Goal: Task Accomplishment & Management: Complete application form

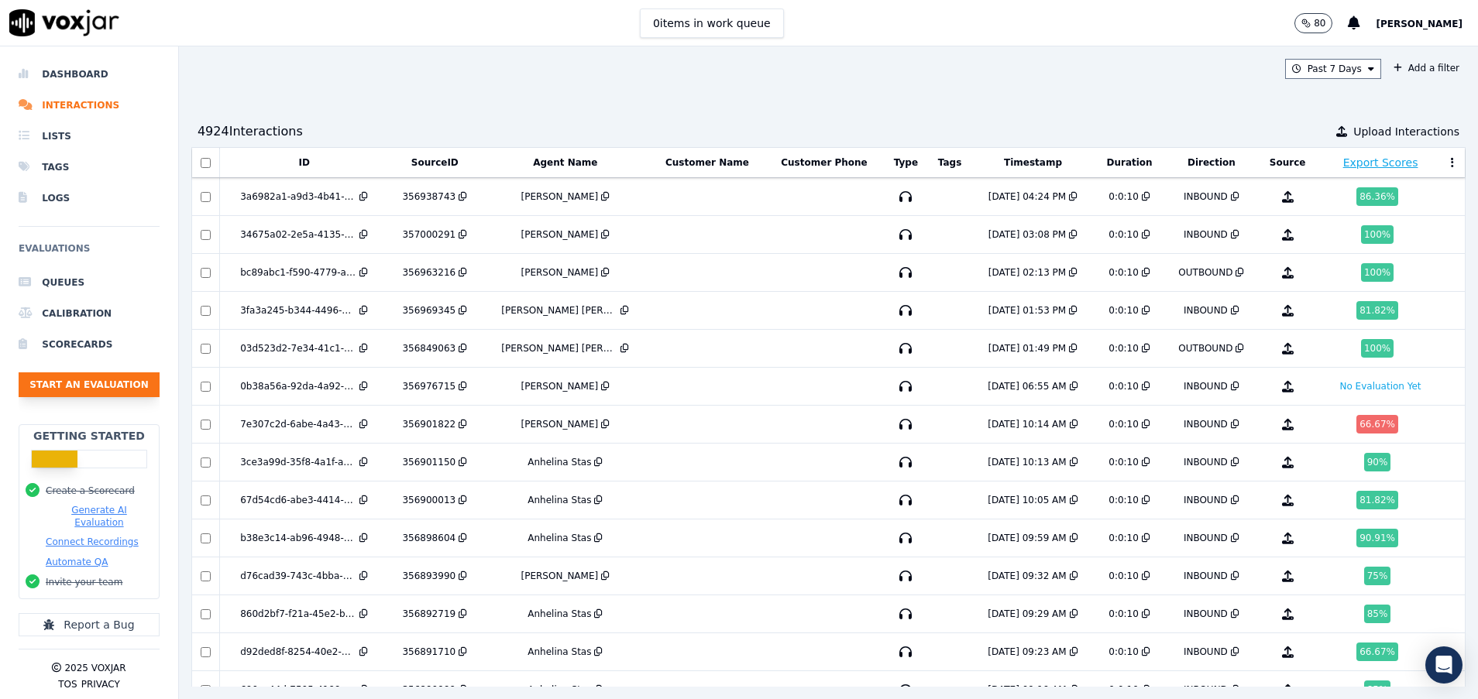
click at [113, 390] on button "Start an Evaluation" at bounding box center [89, 385] width 141 height 25
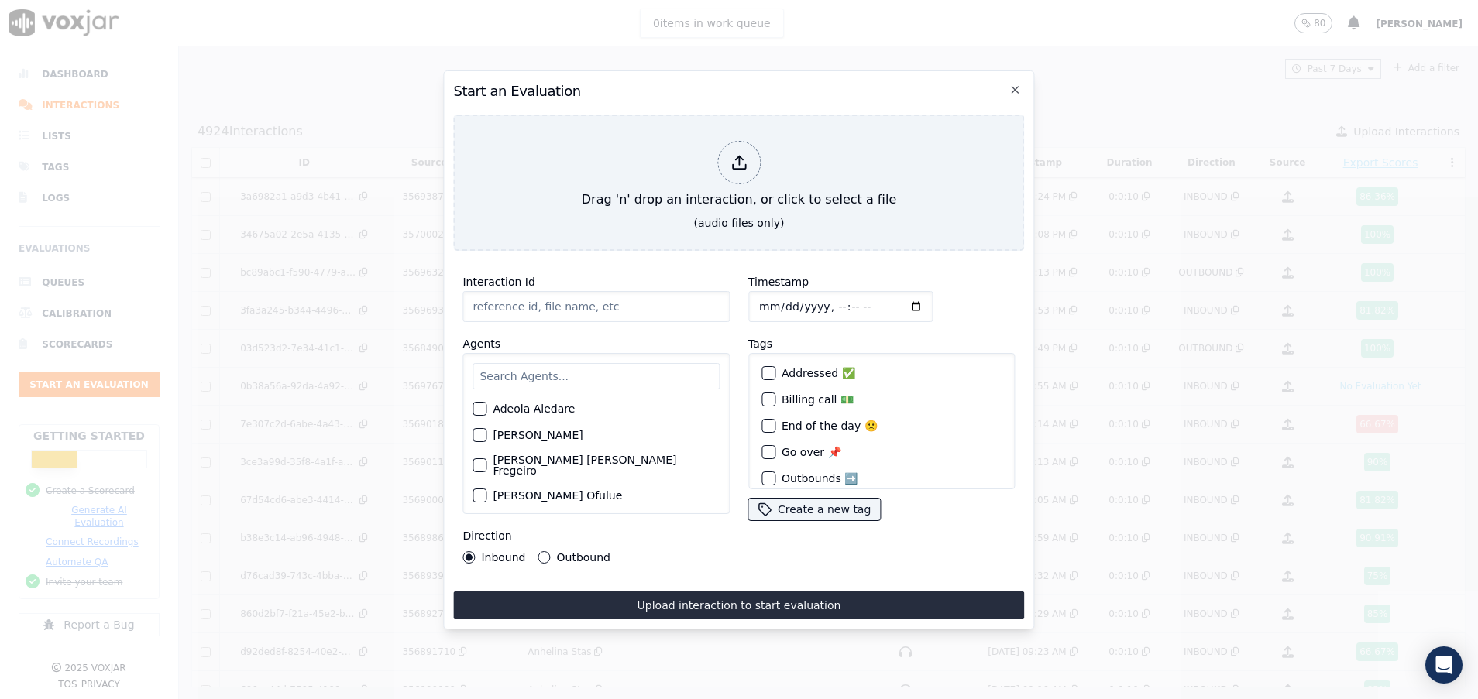
paste input "356970672"
type input "356970672"
click at [555, 372] on input "text" at bounding box center [595, 376] width 247 height 26
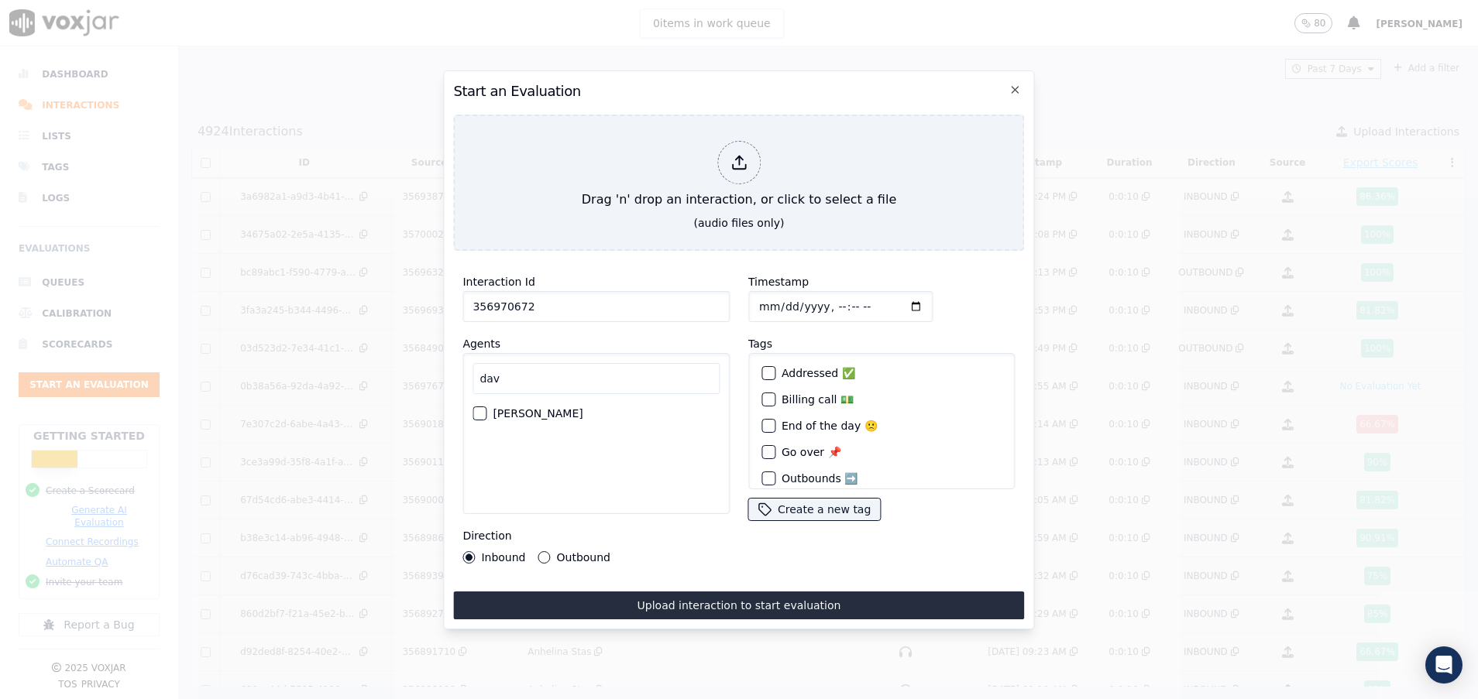
type input "dav"
click at [470, 406] on div "dav [PERSON_NAME]" at bounding box center [595, 433] width 267 height 161
click at [479, 408] on div "button" at bounding box center [478, 413] width 11 height 11
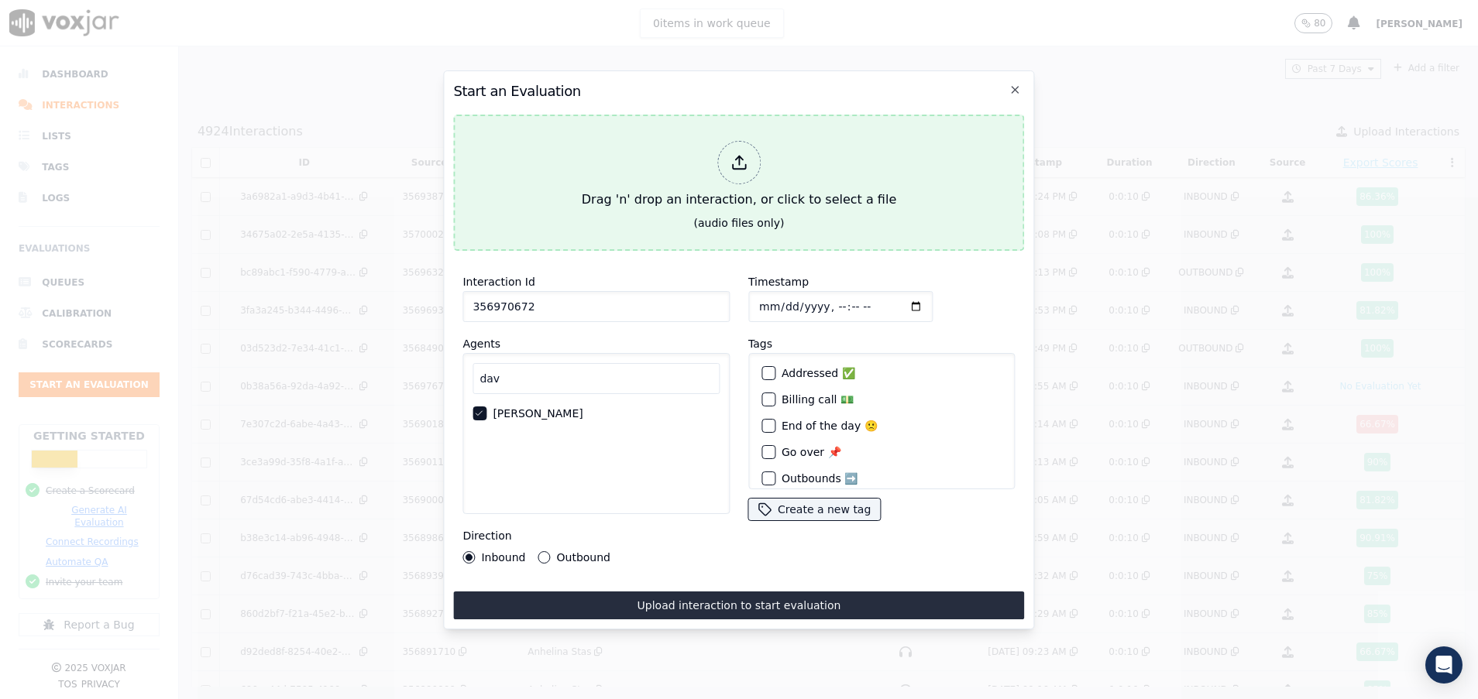
click at [624, 207] on button "Drag 'n' drop an interaction, or click to select a file (audio files only)" at bounding box center [738, 183] width 571 height 136
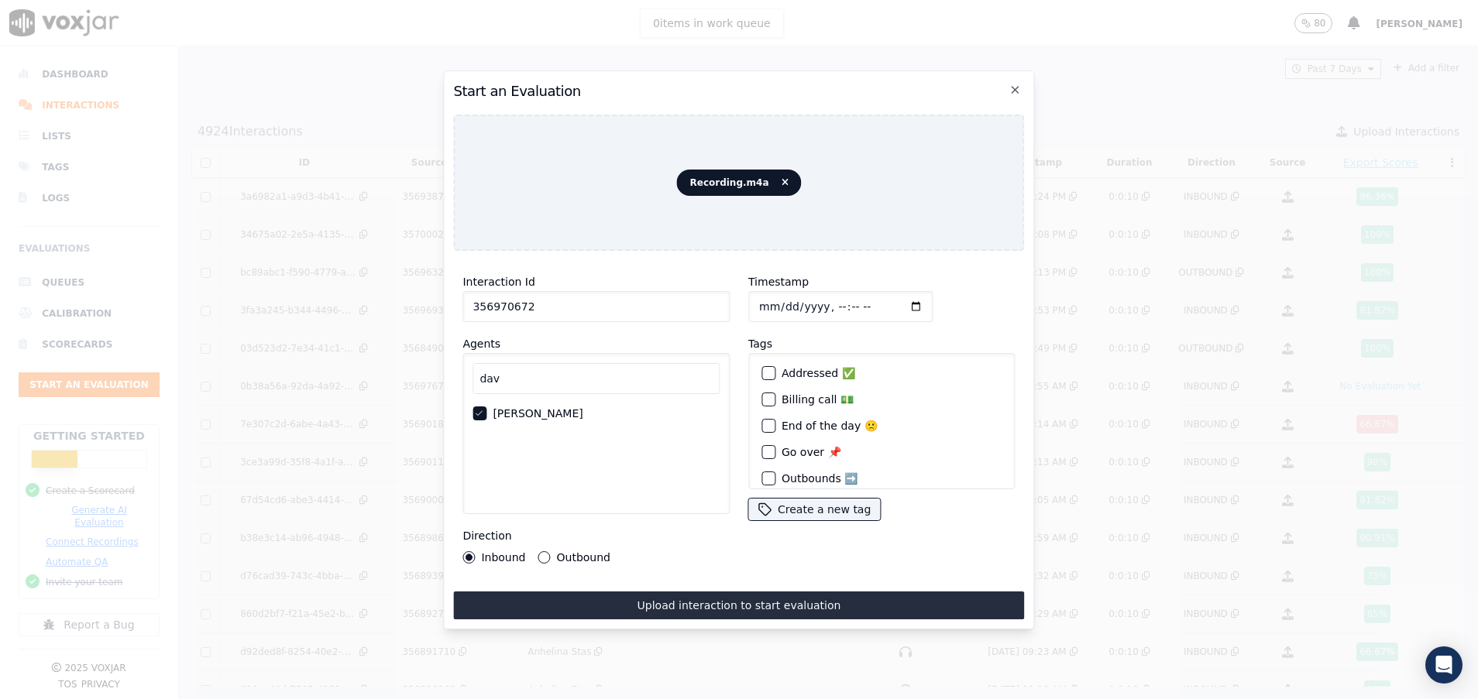
click at [548, 551] on button "Outbound" at bounding box center [544, 557] width 12 height 12
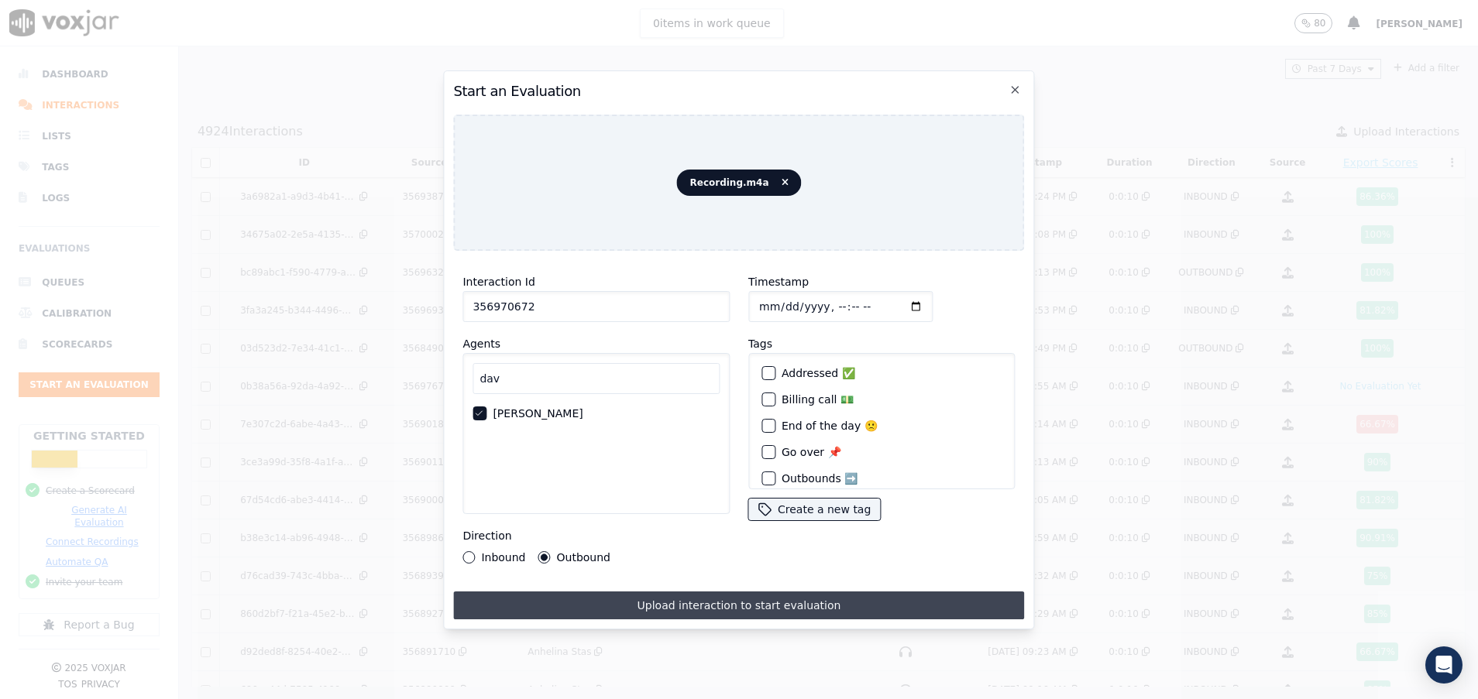
click at [749, 597] on button "Upload interaction to start evaluation" at bounding box center [738, 606] width 571 height 28
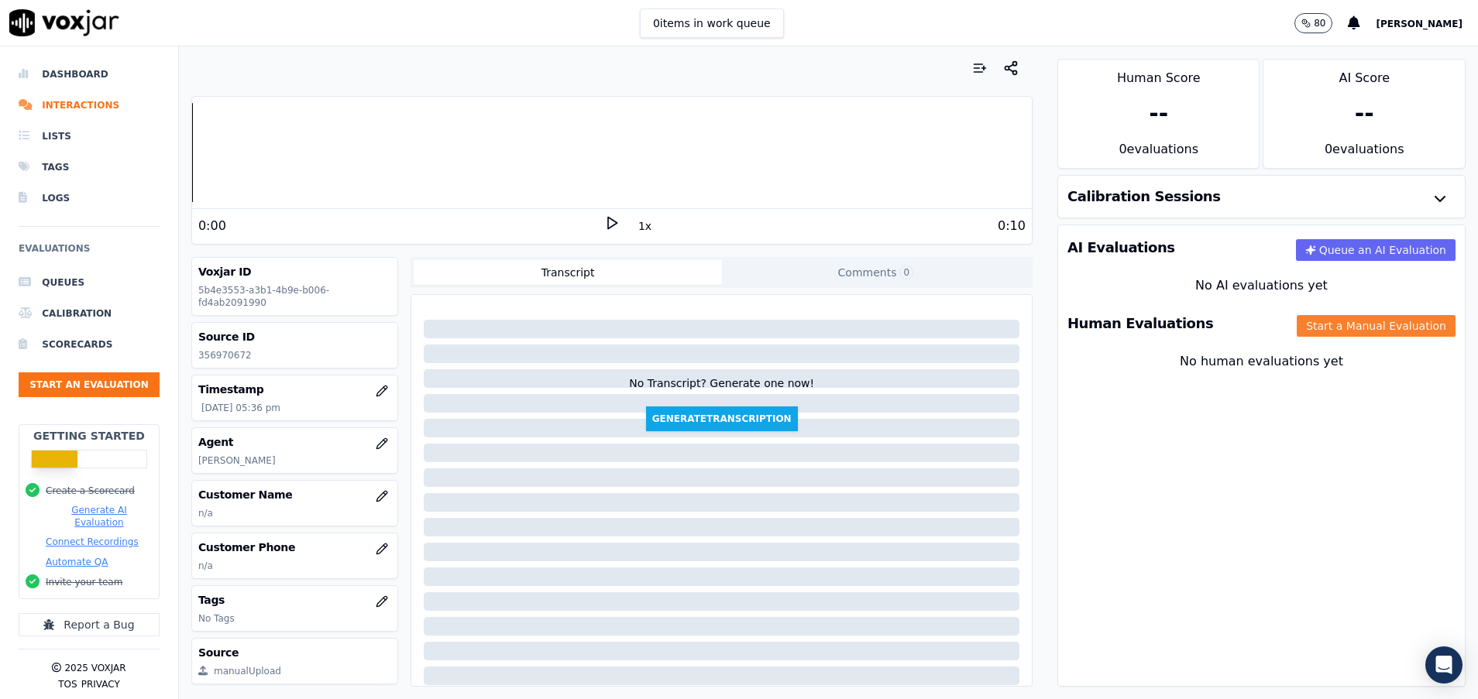
click at [1333, 327] on button "Start a Manual Evaluation" at bounding box center [1376, 326] width 159 height 22
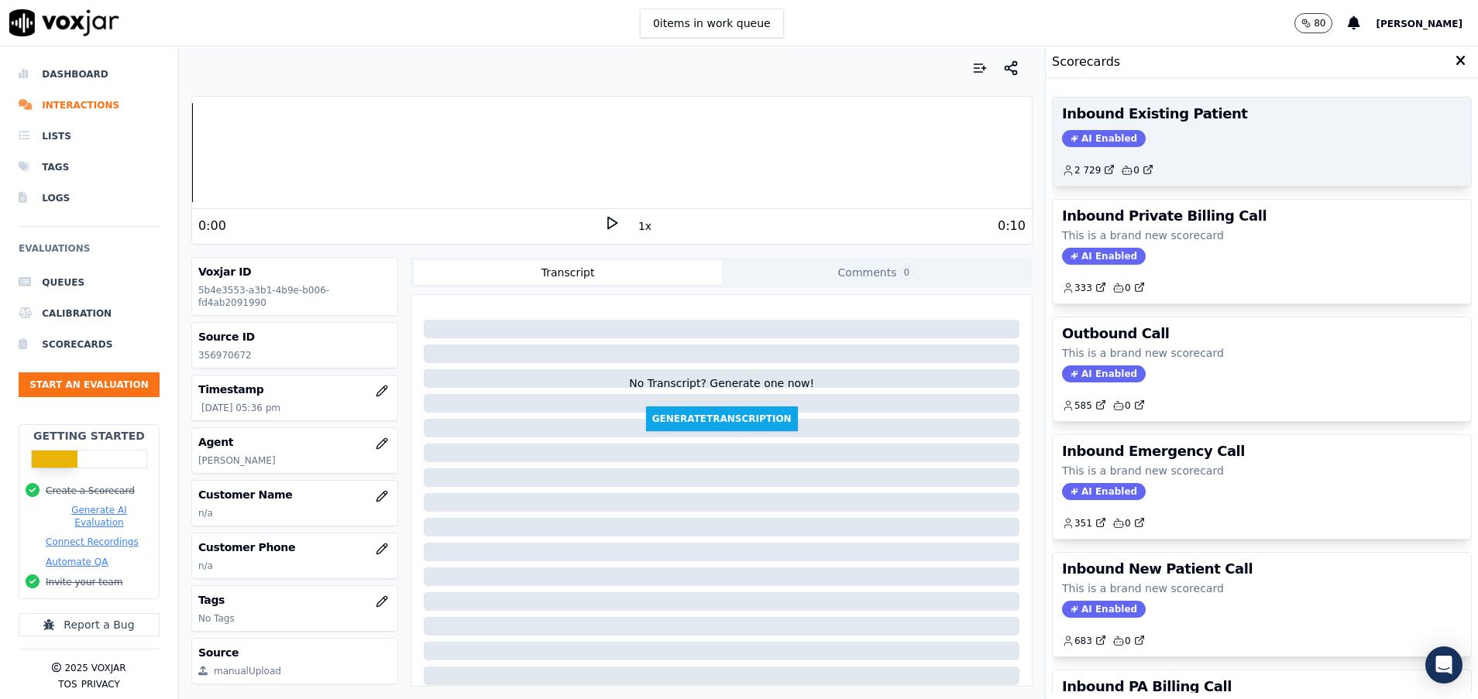
click at [1201, 153] on div "2 729 0" at bounding box center [1262, 164] width 400 height 25
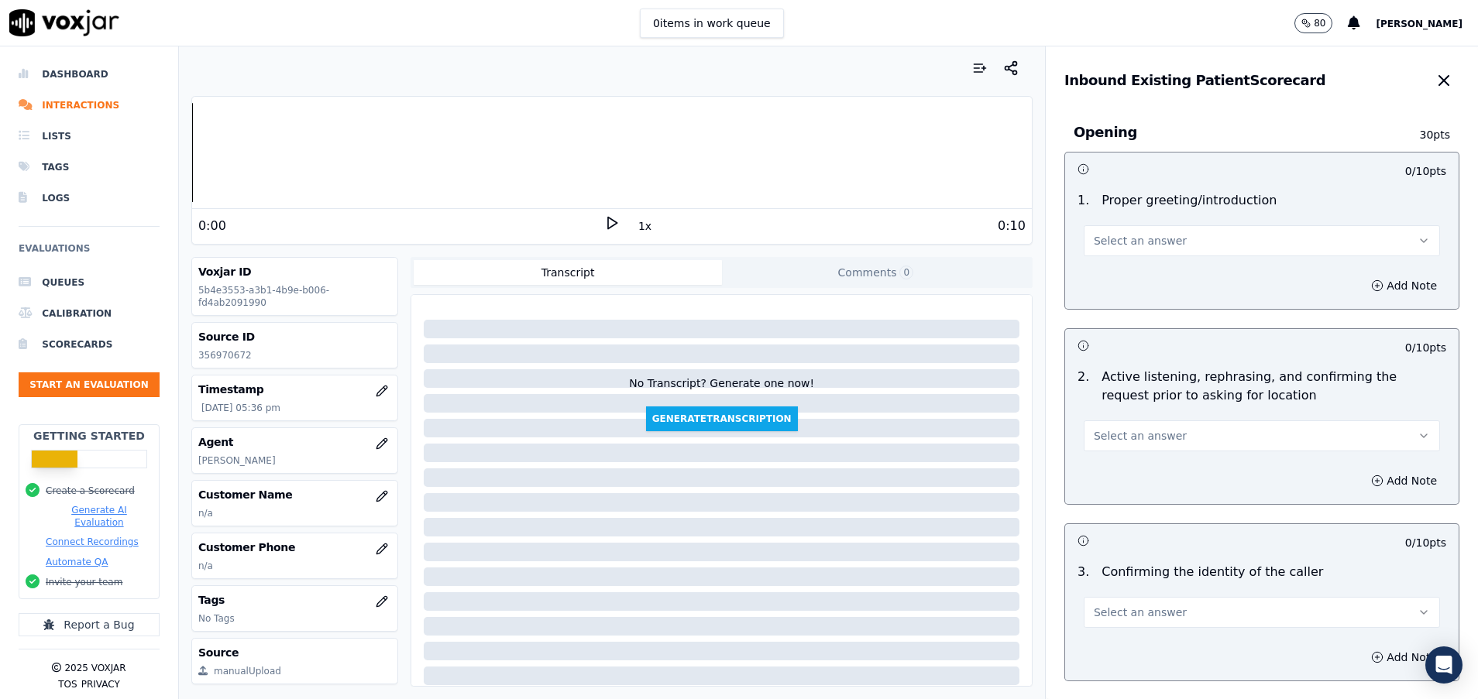
click at [1132, 237] on span "Select an answer" at bounding box center [1140, 240] width 93 height 15
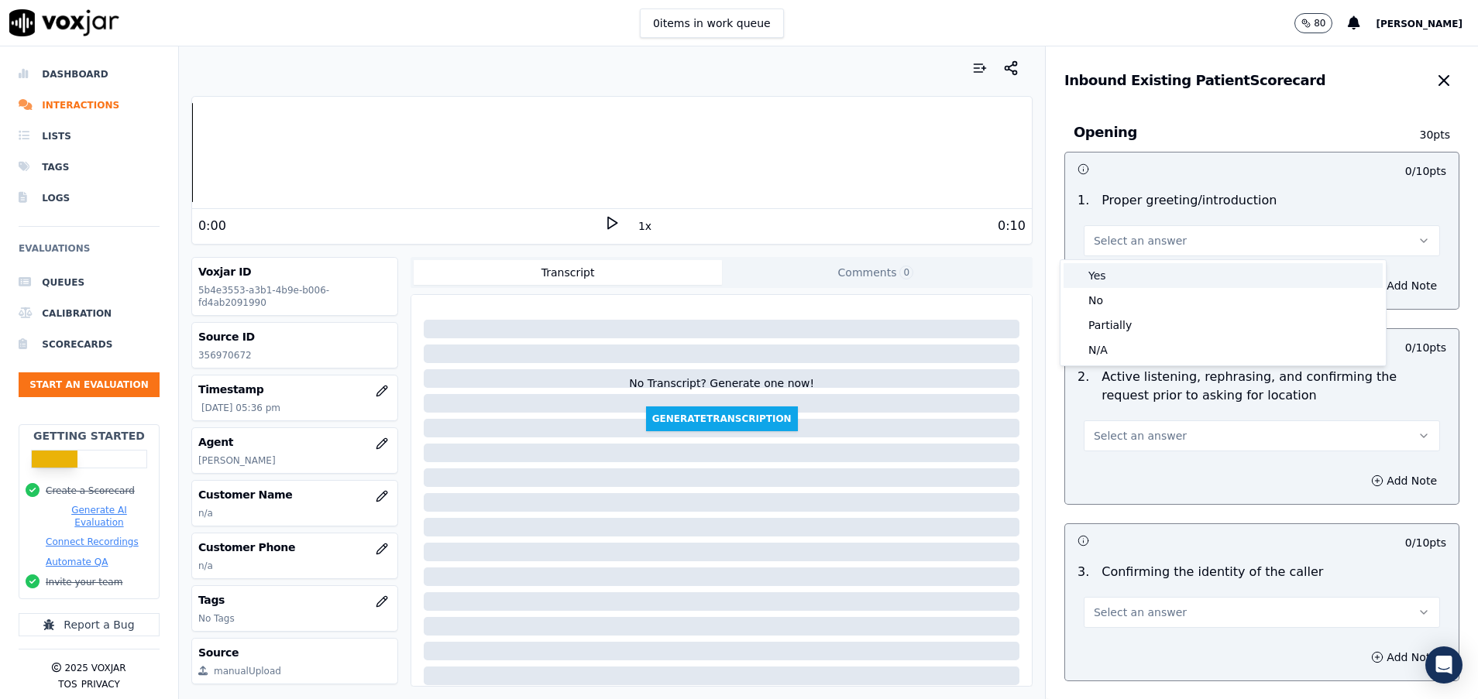
click at [1120, 282] on div "Yes" at bounding box center [1222, 275] width 319 height 25
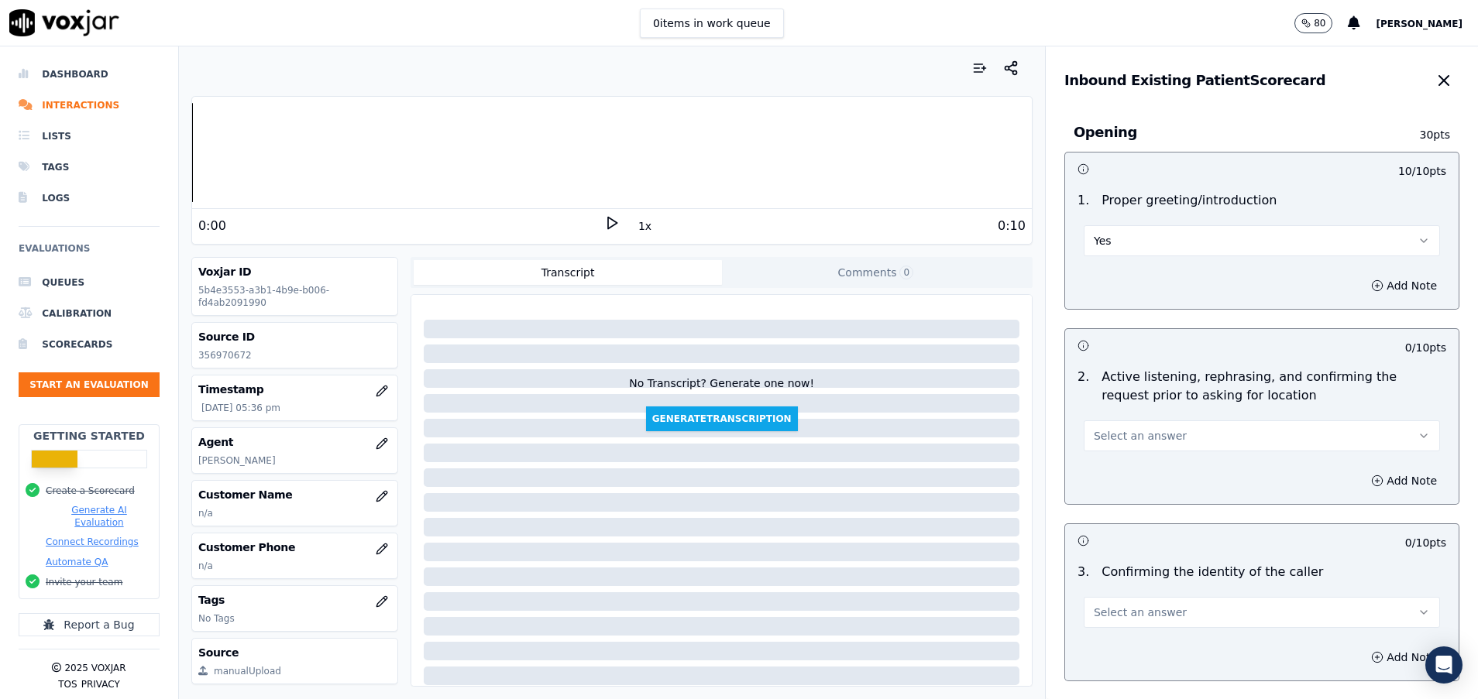
click at [1141, 442] on span "Select an answer" at bounding box center [1140, 435] width 93 height 15
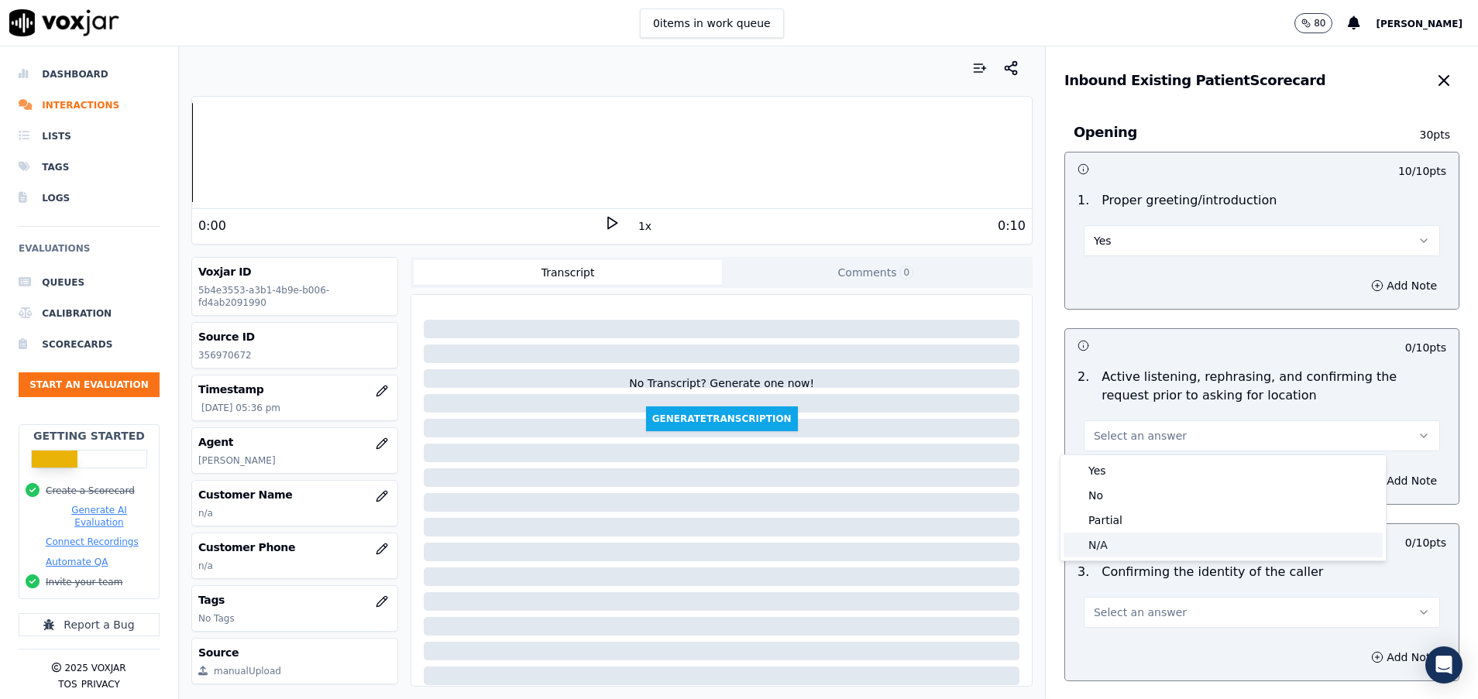
click at [1139, 542] on div "N/A" at bounding box center [1222, 545] width 319 height 25
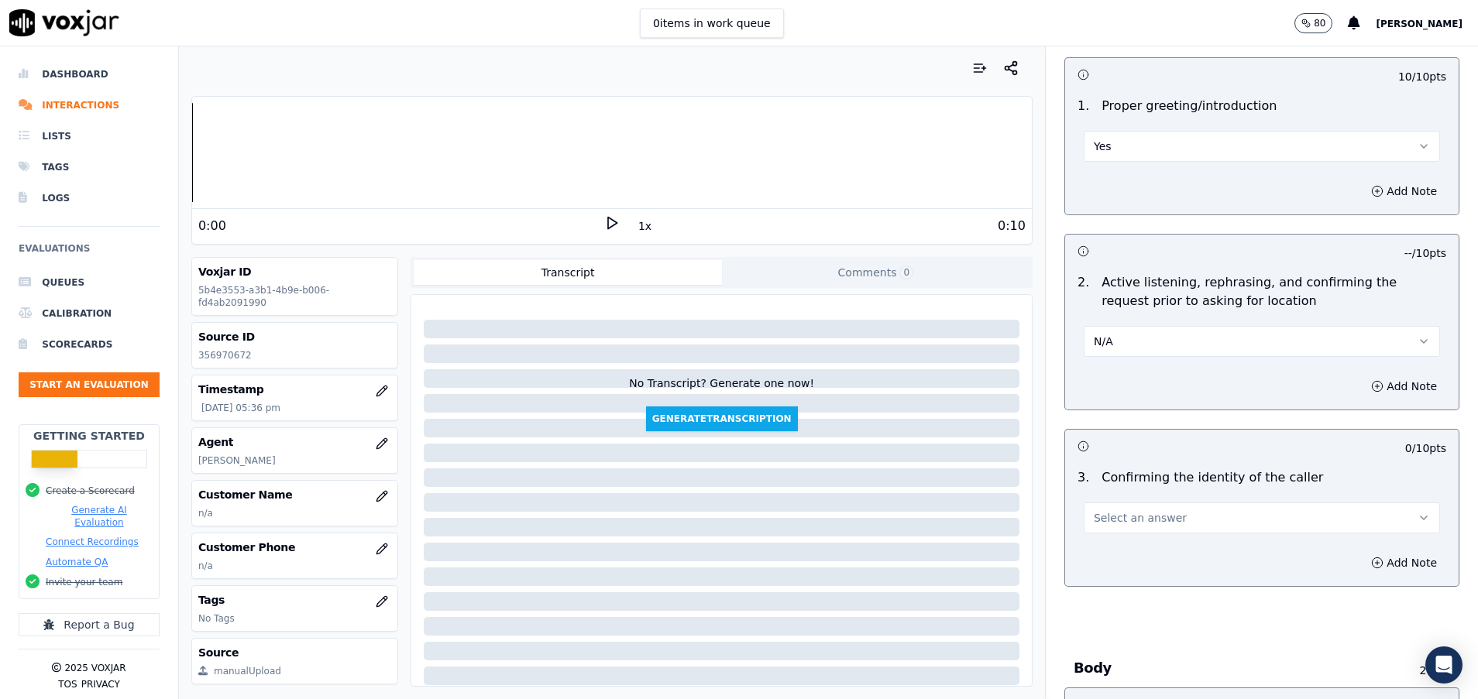
scroll to position [116, 0]
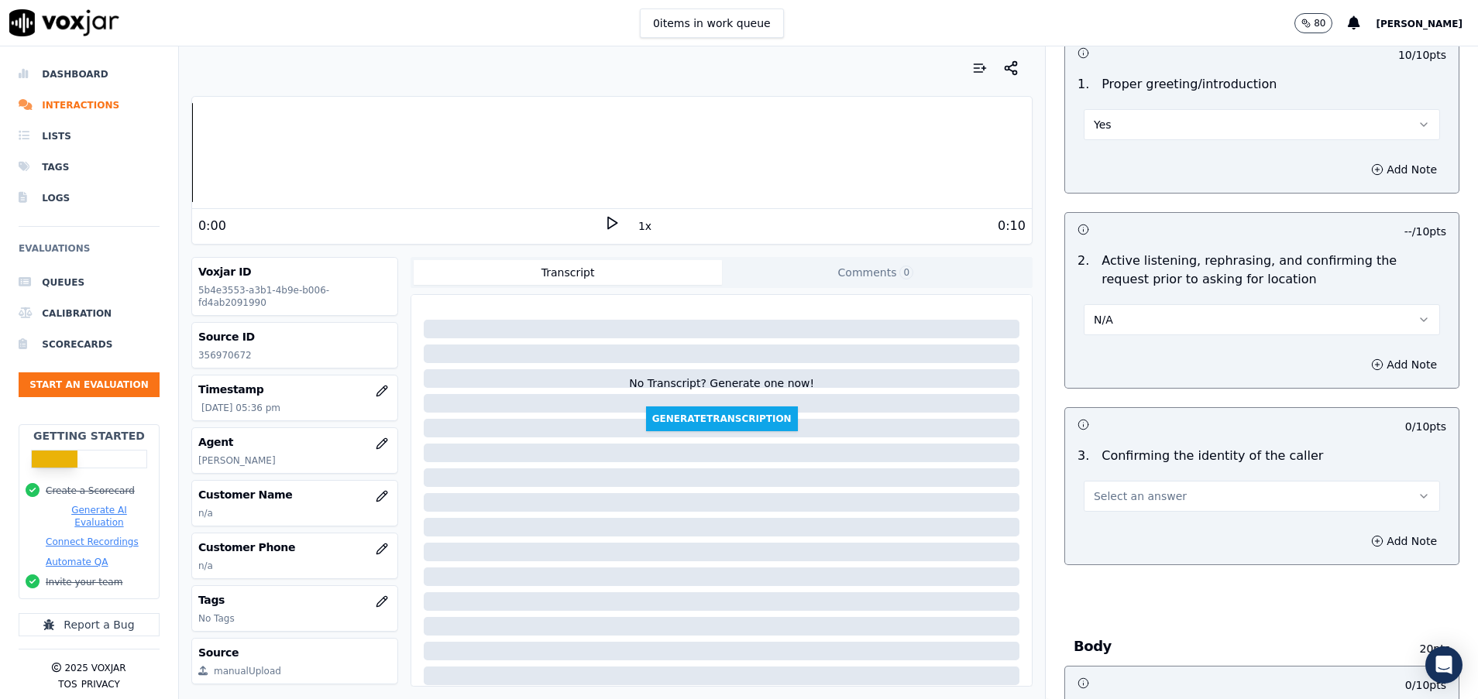
click at [1150, 494] on button "Select an answer" at bounding box center [1262, 496] width 356 height 31
click at [1144, 561] on div "No" at bounding box center [1222, 556] width 319 height 25
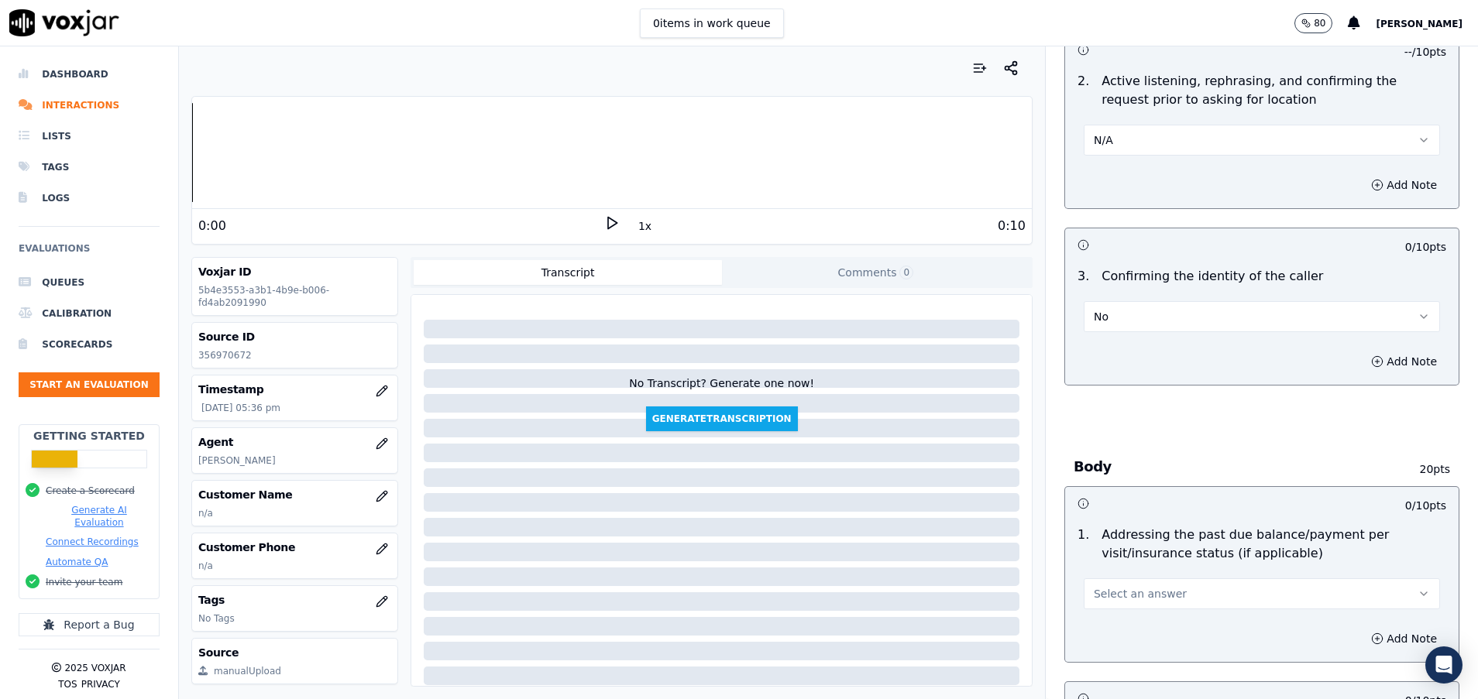
scroll to position [349, 0]
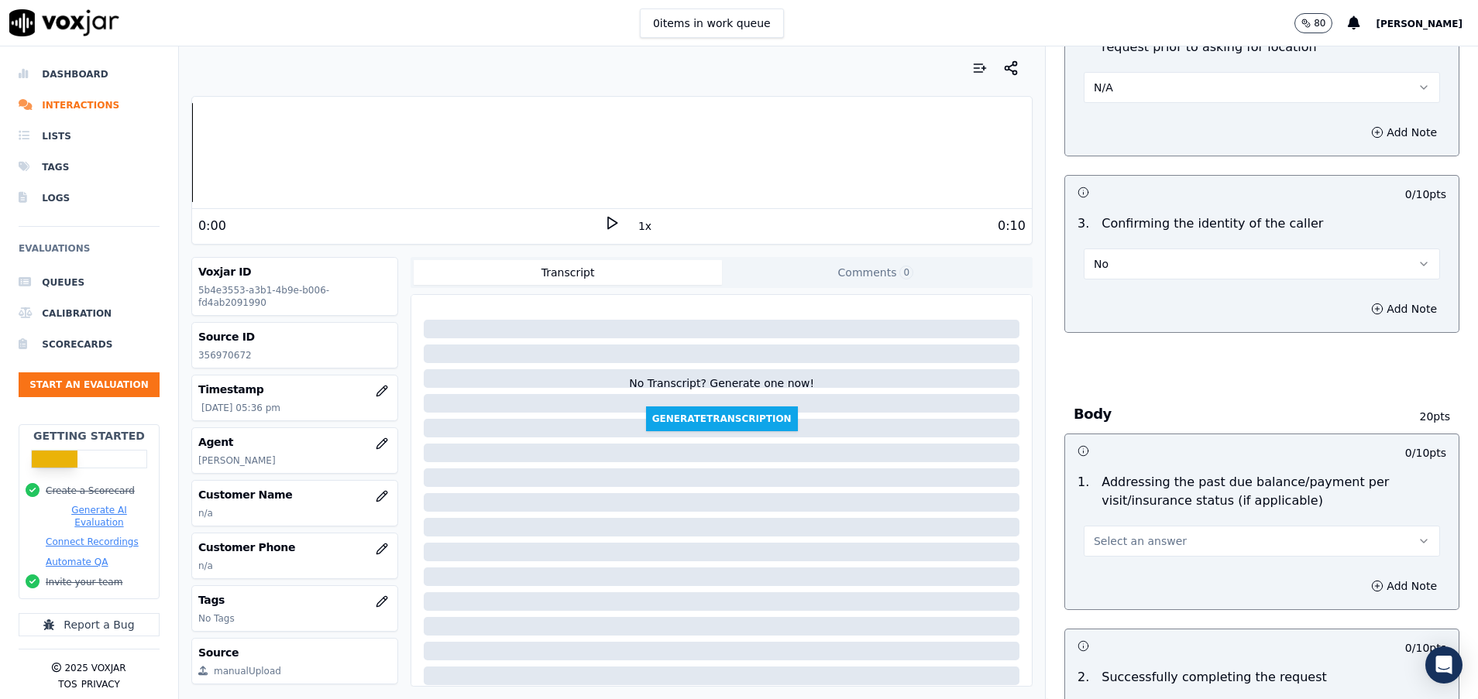
drag, startPoint x: 1118, startPoint y: 538, endPoint x: 1118, endPoint y: 553, distance: 15.5
click at [1118, 538] on span "Select an answer" at bounding box center [1140, 541] width 93 height 15
click at [1111, 617] on div "N/A" at bounding box center [1222, 625] width 319 height 25
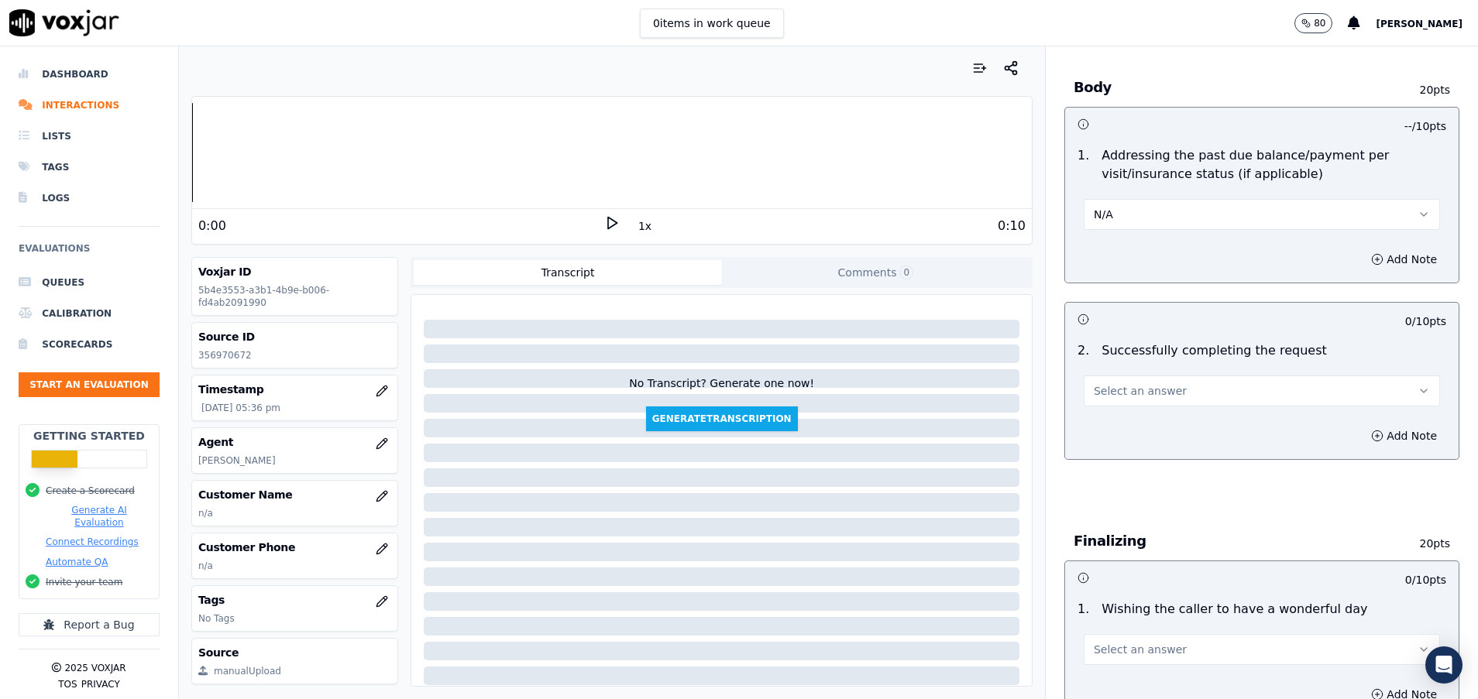
scroll to position [697, 0]
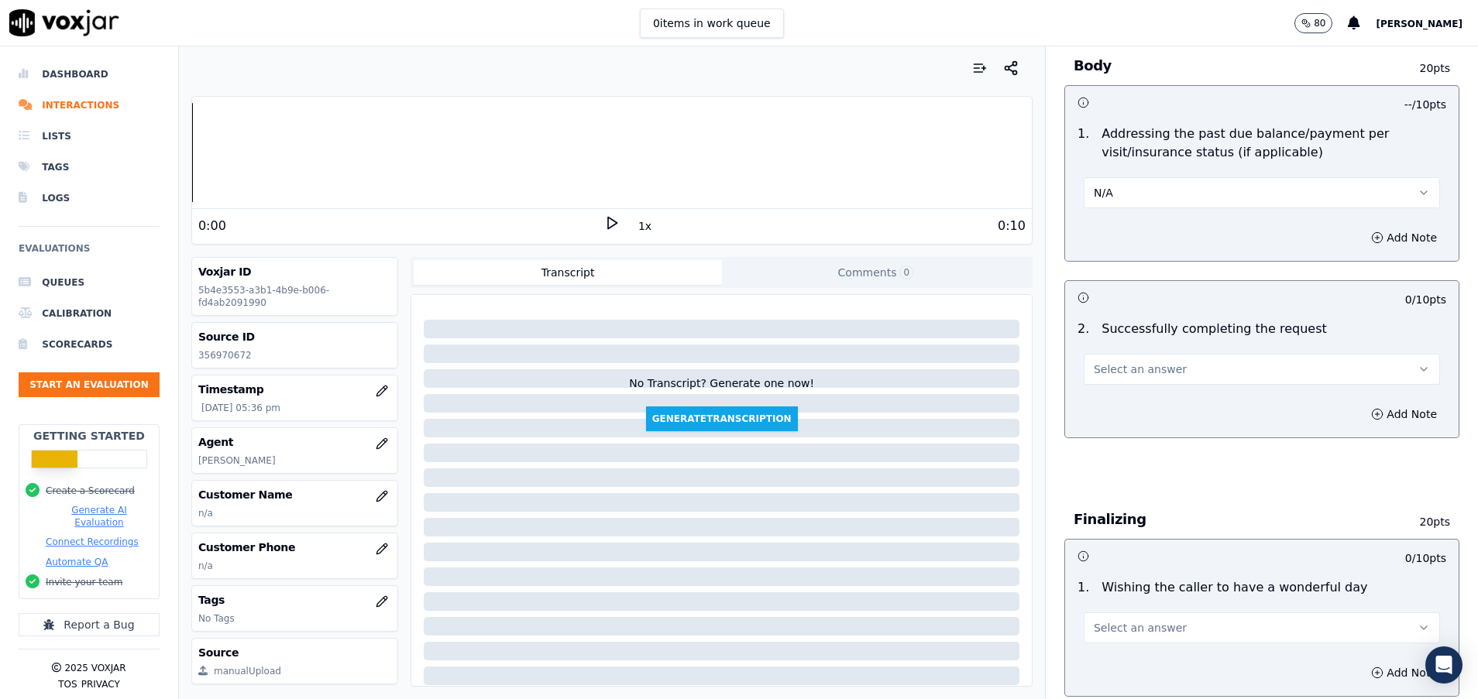
click at [1150, 362] on button "Select an answer" at bounding box center [1262, 369] width 356 height 31
click at [1141, 431] on div "No" at bounding box center [1222, 429] width 319 height 25
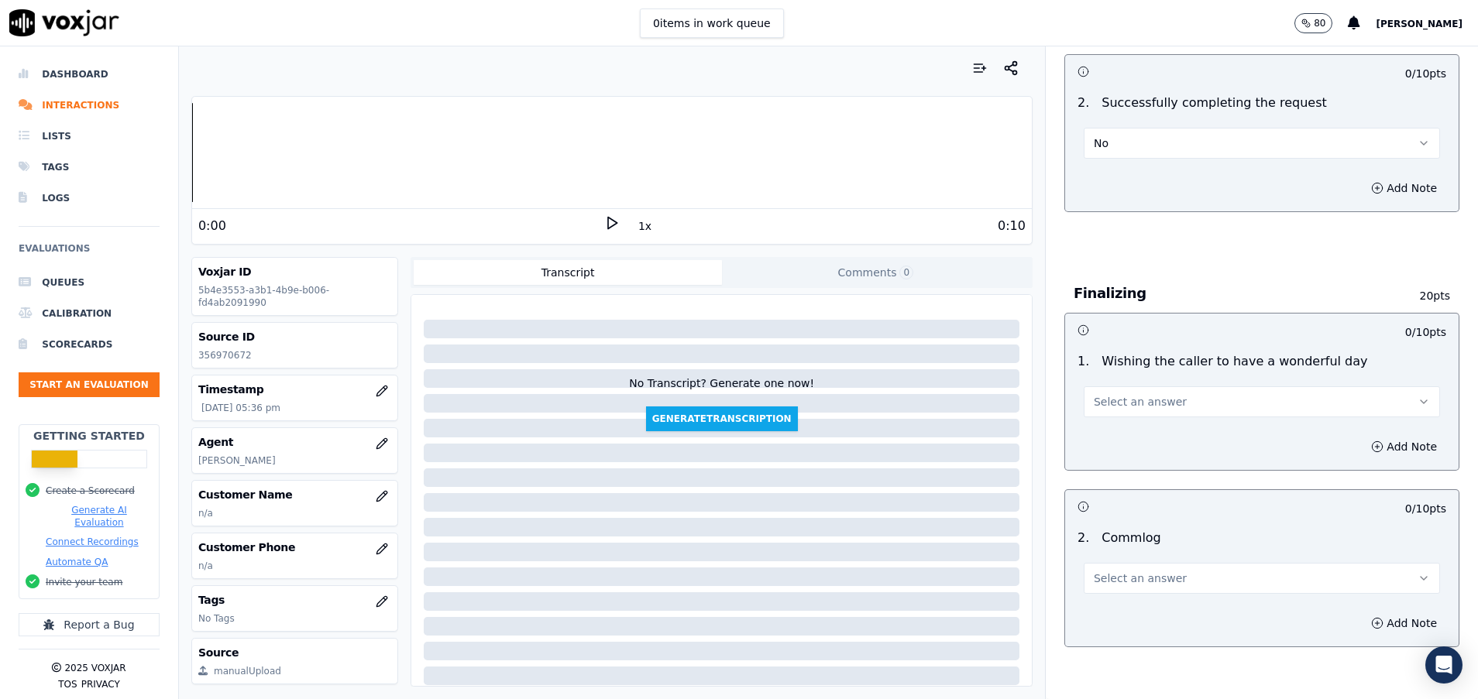
scroll to position [929, 0]
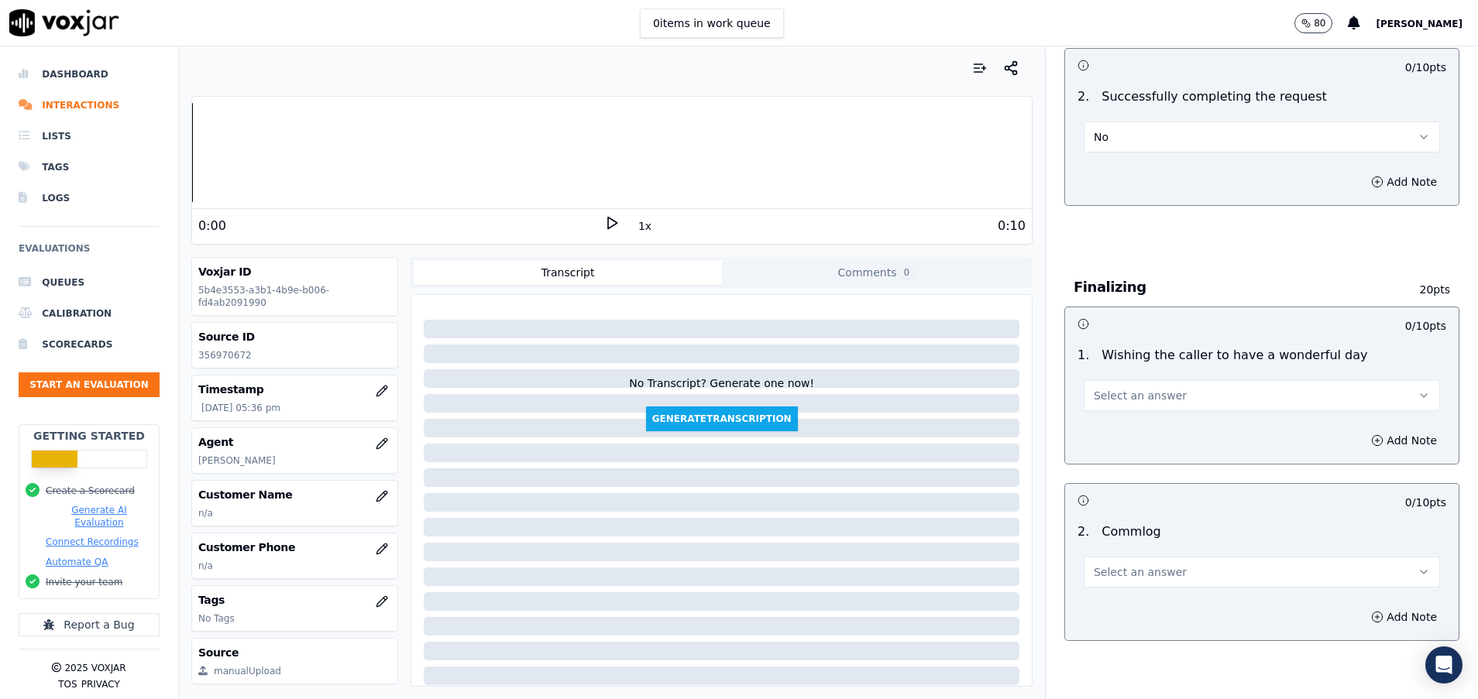
click at [1135, 397] on span "Select an answer" at bounding box center [1140, 395] width 93 height 15
click at [1138, 425] on div "Yes" at bounding box center [1222, 430] width 319 height 25
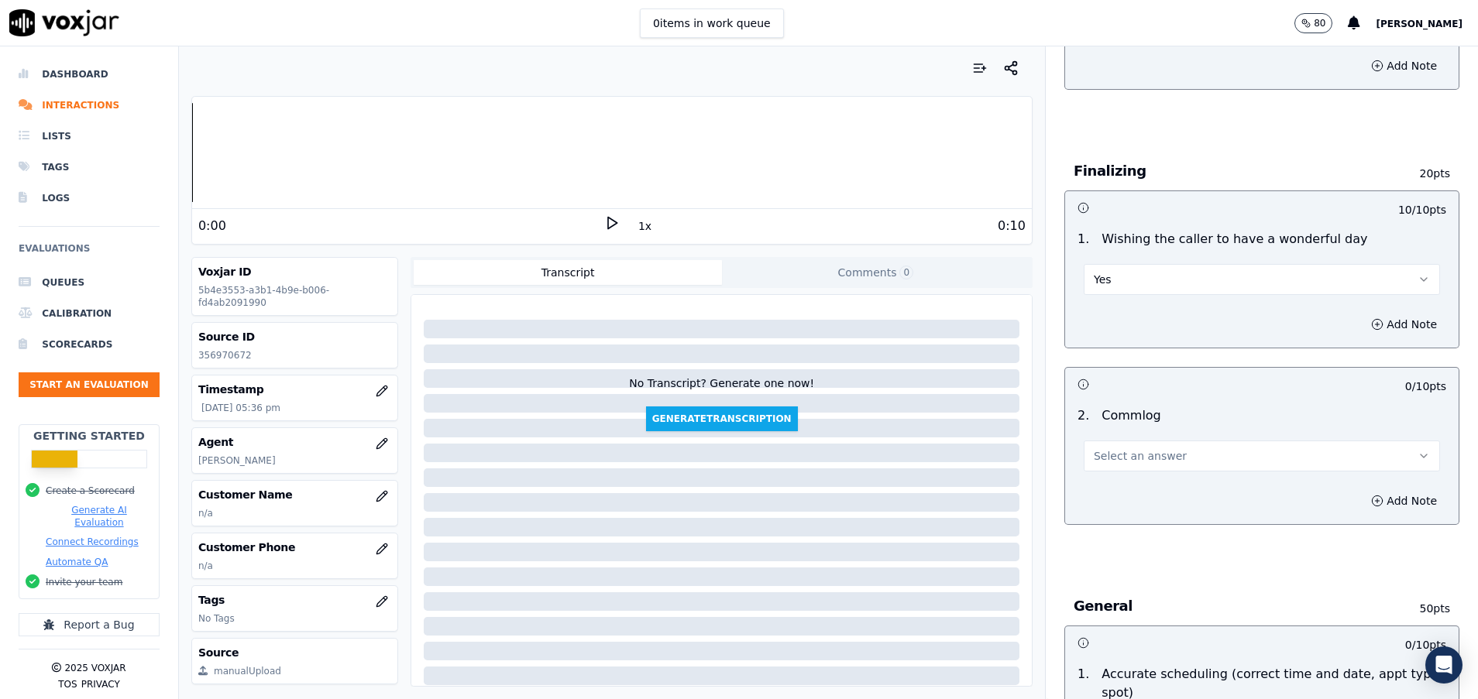
click at [1143, 451] on span "Select an answer" at bounding box center [1140, 455] width 93 height 15
click at [1142, 515] on div "No" at bounding box center [1222, 515] width 319 height 25
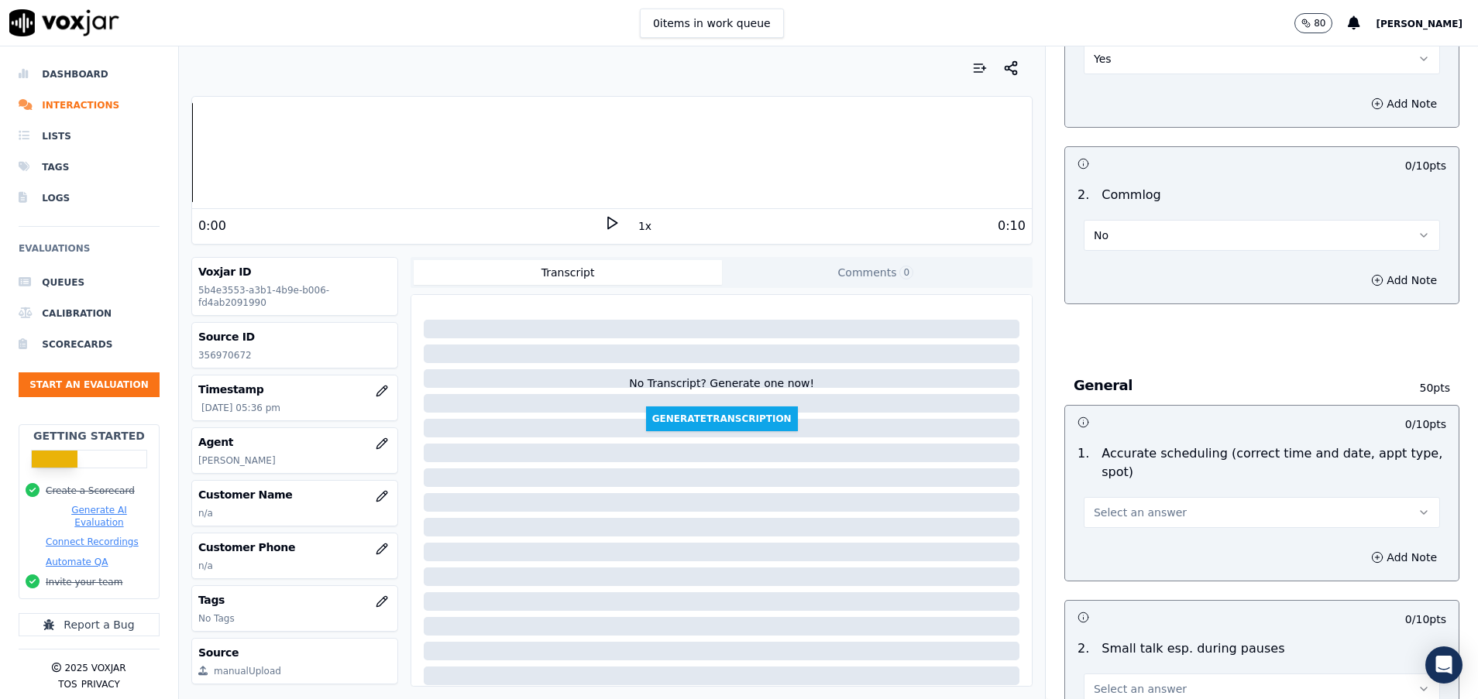
scroll to position [1278, 0]
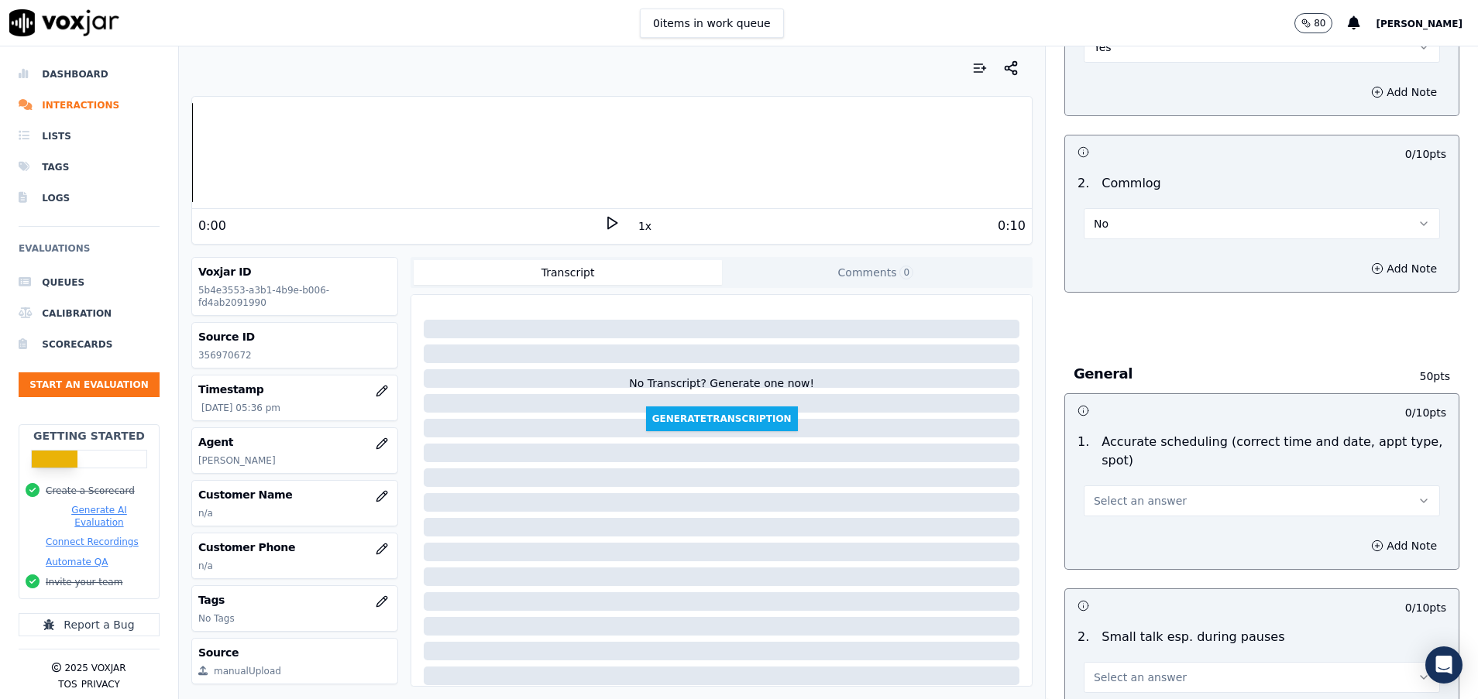
click at [1122, 502] on span "Select an answer" at bounding box center [1140, 500] width 93 height 15
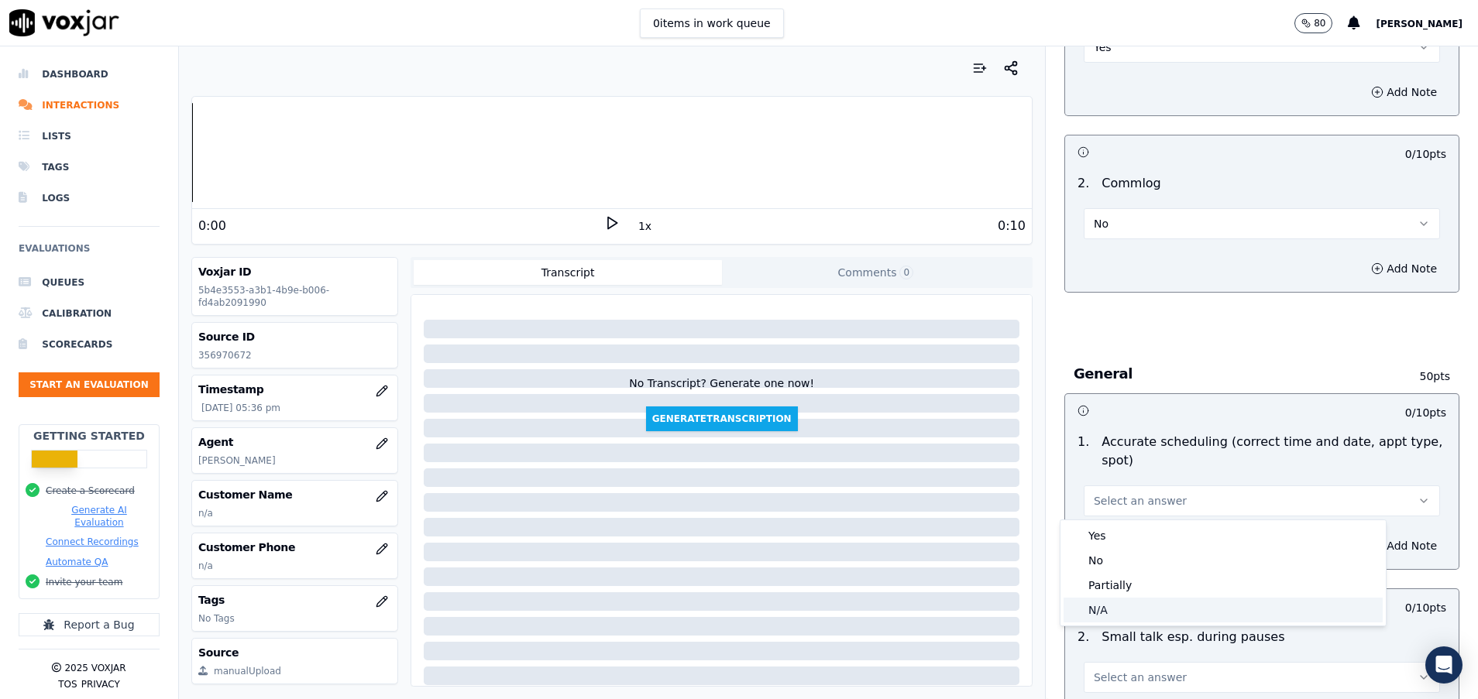
click at [1111, 611] on div "N/A" at bounding box center [1222, 610] width 319 height 25
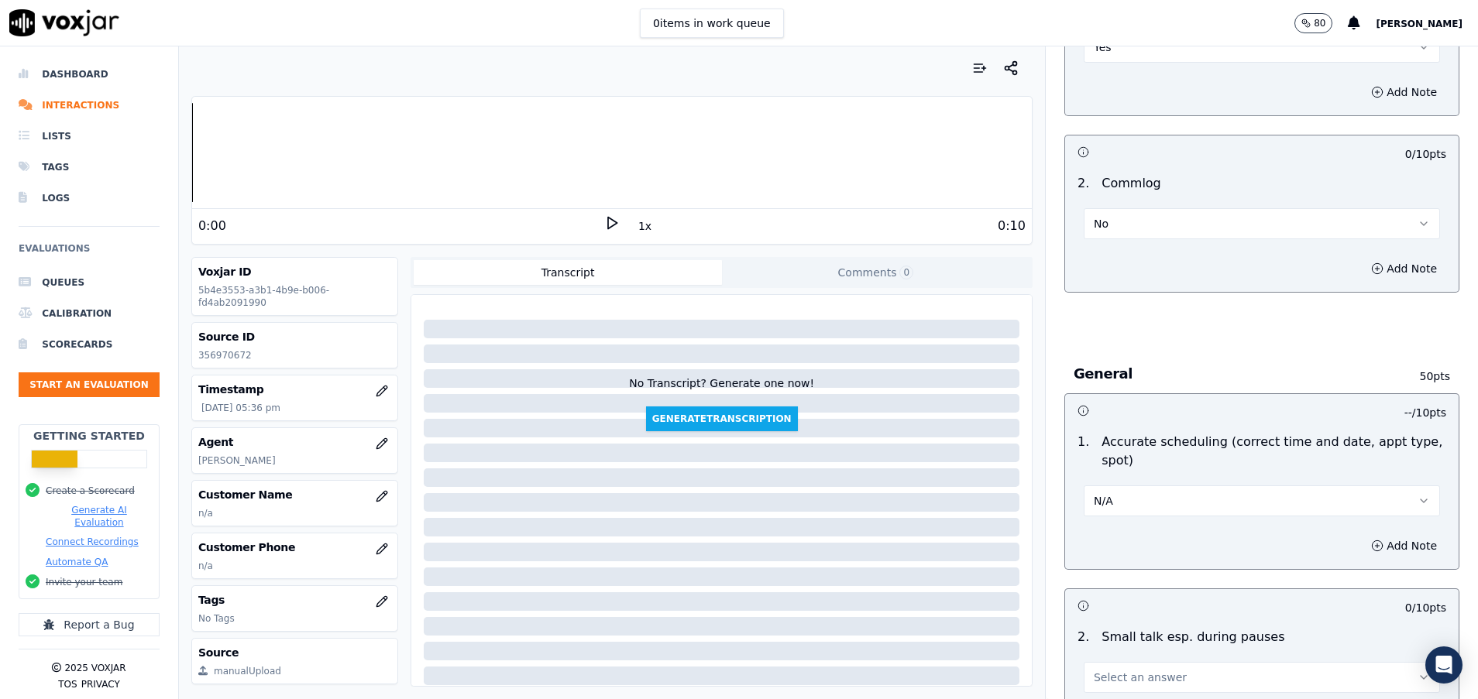
scroll to position [1510, 0]
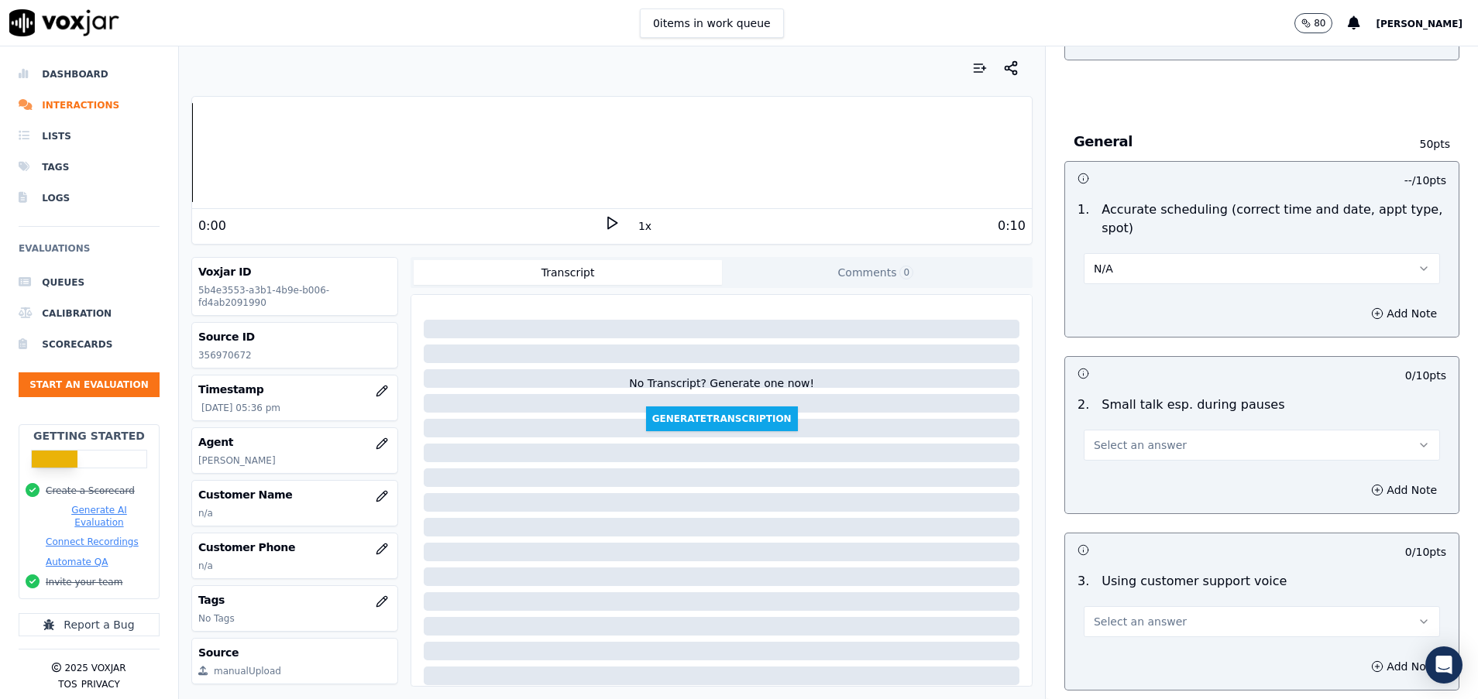
click at [1147, 450] on span "Select an answer" at bounding box center [1140, 445] width 93 height 15
click at [1145, 476] on div "Yes" at bounding box center [1222, 480] width 319 height 25
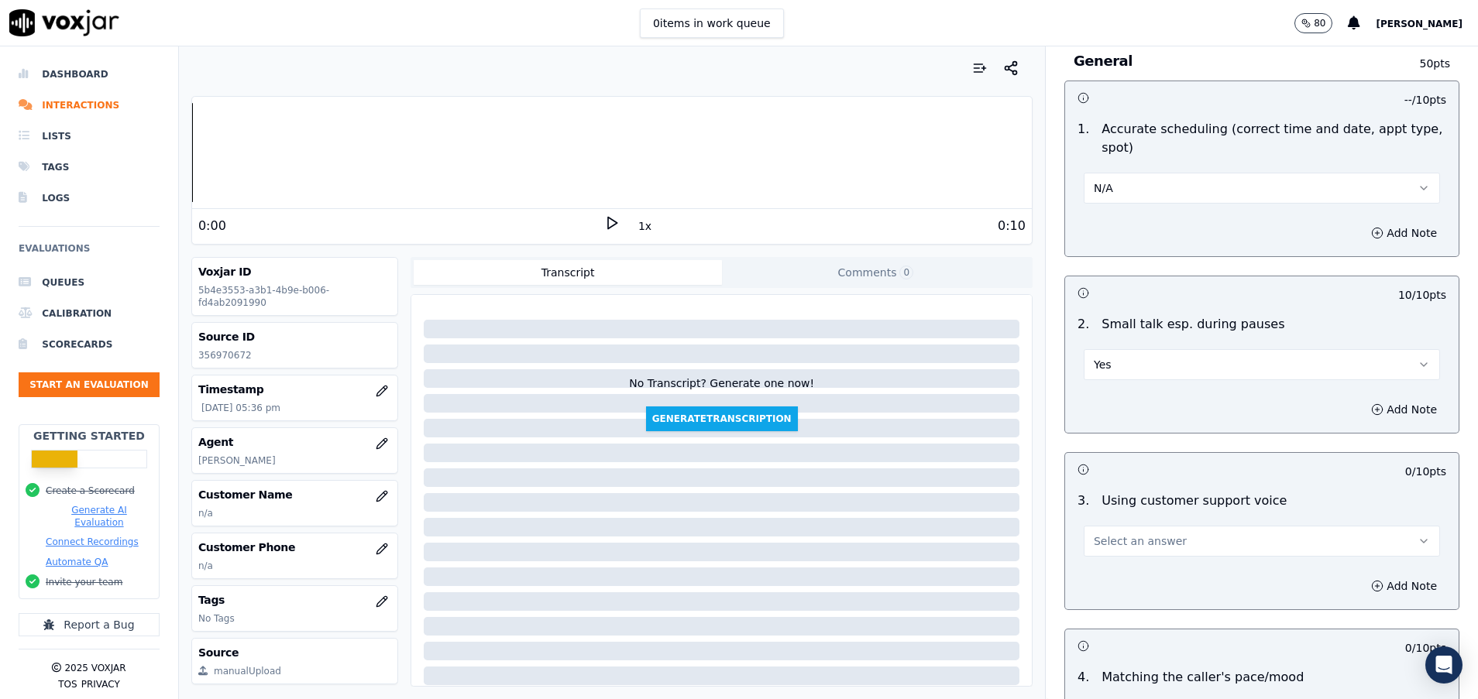
scroll to position [1627, 0]
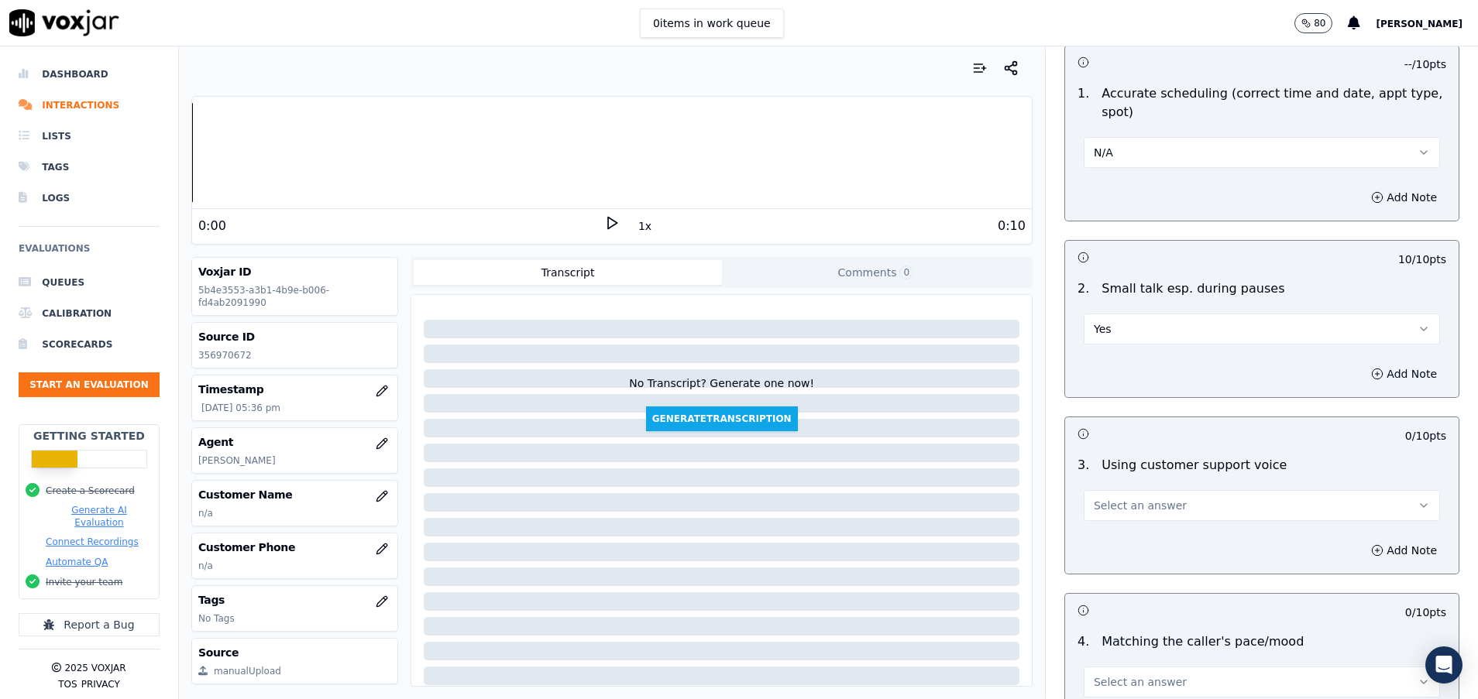
click at [1144, 501] on span "Select an answer" at bounding box center [1140, 505] width 93 height 15
click at [1151, 542] on div "Yes" at bounding box center [1222, 540] width 319 height 25
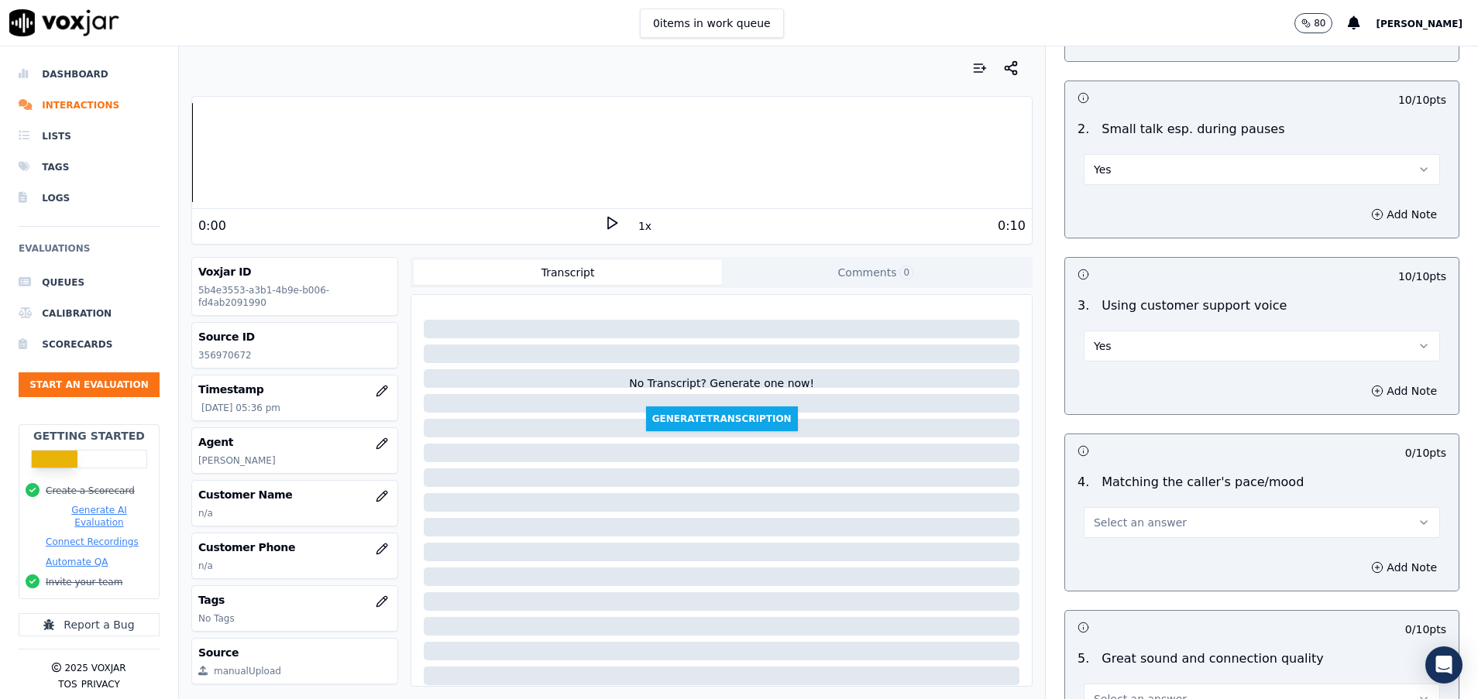
scroll to position [1859, 0]
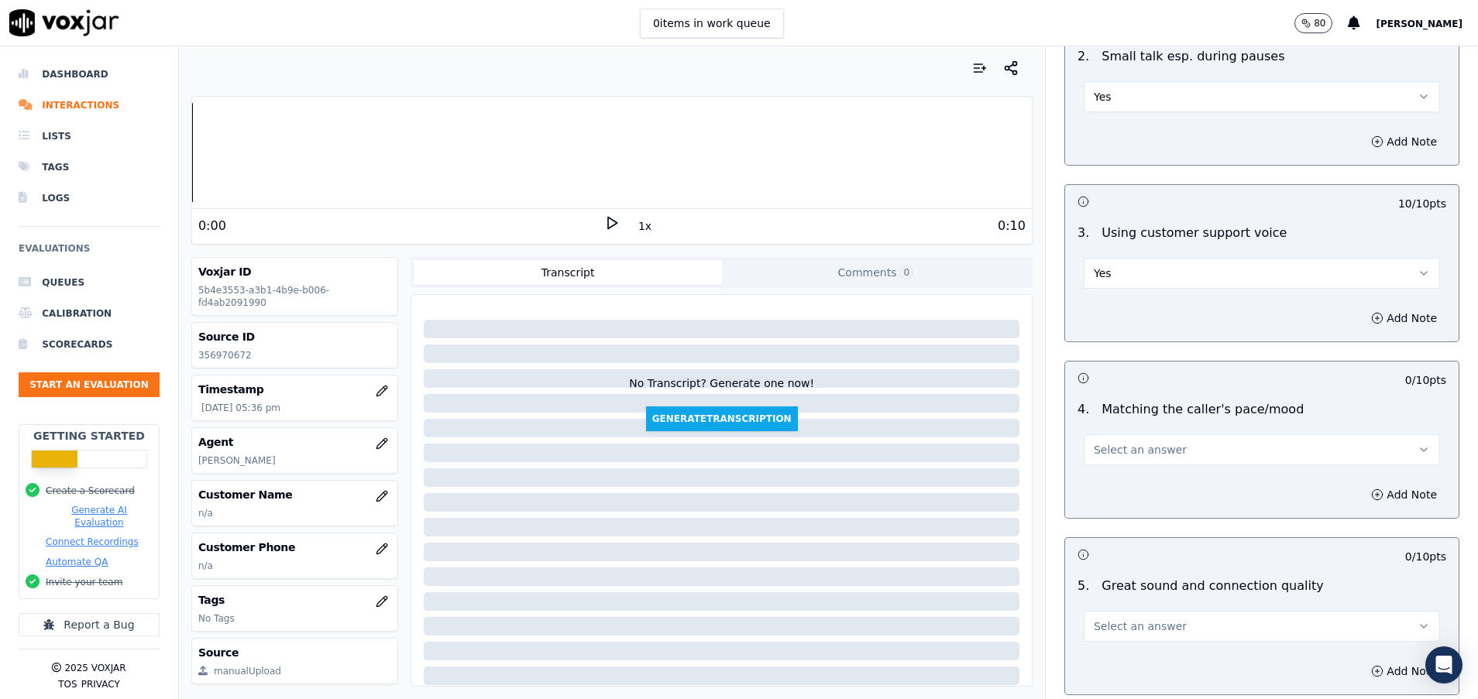
click at [1148, 459] on button "Select an answer" at bounding box center [1262, 450] width 356 height 31
click at [1149, 487] on div "Yes" at bounding box center [1222, 484] width 319 height 25
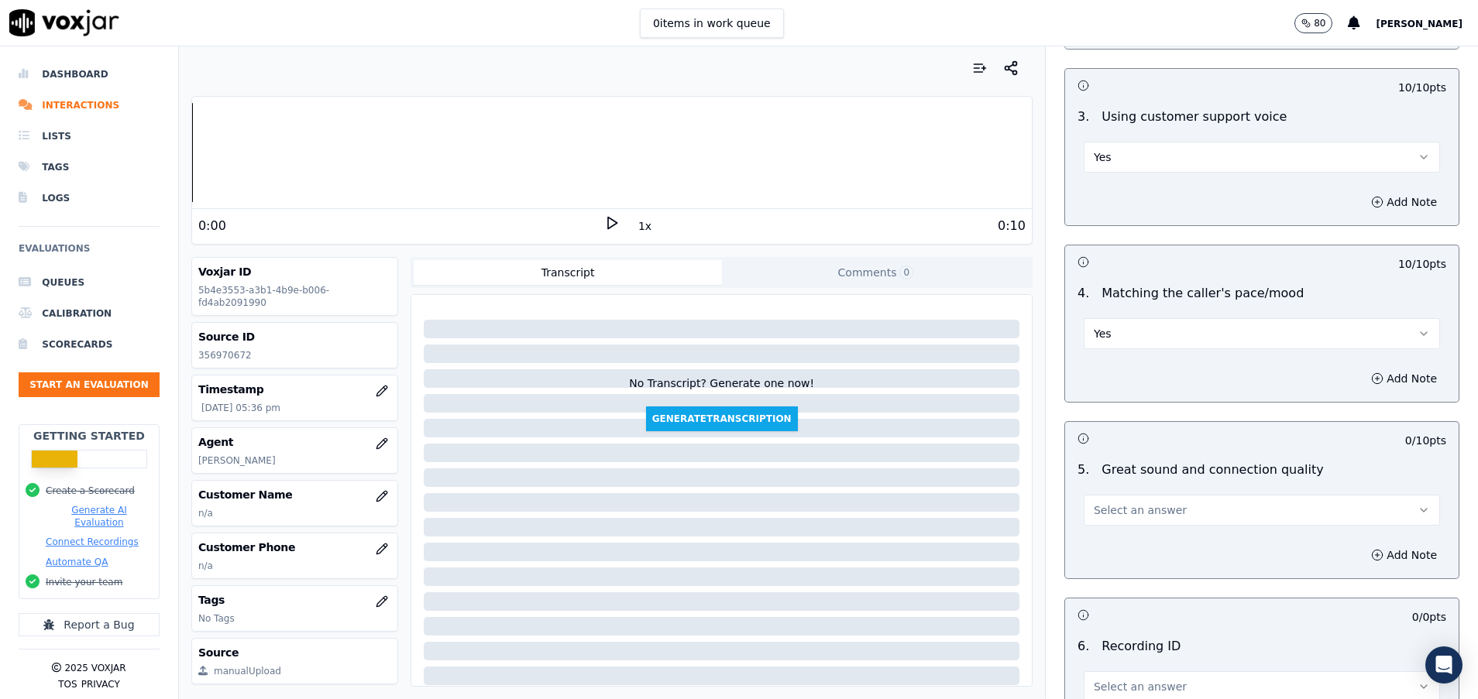
click at [1150, 505] on button "Select an answer" at bounding box center [1262, 510] width 356 height 31
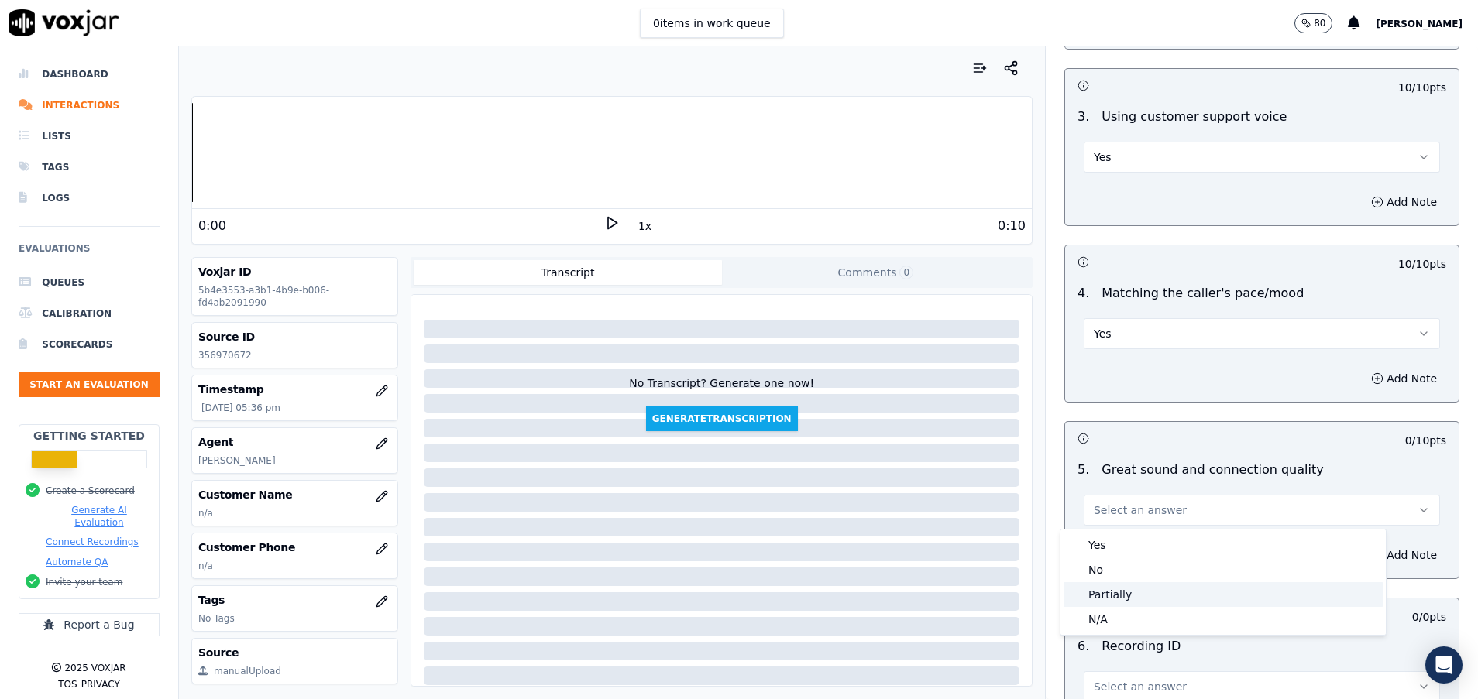
click at [1147, 585] on div "Partially" at bounding box center [1222, 594] width 319 height 25
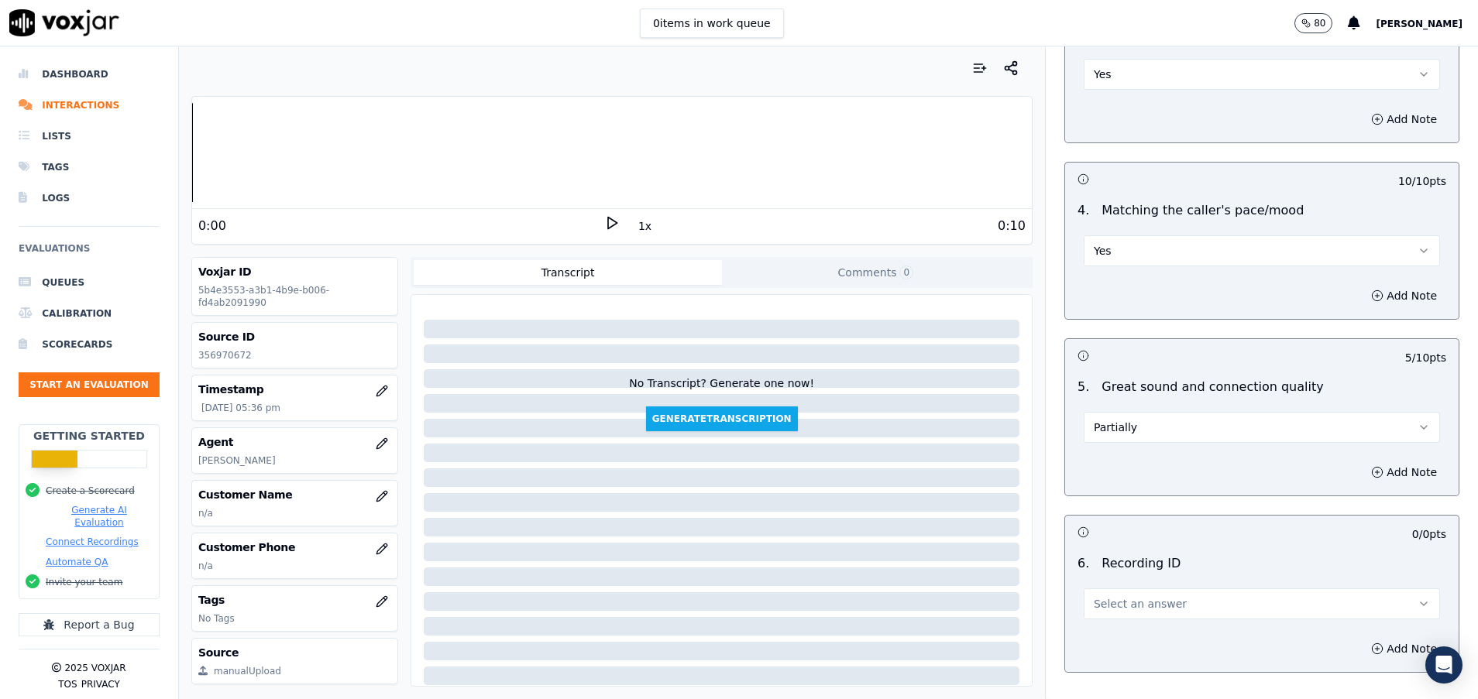
scroll to position [2178, 0]
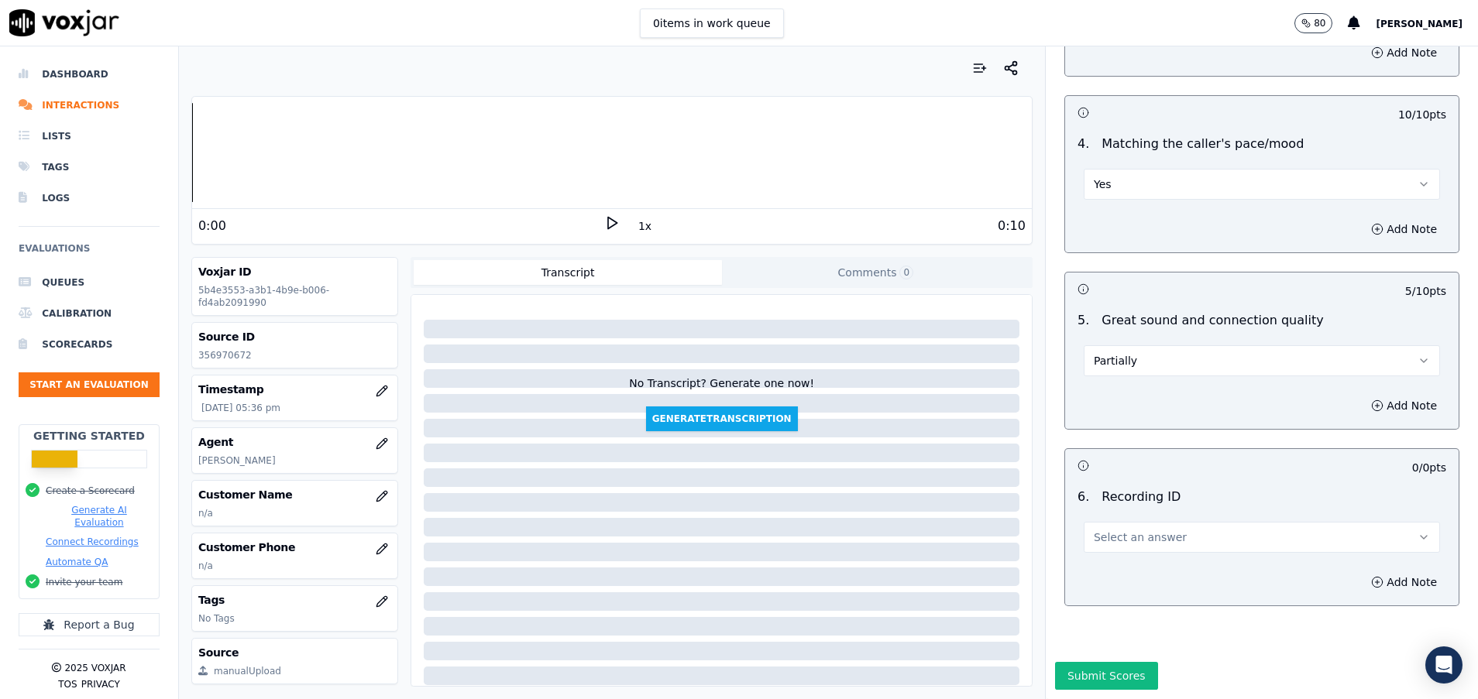
click at [1125, 530] on span "Select an answer" at bounding box center [1140, 537] width 93 height 15
click at [1129, 532] on div "N/A" at bounding box center [1222, 528] width 319 height 25
click at [1146, 522] on button "N/A" at bounding box center [1262, 537] width 356 height 31
click at [1123, 508] on div at bounding box center [1222, 511] width 319 height 9
click at [1097, 530] on span "Select an answer" at bounding box center [1140, 537] width 93 height 15
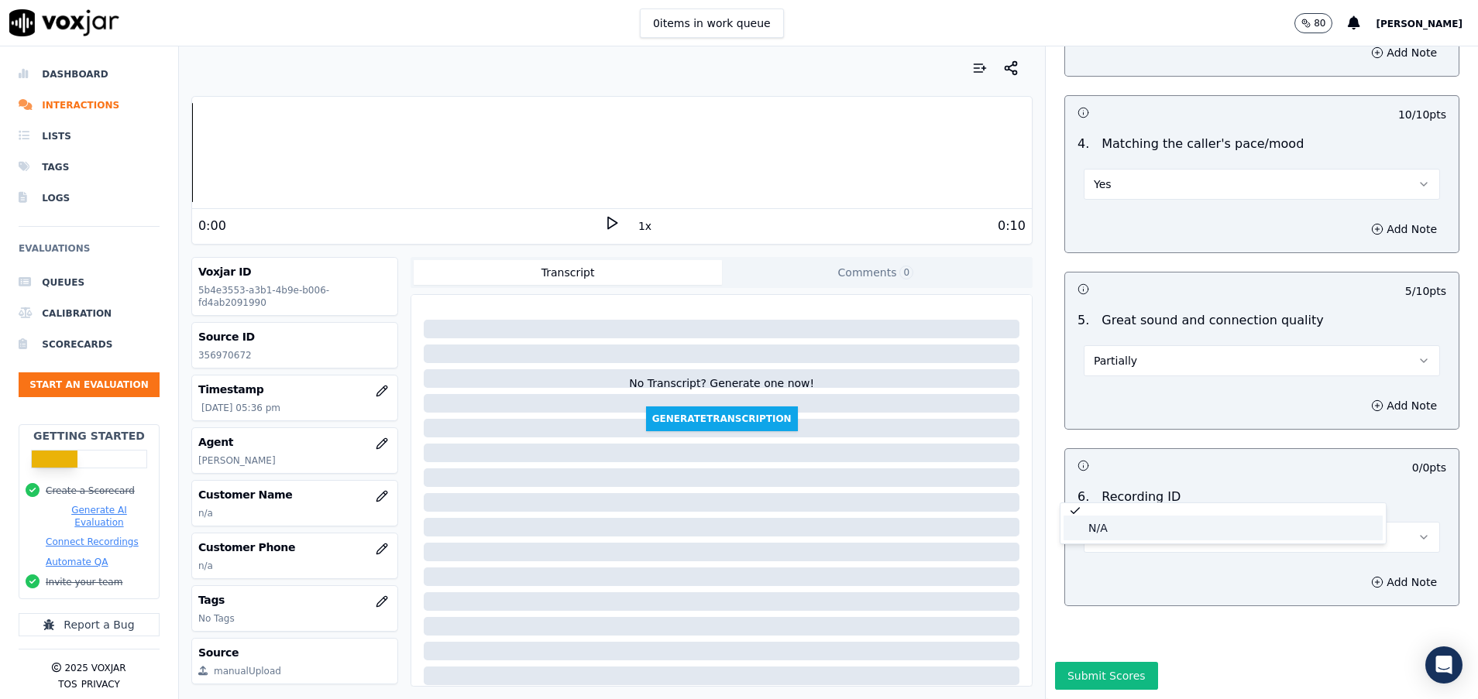
click at [1110, 526] on div "N/A" at bounding box center [1222, 528] width 319 height 25
click at [1371, 576] on icon "button" at bounding box center [1377, 582] width 12 height 12
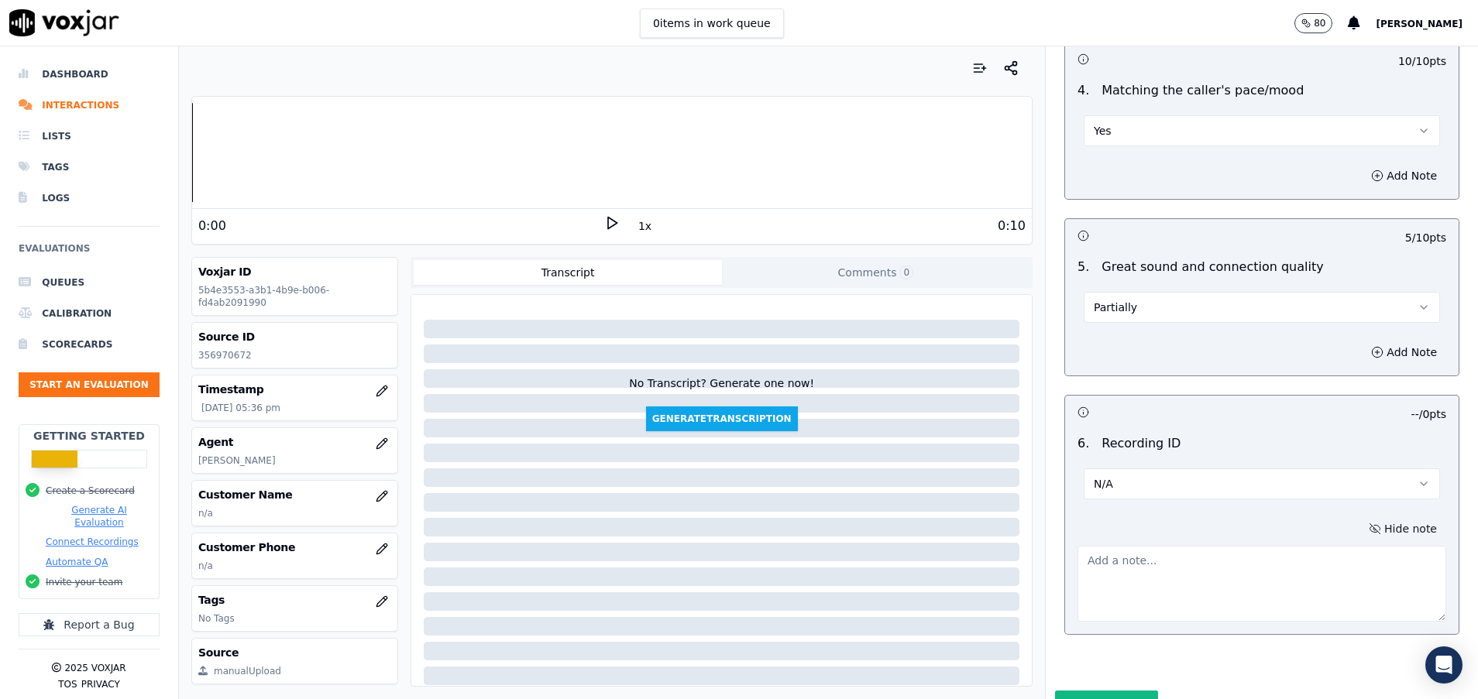
click at [1190, 574] on textarea at bounding box center [1261, 584] width 369 height 76
click at [1138, 580] on textarea at bounding box center [1261, 584] width 369 height 76
type textarea "HSL4818"
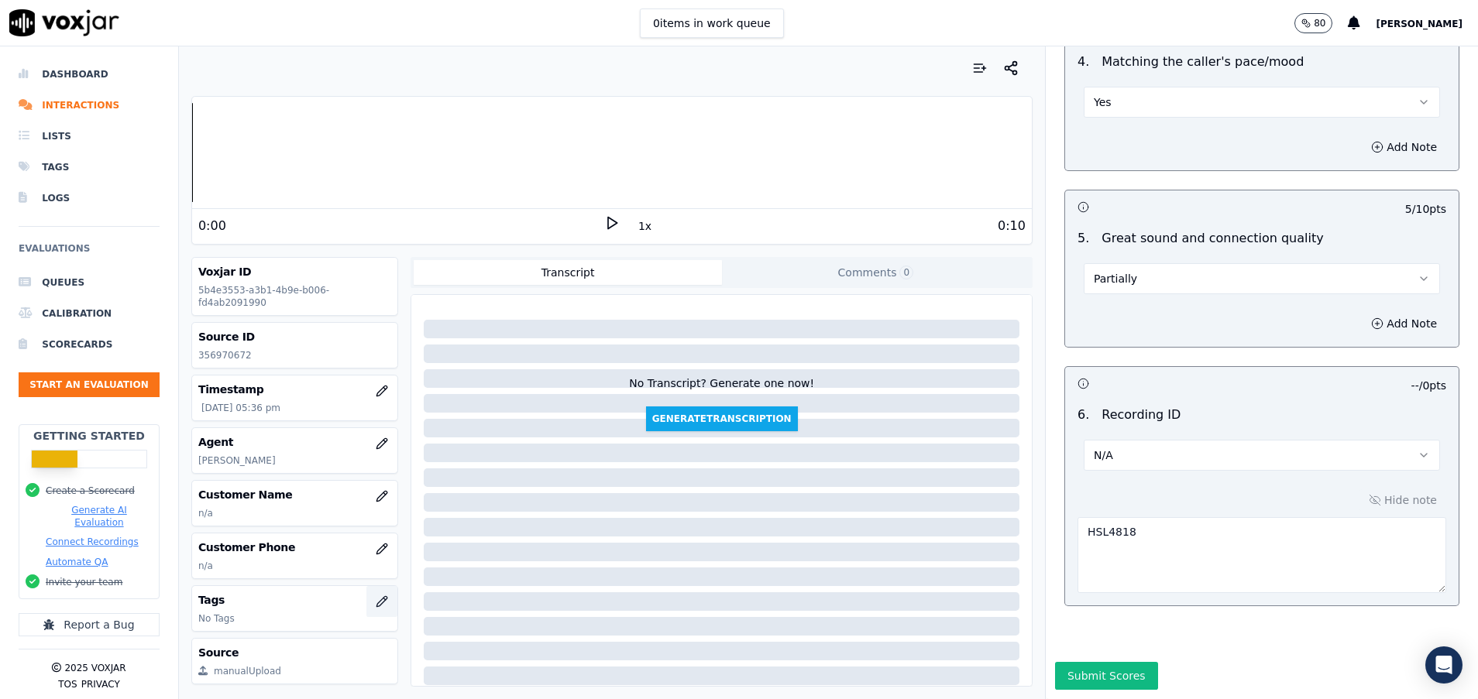
click at [376, 602] on icon "button" at bounding box center [382, 602] width 12 height 12
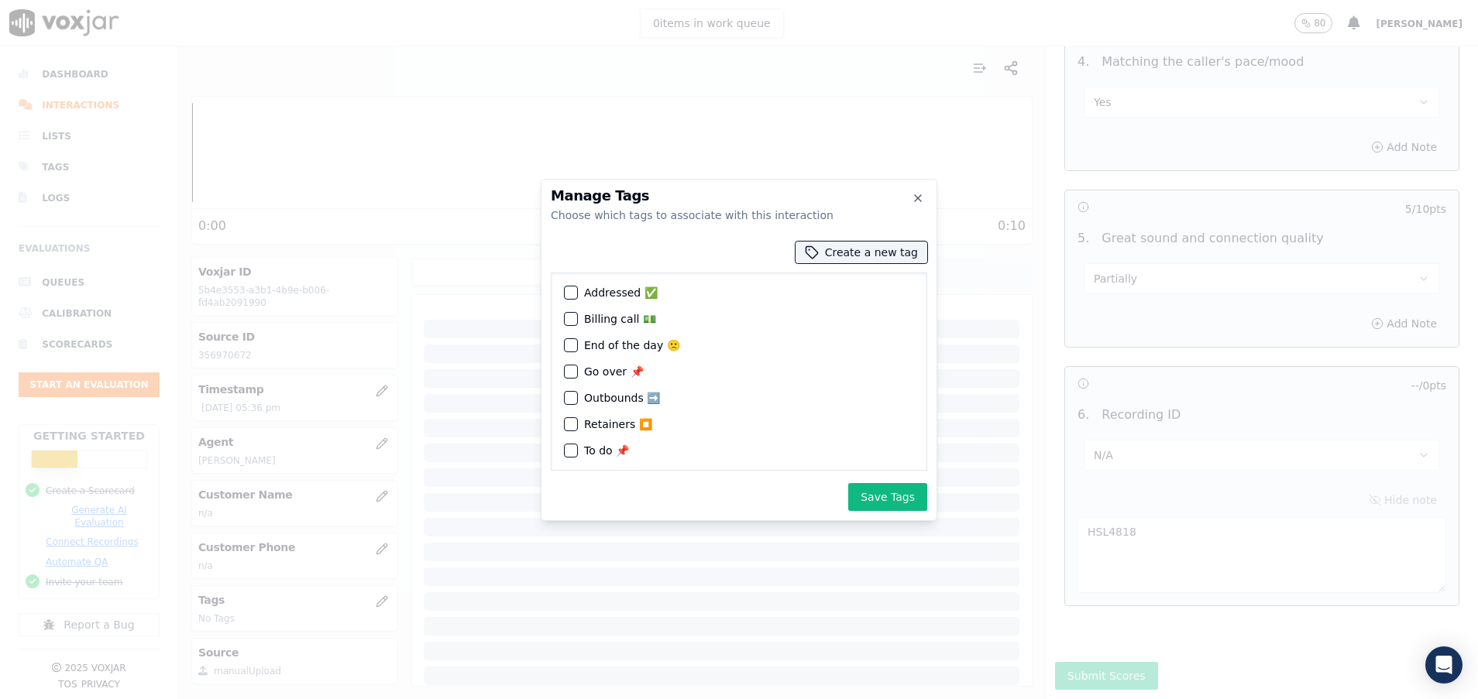
click at [568, 289] on div "button" at bounding box center [570, 292] width 11 height 11
click at [874, 497] on button "Save Tags" at bounding box center [887, 497] width 79 height 28
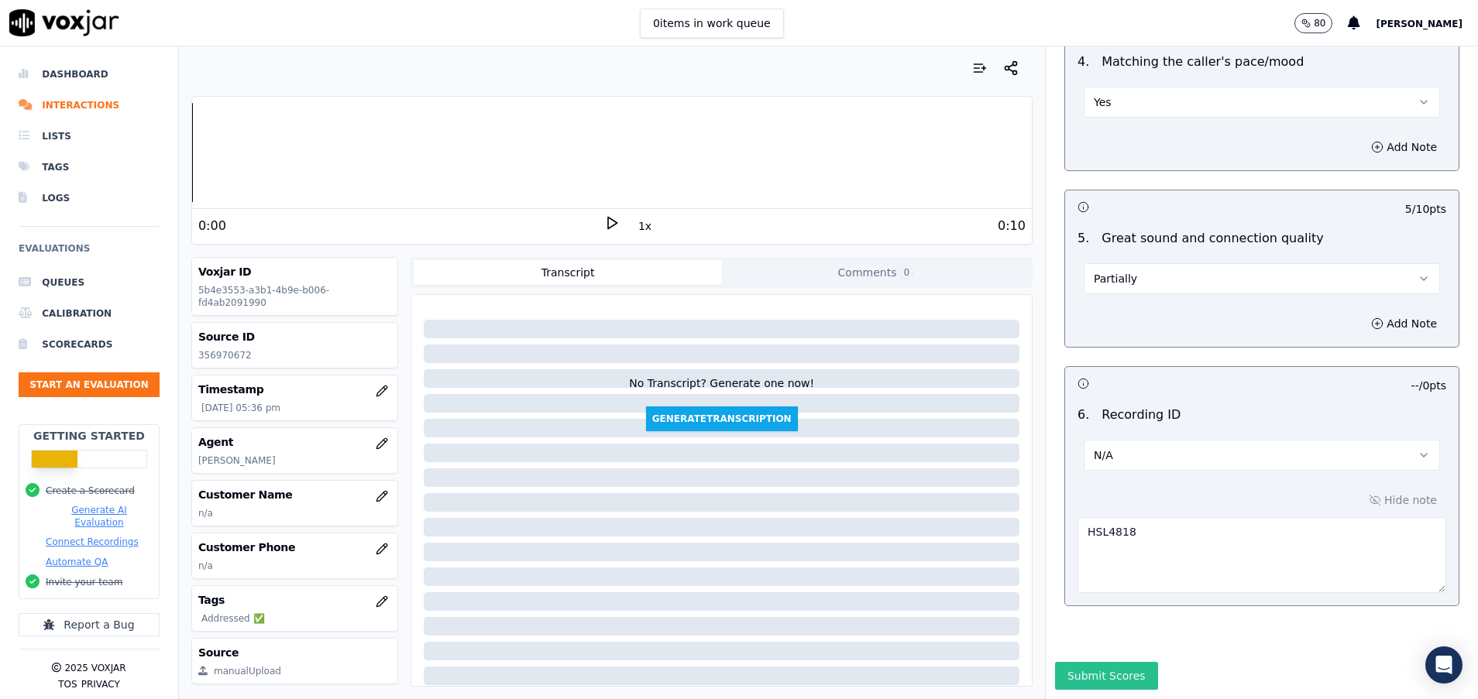
click at [1057, 662] on button "Submit Scores" at bounding box center [1106, 676] width 103 height 28
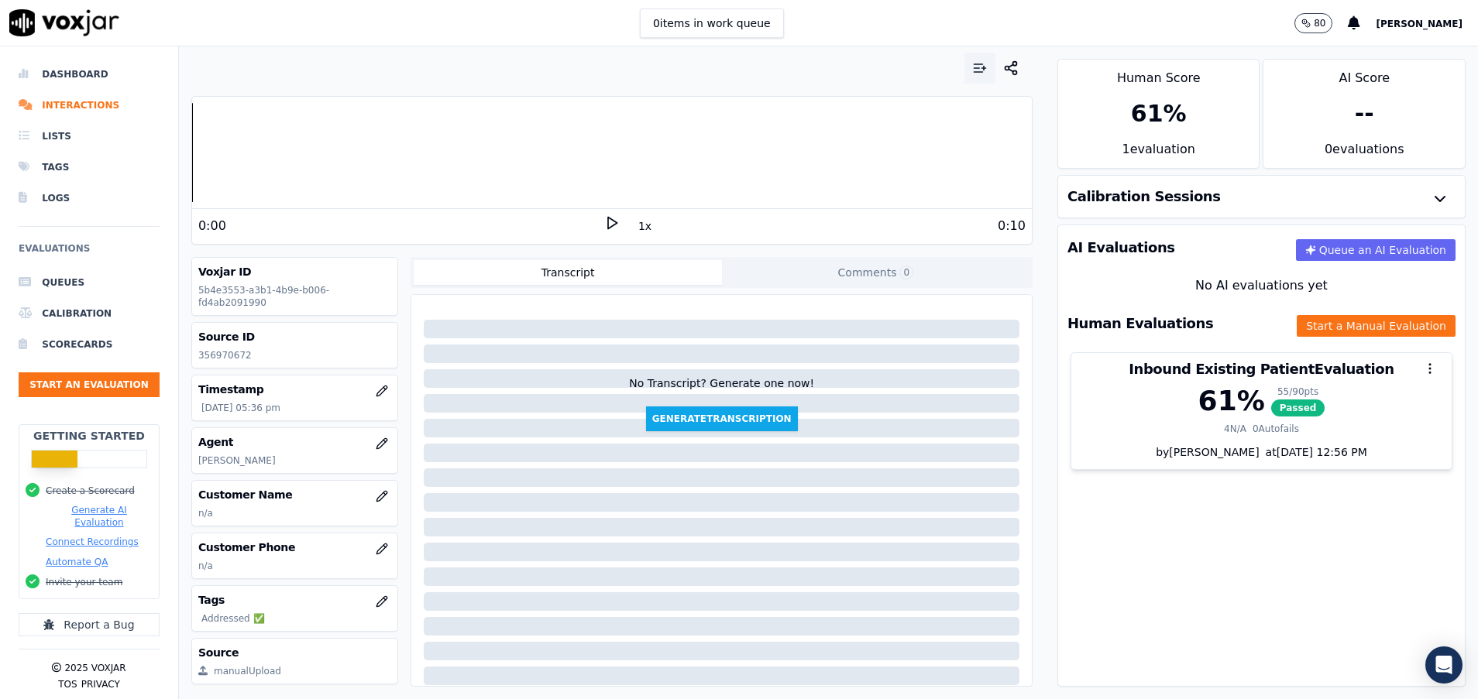
click at [972, 73] on icon "button" at bounding box center [979, 67] width 15 height 15
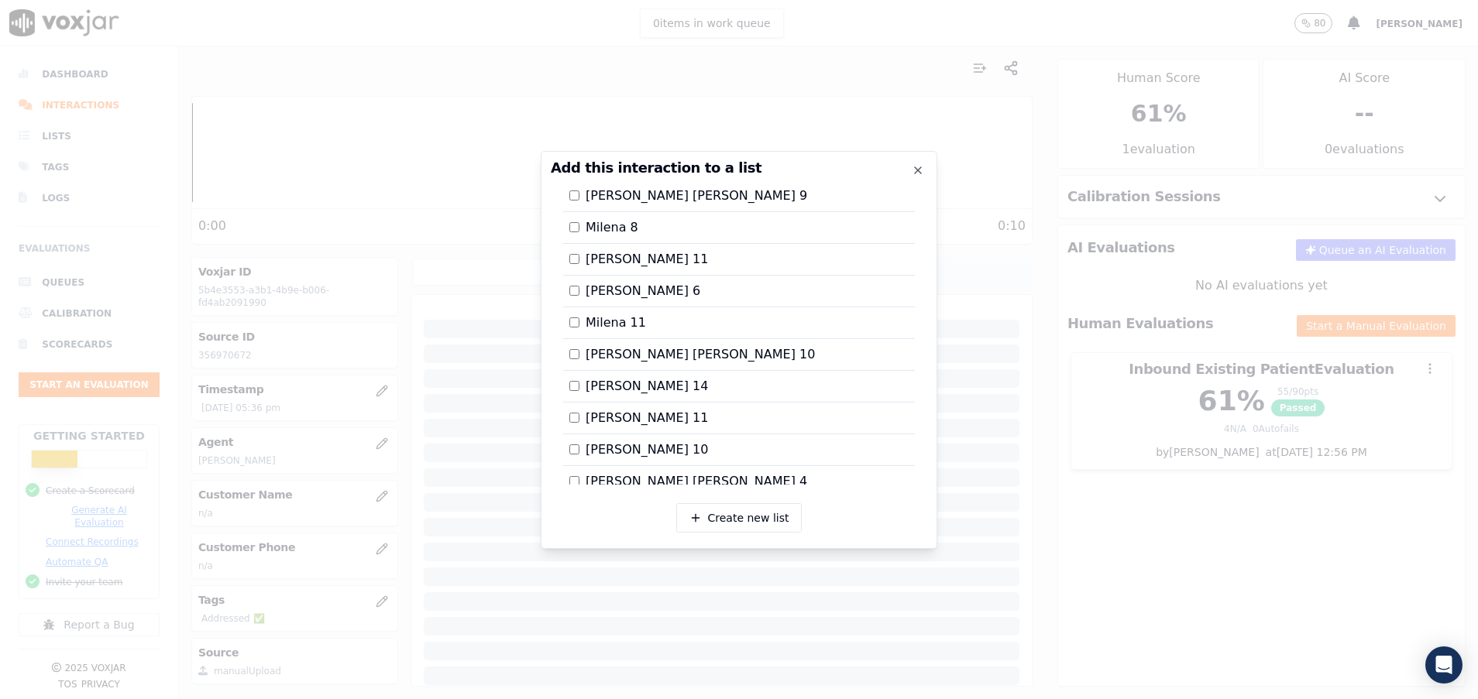
scroll to position [995, 0]
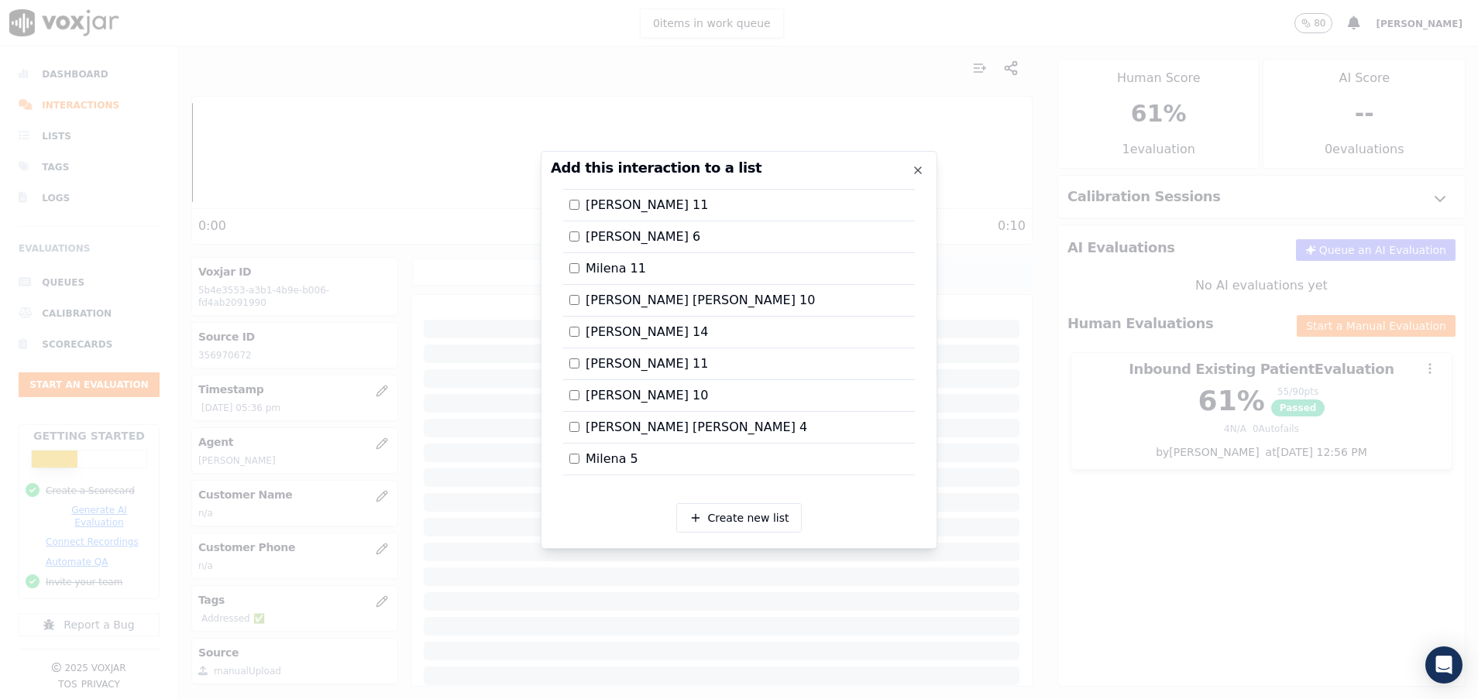
click at [1365, 525] on div at bounding box center [739, 349] width 1478 height 699
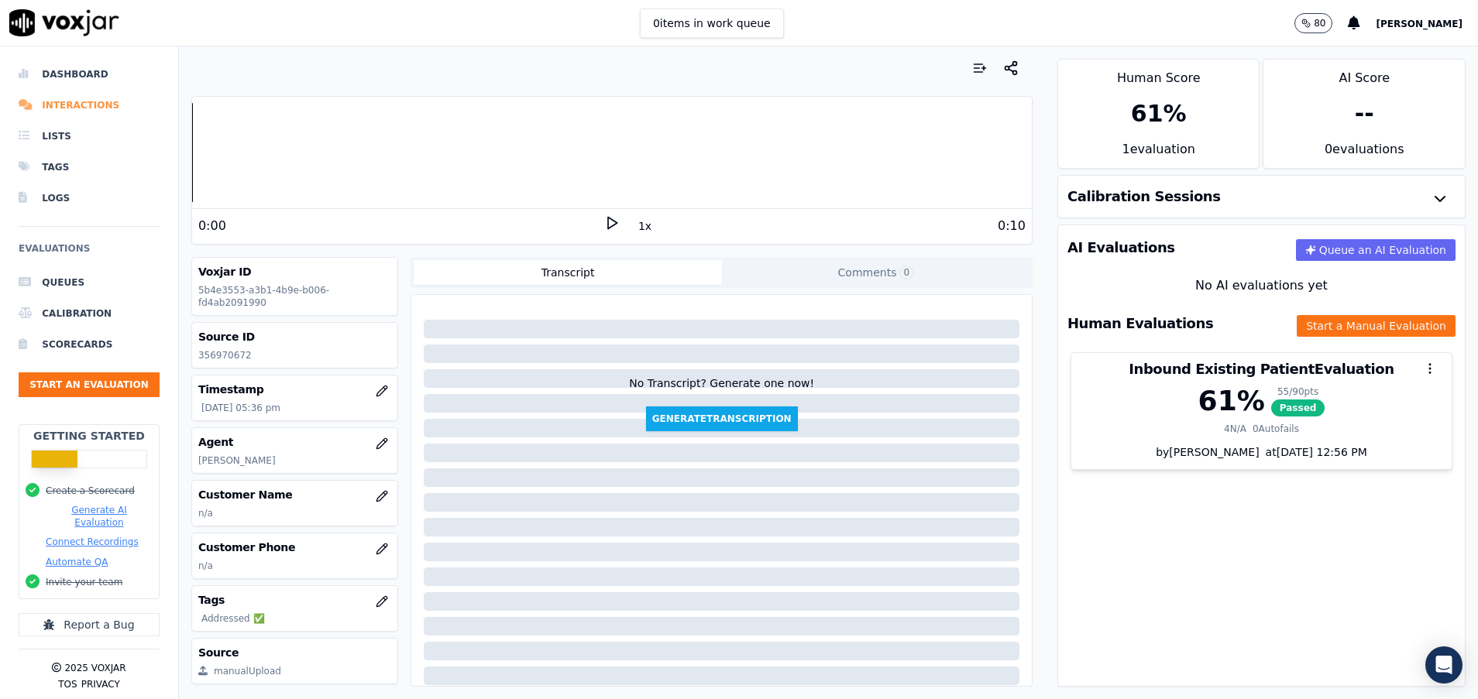
click at [55, 107] on li "Interactions" at bounding box center [89, 105] width 141 height 31
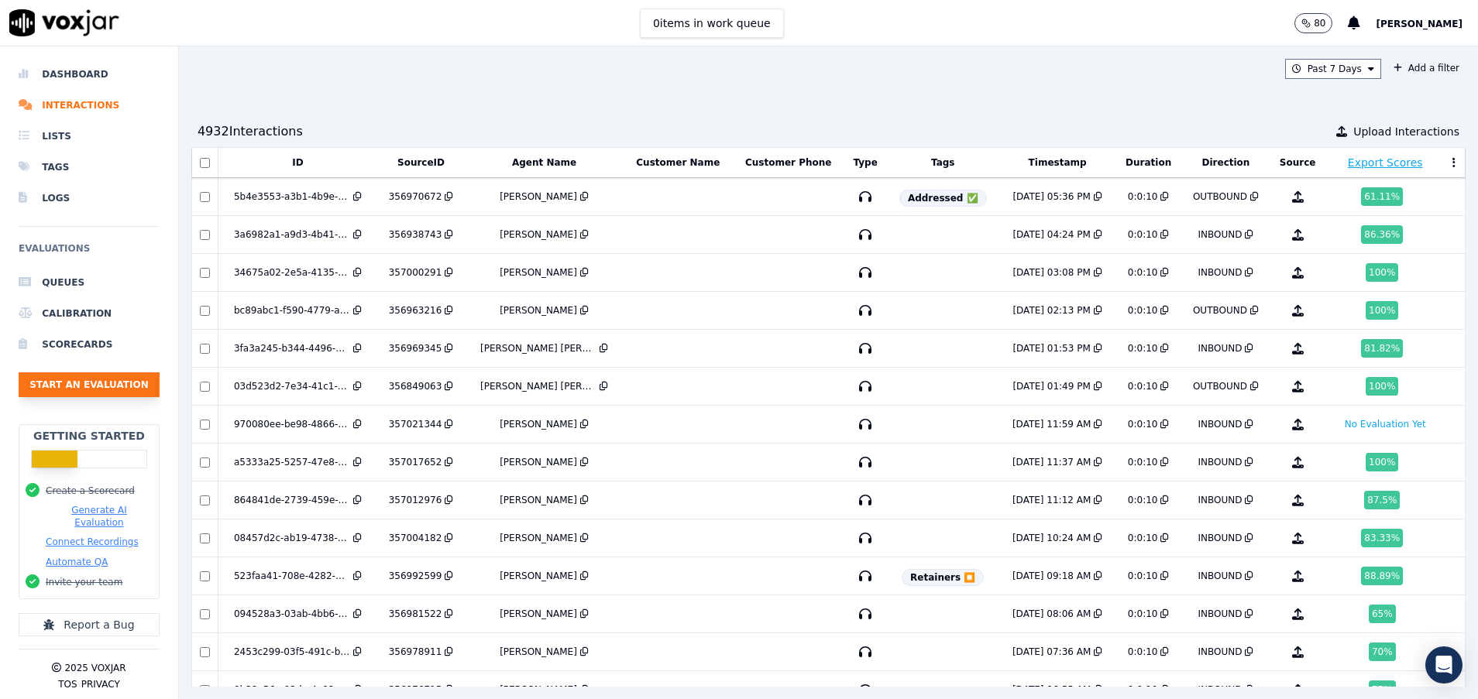
click at [98, 384] on button "Start an Evaluation" at bounding box center [89, 385] width 141 height 25
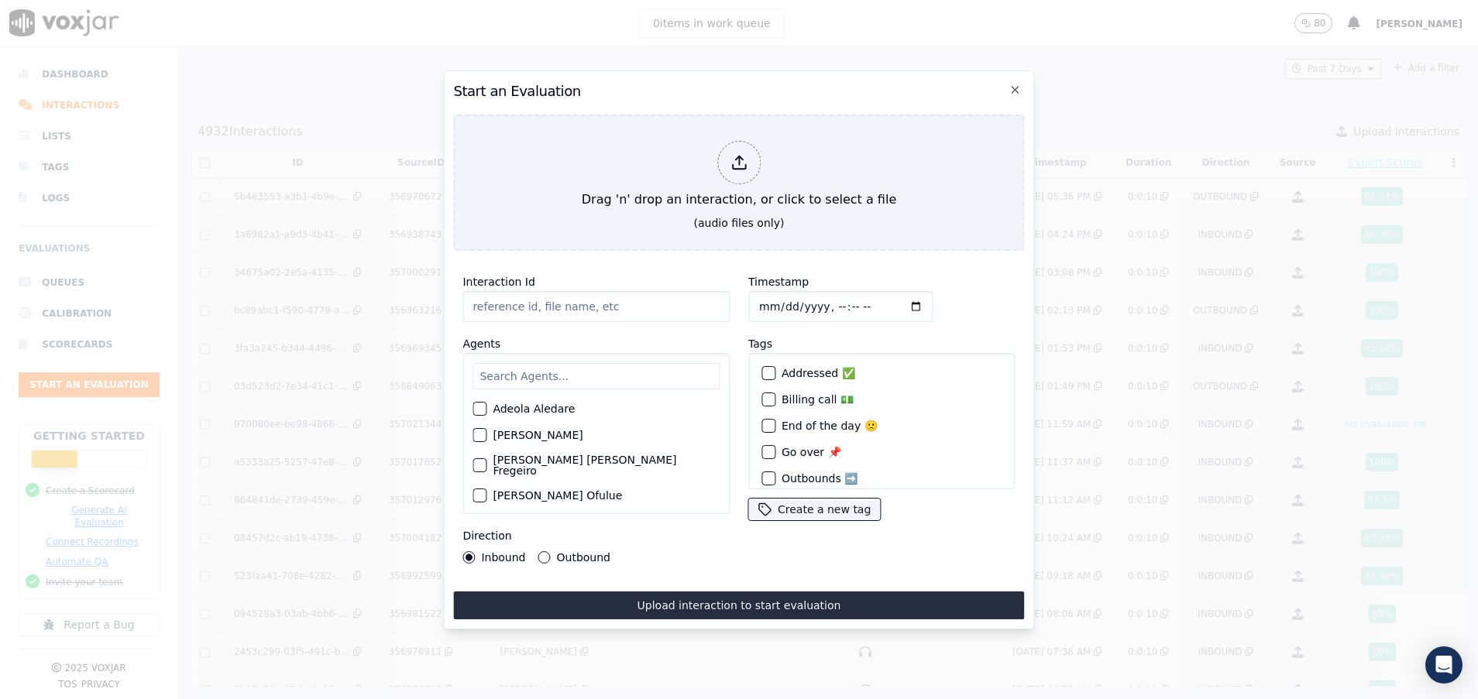
paste input "356965752"
type input "356965752"
click at [563, 369] on input "text" at bounding box center [595, 376] width 247 height 26
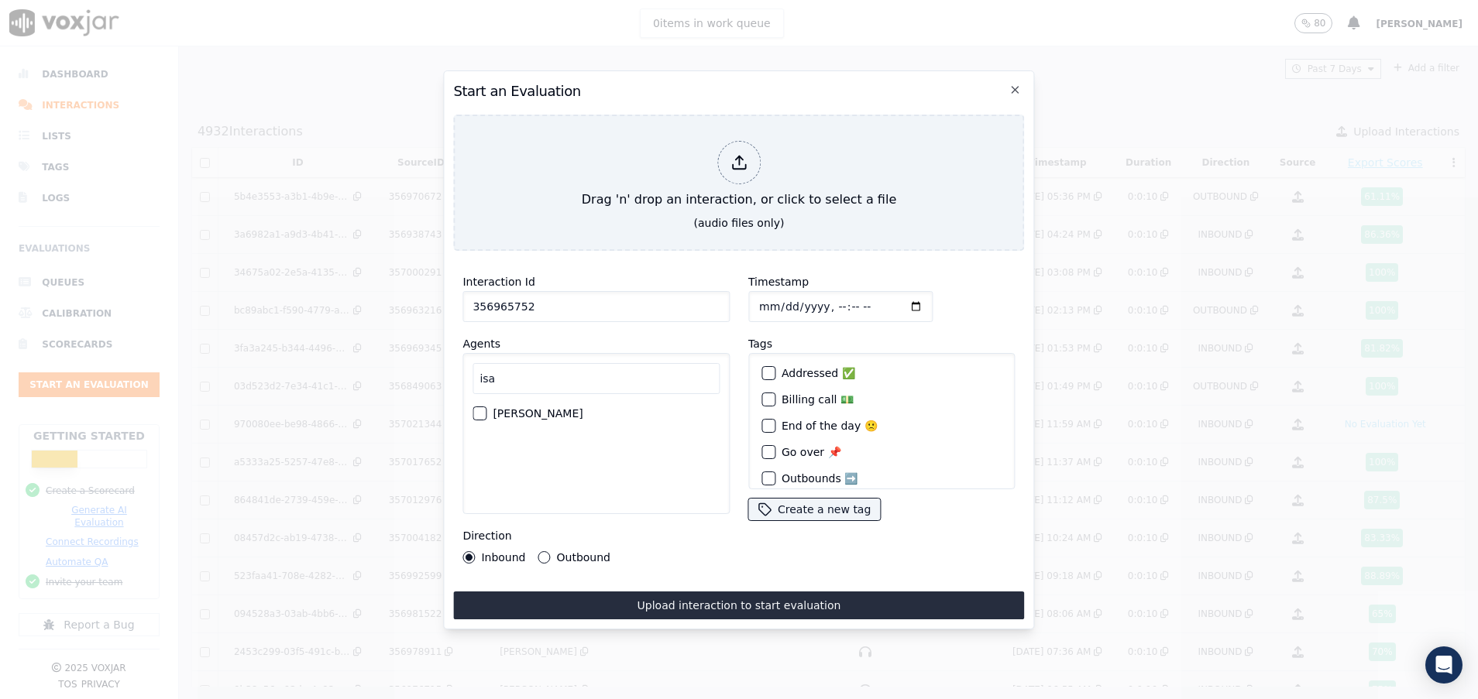
type input "isa"
click at [478, 407] on button "[PERSON_NAME]" at bounding box center [479, 414] width 14 height 14
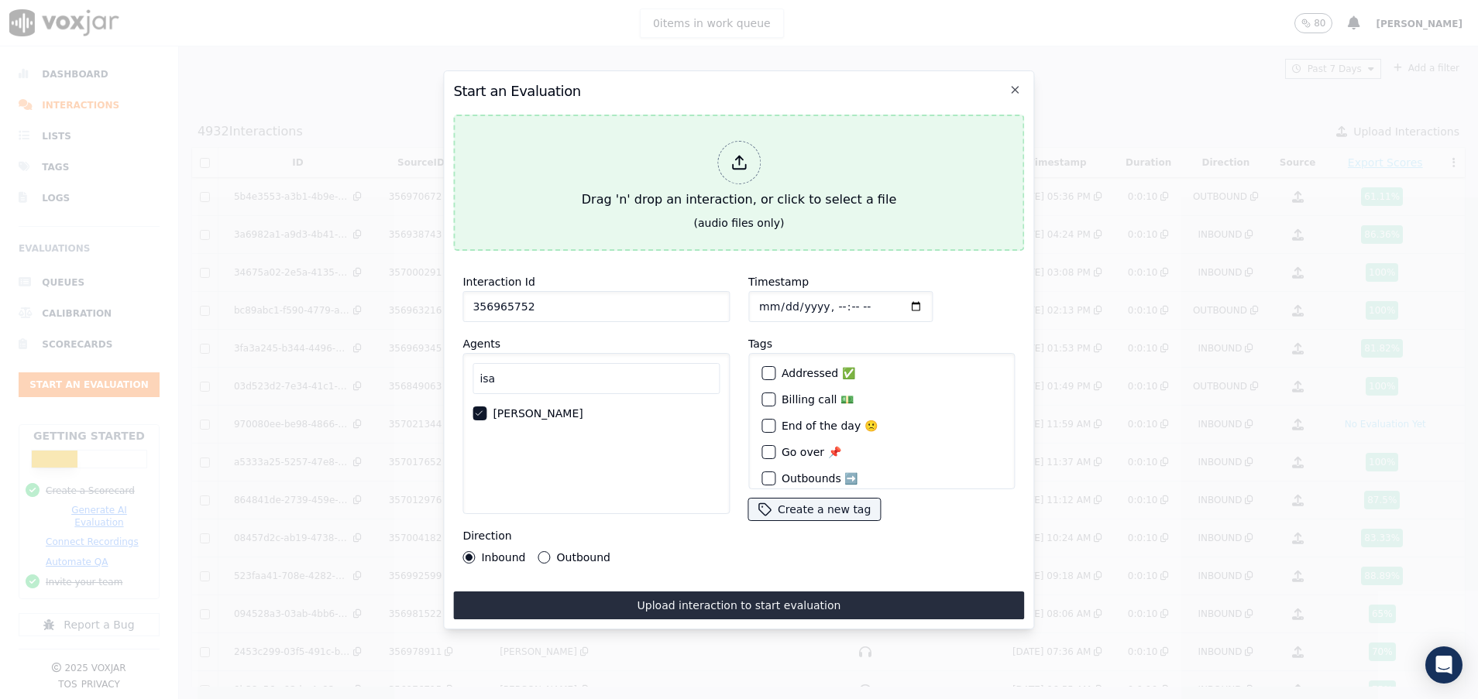
click at [618, 188] on div "Drag 'n' drop an interaction, or click to select a file" at bounding box center [738, 175] width 327 height 81
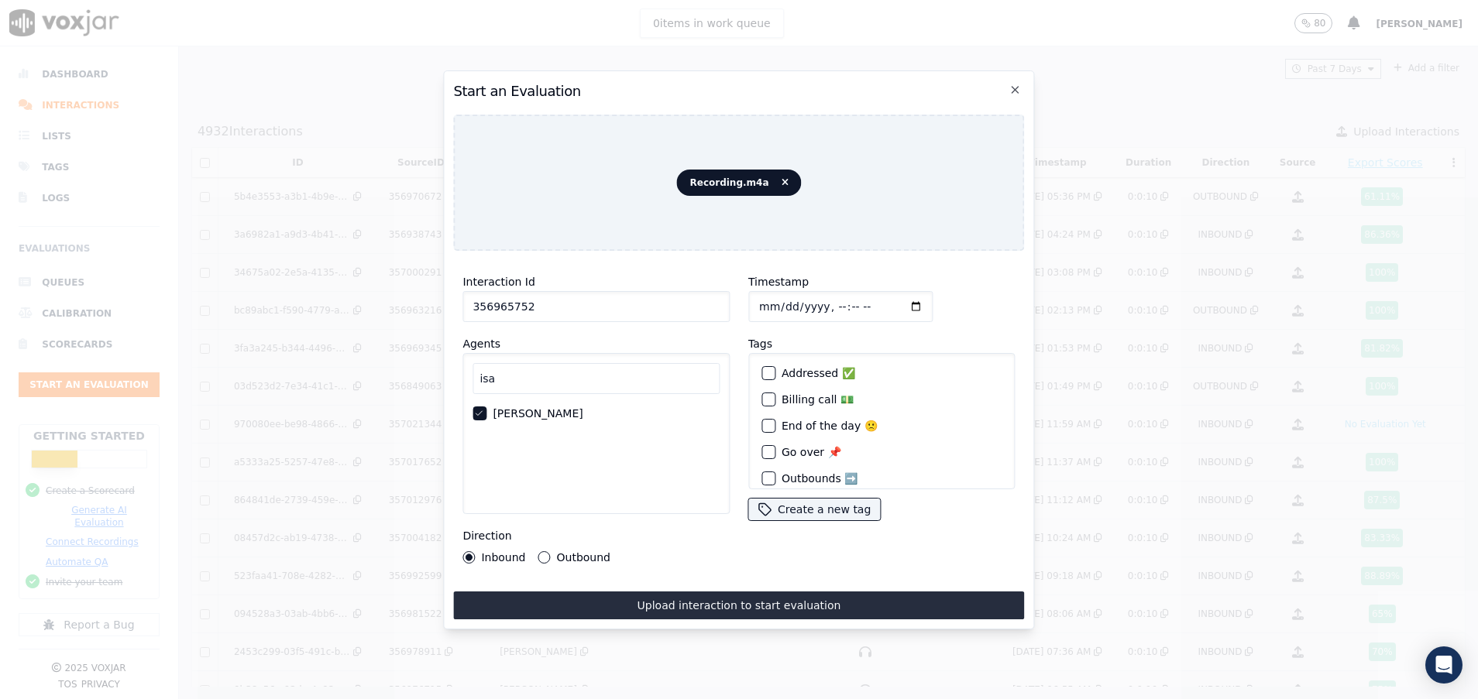
click at [636, 593] on button "Upload interaction to start evaluation" at bounding box center [738, 606] width 571 height 28
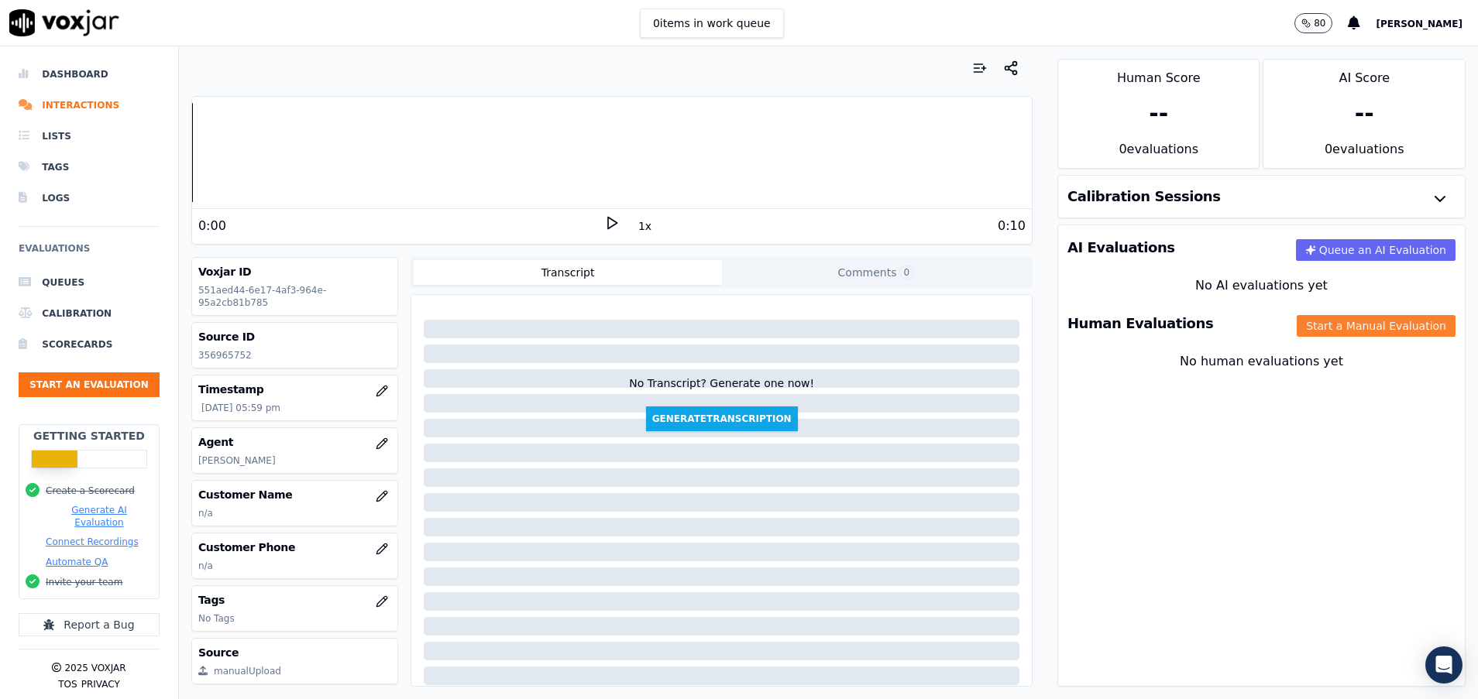
click at [1335, 321] on button "Start a Manual Evaluation" at bounding box center [1376, 326] width 159 height 22
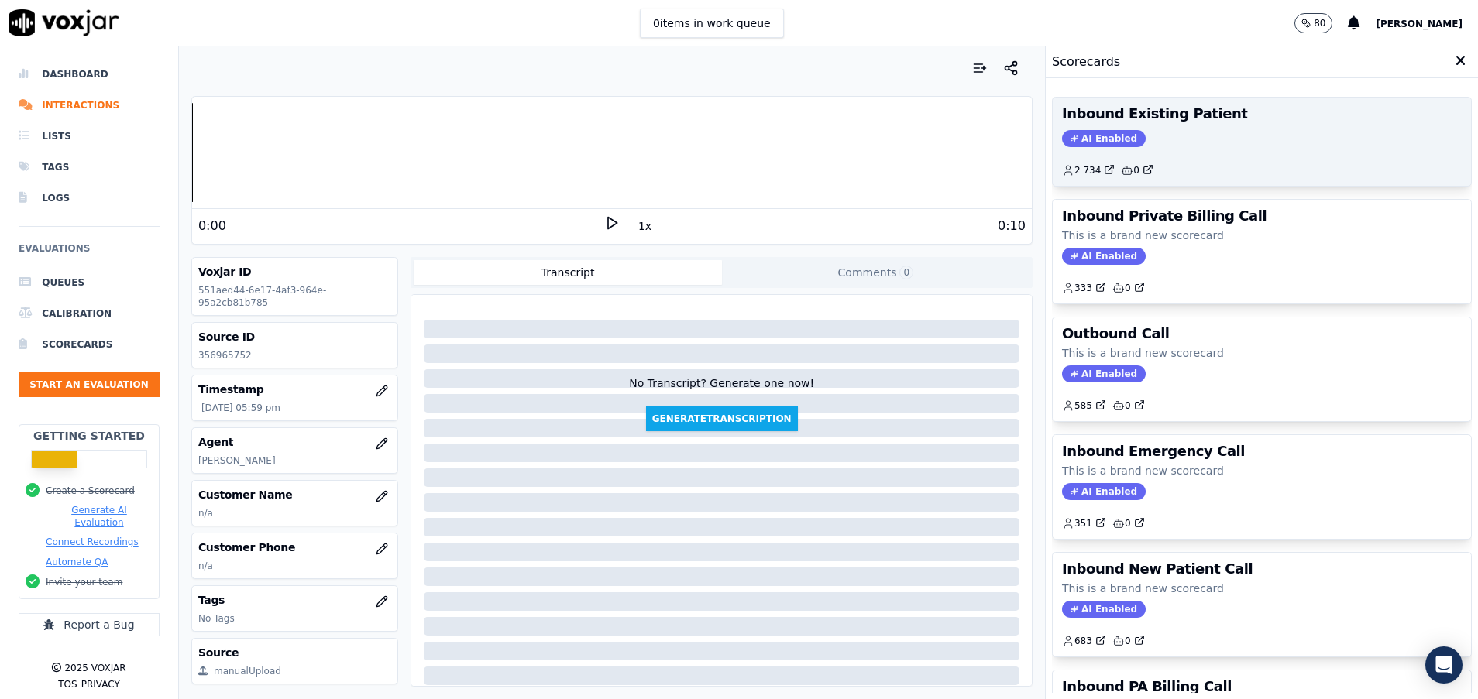
click at [1144, 146] on div "AI Enabled" at bounding box center [1262, 138] width 400 height 17
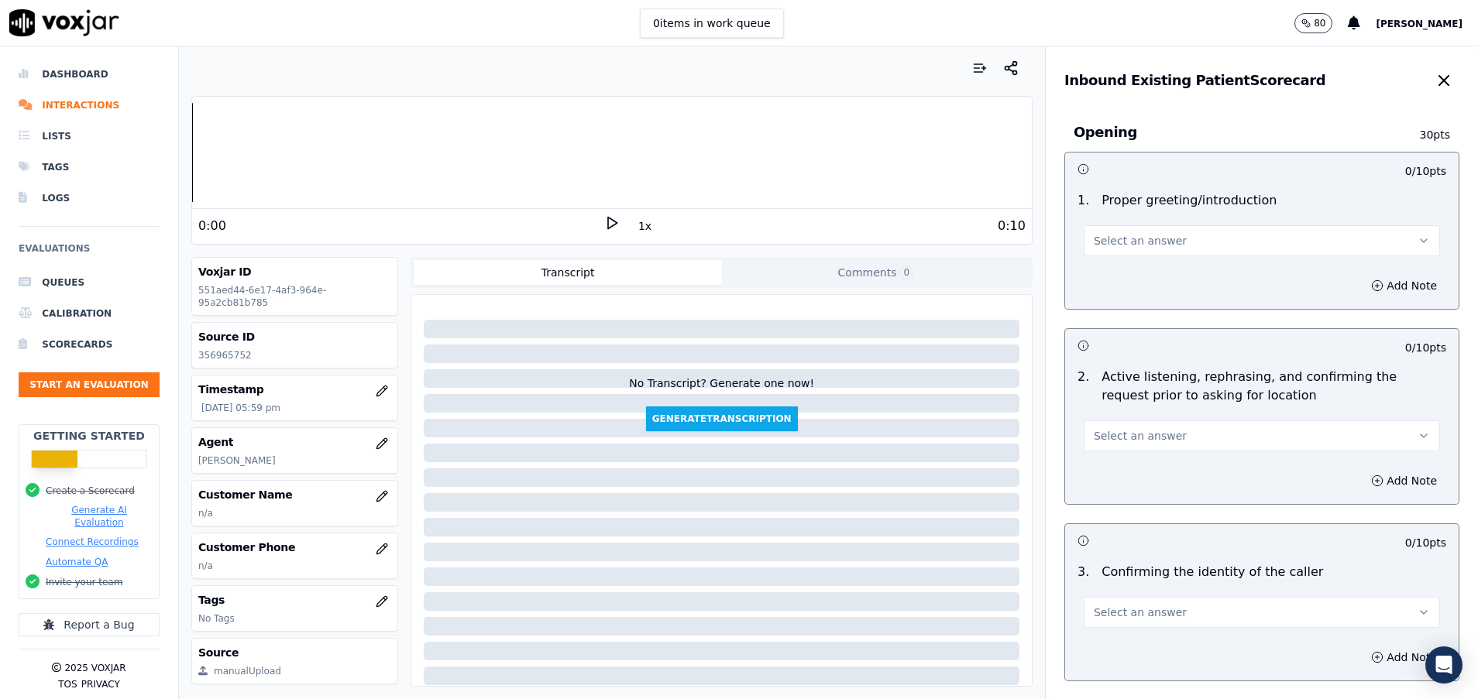
click at [1183, 240] on button "Select an answer" at bounding box center [1262, 240] width 356 height 31
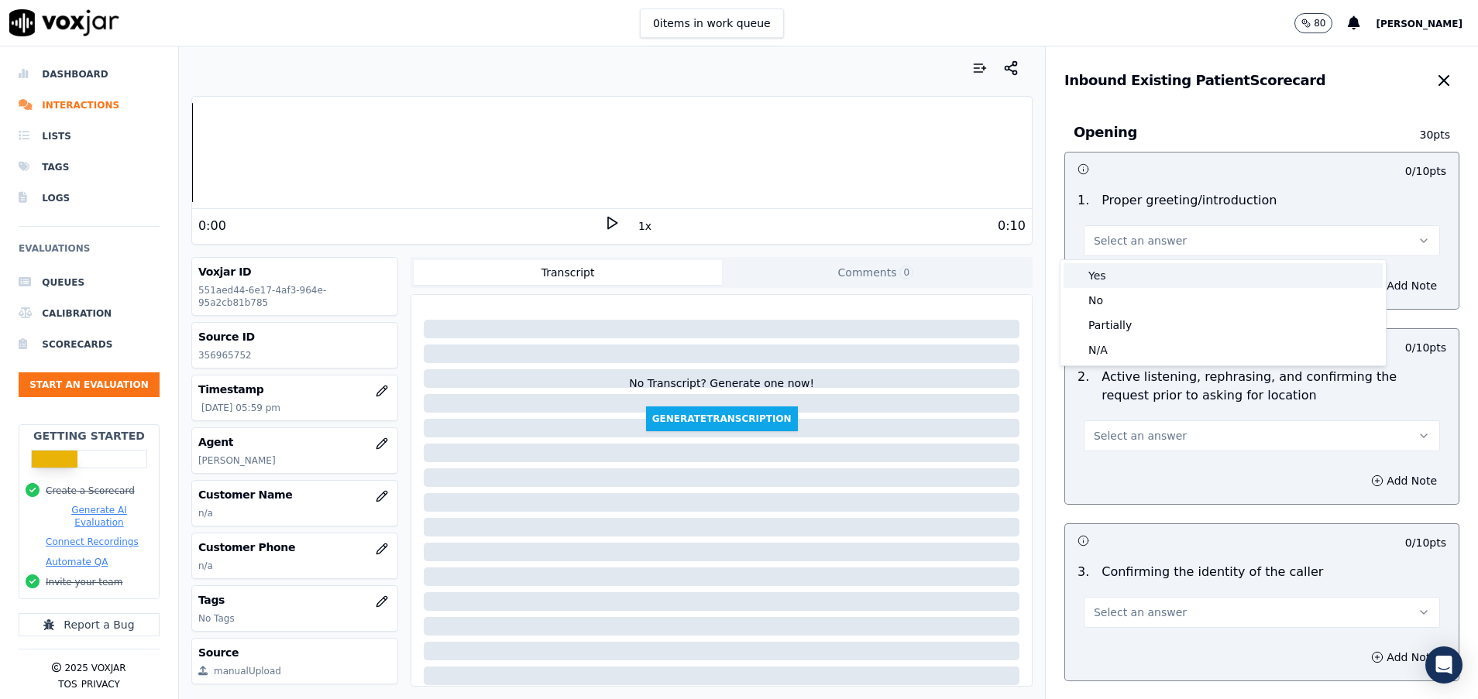
click at [1172, 270] on div "Yes" at bounding box center [1222, 275] width 319 height 25
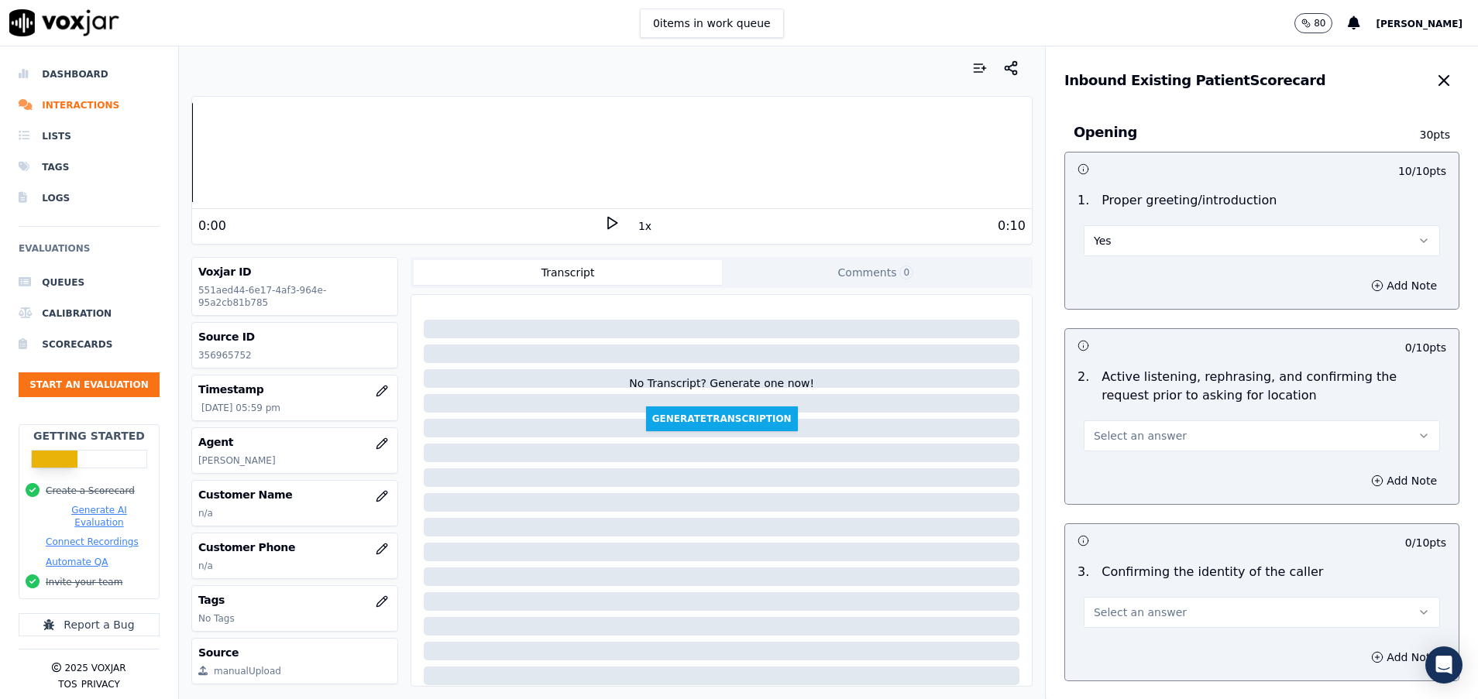
click at [1118, 433] on span "Select an answer" at bounding box center [1140, 435] width 93 height 15
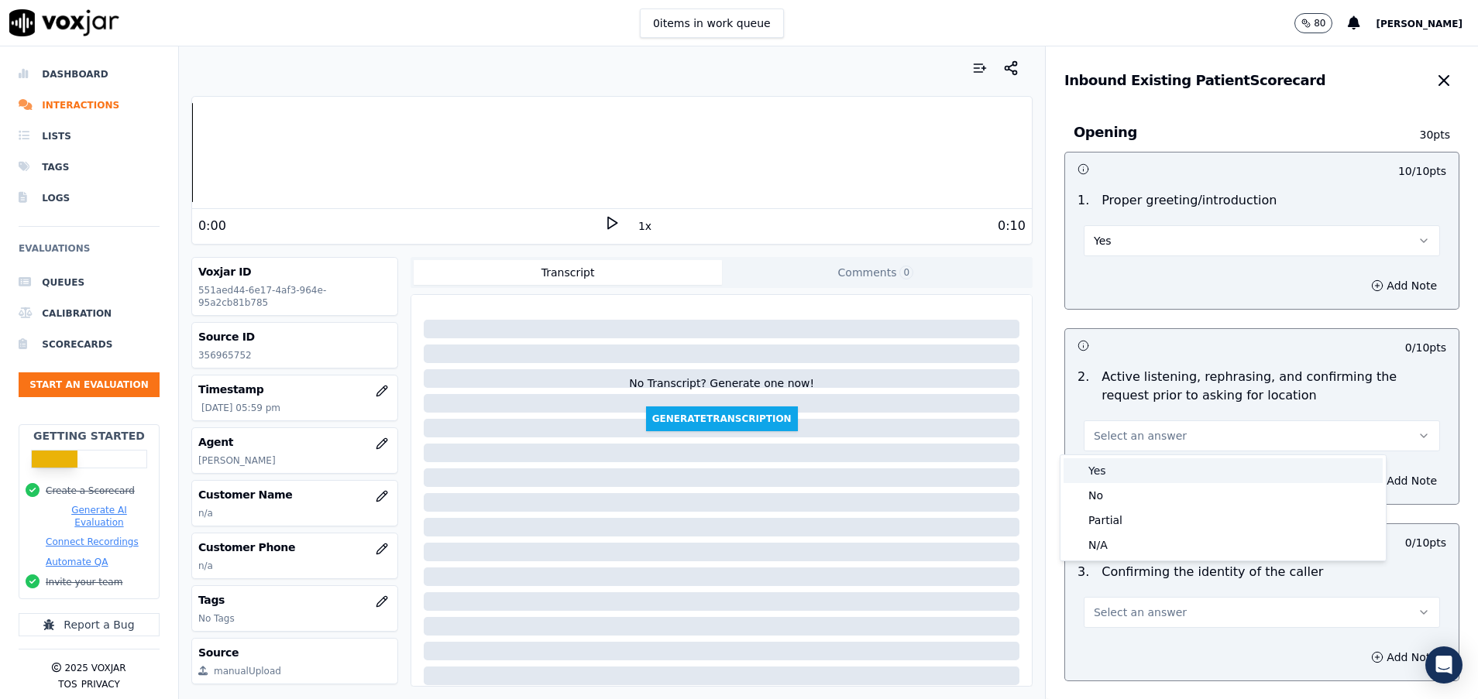
click at [1125, 472] on div "Yes" at bounding box center [1222, 471] width 319 height 25
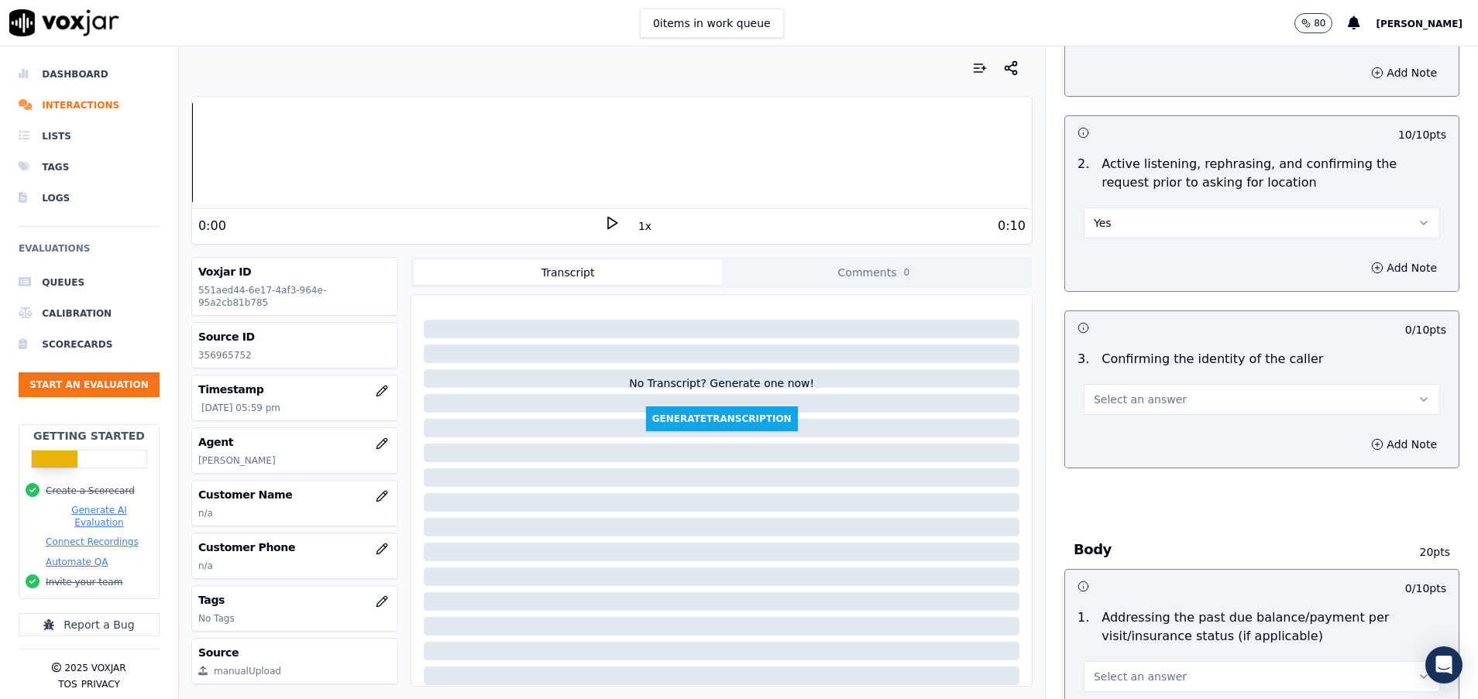
scroll to position [232, 0]
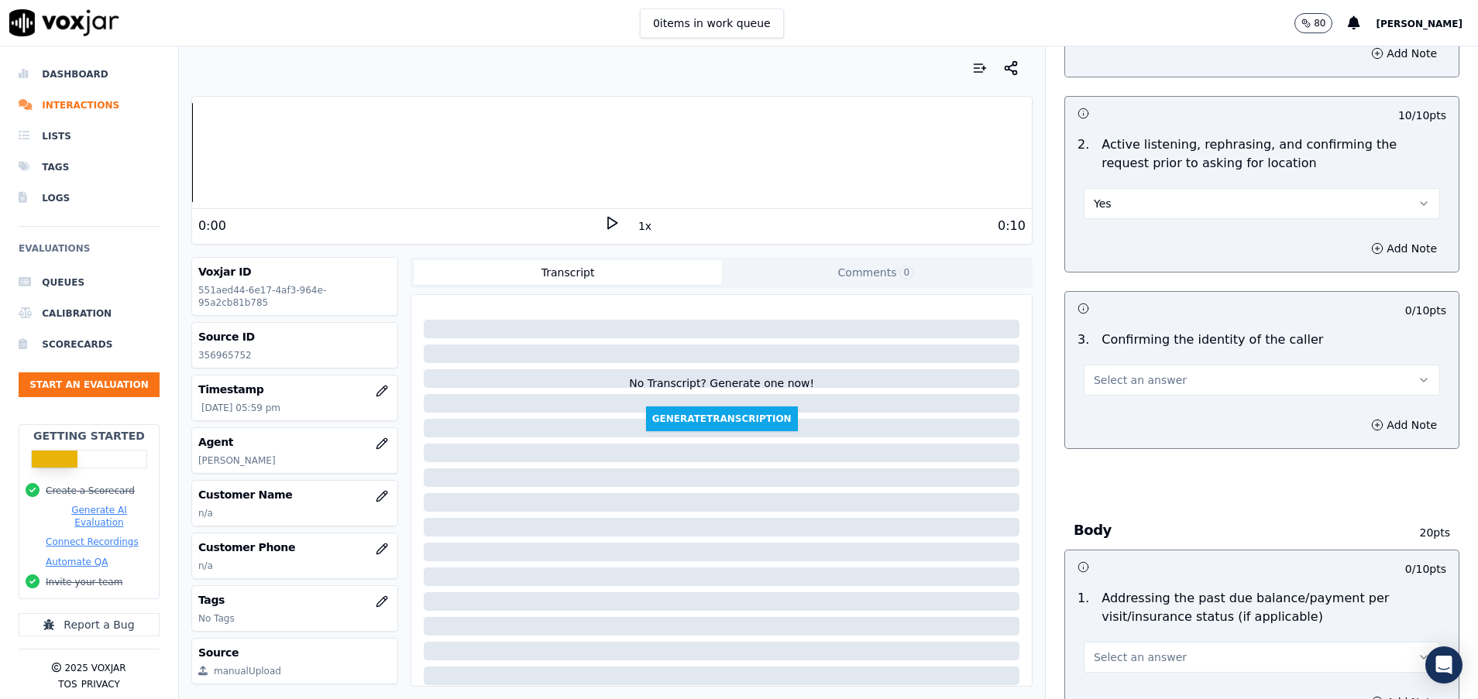
click at [1159, 376] on button "Select an answer" at bounding box center [1262, 380] width 356 height 31
click at [1156, 411] on div "Yes" at bounding box center [1222, 415] width 319 height 25
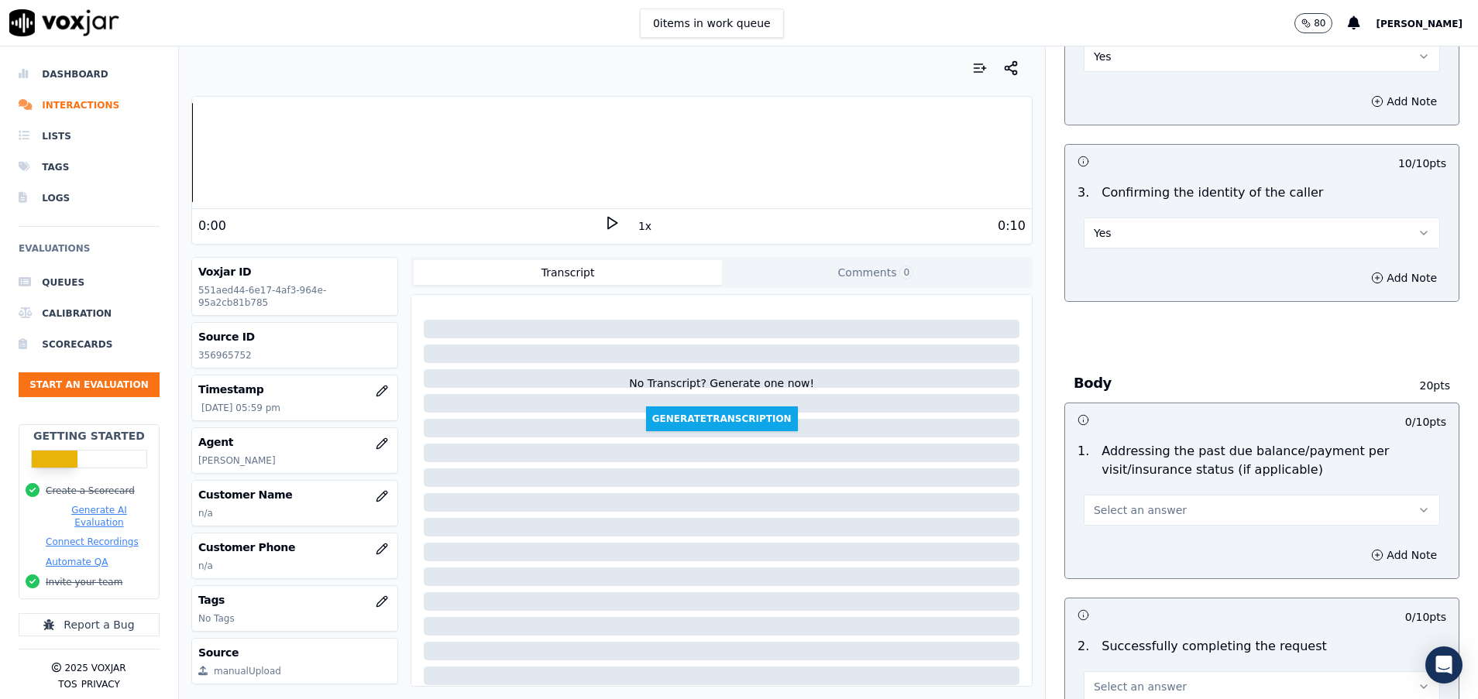
scroll to position [465, 0]
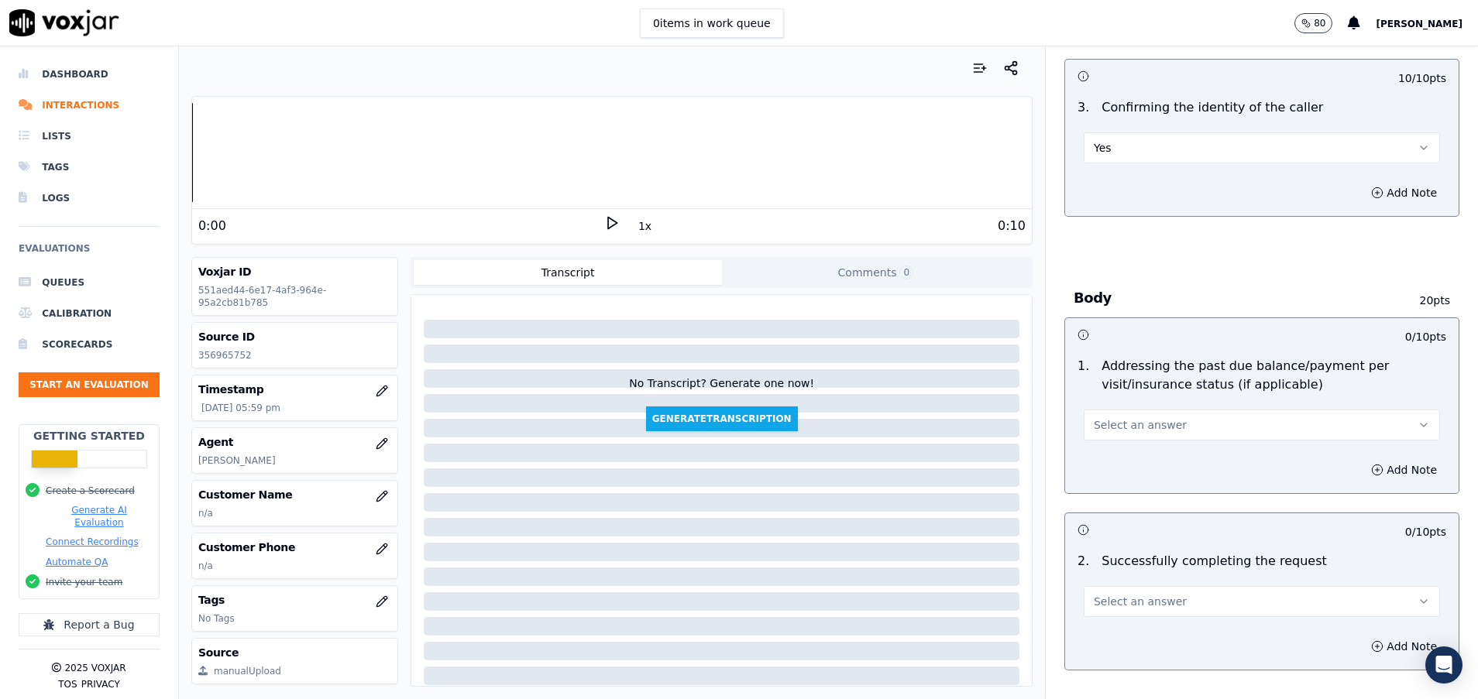
click at [1157, 431] on button "Select an answer" at bounding box center [1262, 425] width 356 height 31
click at [1125, 517] on div "N/A" at bounding box center [1222, 509] width 319 height 25
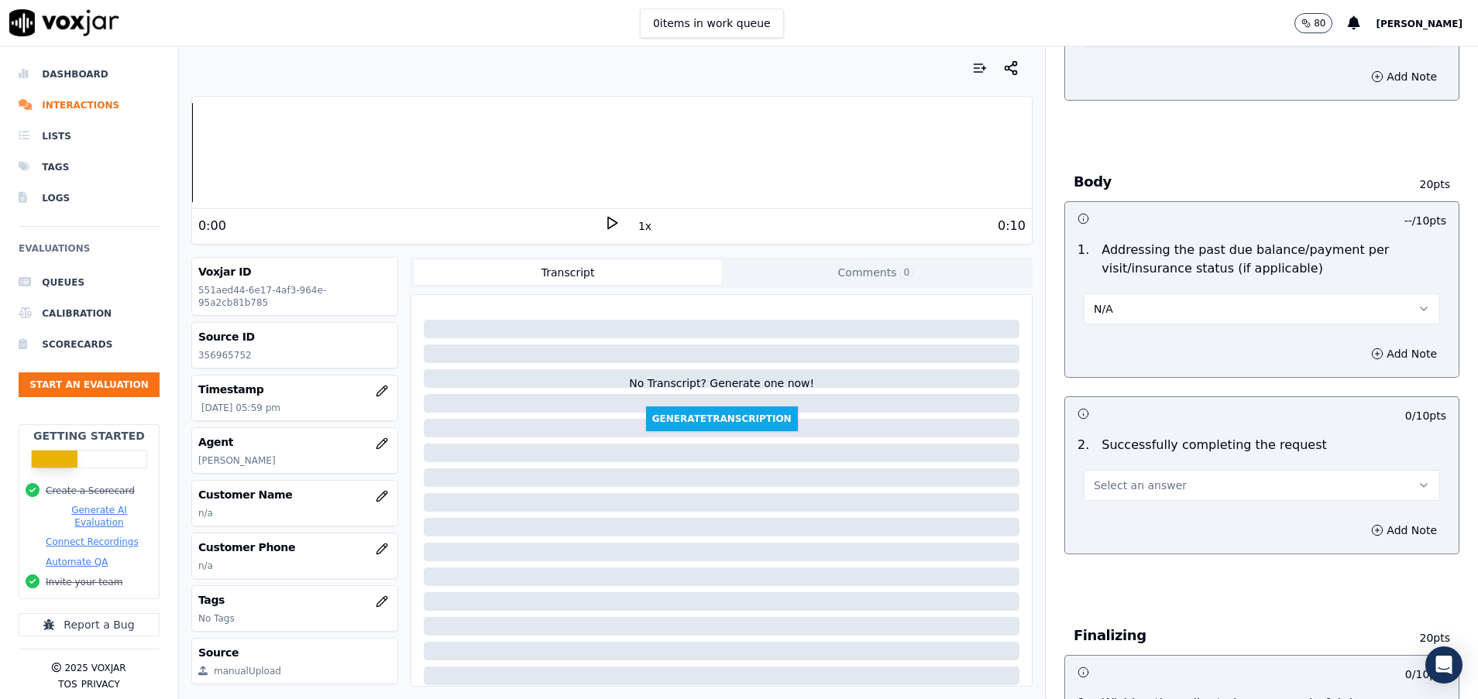
click at [1139, 485] on span "Select an answer" at bounding box center [1140, 485] width 93 height 15
click at [1124, 517] on div "Yes" at bounding box center [1222, 520] width 319 height 25
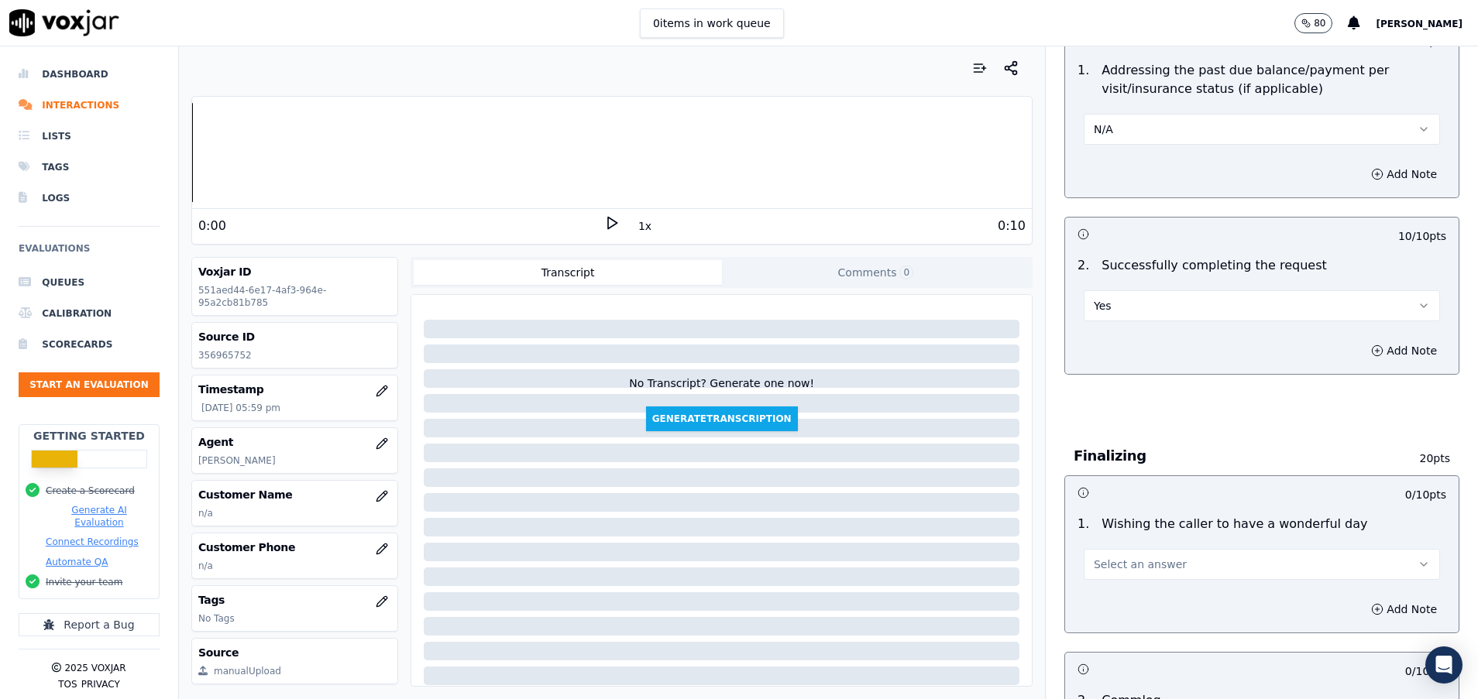
scroll to position [813, 0]
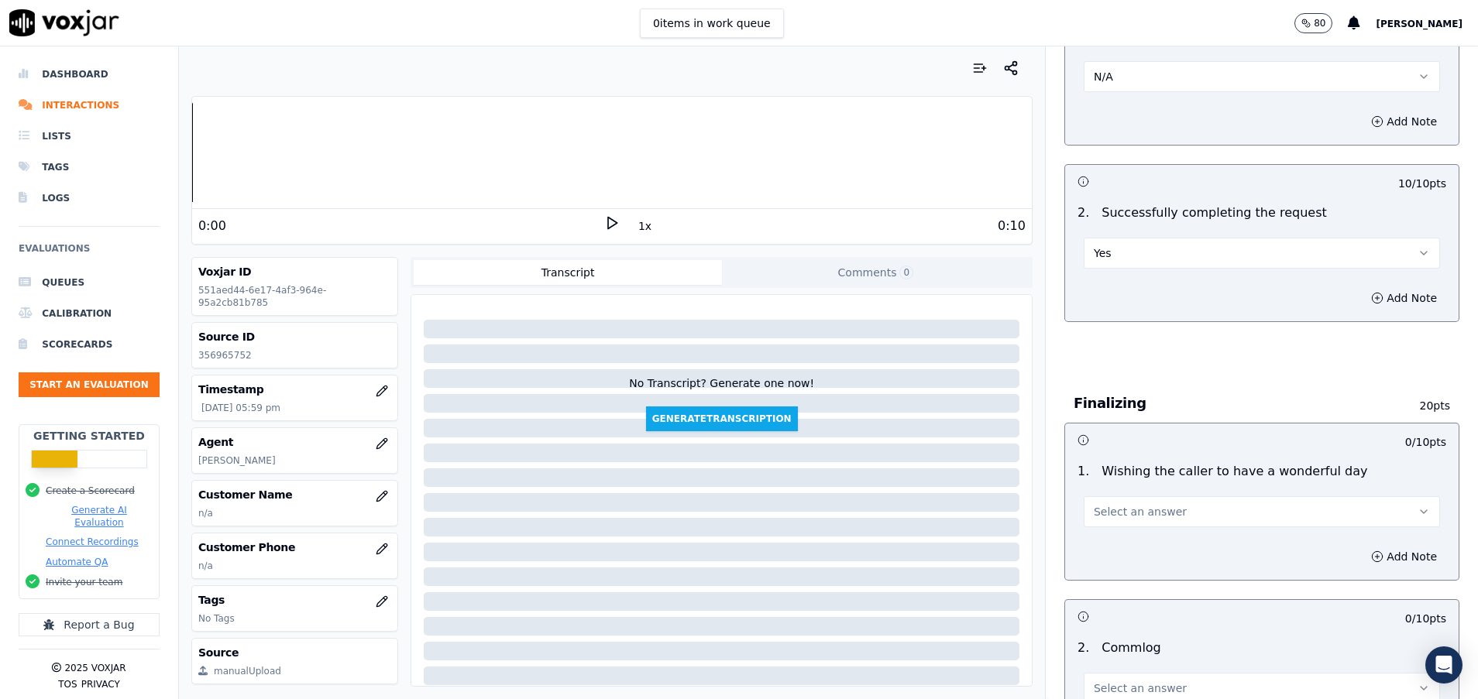
click at [1124, 517] on span "Select an answer" at bounding box center [1140, 511] width 93 height 15
click at [1102, 579] on div "No" at bounding box center [1222, 571] width 319 height 25
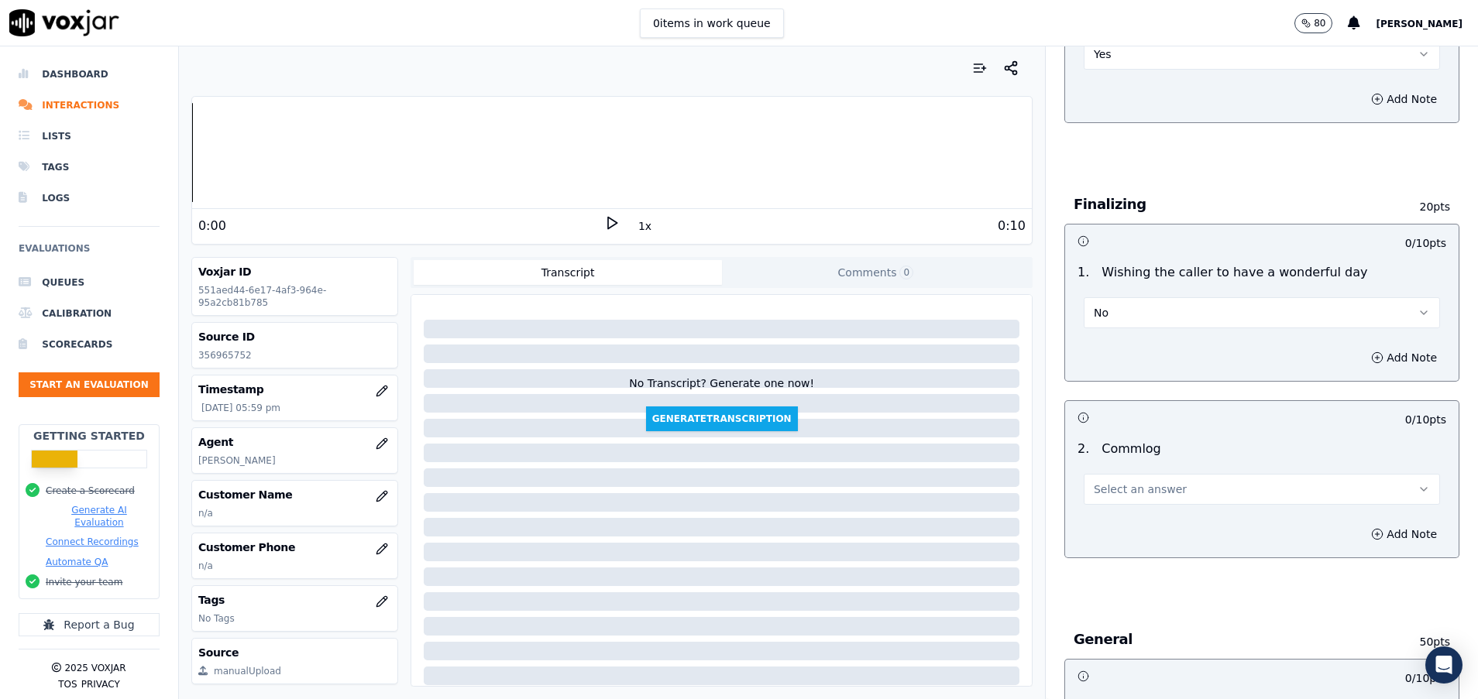
scroll to position [1046, 0]
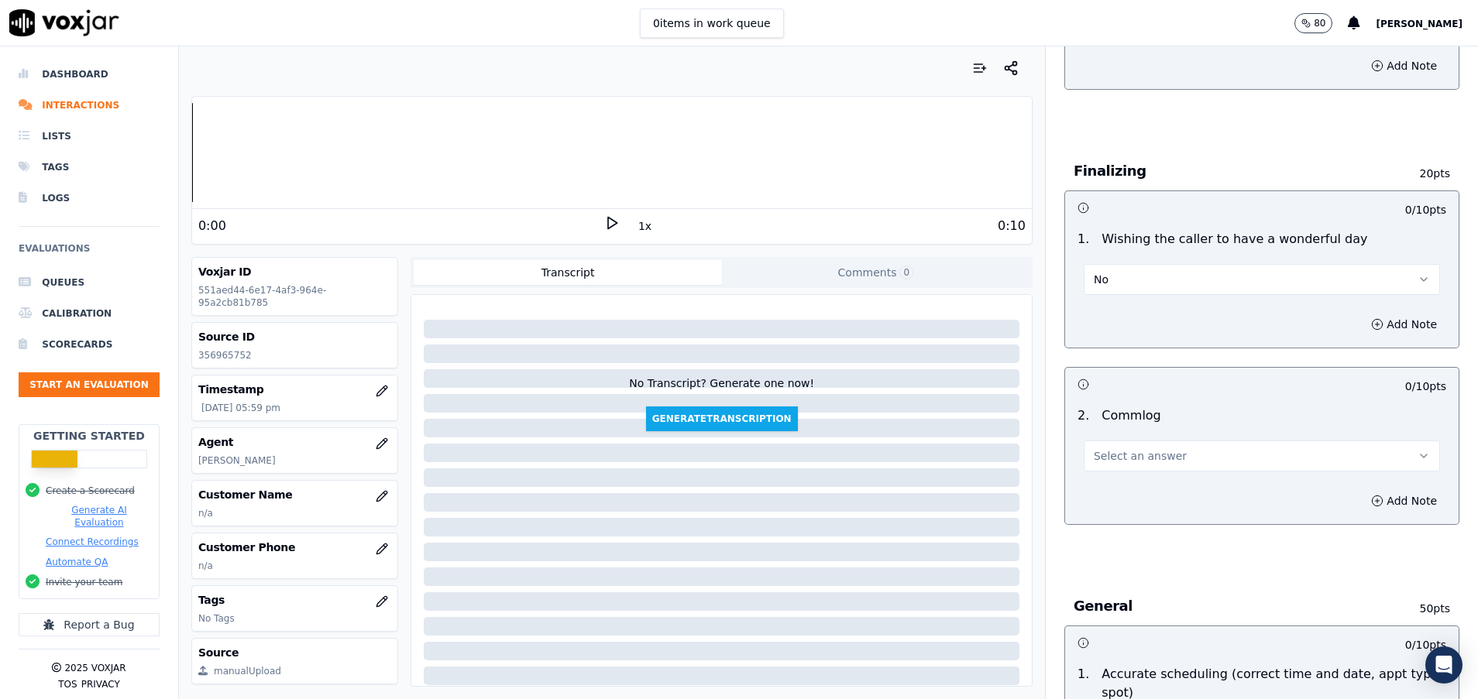
click at [1108, 451] on span "Select an answer" at bounding box center [1140, 455] width 93 height 15
click at [1106, 524] on div "No" at bounding box center [1222, 515] width 319 height 25
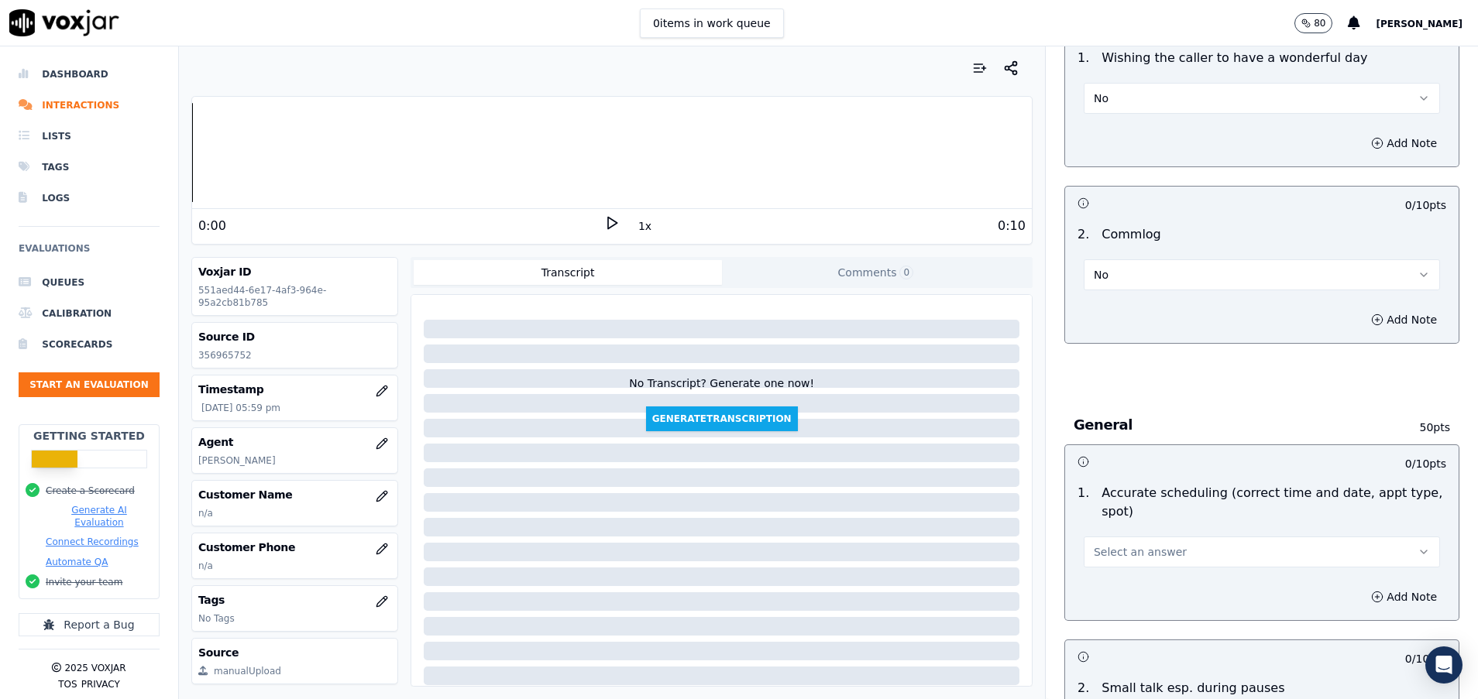
scroll to position [1278, 0]
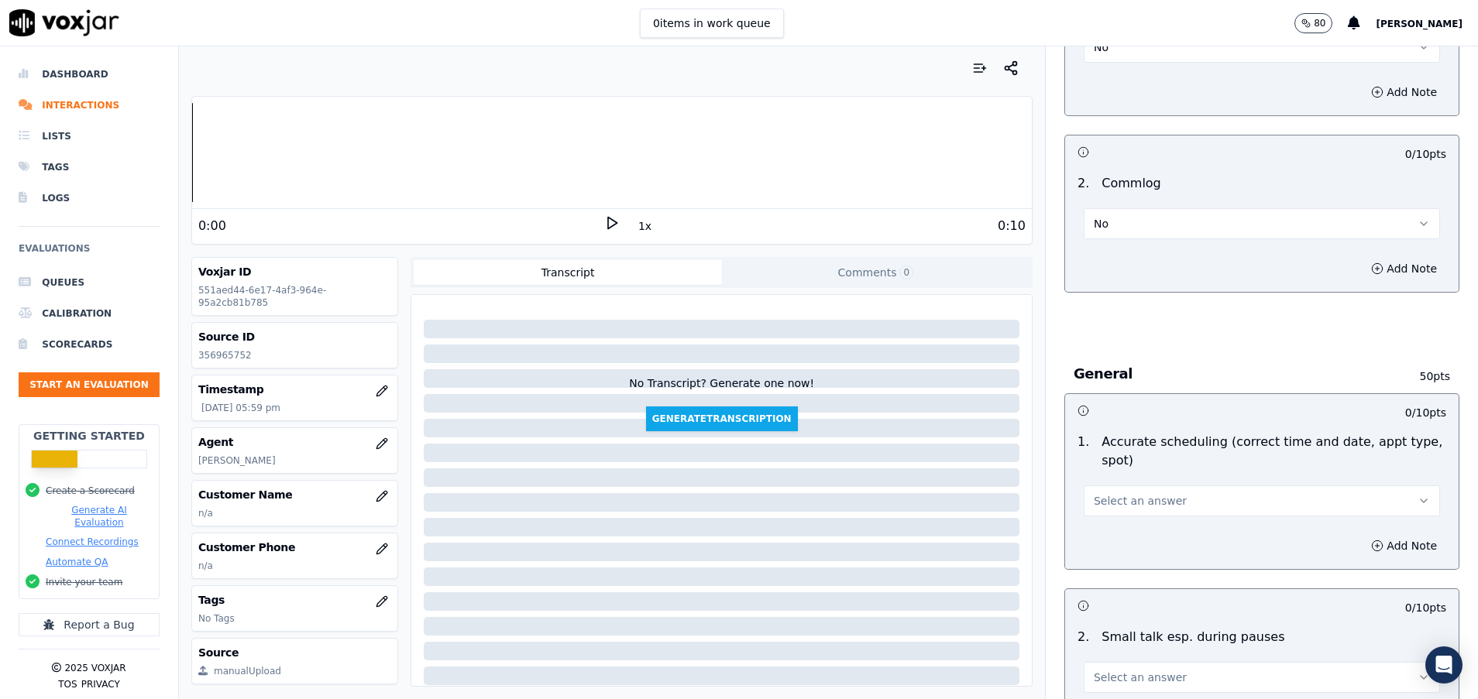
click at [1108, 503] on span "Select an answer" at bounding box center [1140, 500] width 93 height 15
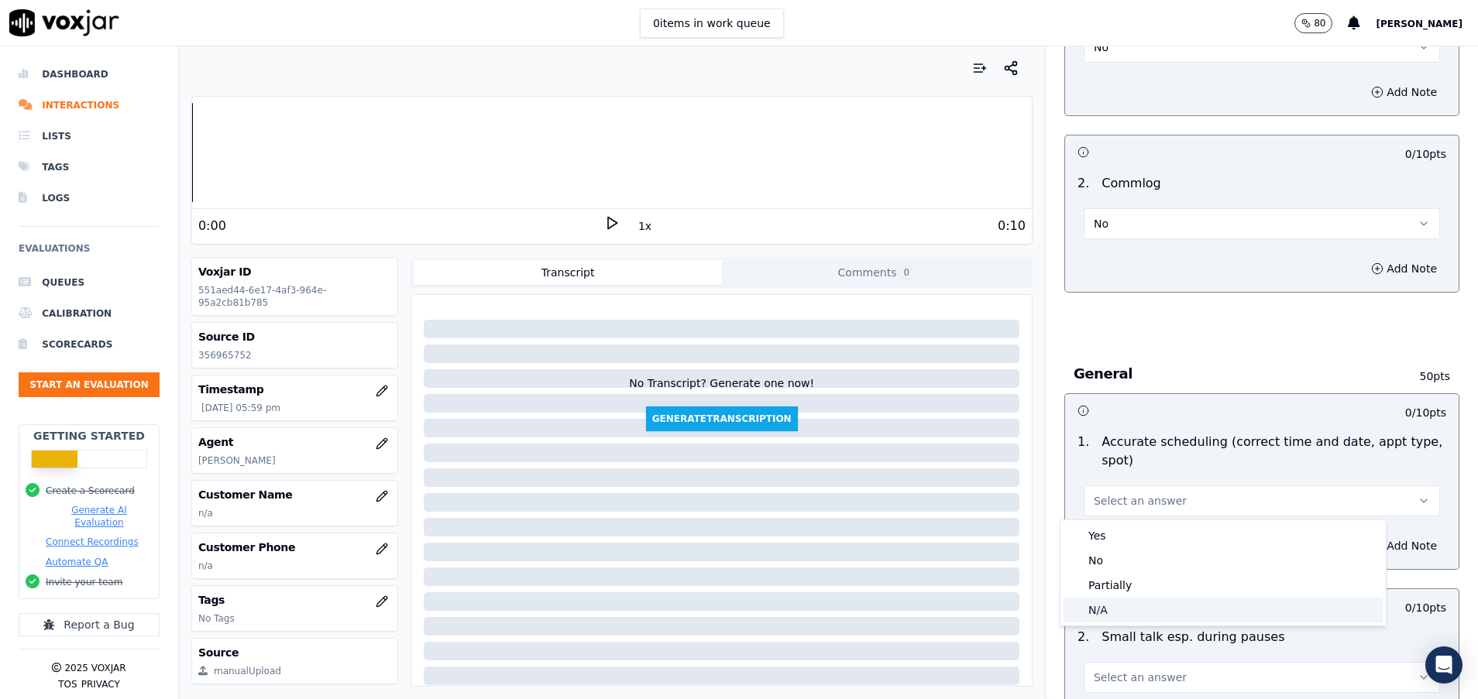
click at [1104, 611] on div "N/A" at bounding box center [1222, 610] width 319 height 25
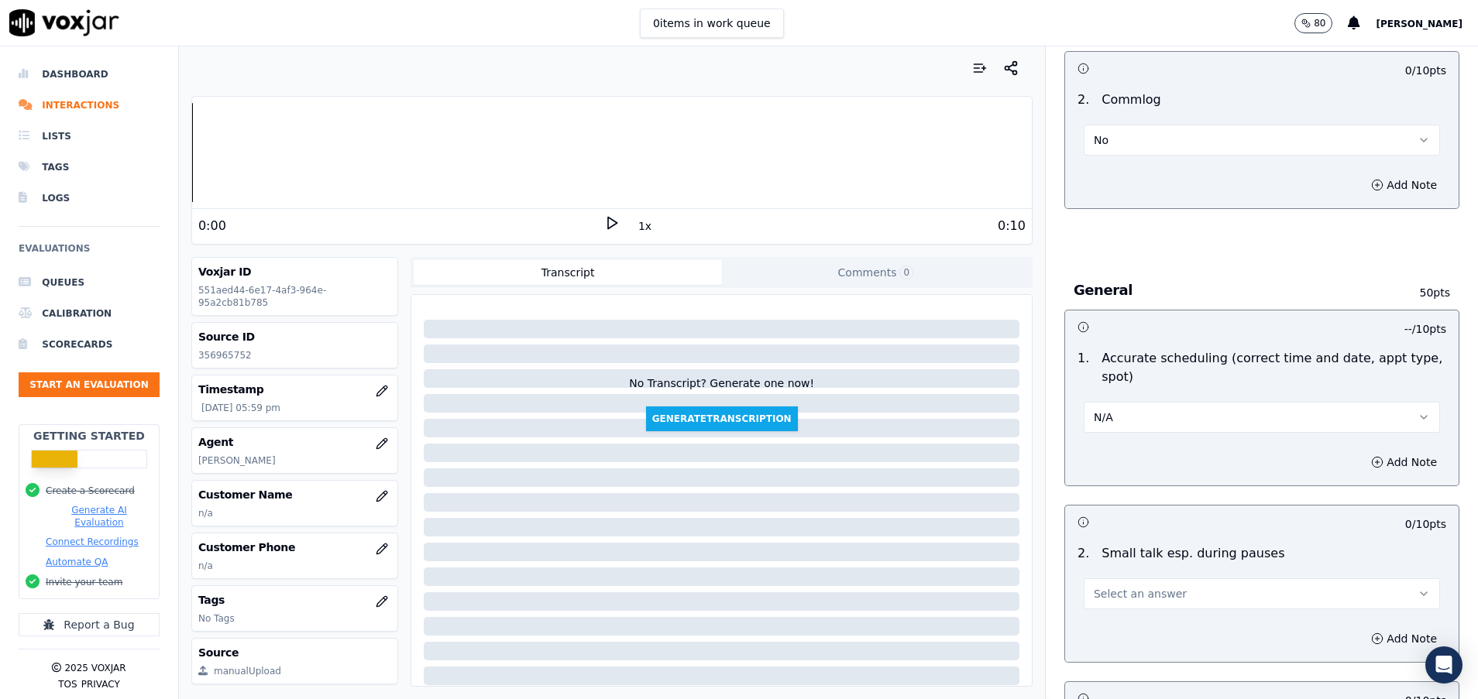
scroll to position [1510, 0]
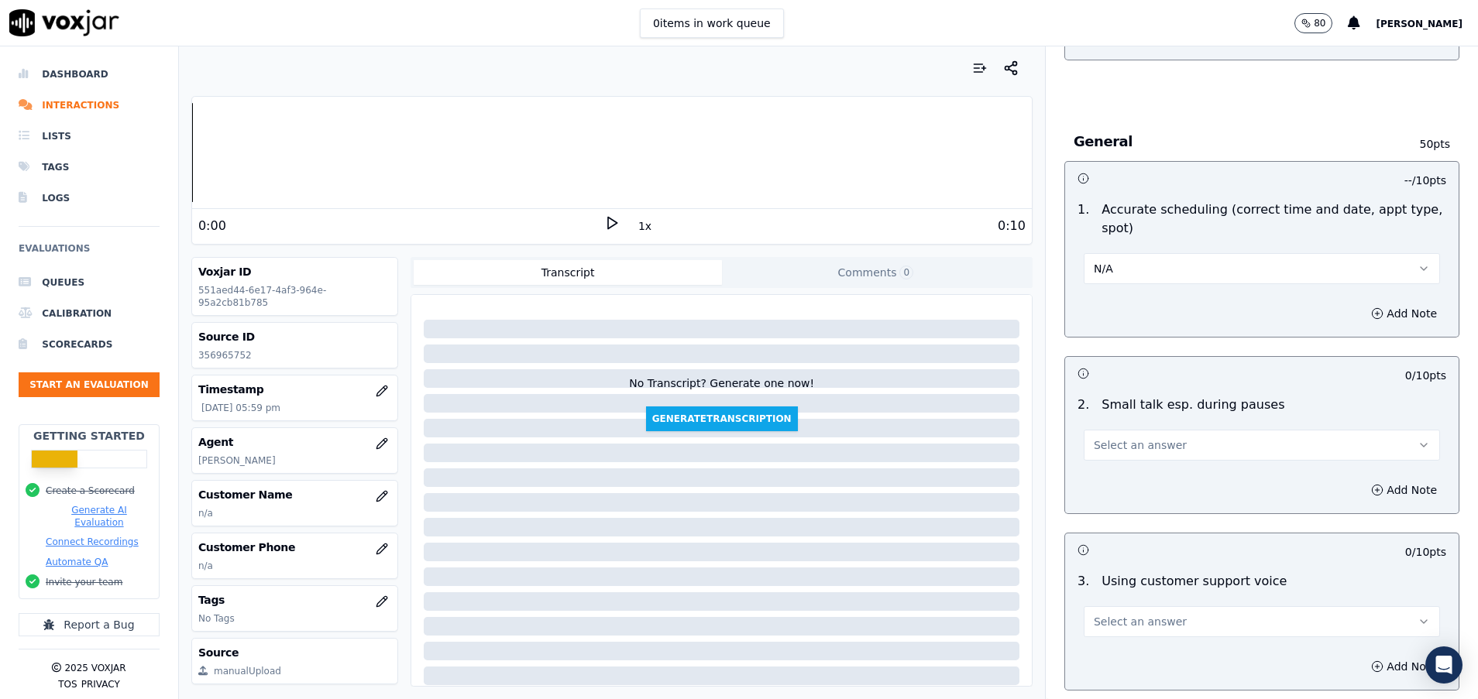
click at [1131, 448] on span "Select an answer" at bounding box center [1140, 445] width 93 height 15
click at [1131, 535] on div "N/A" at bounding box center [1222, 529] width 319 height 25
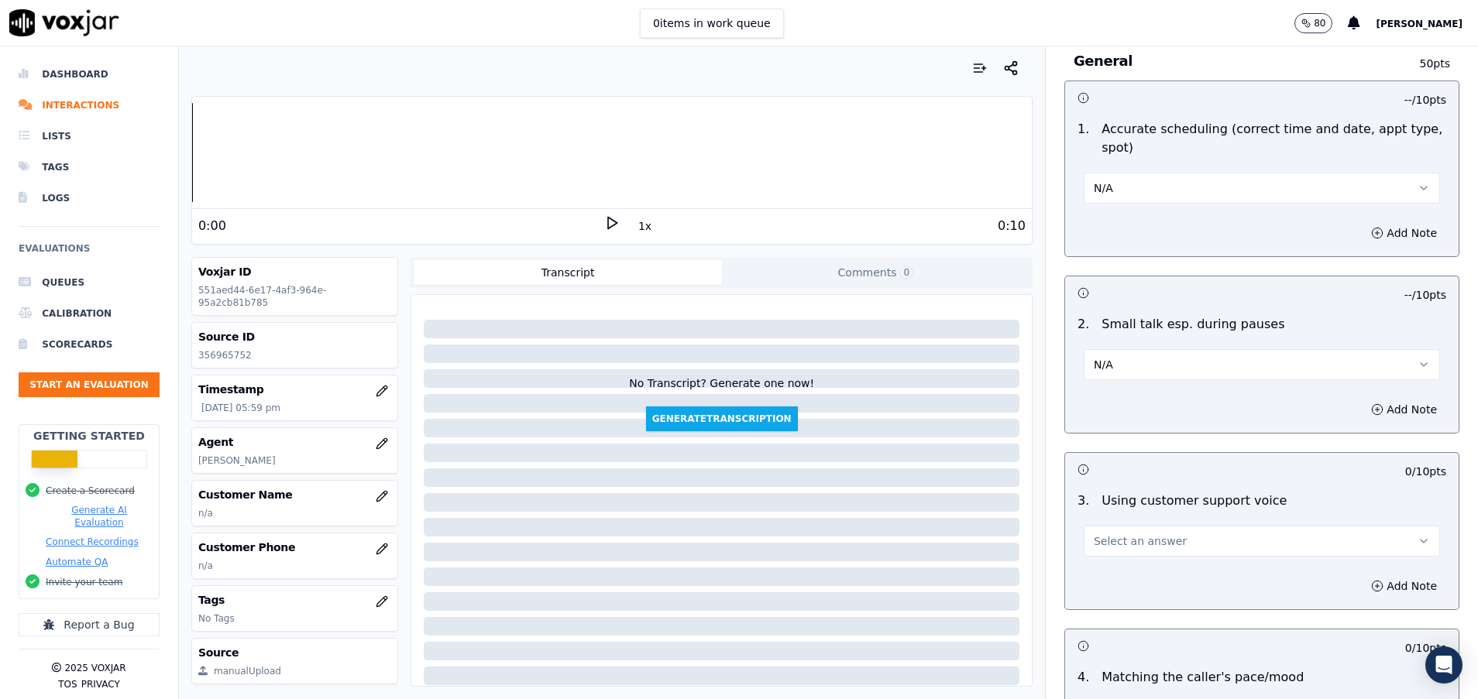
scroll to position [1627, 0]
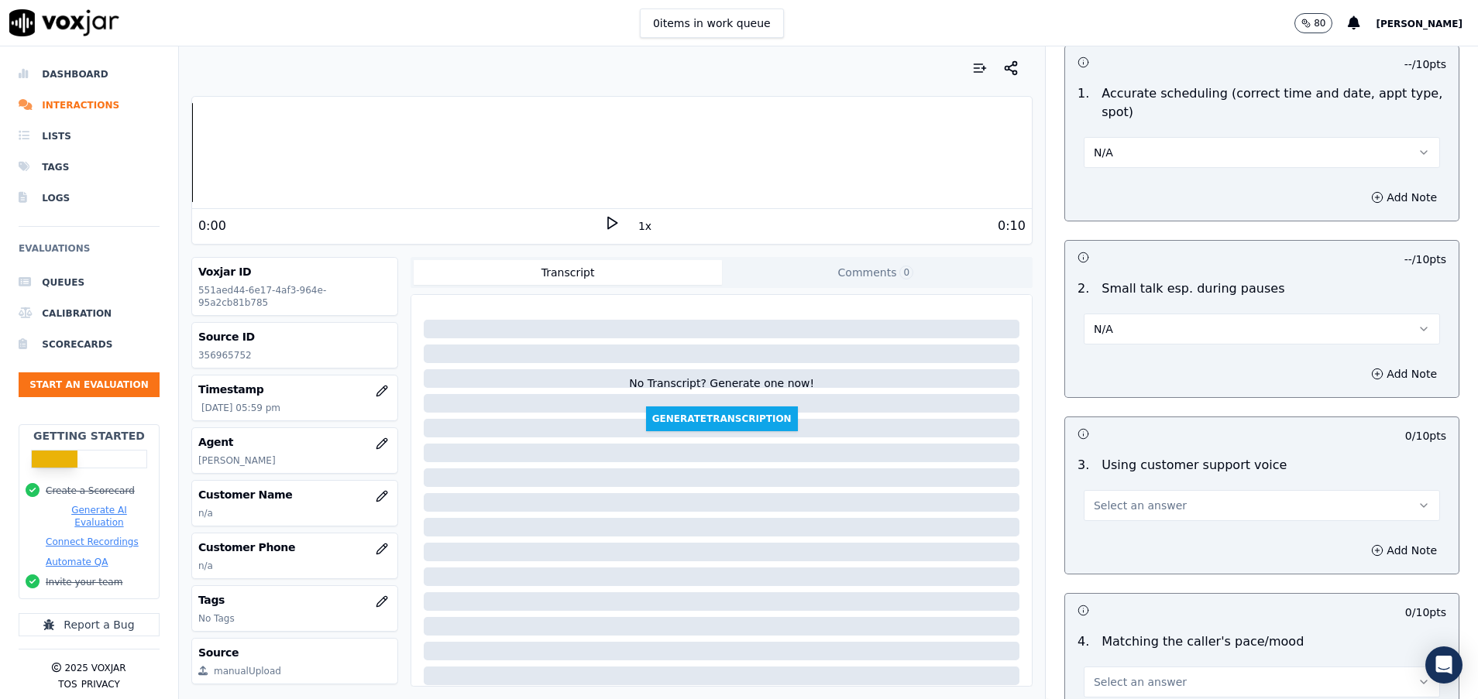
click at [1129, 499] on span "Select an answer" at bounding box center [1140, 505] width 93 height 15
click at [1129, 538] on div "Yes" at bounding box center [1222, 540] width 319 height 25
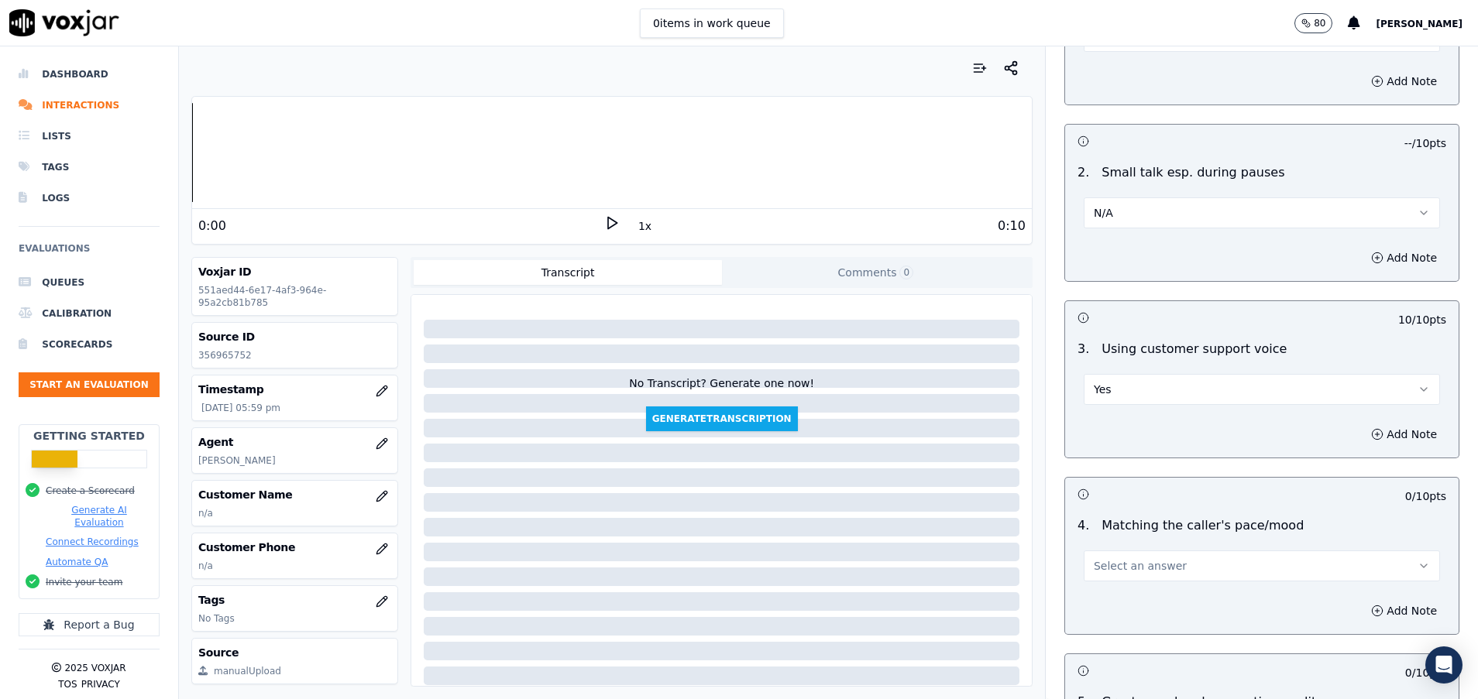
scroll to position [1859, 0]
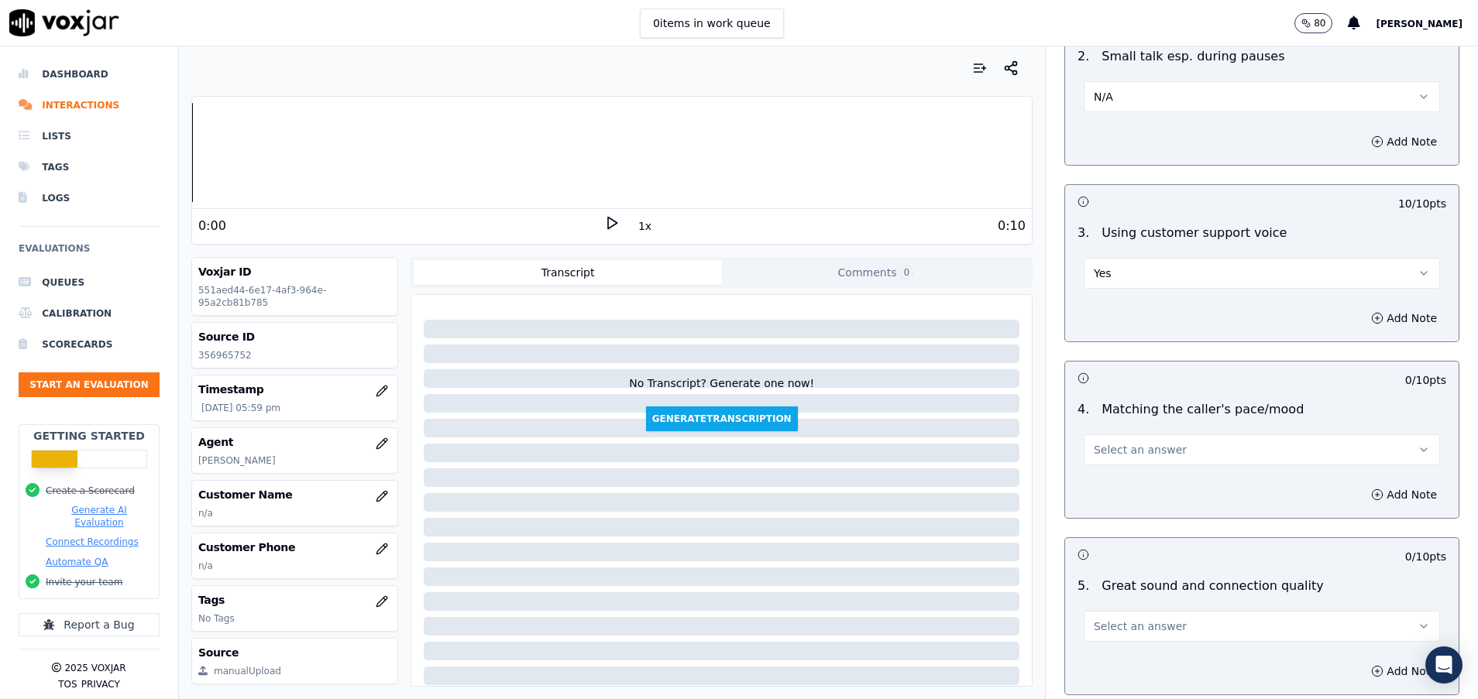
click at [1142, 462] on button "Select an answer" at bounding box center [1262, 450] width 356 height 31
click at [1142, 481] on div "Yes" at bounding box center [1222, 484] width 319 height 25
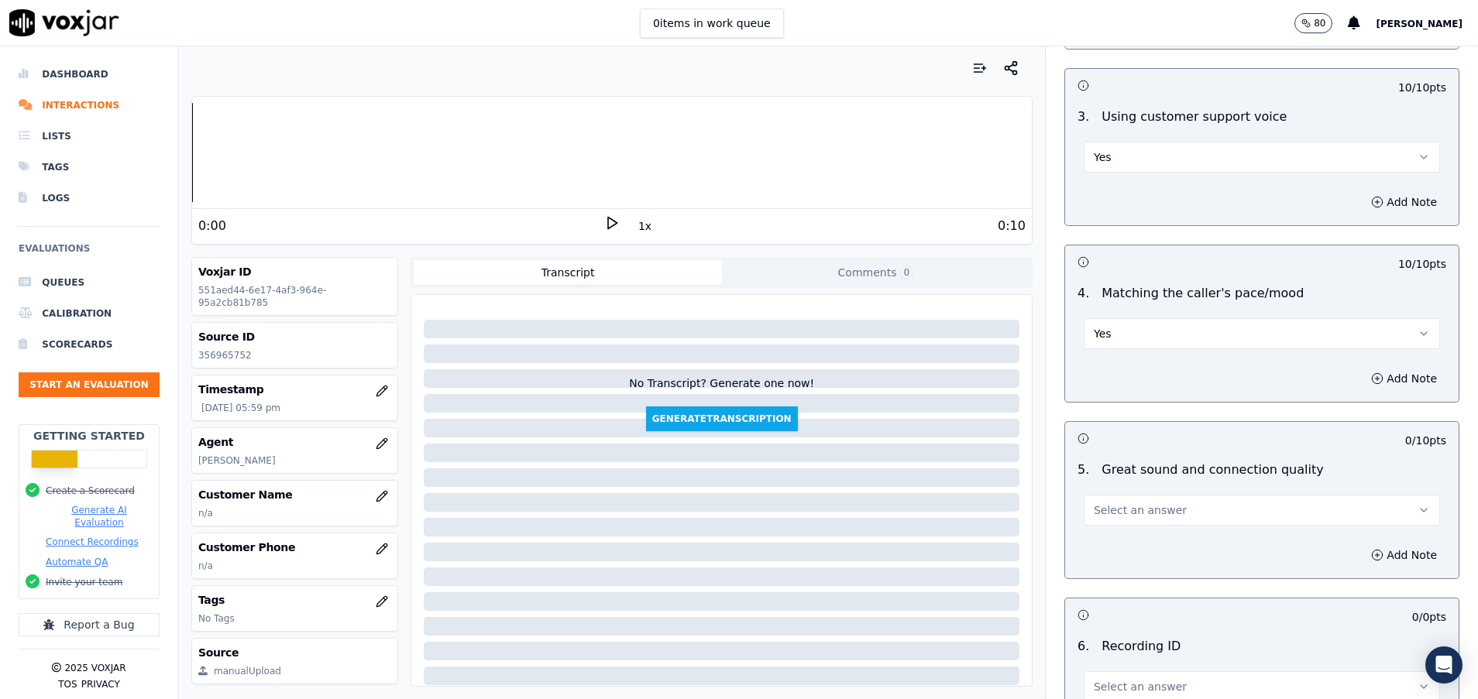
click at [1140, 510] on span "Select an answer" at bounding box center [1140, 510] width 93 height 15
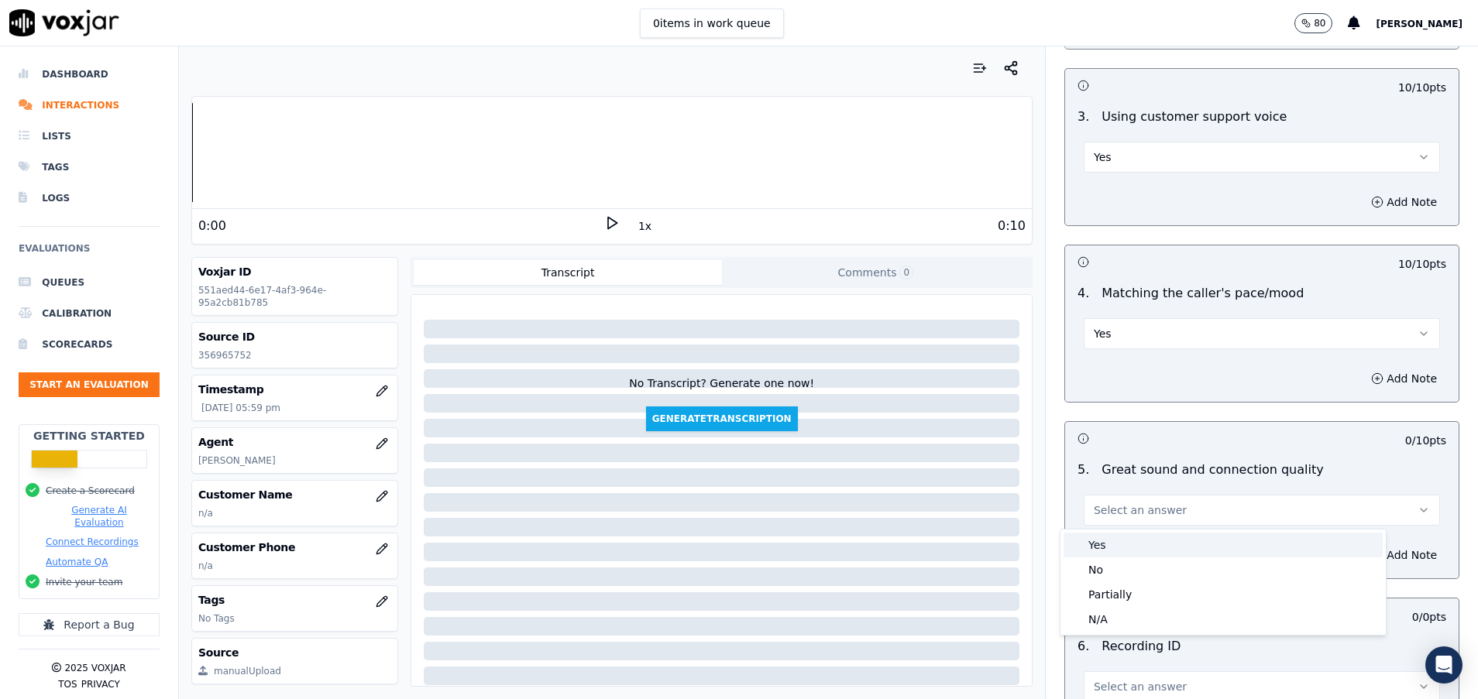
click at [1140, 548] on div "Yes" at bounding box center [1222, 545] width 319 height 25
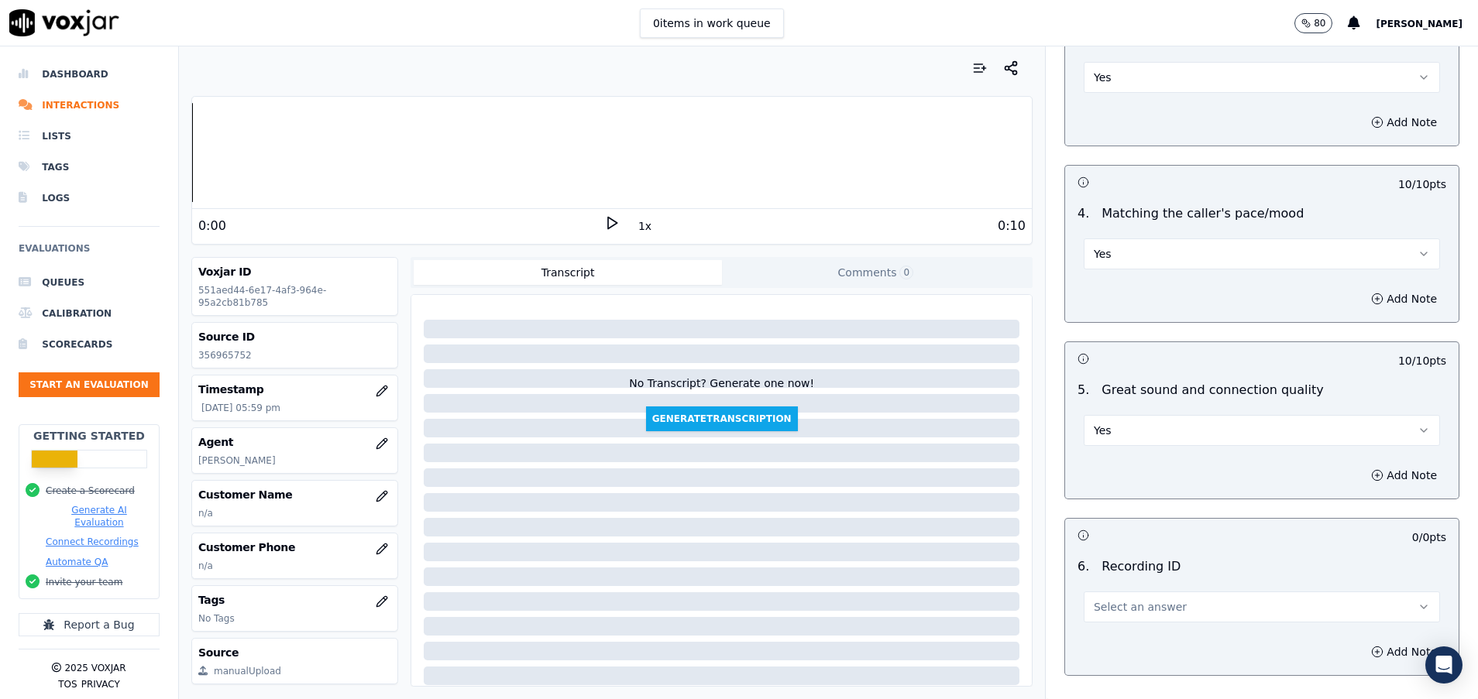
scroll to position [2091, 0]
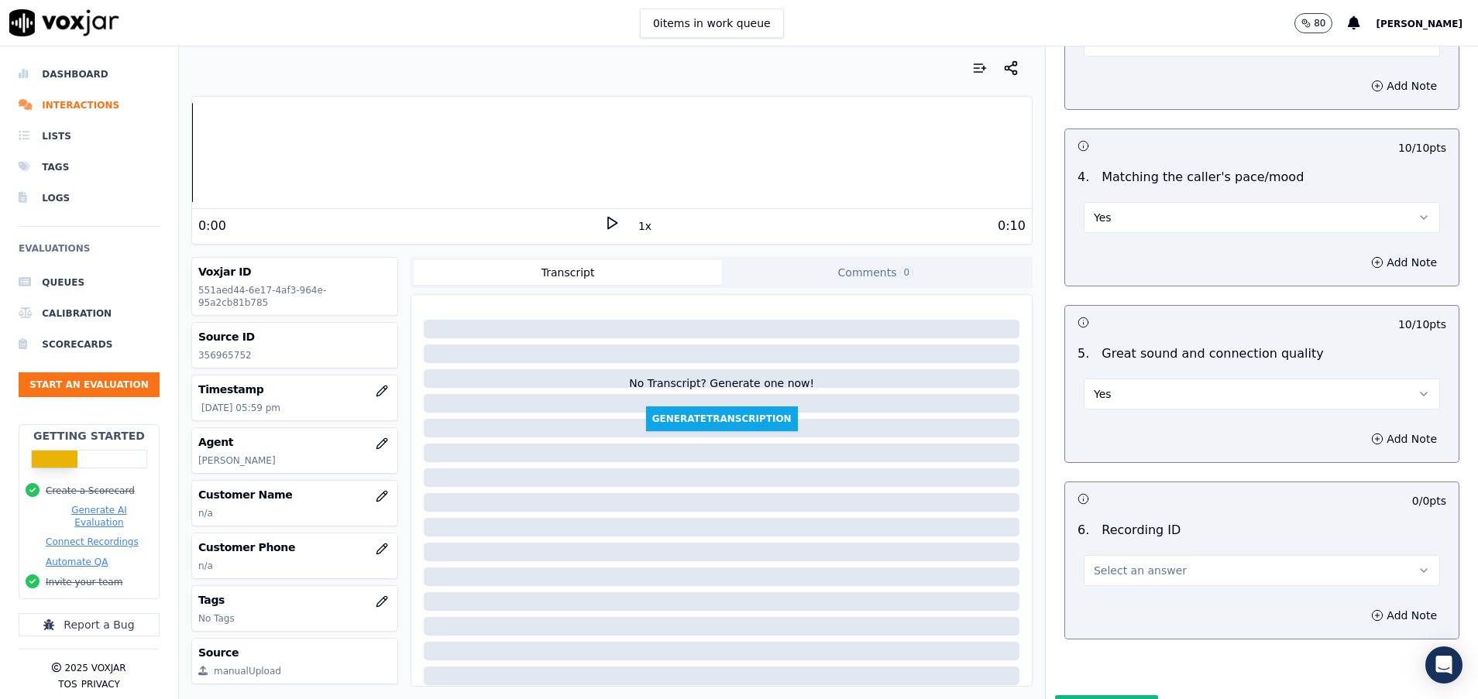
click at [1125, 569] on span "Select an answer" at bounding box center [1140, 570] width 93 height 15
click at [1123, 613] on div "N/A" at bounding box center [1222, 615] width 319 height 25
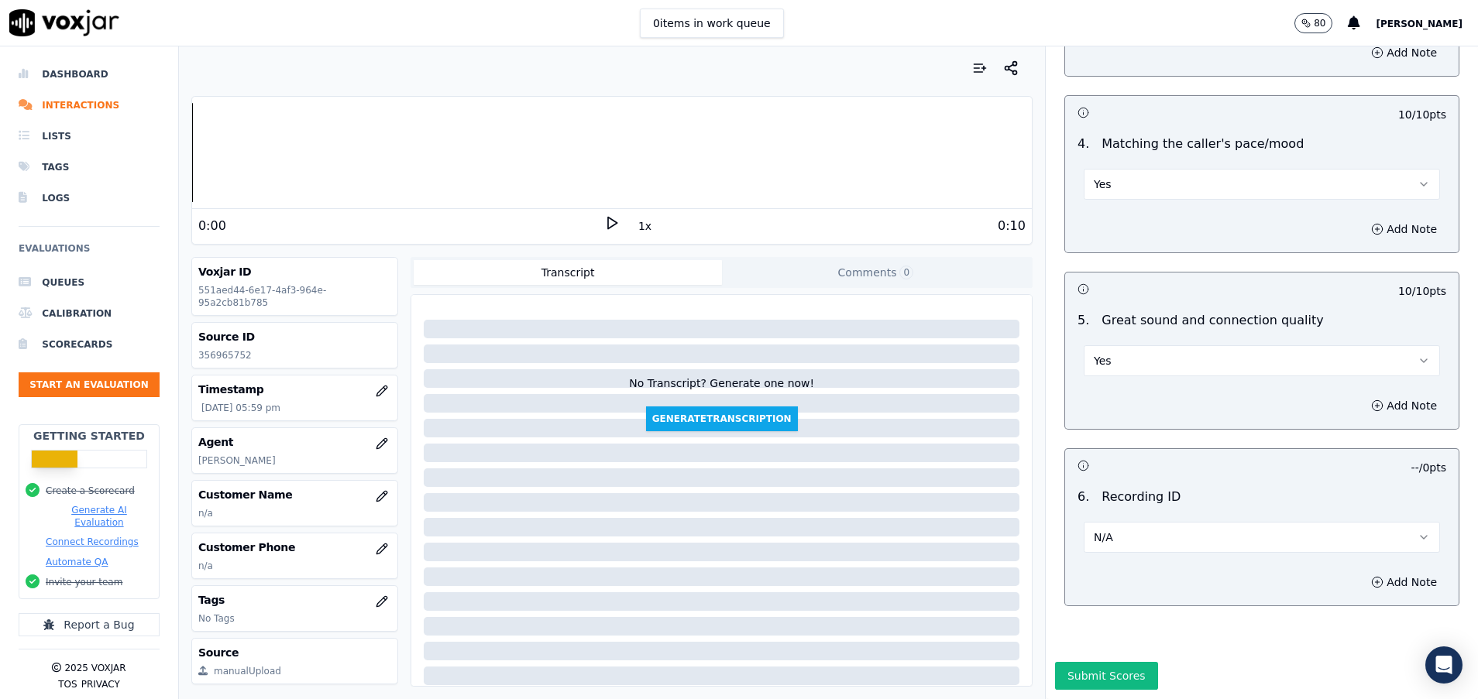
scroll to position [2178, 0]
click at [1104, 662] on button "Submit Scores" at bounding box center [1106, 676] width 103 height 28
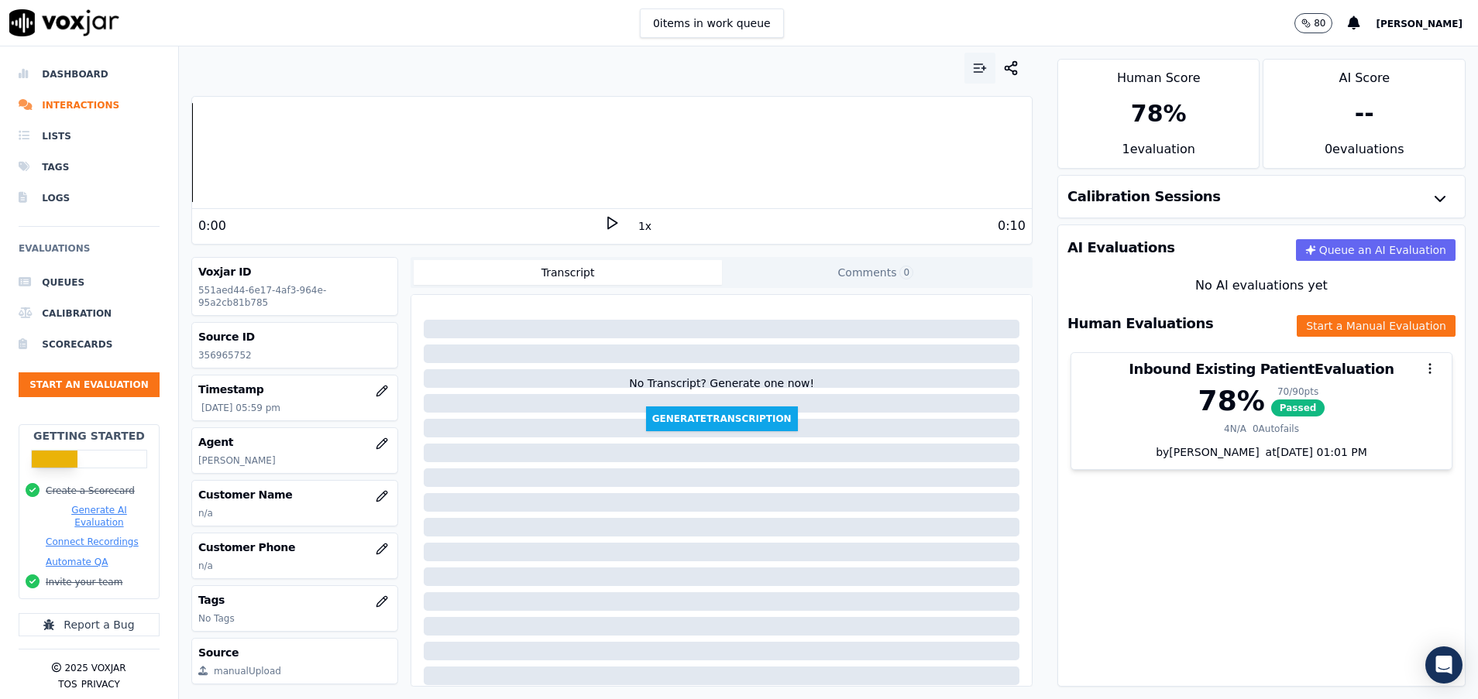
click at [972, 70] on icon "button" at bounding box center [979, 67] width 15 height 15
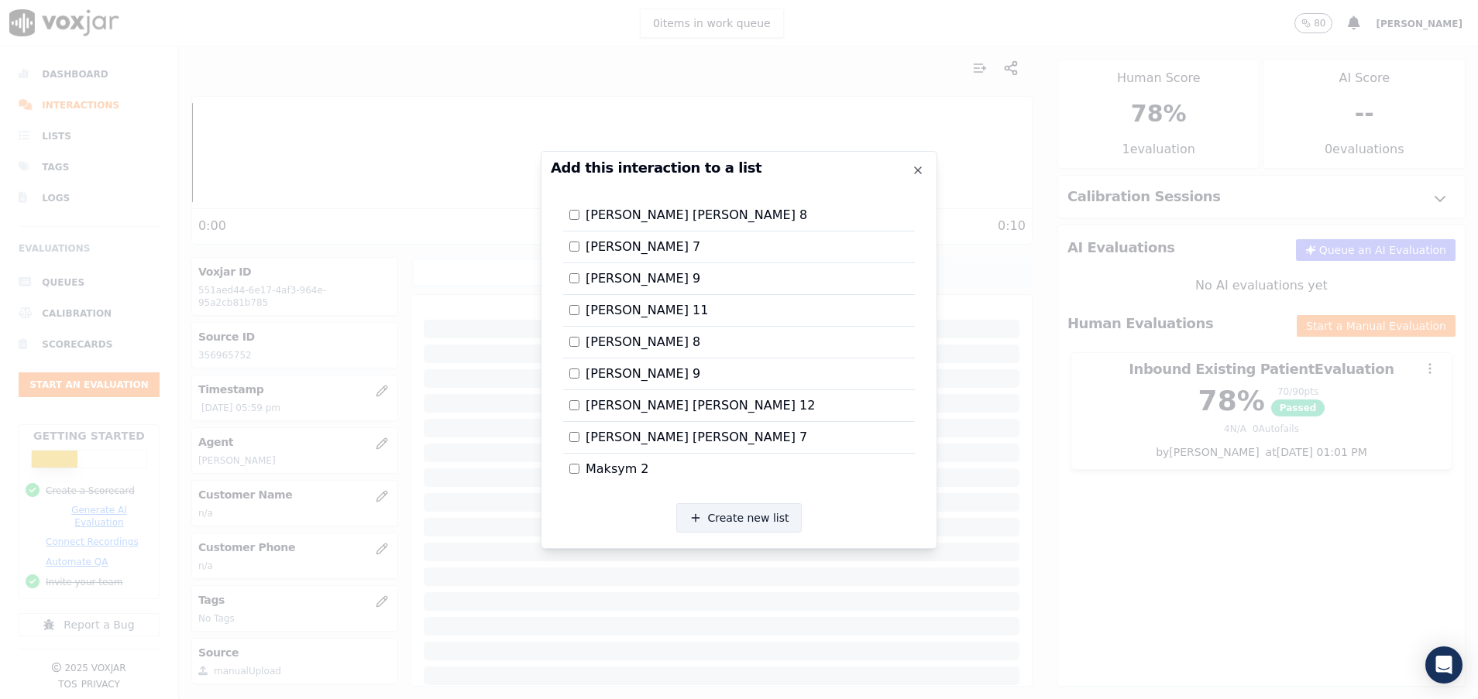
click at [751, 516] on button "Create new list" at bounding box center [739, 517] width 126 height 29
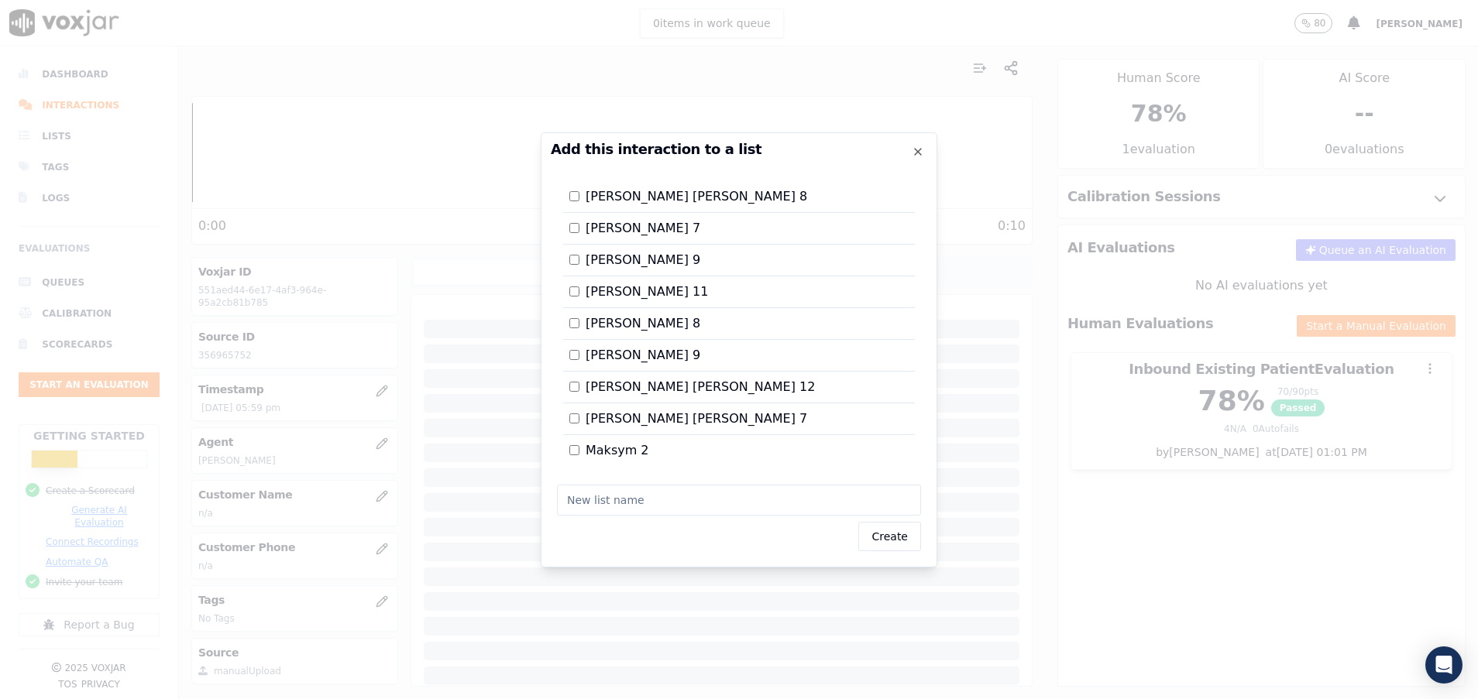
click at [671, 513] on input "text" at bounding box center [739, 500] width 364 height 31
type input "[PERSON_NAME] 14"
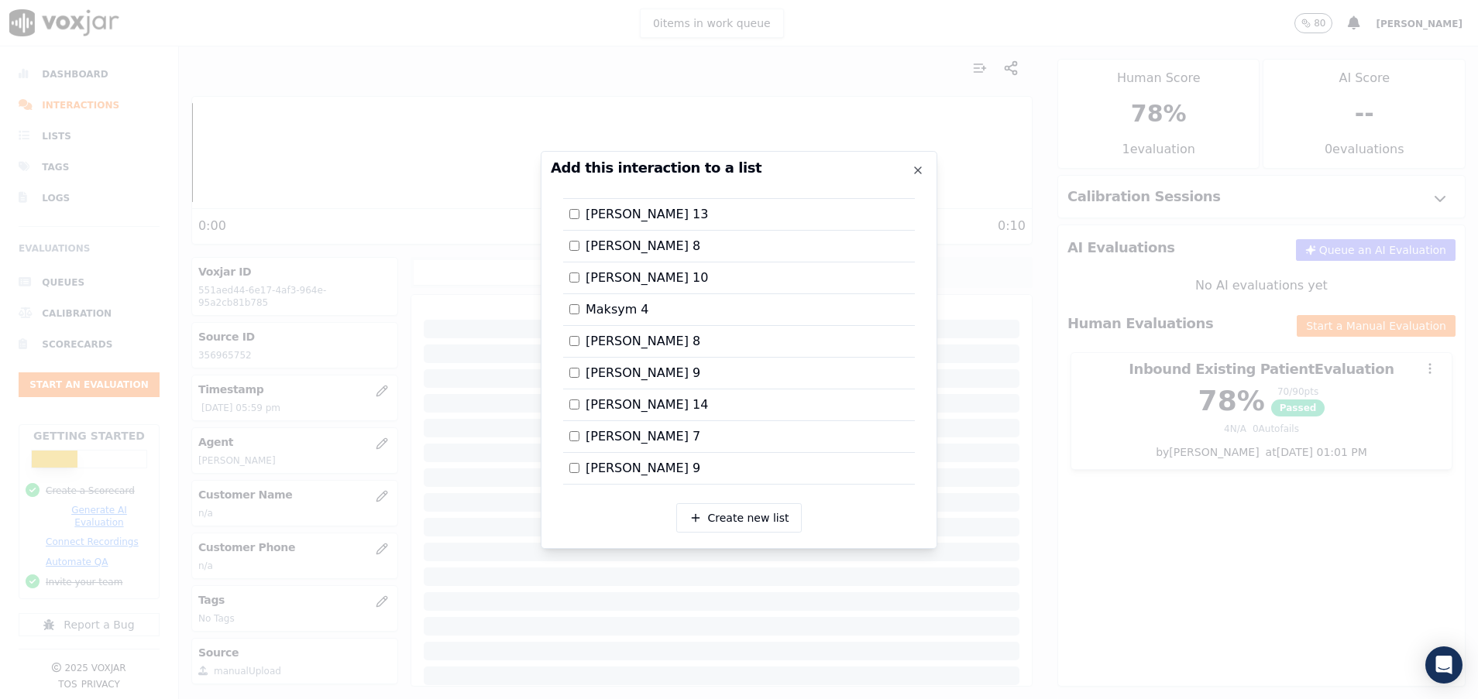
scroll to position [0, 0]
click at [1105, 529] on div at bounding box center [739, 349] width 1478 height 699
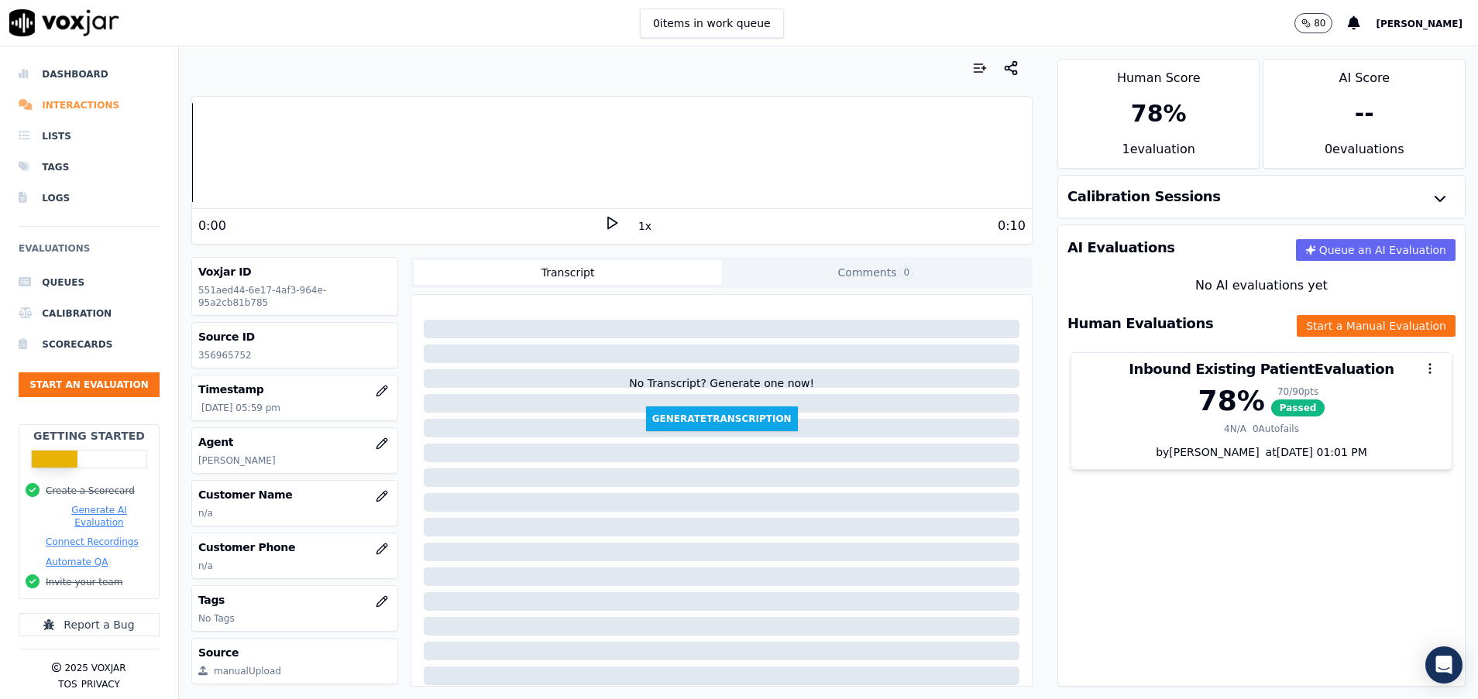
click at [82, 104] on li "Interactions" at bounding box center [89, 105] width 141 height 31
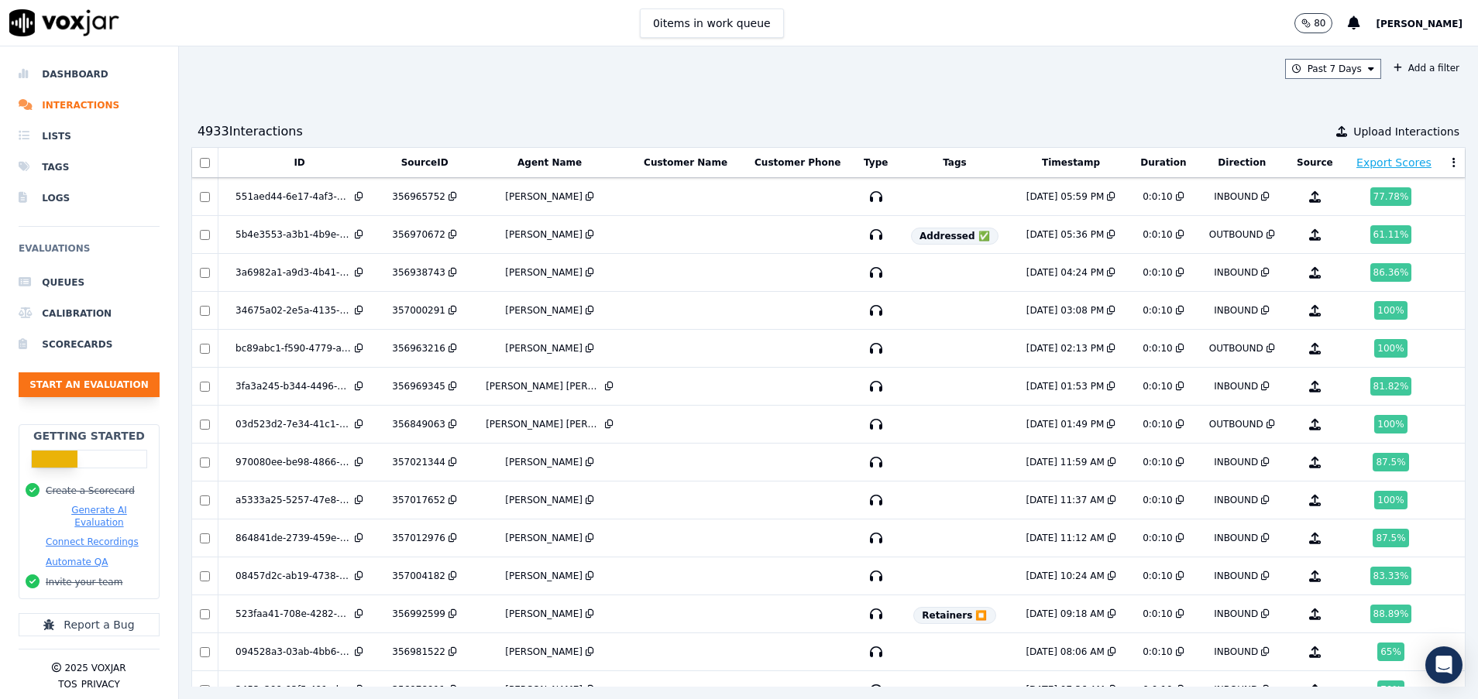
click at [113, 376] on button "Start an Evaluation" at bounding box center [89, 385] width 141 height 25
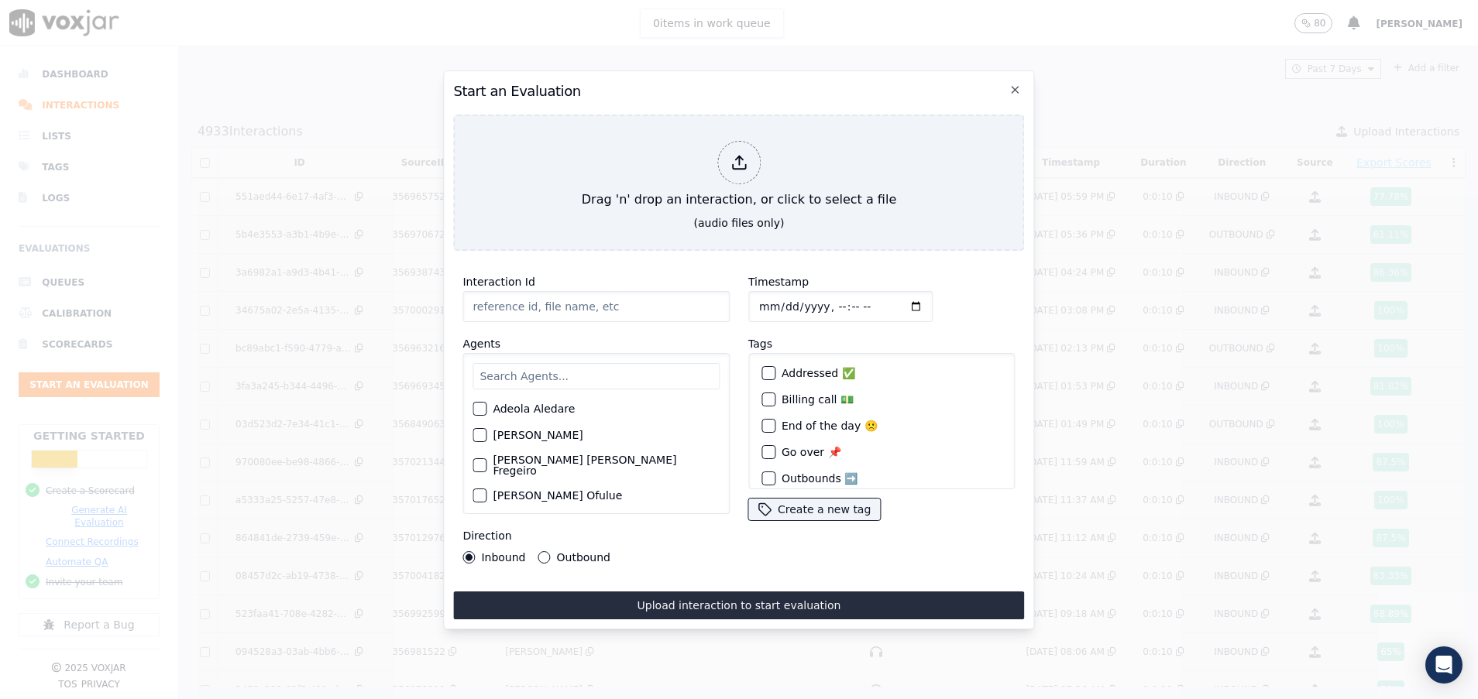
paste input "356957540"
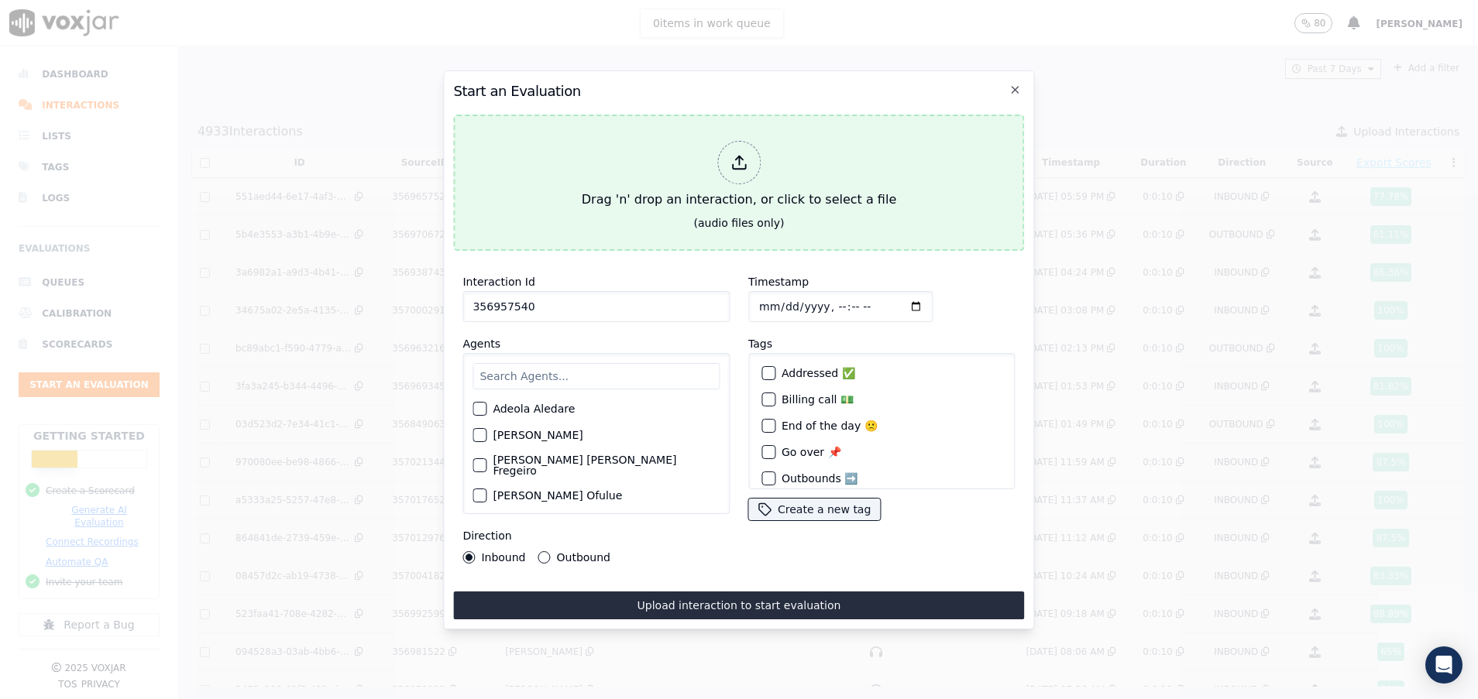
type input "356957540"
click at [641, 143] on div "Drag 'n' drop an interaction, or click to select a file" at bounding box center [738, 175] width 327 height 81
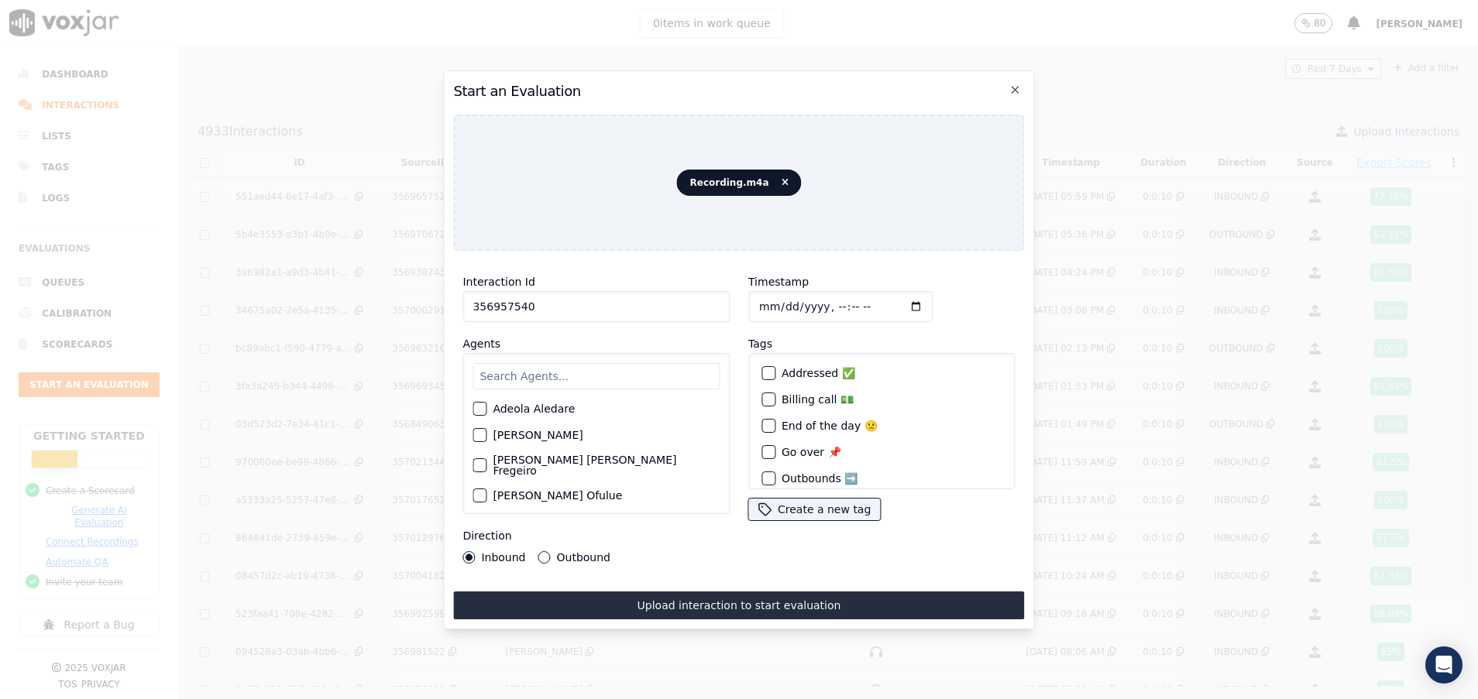
click at [527, 373] on input "text" at bounding box center [595, 376] width 247 height 26
type input "isa"
click at [479, 407] on button "[PERSON_NAME]" at bounding box center [479, 414] width 14 height 14
click at [541, 541] on div "Direction Inbound Outbound" at bounding box center [595, 545] width 267 height 37
click at [541, 551] on button "Outbound" at bounding box center [544, 557] width 12 height 12
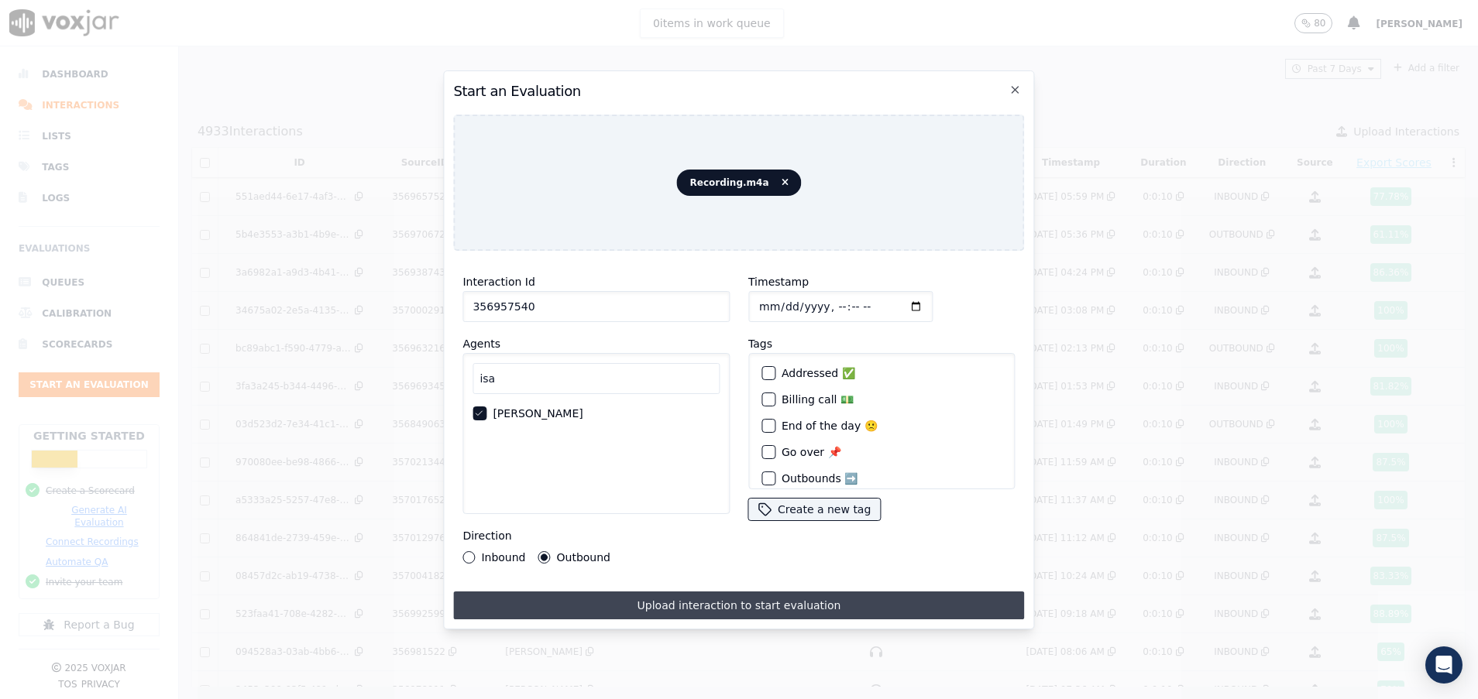
click at [648, 592] on button "Upload interaction to start evaluation" at bounding box center [738, 606] width 571 height 28
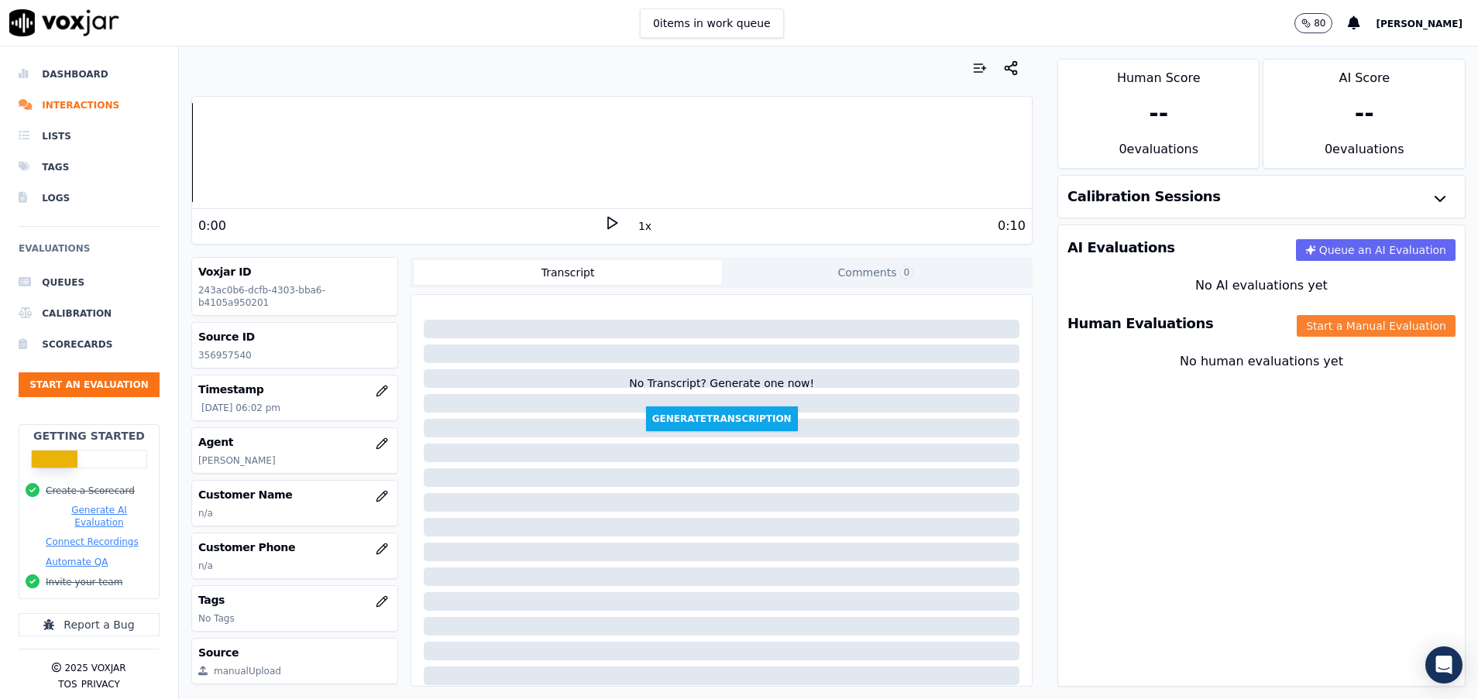
click at [1341, 321] on button "Start a Manual Evaluation" at bounding box center [1376, 326] width 159 height 22
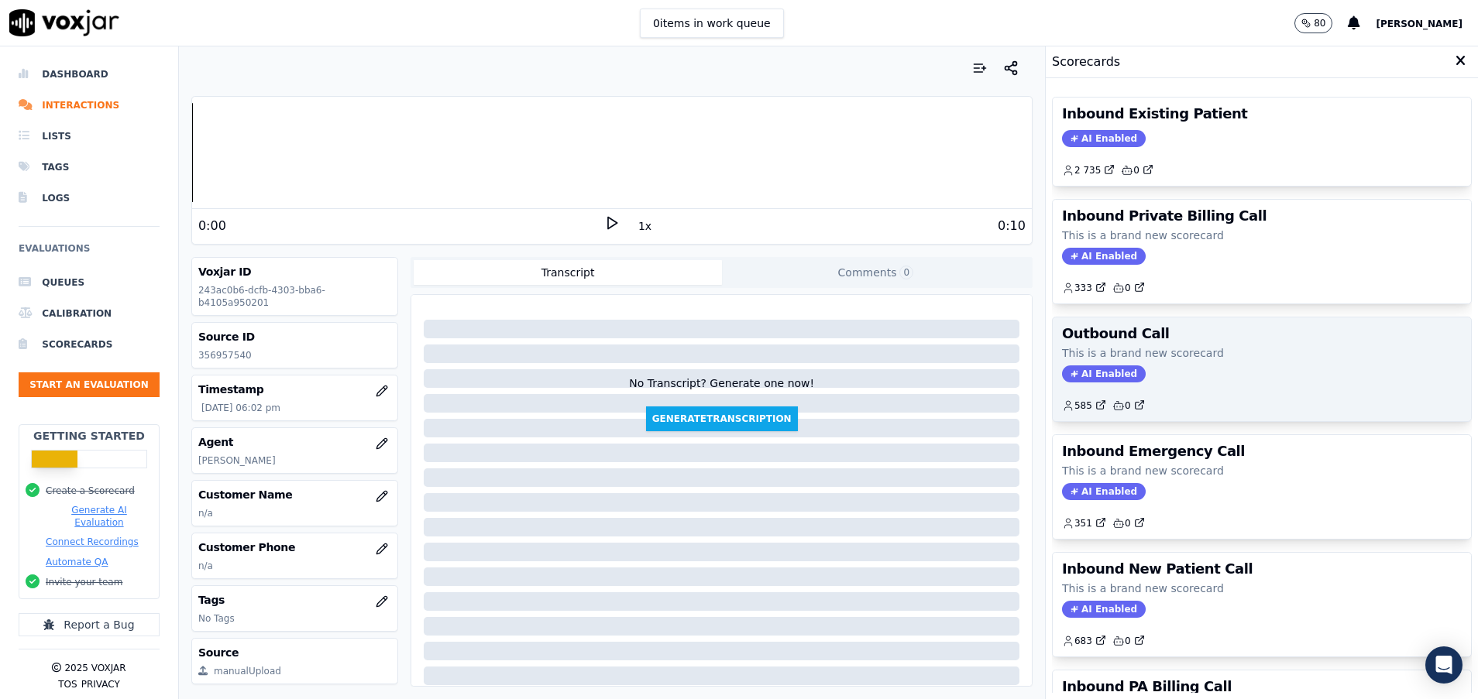
click at [1158, 355] on p "This is a brand new scorecard" at bounding box center [1262, 352] width 400 height 15
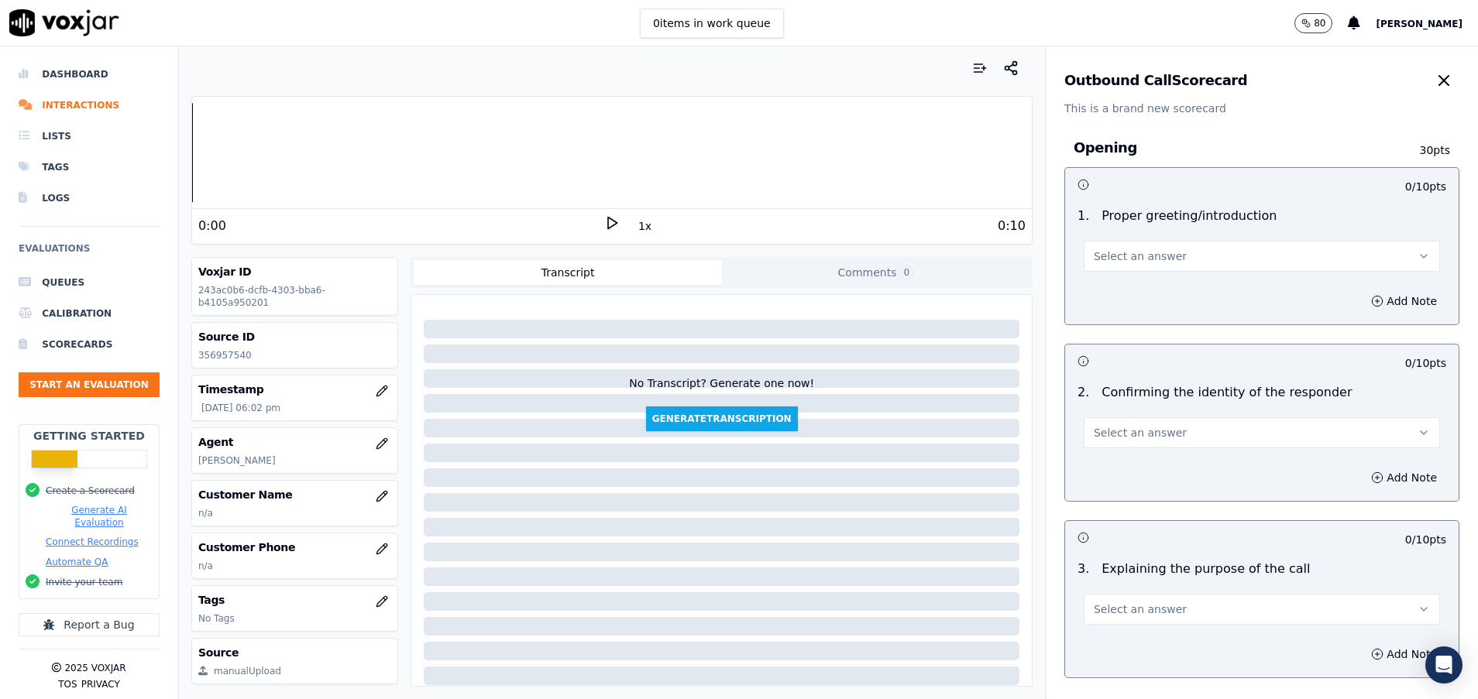
click at [1149, 255] on span "Select an answer" at bounding box center [1140, 256] width 93 height 15
click at [1146, 291] on div "Yes" at bounding box center [1222, 291] width 319 height 25
click at [1145, 431] on span "Select an answer" at bounding box center [1140, 432] width 93 height 15
click at [1144, 469] on div "Yes" at bounding box center [1222, 467] width 319 height 25
click at [1149, 246] on button "Yes" at bounding box center [1262, 256] width 356 height 31
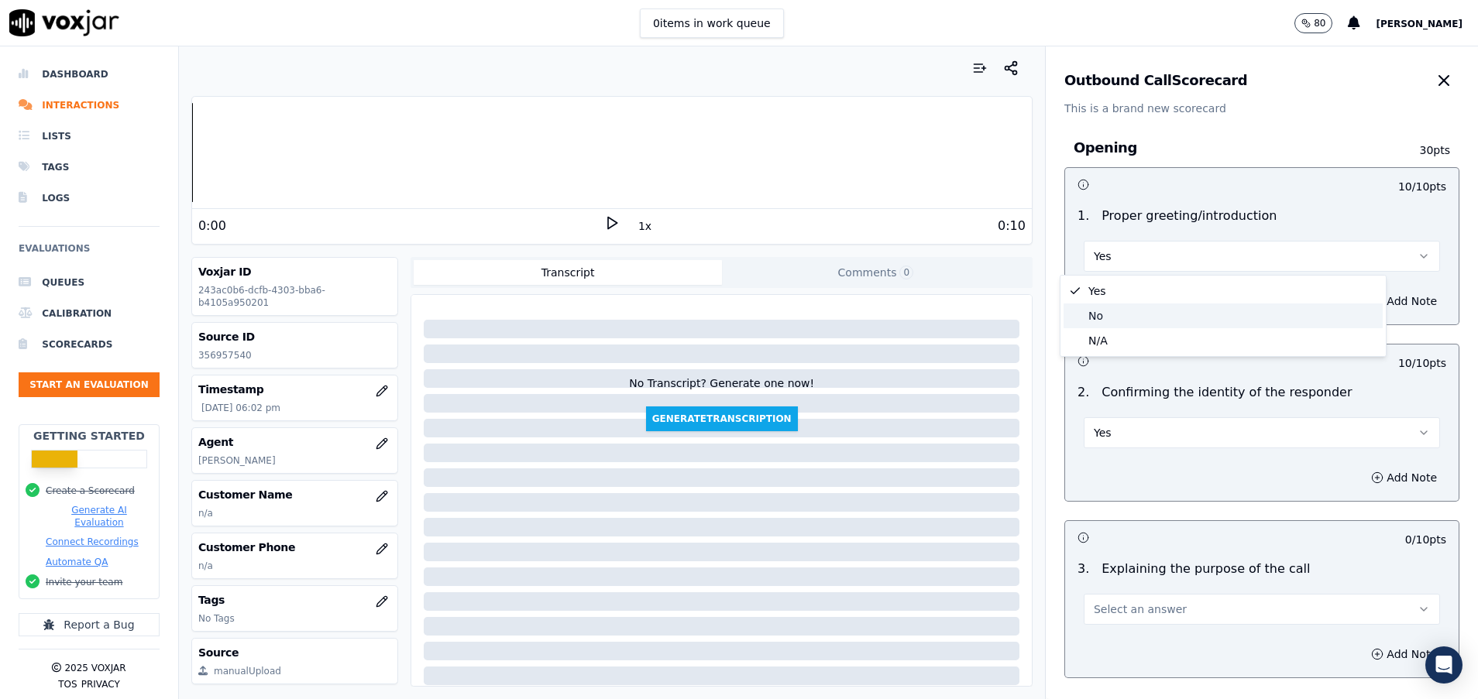
click at [1130, 316] on div "No" at bounding box center [1222, 316] width 319 height 25
click at [1371, 297] on icon "button" at bounding box center [1377, 301] width 12 height 12
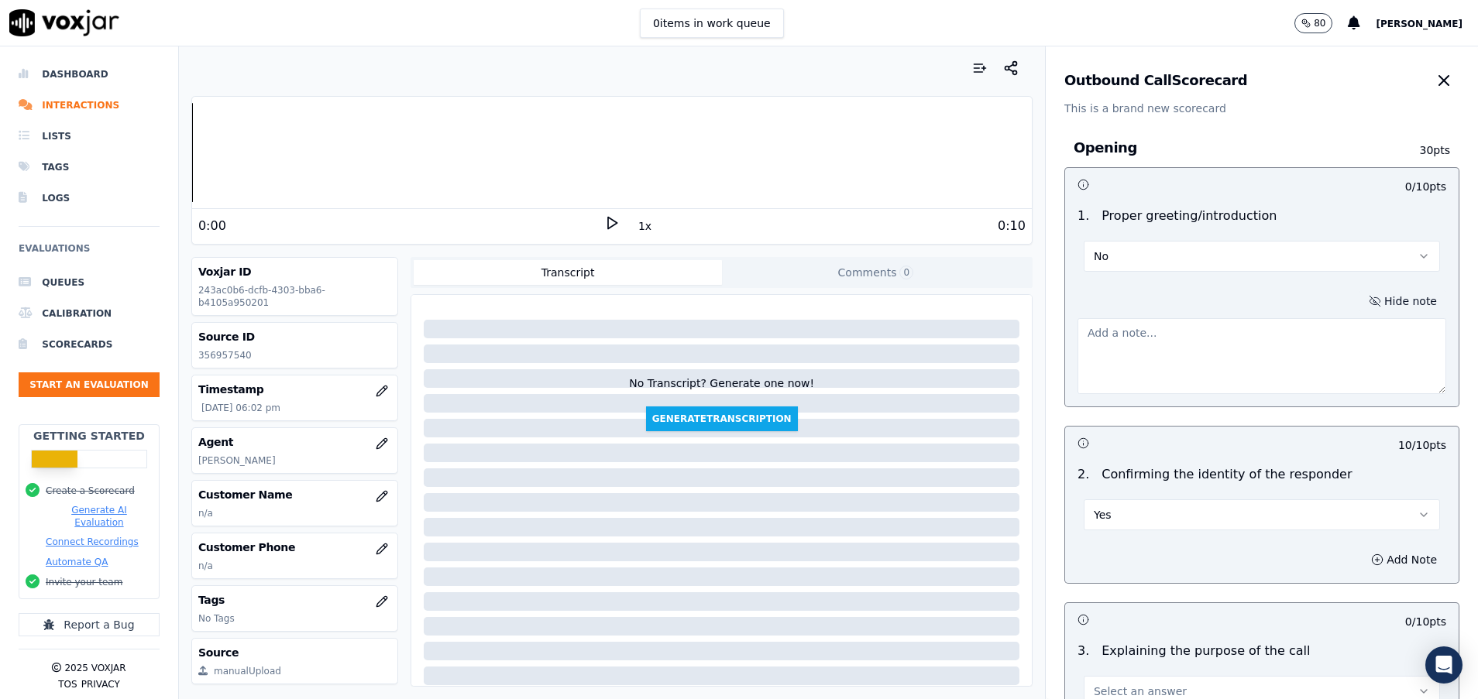
click at [1077, 378] on textarea at bounding box center [1261, 356] width 369 height 76
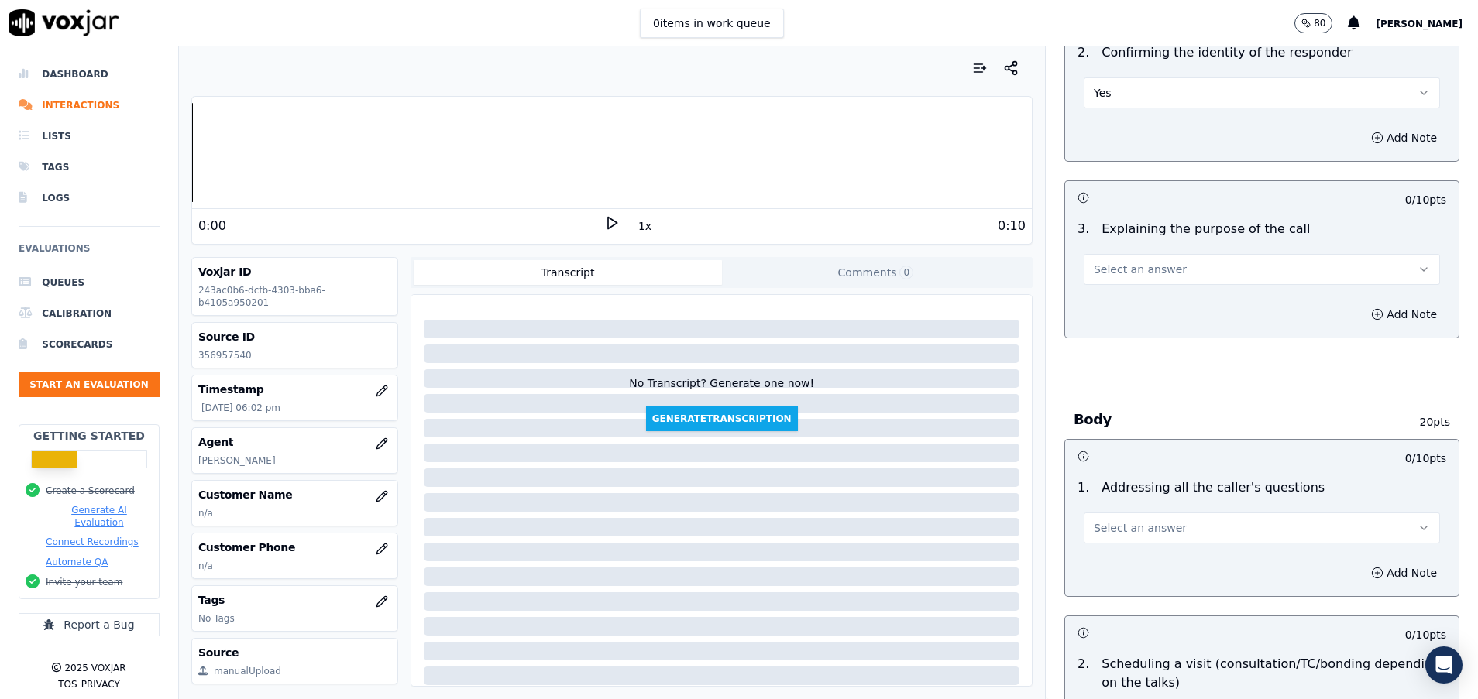
scroll to position [465, 0]
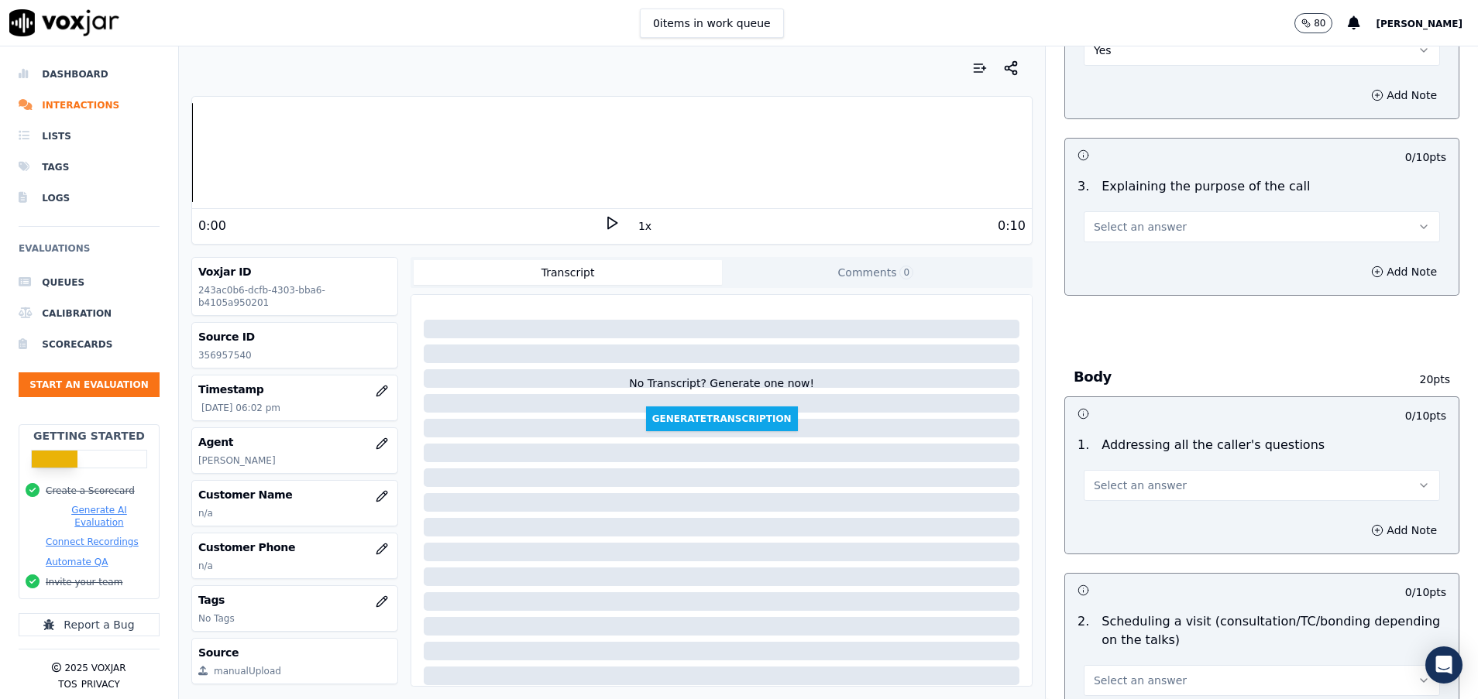
type textarea "clinica"
click at [1207, 228] on button "Select an answer" at bounding box center [1262, 226] width 356 height 31
click at [1180, 256] on div "Yes" at bounding box center [1222, 261] width 319 height 25
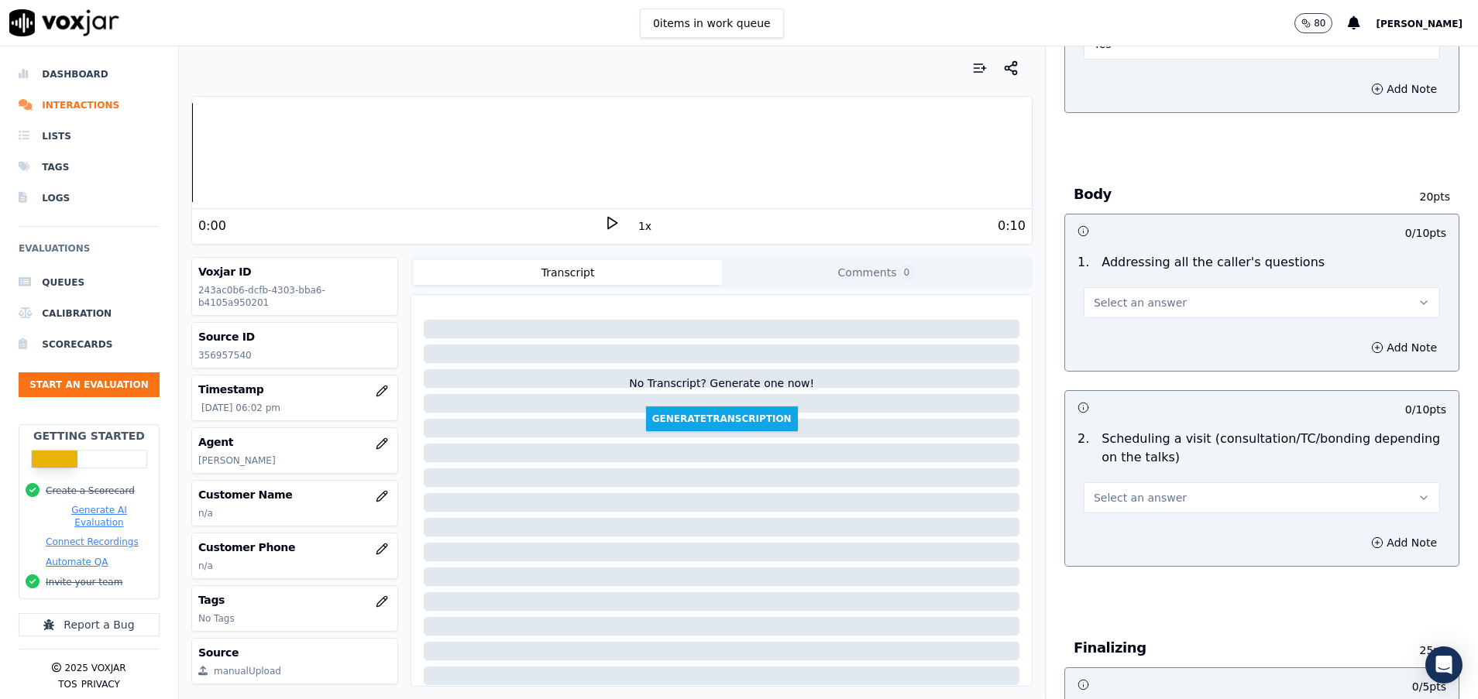
scroll to position [697, 0]
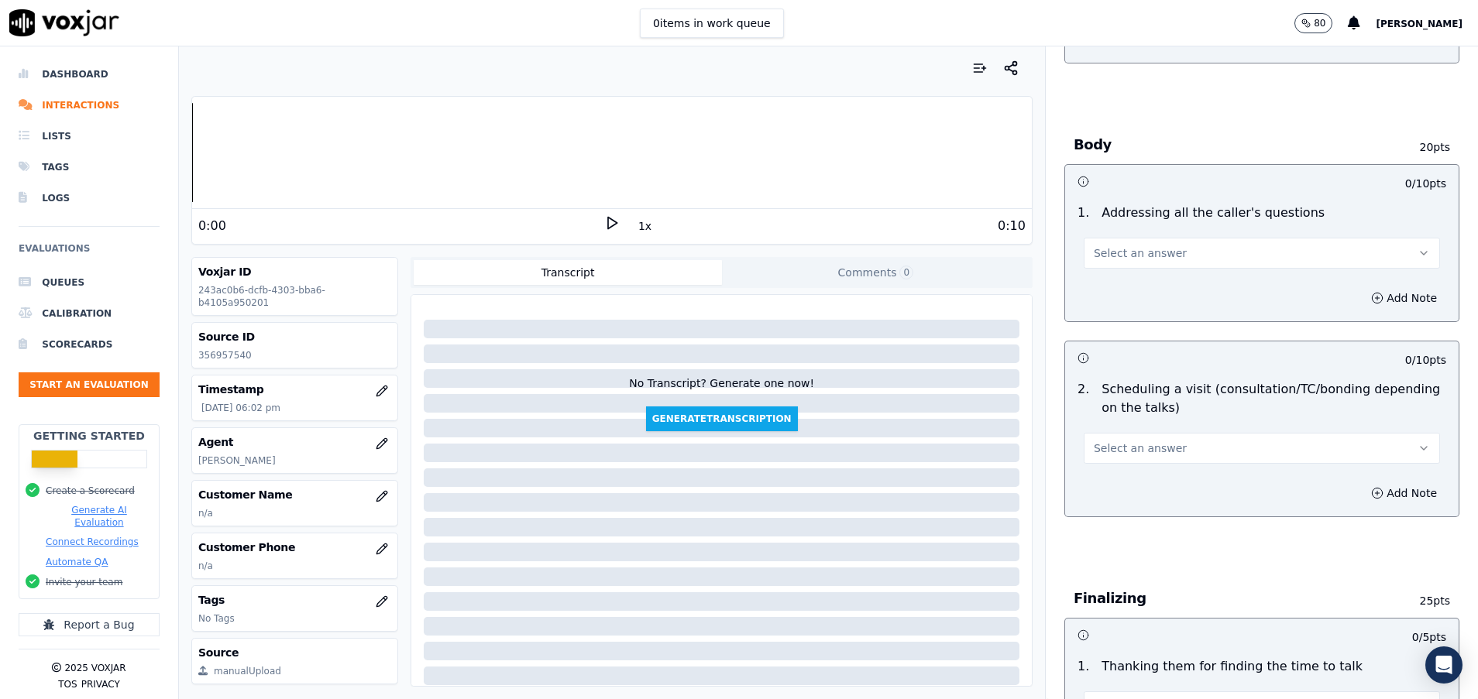
click at [1180, 256] on button "Select an answer" at bounding box center [1262, 253] width 356 height 31
click at [1131, 339] on div "N/A" at bounding box center [1222, 337] width 319 height 25
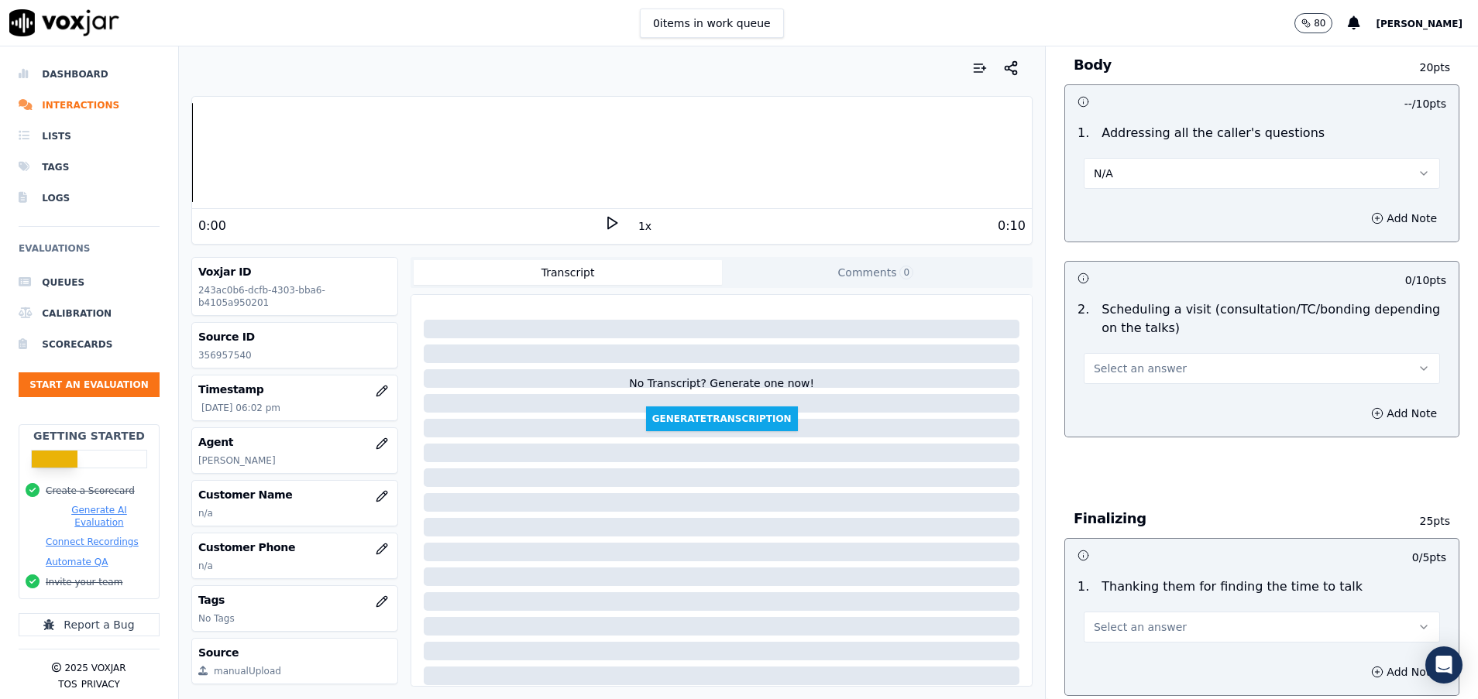
scroll to position [813, 0]
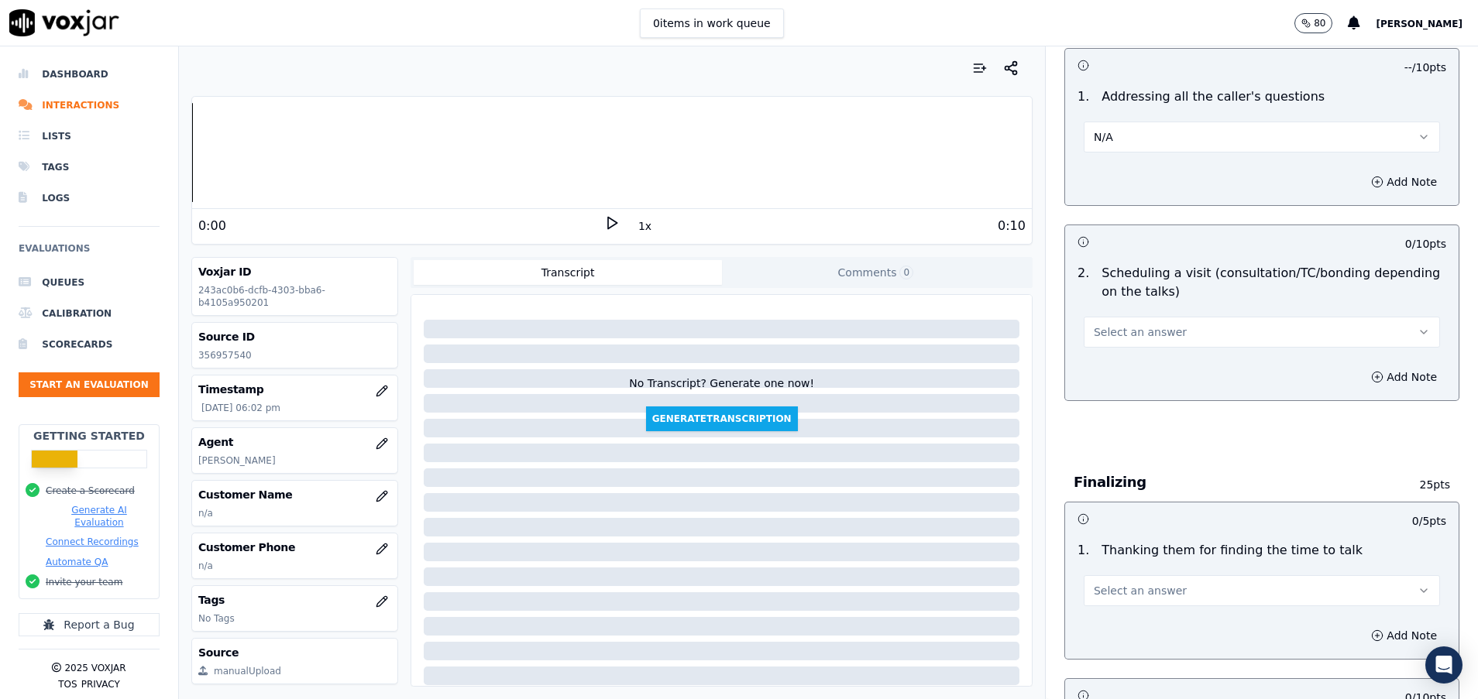
click at [1145, 345] on button "Select an answer" at bounding box center [1262, 332] width 356 height 31
click at [1142, 360] on div "Yes" at bounding box center [1222, 367] width 319 height 25
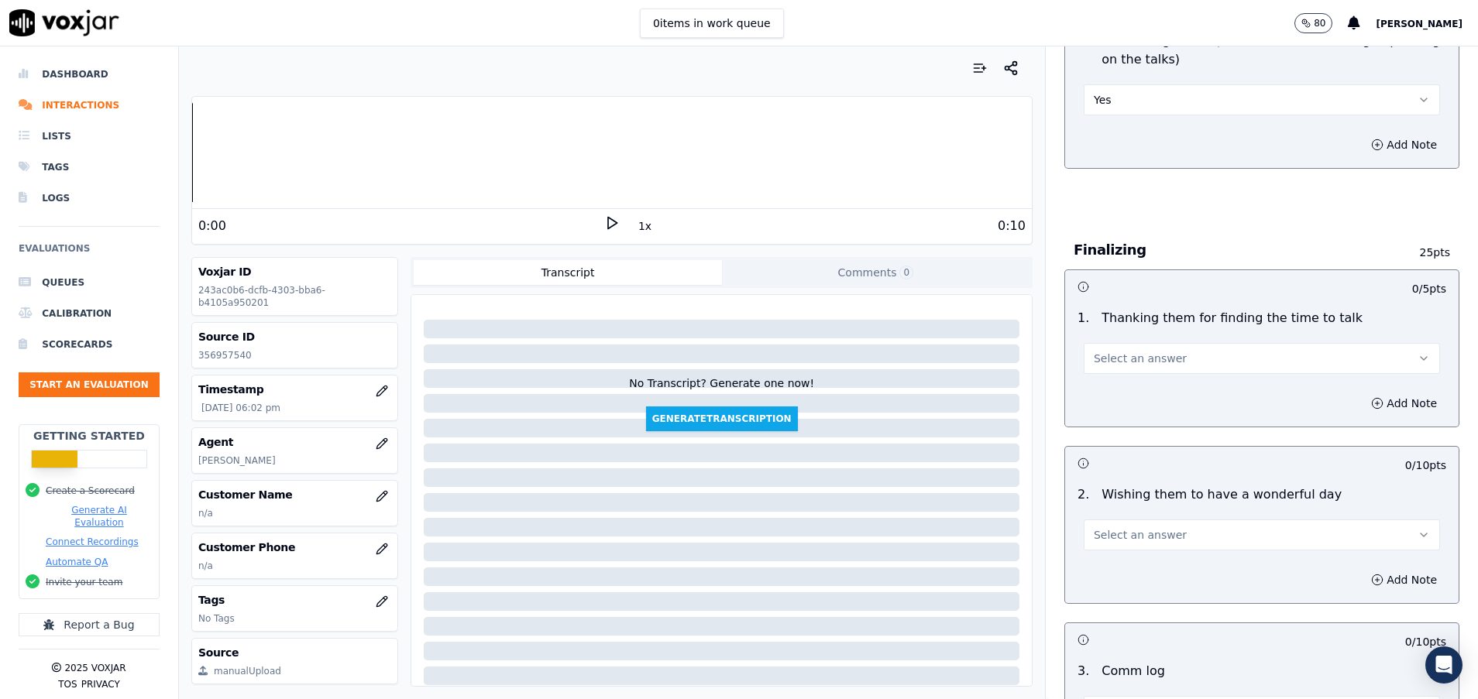
scroll to position [1162, 0]
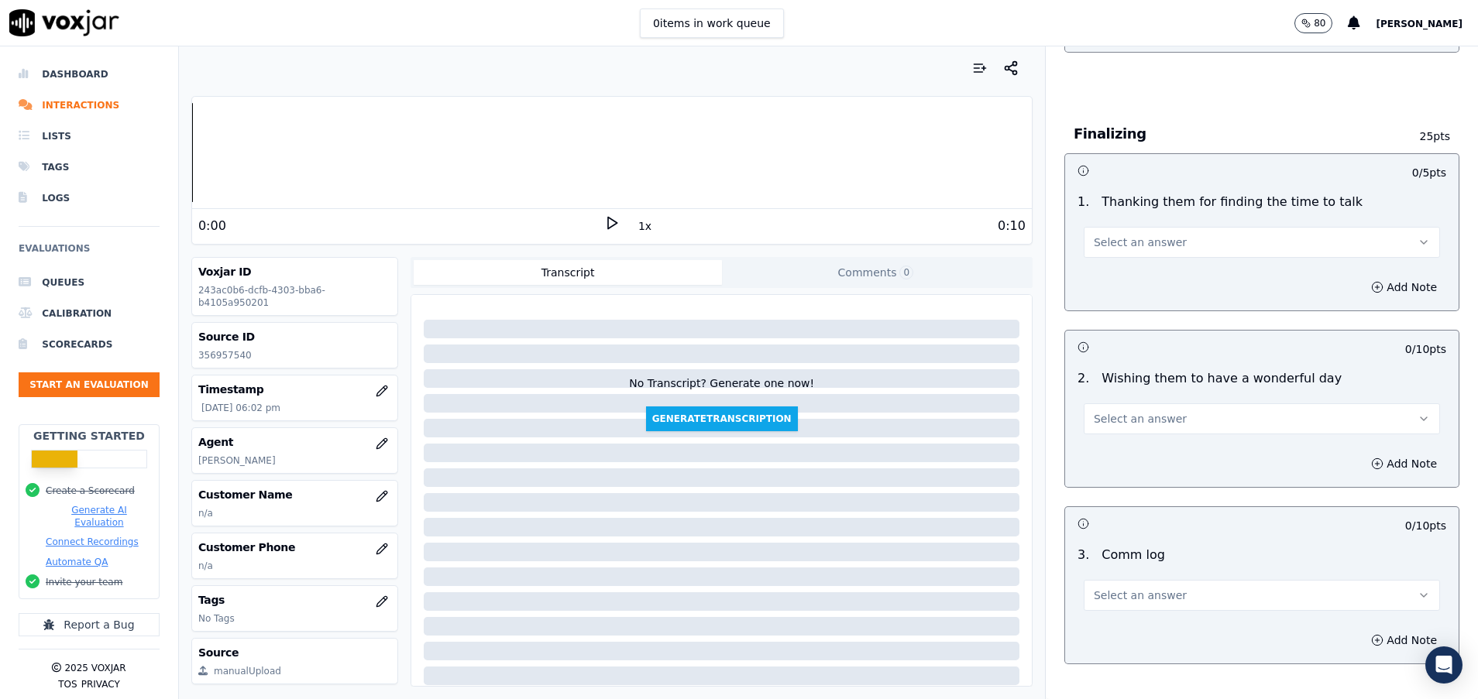
click at [1146, 589] on span "Select an answer" at bounding box center [1140, 595] width 93 height 15
click at [1133, 627] on div "Yes" at bounding box center [1222, 630] width 319 height 25
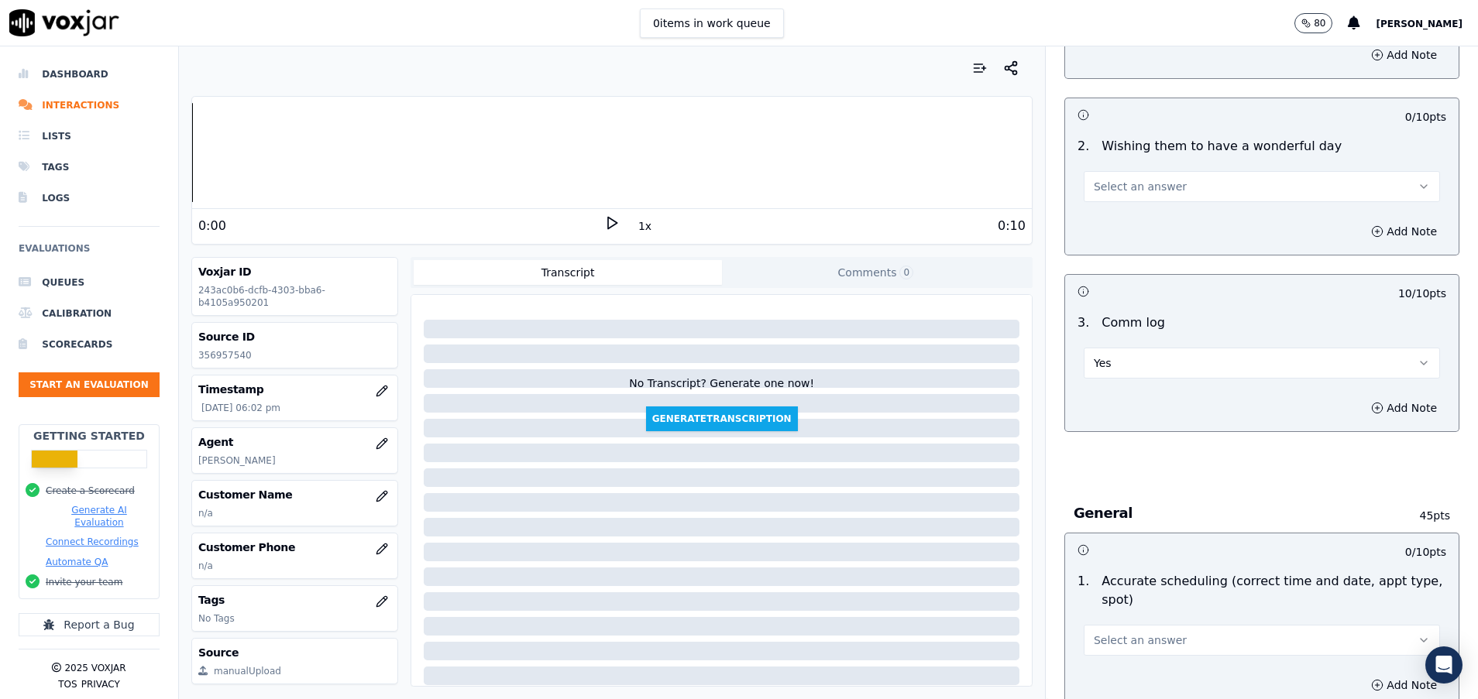
scroll to position [1510, 0]
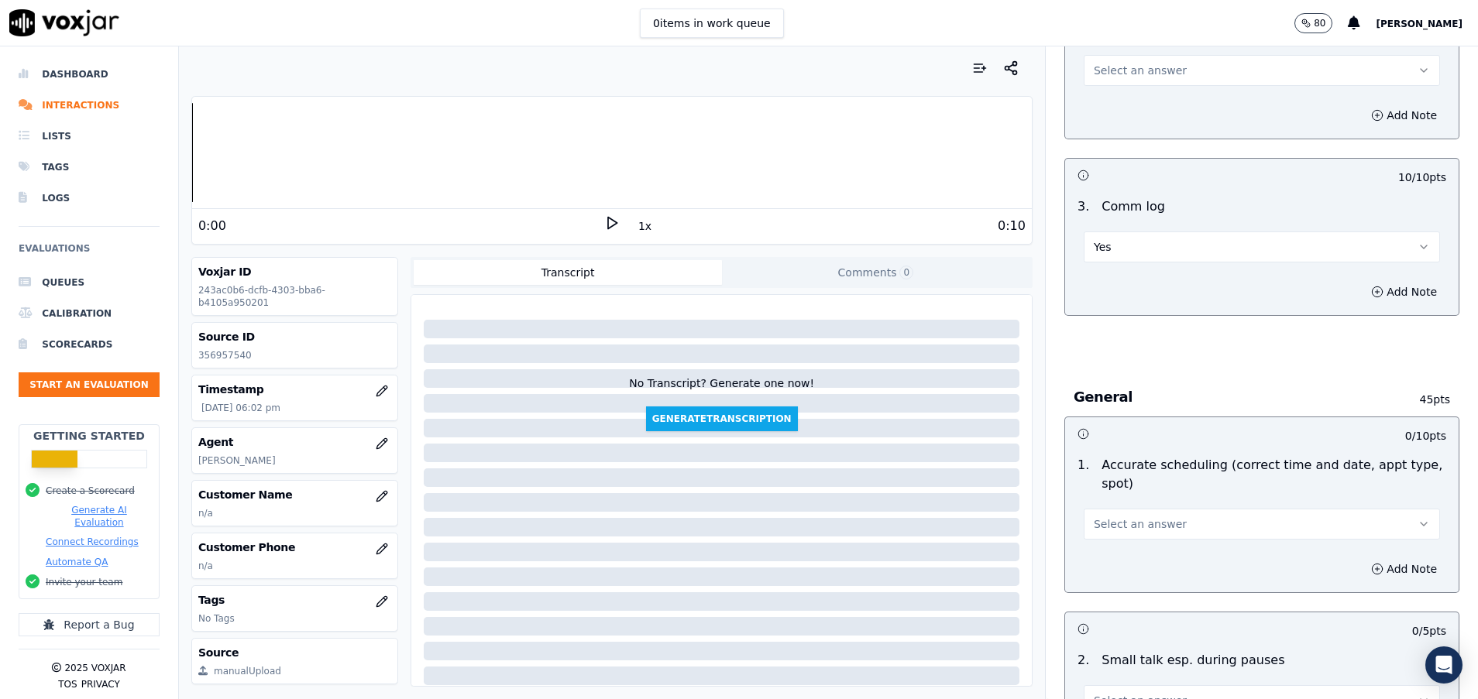
click at [1129, 529] on span "Select an answer" at bounding box center [1140, 524] width 93 height 15
click at [1125, 562] on div "Yes" at bounding box center [1222, 559] width 319 height 25
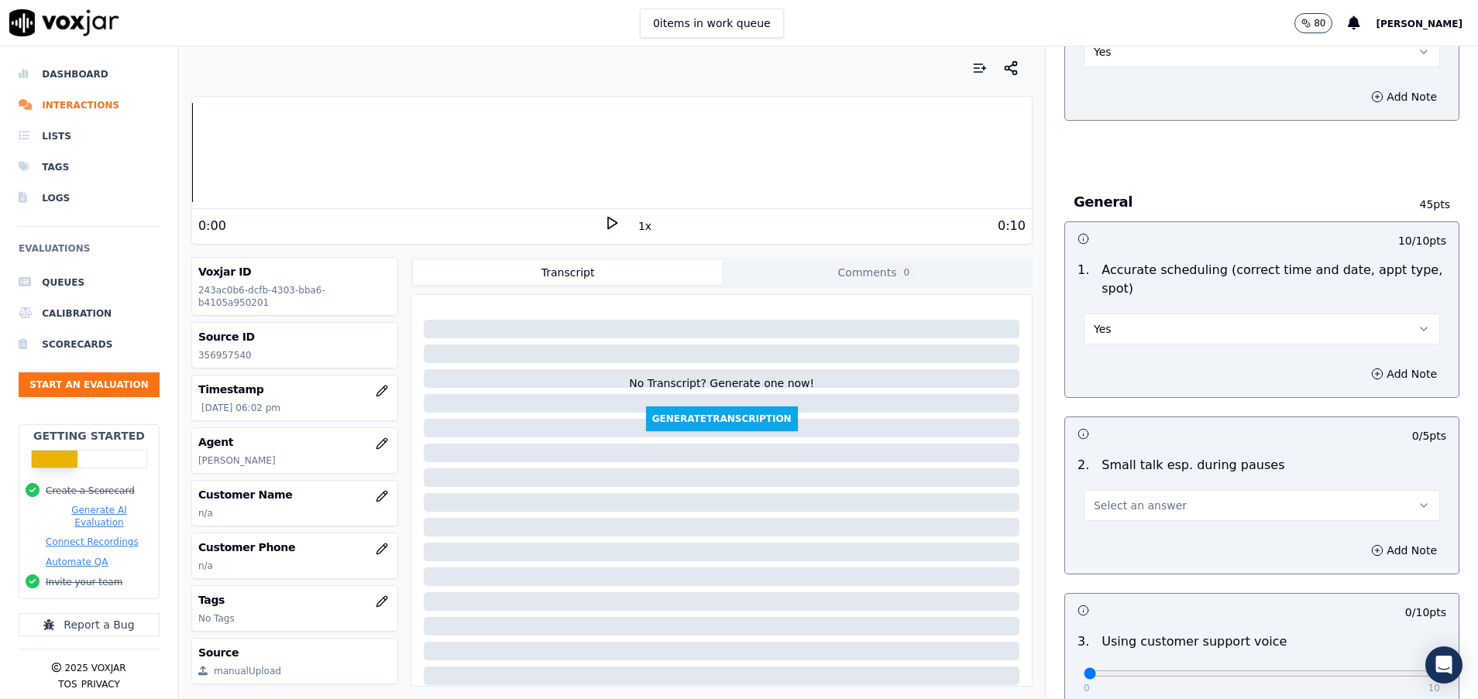
scroll to position [1743, 0]
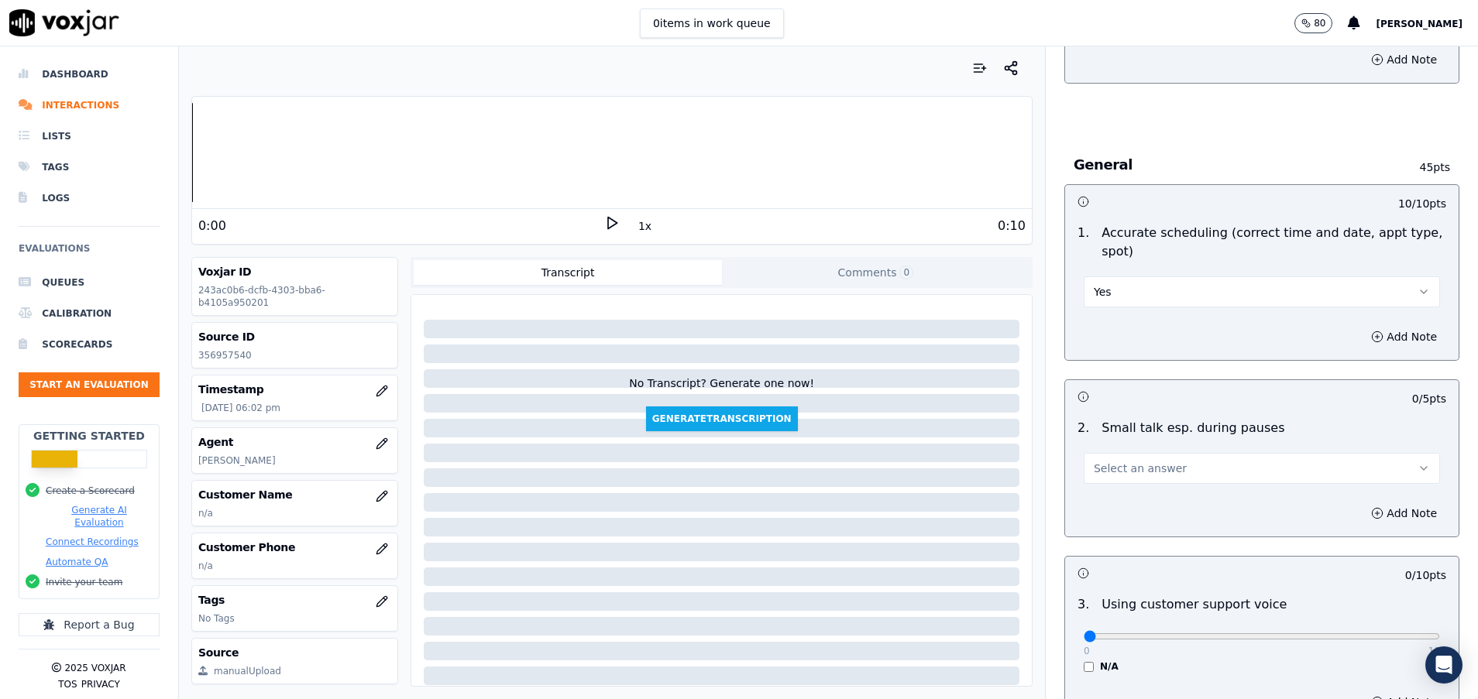
click at [1105, 466] on span "Select an answer" at bounding box center [1140, 468] width 93 height 15
click at [1126, 558] on div "N/A" at bounding box center [1222, 553] width 319 height 25
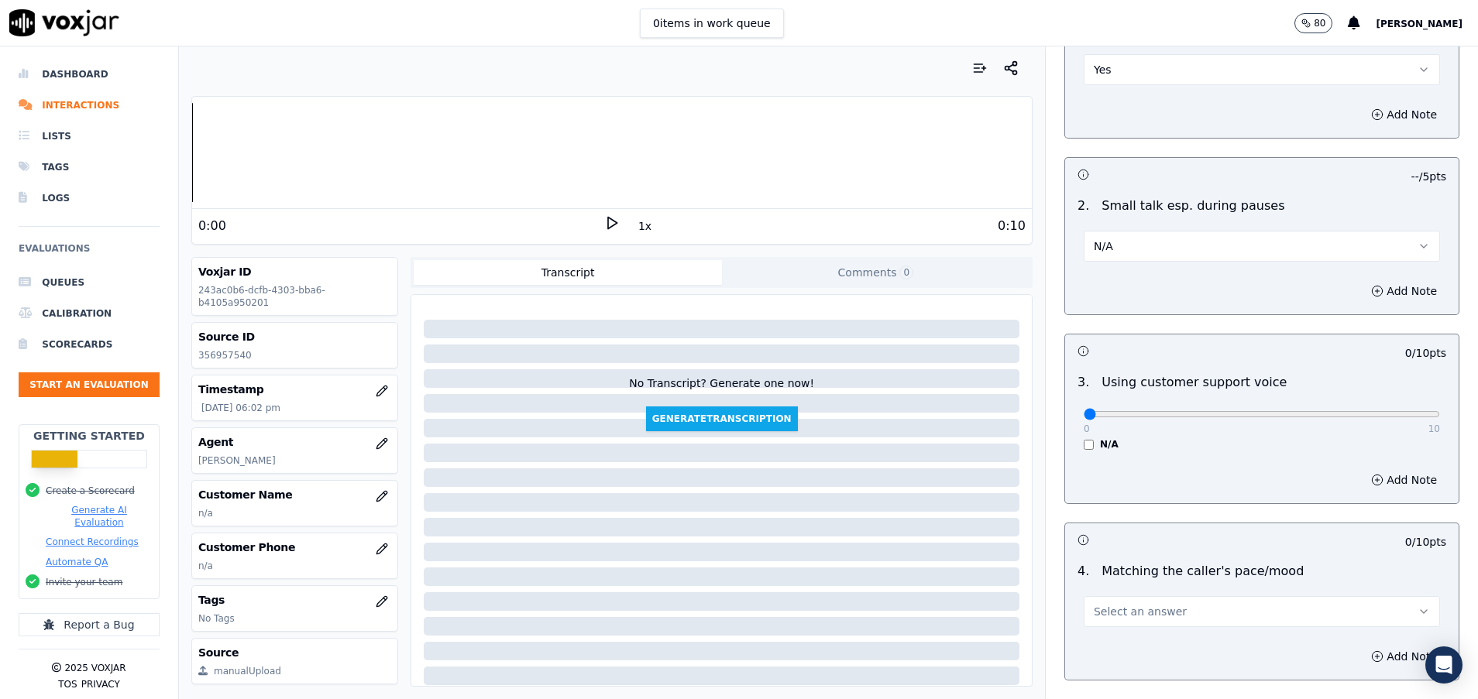
scroll to position [1975, 0]
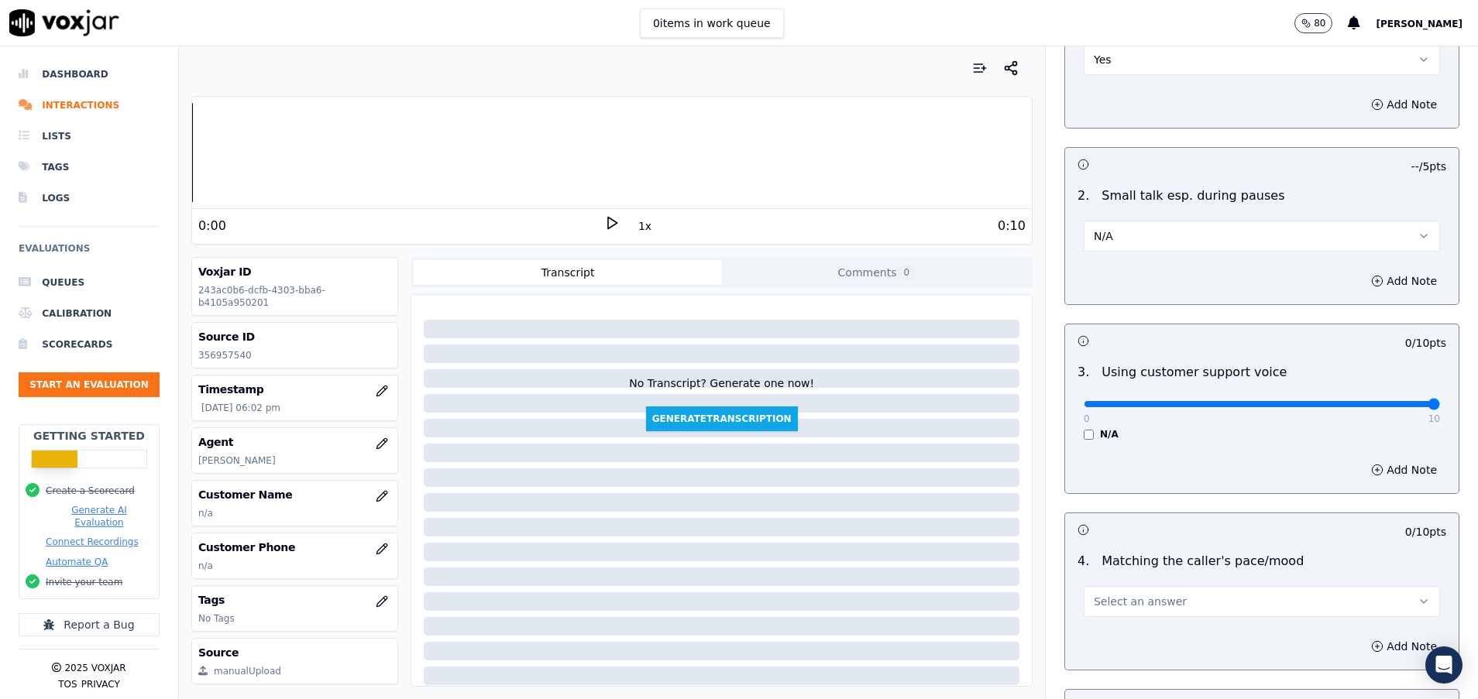
drag, startPoint x: 1063, startPoint y: 407, endPoint x: 1400, endPoint y: 411, distance: 336.2
type input "10"
click at [1400, 407] on input "range" at bounding box center [1262, 404] width 356 height 6
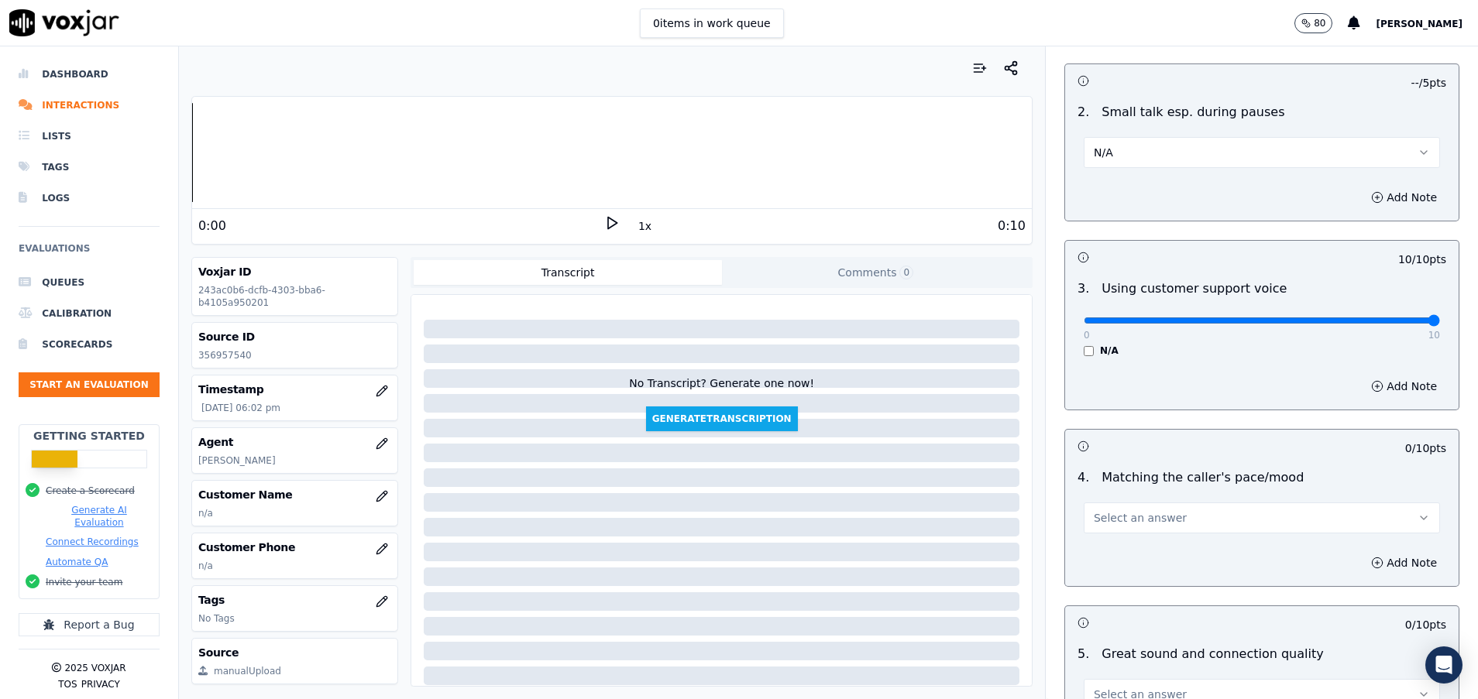
scroll to position [2091, 0]
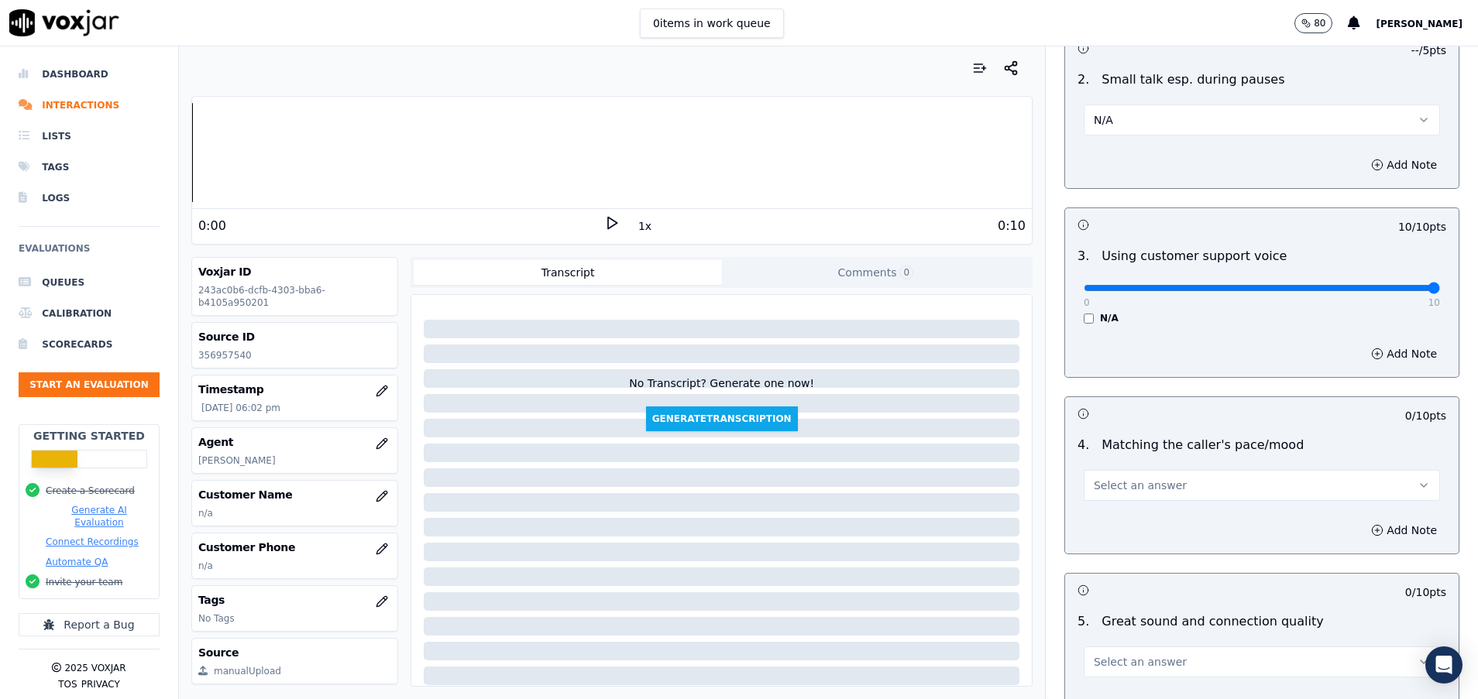
click at [1178, 483] on button "Select an answer" at bounding box center [1262, 485] width 356 height 31
click at [1159, 514] on div "Yes" at bounding box center [1222, 520] width 319 height 25
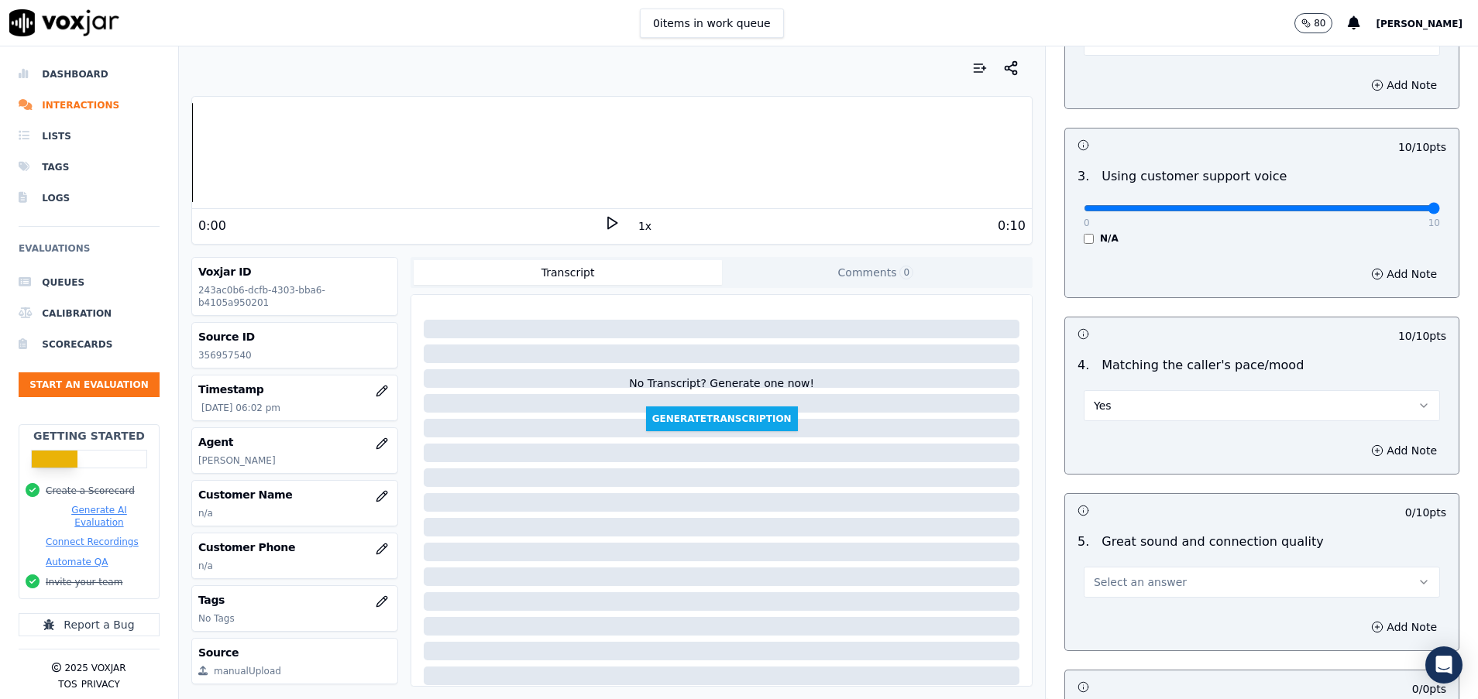
scroll to position [2207, 0]
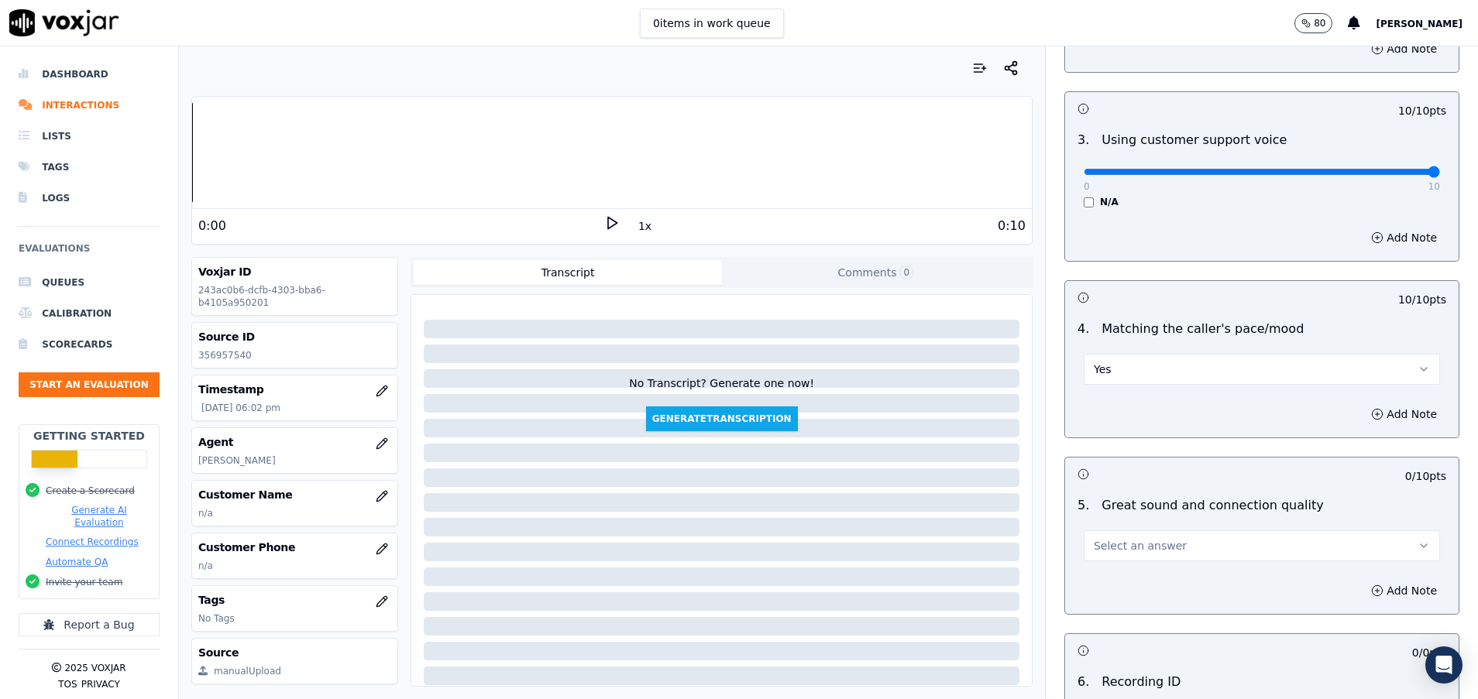
click at [1157, 547] on button "Select an answer" at bounding box center [1262, 546] width 356 height 31
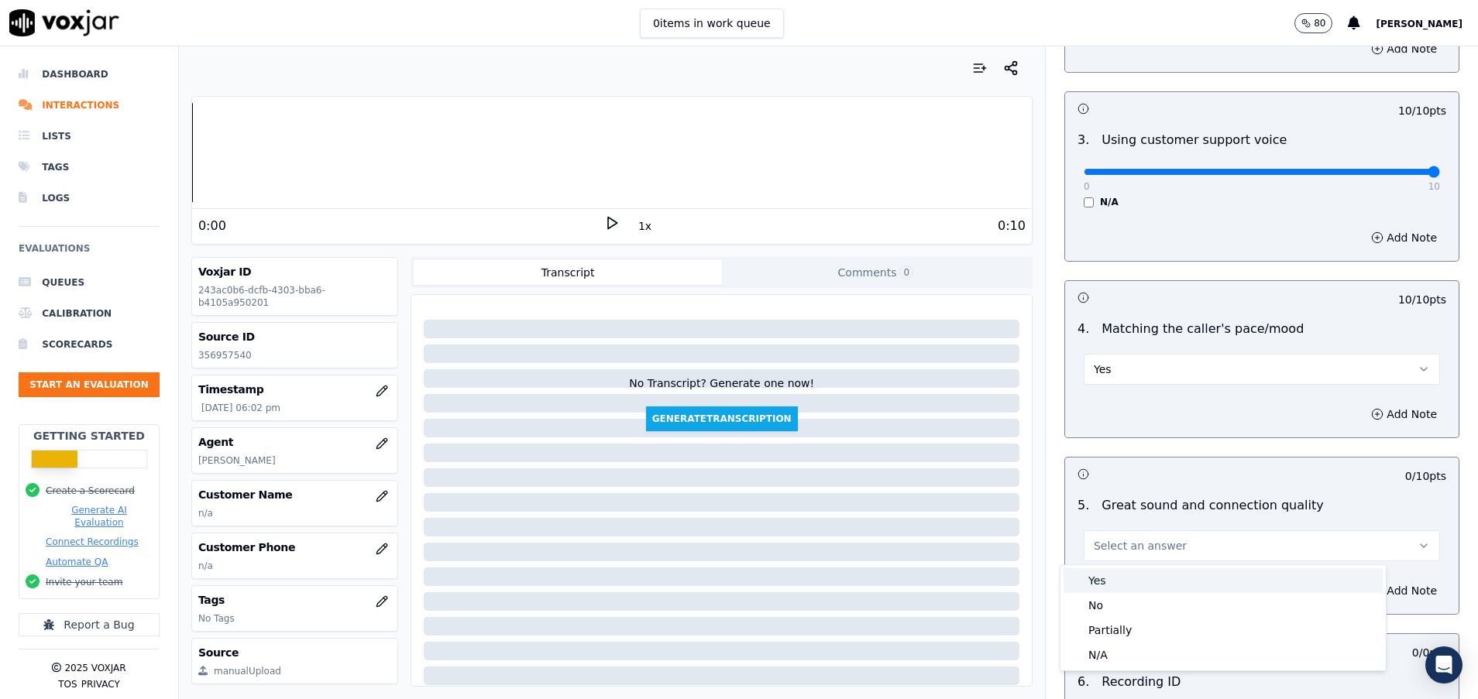
click at [1157, 586] on div "Yes" at bounding box center [1222, 581] width 319 height 25
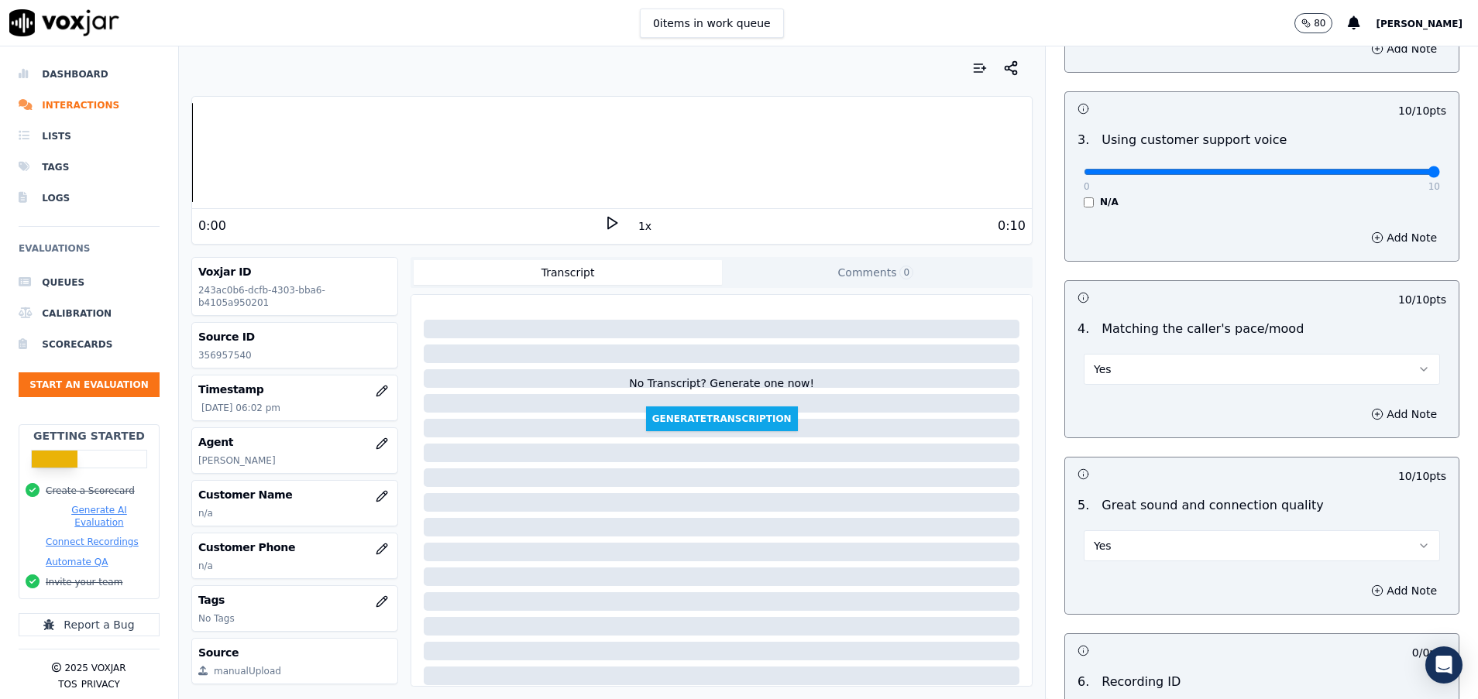
scroll to position [2440, 0]
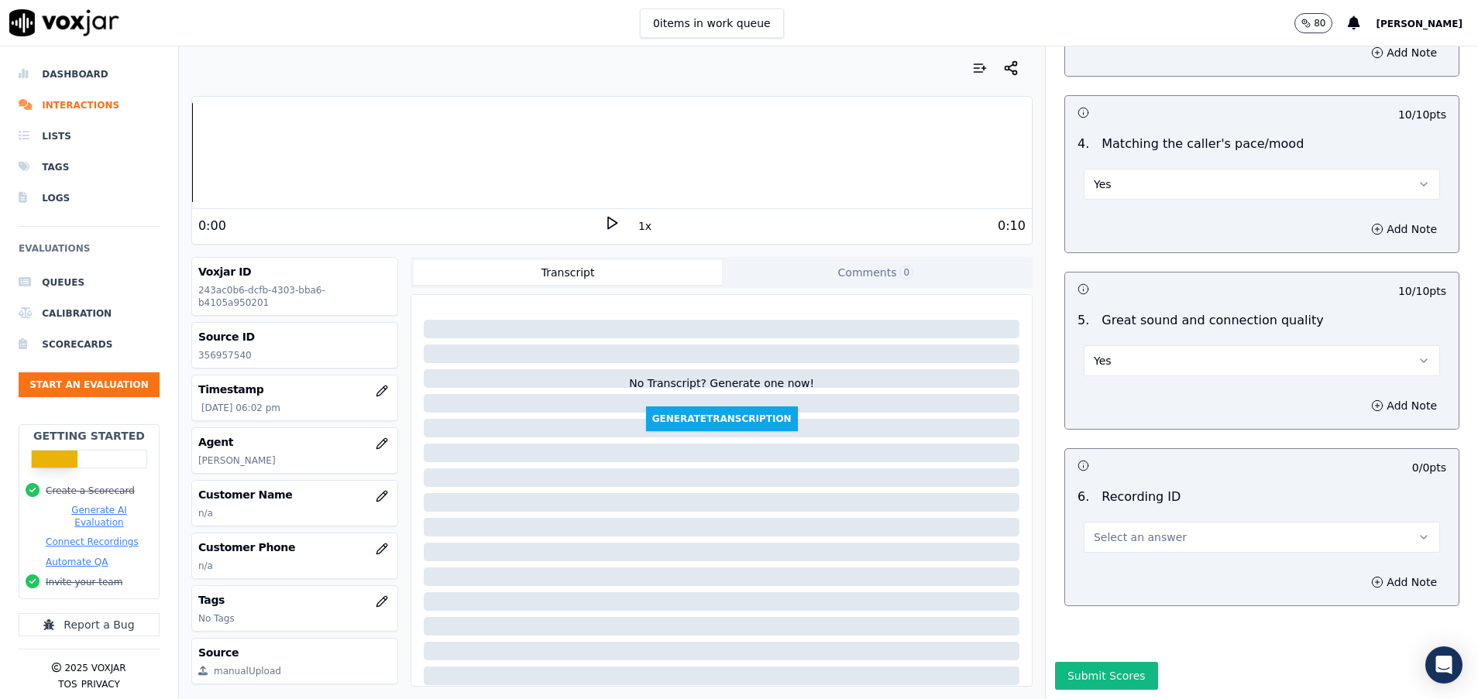
click at [1141, 530] on span "Select an answer" at bounding box center [1140, 537] width 93 height 15
click at [1143, 531] on div "N/A" at bounding box center [1222, 534] width 319 height 25
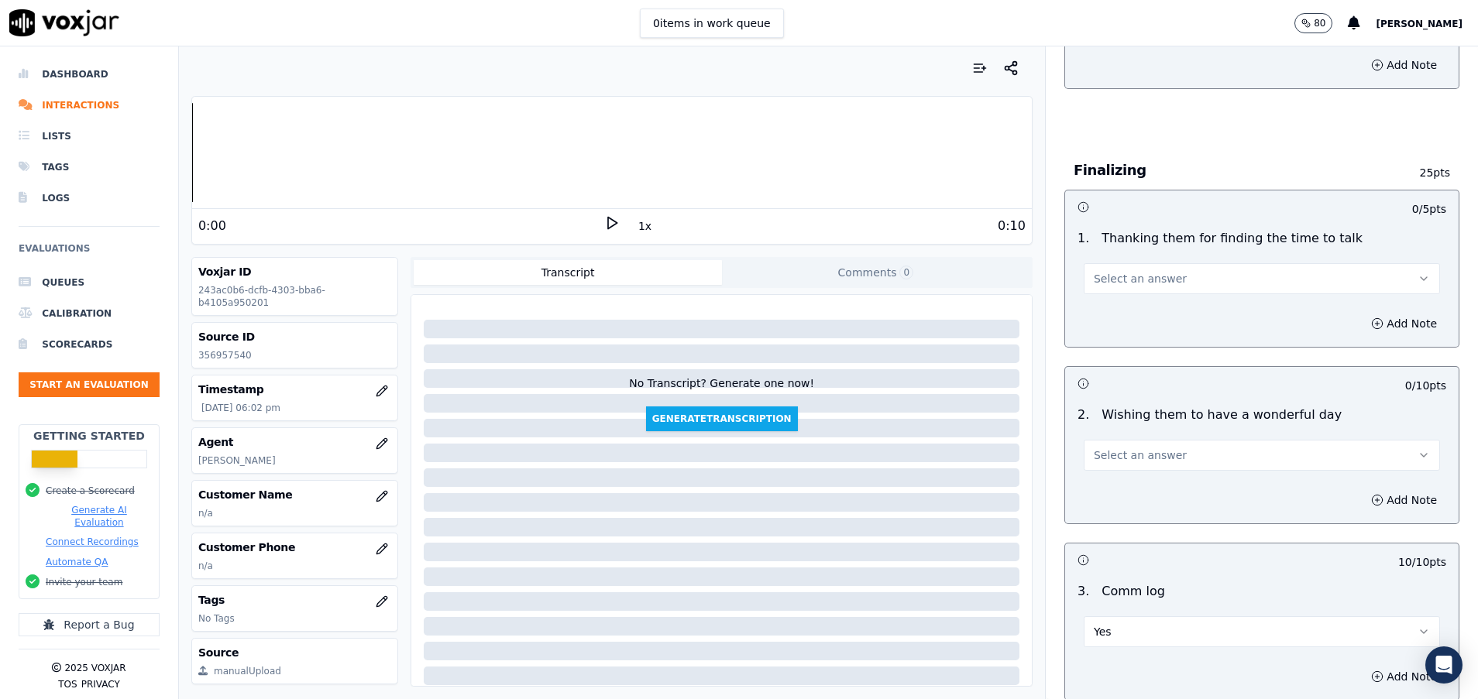
scroll to position [1162, 0]
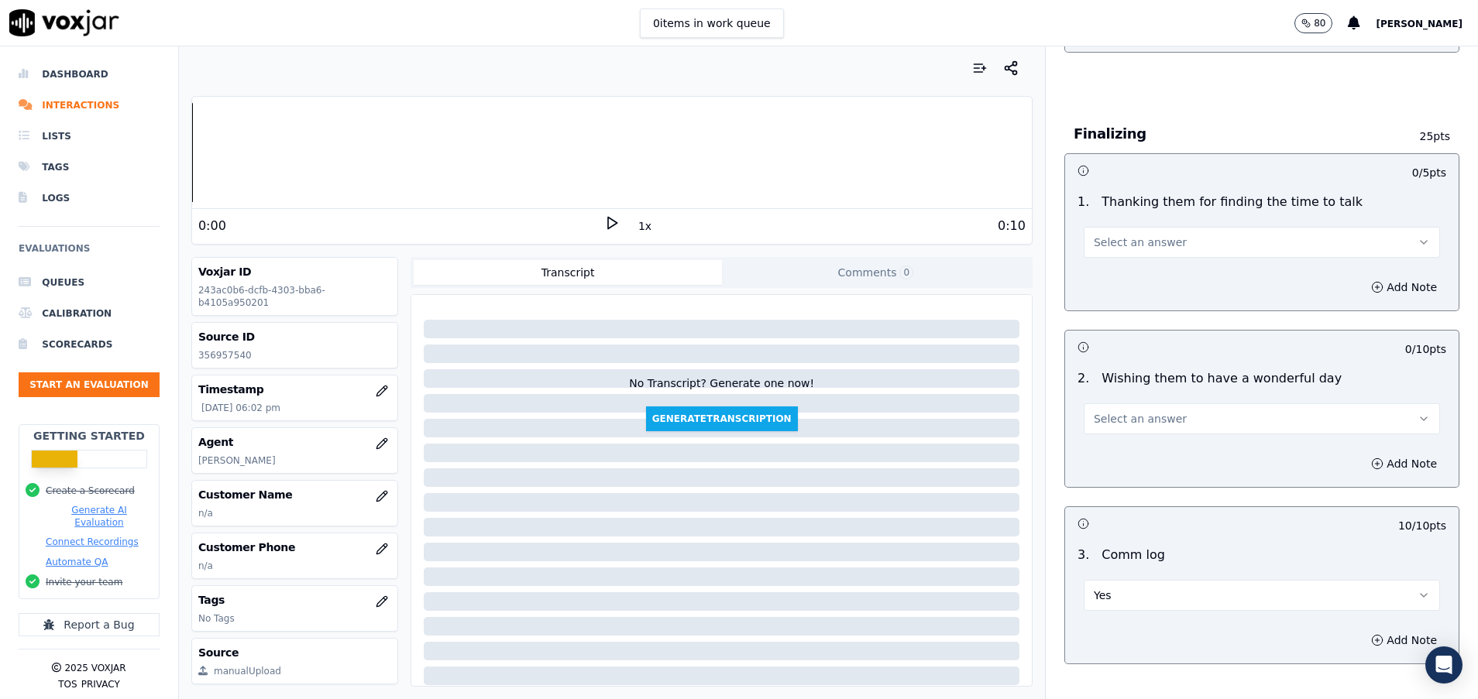
click at [1146, 249] on span "Select an answer" at bounding box center [1140, 242] width 93 height 15
click at [1135, 294] on div "No" at bounding box center [1222, 302] width 319 height 25
click at [1129, 418] on span "Select an answer" at bounding box center [1140, 418] width 93 height 15
click at [1127, 452] on div "Yes" at bounding box center [1222, 453] width 319 height 25
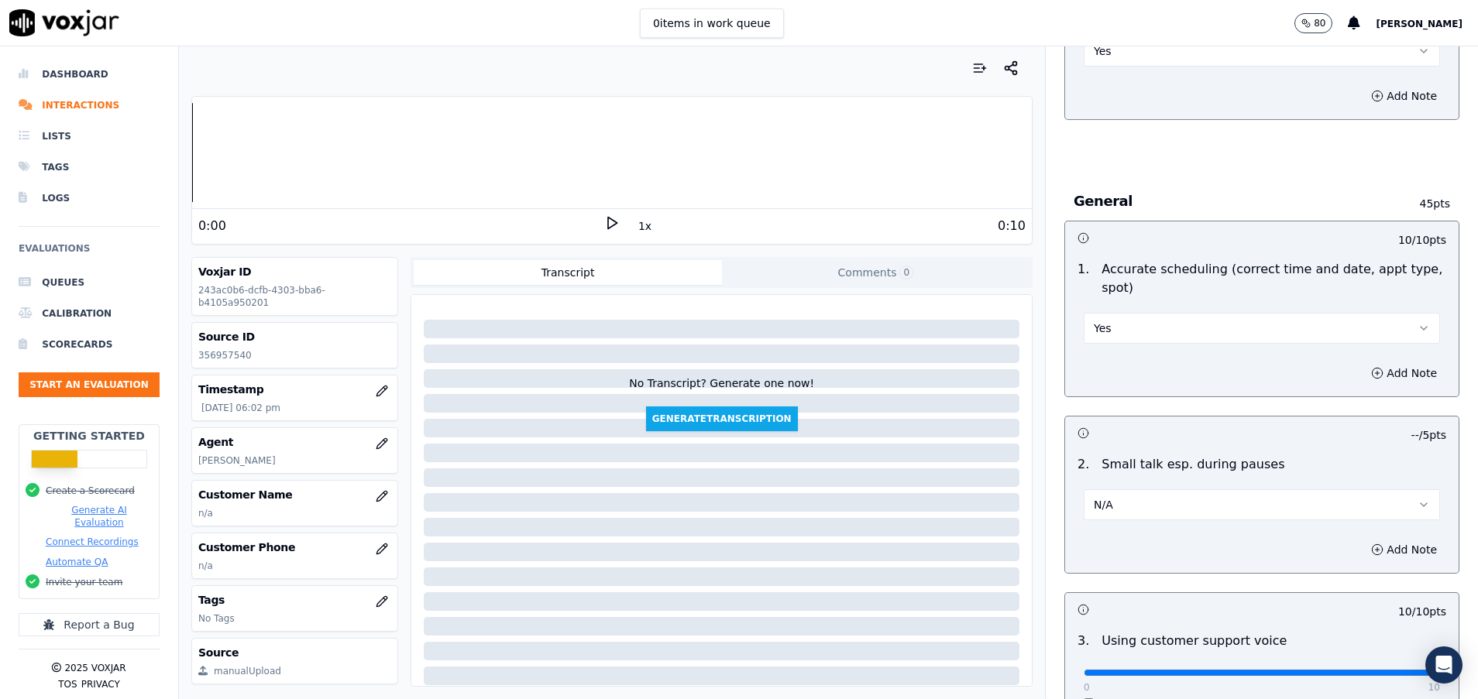
scroll to position [1743, 0]
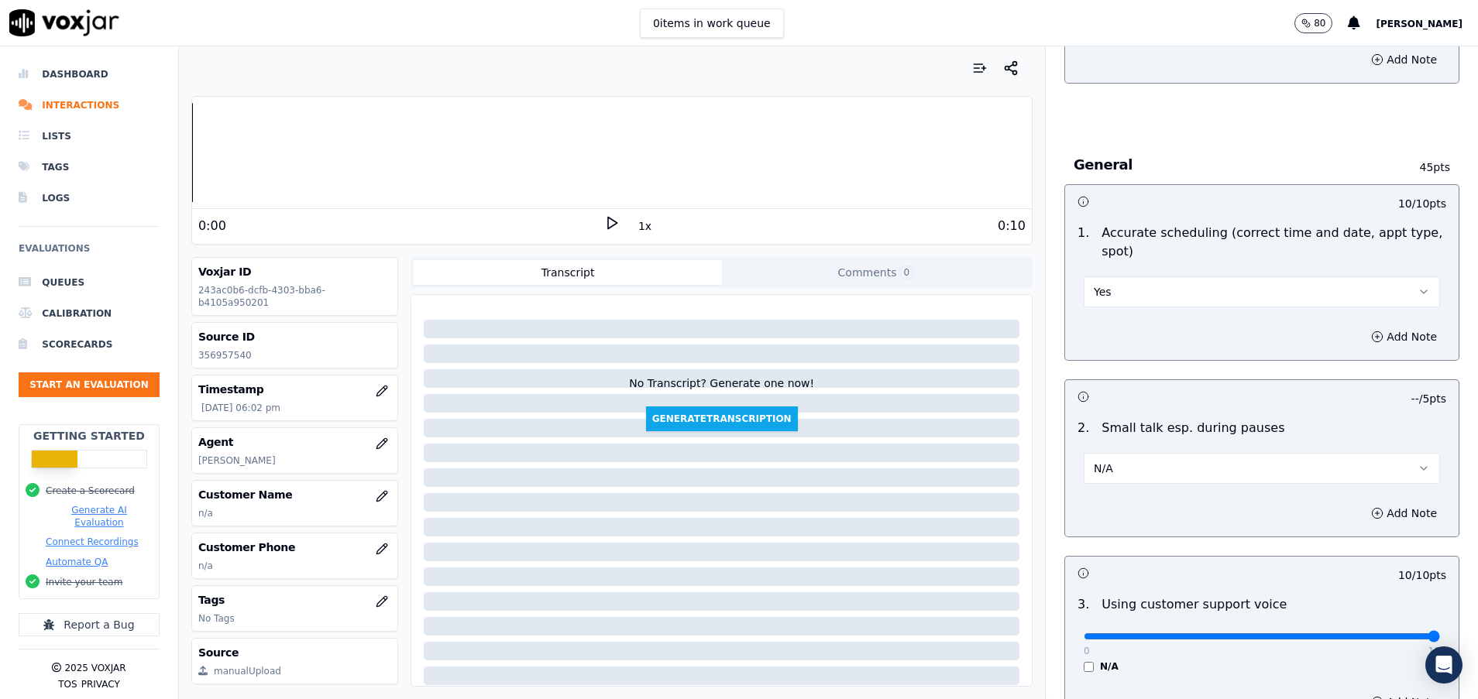
click at [1128, 466] on button "N/A" at bounding box center [1262, 468] width 356 height 31
click at [1131, 535] on div "No" at bounding box center [1222, 528] width 319 height 25
drag, startPoint x: 1332, startPoint y: 508, endPoint x: 1313, endPoint y: 517, distance: 21.2
click at [1371, 508] on icon "button" at bounding box center [1377, 513] width 12 height 12
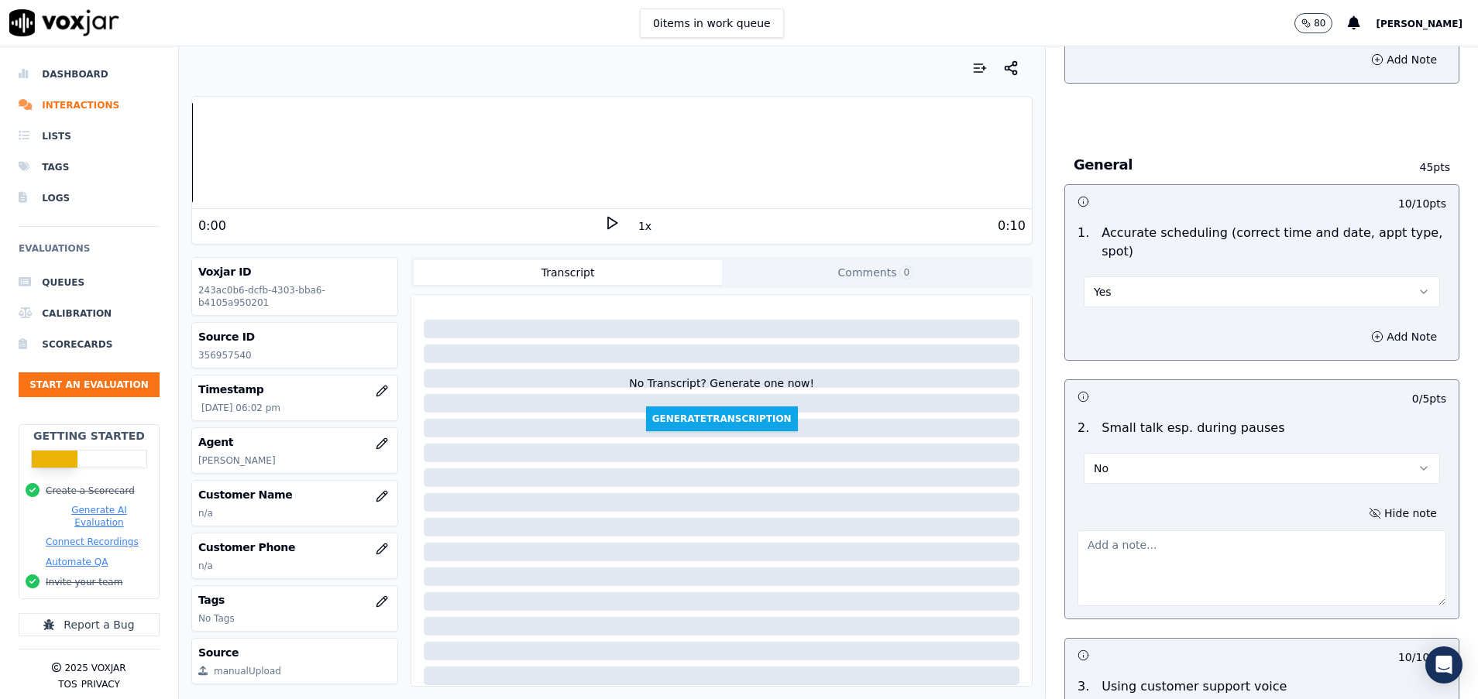
click at [1094, 572] on textarea at bounding box center [1261, 569] width 369 height 76
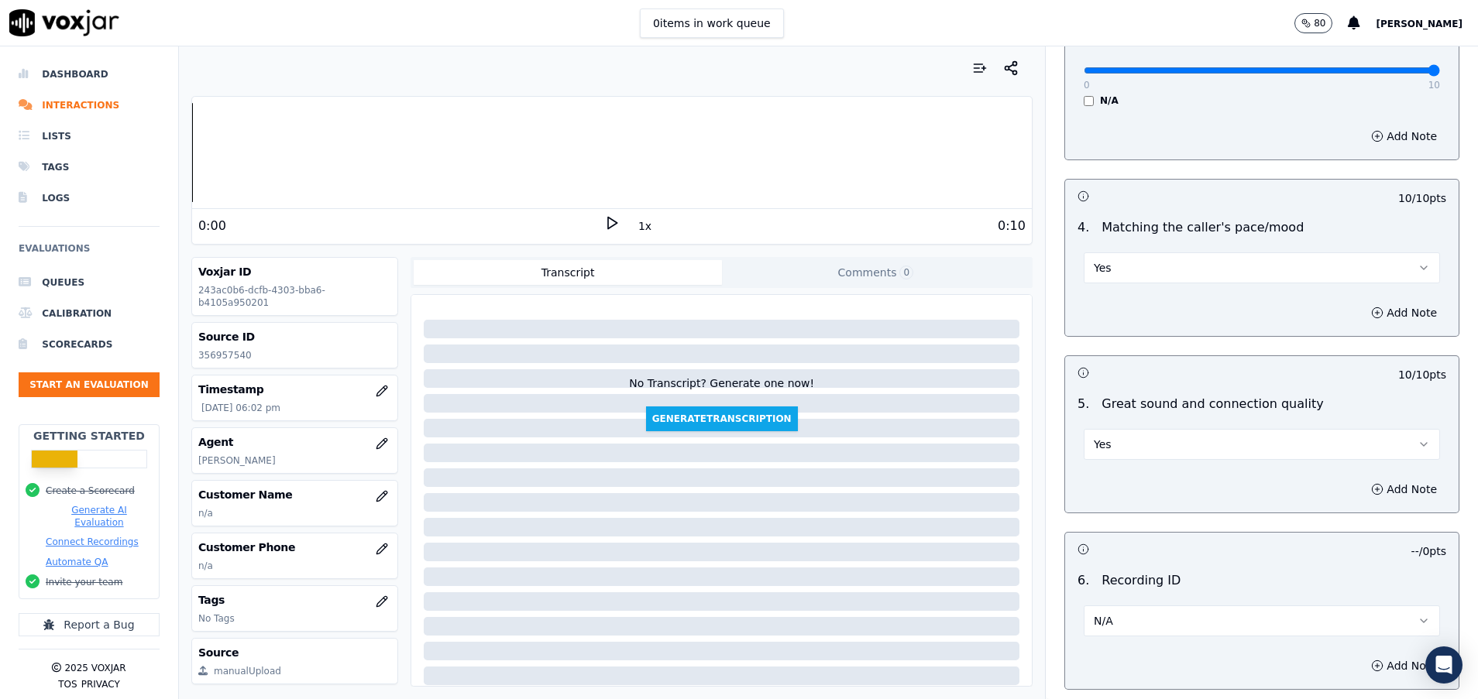
scroll to position [2528, 0]
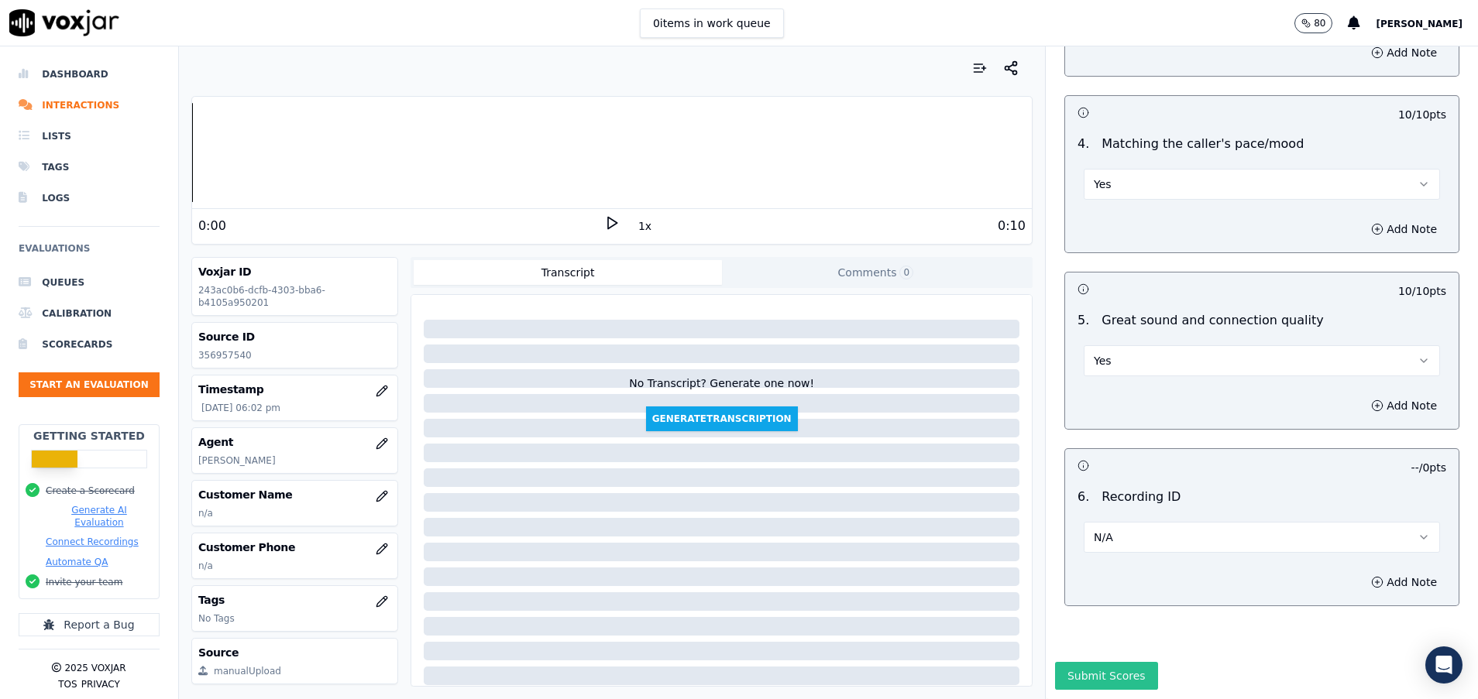
type textarea "2 min de silencio para agendar el bonding"
click at [1087, 662] on button "Submit Scores" at bounding box center [1106, 676] width 103 height 28
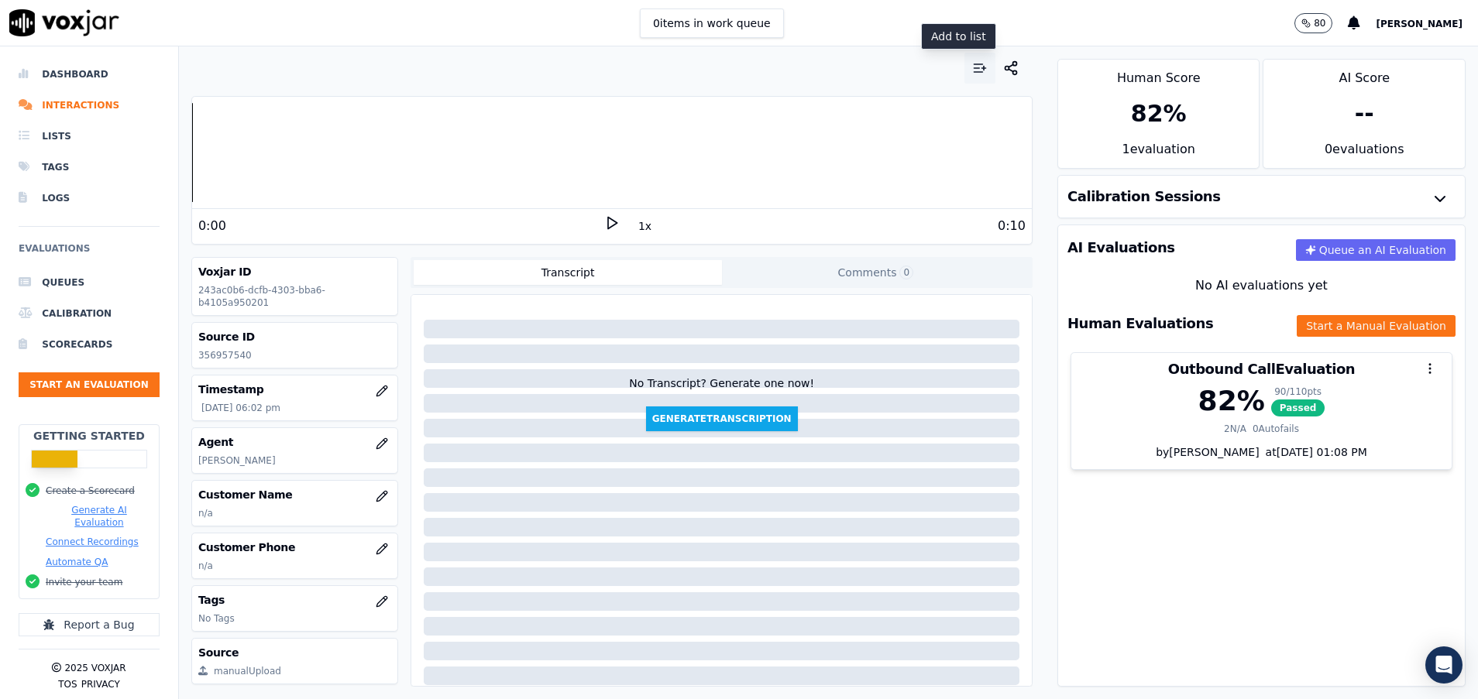
click at [972, 64] on icon "button" at bounding box center [979, 67] width 15 height 15
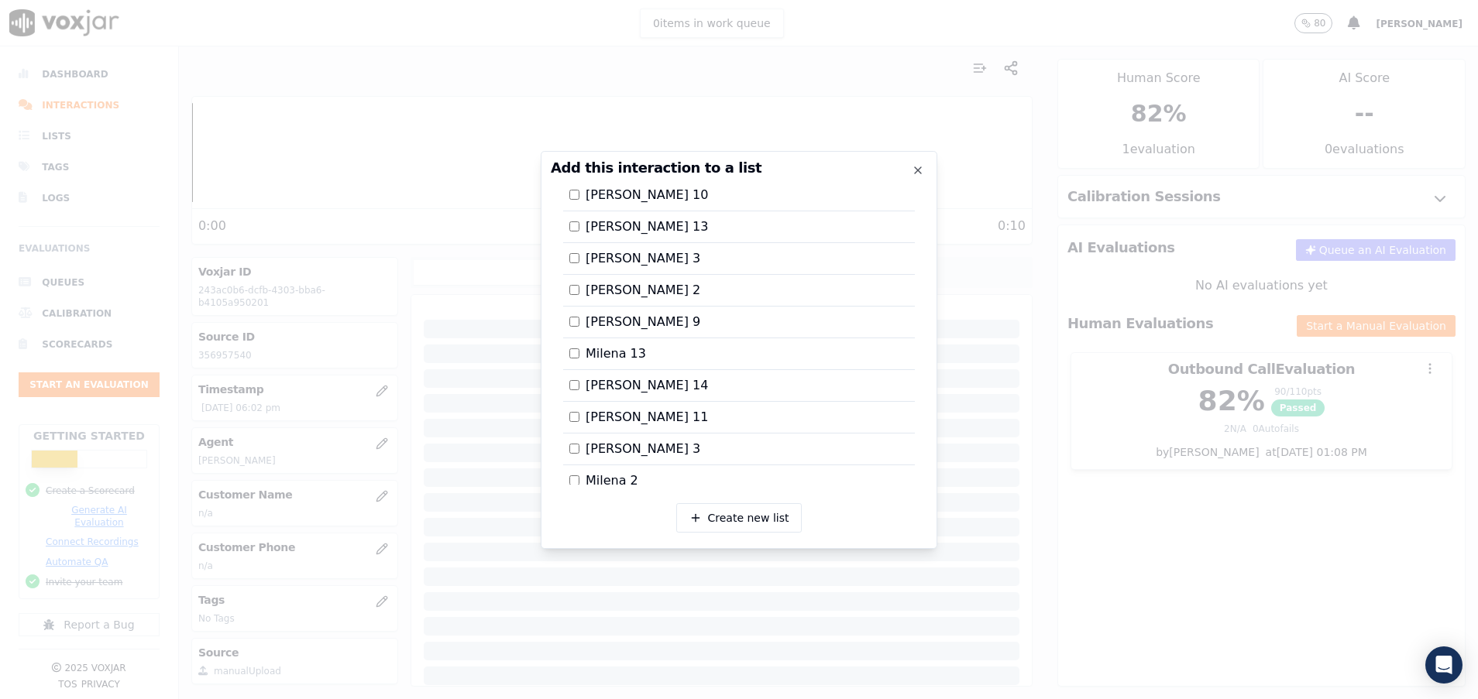
scroll to position [1800, 0]
click at [1024, 511] on div at bounding box center [739, 349] width 1478 height 699
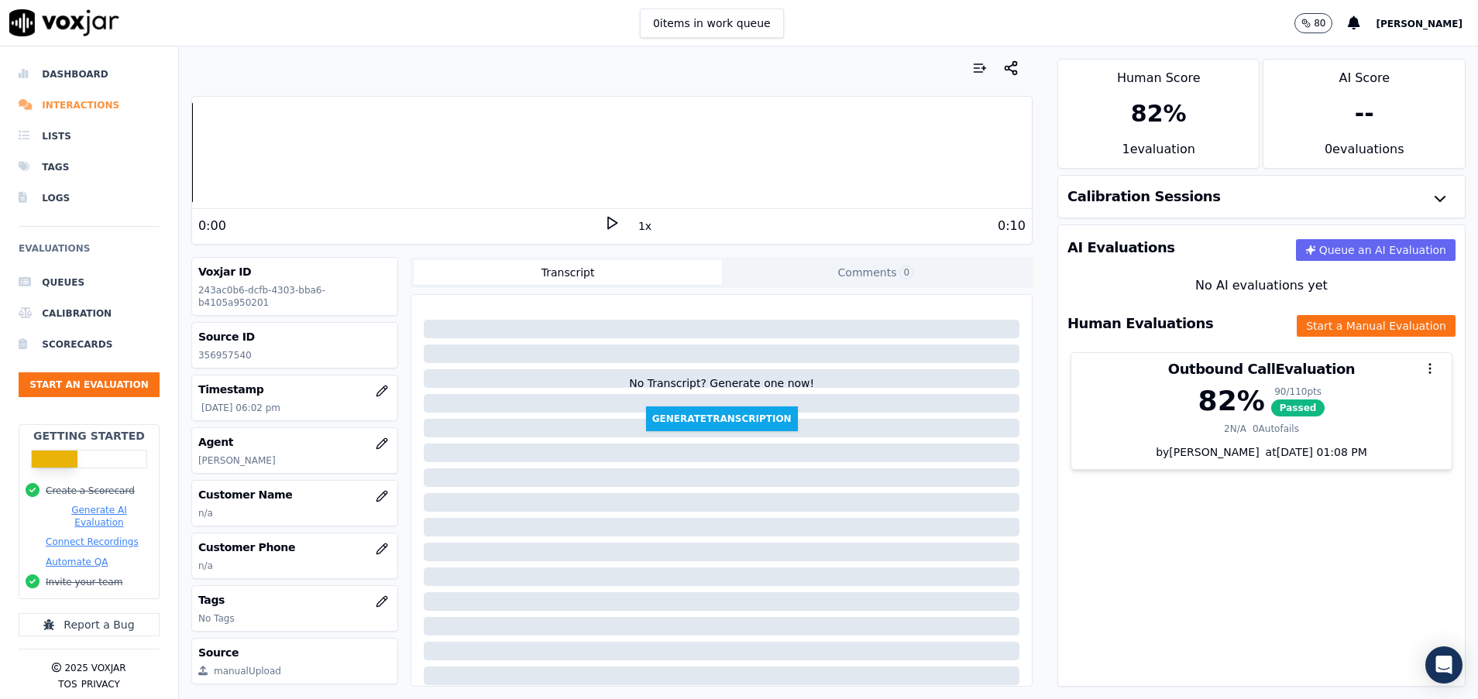
click at [87, 100] on li "Interactions" at bounding box center [89, 105] width 141 height 31
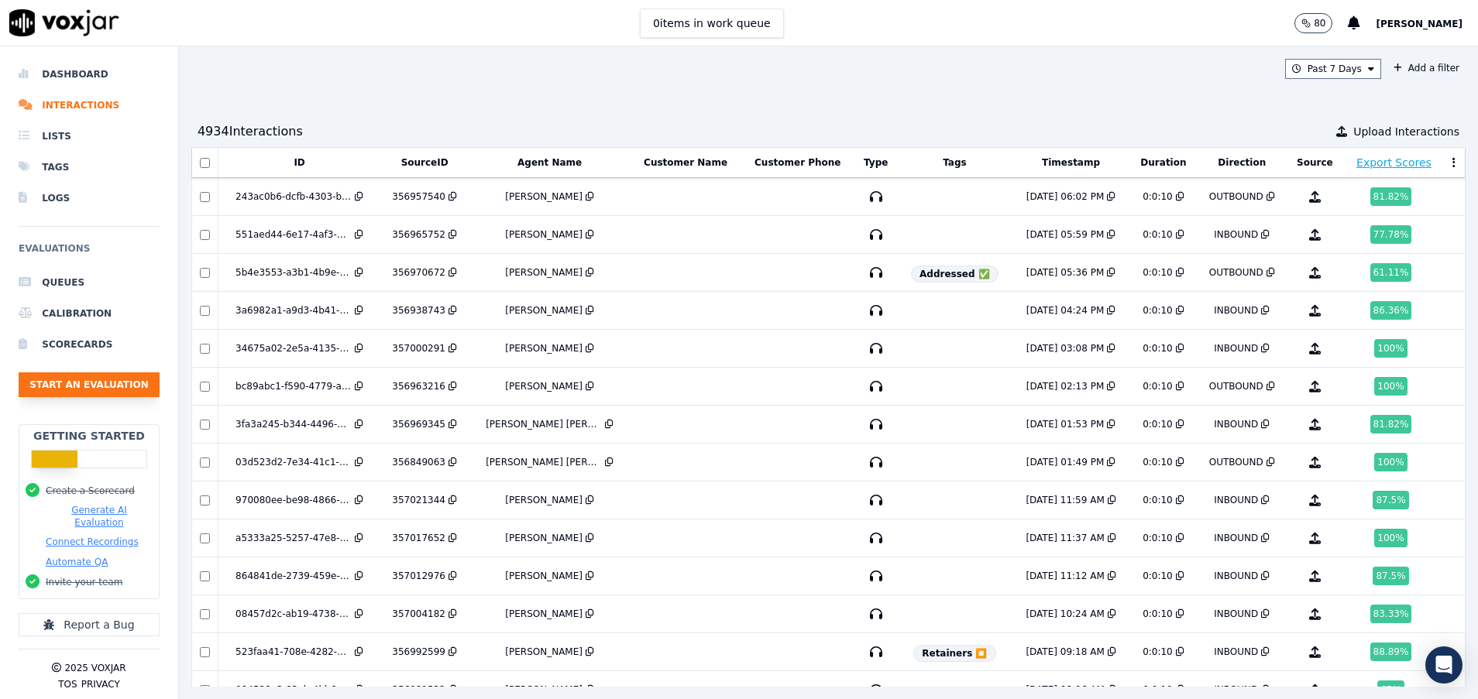
click at [40, 386] on button "Start an Evaluation" at bounding box center [89, 385] width 141 height 25
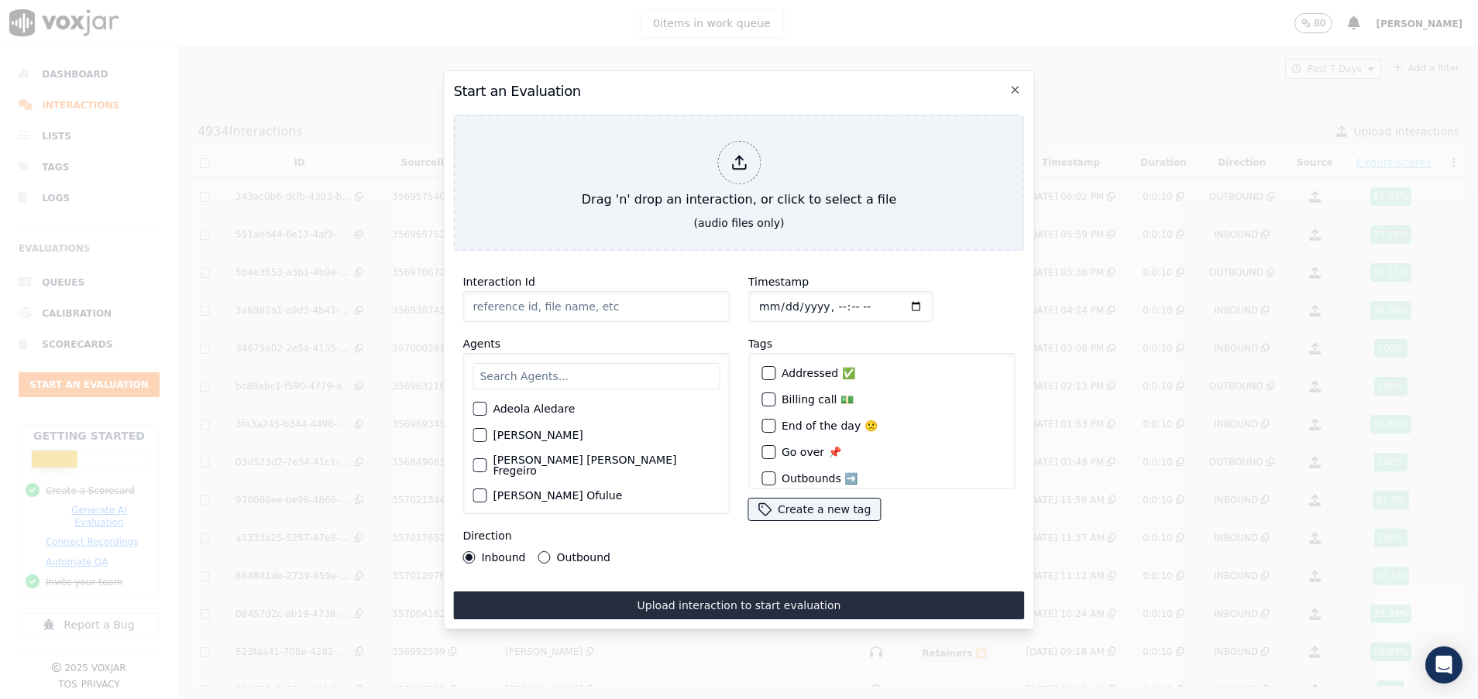
paste input "357028960"
type input "357028960"
click at [568, 366] on input "text" at bounding box center [595, 376] width 247 height 26
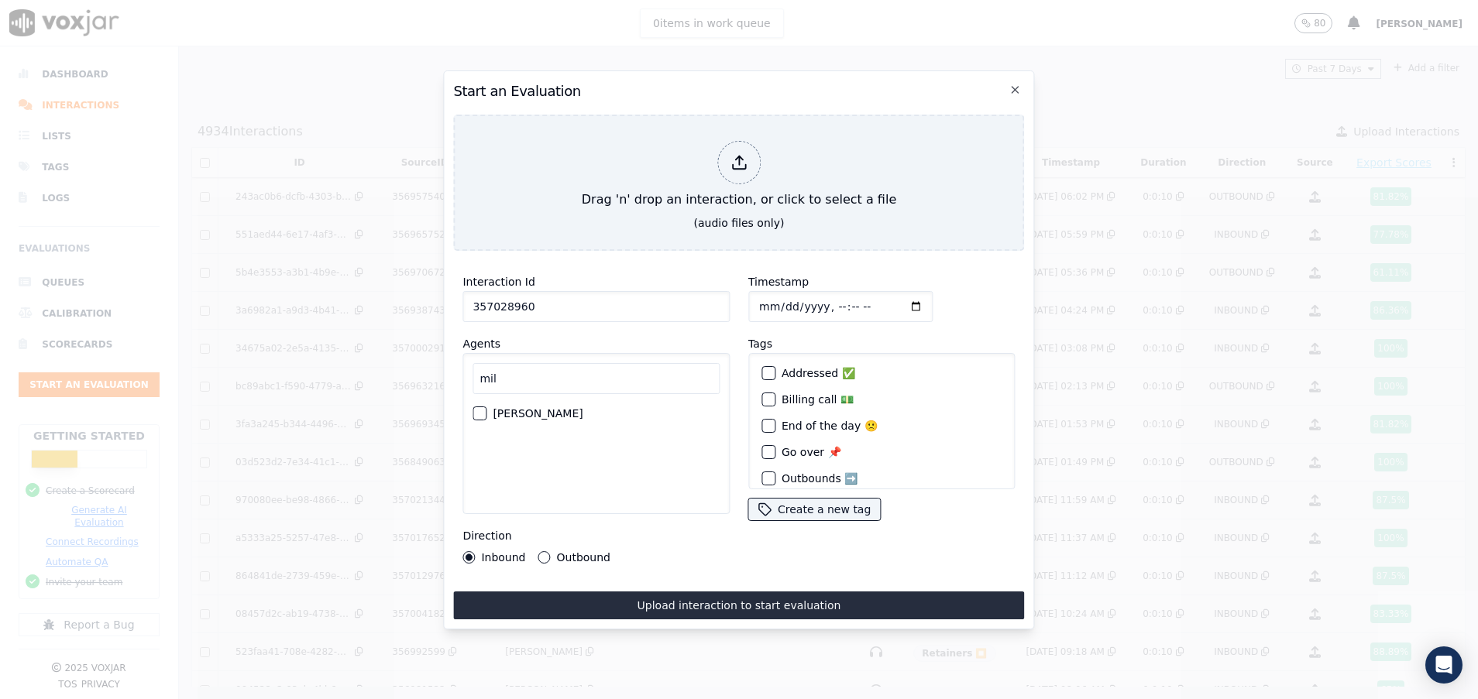
type input "mil"
click at [472, 407] on button "[PERSON_NAME]" at bounding box center [479, 414] width 14 height 14
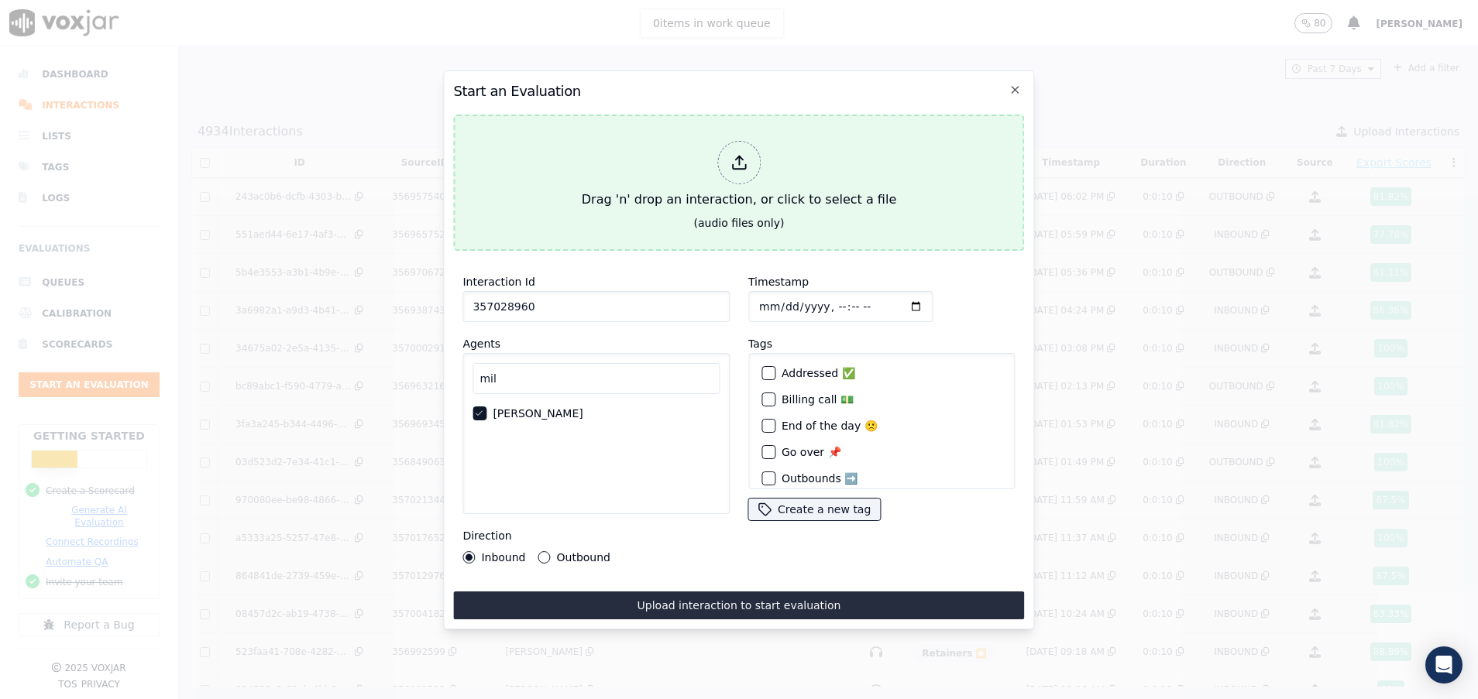
click at [627, 197] on div "Drag 'n' drop an interaction, or click to select a file" at bounding box center [738, 175] width 327 height 81
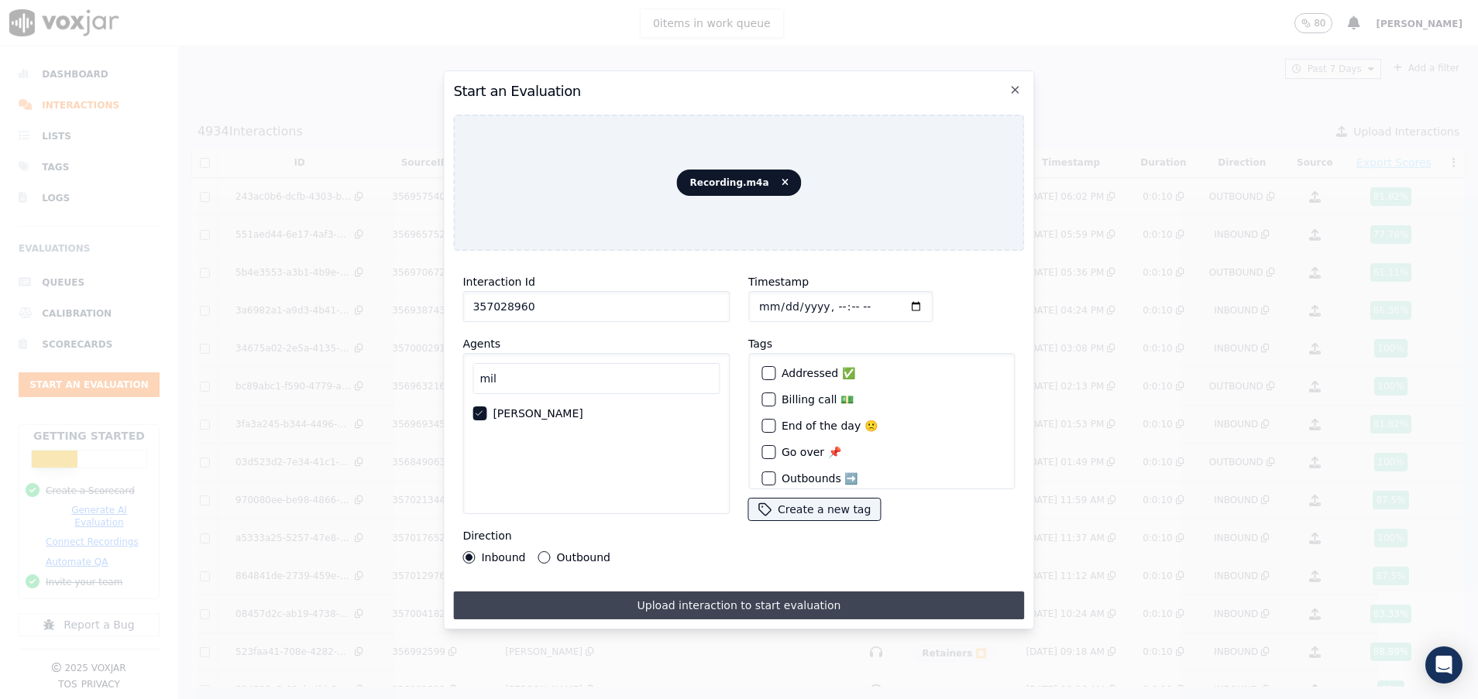
click at [692, 603] on button "Upload interaction to start evaluation" at bounding box center [738, 606] width 571 height 28
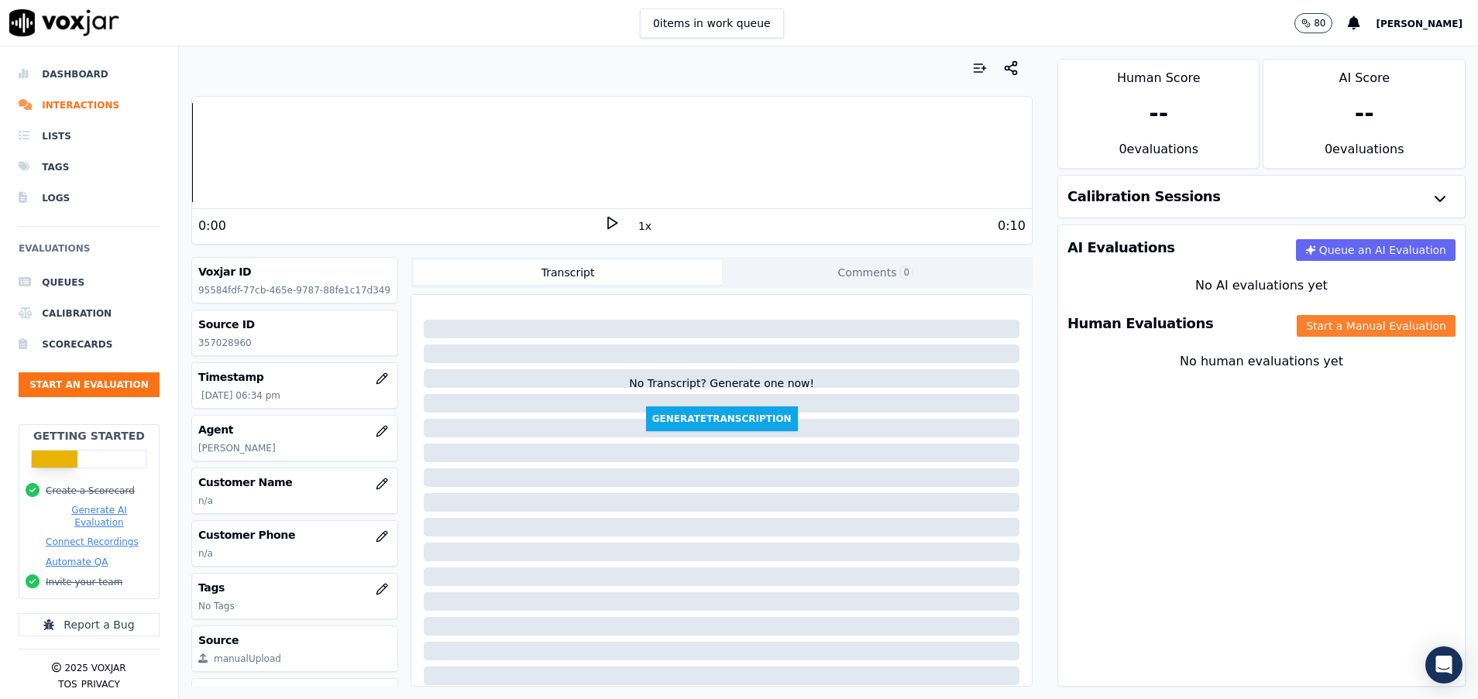
click at [1319, 325] on button "Start a Manual Evaluation" at bounding box center [1376, 326] width 159 height 22
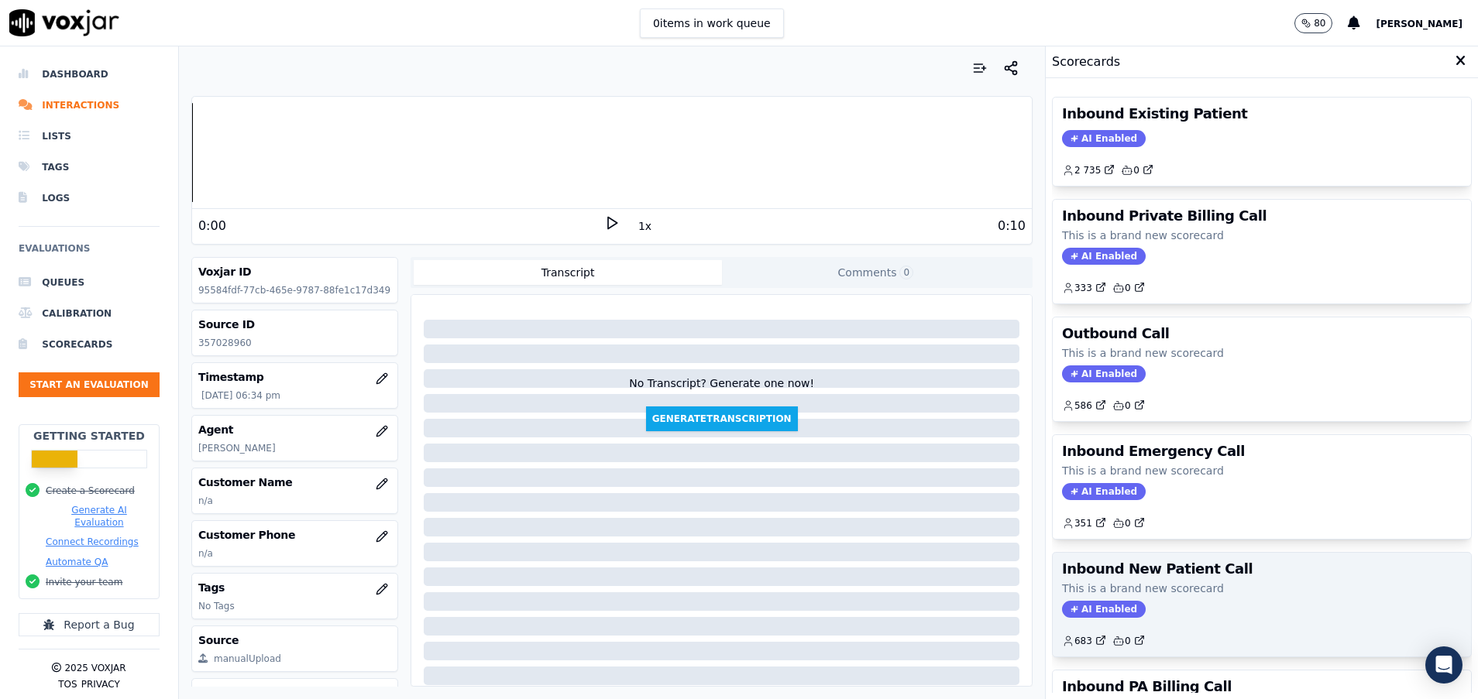
click at [1199, 580] on div "Inbound New Patient Call This is a brand new scorecard AI Enabled 683 0" at bounding box center [1262, 605] width 418 height 104
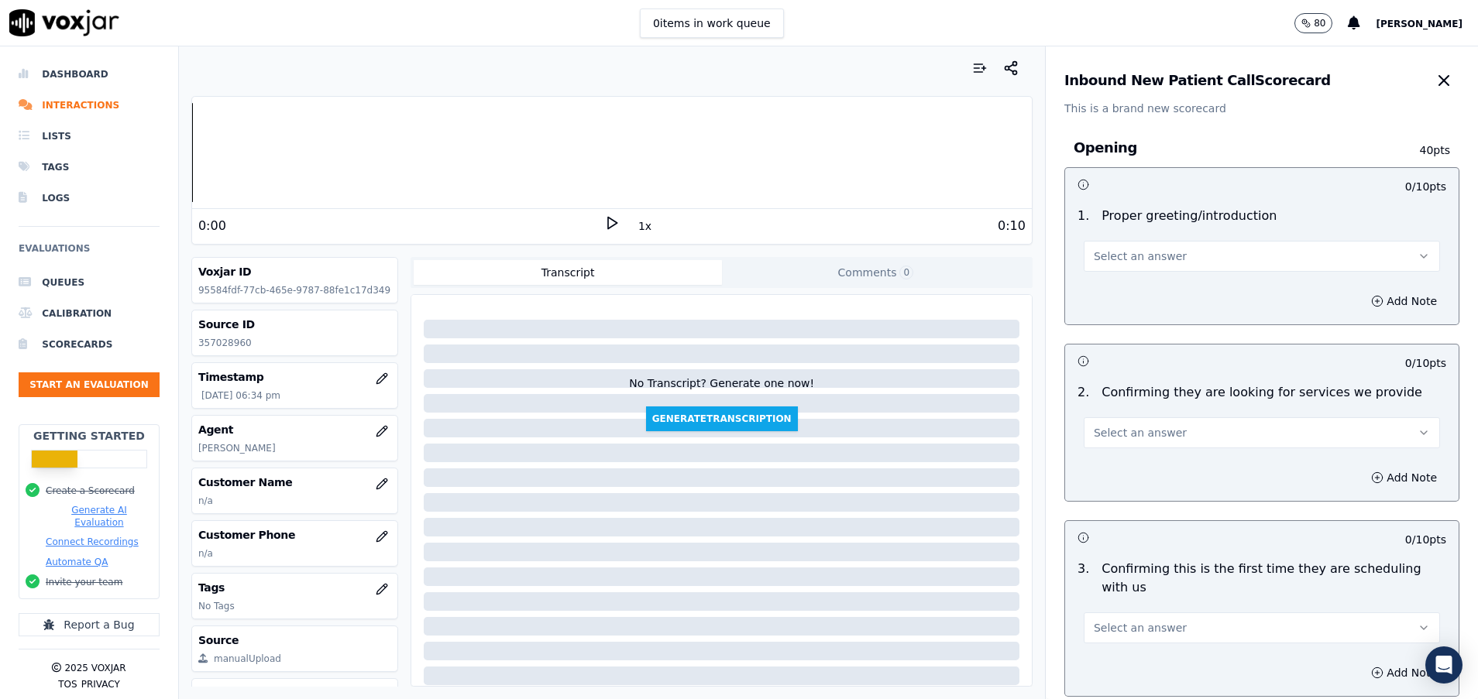
click at [1105, 255] on span "Select an answer" at bounding box center [1140, 256] width 93 height 15
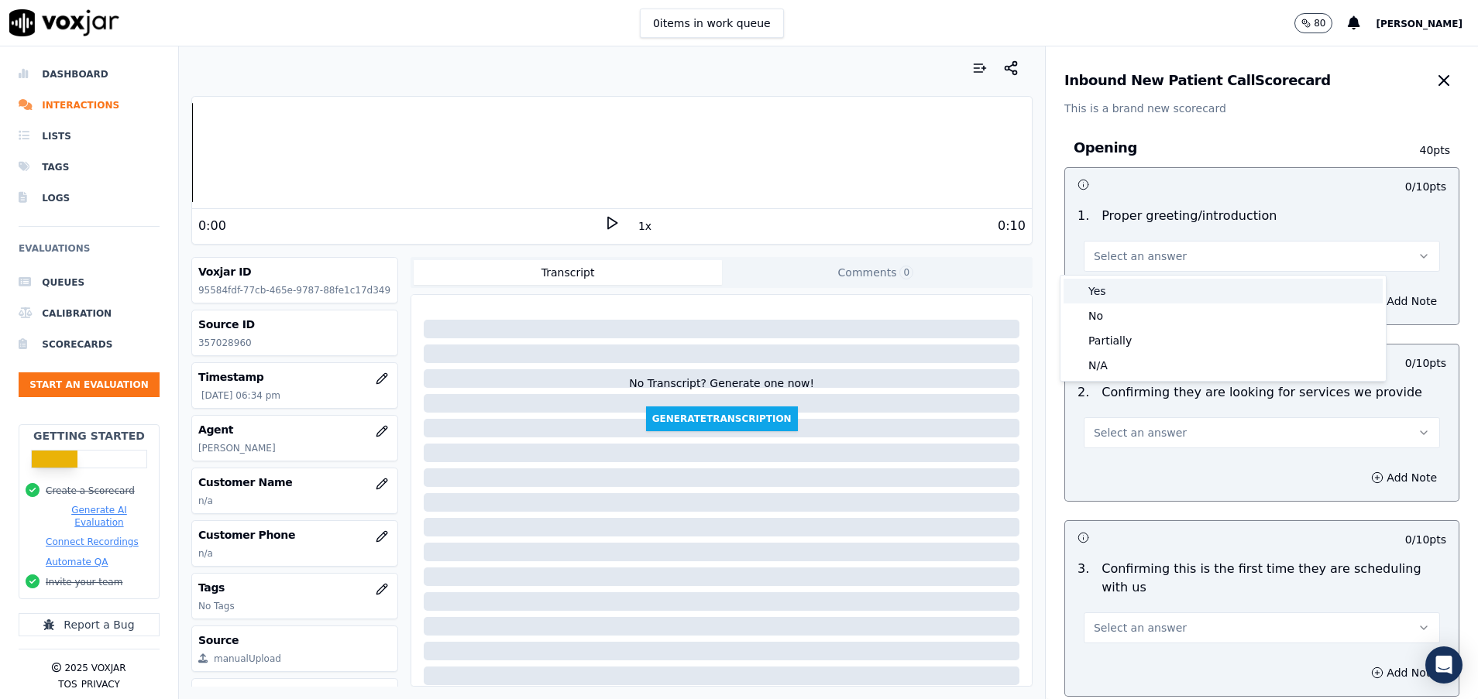
click at [1101, 287] on div "Yes" at bounding box center [1222, 291] width 319 height 25
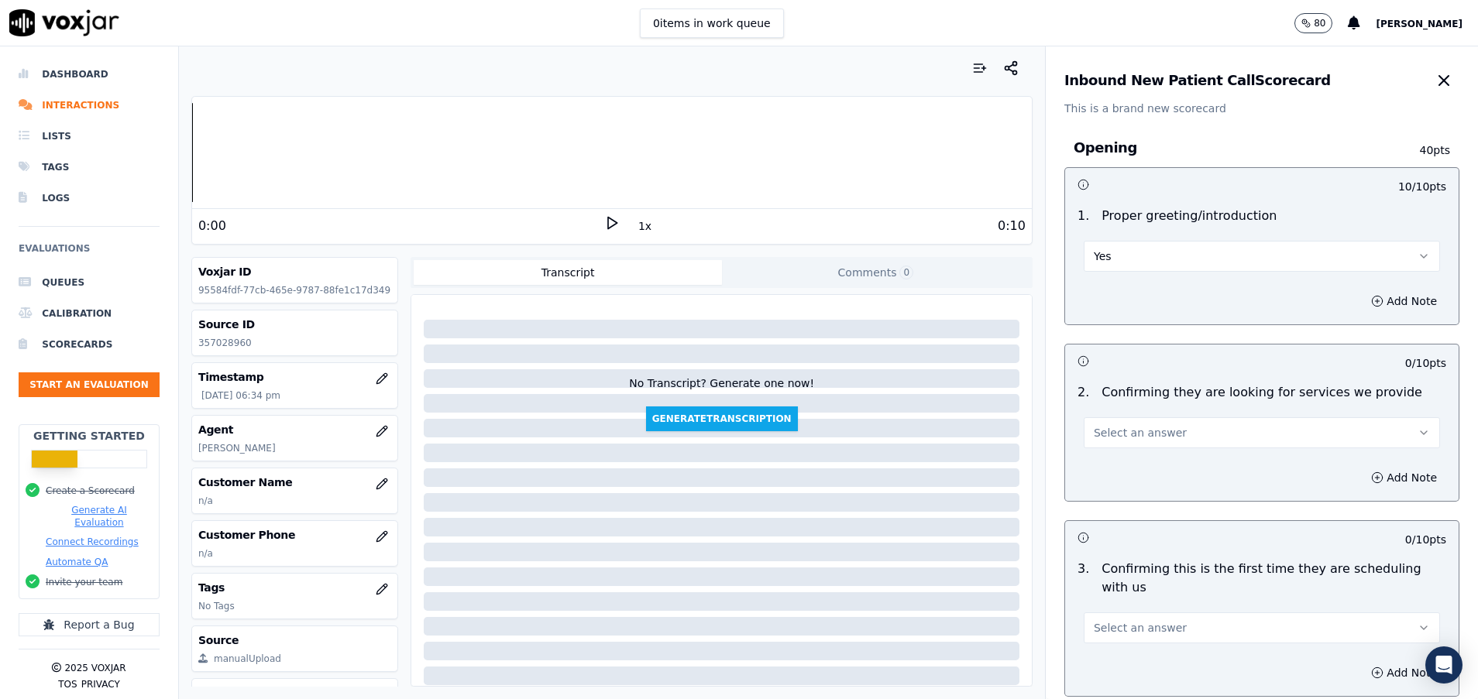
click at [1187, 438] on button "Select an answer" at bounding box center [1262, 432] width 356 height 31
click at [1116, 466] on div "Yes" at bounding box center [1222, 467] width 319 height 25
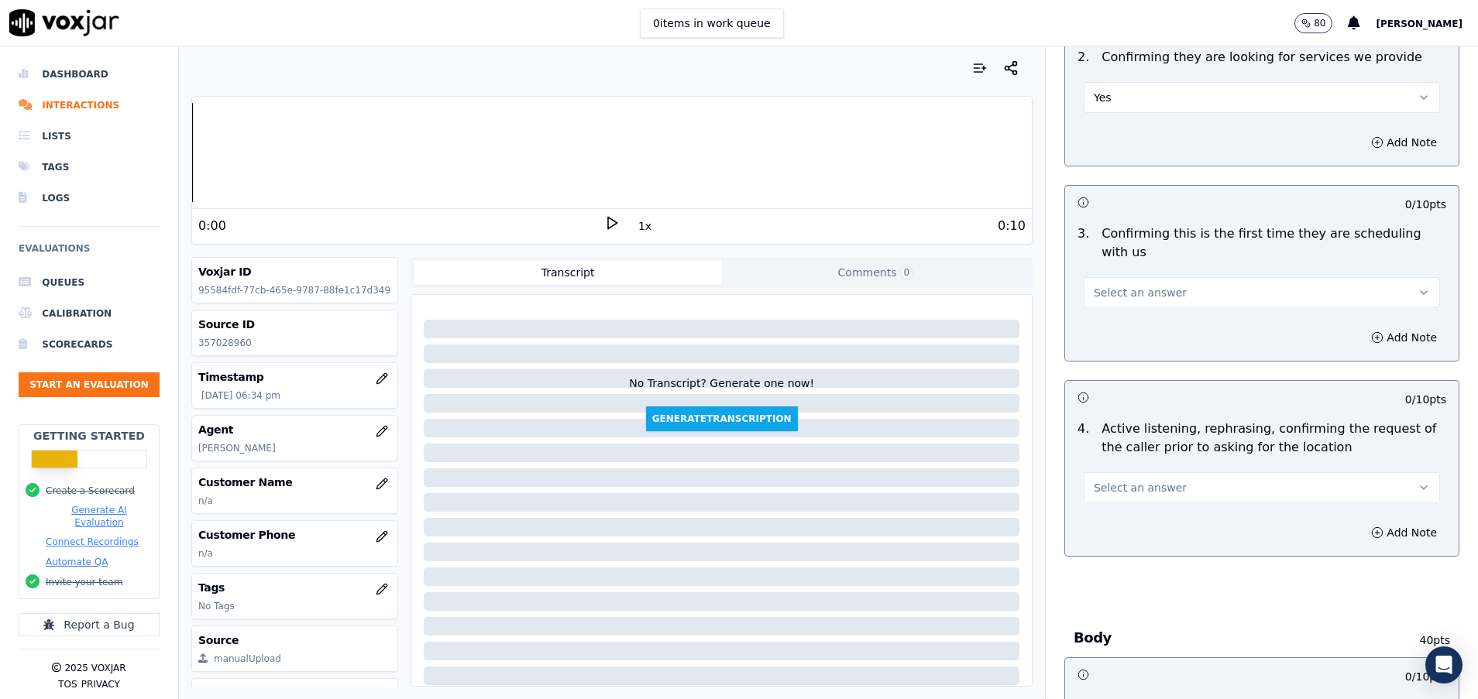
scroll to position [349, 0]
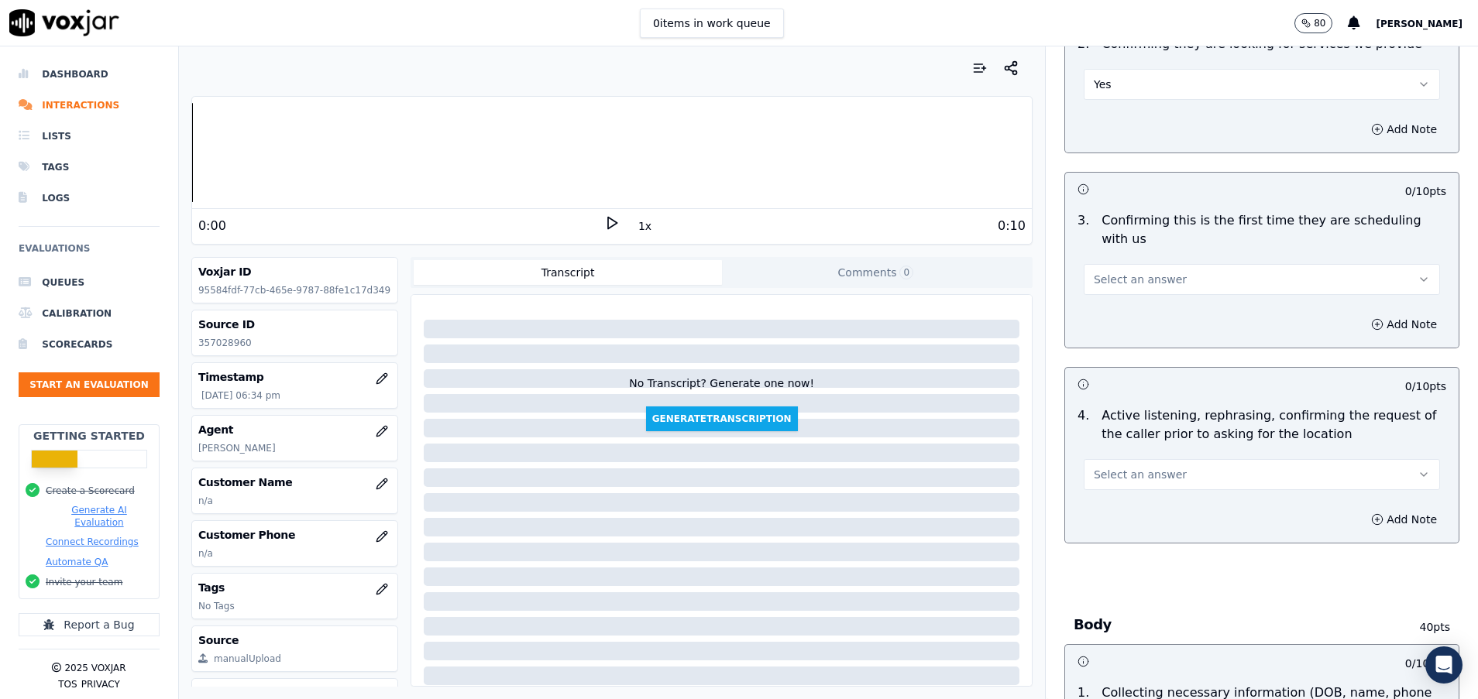
click at [1129, 274] on span "Select an answer" at bounding box center [1140, 279] width 93 height 15
click at [1115, 312] on div "Yes" at bounding box center [1222, 314] width 319 height 25
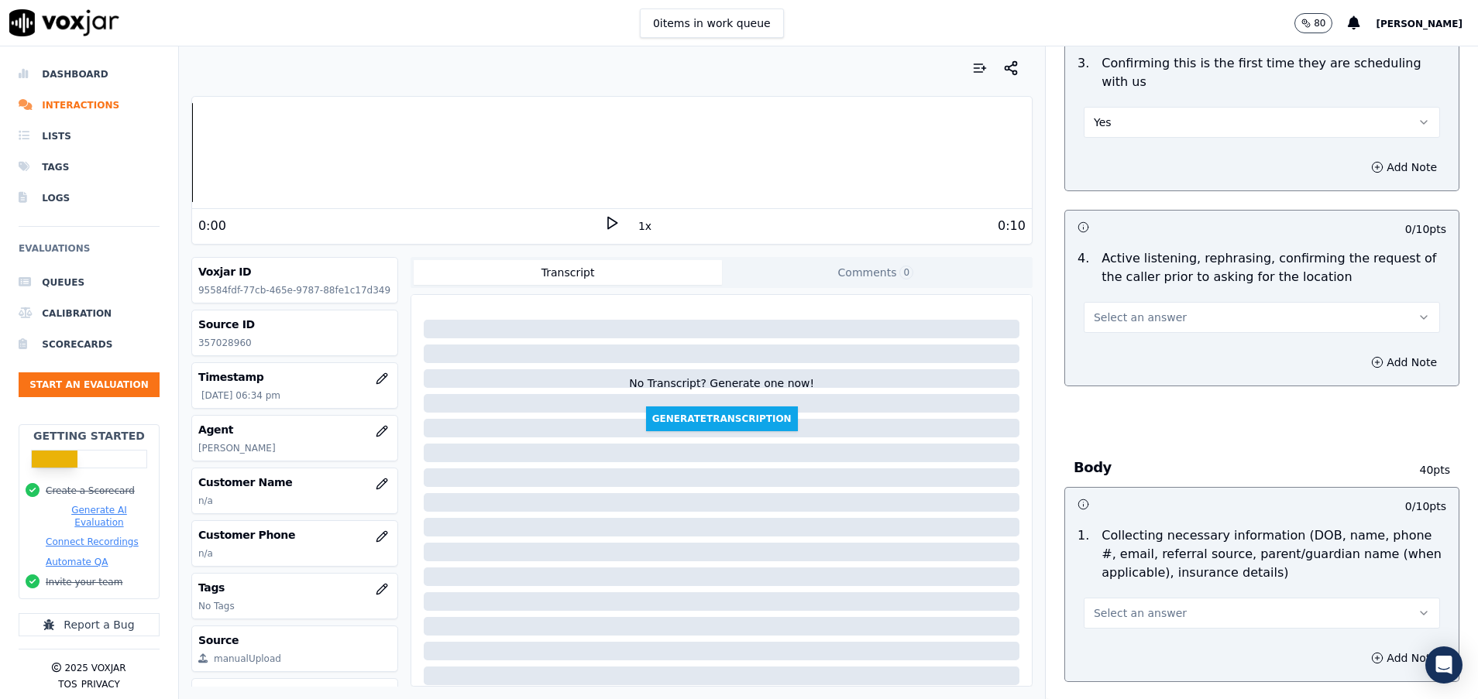
scroll to position [581, 0]
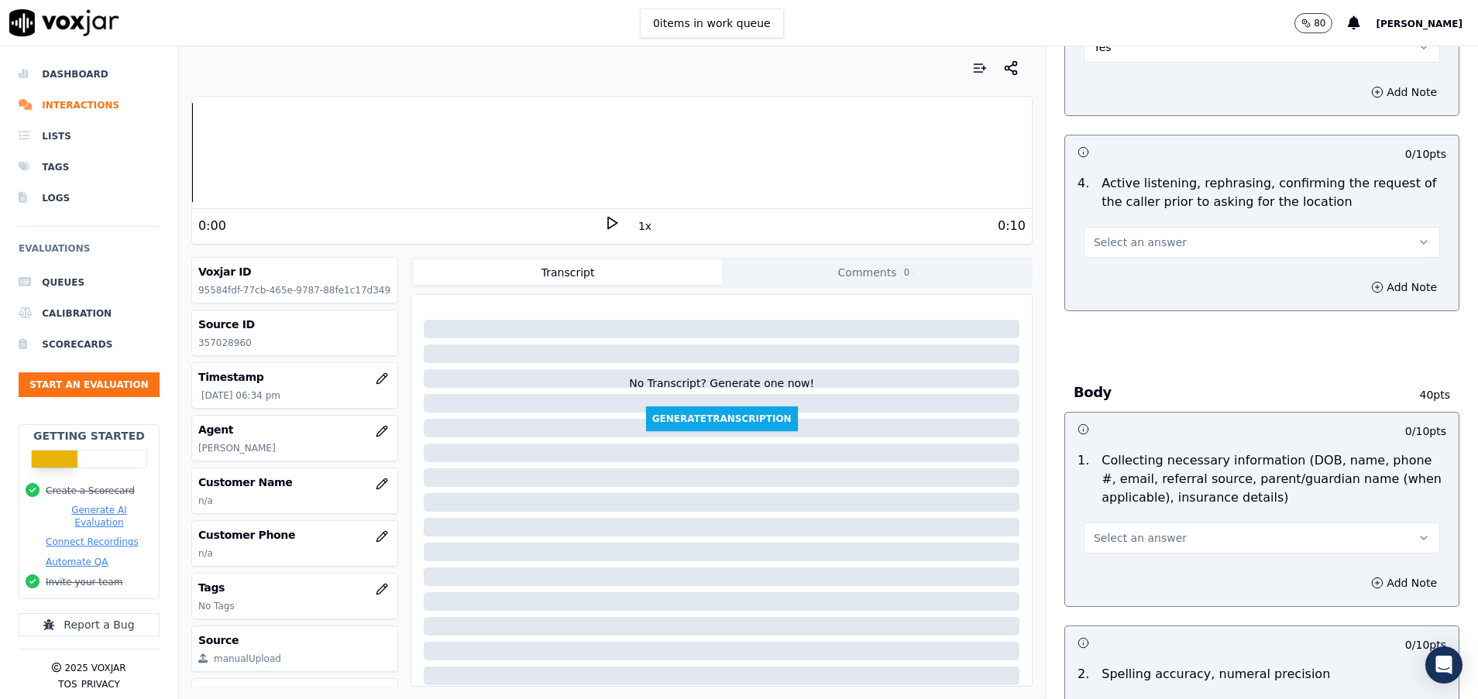
click at [1112, 237] on span "Select an answer" at bounding box center [1140, 242] width 93 height 15
click at [1113, 275] on div "Yes" at bounding box center [1222, 277] width 319 height 25
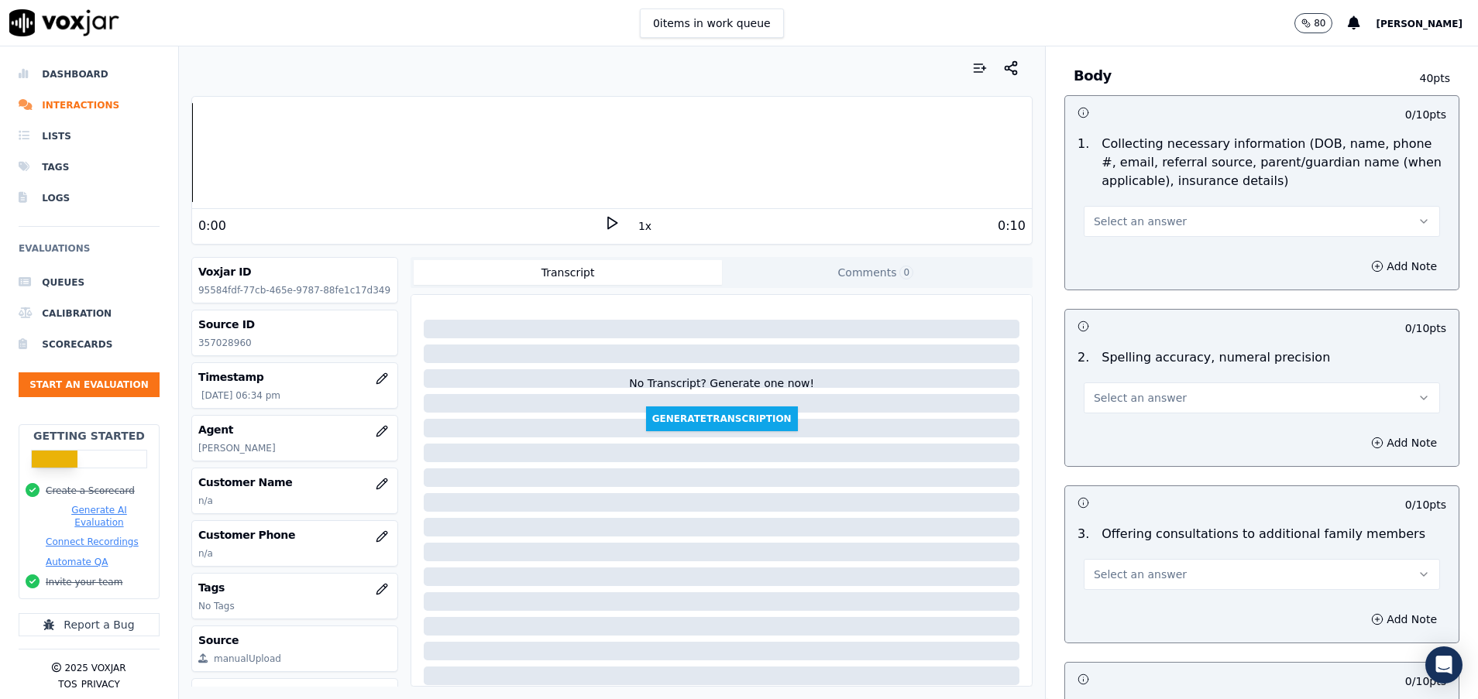
scroll to position [929, 0]
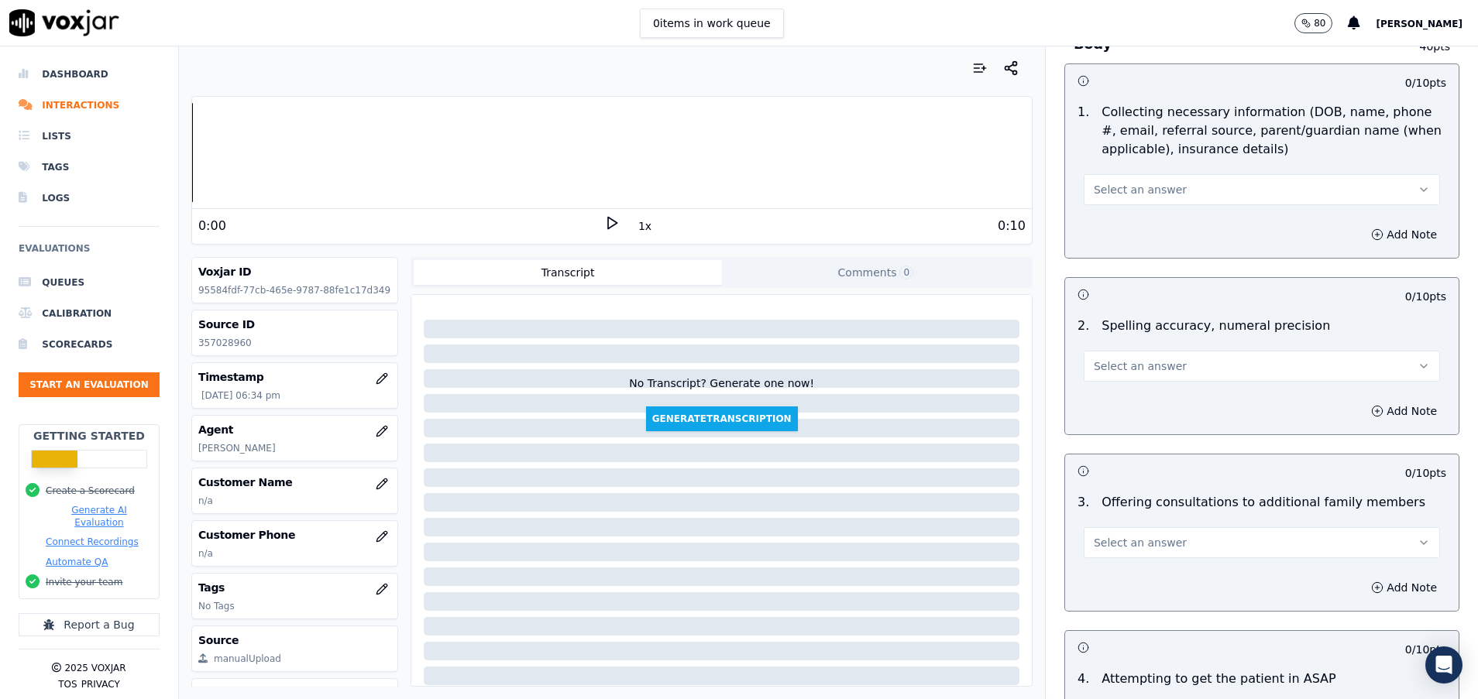
click at [1125, 187] on span "Select an answer" at bounding box center [1140, 189] width 93 height 15
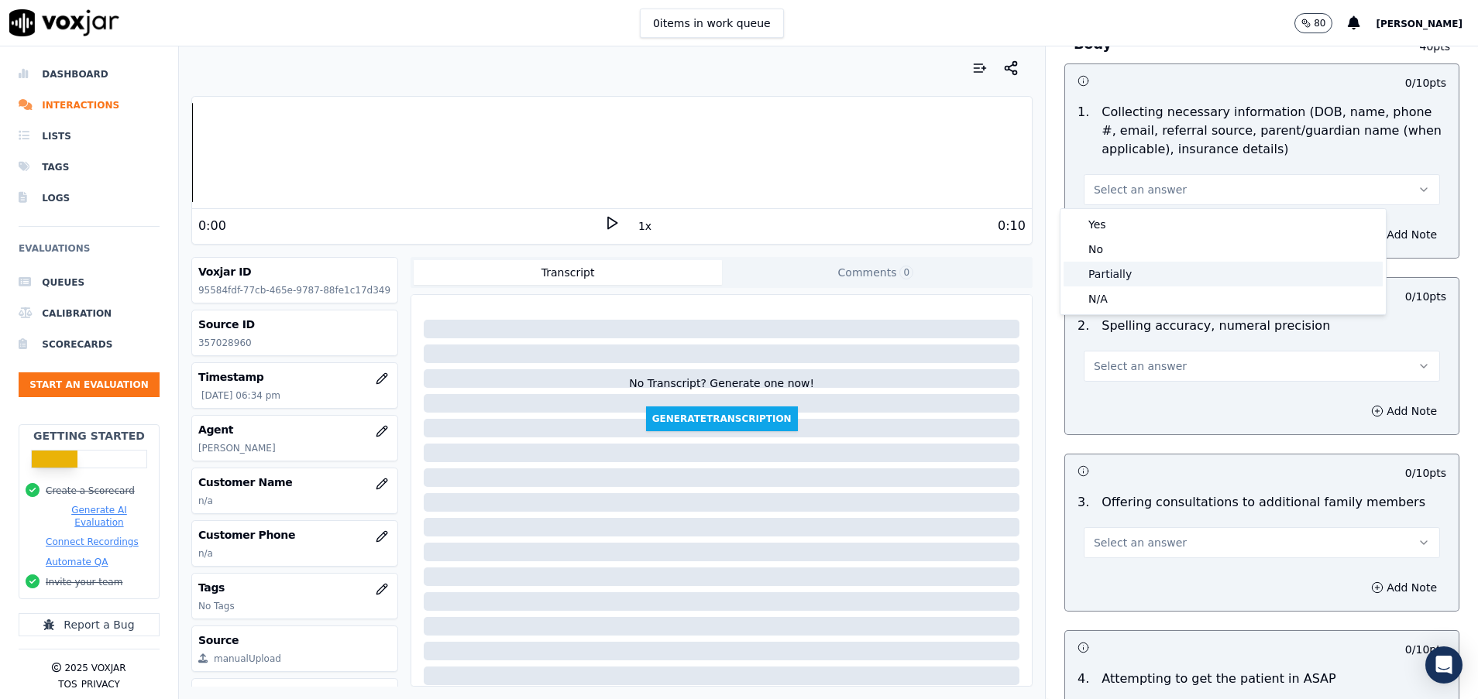
click at [1122, 275] on div "Partially" at bounding box center [1222, 274] width 319 height 25
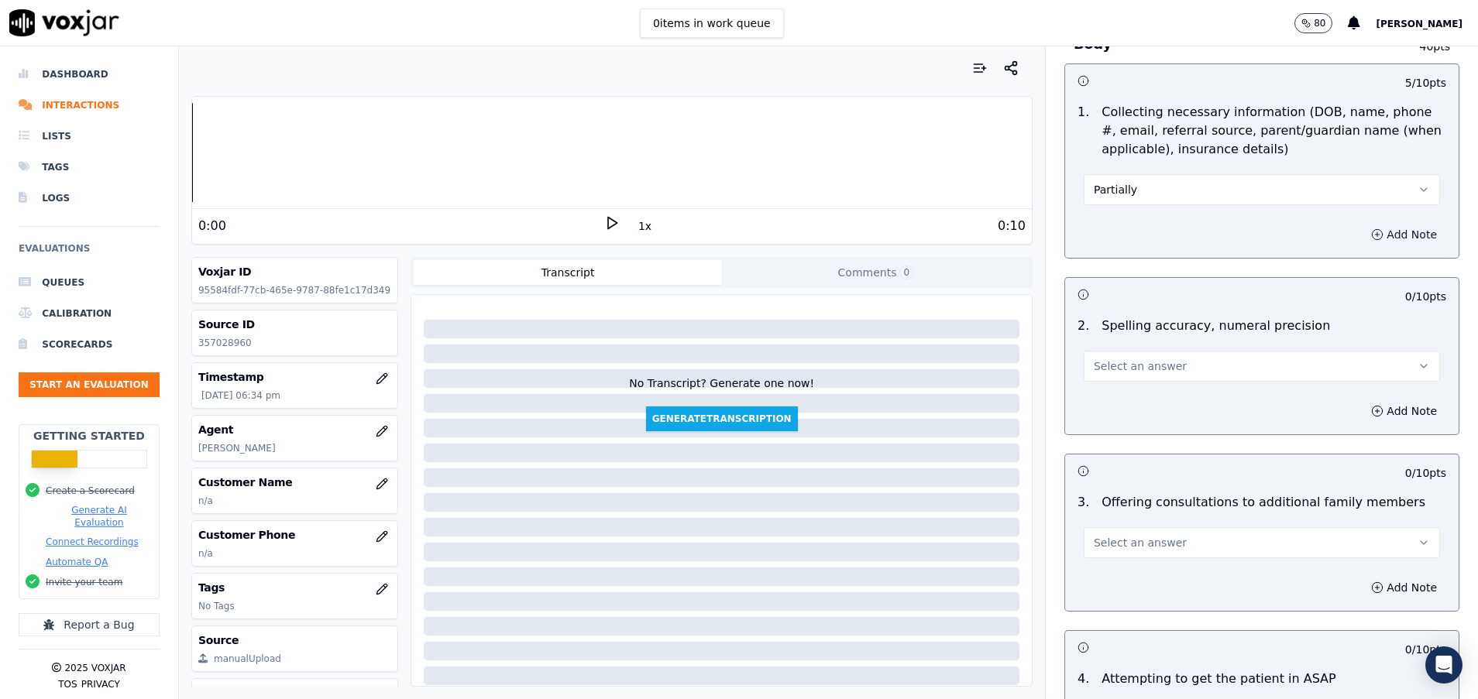
click at [1371, 235] on icon "button" at bounding box center [1377, 234] width 12 height 12
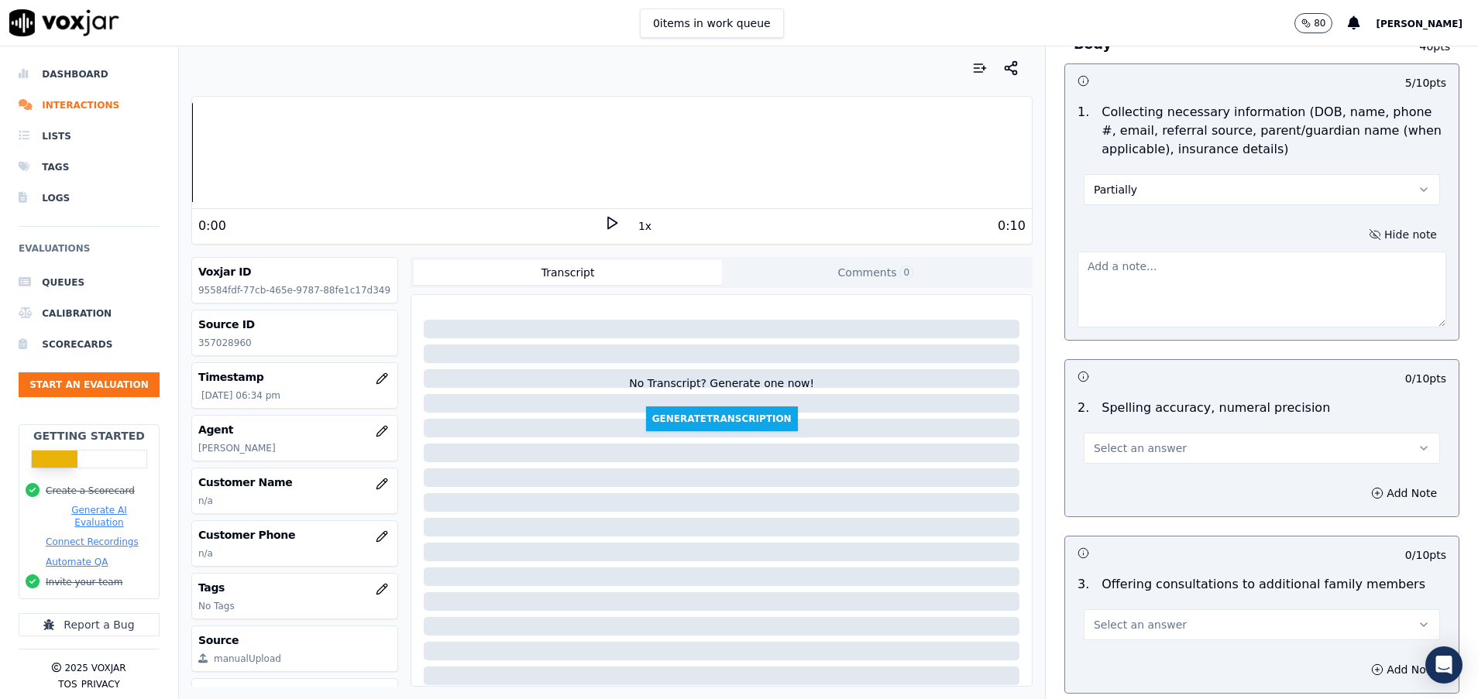
click at [1255, 271] on textarea at bounding box center [1261, 290] width 369 height 76
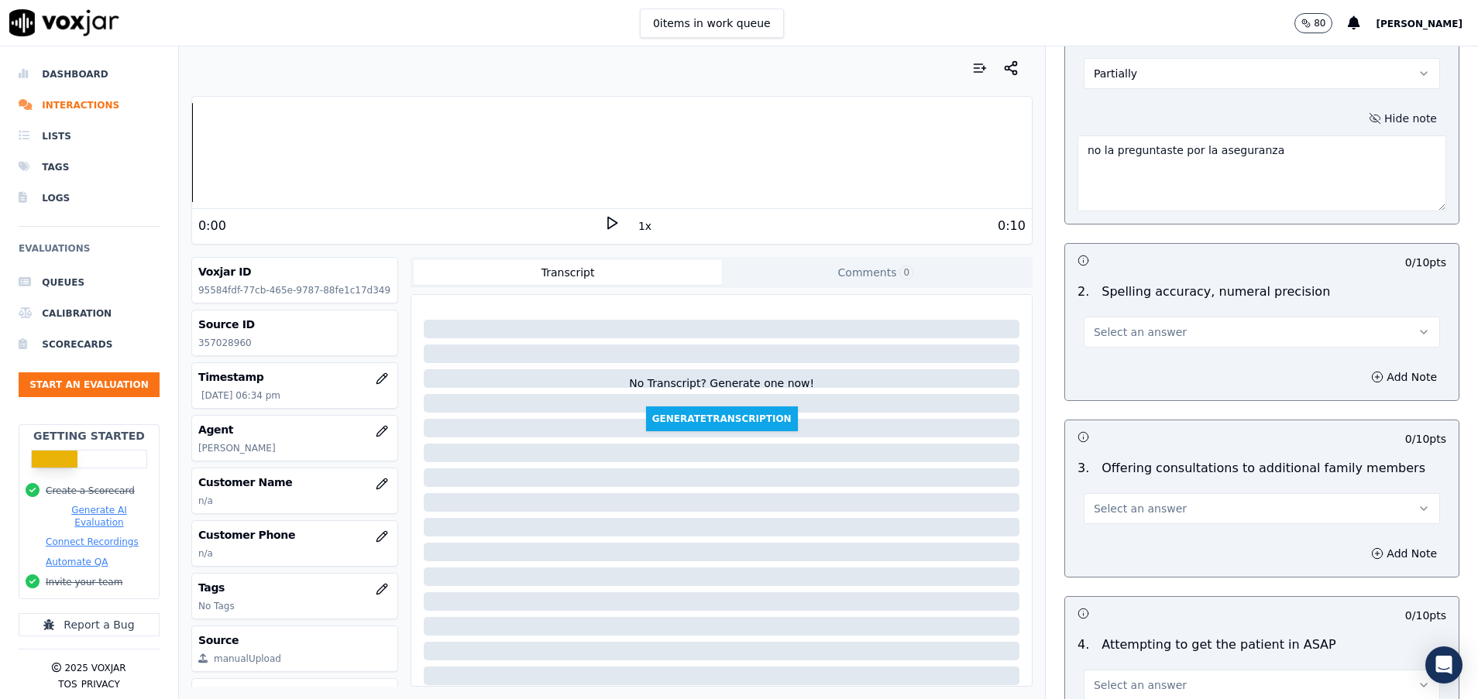
type textarea "no la preguntaste por la aseguranza"
click at [1201, 337] on button "Select an answer" at bounding box center [1262, 332] width 356 height 31
click at [1189, 363] on div "Yes" at bounding box center [1222, 367] width 319 height 25
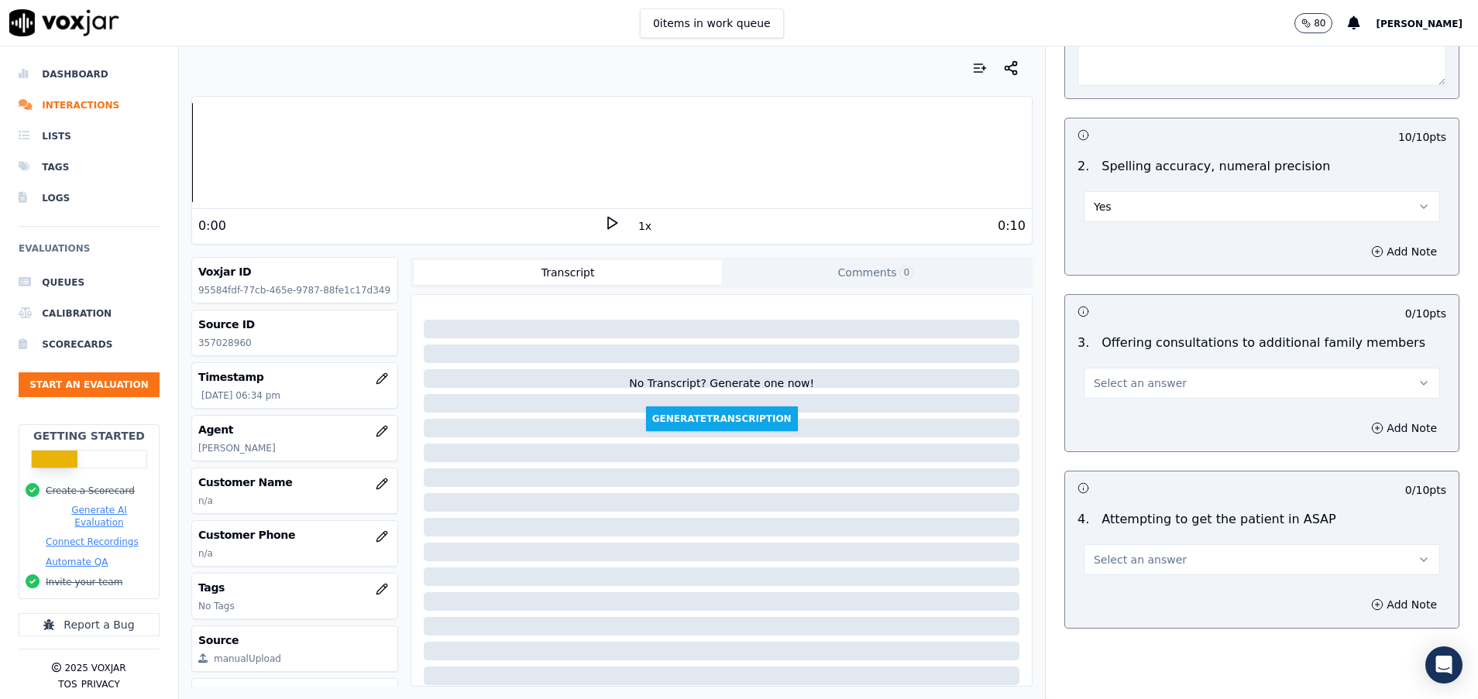
scroll to position [1278, 0]
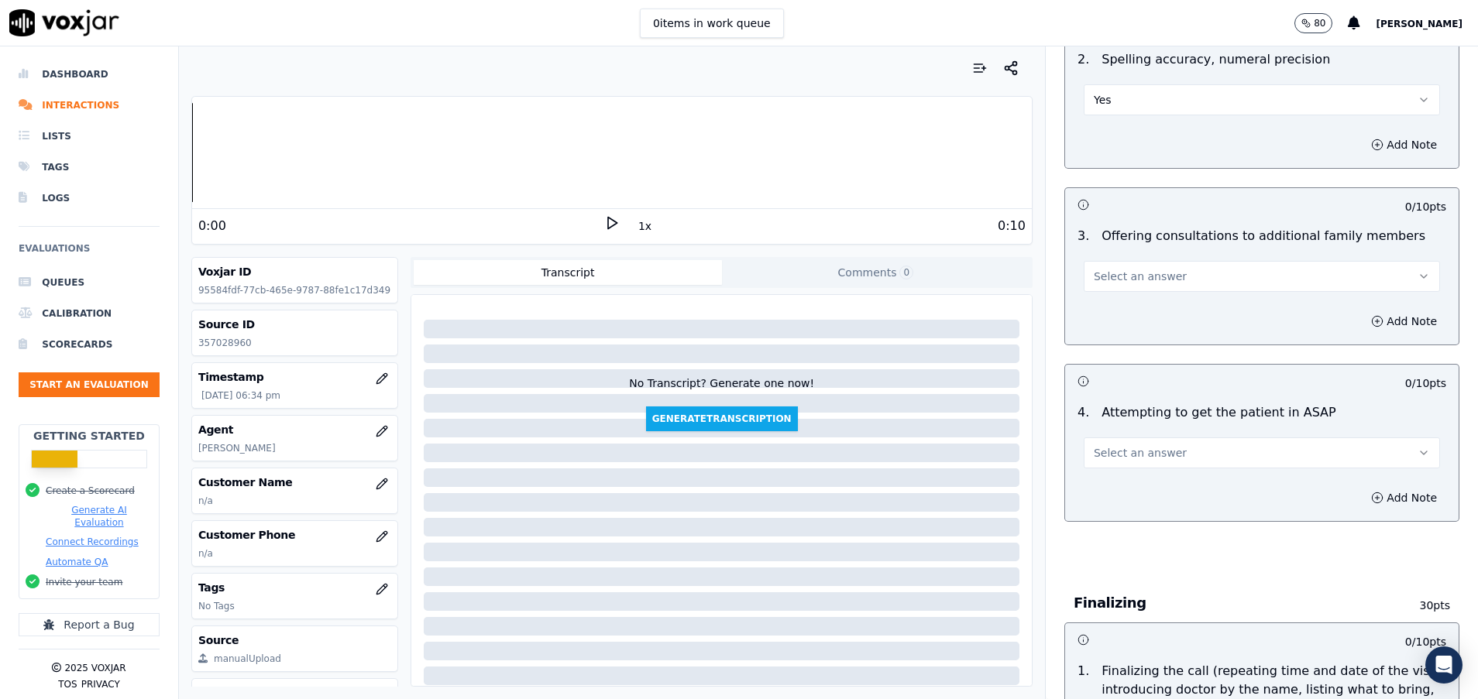
click at [1167, 286] on button "Select an answer" at bounding box center [1262, 276] width 356 height 31
click at [1152, 334] on div "No" at bounding box center [1222, 336] width 319 height 25
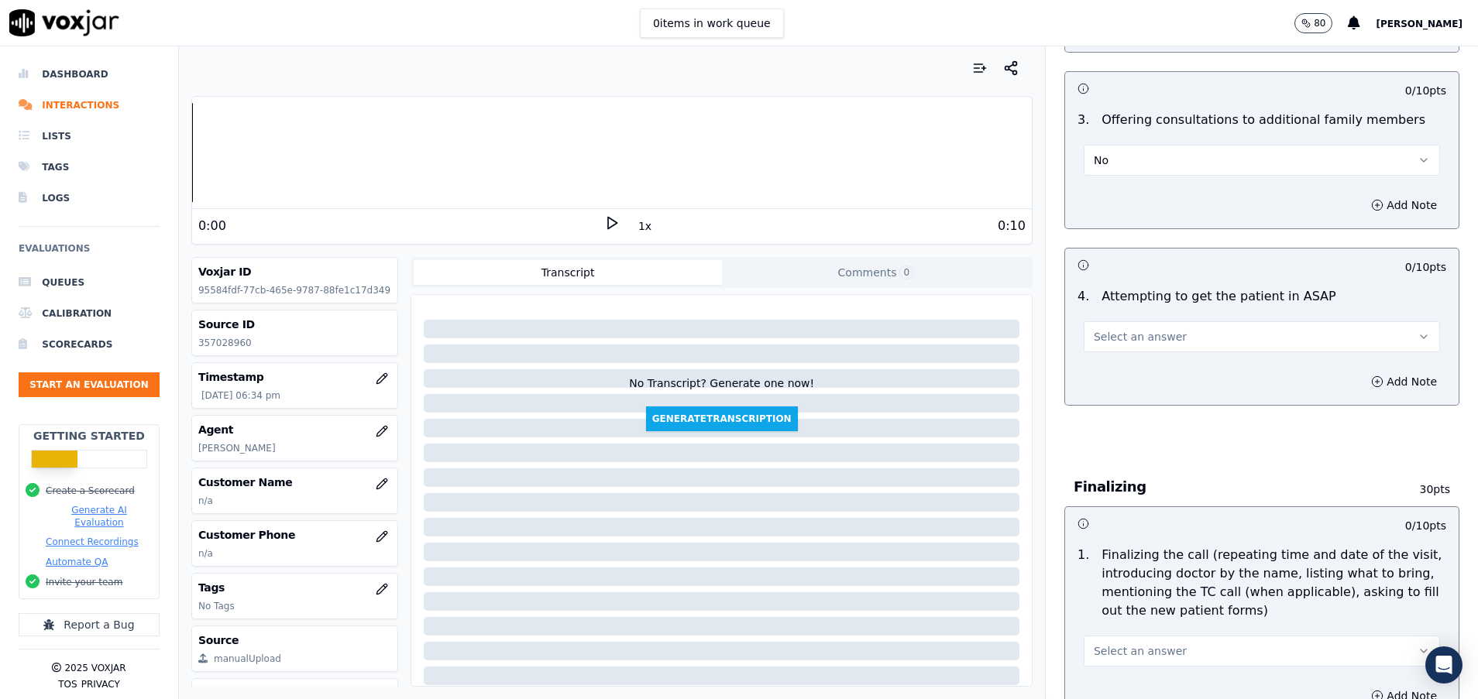
click at [1150, 330] on button "Select an answer" at bounding box center [1262, 336] width 356 height 31
click at [1156, 369] on div "Yes" at bounding box center [1222, 371] width 319 height 25
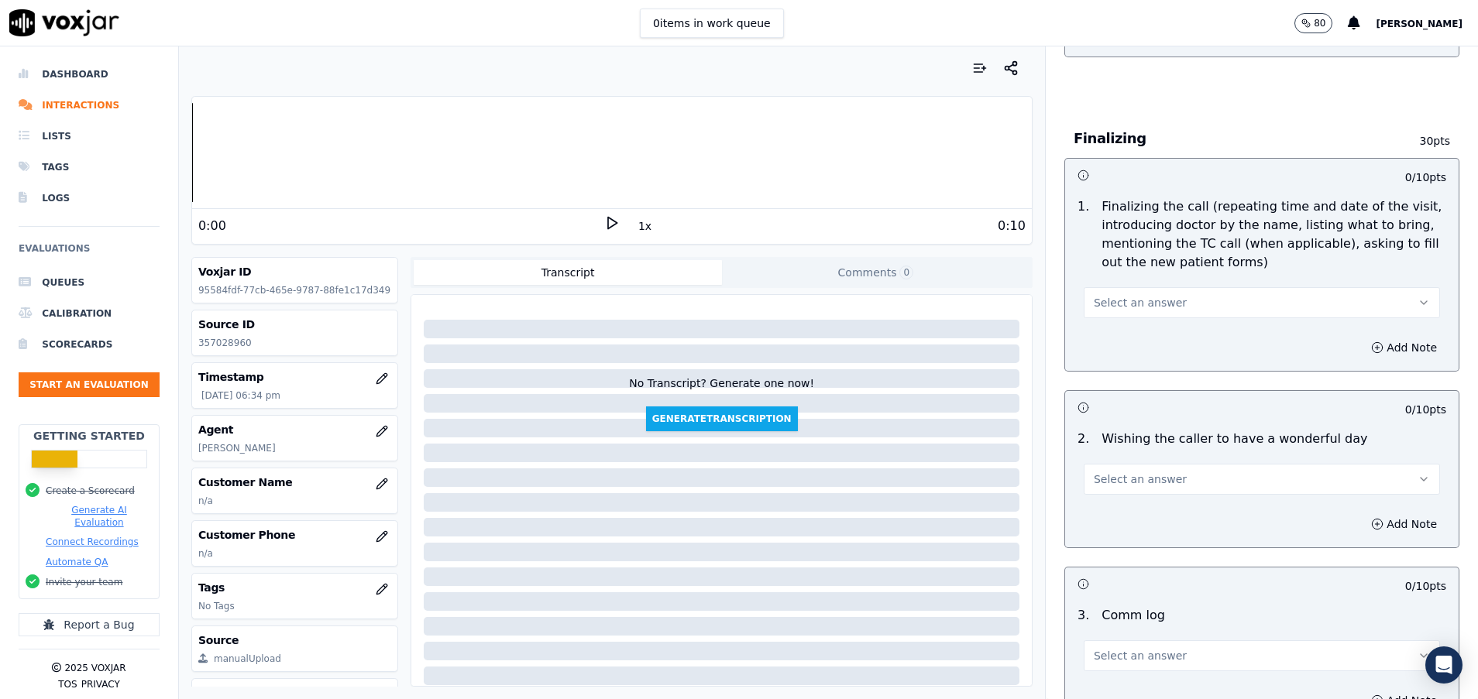
scroll to position [1627, 0]
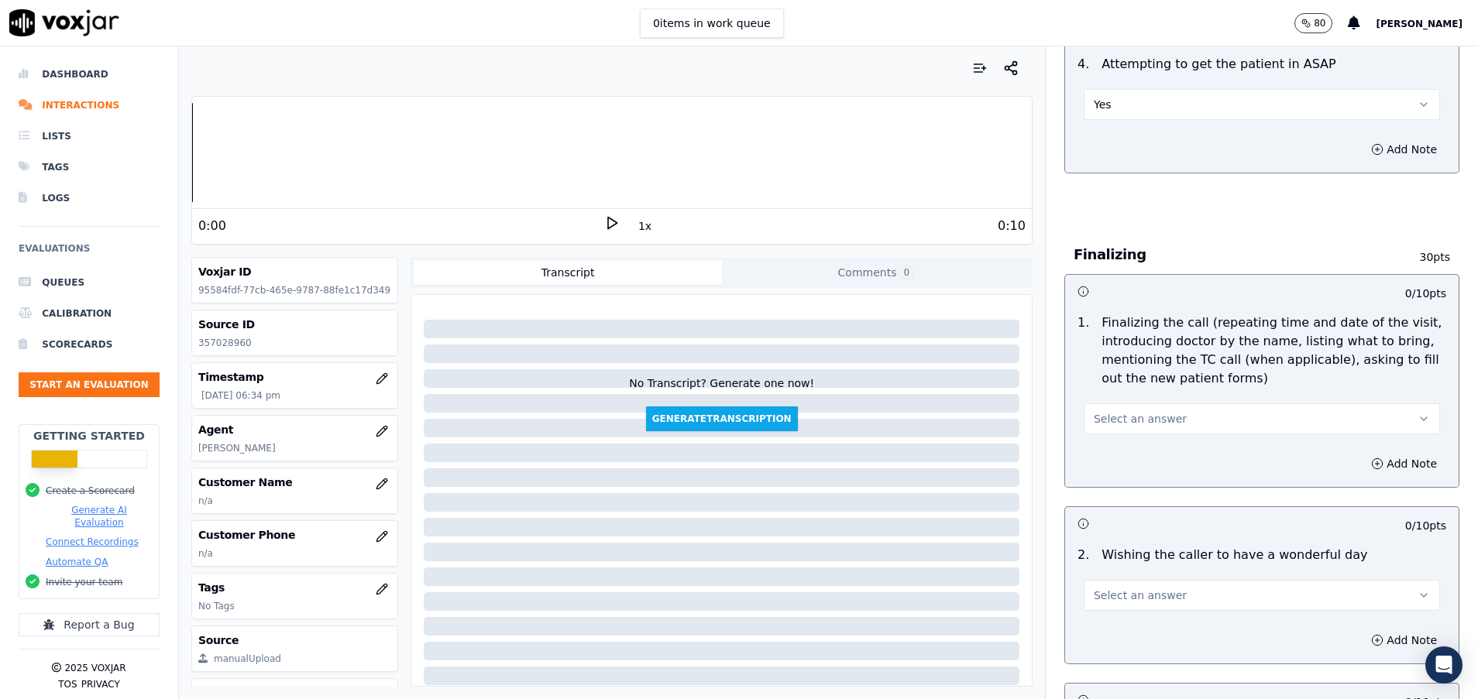
click at [1166, 421] on button "Select an answer" at bounding box center [1262, 419] width 356 height 31
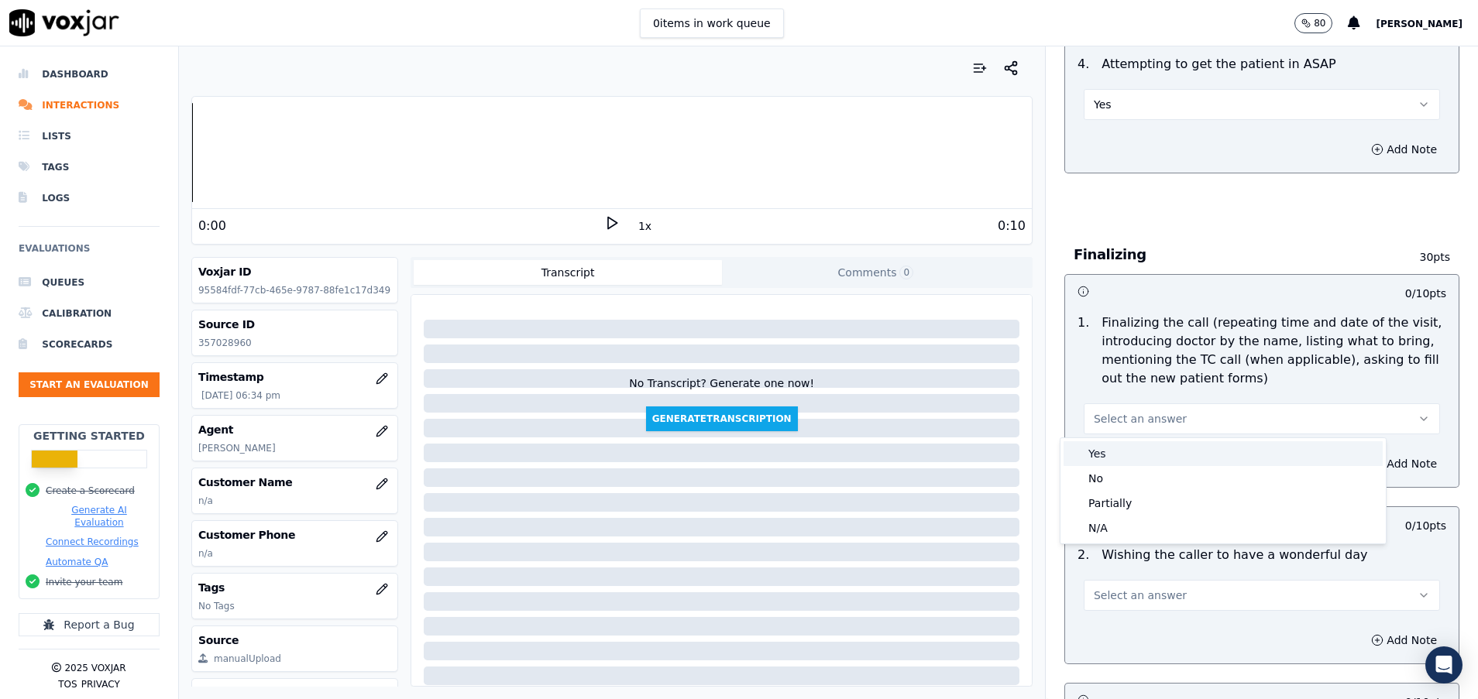
click at [1137, 449] on div "Yes" at bounding box center [1222, 453] width 319 height 25
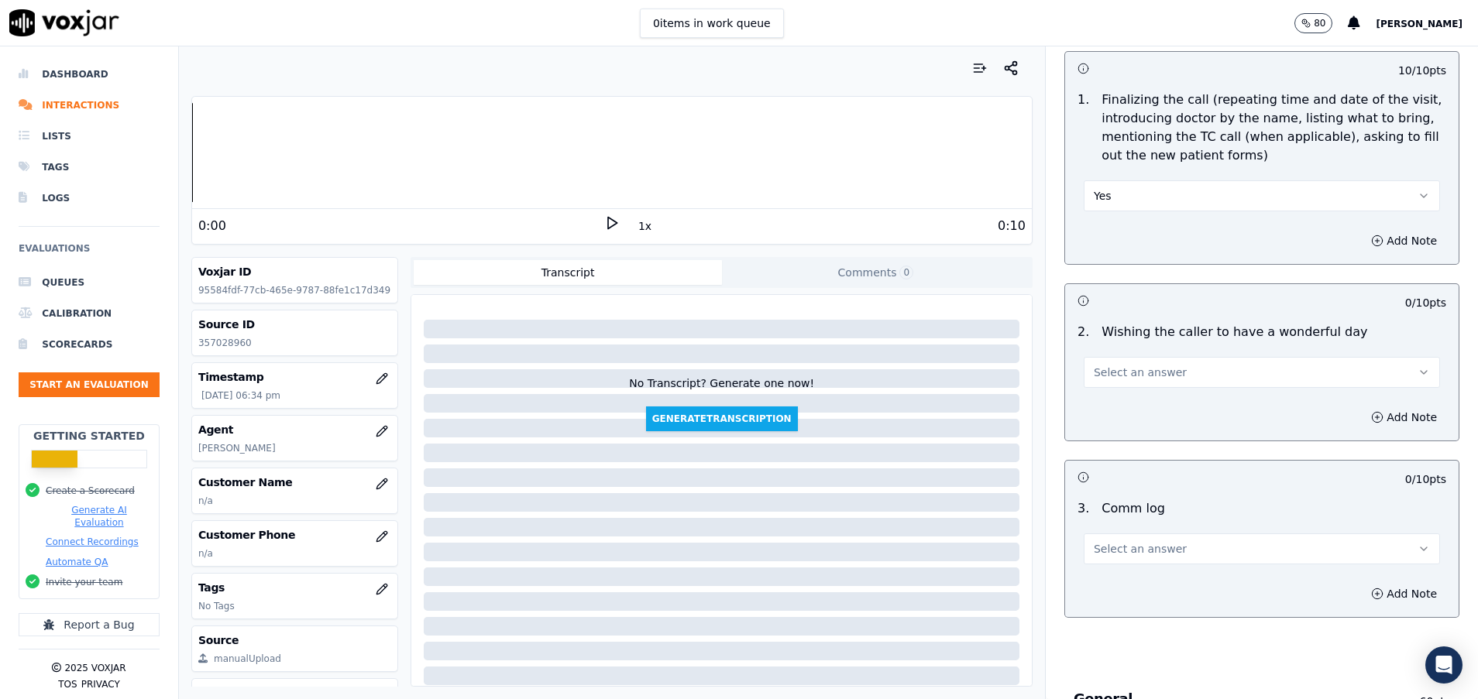
scroll to position [1859, 0]
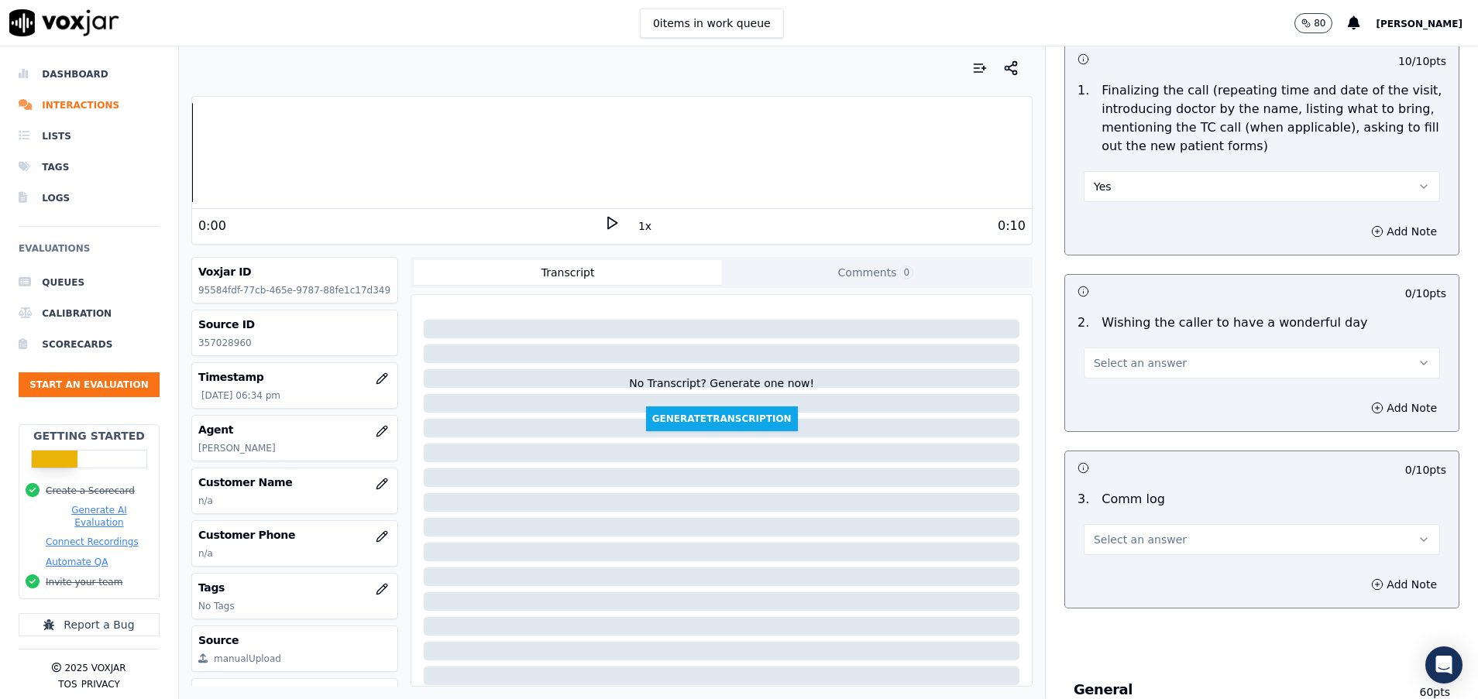
click at [1111, 551] on button "Select an answer" at bounding box center [1262, 539] width 356 height 31
click at [1119, 571] on div "Yes" at bounding box center [1222, 574] width 319 height 25
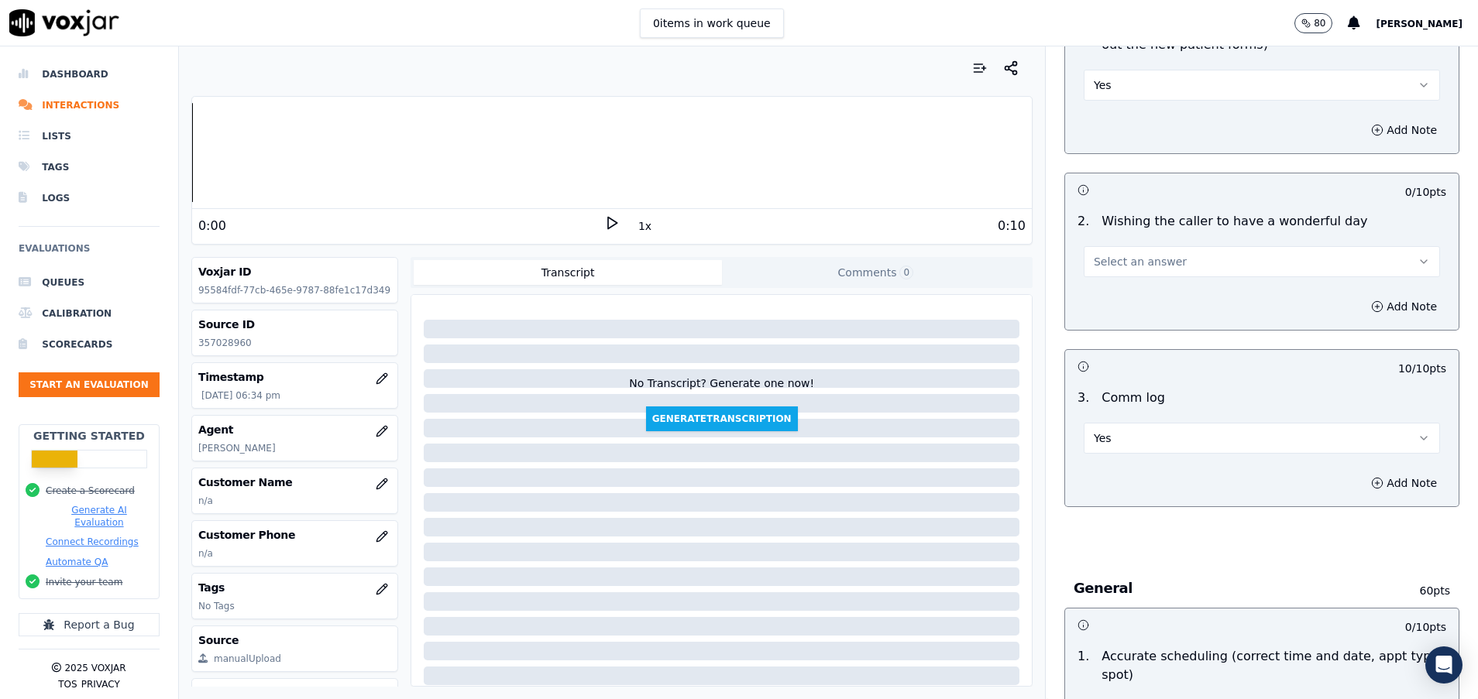
scroll to position [2091, 0]
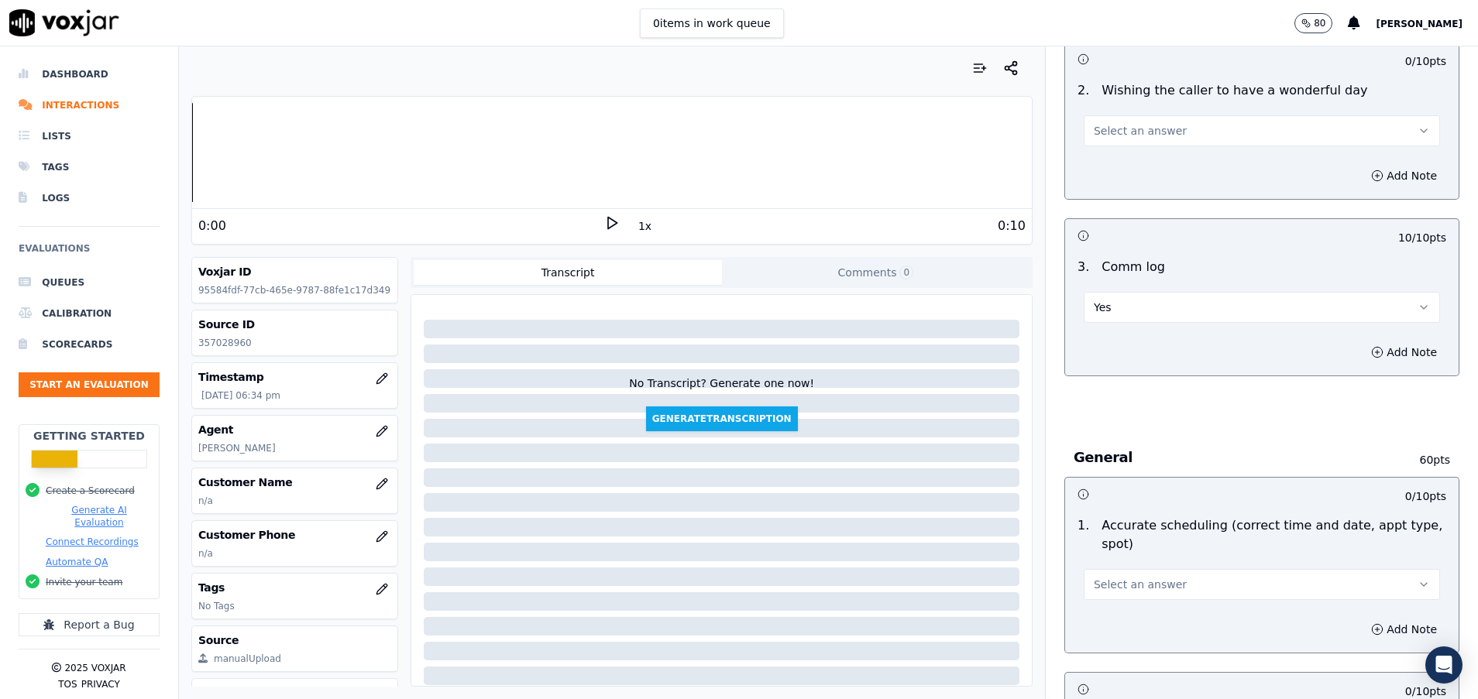
click at [1101, 586] on span "Select an answer" at bounding box center [1140, 584] width 93 height 15
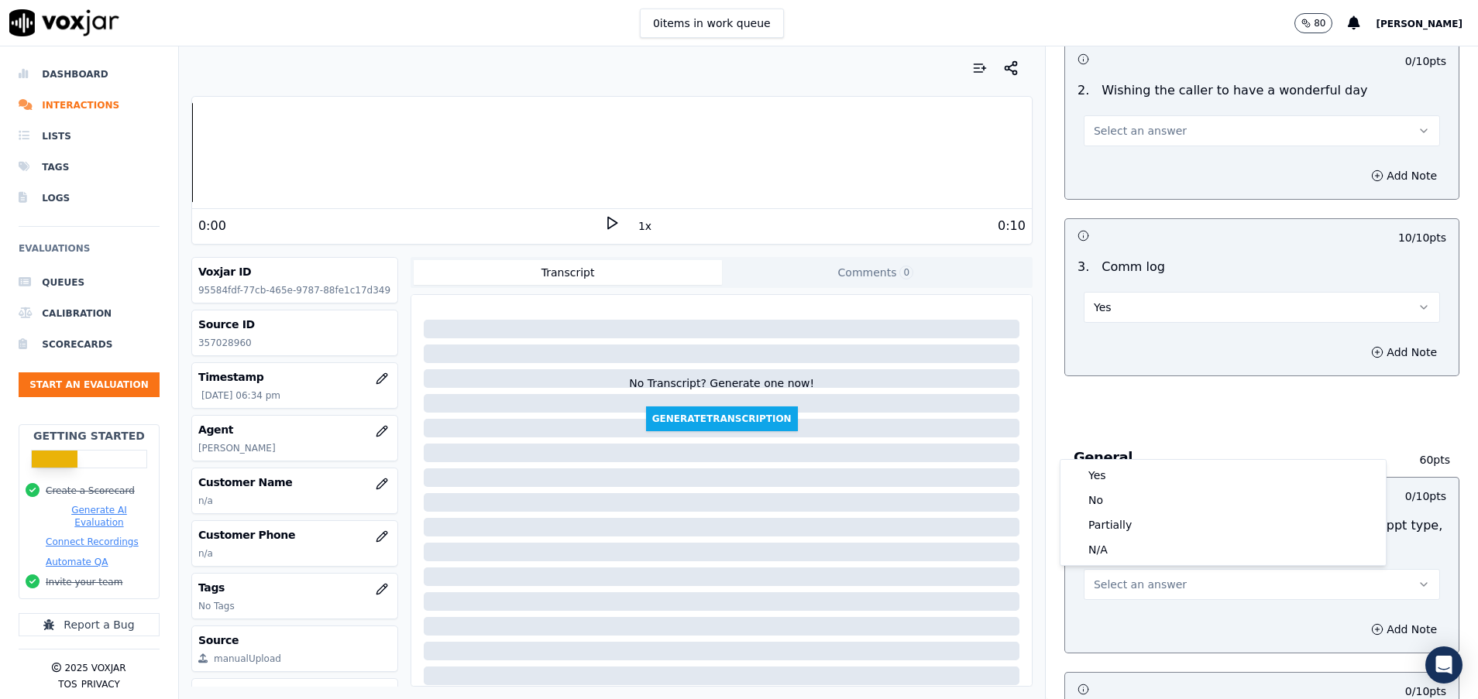
click at [1143, 462] on div "Yes No Partially N/A" at bounding box center [1222, 512] width 325 height 105
click at [1143, 479] on div "Yes" at bounding box center [1222, 475] width 319 height 25
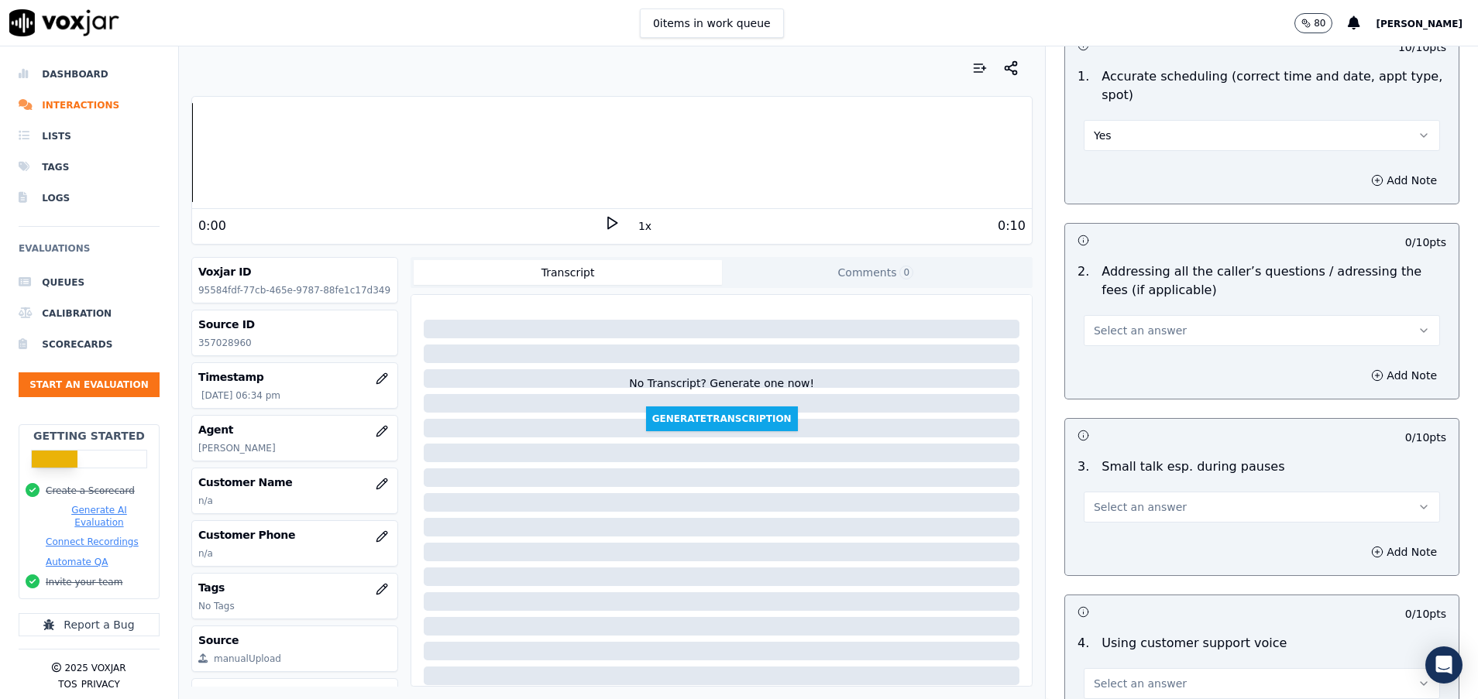
scroll to position [2556, 0]
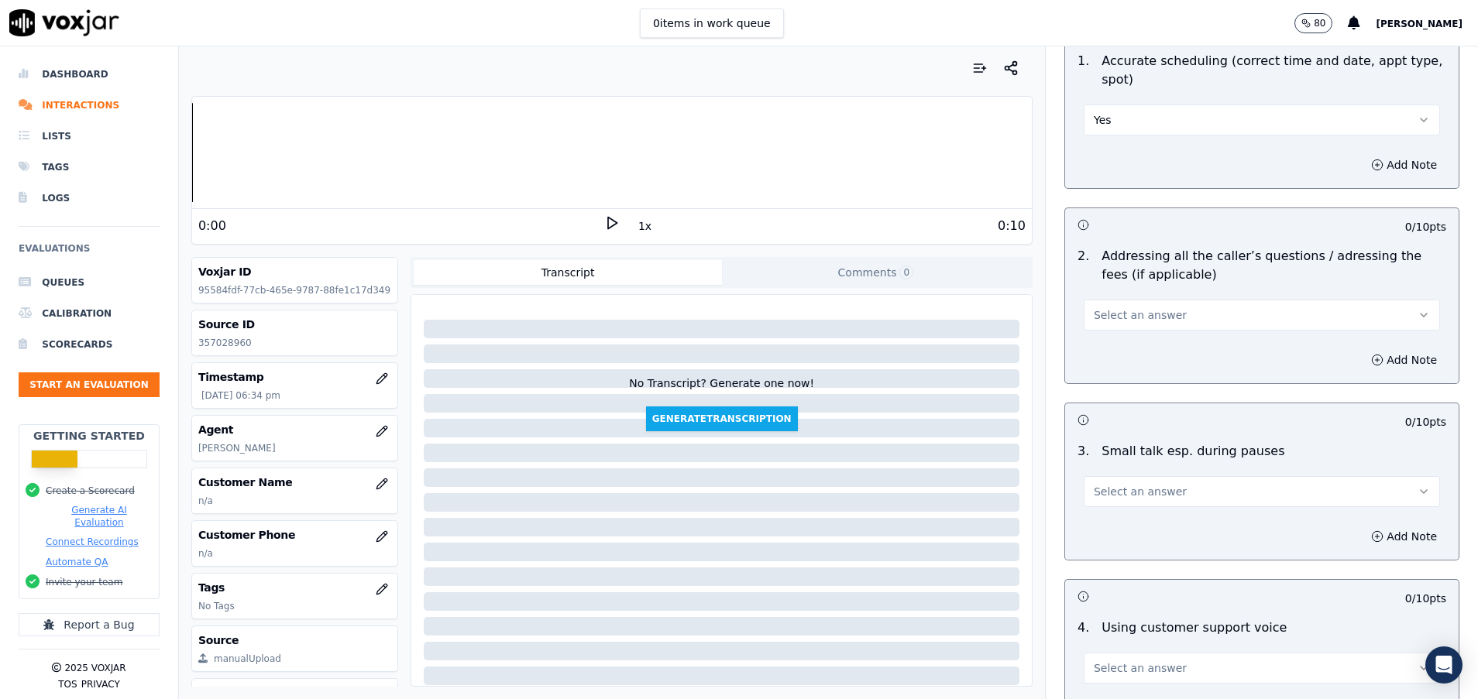
click at [1122, 321] on span "Select an answer" at bounding box center [1140, 314] width 93 height 15
click at [1115, 344] on div "Yes" at bounding box center [1222, 350] width 319 height 25
click at [1138, 498] on span "Select an answer" at bounding box center [1140, 491] width 93 height 15
click at [1138, 518] on div "Yes" at bounding box center [1222, 526] width 319 height 25
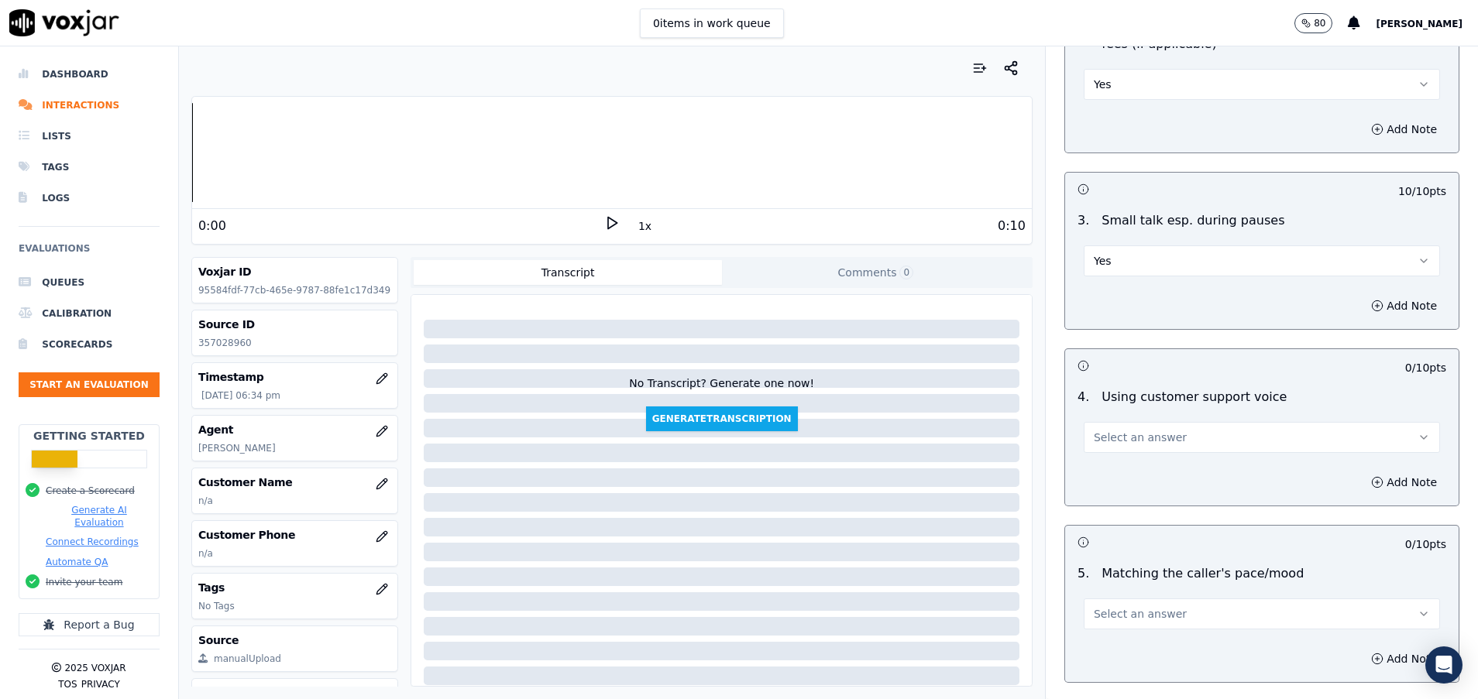
scroll to position [2788, 0]
click at [1115, 423] on button "Select an answer" at bounding box center [1262, 436] width 356 height 31
click at [1117, 474] on div "Yes" at bounding box center [1222, 471] width 319 height 25
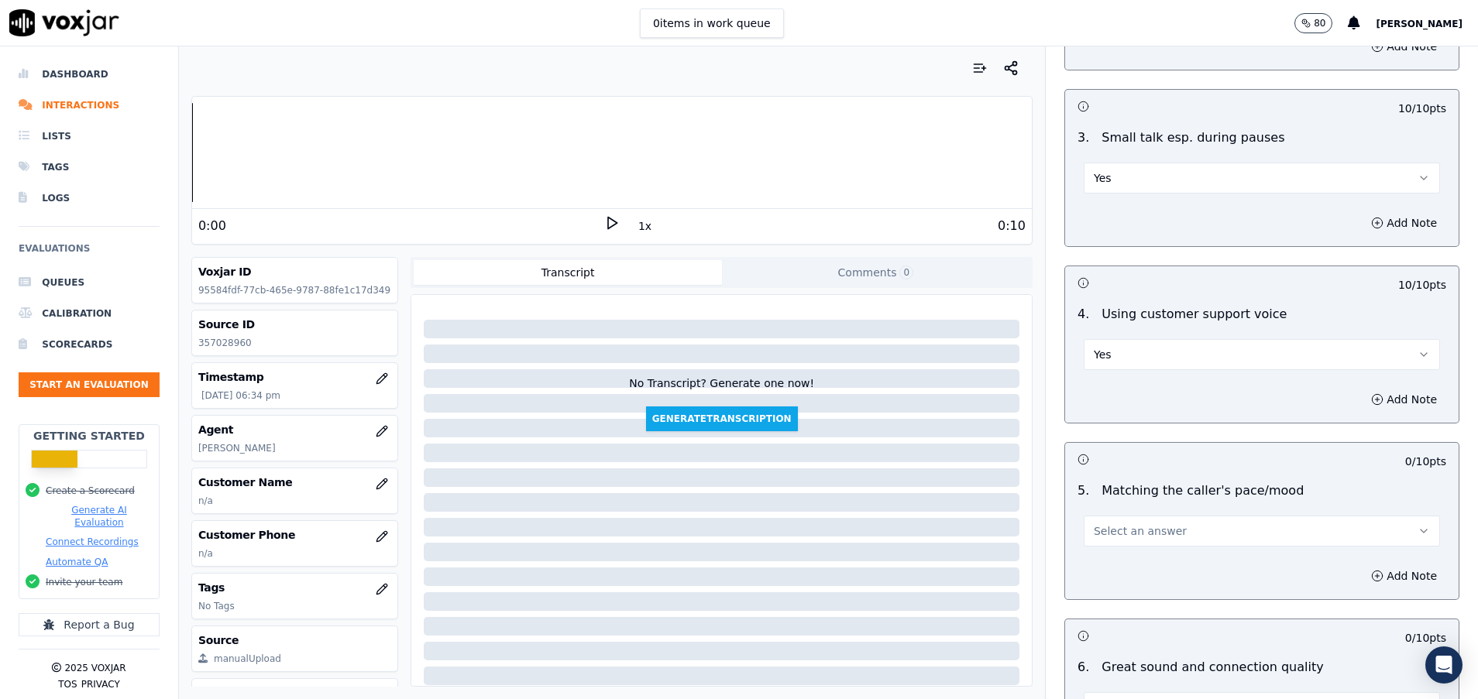
scroll to position [2905, 0]
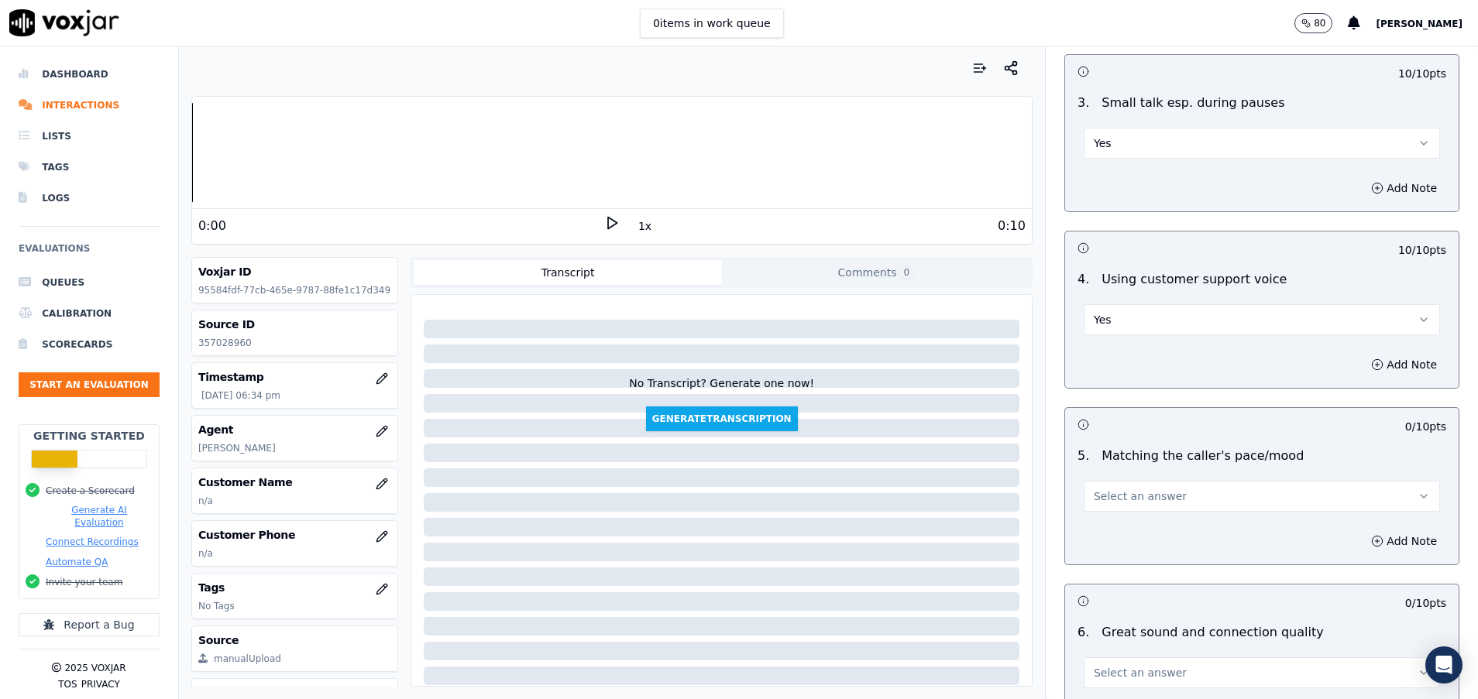
click at [1114, 499] on span "Select an answer" at bounding box center [1140, 496] width 93 height 15
click at [1114, 529] on div "Yes" at bounding box center [1222, 531] width 319 height 25
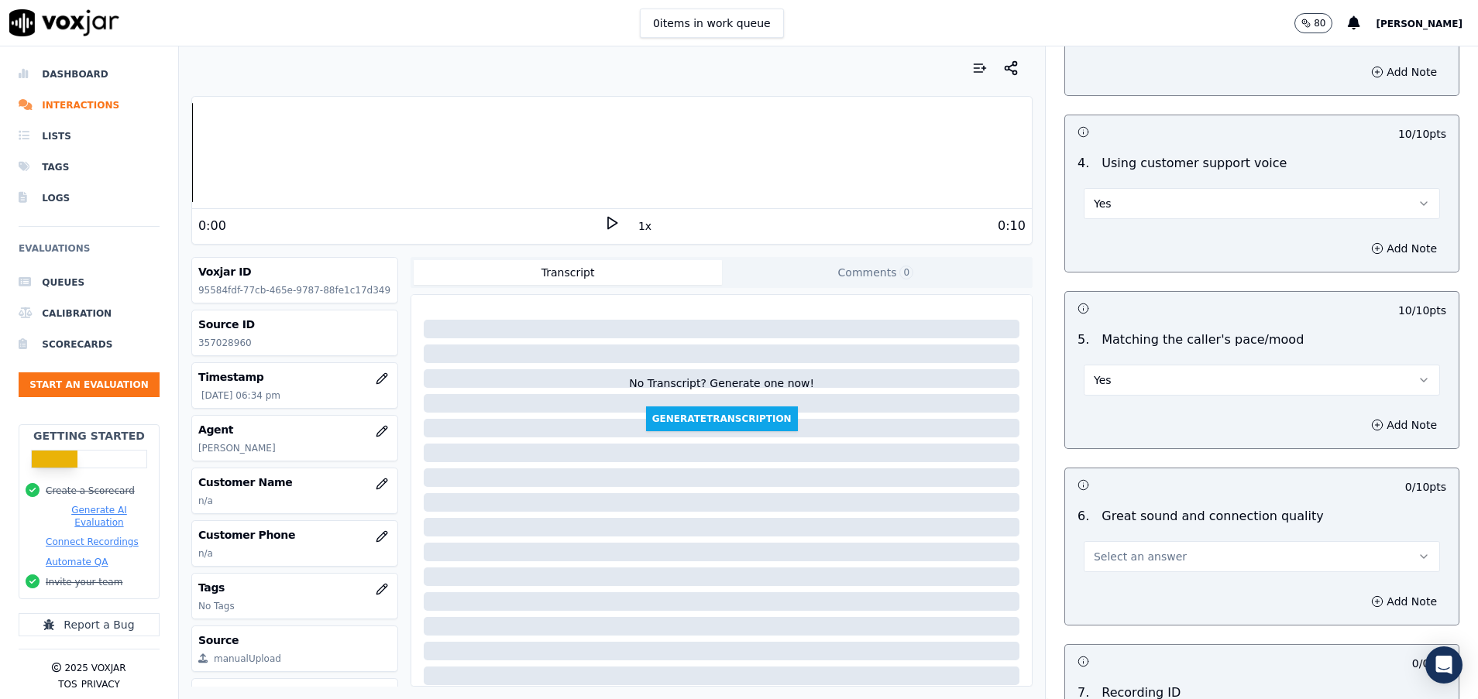
click at [1113, 560] on span "Select an answer" at bounding box center [1140, 556] width 93 height 15
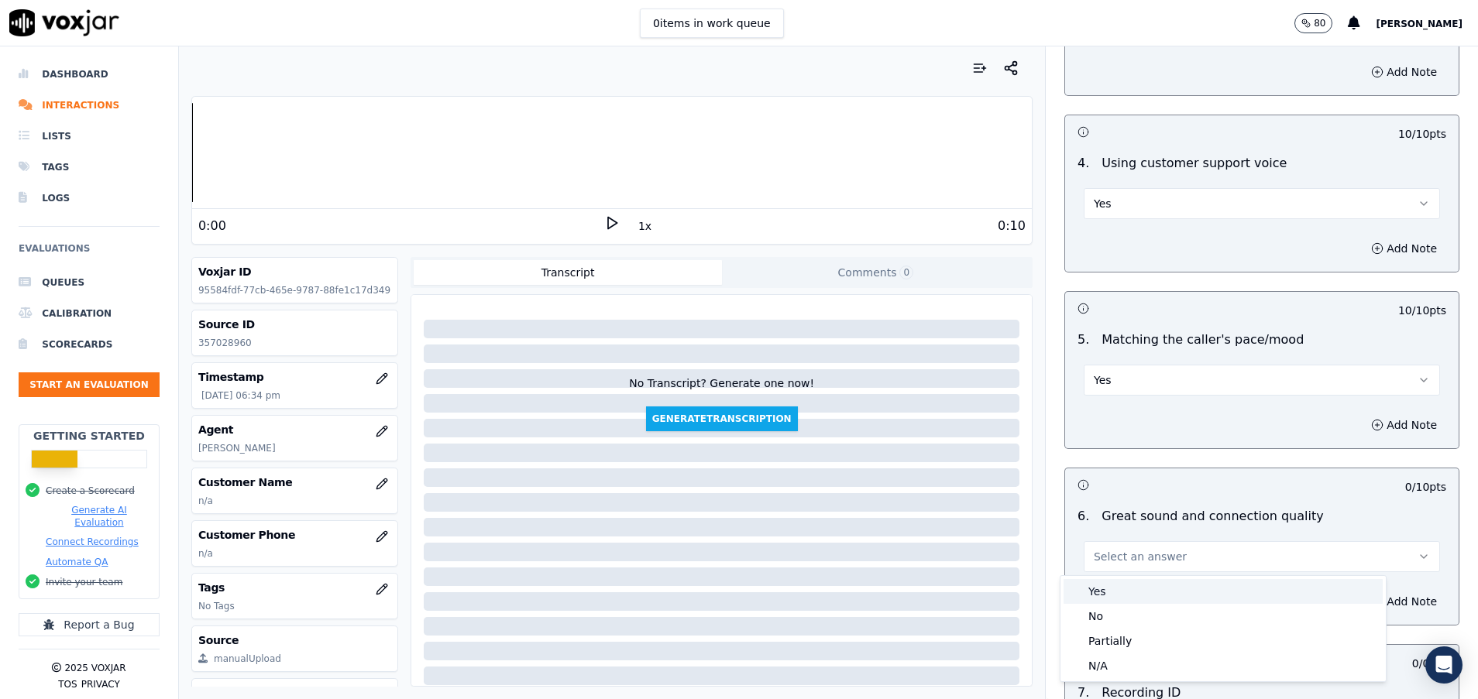
click at [1115, 592] on div "Yes" at bounding box center [1222, 591] width 319 height 25
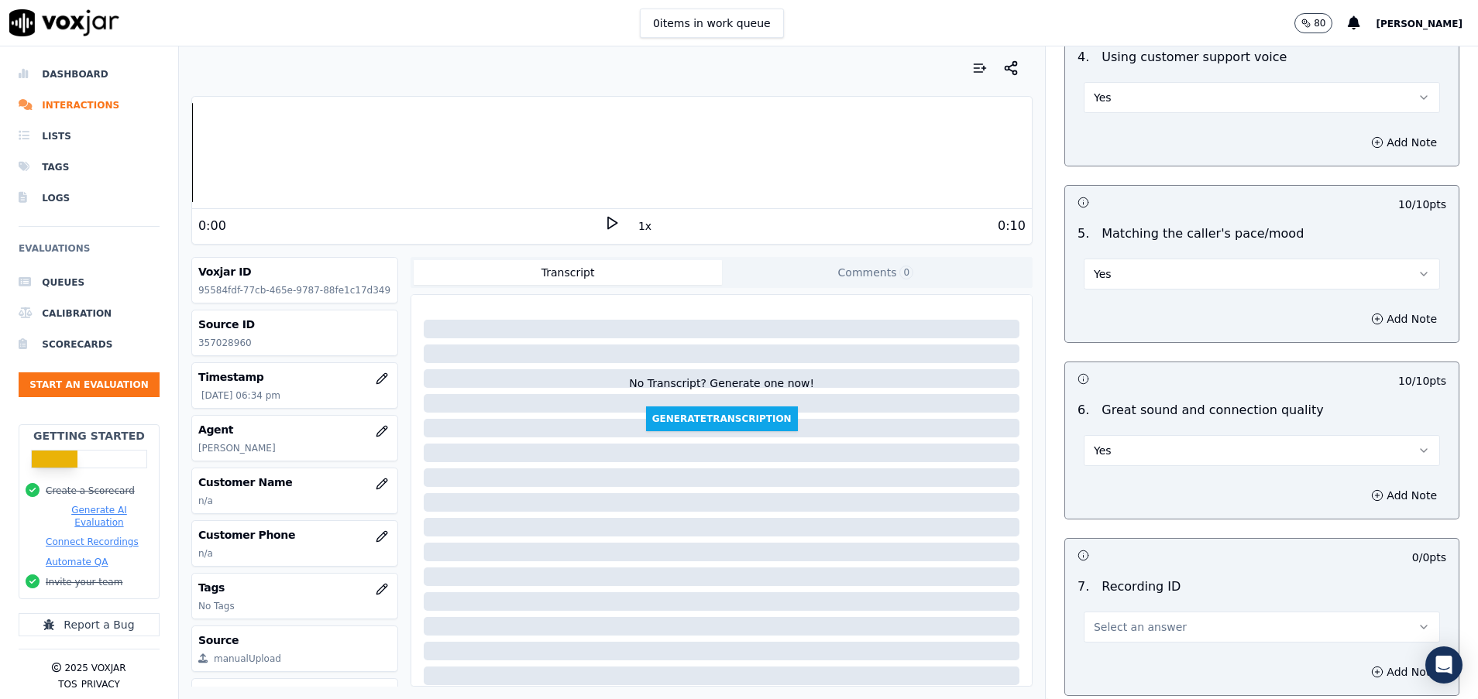
scroll to position [3253, 0]
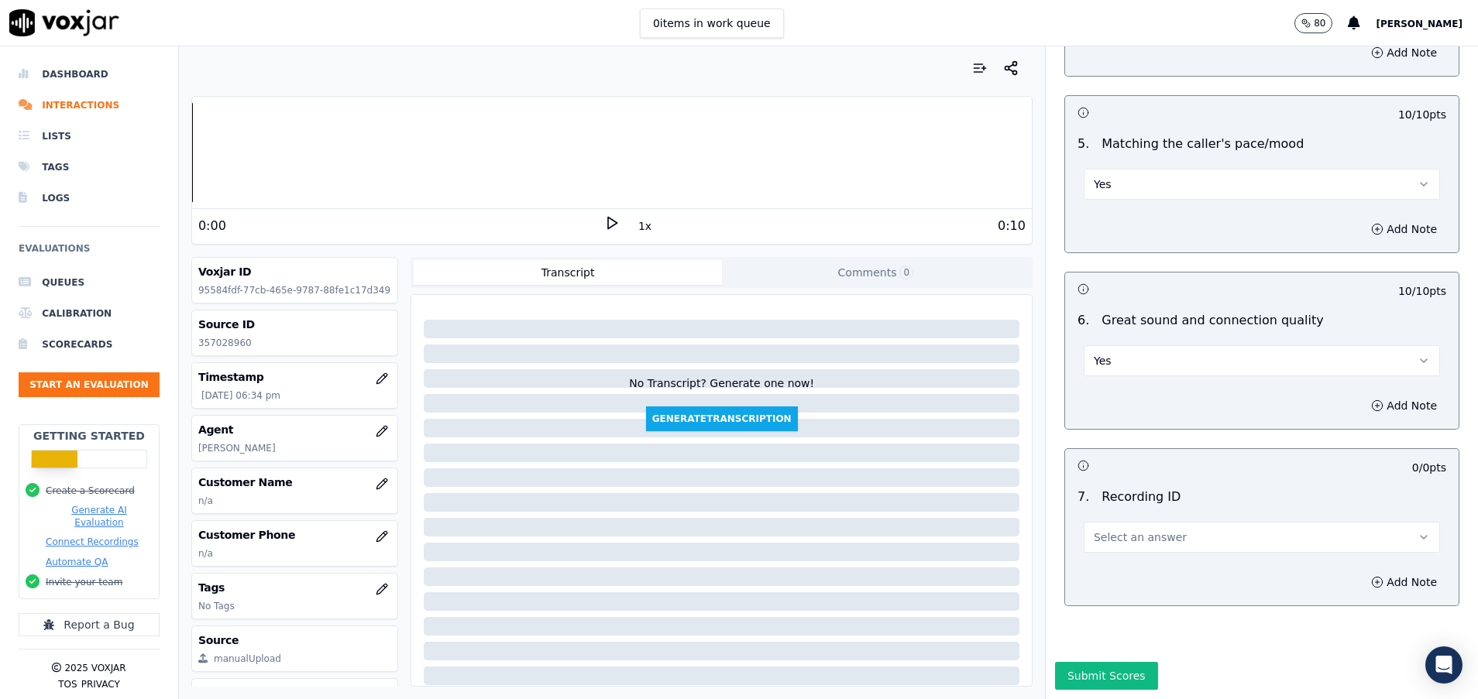
click at [1119, 530] on span "Select an answer" at bounding box center [1140, 537] width 93 height 15
click at [1119, 541] on div "N/A" at bounding box center [1222, 545] width 319 height 25
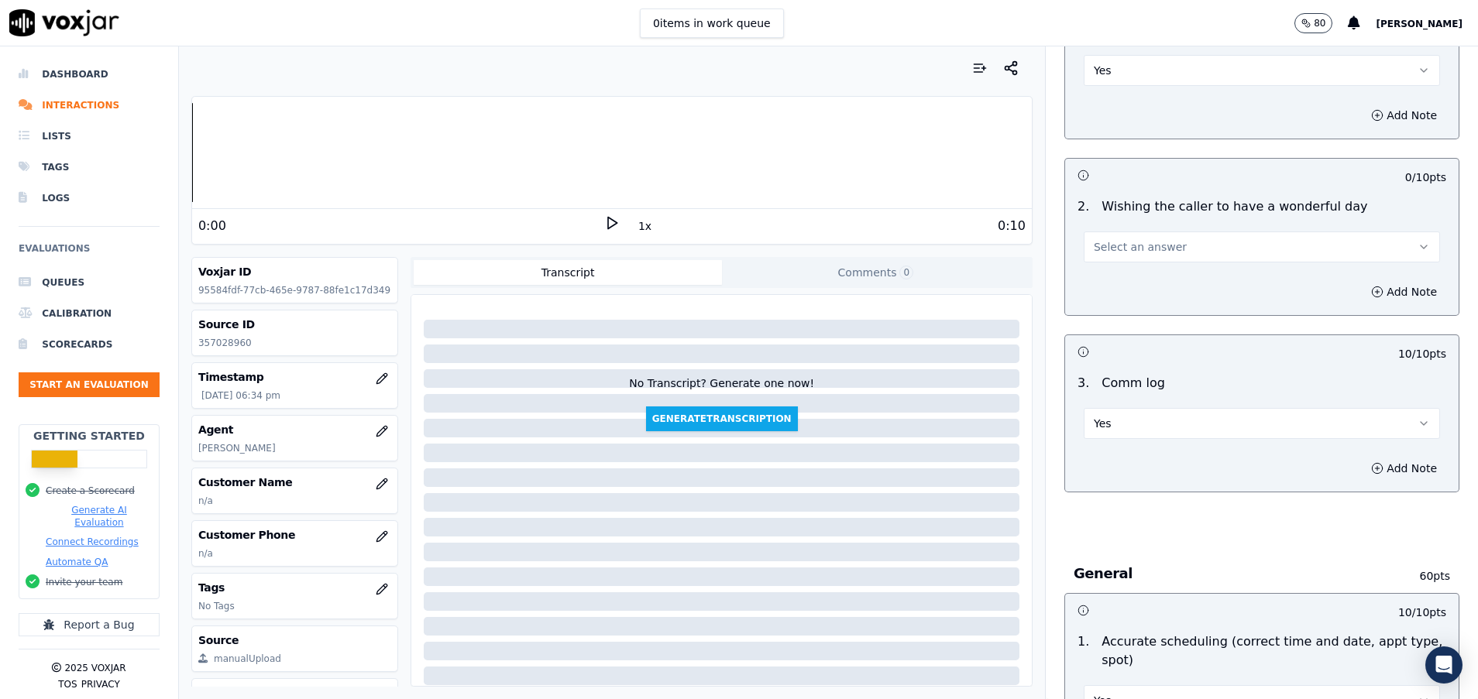
scroll to position [1859, 0]
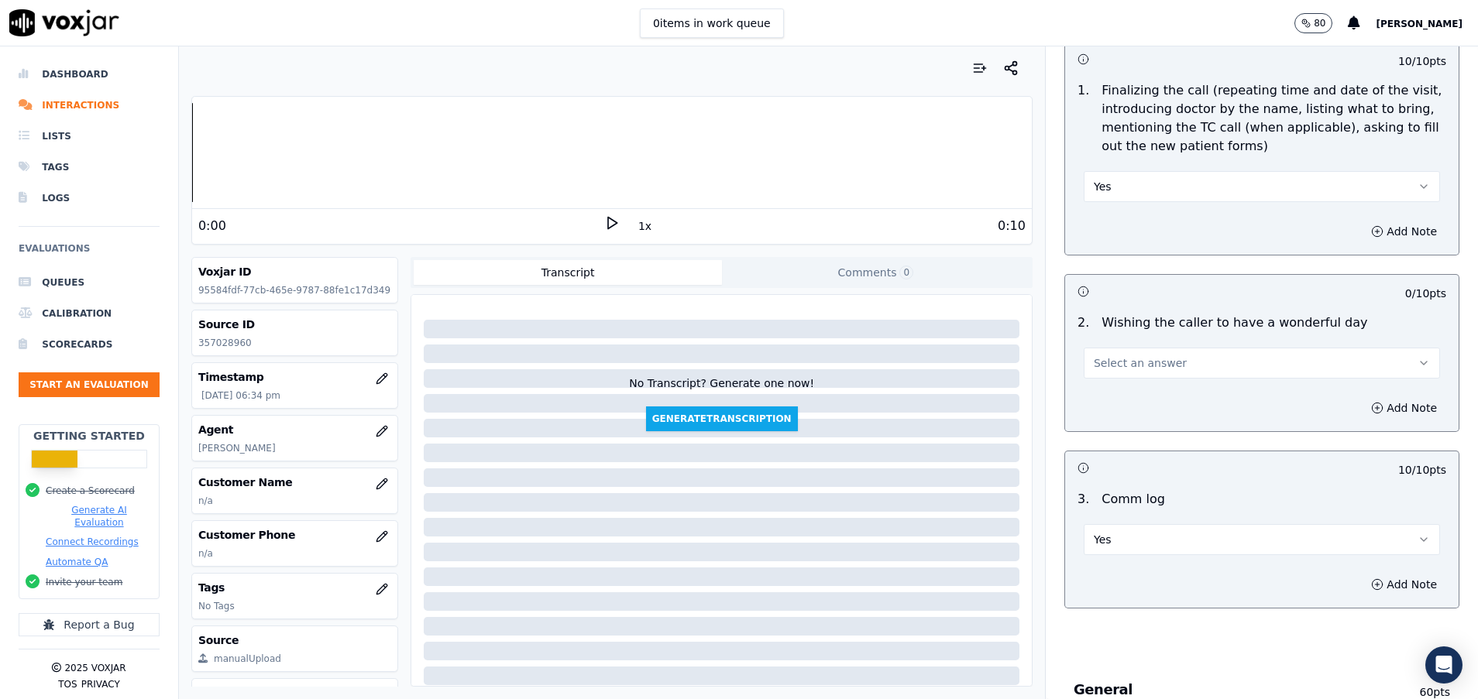
click at [1122, 353] on button "Select an answer" at bounding box center [1262, 363] width 356 height 31
click at [1114, 400] on div "Yes" at bounding box center [1222, 398] width 319 height 25
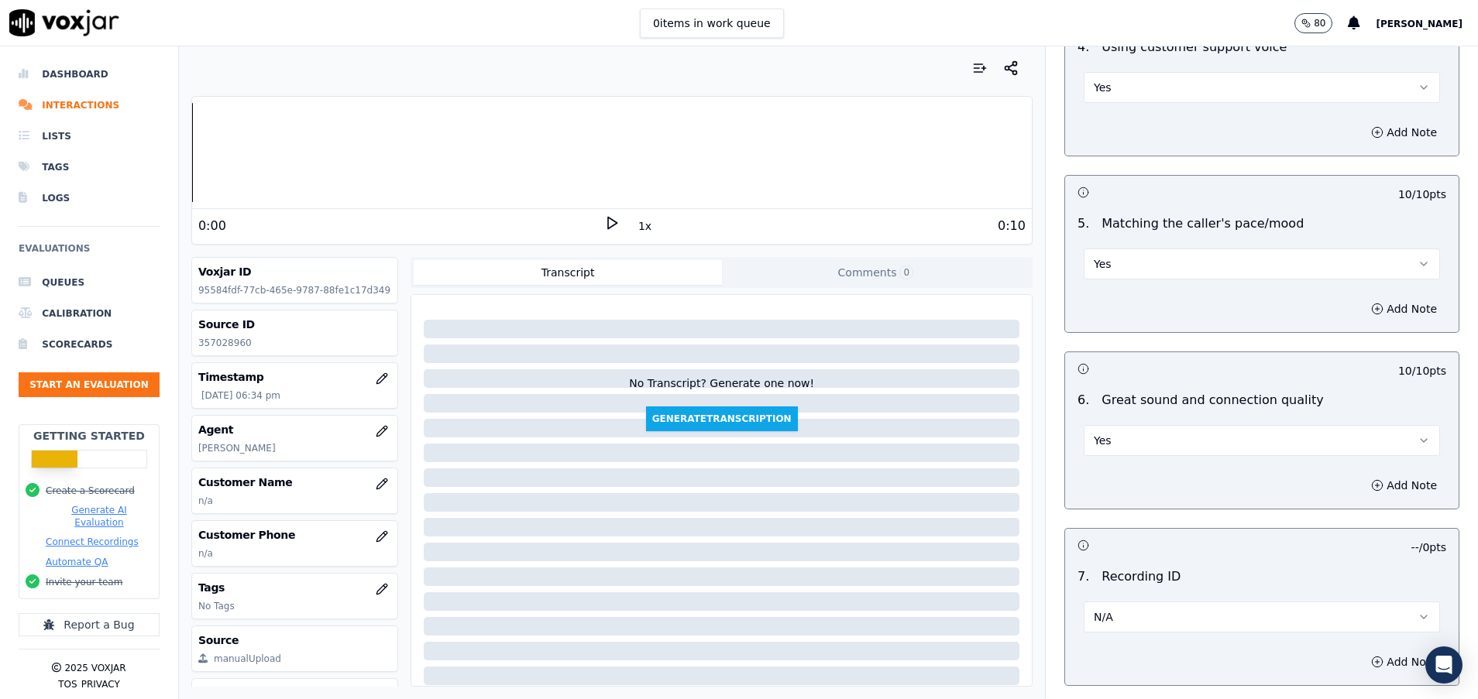
scroll to position [3270, 0]
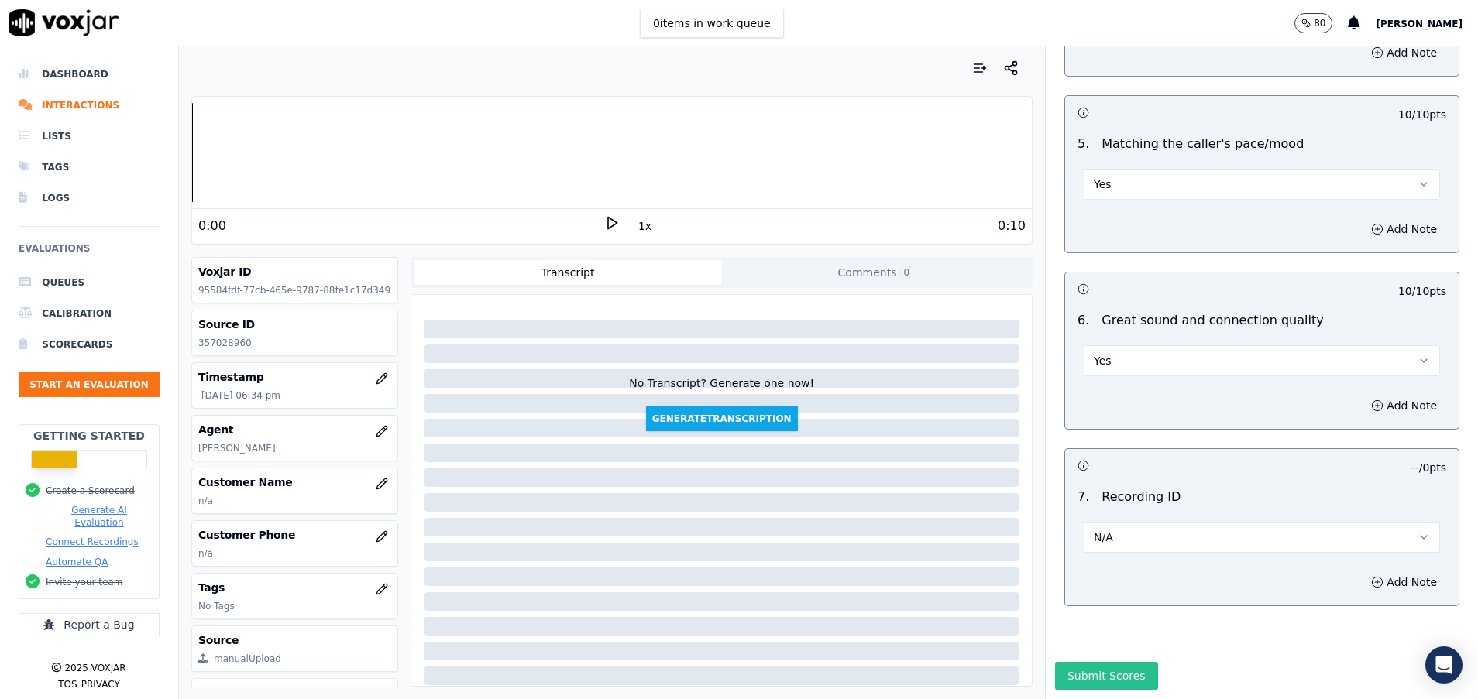
click at [1079, 662] on button "Submit Scores" at bounding box center [1106, 676] width 103 height 28
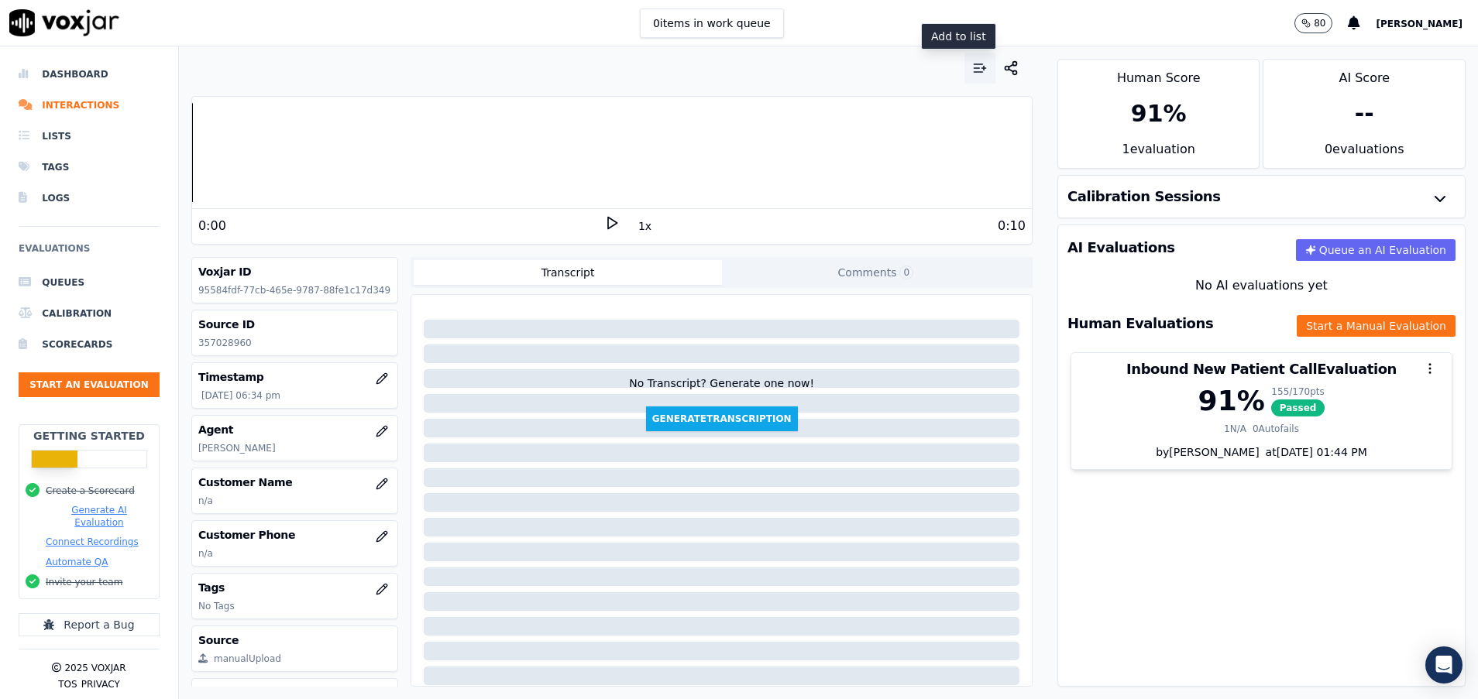
click at [974, 68] on icon "button" at bounding box center [976, 68] width 5 height 0
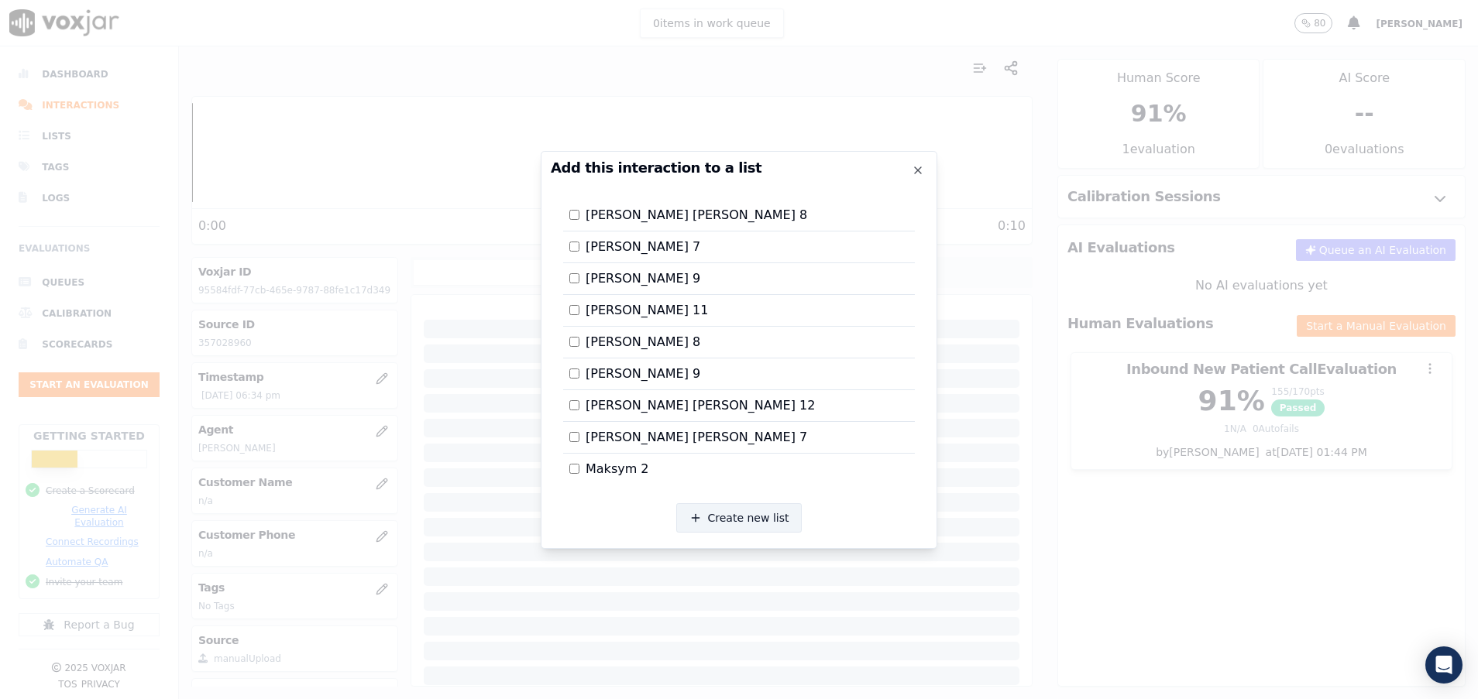
click at [737, 522] on button "Create new list" at bounding box center [739, 517] width 126 height 29
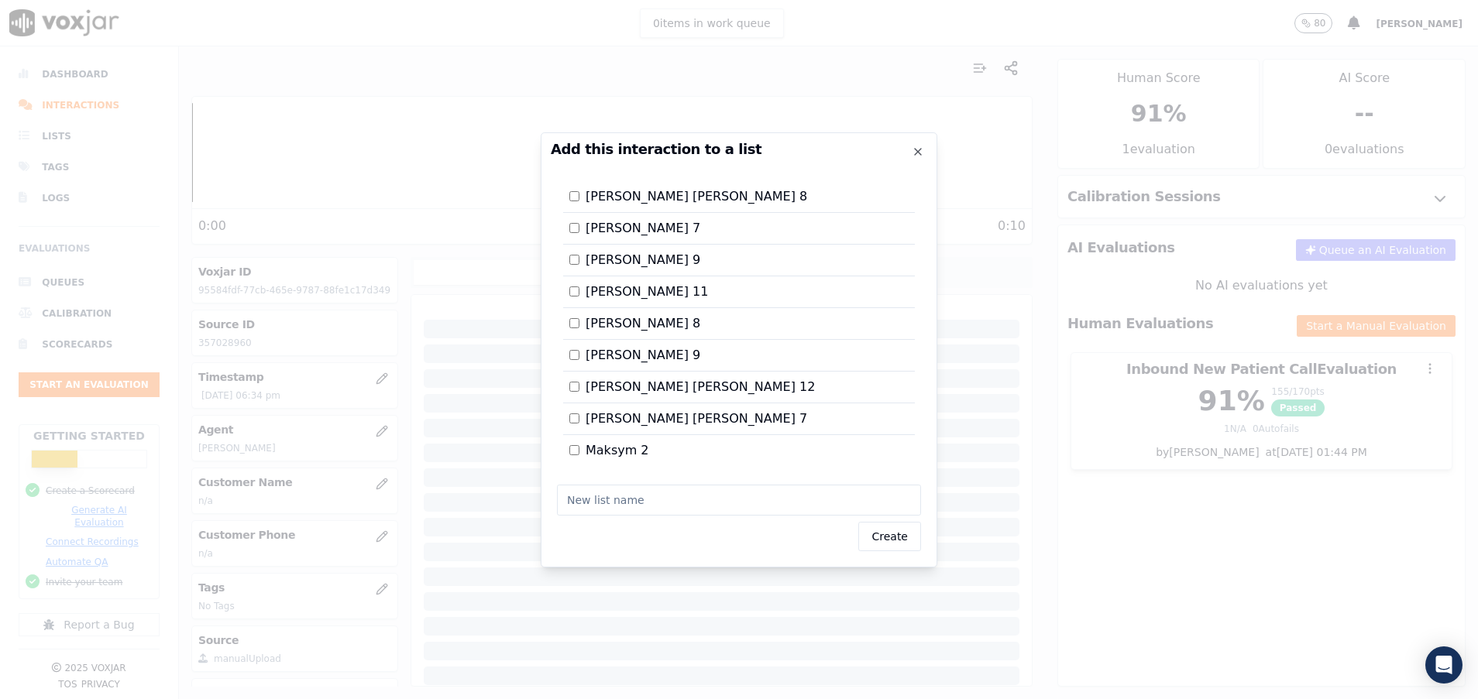
click at [645, 502] on input "text" at bounding box center [739, 500] width 364 height 31
type input "Milena 14"
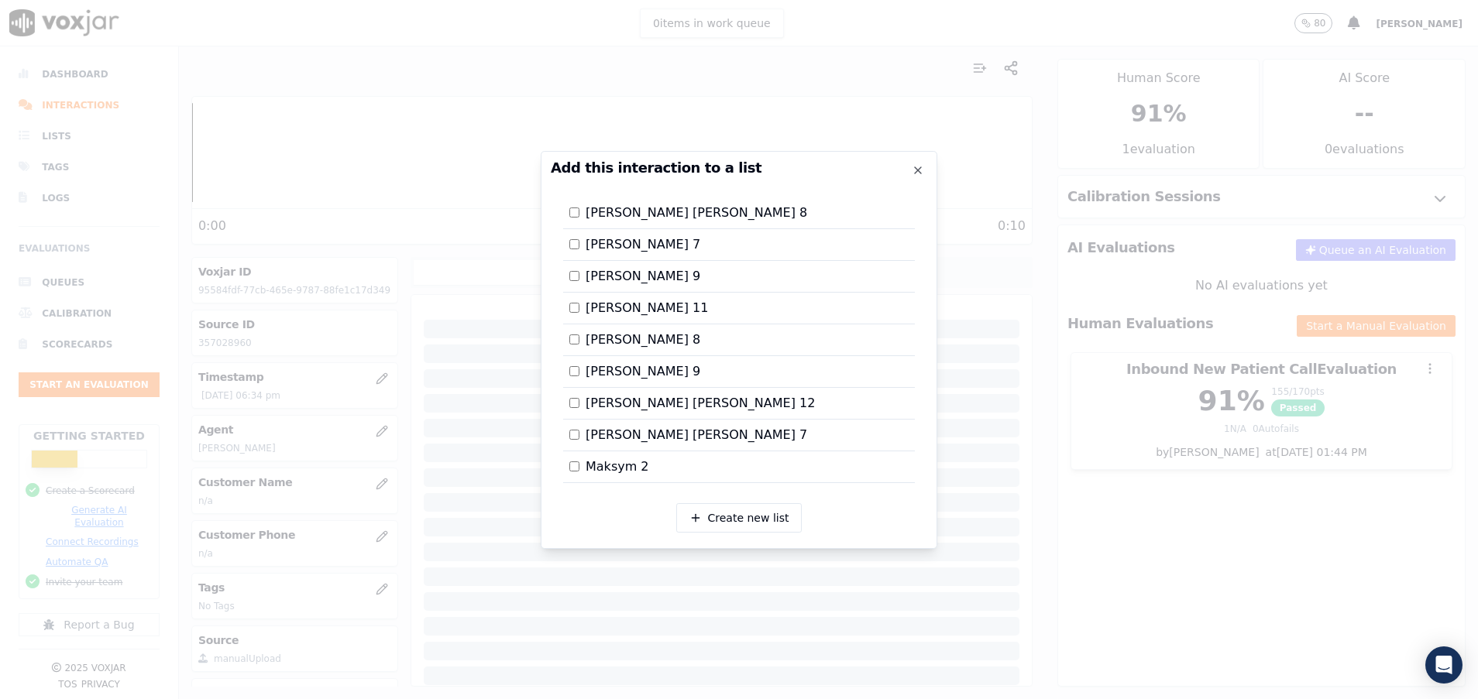
scroll to position [0, 0]
click at [1115, 600] on div at bounding box center [739, 349] width 1478 height 699
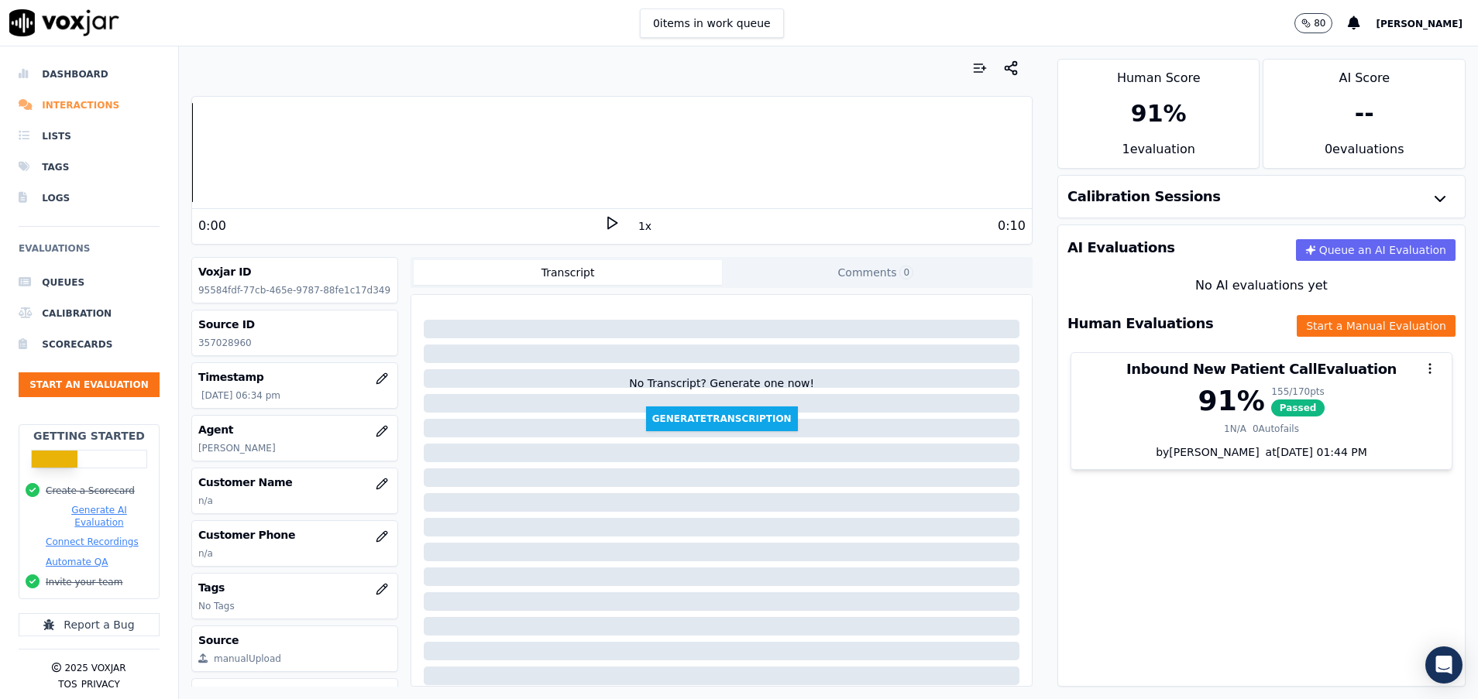
click at [98, 100] on li "Interactions" at bounding box center [89, 105] width 141 height 31
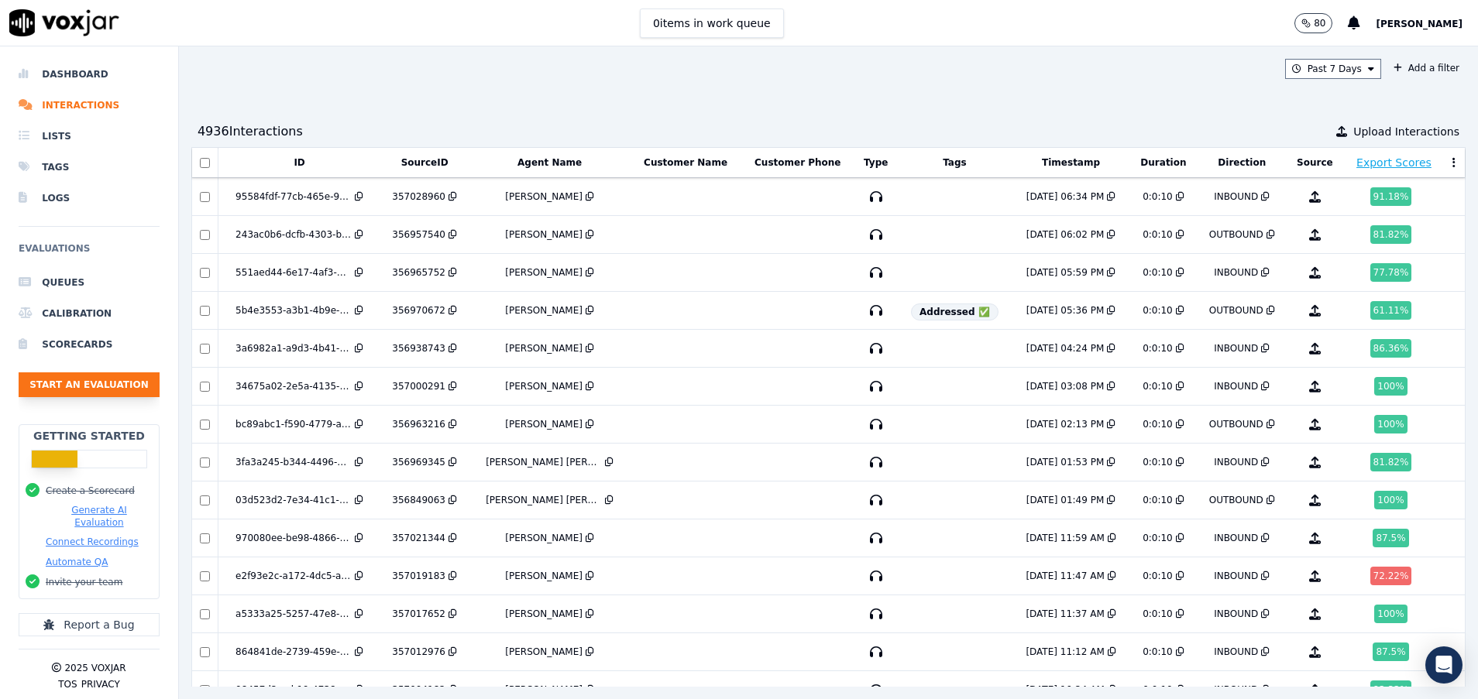
click at [115, 377] on button "Start an Evaluation" at bounding box center [89, 385] width 141 height 25
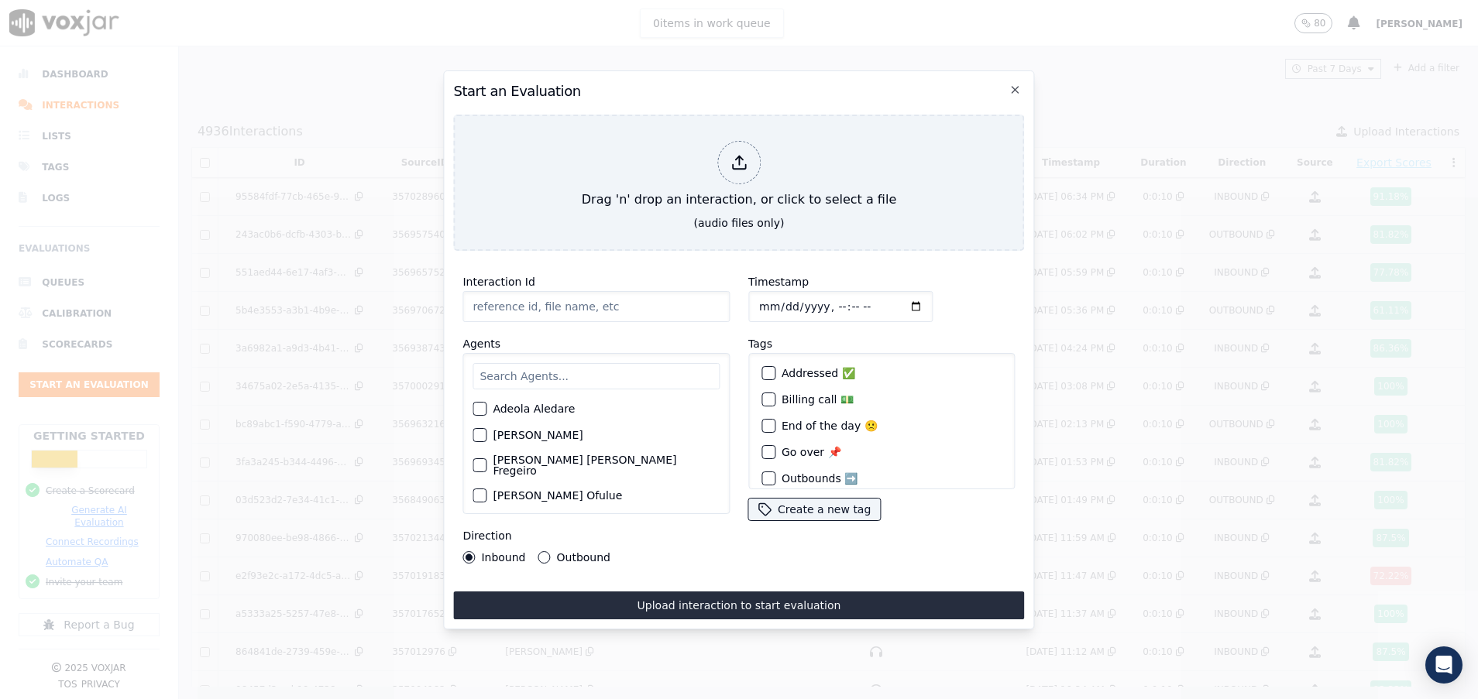
paste input "357035592"
type input "357035592"
click at [512, 373] on input "text" at bounding box center [595, 376] width 247 height 26
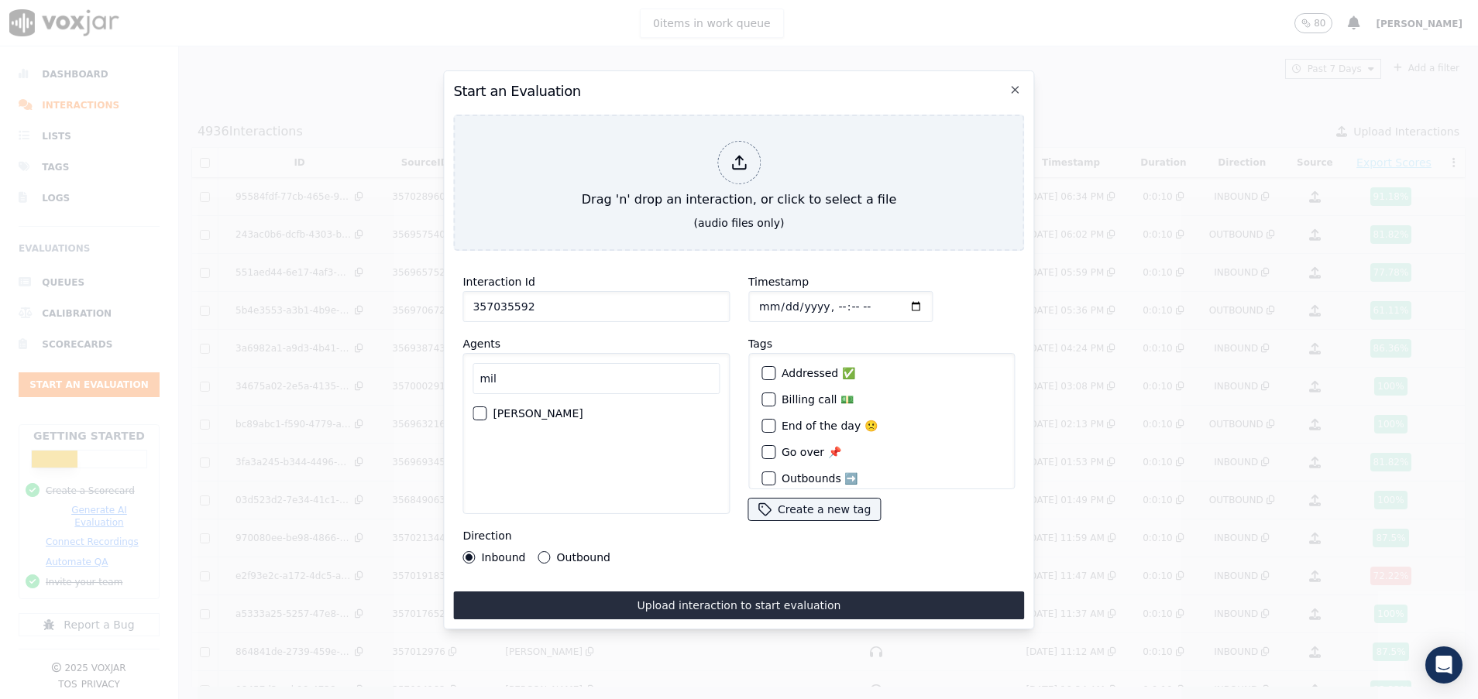
type input "mil"
click at [485, 407] on button "[PERSON_NAME]" at bounding box center [479, 414] width 14 height 14
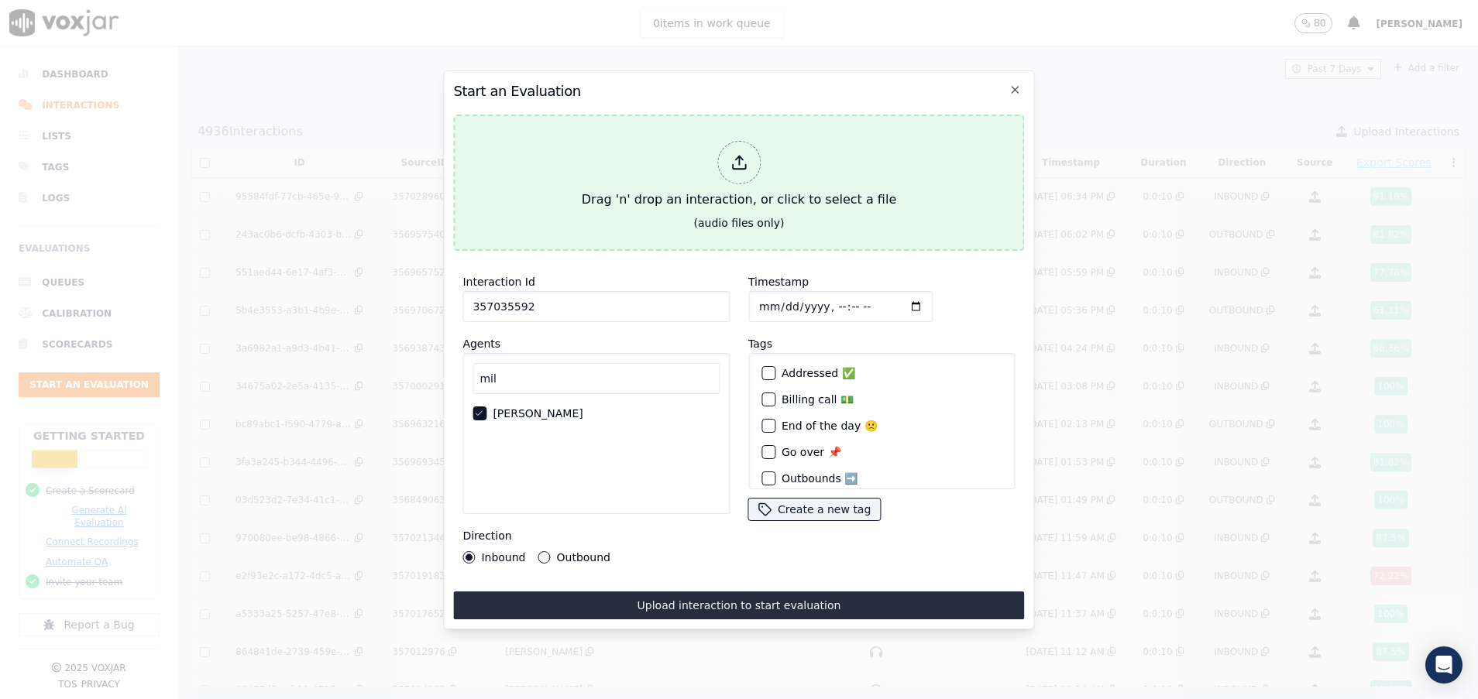
click at [649, 210] on button "Drag 'n' drop an interaction, or click to select a file (audio files only)" at bounding box center [738, 183] width 571 height 136
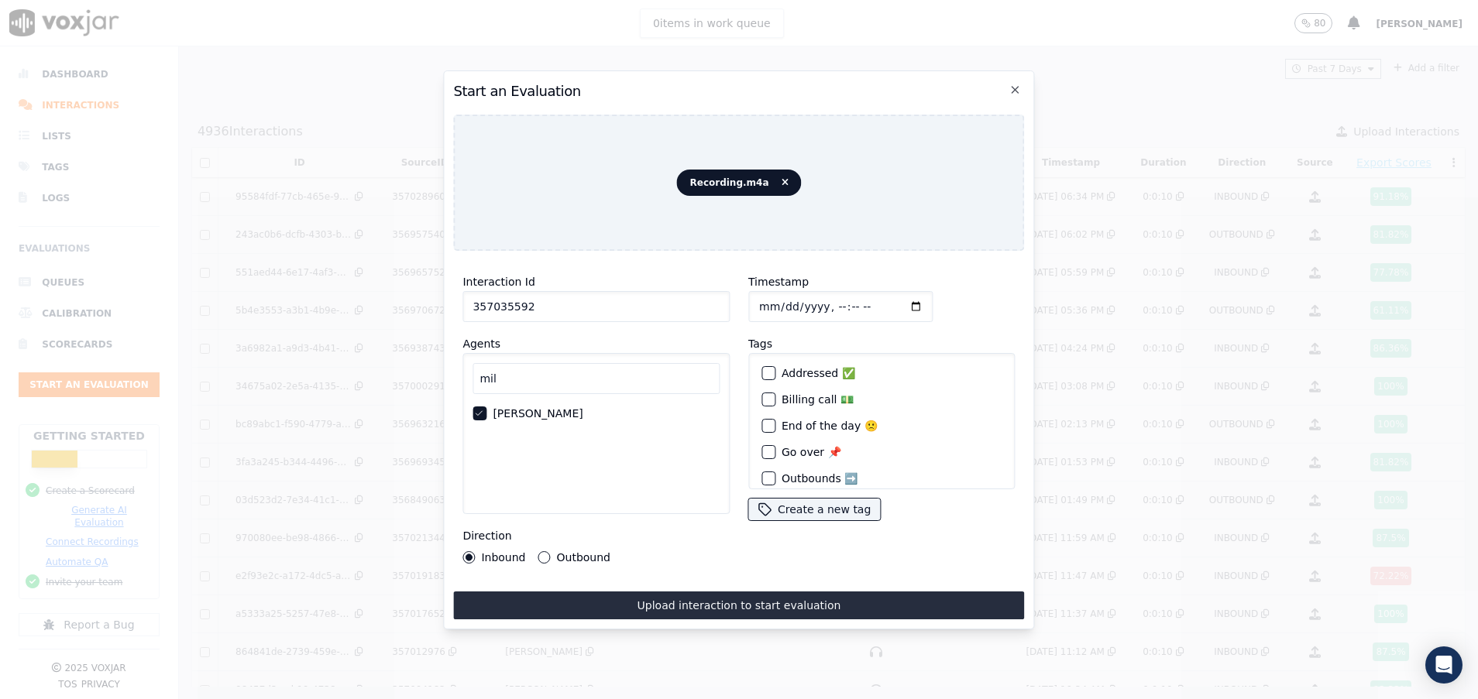
drag, startPoint x: 551, startPoint y: 296, endPoint x: 374, endPoint y: 288, distance: 177.5
click at [375, 699] on div "Start an Evaluation Recording.m4a Interaction Id 357035592 Agents mil [PERSON_N…" at bounding box center [739, 699] width 1478 height 0
paste input "audio"
drag, startPoint x: 581, startPoint y: 294, endPoint x: 358, endPoint y: 292, distance: 223.1
click at [358, 699] on div "Start an Evaluation Recording.m4a Interaction Id Recording.m4a Agents mil [PERS…" at bounding box center [739, 699] width 1478 height 0
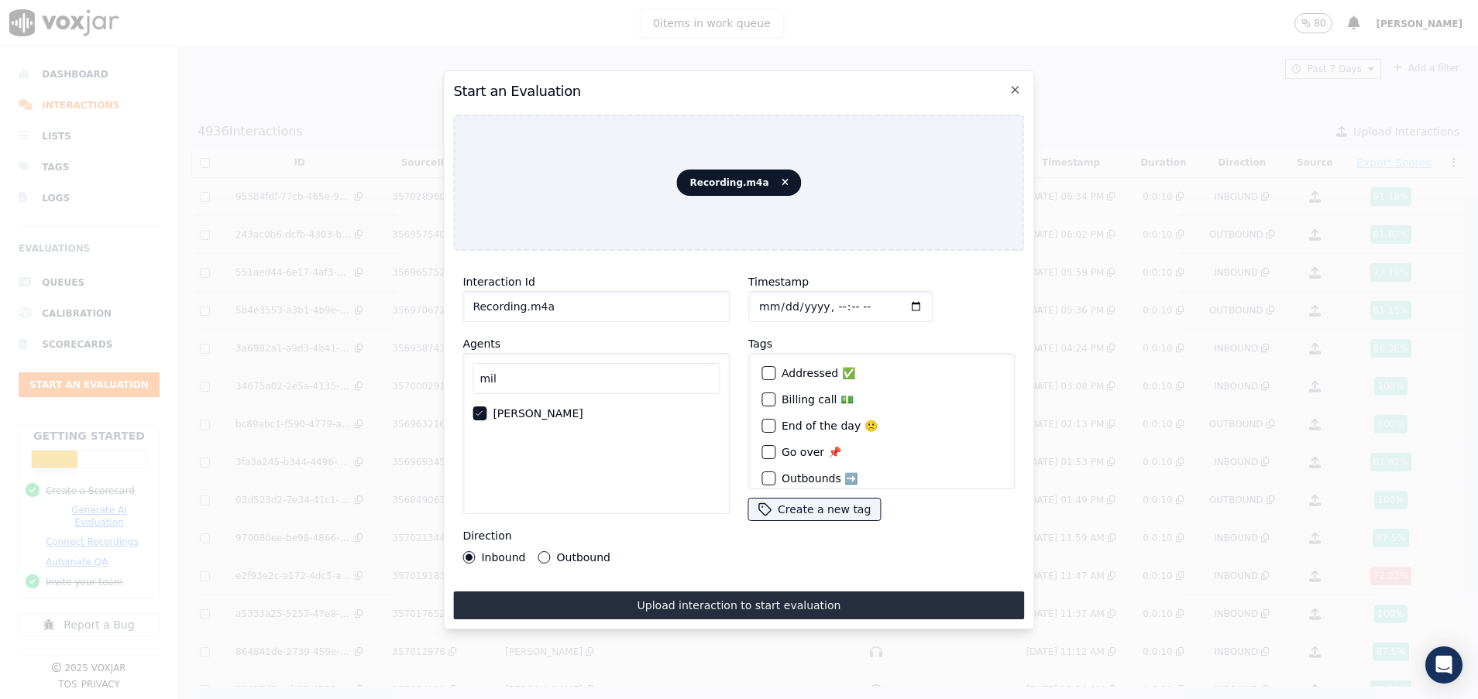
paste input "357036782"
type input "357036782"
click at [538, 551] on div "Outbound" at bounding box center [574, 557] width 72 height 12
click at [541, 551] on button "Outbound" at bounding box center [544, 557] width 12 height 12
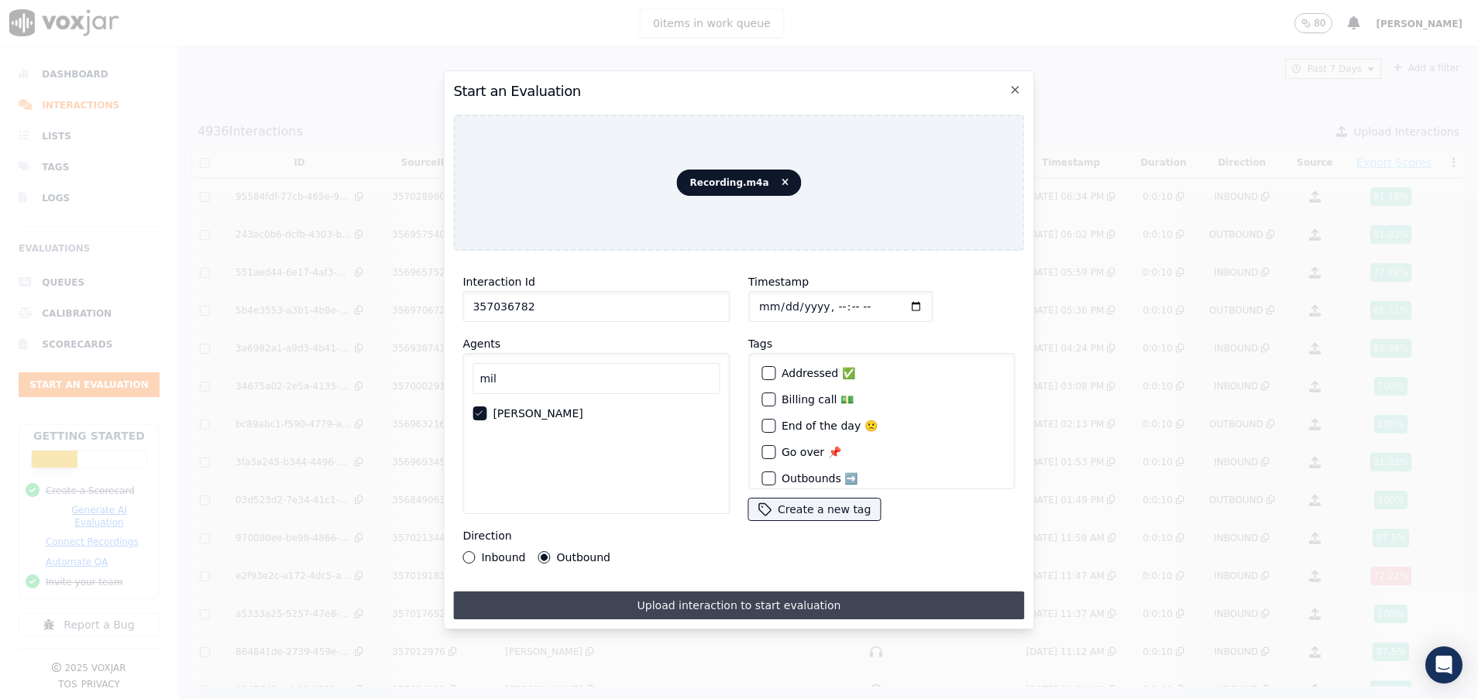
click at [723, 593] on button "Upload interaction to start evaluation" at bounding box center [738, 606] width 571 height 28
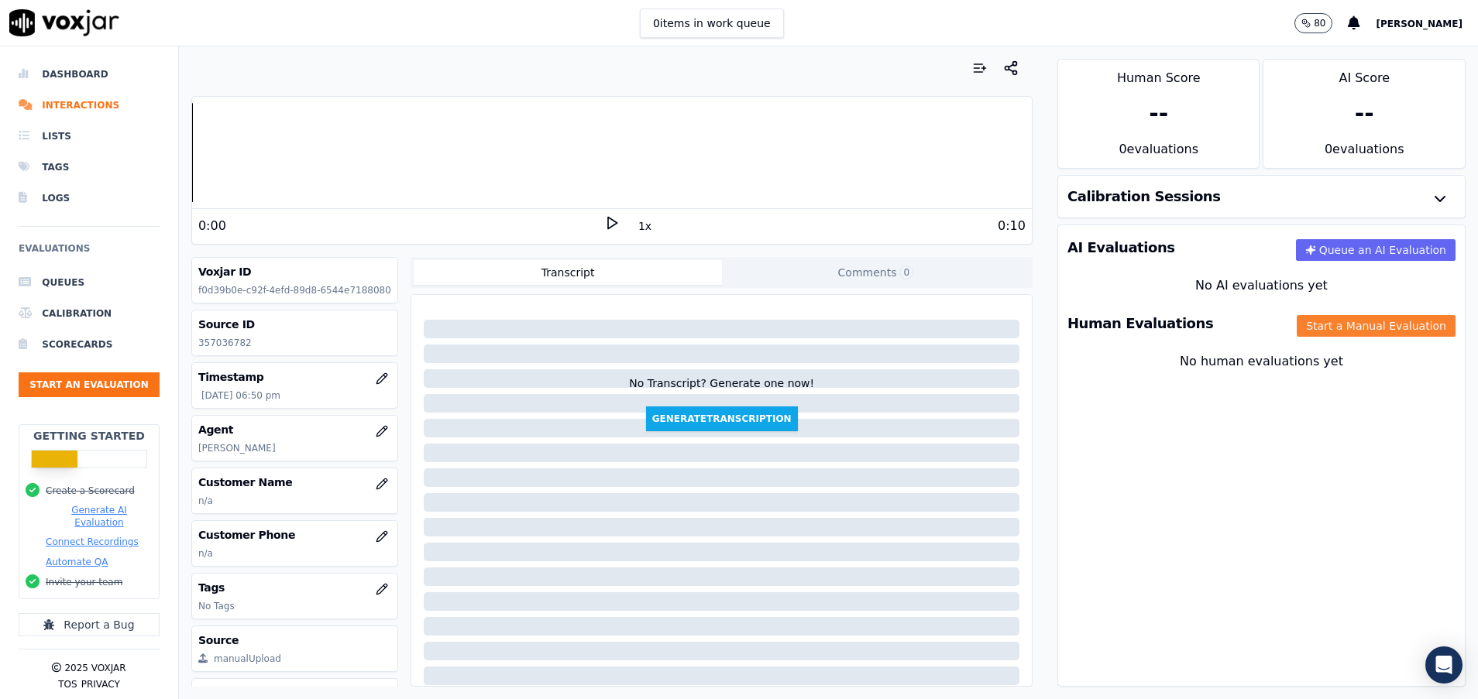
click at [1352, 329] on button "Start a Manual Evaluation" at bounding box center [1376, 326] width 159 height 22
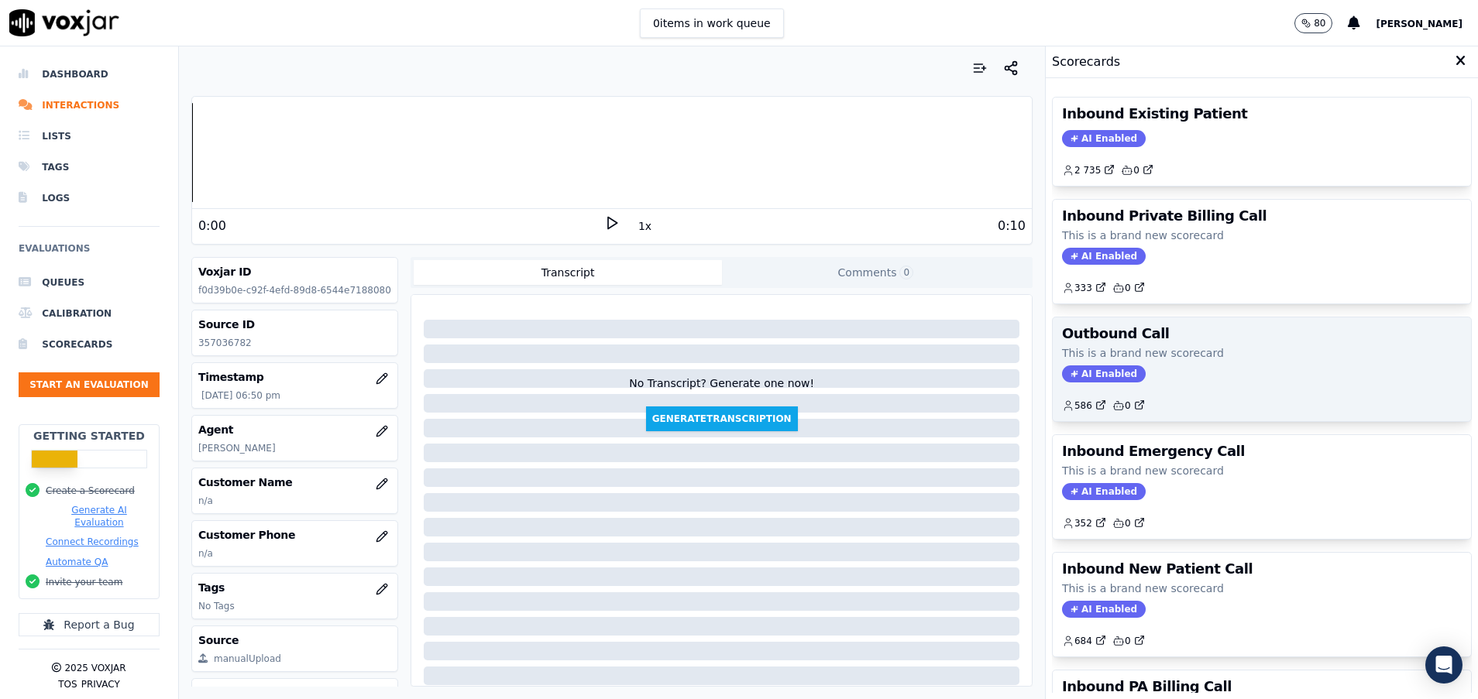
click at [1230, 363] on div "Outbound Call This is a brand new scorecard AI Enabled 586 0" at bounding box center [1262, 370] width 418 height 104
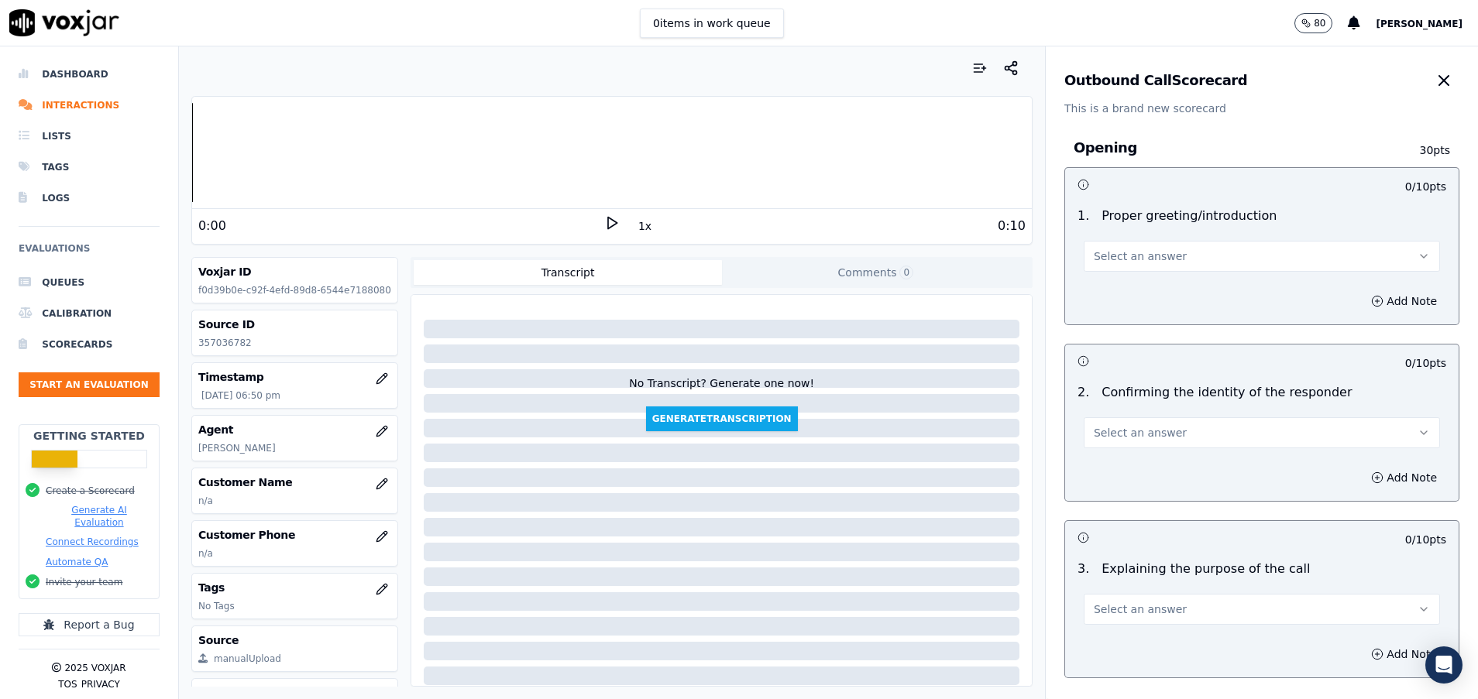
click at [1130, 262] on span "Select an answer" at bounding box center [1140, 256] width 93 height 15
click at [1118, 318] on div "No" at bounding box center [1222, 316] width 319 height 25
click at [1362, 292] on button "Add Note" at bounding box center [1404, 301] width 84 height 22
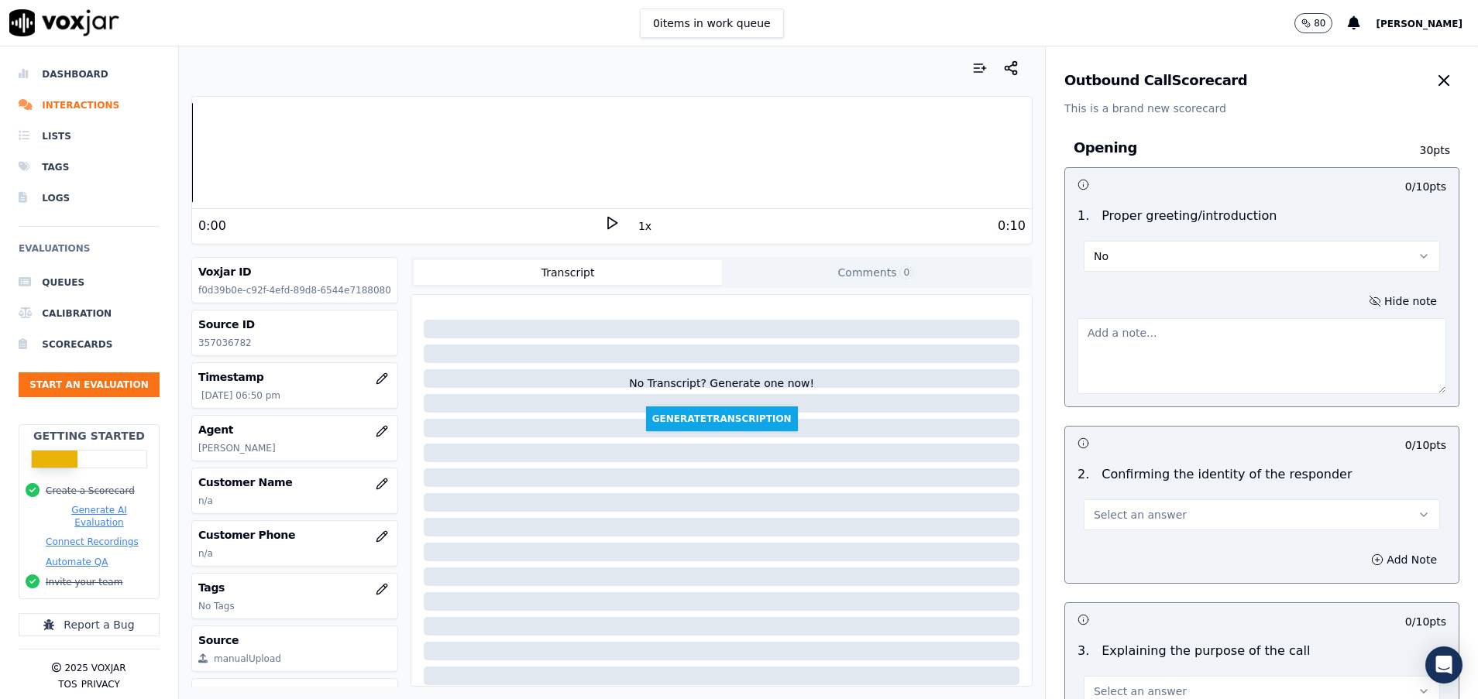
click at [1225, 339] on textarea at bounding box center [1261, 356] width 369 height 76
click at [1164, 336] on textarea "tu nombre y" at bounding box center [1261, 356] width 369 height 76
drag, startPoint x: 1167, startPoint y: 338, endPoint x: 1135, endPoint y: 338, distance: 32.5
click at [1135, 338] on textarea "tu nombre y la clinica" at bounding box center [1261, 356] width 369 height 76
type textarea "tu nombre y la oficina"
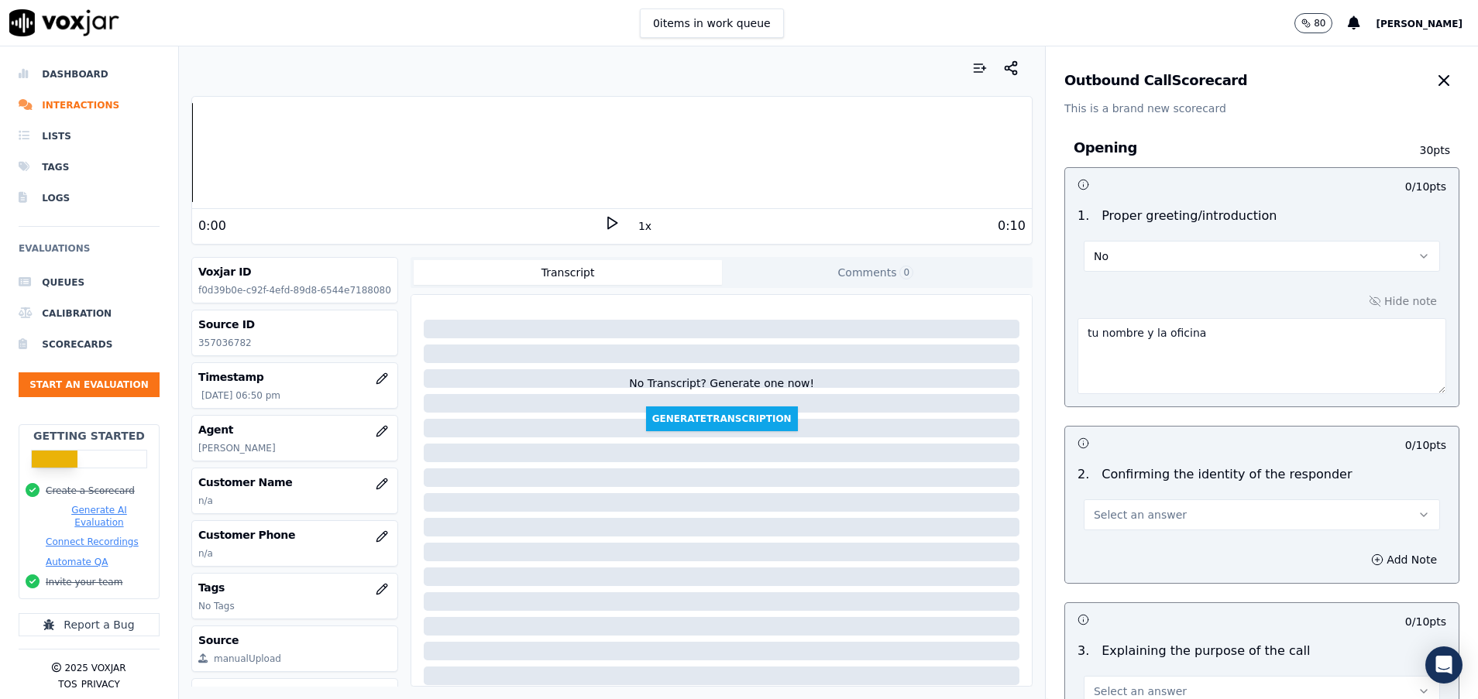
click at [1200, 510] on button "Select an answer" at bounding box center [1262, 515] width 356 height 31
click at [1168, 548] on div "Yes" at bounding box center [1222, 550] width 319 height 25
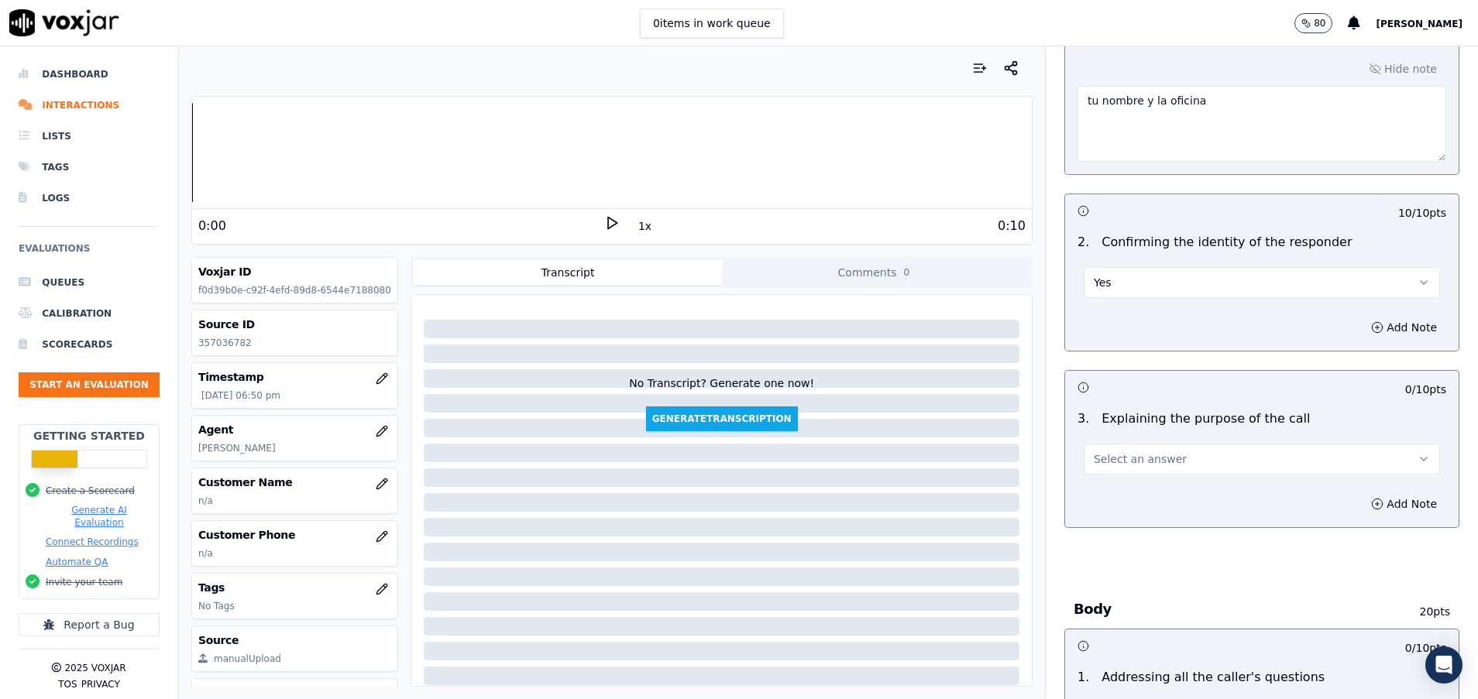
click at [1126, 466] on span "Select an answer" at bounding box center [1140, 459] width 93 height 15
click at [1142, 490] on div "Yes" at bounding box center [1222, 494] width 319 height 25
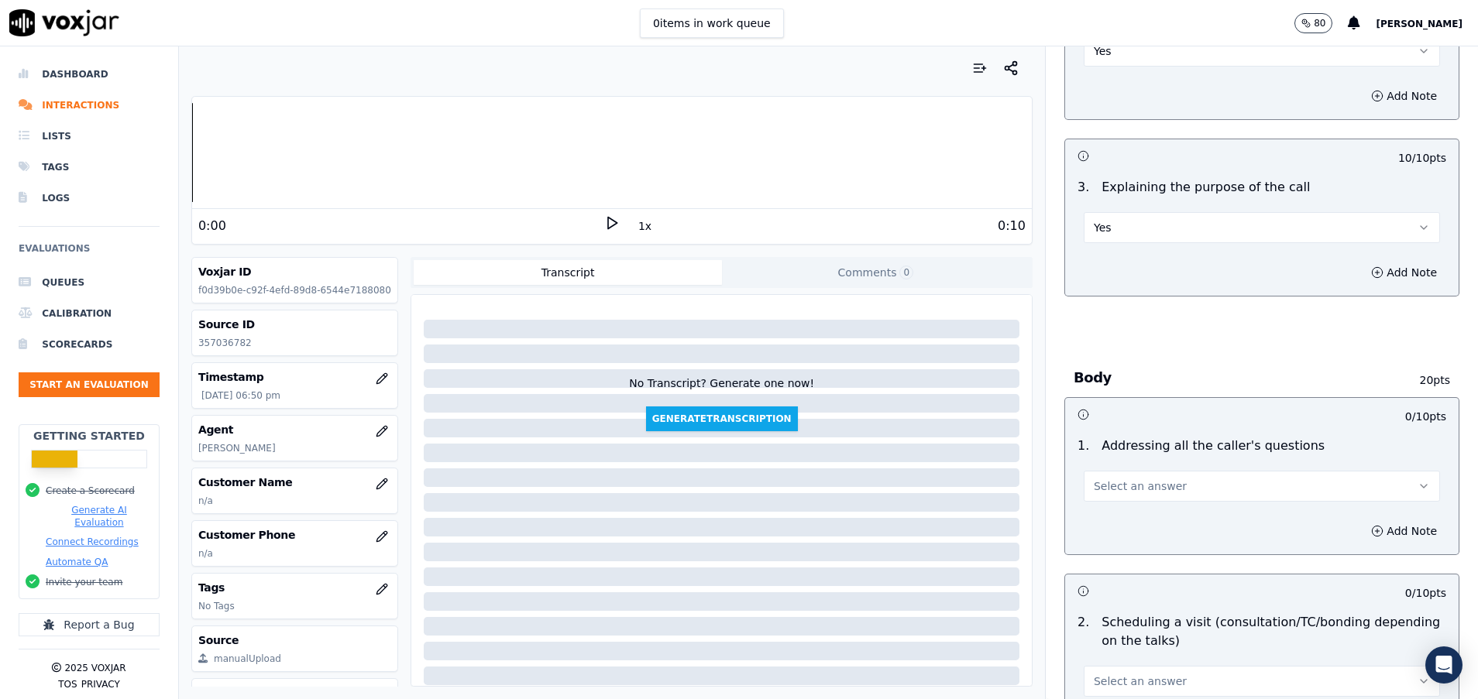
scroll to position [465, 0]
click at [1142, 493] on span "Select an answer" at bounding box center [1140, 485] width 93 height 15
click at [1146, 520] on div "Yes" at bounding box center [1222, 520] width 319 height 25
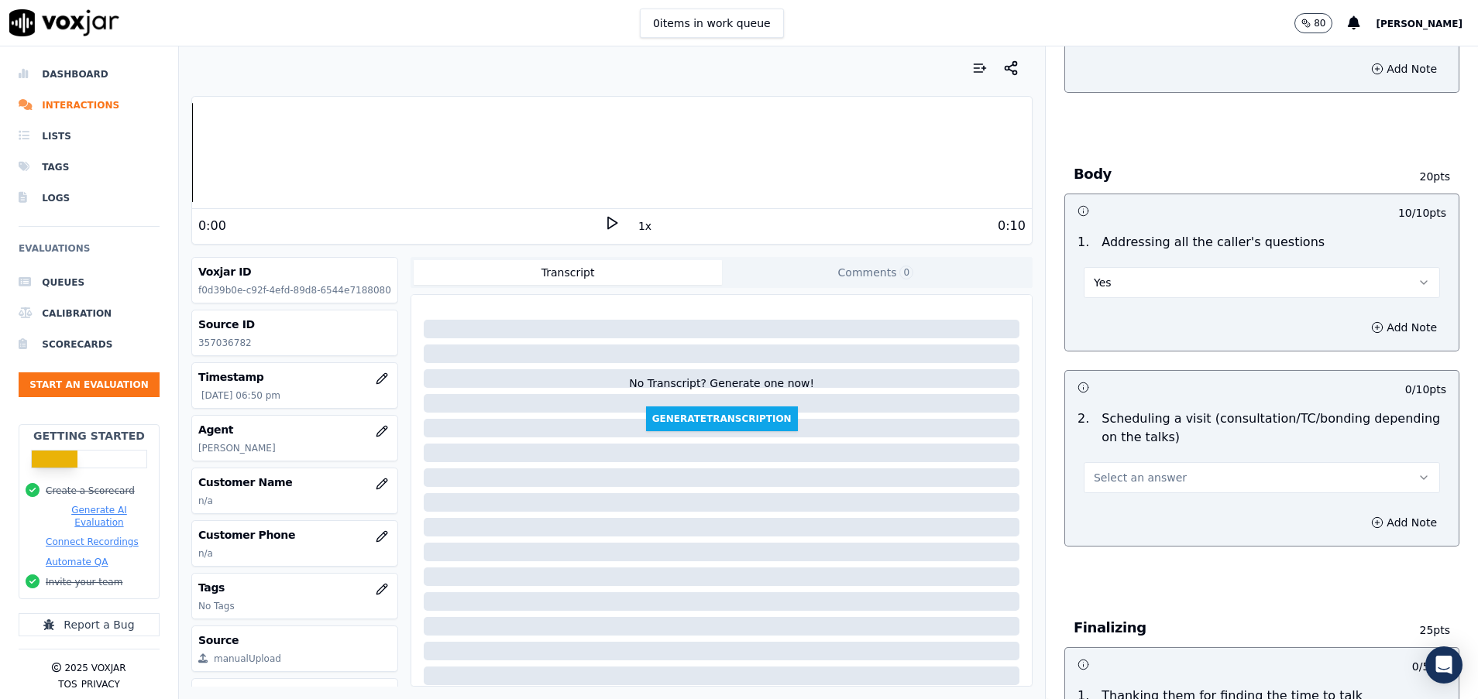
scroll to position [697, 0]
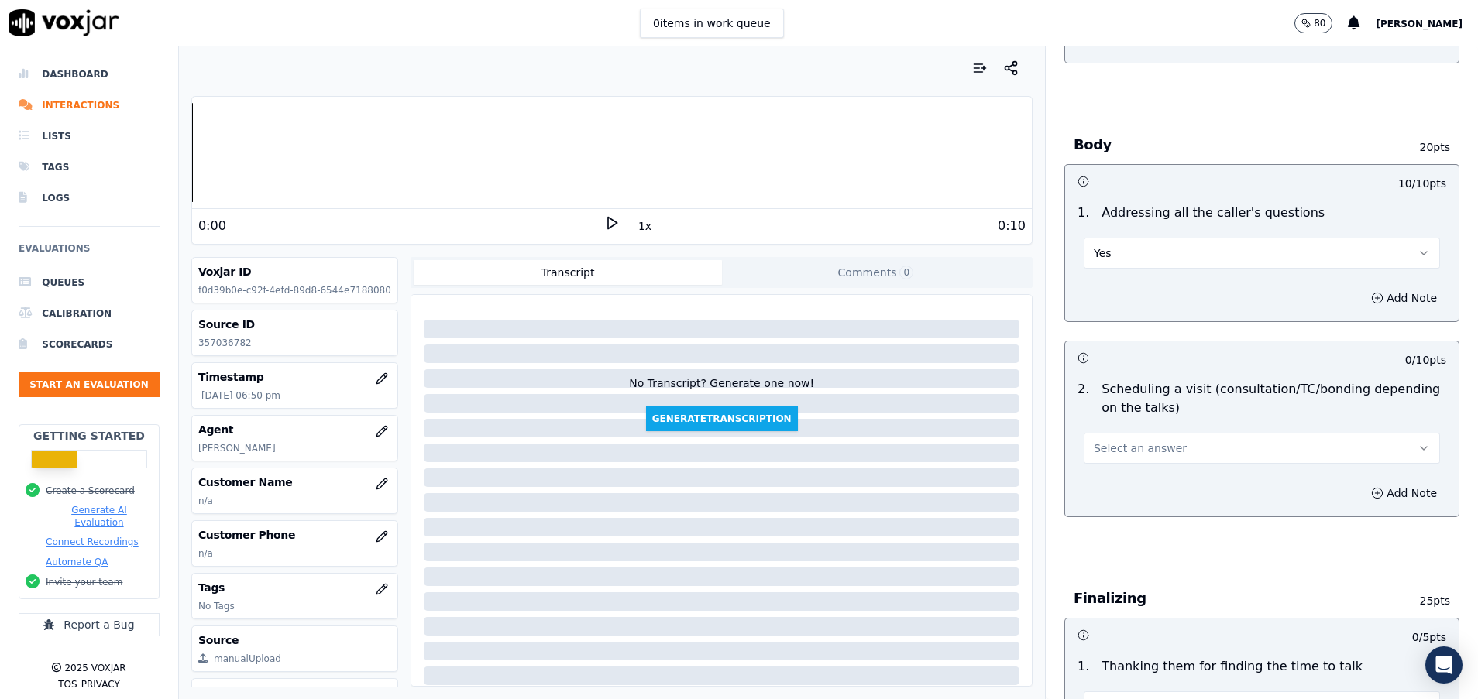
click at [1140, 454] on span "Select an answer" at bounding box center [1140, 448] width 93 height 15
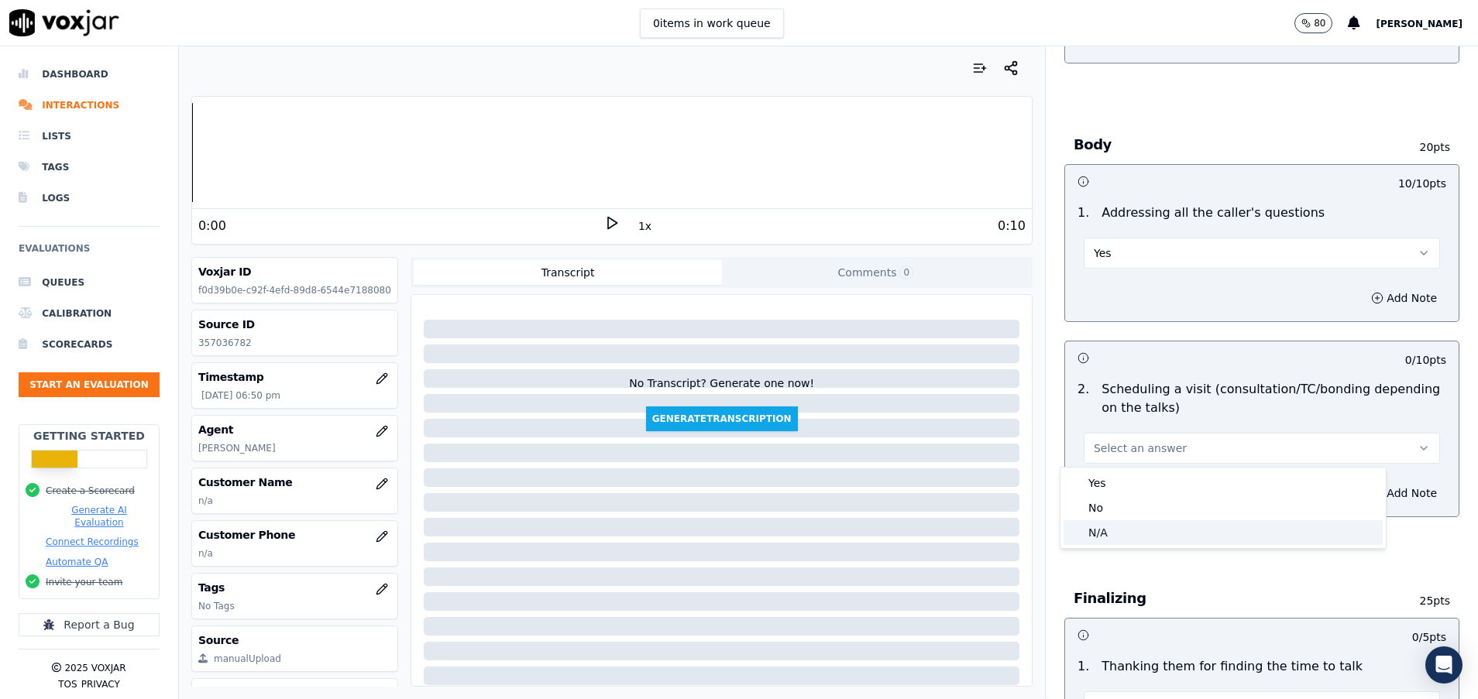
click at [1137, 523] on div "N/A" at bounding box center [1222, 532] width 319 height 25
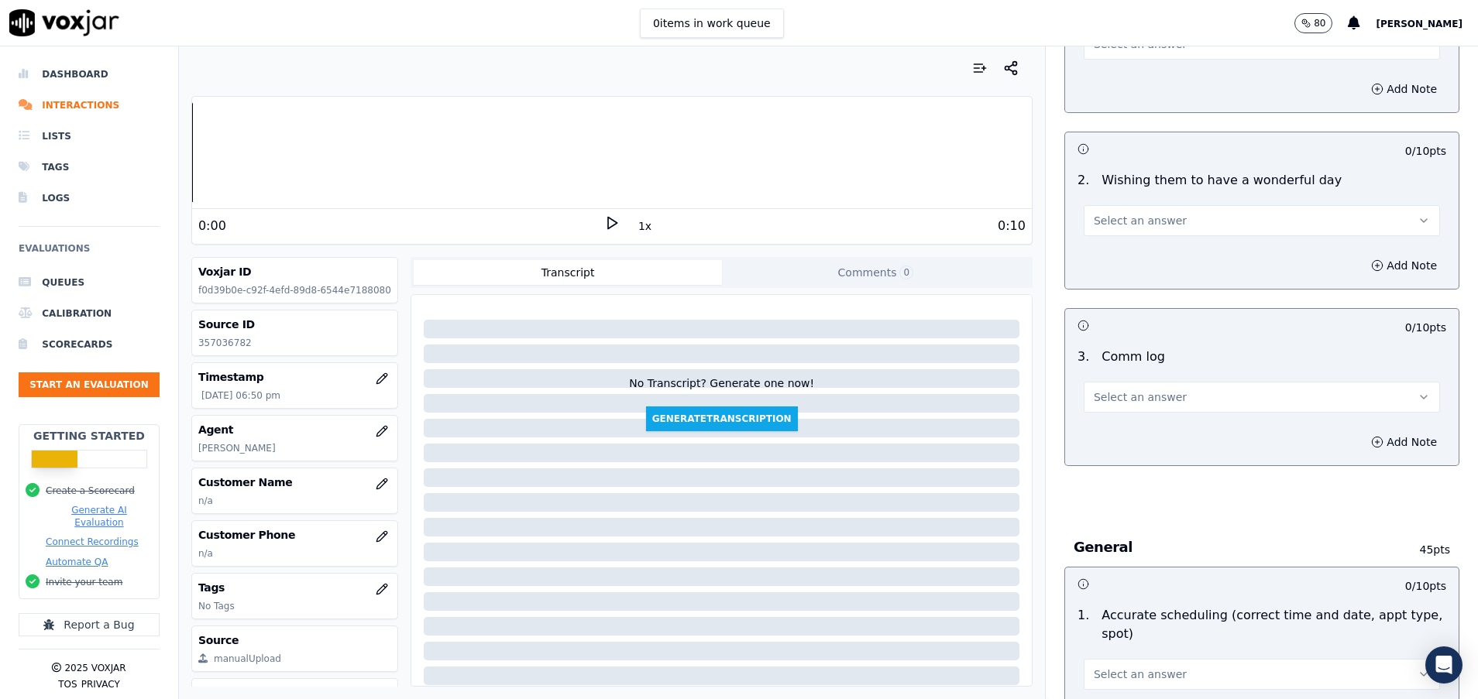
scroll to position [1394, 0]
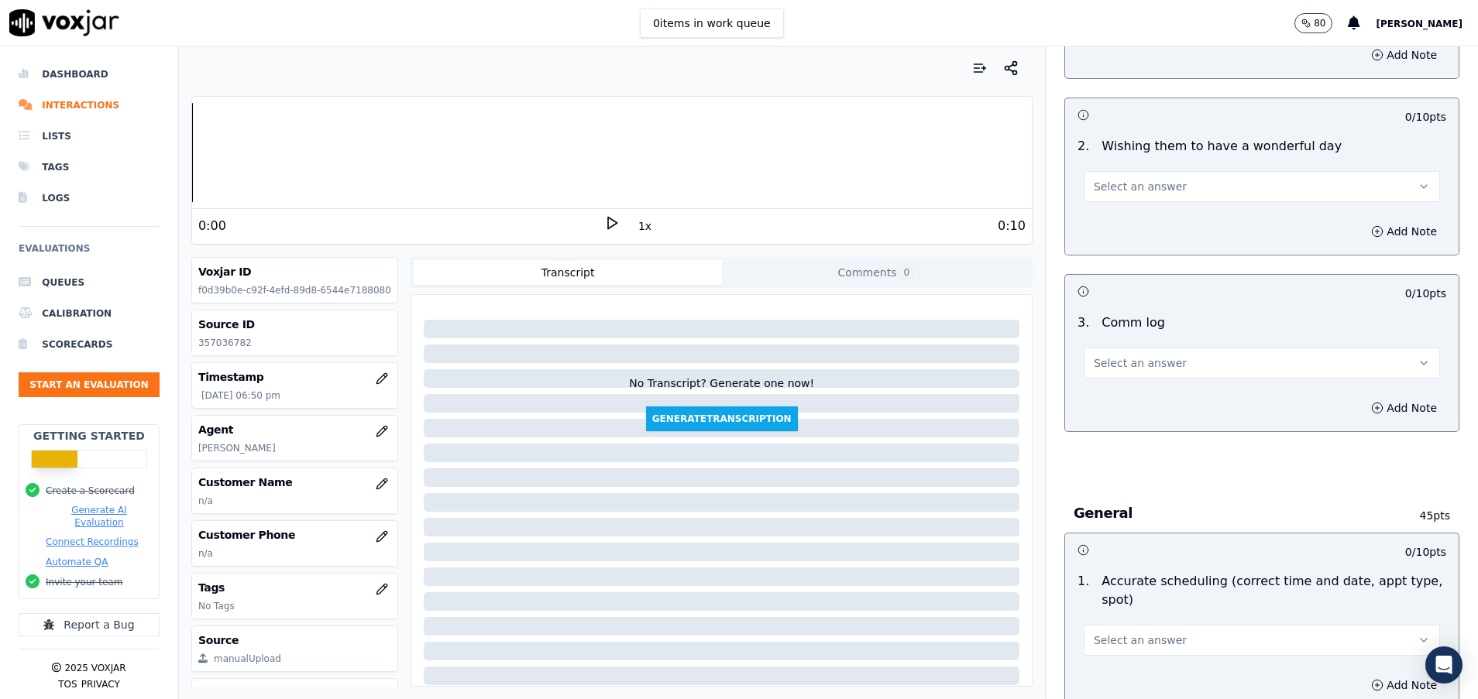
click at [1119, 361] on span "Select an answer" at bounding box center [1140, 363] width 93 height 15
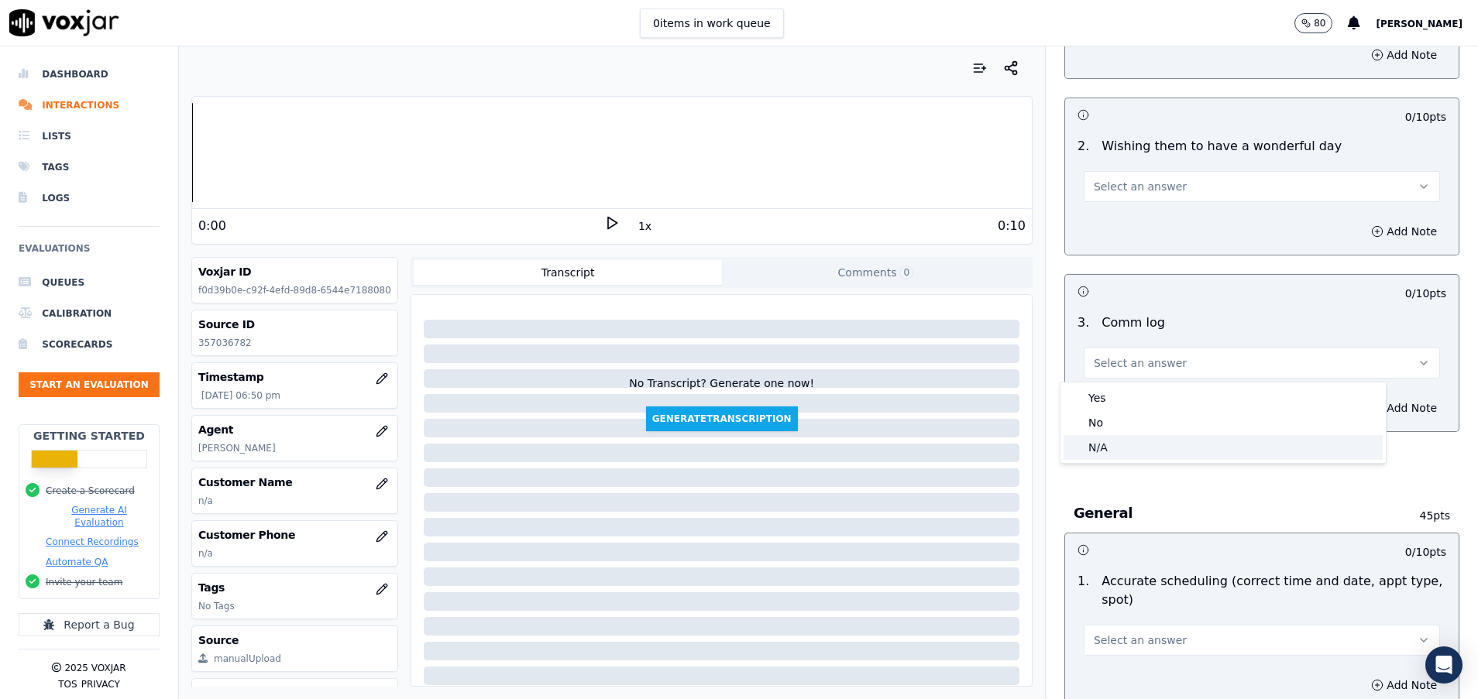
click at [1100, 443] on div "N/A" at bounding box center [1222, 447] width 319 height 25
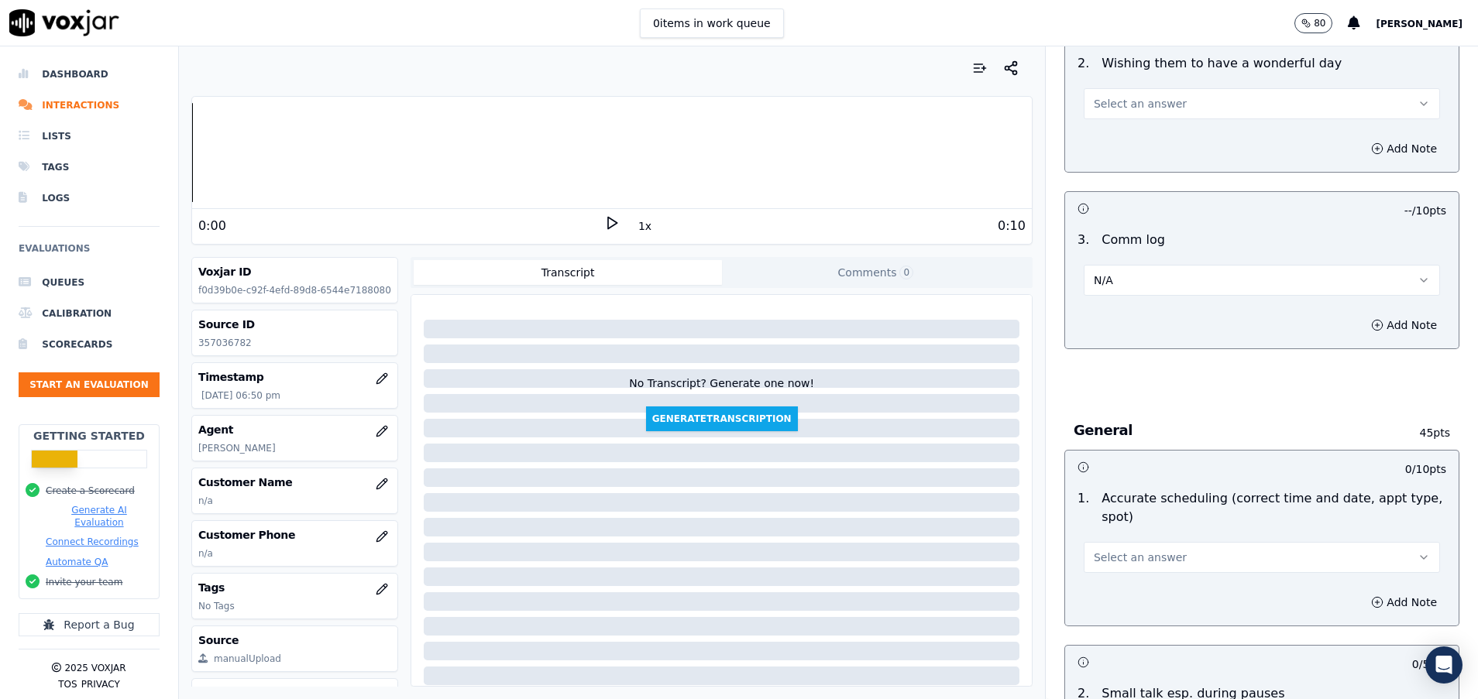
scroll to position [1510, 0]
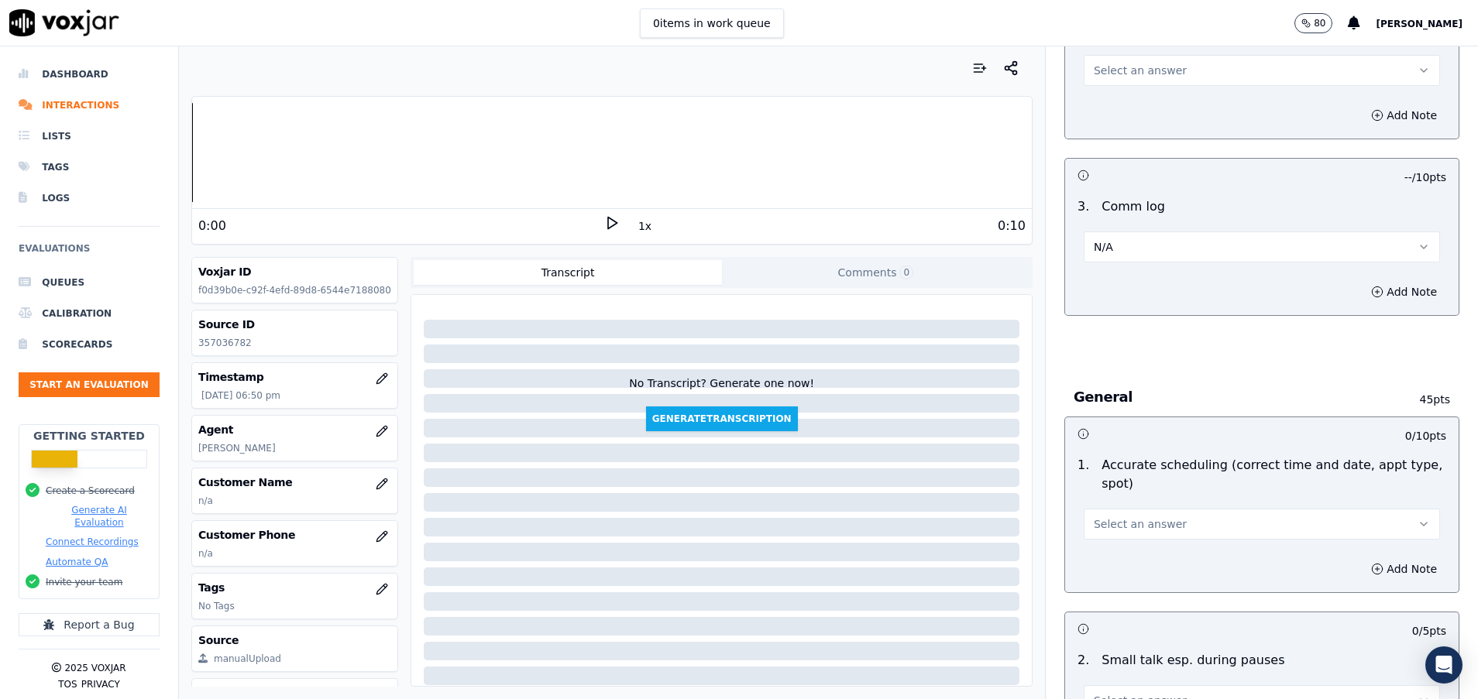
click at [1228, 517] on button "Select an answer" at bounding box center [1262, 524] width 356 height 31
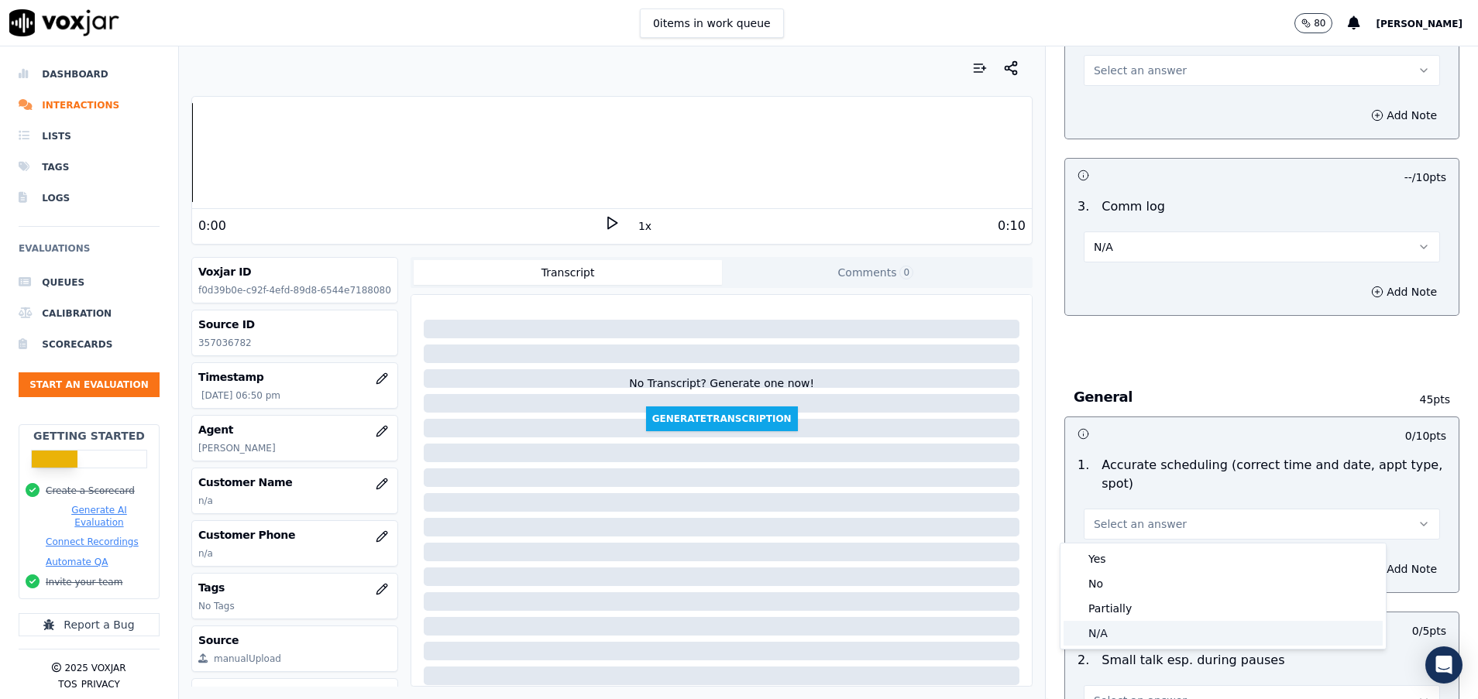
click at [1164, 635] on div "N/A" at bounding box center [1222, 633] width 319 height 25
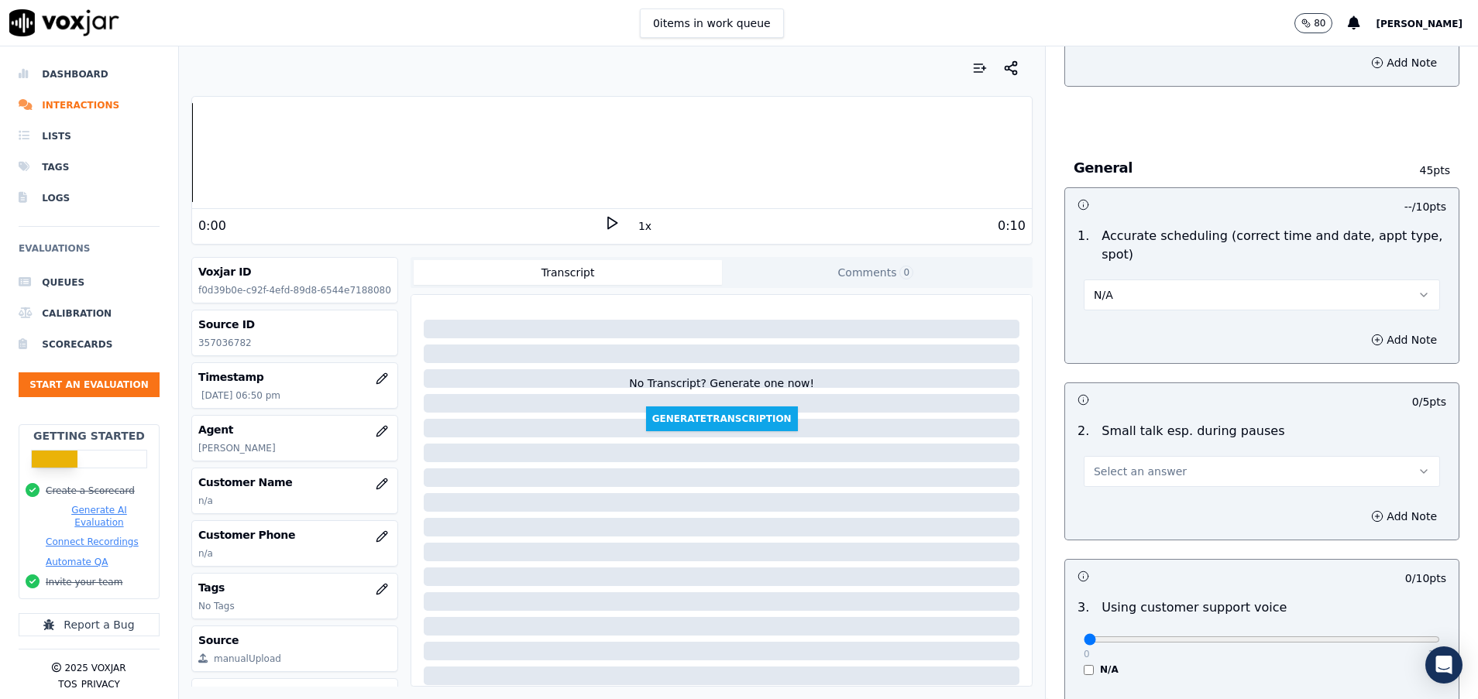
scroll to position [1743, 0]
click at [1128, 465] on span "Select an answer" at bounding box center [1140, 468] width 93 height 15
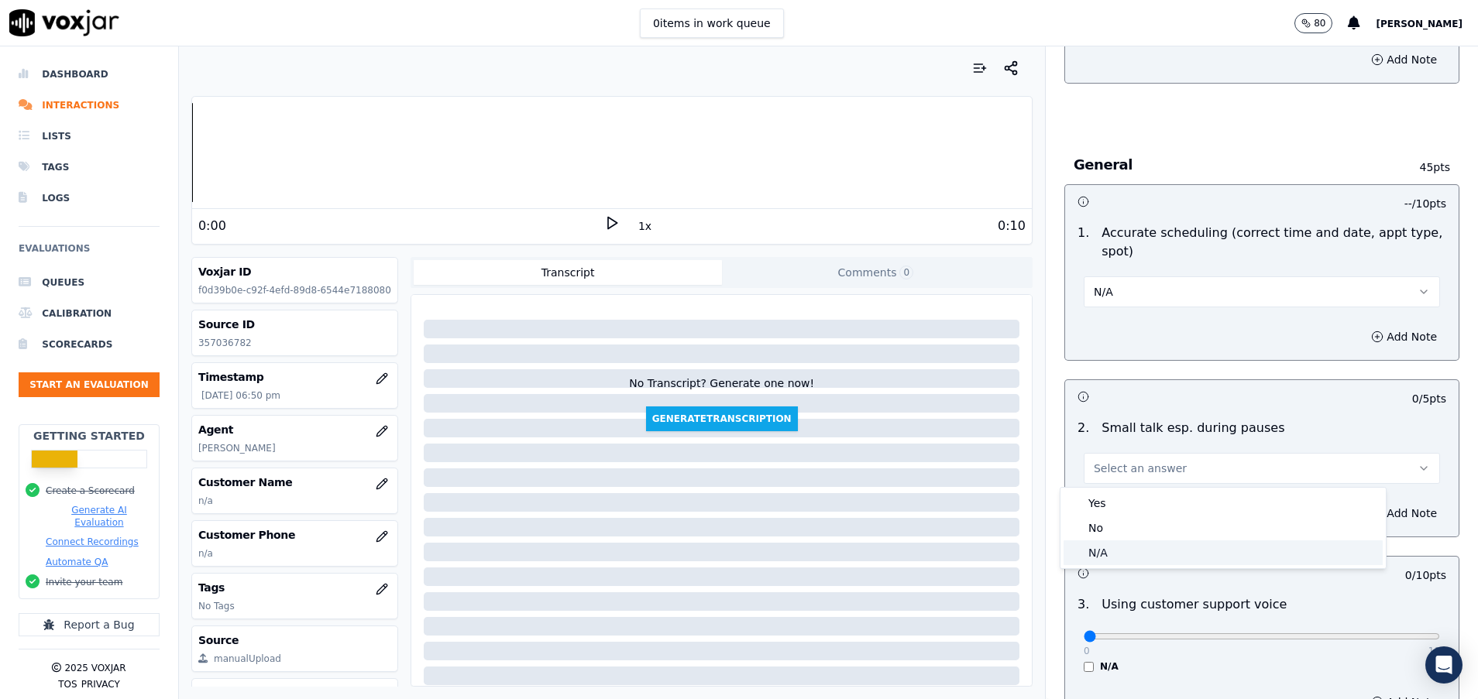
click at [1113, 558] on div "N/A" at bounding box center [1222, 553] width 319 height 25
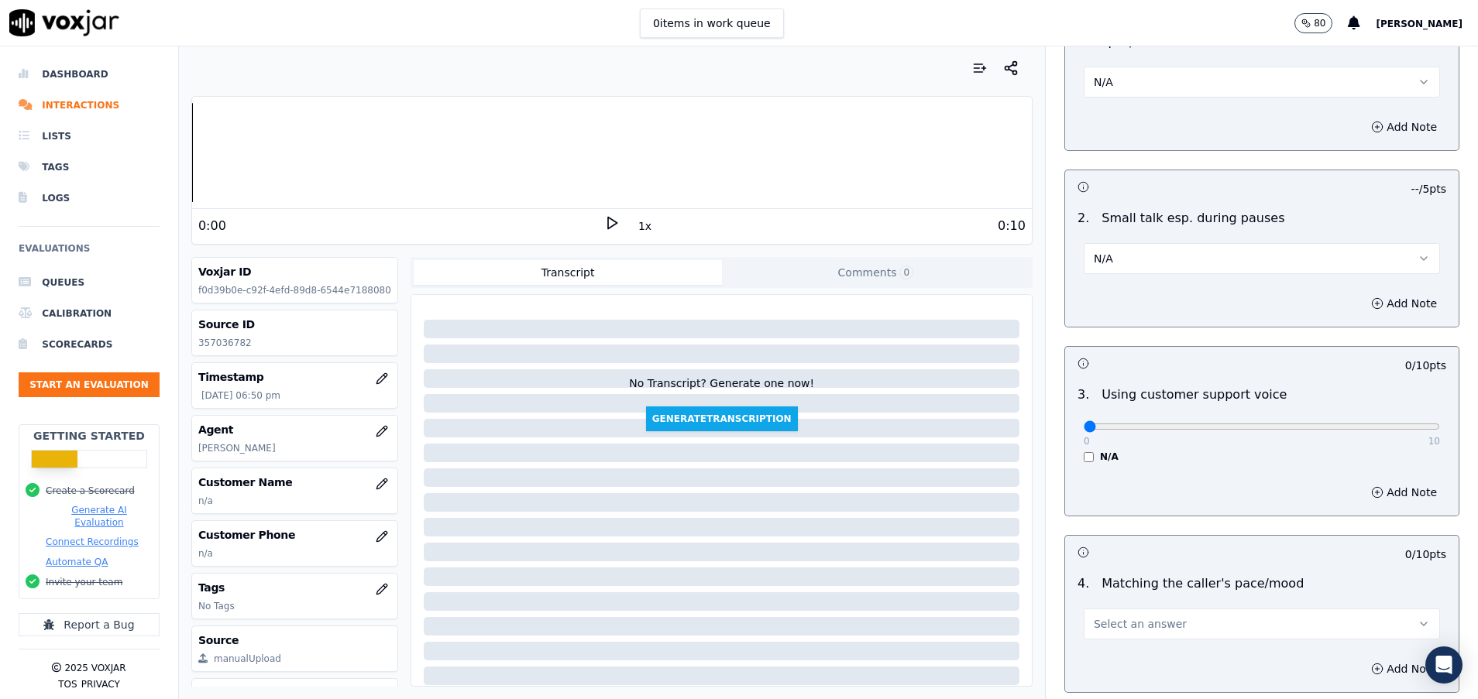
scroll to position [1975, 0]
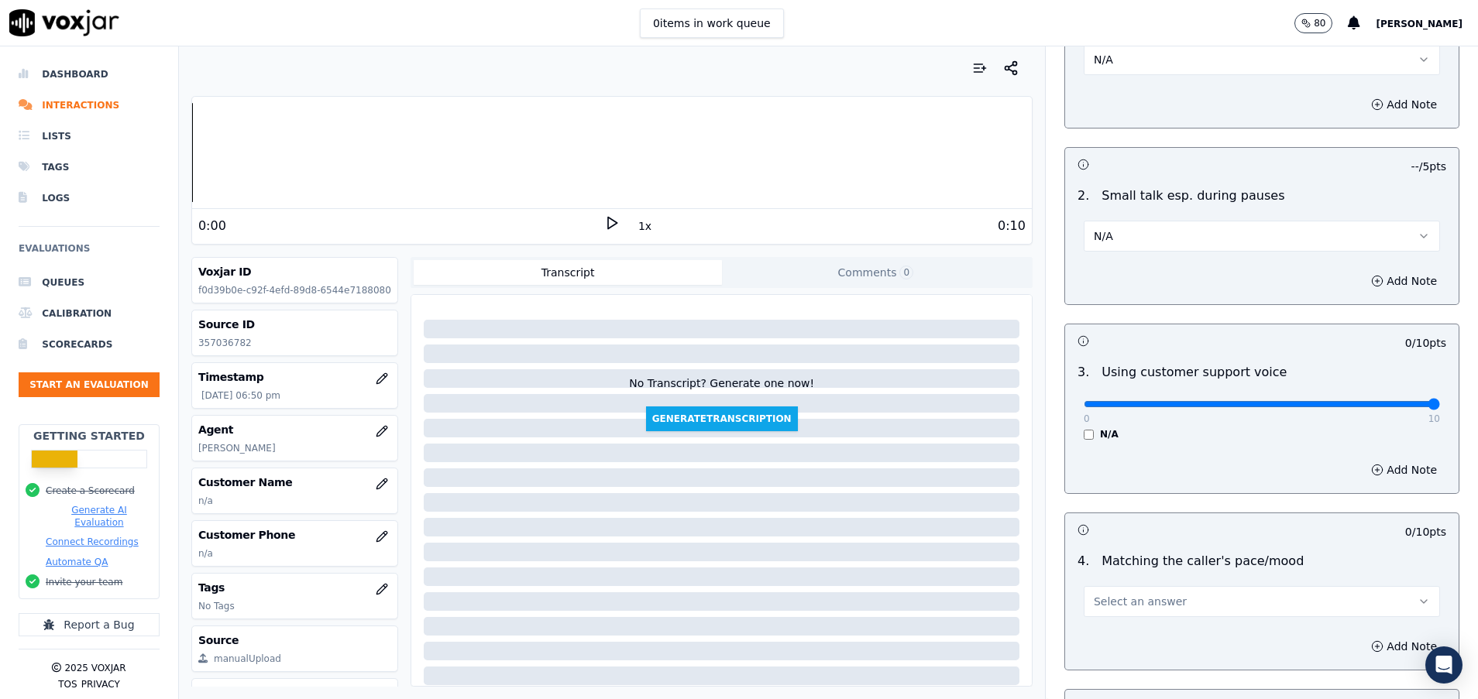
drag, startPoint x: 1063, startPoint y: 404, endPoint x: 1421, endPoint y: 399, distance: 357.1
type input "10"
click at [1421, 401] on input "range" at bounding box center [1262, 404] width 356 height 6
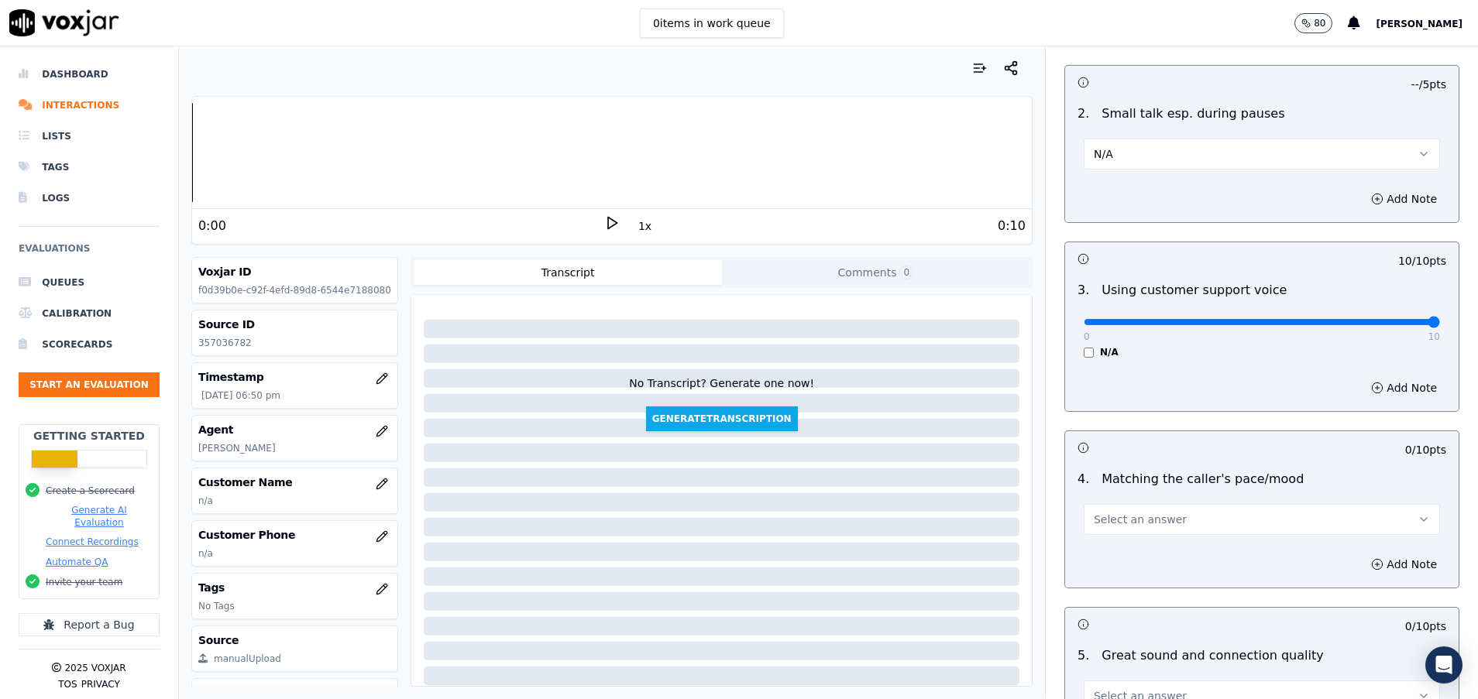
scroll to position [2091, 0]
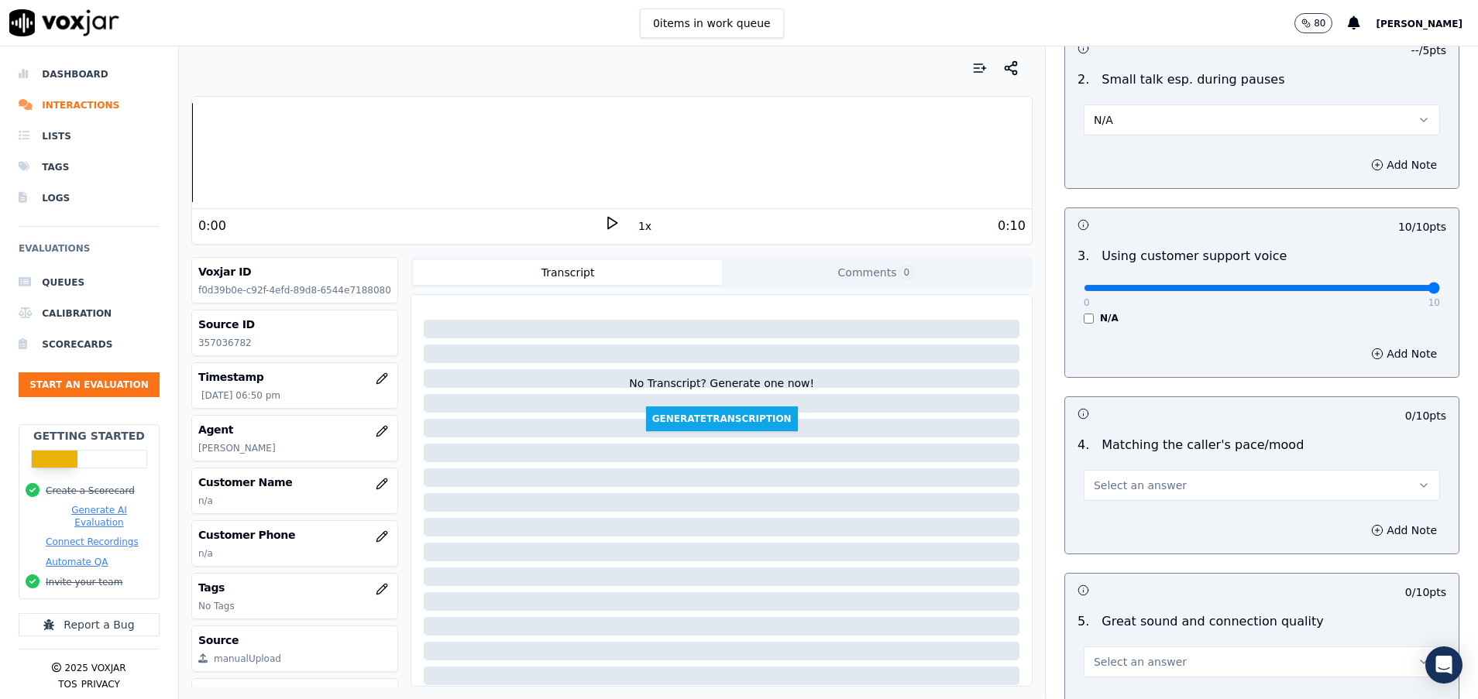
click at [1136, 487] on span "Select an answer" at bounding box center [1140, 485] width 93 height 15
click at [1130, 517] on div "Yes" at bounding box center [1222, 520] width 319 height 25
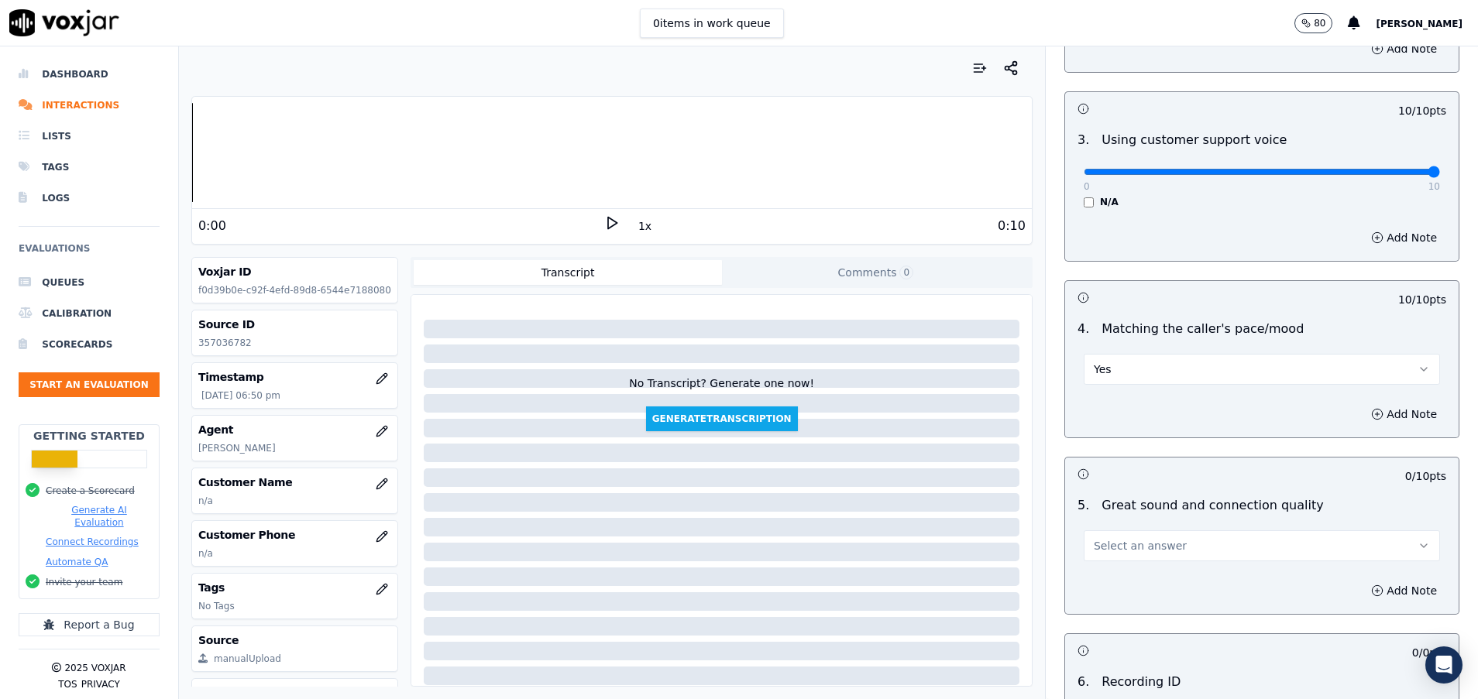
scroll to position [2324, 0]
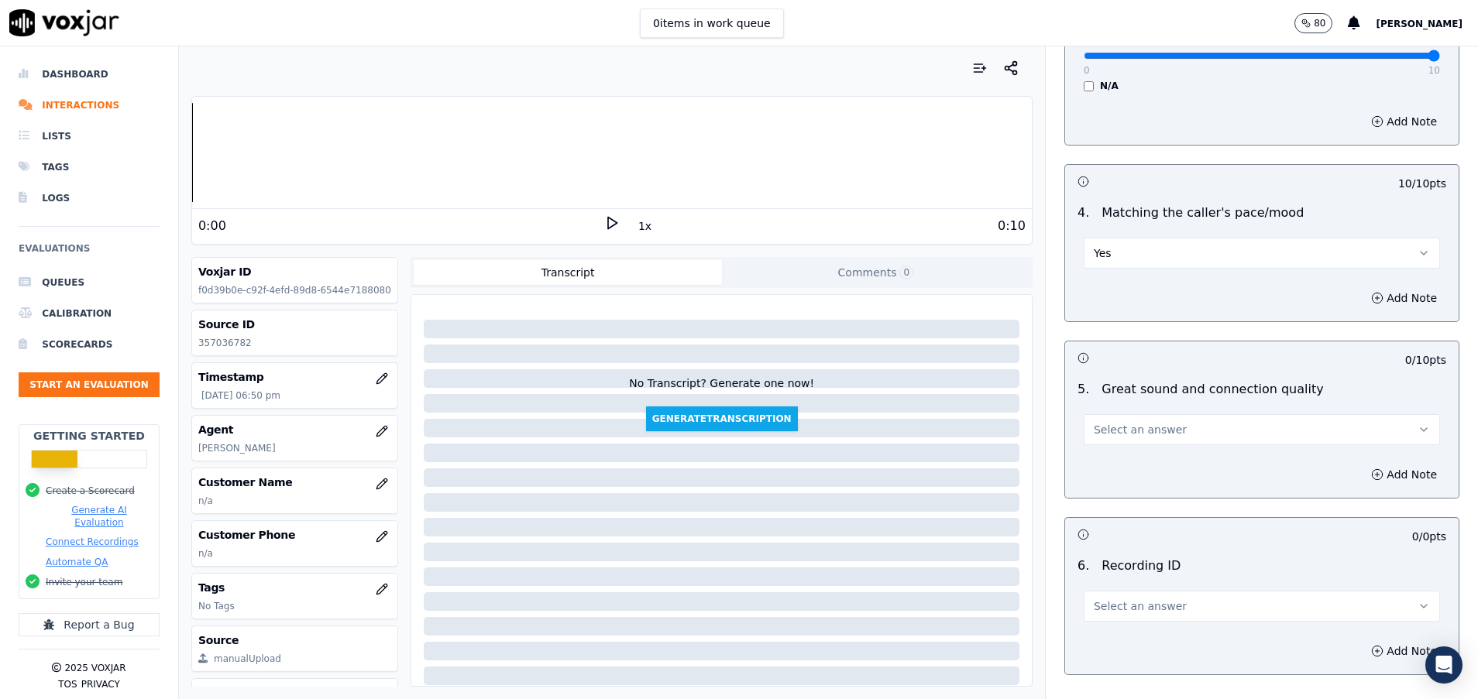
click at [1130, 430] on span "Select an answer" at bounding box center [1140, 429] width 93 height 15
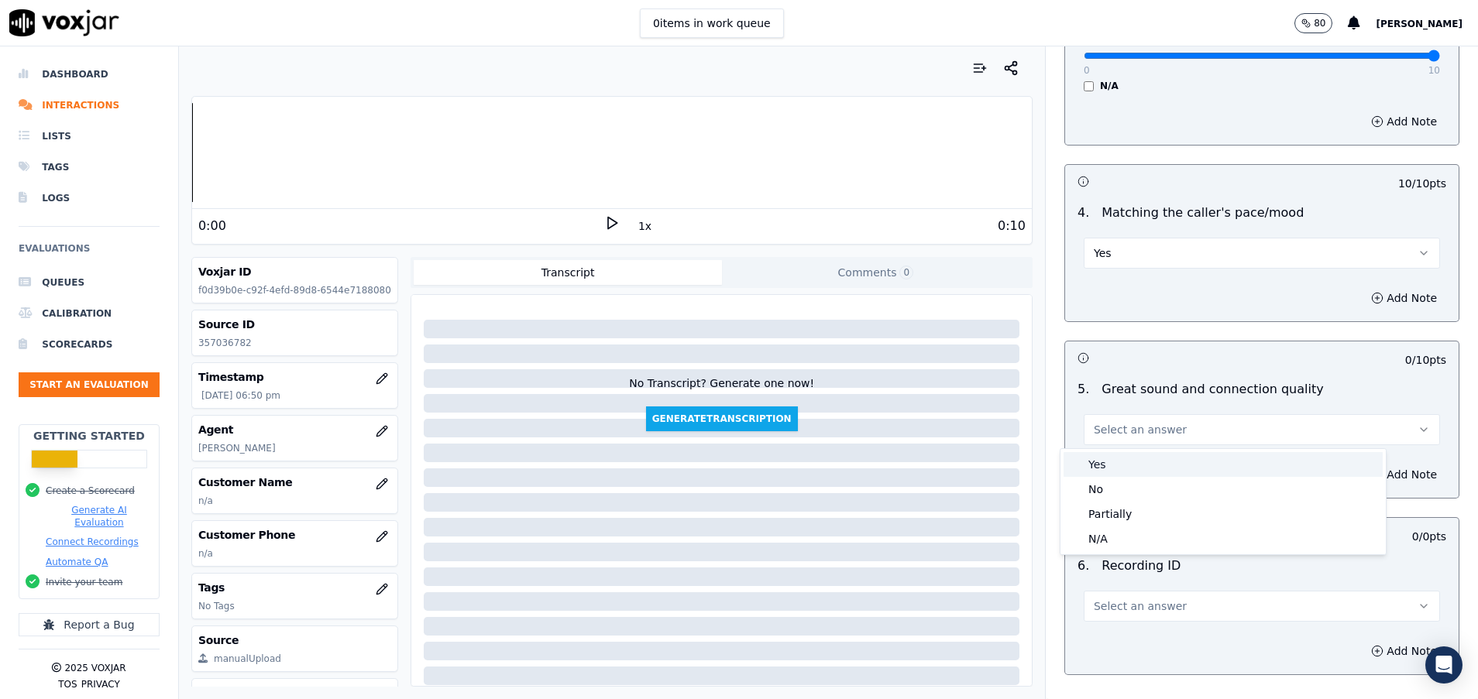
click at [1116, 458] on div "Yes" at bounding box center [1222, 464] width 319 height 25
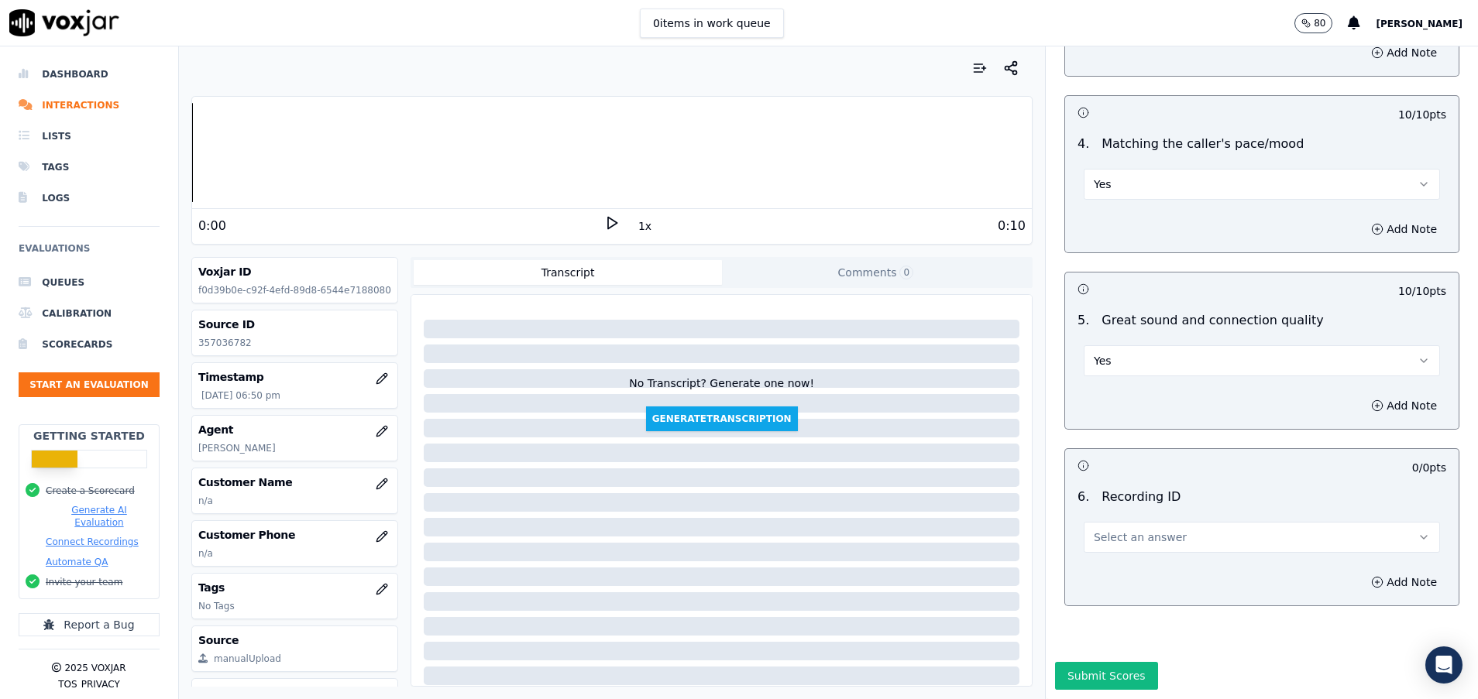
scroll to position [2446, 0]
click at [1116, 530] on span "Select an answer" at bounding box center [1140, 537] width 93 height 15
click at [1116, 527] on div "N/A" at bounding box center [1222, 528] width 319 height 25
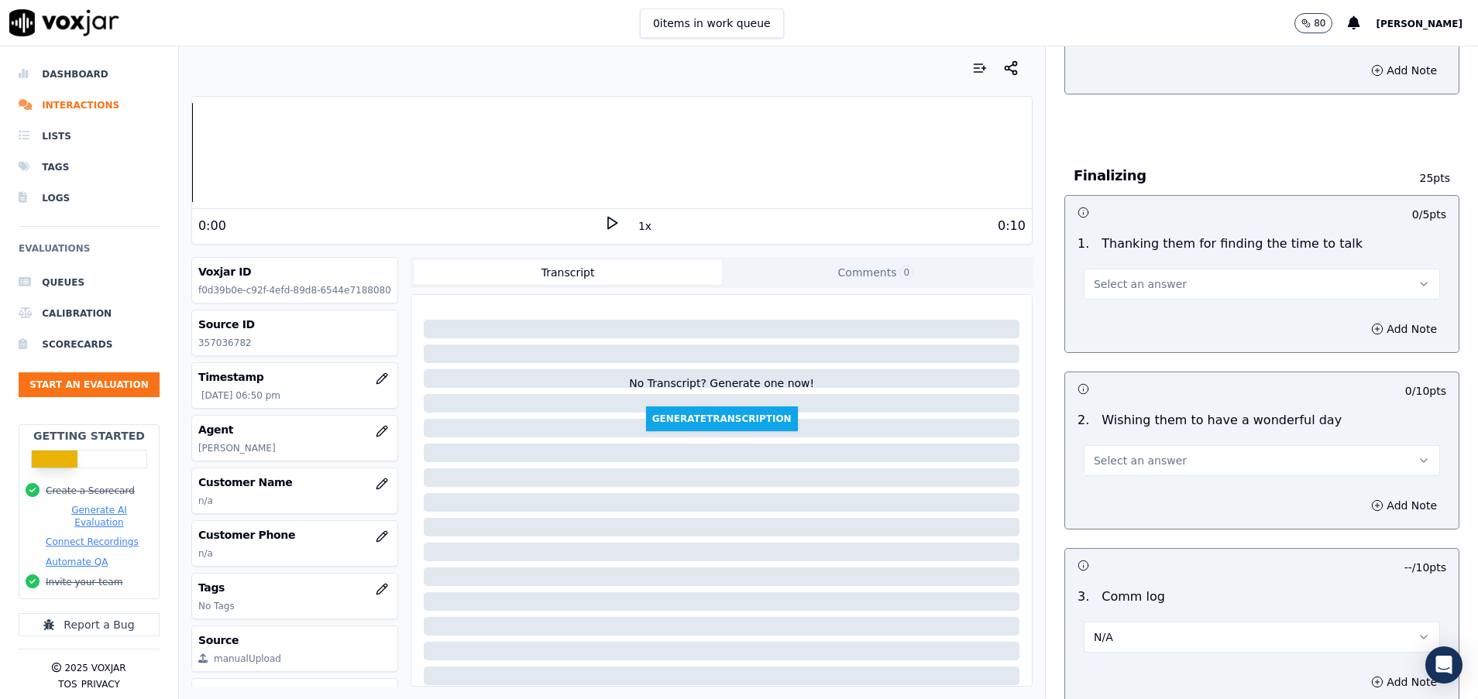
scroll to position [1168, 0]
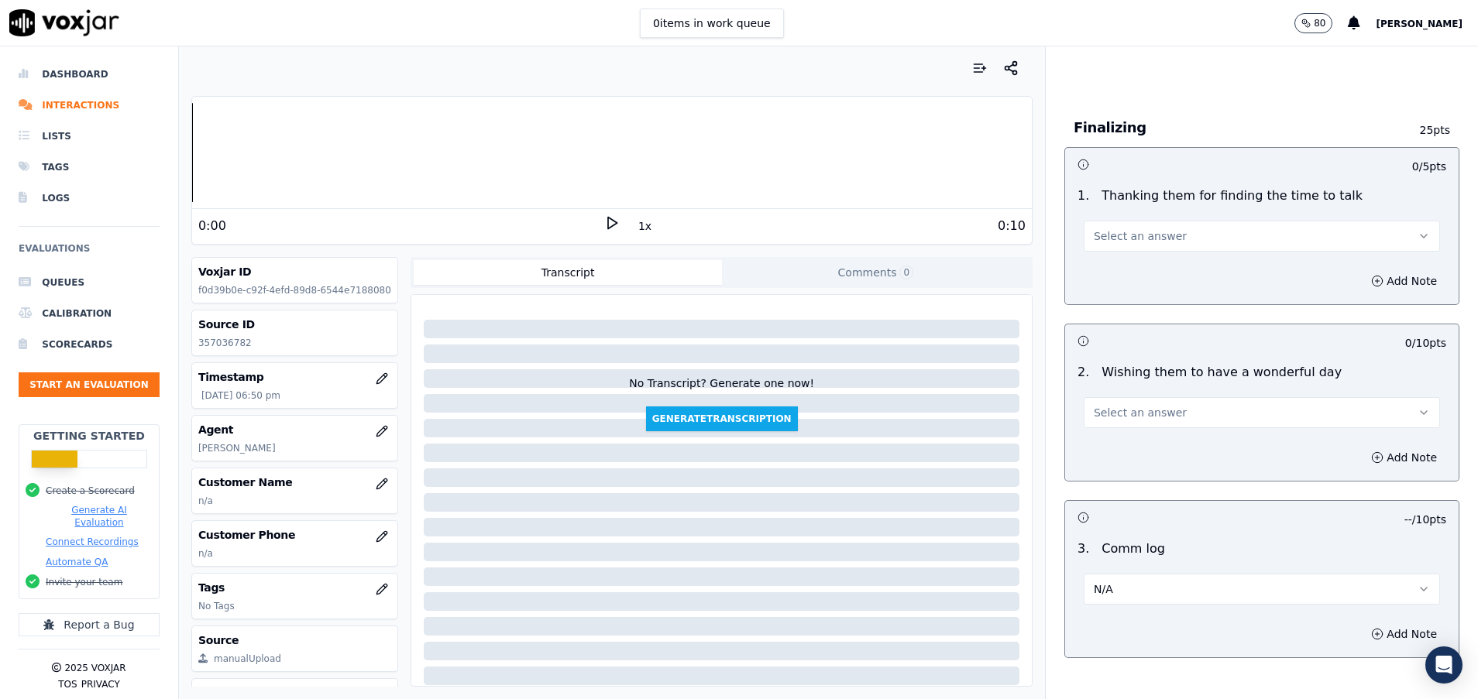
click at [1218, 236] on button "Select an answer" at bounding box center [1262, 236] width 356 height 31
click at [1185, 289] on div "No" at bounding box center [1222, 295] width 319 height 25
click at [1174, 414] on button "Select an answer" at bounding box center [1262, 412] width 356 height 31
click at [1163, 444] on div "Yes" at bounding box center [1222, 447] width 319 height 25
drag, startPoint x: 1168, startPoint y: 452, endPoint x: 1194, endPoint y: 483, distance: 40.7
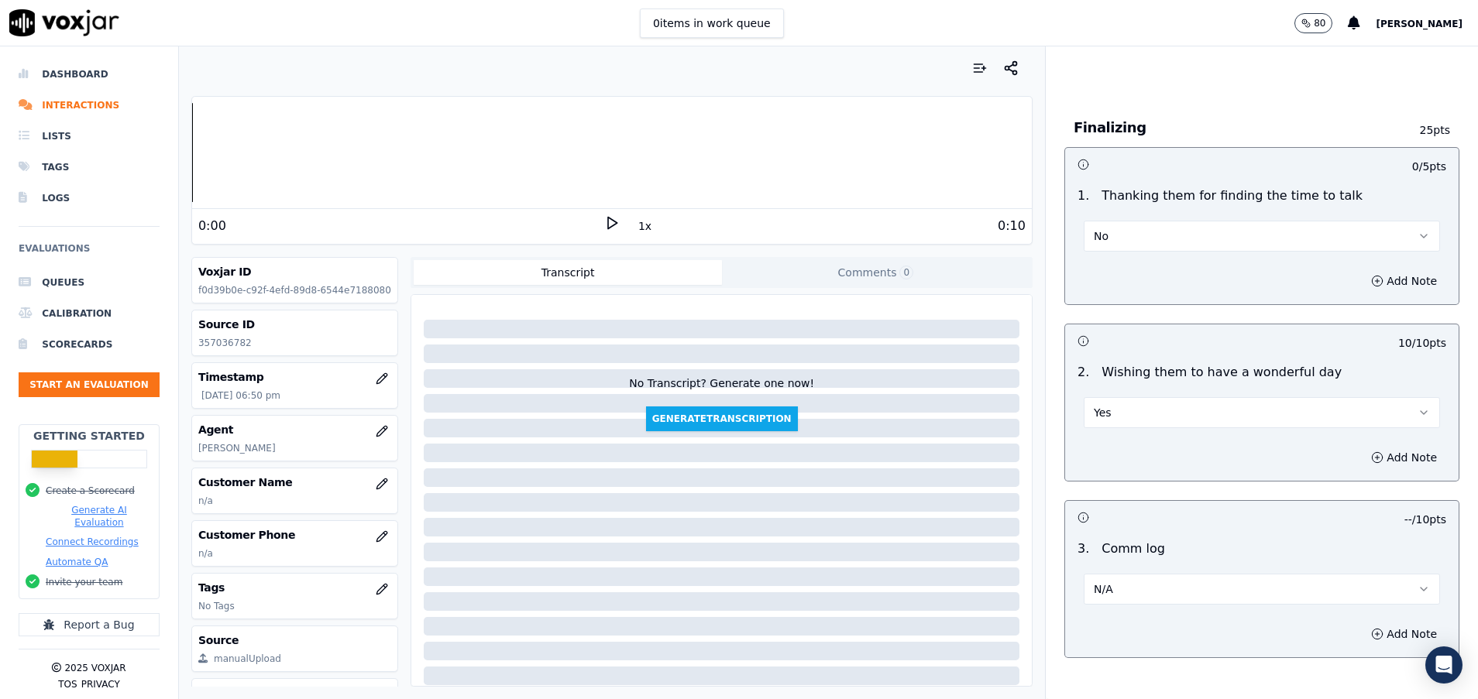
click at [1194, 483] on div "0 / 5 pts 1 . Thanking them for finding the time to talk No Add Note 10 / 10 pt…" at bounding box center [1261, 402] width 395 height 511
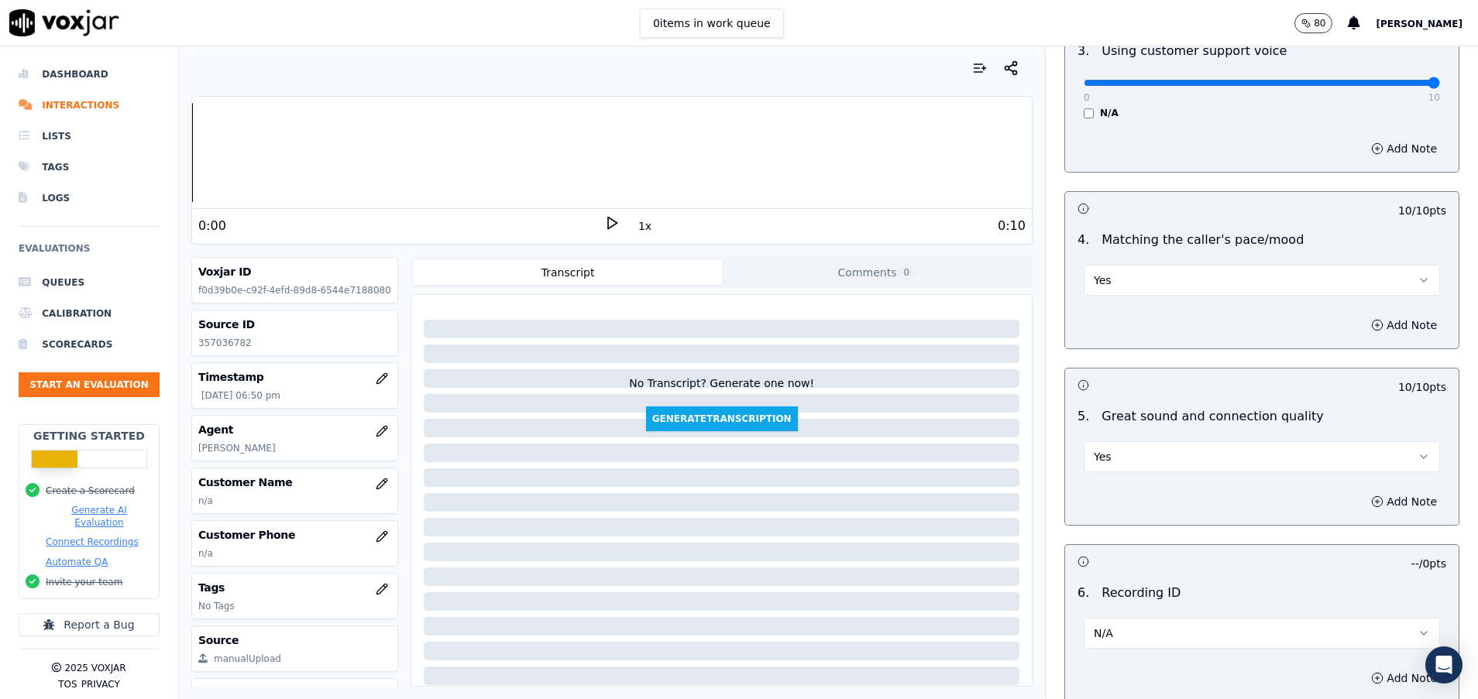
scroll to position [2446, 0]
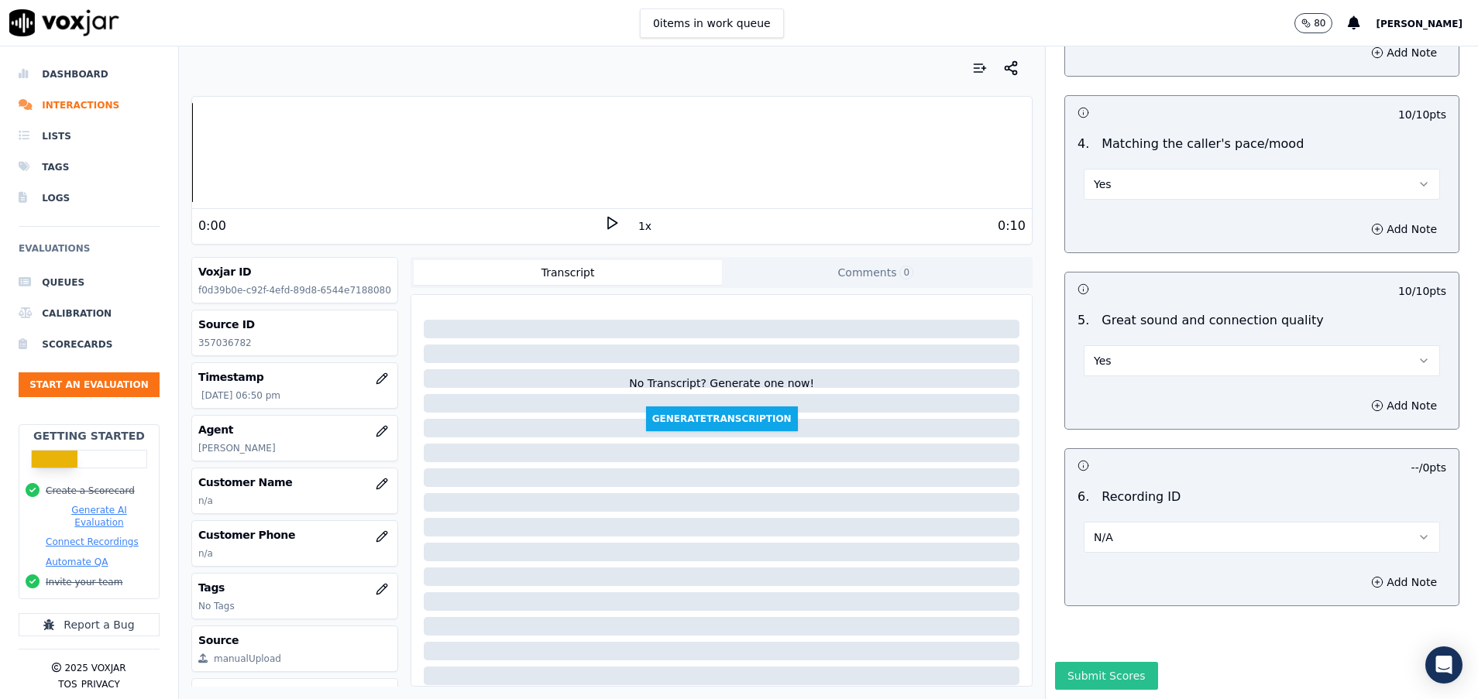
click at [1063, 662] on button "Submit Scores" at bounding box center [1106, 676] width 103 height 28
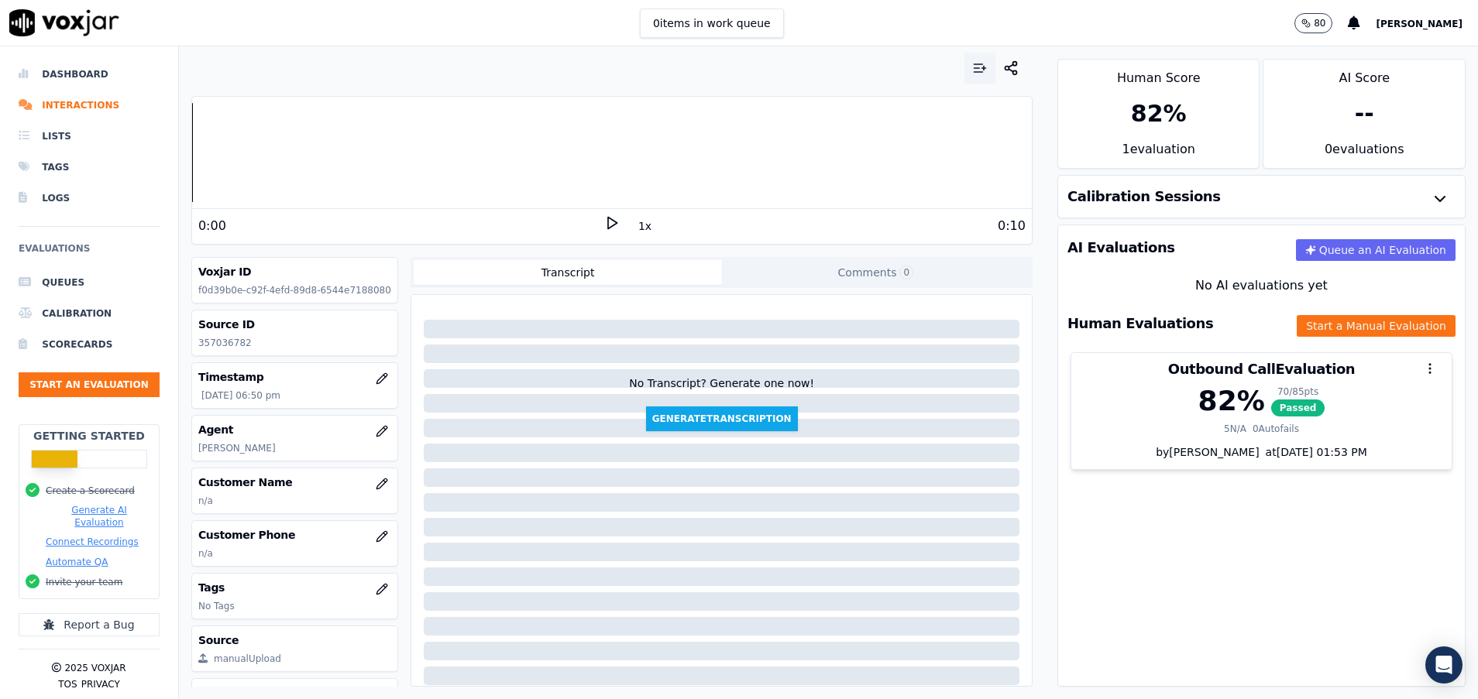
click at [972, 66] on icon "button" at bounding box center [979, 67] width 15 height 15
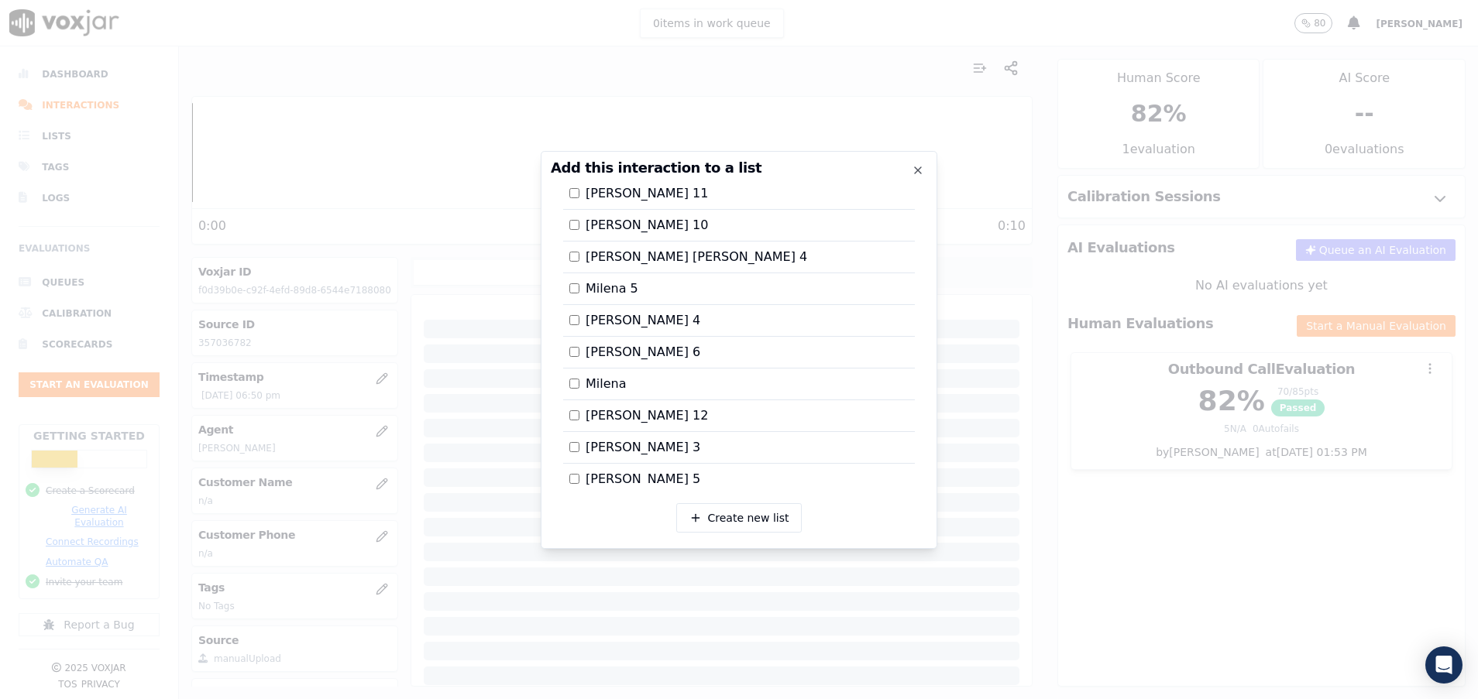
scroll to position [1281, 0]
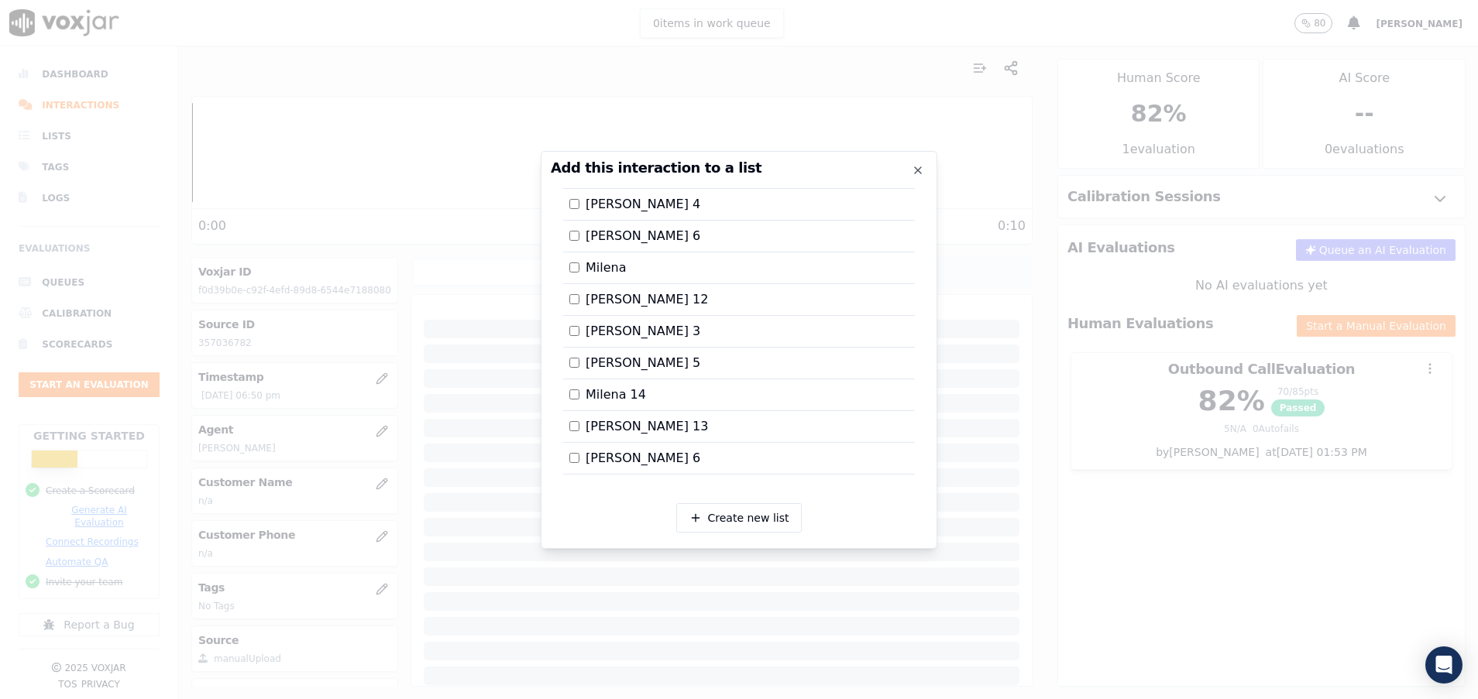
click at [1173, 487] on div at bounding box center [739, 349] width 1478 height 699
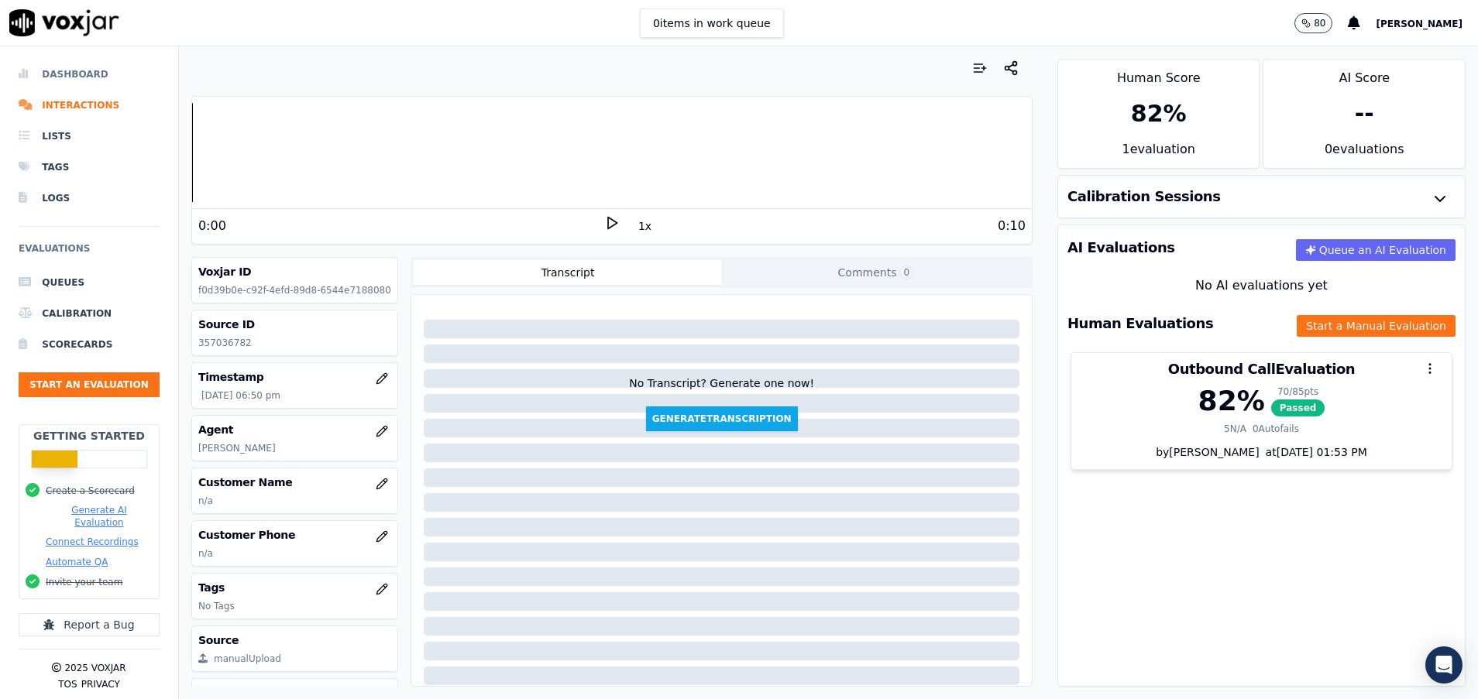
click at [72, 64] on li "Dashboard" at bounding box center [89, 74] width 141 height 31
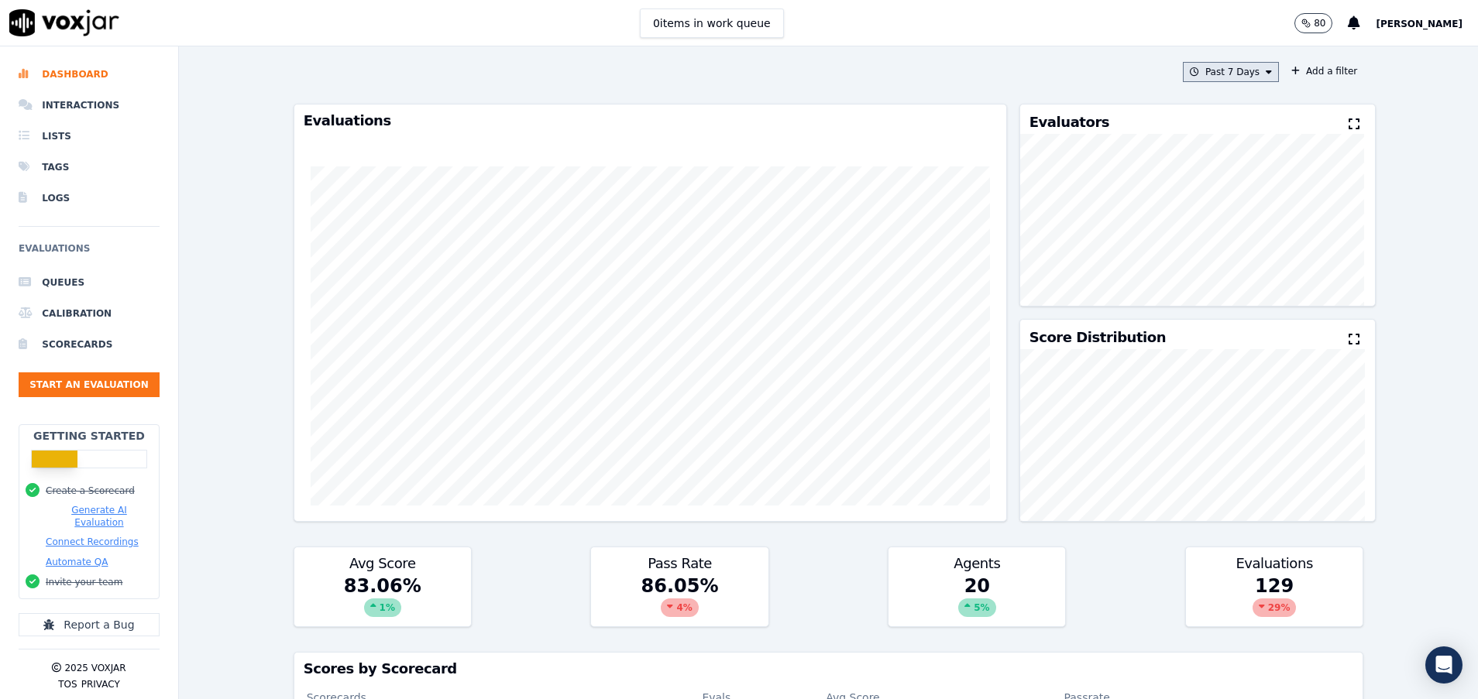
click at [1236, 74] on button "Past 7 Days" at bounding box center [1231, 72] width 96 height 20
click at [1208, 120] on div "[DATE]" at bounding box center [1224, 119] width 32 height 12
click at [1241, 263] on button "Add" at bounding box center [1256, 250] width 30 height 25
click at [108, 387] on button "Start an Evaluation" at bounding box center [89, 385] width 141 height 25
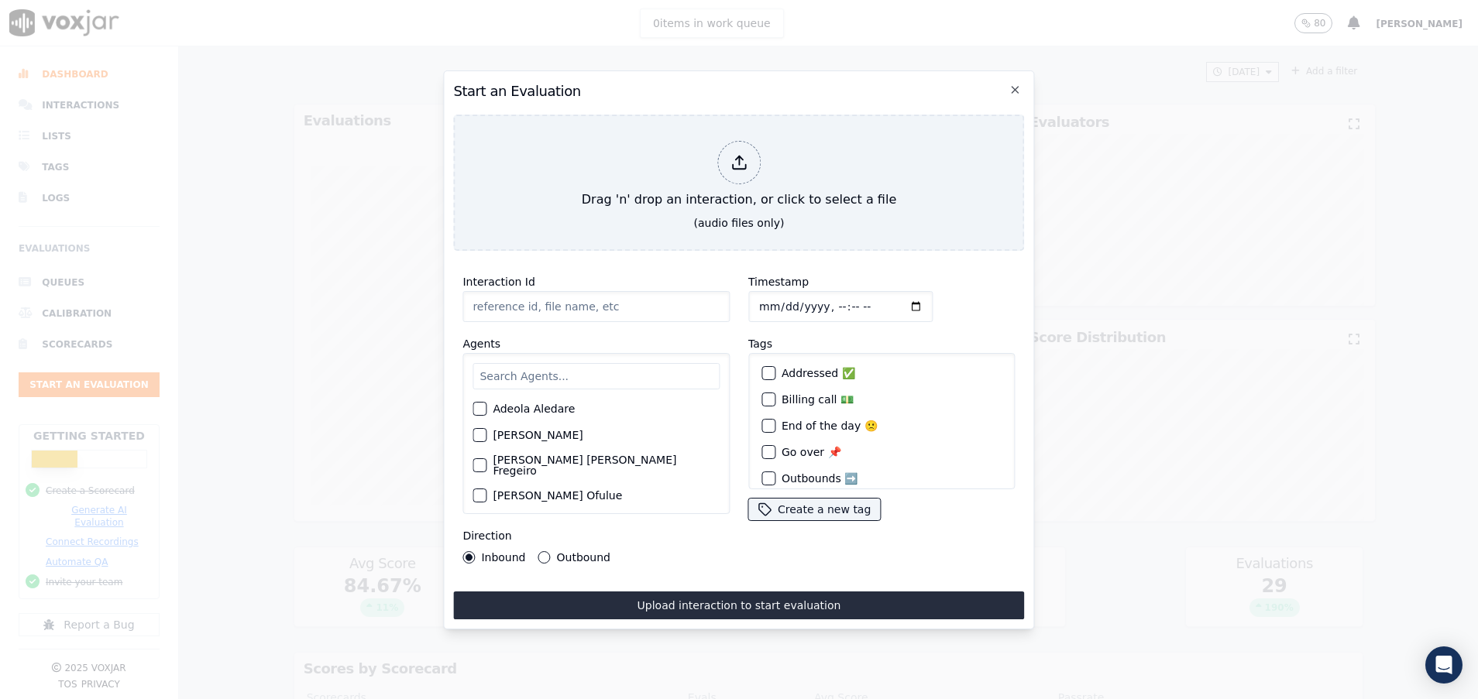
paste input "357016877"
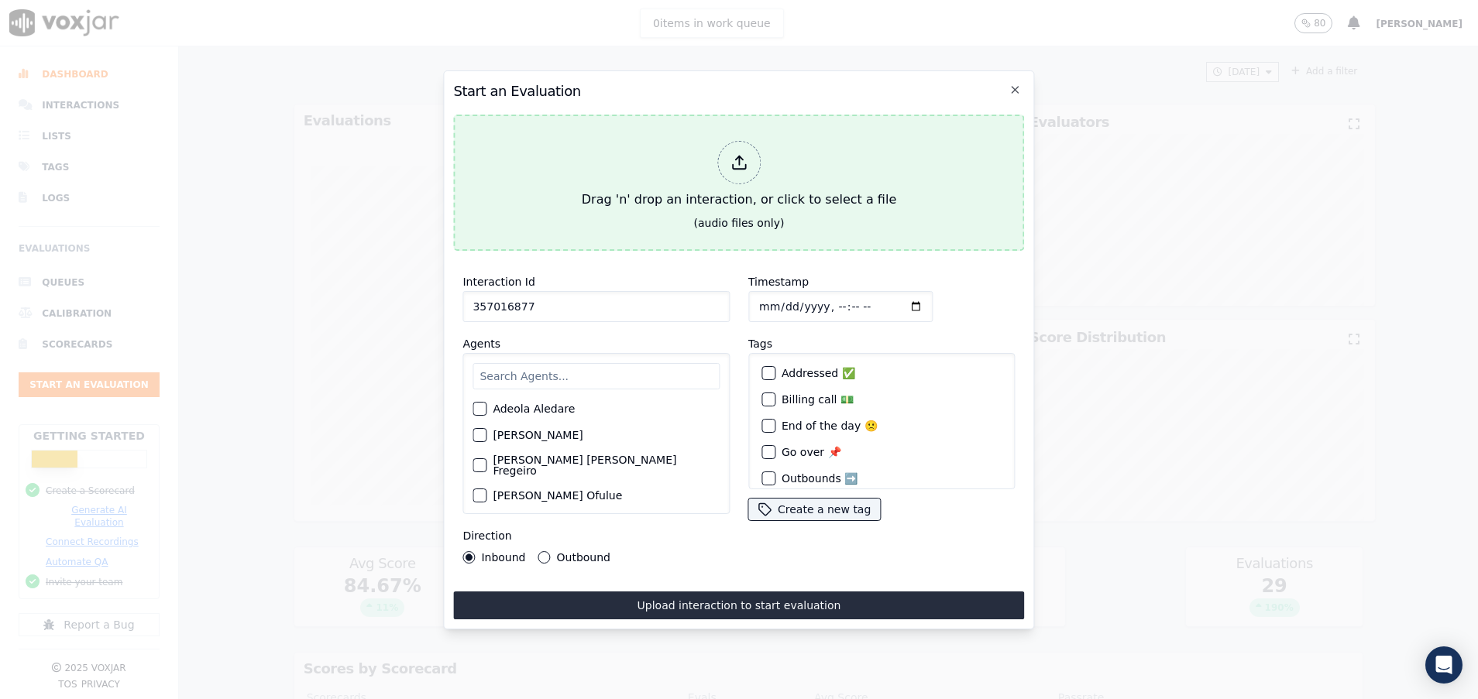
type input "357016877"
click at [644, 192] on div "Drag 'n' drop an interaction, or click to select a file" at bounding box center [738, 175] width 327 height 81
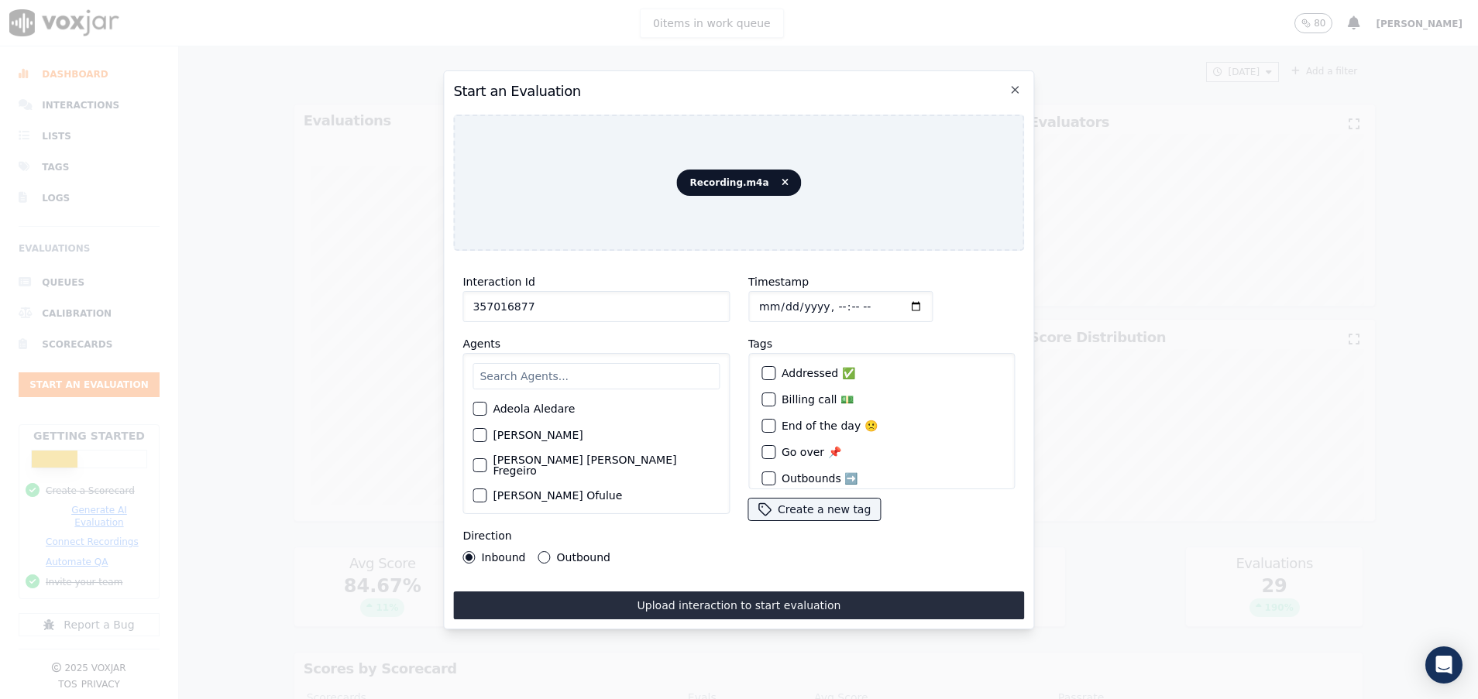
click at [514, 369] on input "text" at bounding box center [595, 376] width 247 height 26
type input "[PERSON_NAME]"
click at [480, 408] on div "button" at bounding box center [478, 413] width 11 height 11
click at [545, 551] on button "Outbound" at bounding box center [544, 557] width 12 height 12
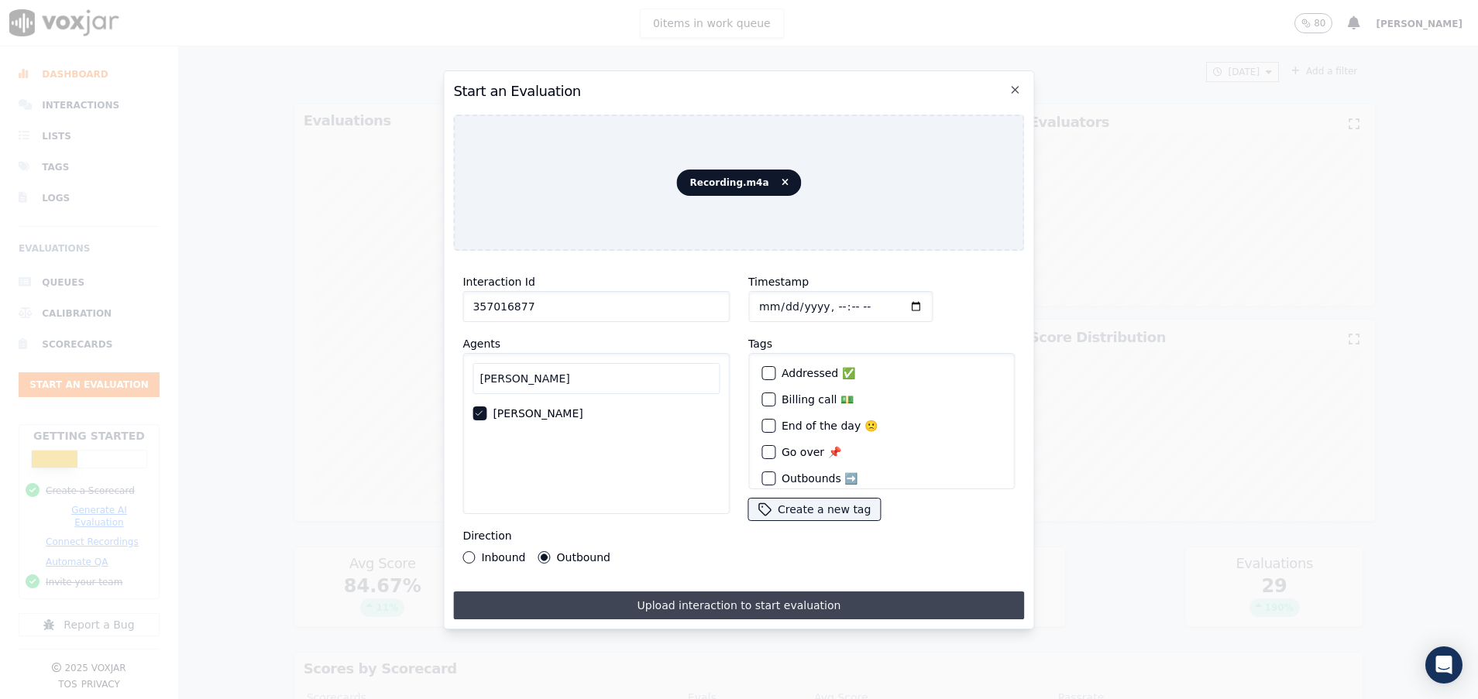
click at [747, 592] on button "Upload interaction to start evaluation" at bounding box center [738, 606] width 571 height 28
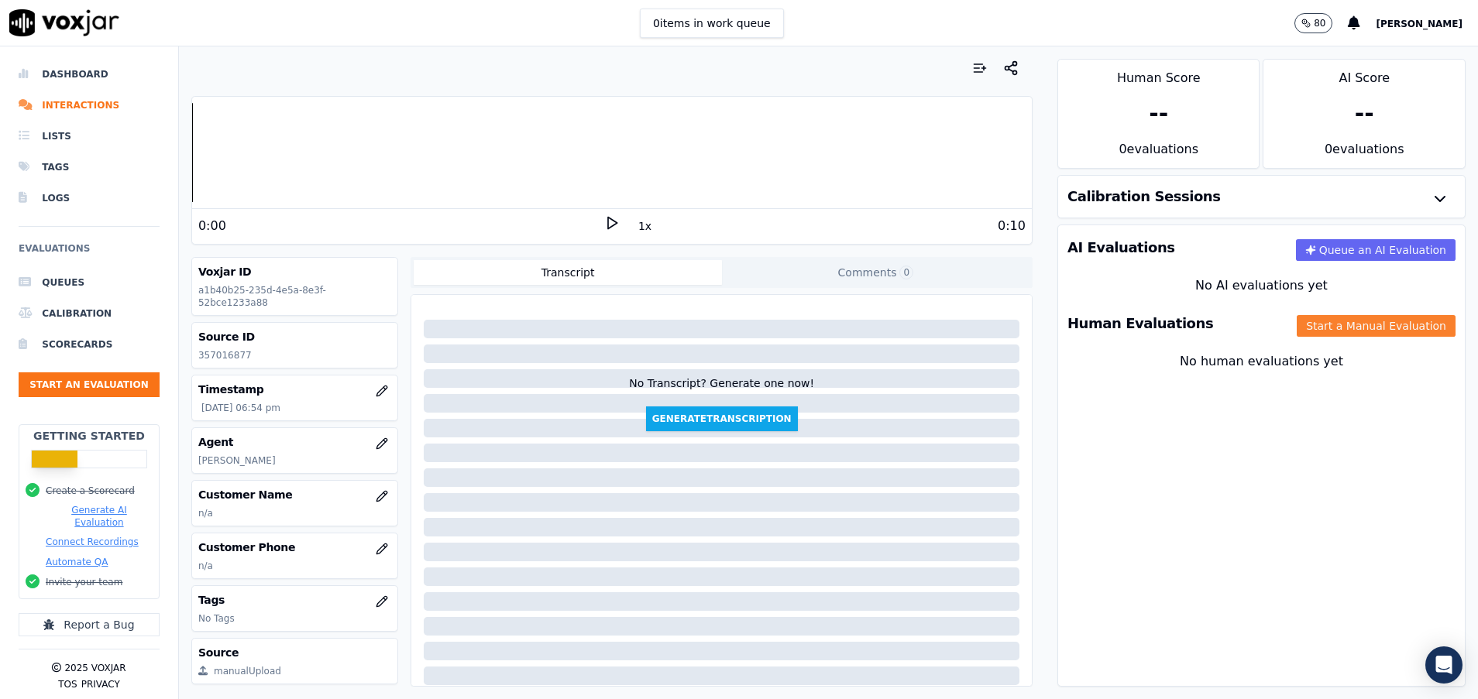
click at [1339, 328] on button "Start a Manual Evaluation" at bounding box center [1376, 326] width 159 height 22
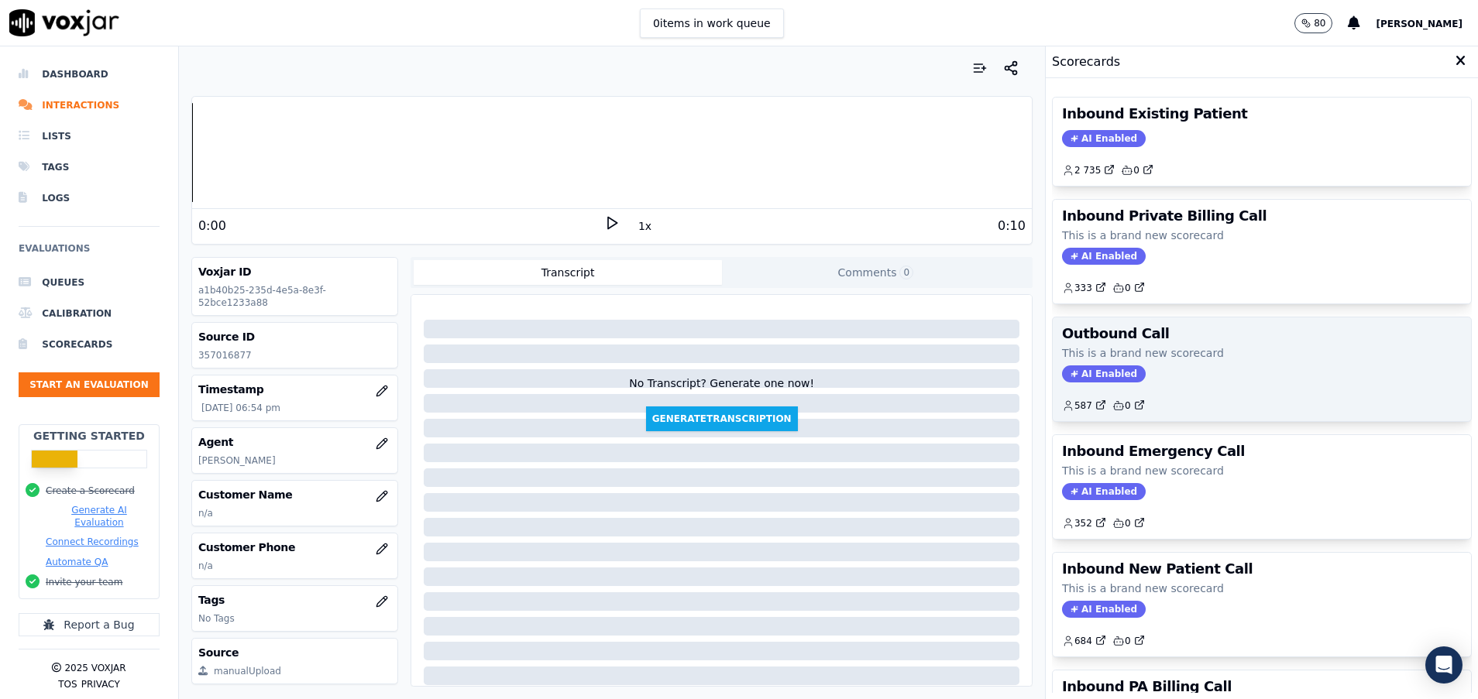
click at [1185, 334] on h3 "Outbound Call" at bounding box center [1262, 334] width 400 height 14
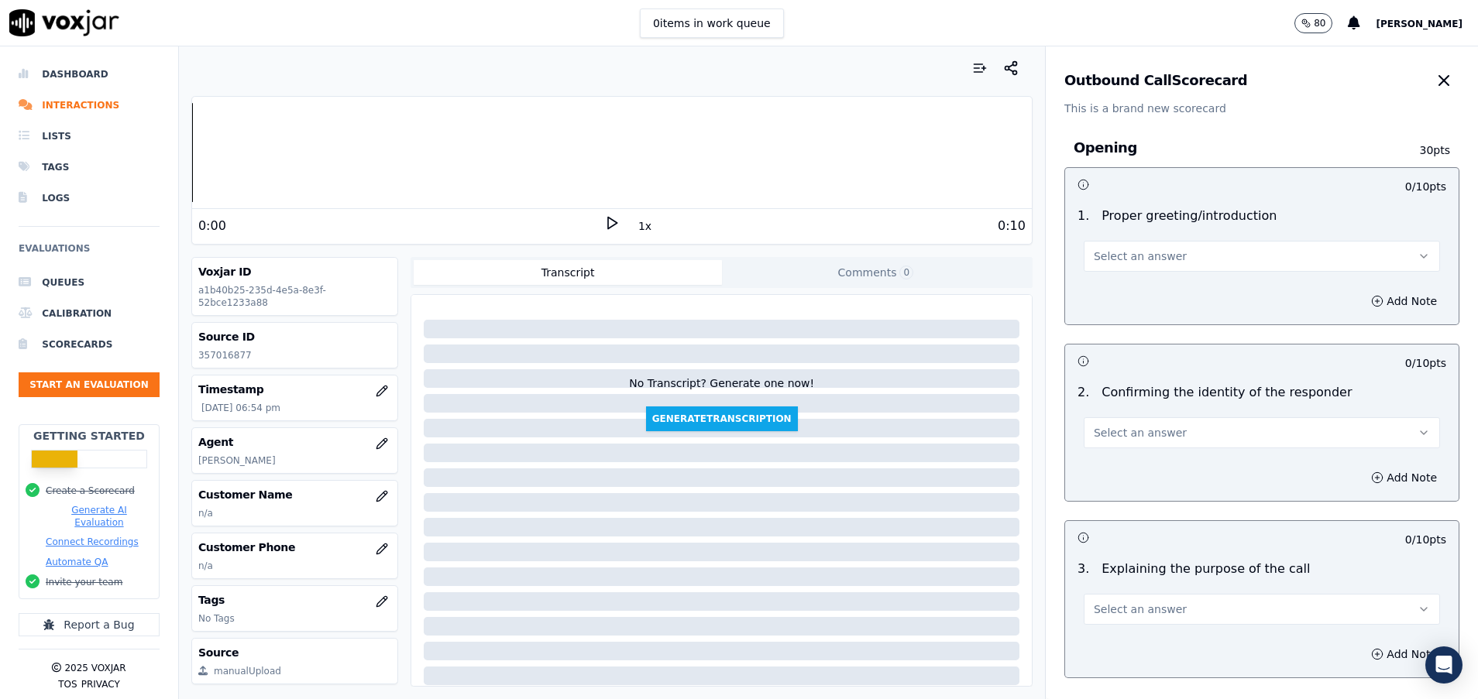
click at [1155, 246] on button "Select an answer" at bounding box center [1262, 256] width 356 height 31
click at [1150, 290] on div "Yes" at bounding box center [1222, 291] width 319 height 25
click at [1135, 431] on span "Select an answer" at bounding box center [1140, 432] width 93 height 15
click at [1130, 477] on div "Yes" at bounding box center [1222, 467] width 319 height 25
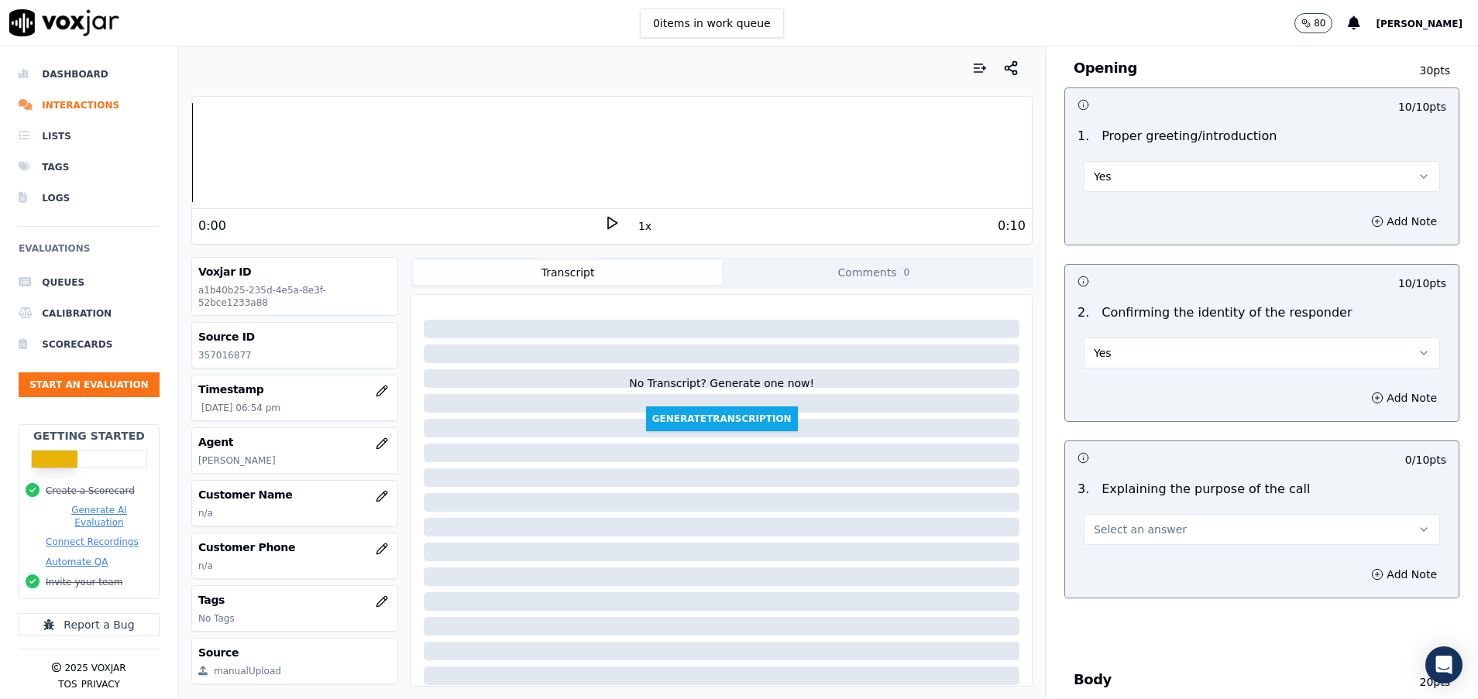
scroll to position [116, 0]
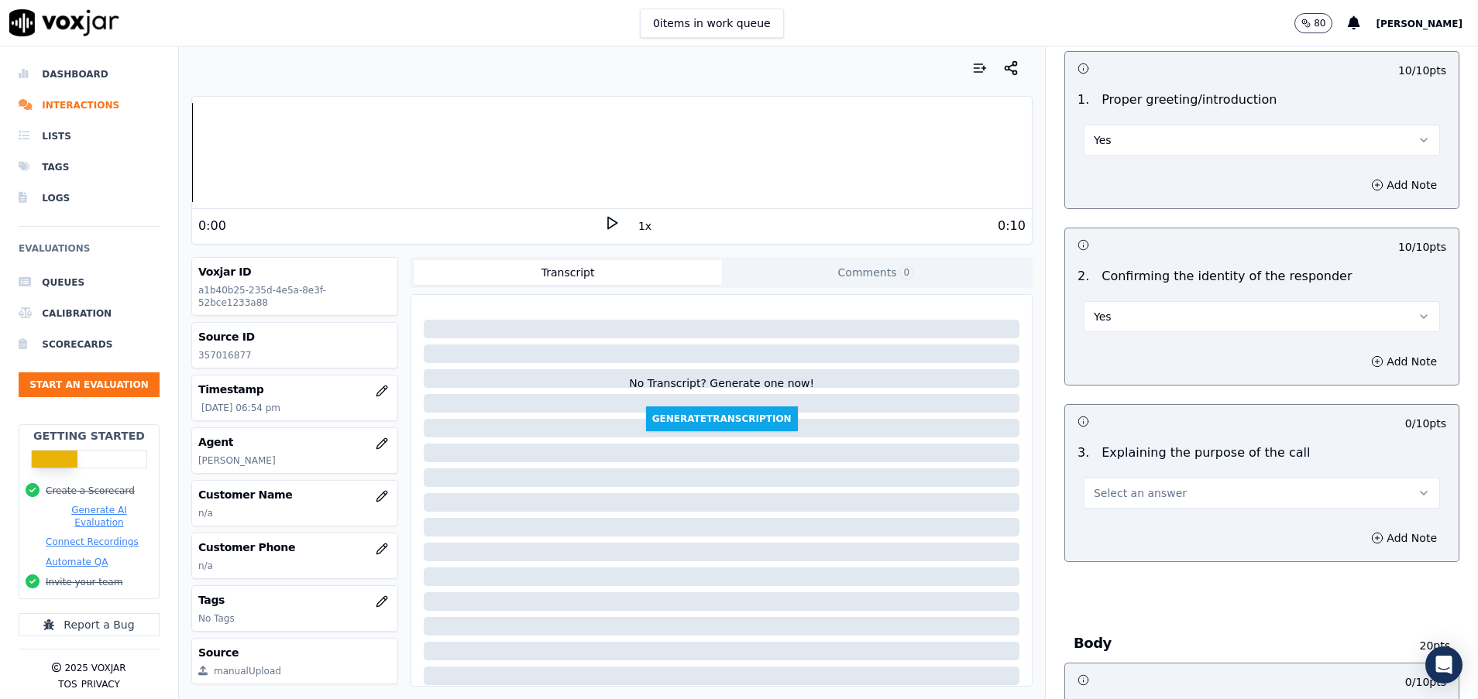
click at [1128, 491] on span "Select an answer" at bounding box center [1140, 493] width 93 height 15
click at [1128, 525] on div "Yes" at bounding box center [1222, 528] width 319 height 25
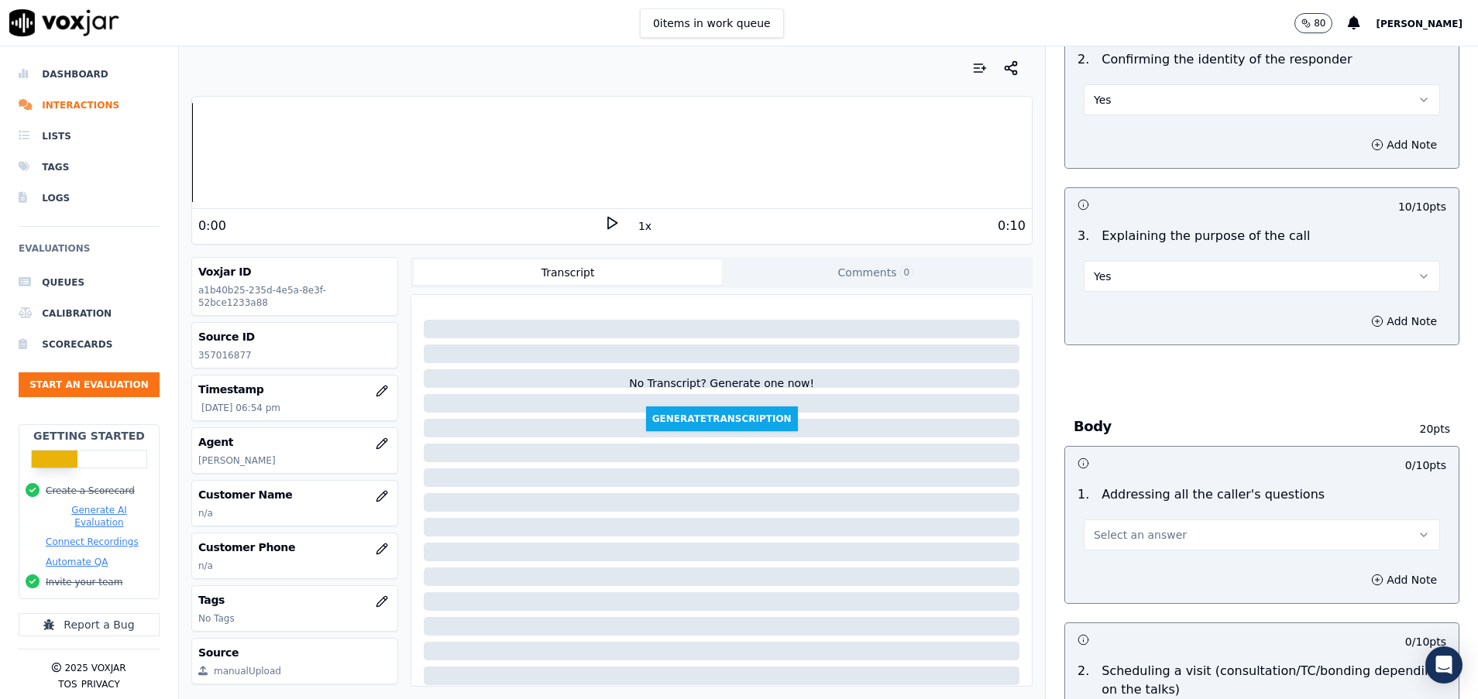
scroll to position [349, 0]
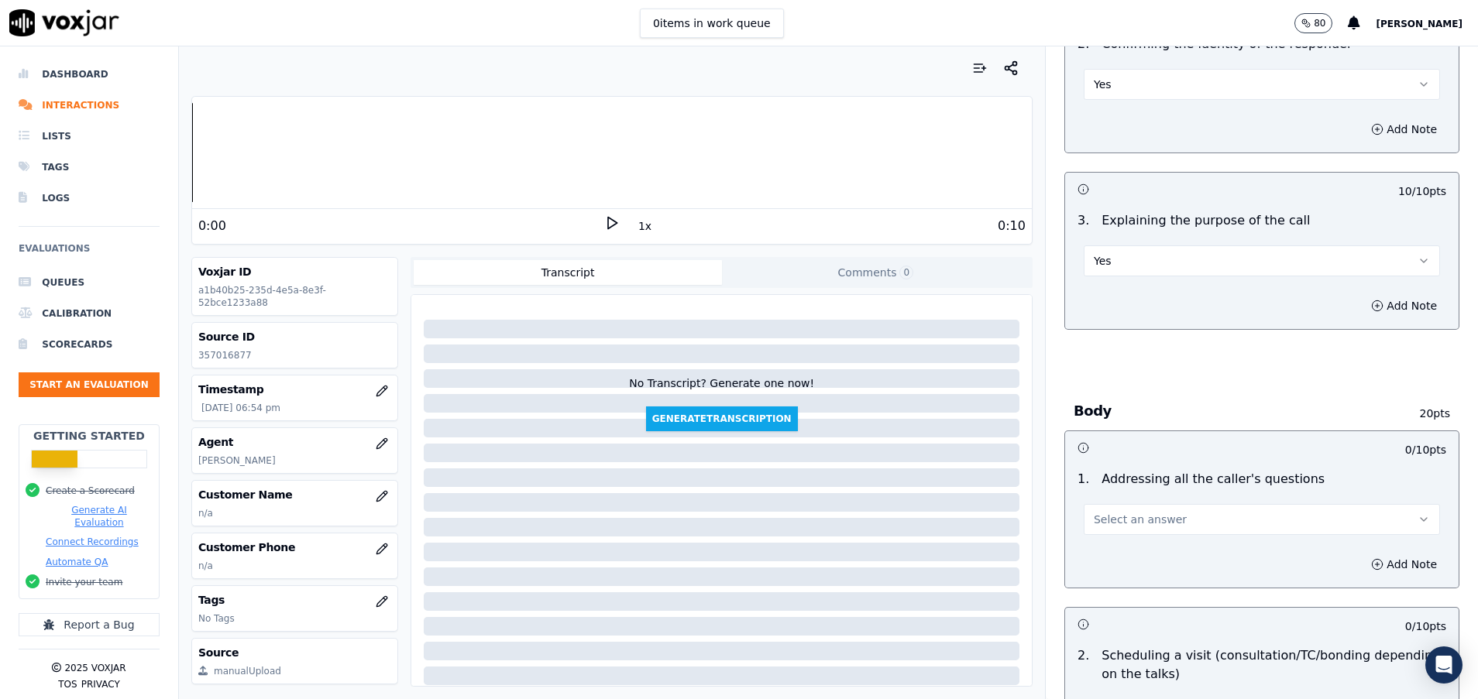
click at [1132, 521] on span "Select an answer" at bounding box center [1140, 519] width 93 height 15
click at [1128, 560] on div "Yes" at bounding box center [1222, 554] width 319 height 25
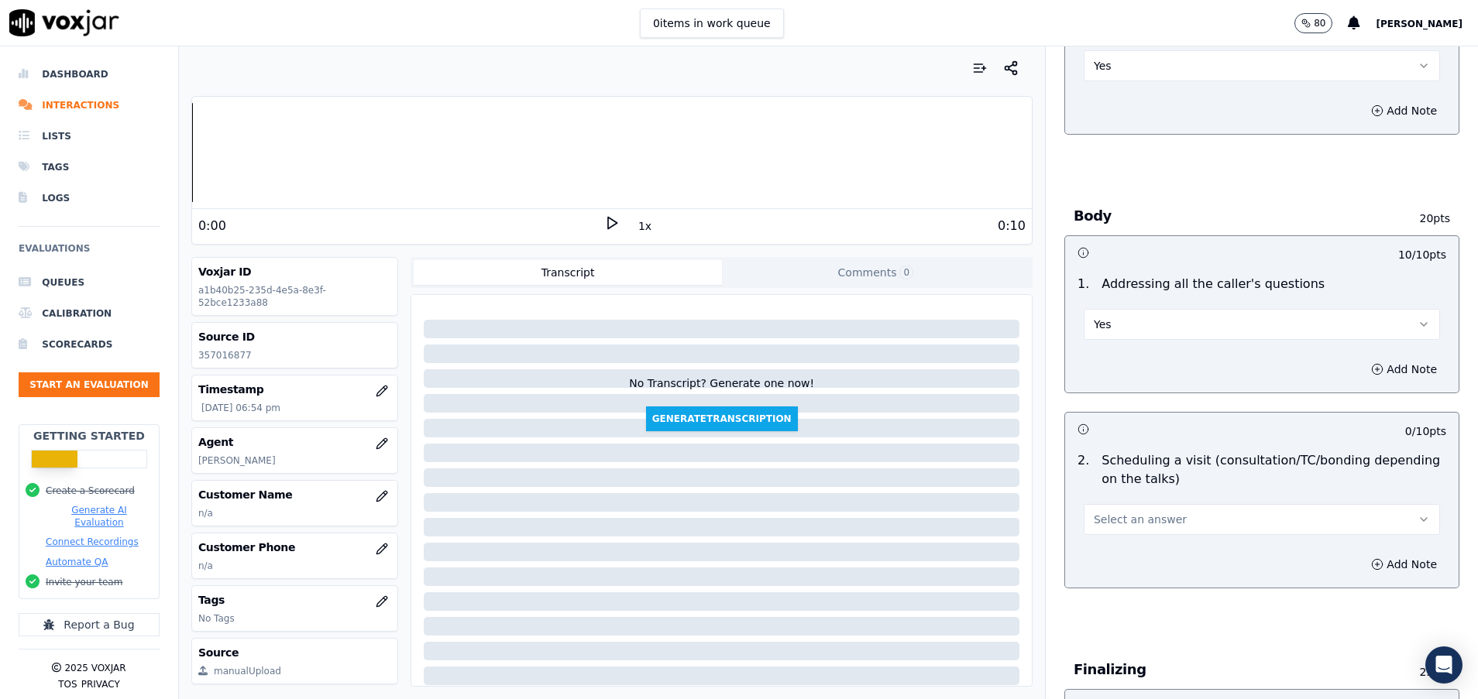
scroll to position [581, 0]
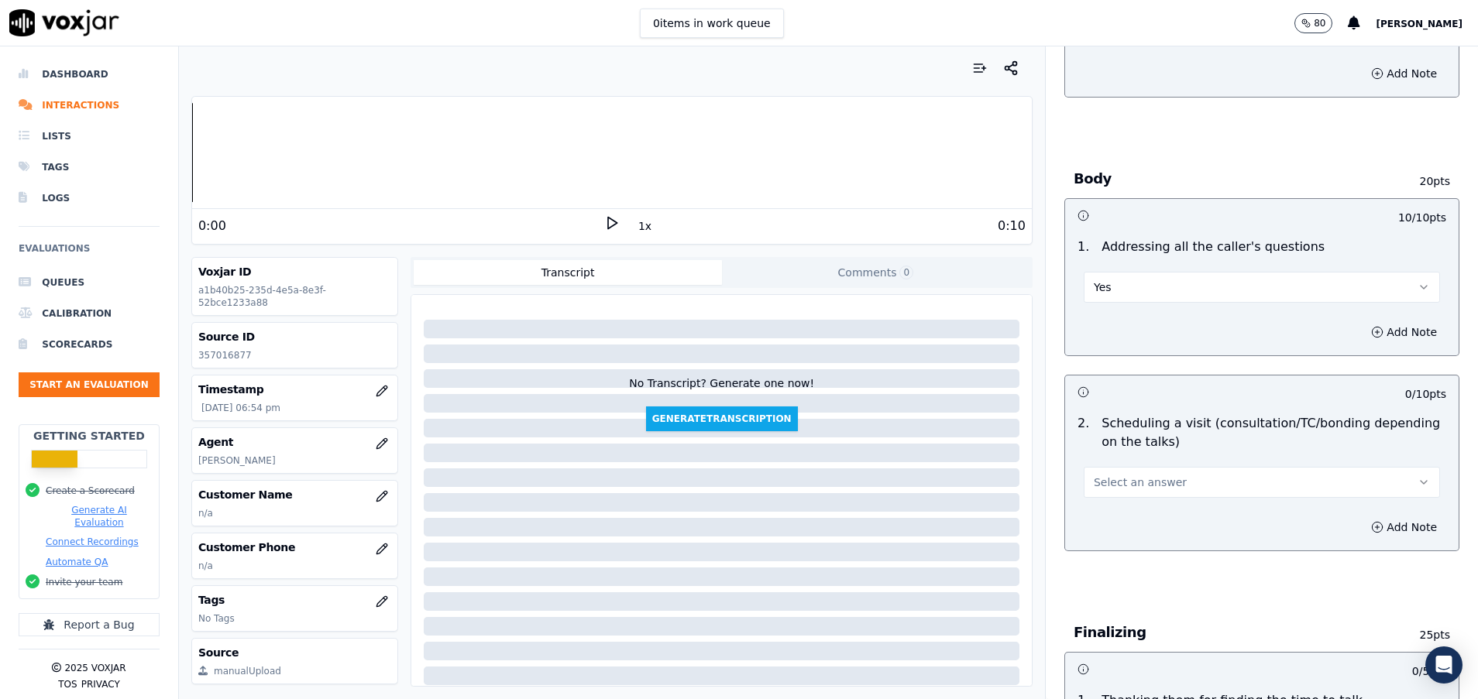
click at [1128, 487] on span "Select an answer" at bounding box center [1140, 482] width 93 height 15
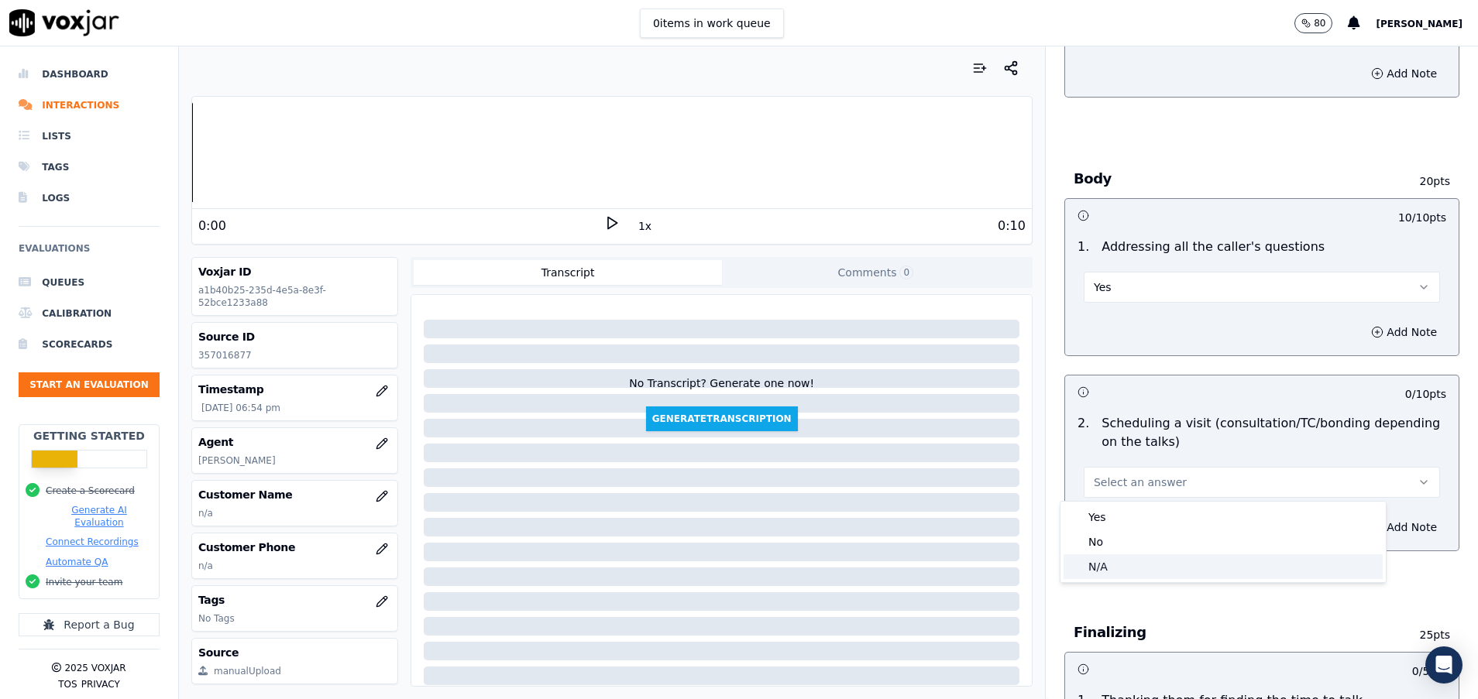
click at [1143, 563] on div "N/A" at bounding box center [1222, 567] width 319 height 25
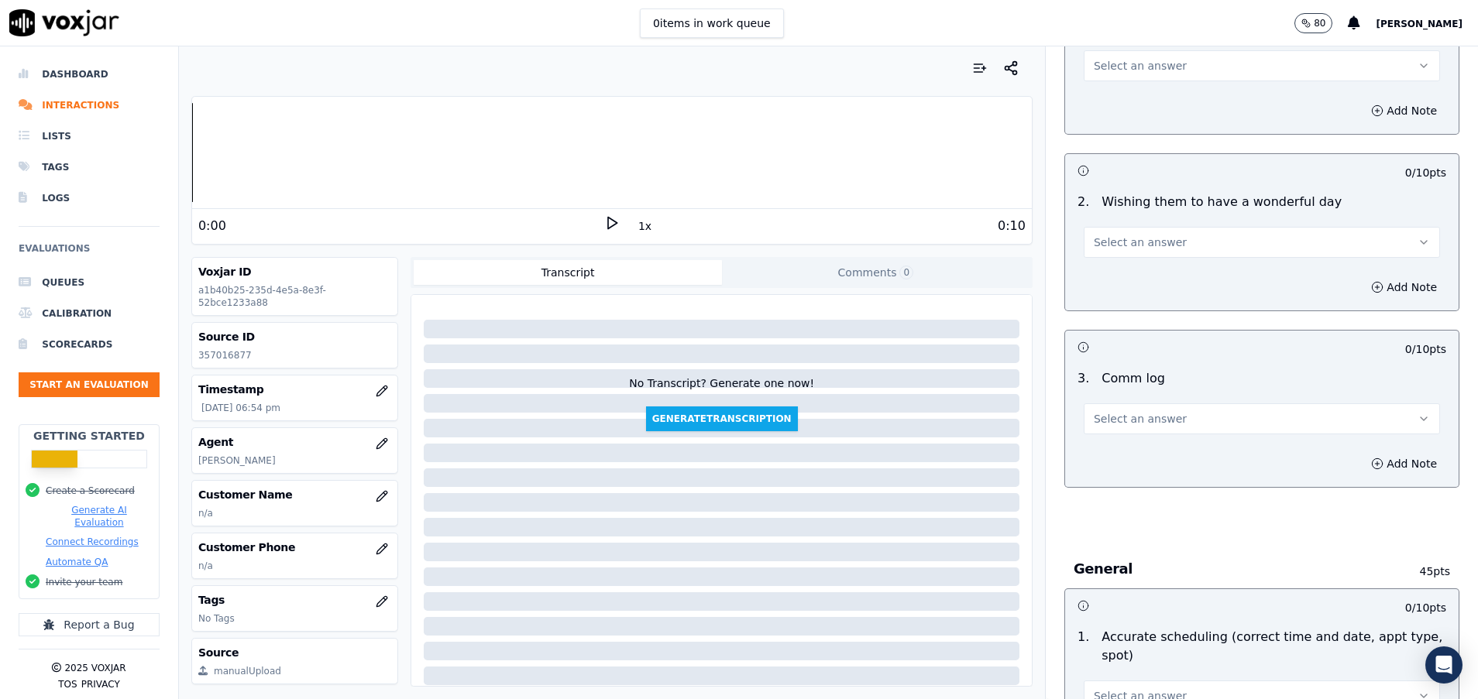
scroll to position [1278, 0]
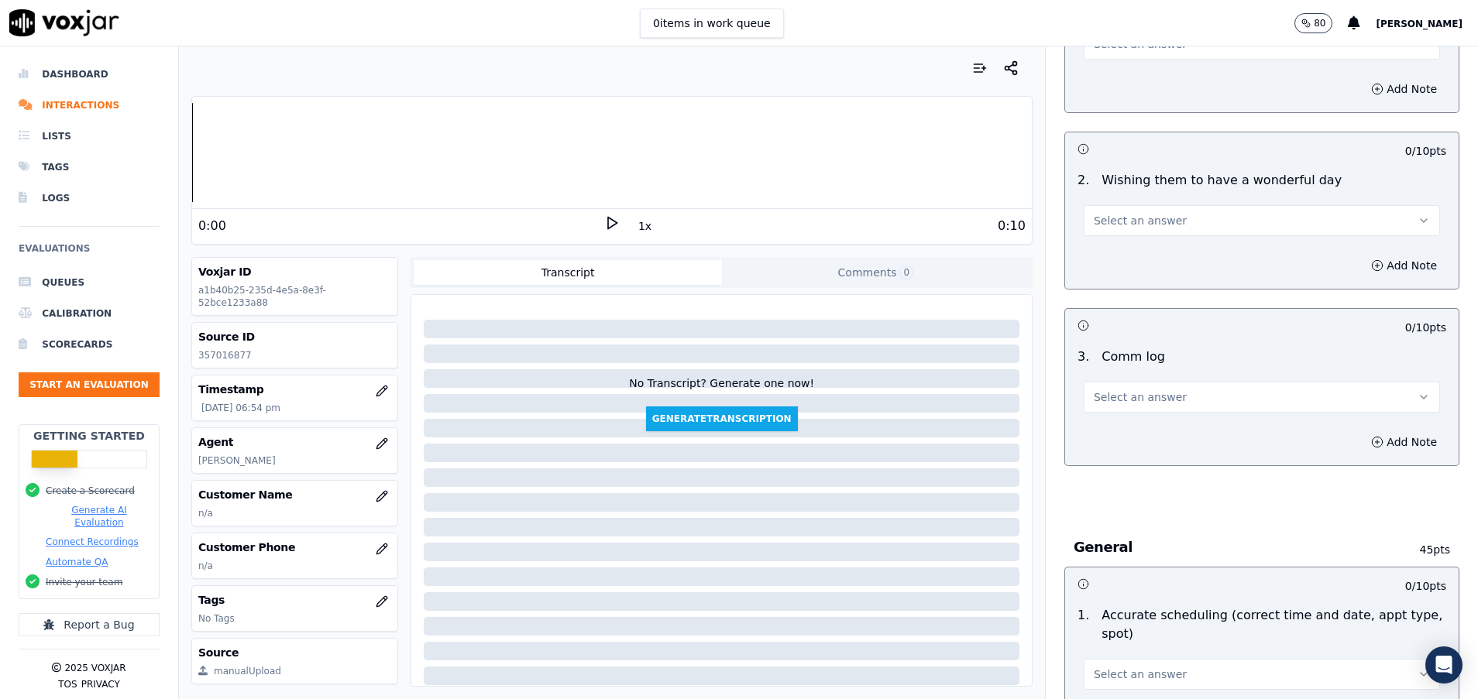
click at [1217, 407] on button "Select an answer" at bounding box center [1262, 397] width 356 height 31
click at [1186, 430] on div "Yes" at bounding box center [1222, 432] width 319 height 25
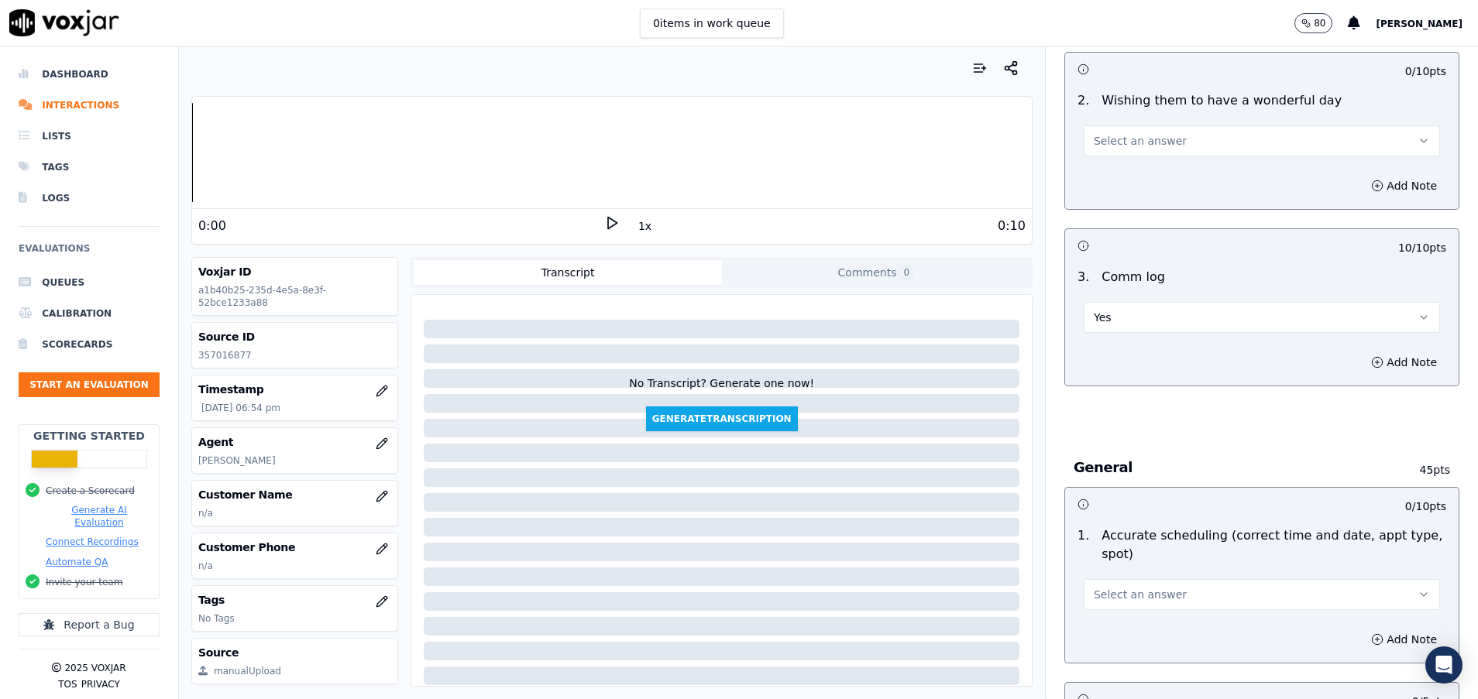
scroll to position [1394, 0]
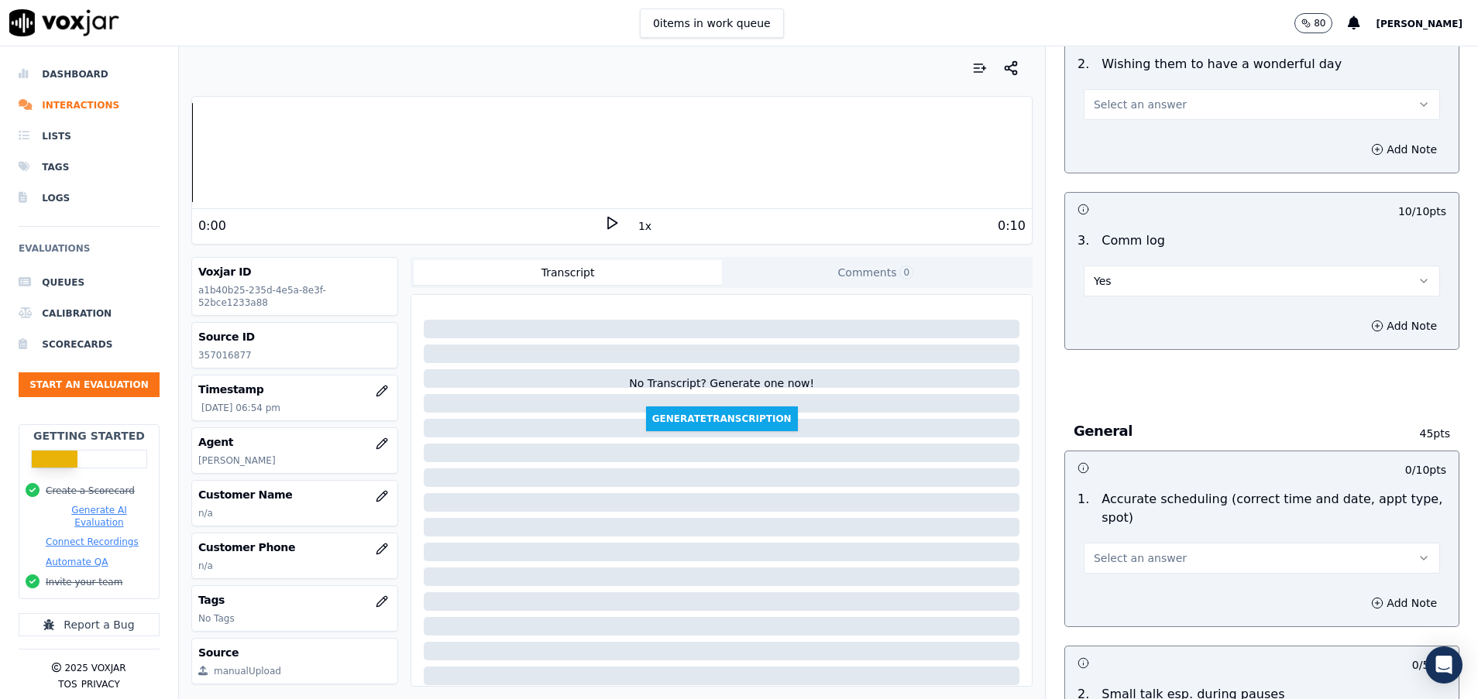
click at [1166, 562] on button "Select an answer" at bounding box center [1262, 558] width 356 height 31
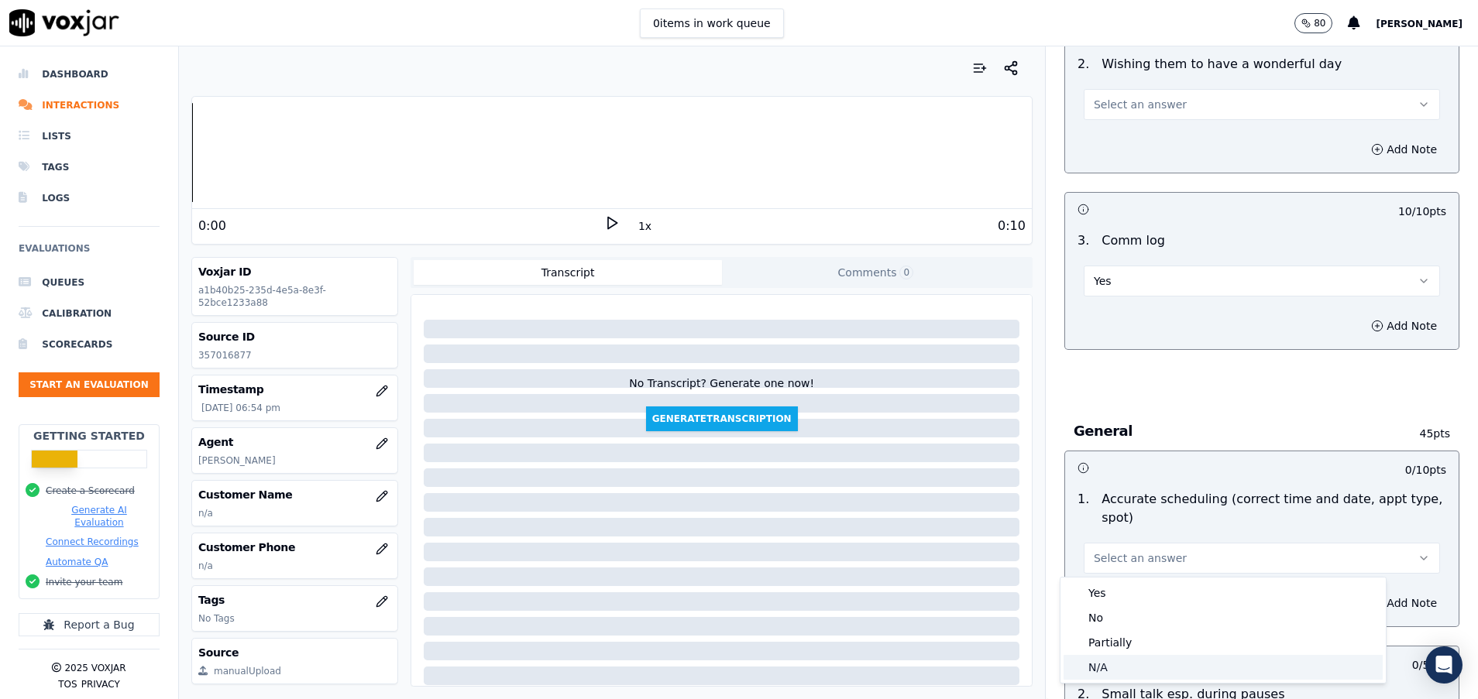
click at [1099, 667] on div "N/A" at bounding box center [1222, 667] width 319 height 25
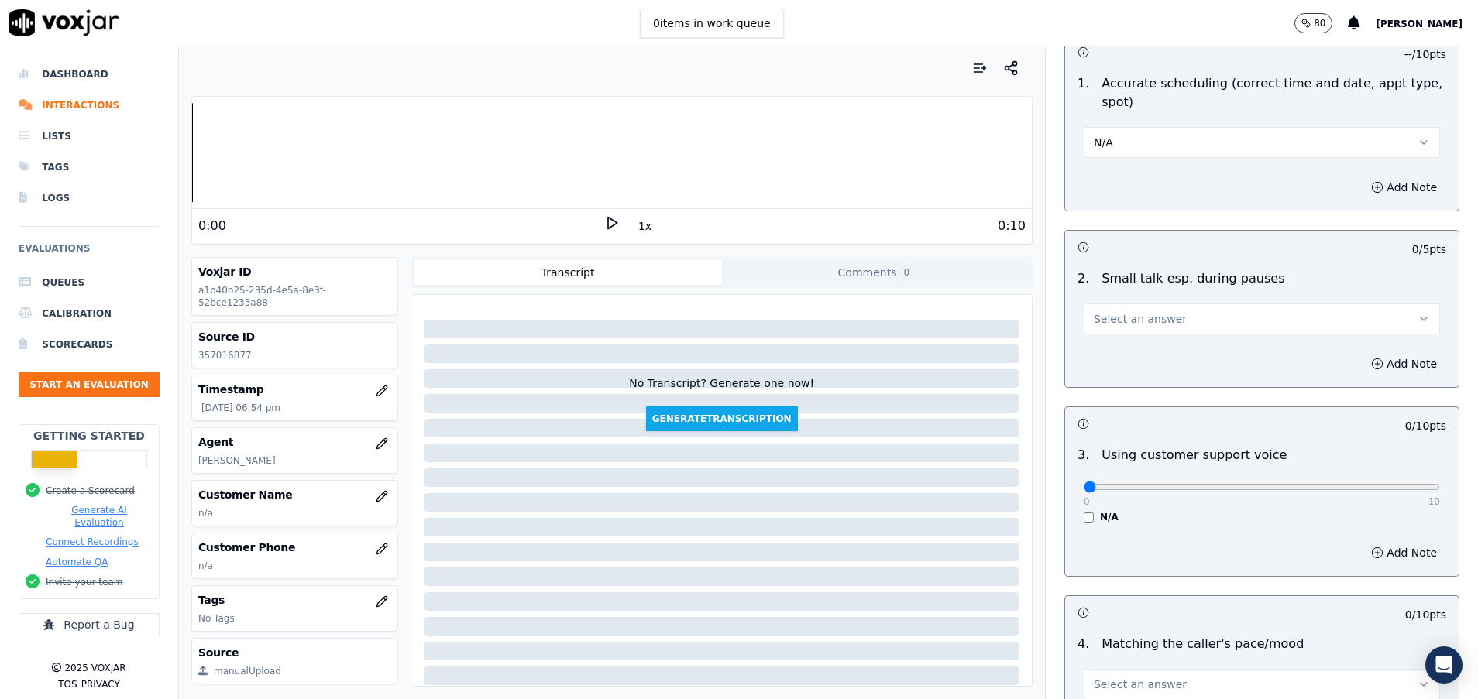
scroll to position [1859, 0]
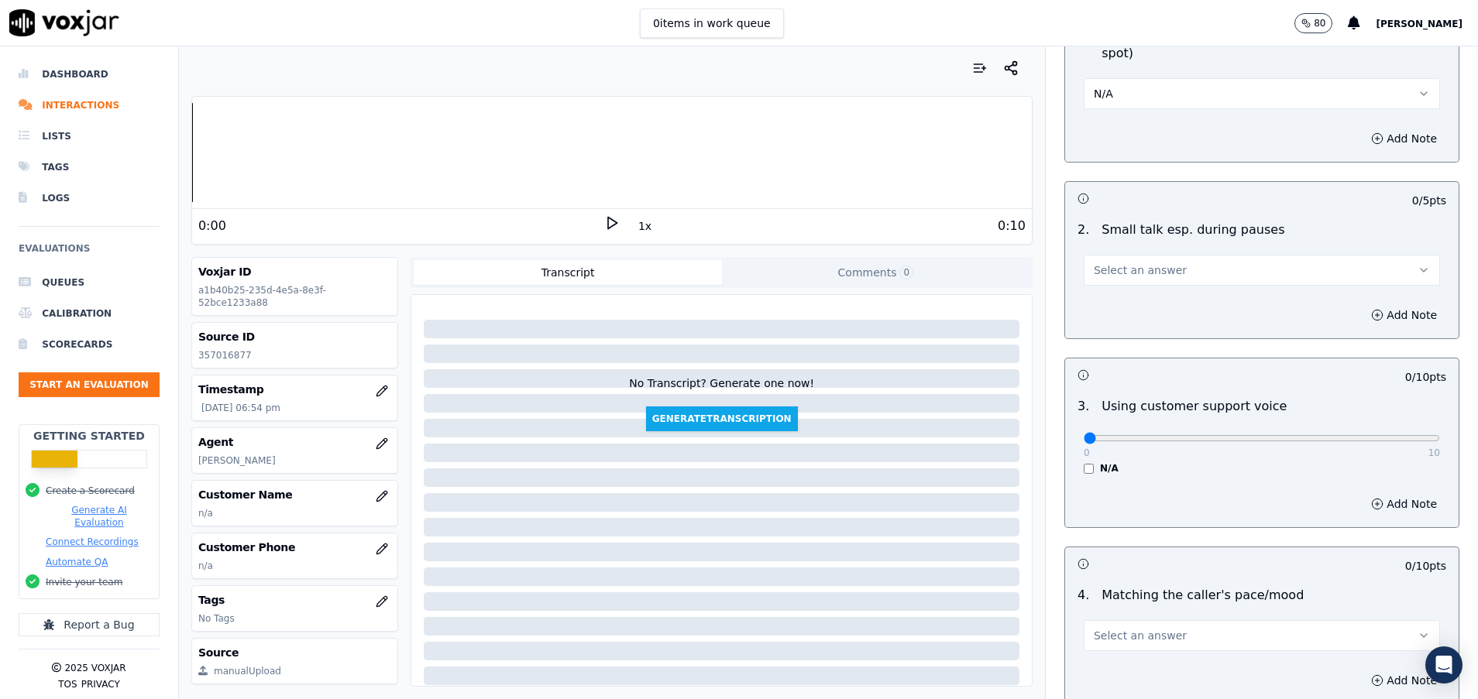
click at [1132, 283] on button "Select an answer" at bounding box center [1262, 270] width 356 height 31
click at [1122, 354] on div "N/A" at bounding box center [1222, 354] width 319 height 25
drag, startPoint x: 1064, startPoint y: 436, endPoint x: 1436, endPoint y: 427, distance: 371.9
type input "10"
click at [1434, 435] on input "range" at bounding box center [1262, 438] width 356 height 6
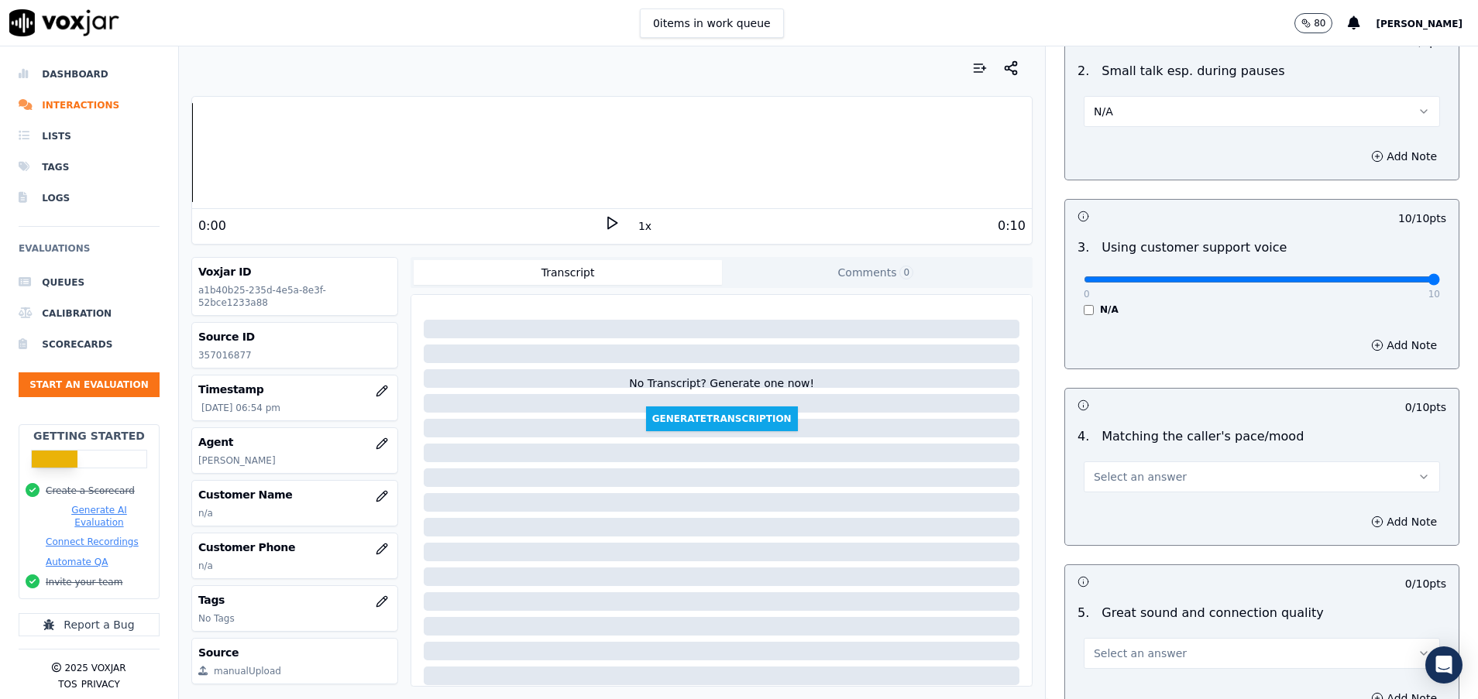
scroll to position [2091, 0]
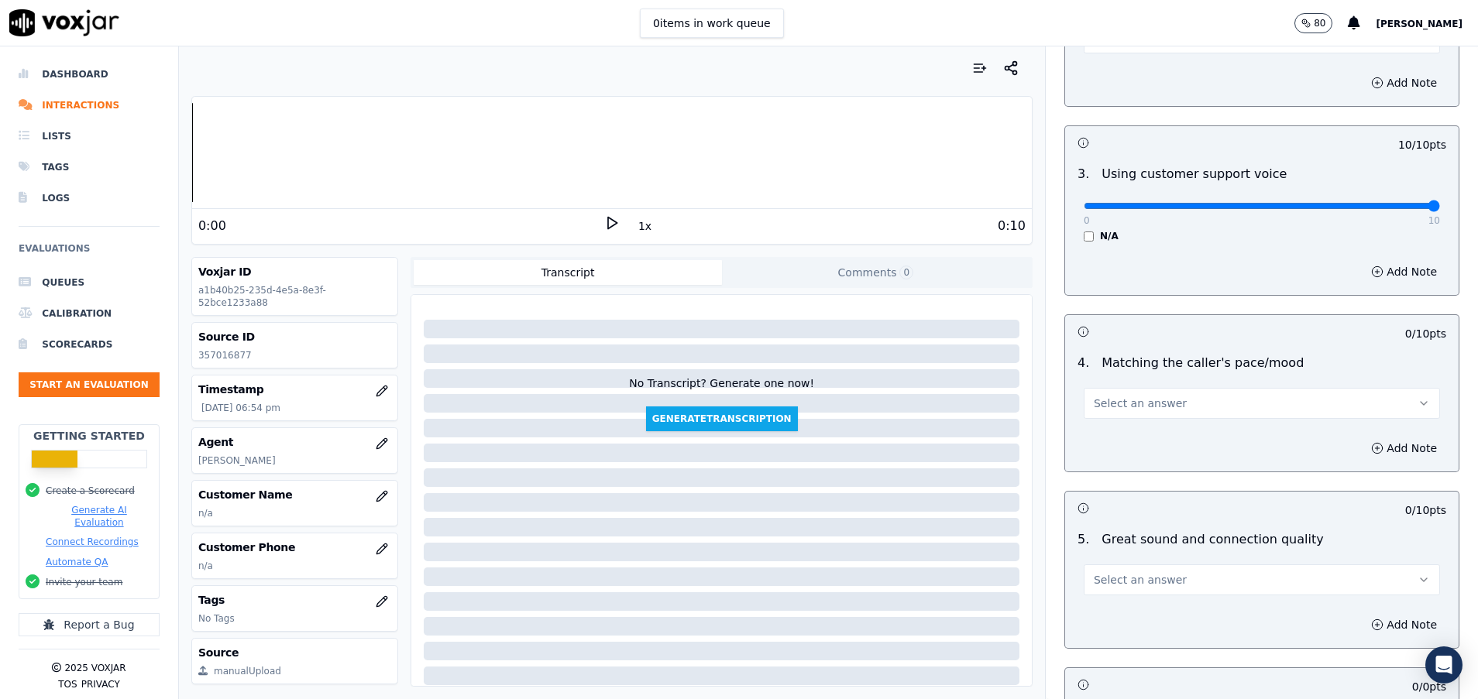
click at [1122, 404] on span "Select an answer" at bounding box center [1140, 403] width 93 height 15
click at [1124, 439] on div "Yes" at bounding box center [1222, 438] width 319 height 25
click at [1129, 578] on span "Select an answer" at bounding box center [1140, 579] width 93 height 15
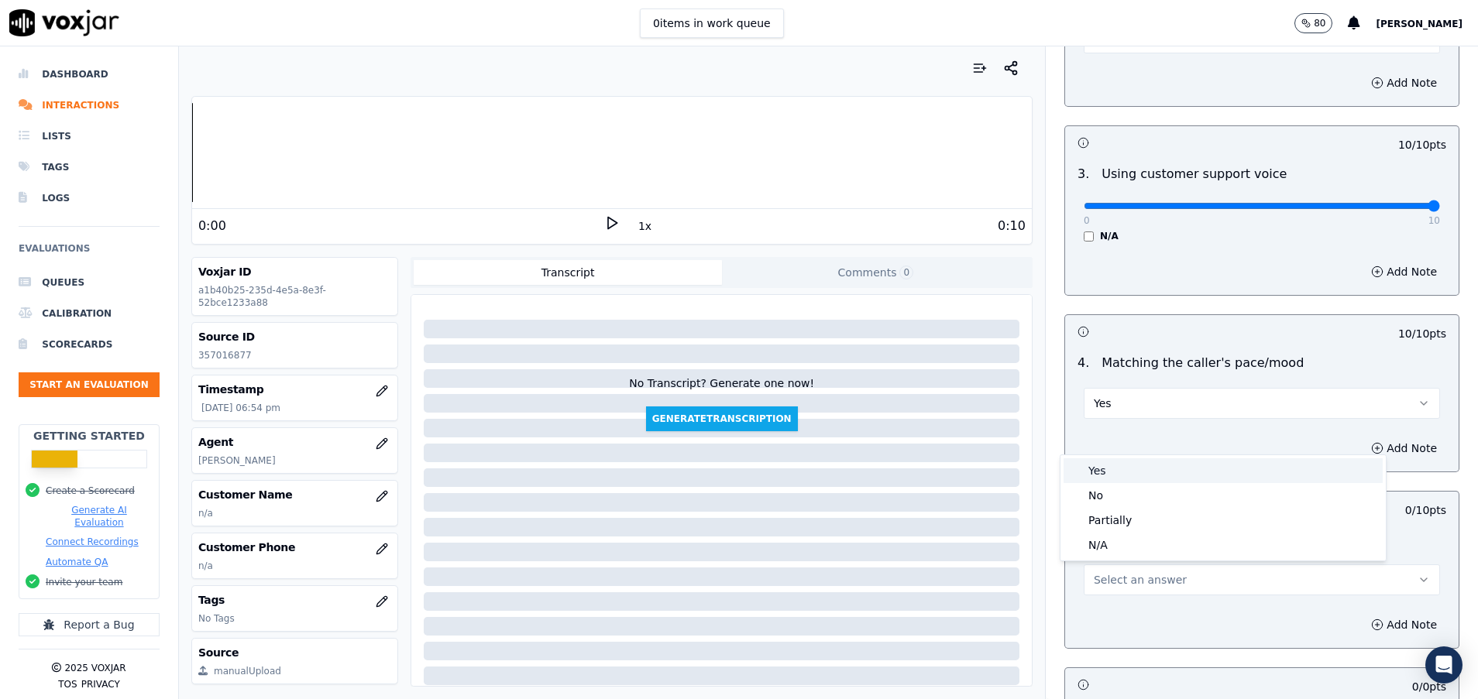
click at [1112, 472] on div "Yes" at bounding box center [1222, 471] width 319 height 25
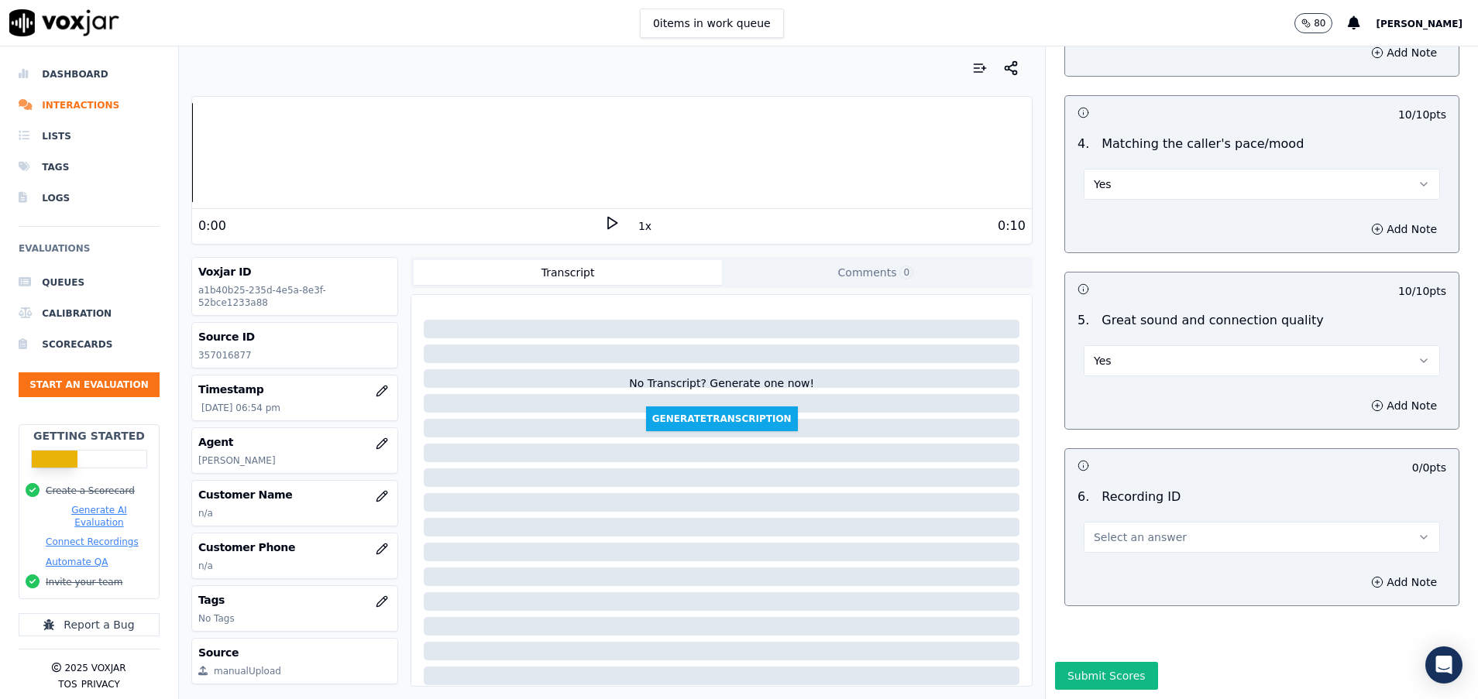
scroll to position [2324, 0]
click at [1094, 530] on span "Select an answer" at bounding box center [1140, 537] width 93 height 15
click at [1084, 563] on div "N/A" at bounding box center [1222, 568] width 319 height 25
click at [1089, 662] on button "Submit Scores" at bounding box center [1106, 676] width 103 height 28
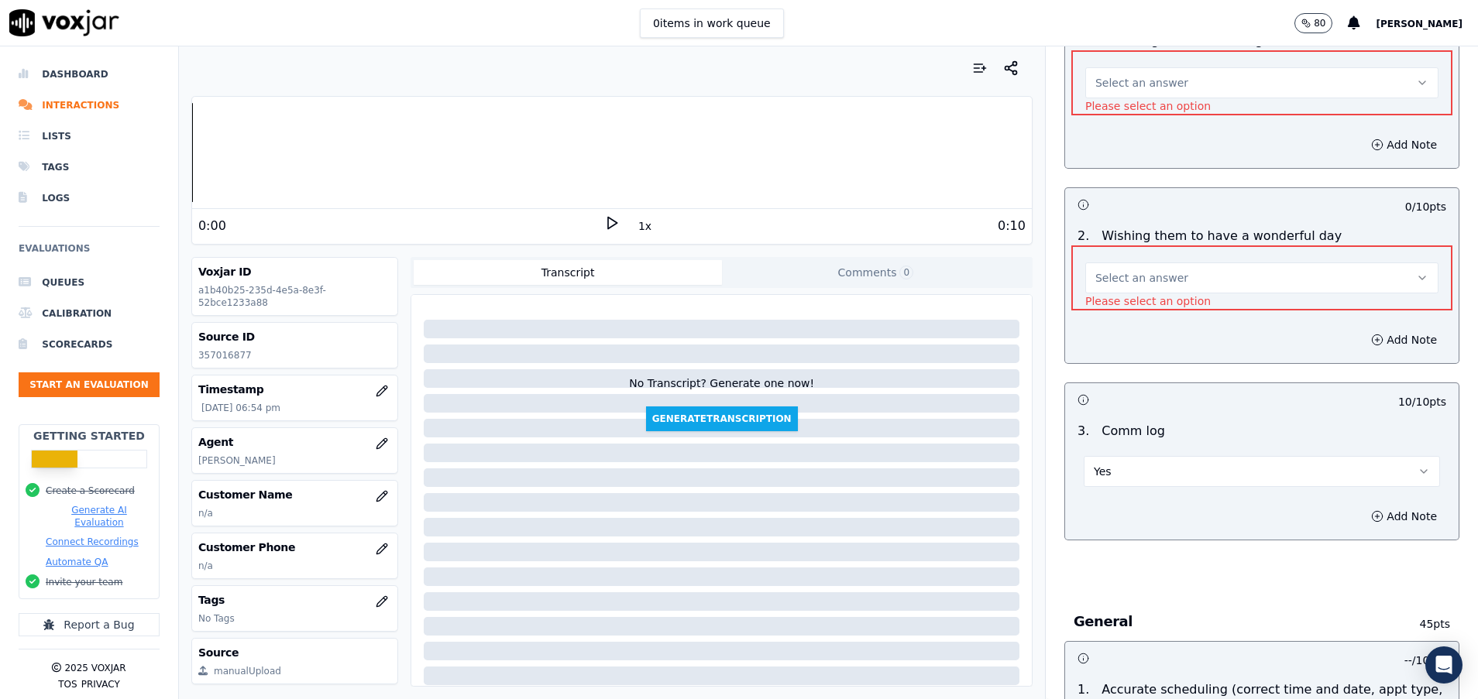
scroll to position [1239, 0]
click at [1134, 275] on span "Select an answer" at bounding box center [1141, 279] width 93 height 15
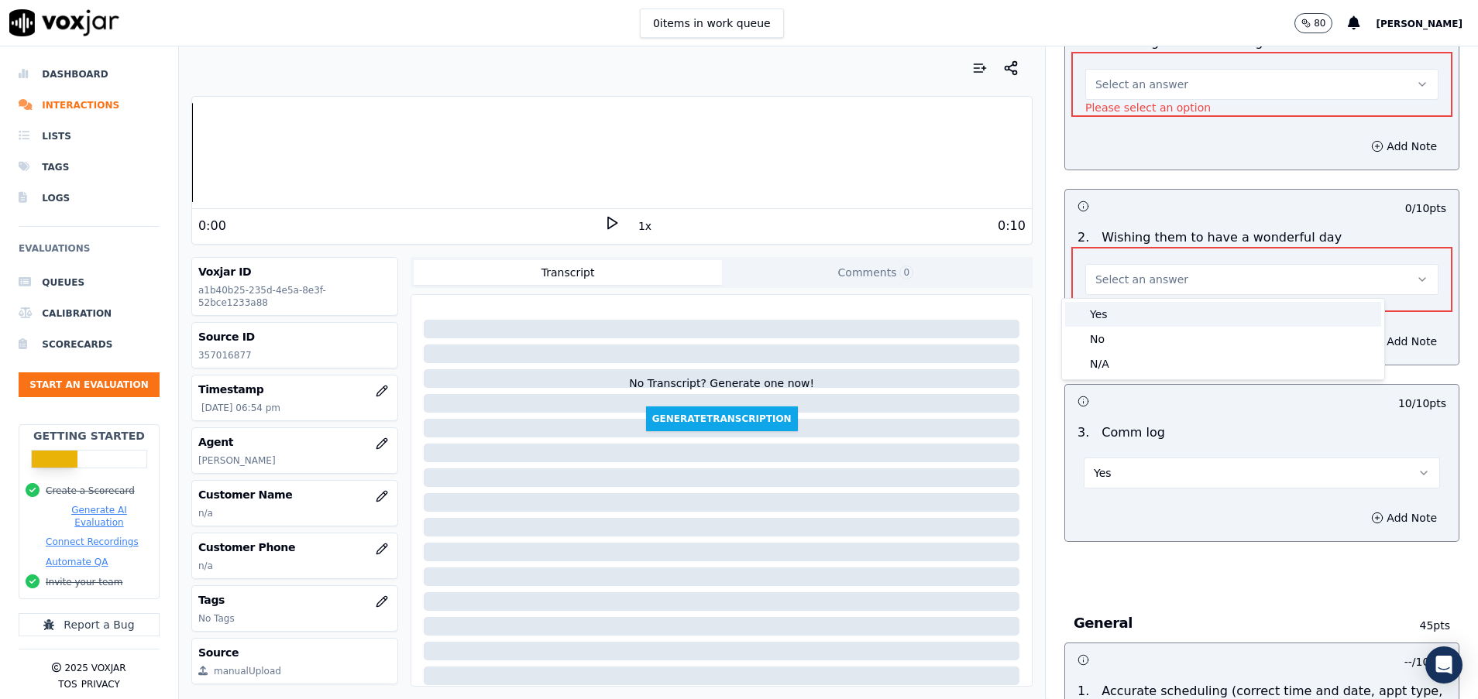
click at [1128, 309] on div "Yes" at bounding box center [1223, 314] width 316 height 25
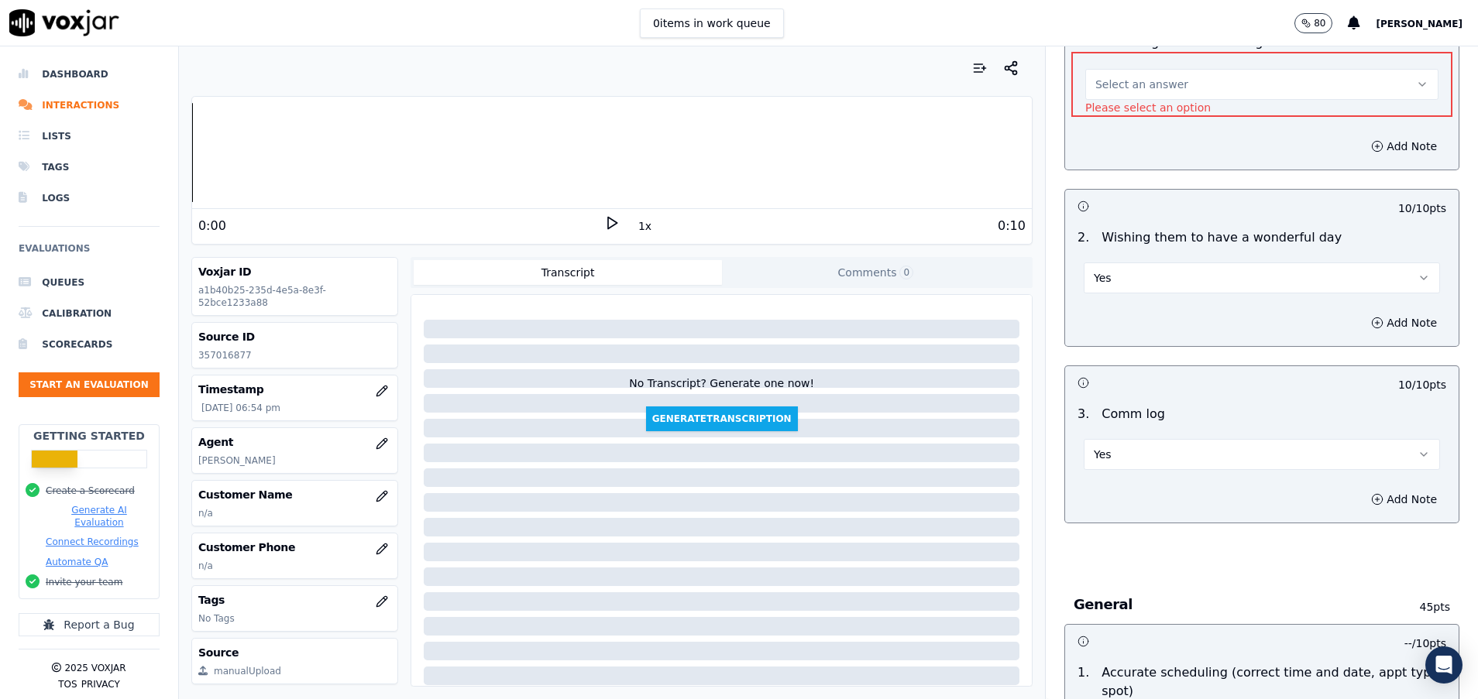
click at [1086, 92] on button "Select an answer" at bounding box center [1261, 84] width 353 height 31
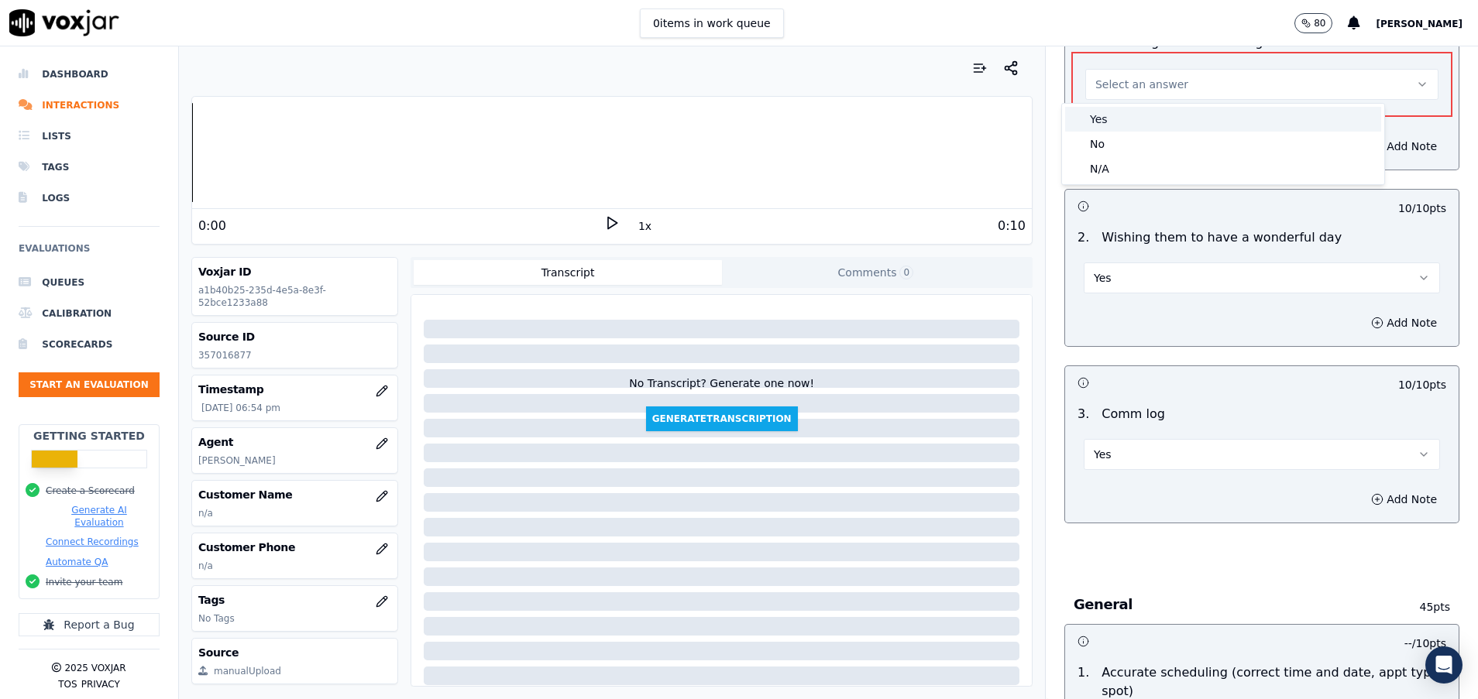
click at [1118, 123] on div "Yes" at bounding box center [1223, 119] width 316 height 25
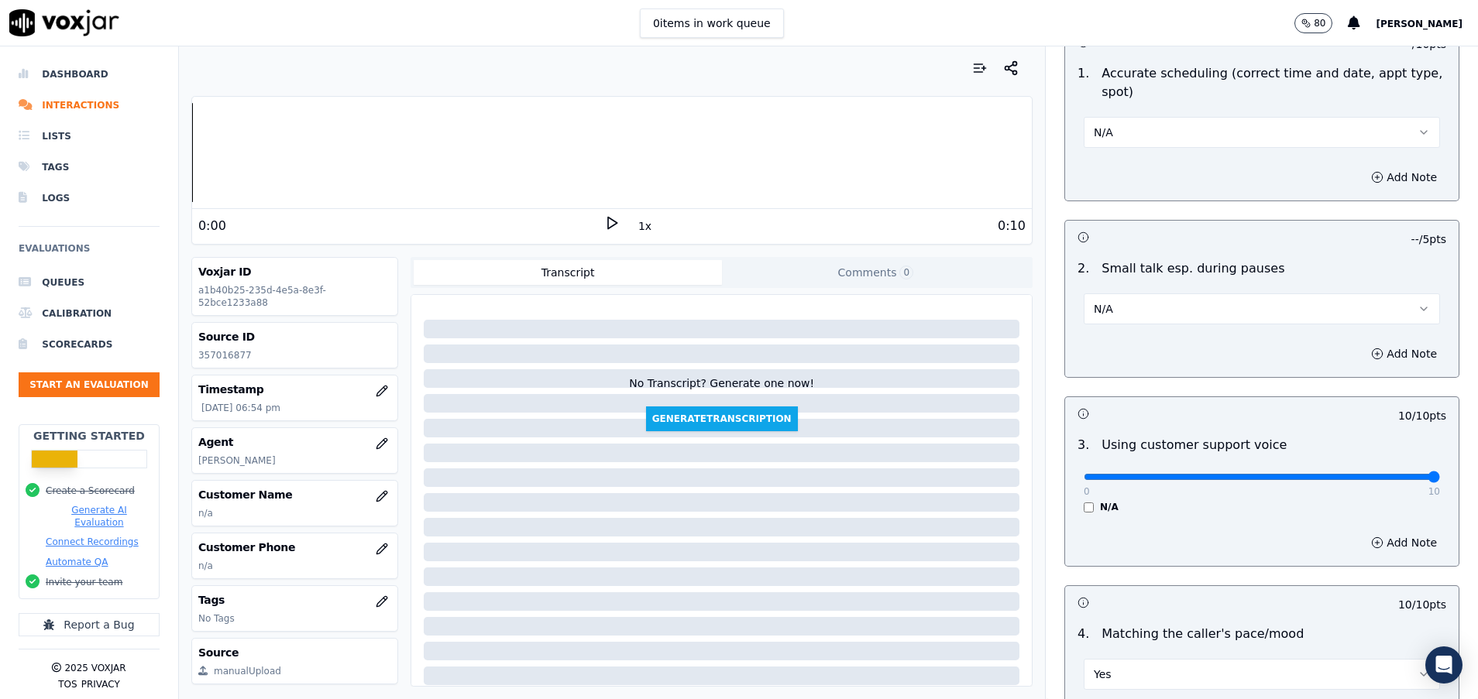
scroll to position [2364, 0]
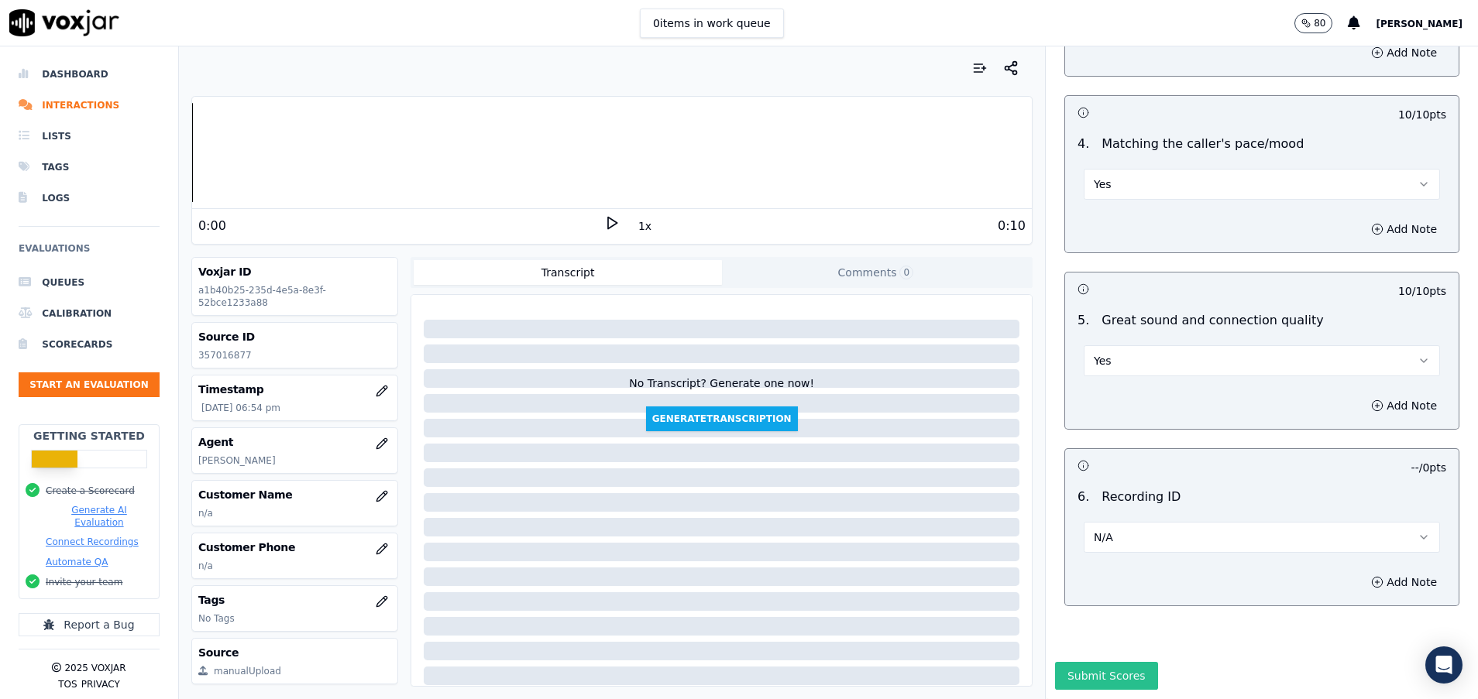
click at [1088, 662] on button "Submit Scores" at bounding box center [1106, 676] width 103 height 28
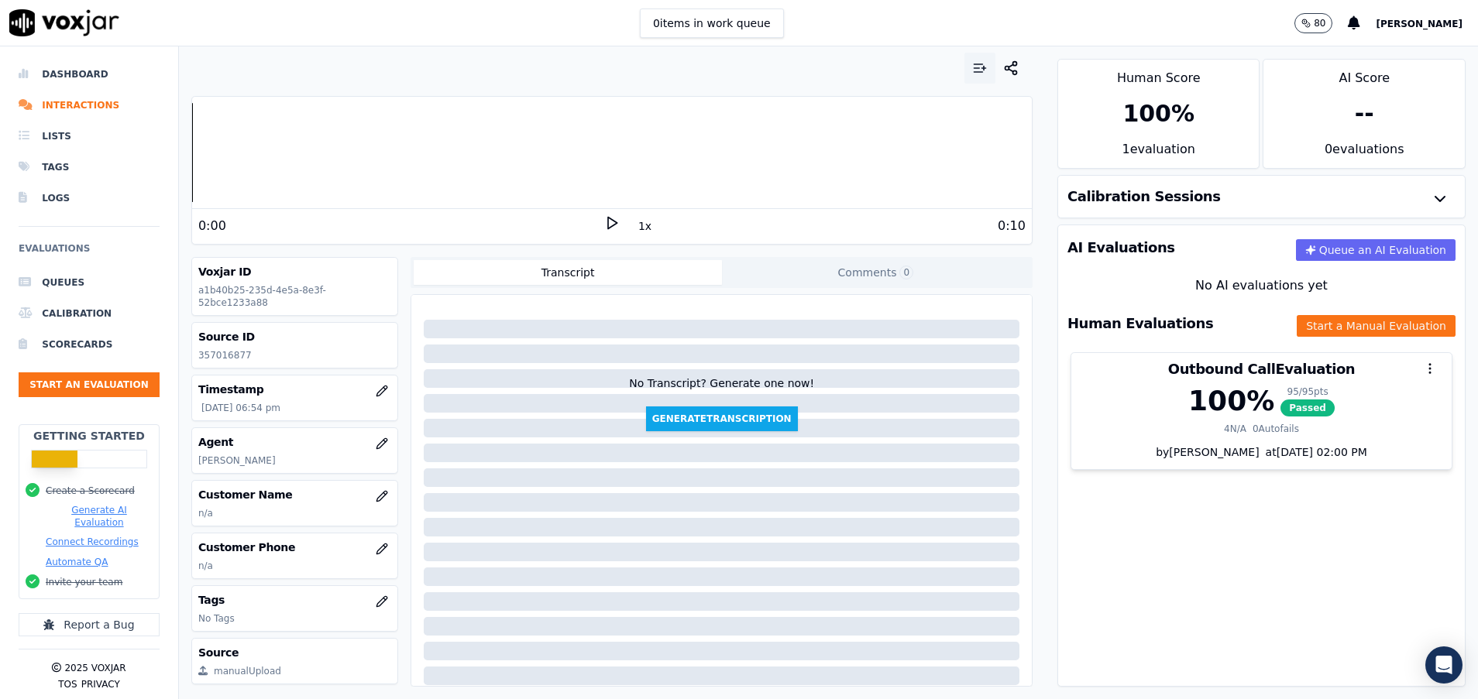
click at [964, 57] on button "button" at bounding box center [979, 68] width 31 height 31
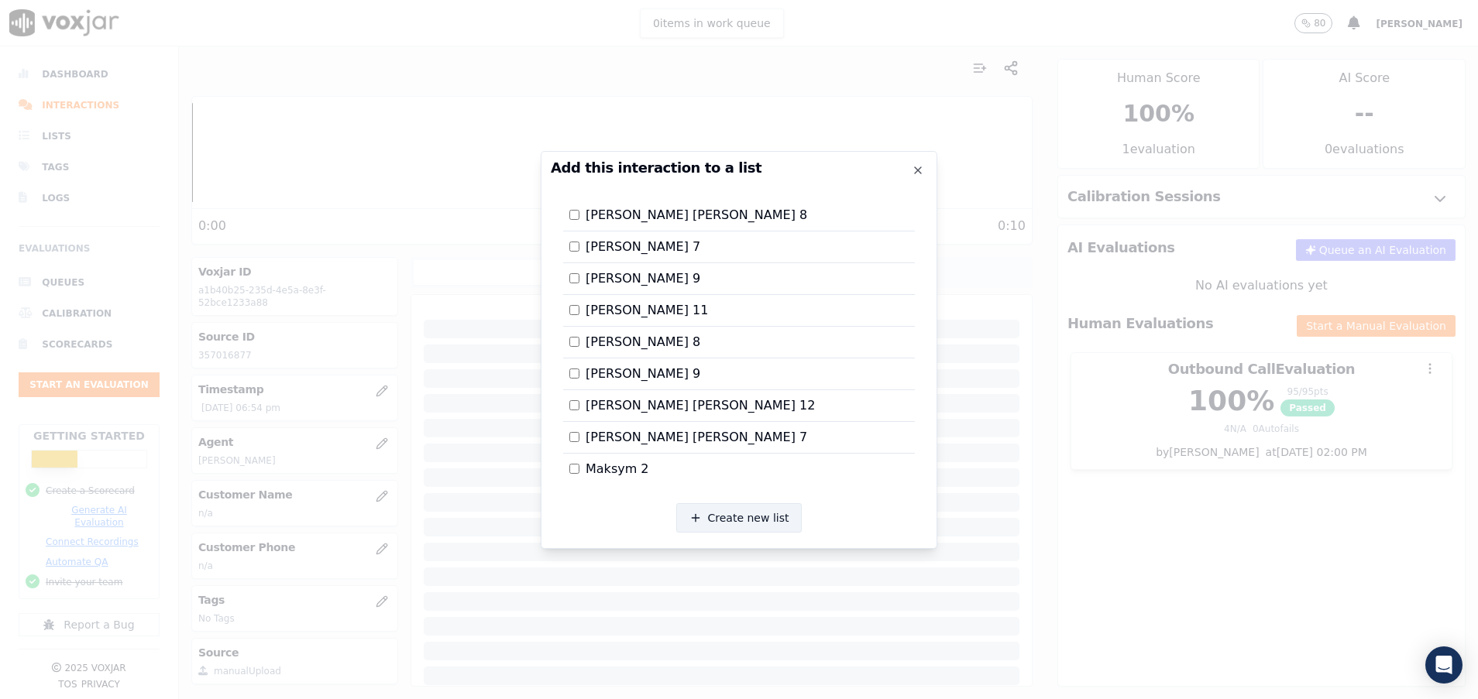
click at [739, 517] on button "Create new list" at bounding box center [739, 517] width 126 height 29
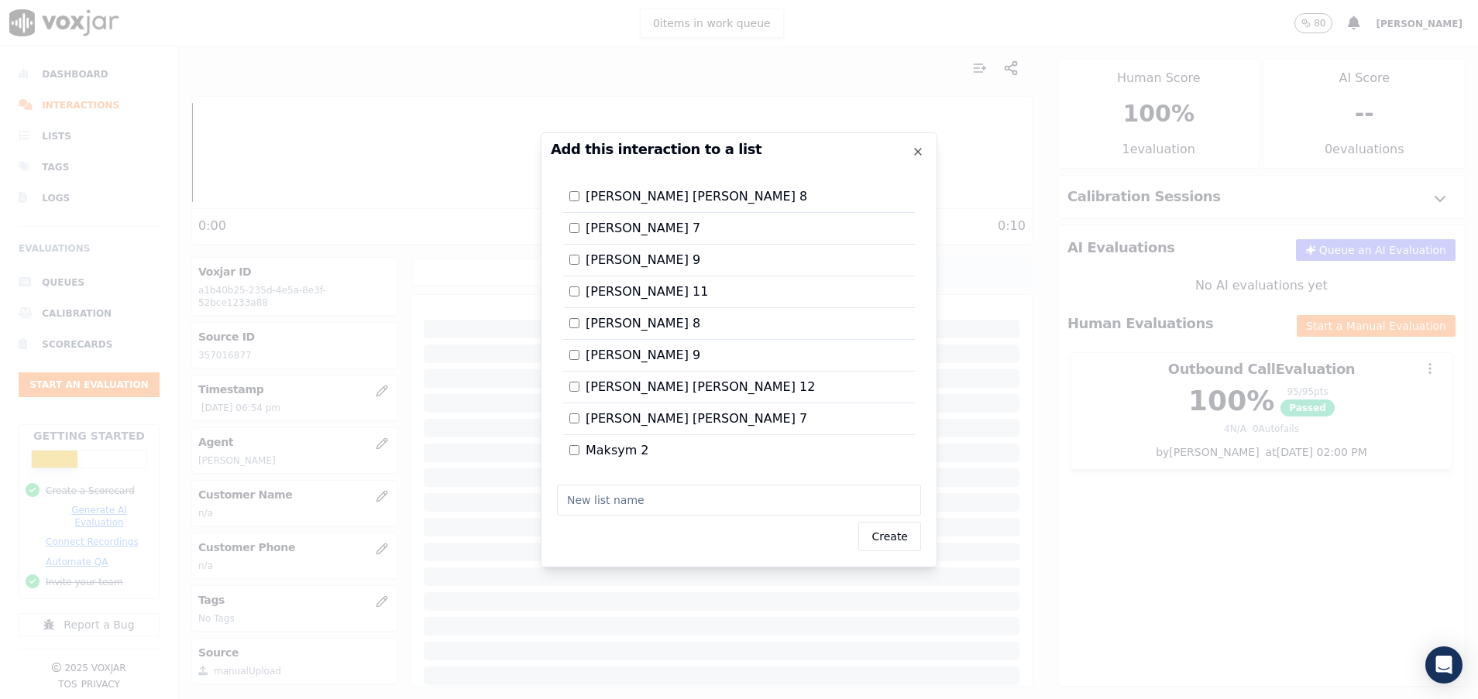
click at [672, 503] on input "text" at bounding box center [739, 500] width 364 height 31
type input "[PERSON_NAME] 14"
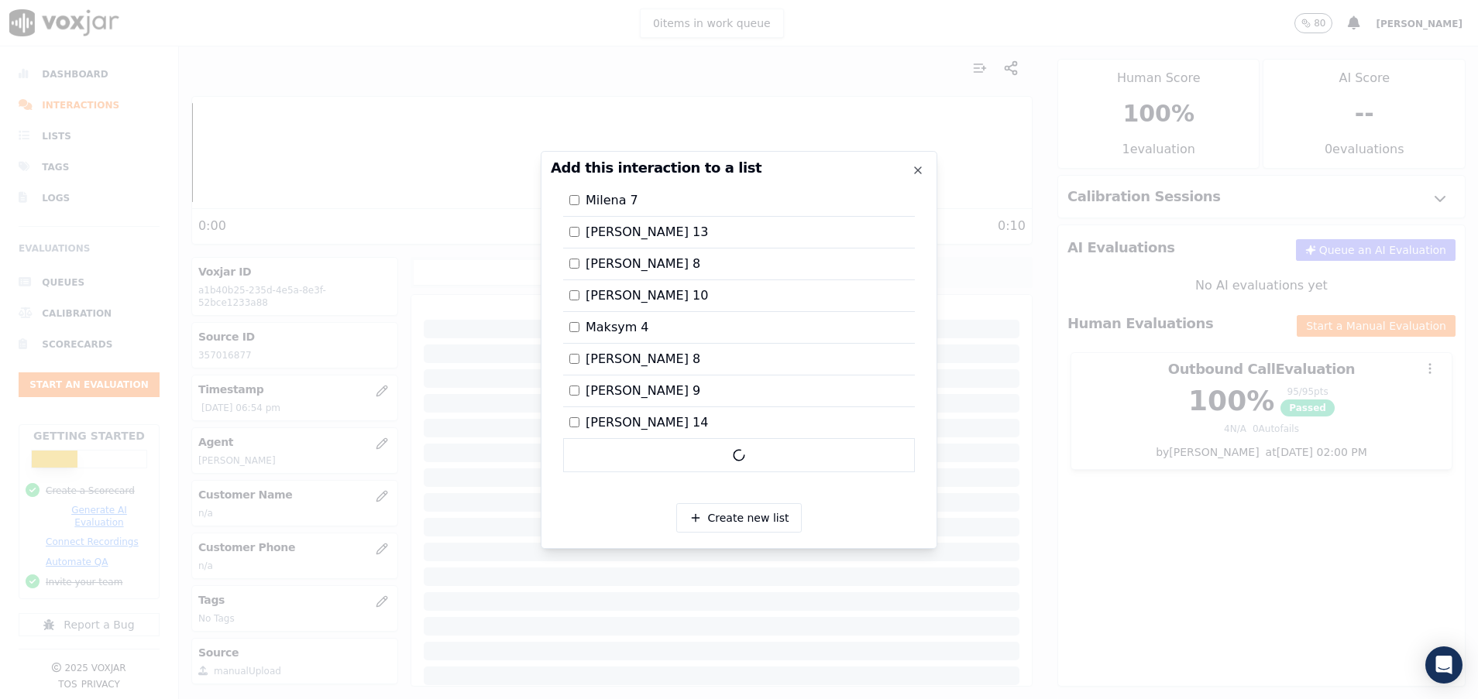
scroll to position [445, 0]
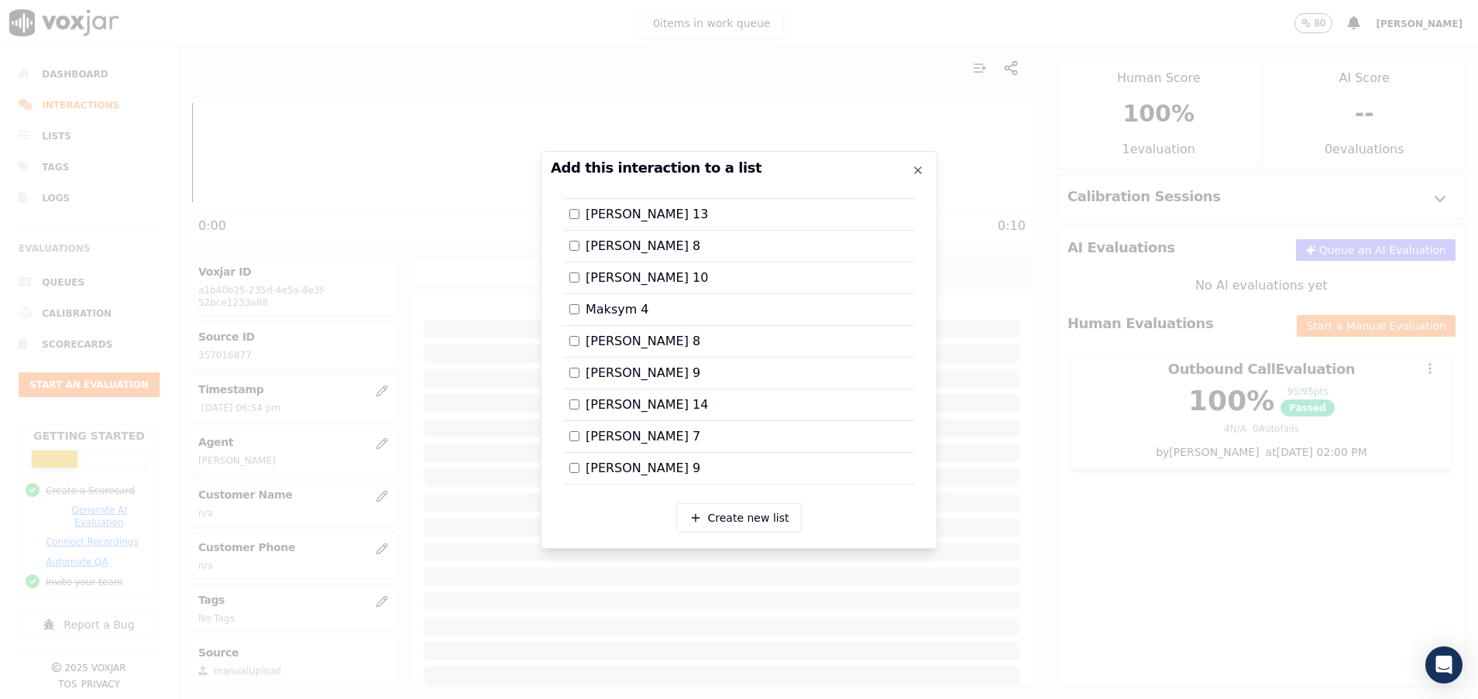
click at [1111, 489] on div at bounding box center [739, 349] width 1478 height 699
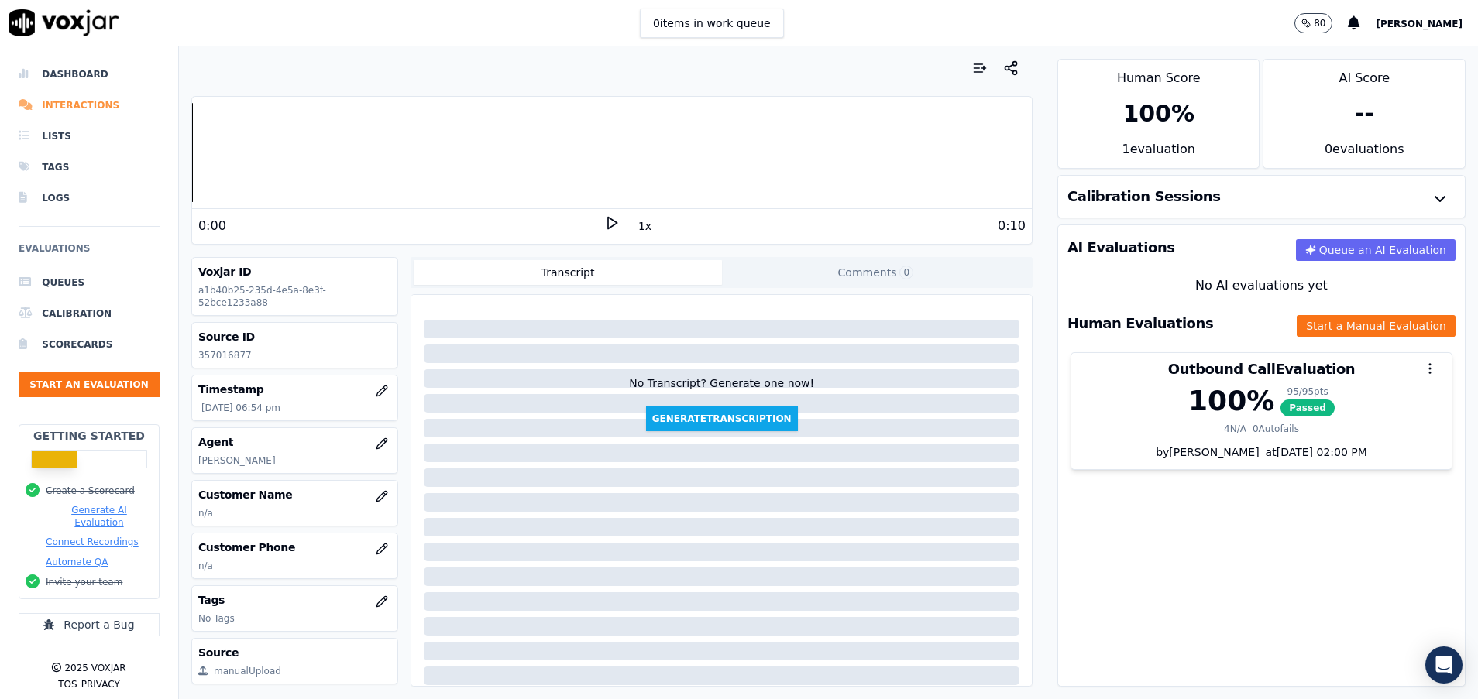
click at [87, 105] on li "Interactions" at bounding box center [89, 105] width 141 height 31
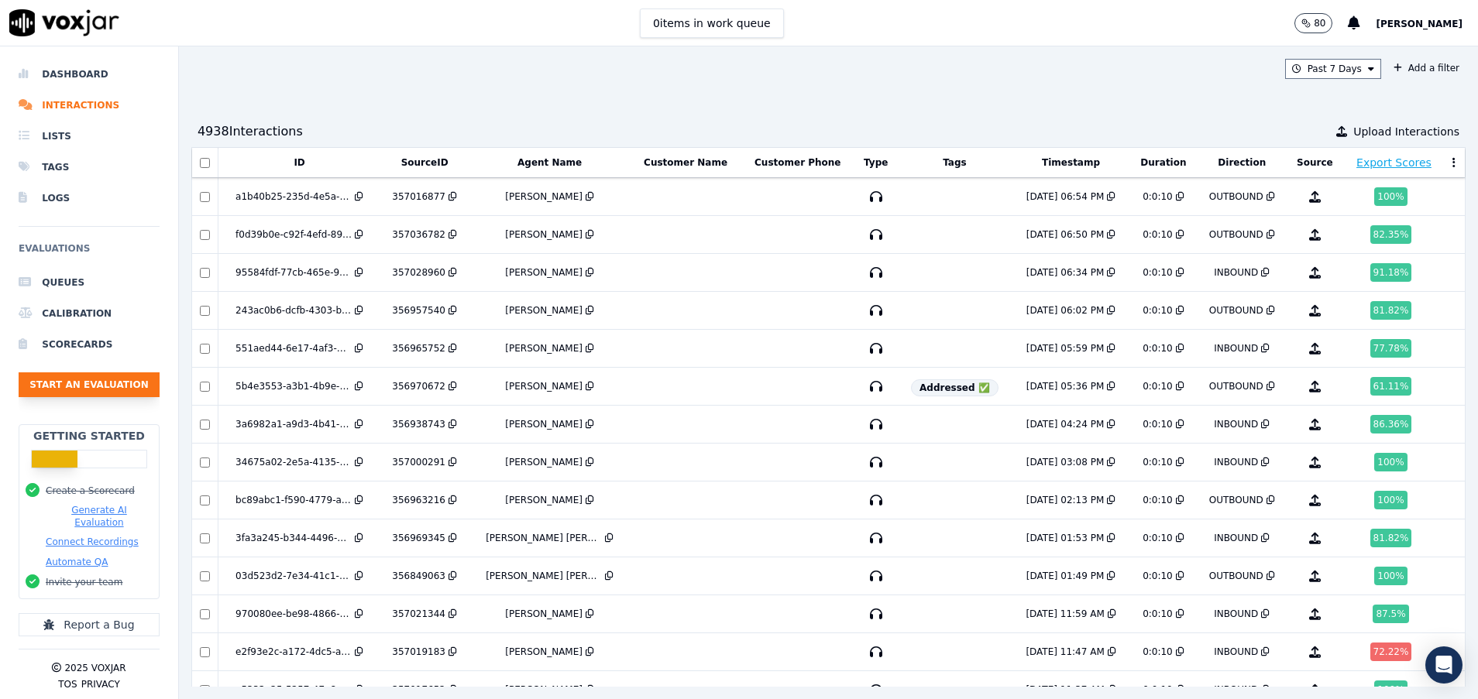
click at [115, 383] on button "Start an Evaluation" at bounding box center [89, 385] width 141 height 25
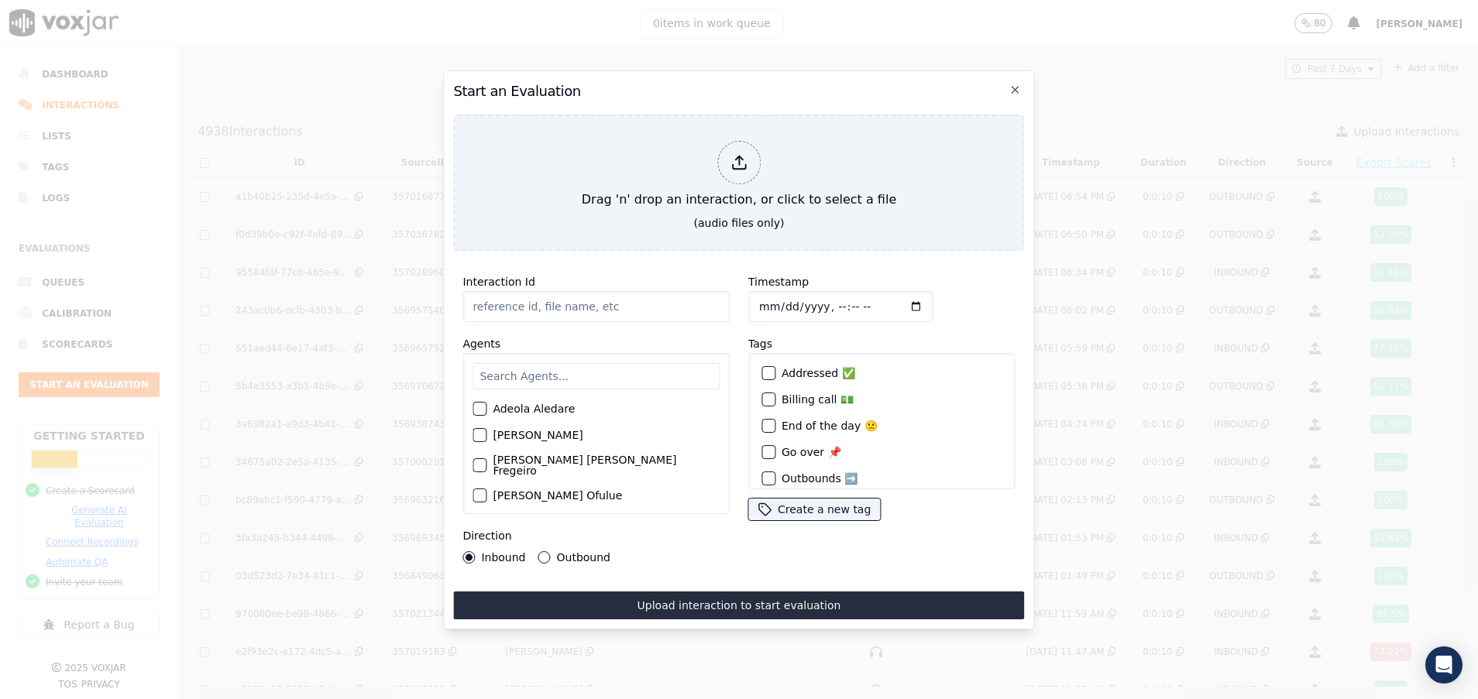
paste input "357013788"
type input "357013788"
click at [524, 368] on input "text" at bounding box center [595, 376] width 247 height 26
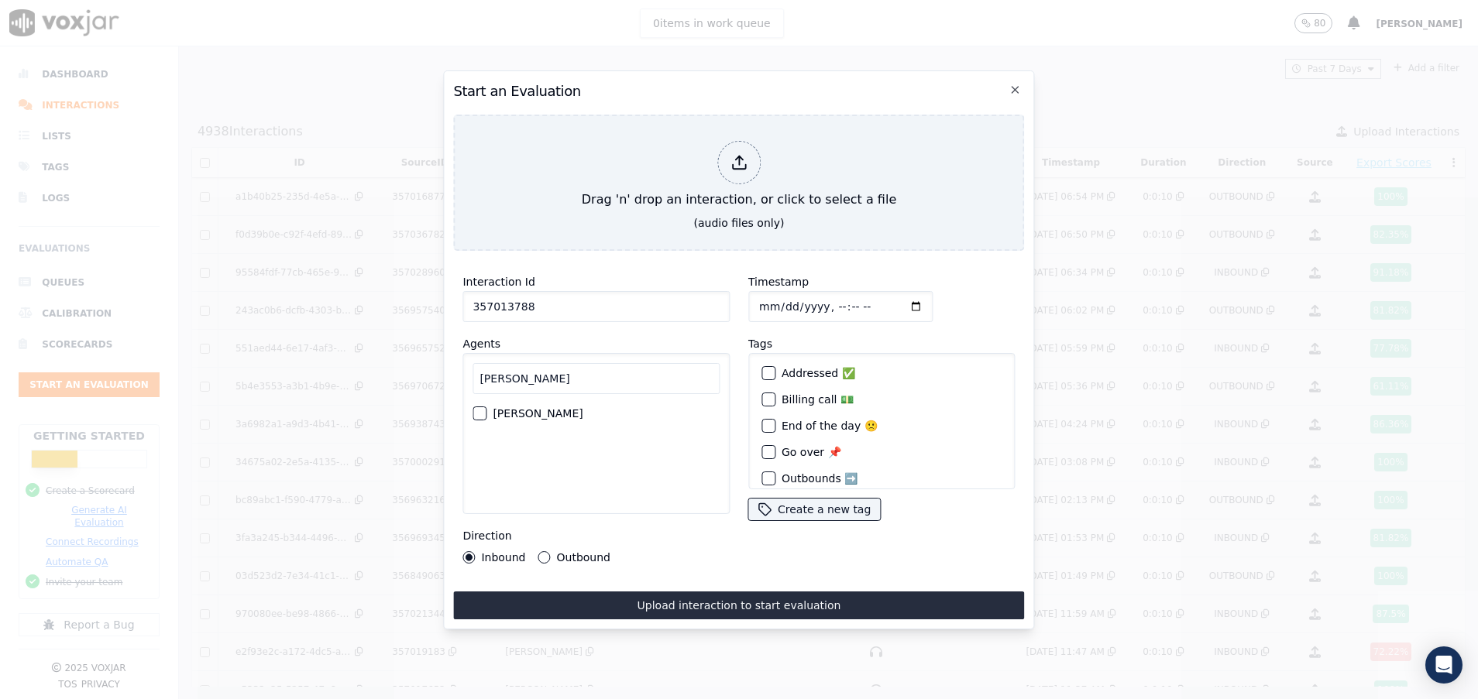
type input "[PERSON_NAME]"
click at [478, 408] on div "button" at bounding box center [478, 413] width 11 height 11
click at [543, 551] on button "Outbound" at bounding box center [544, 557] width 12 height 12
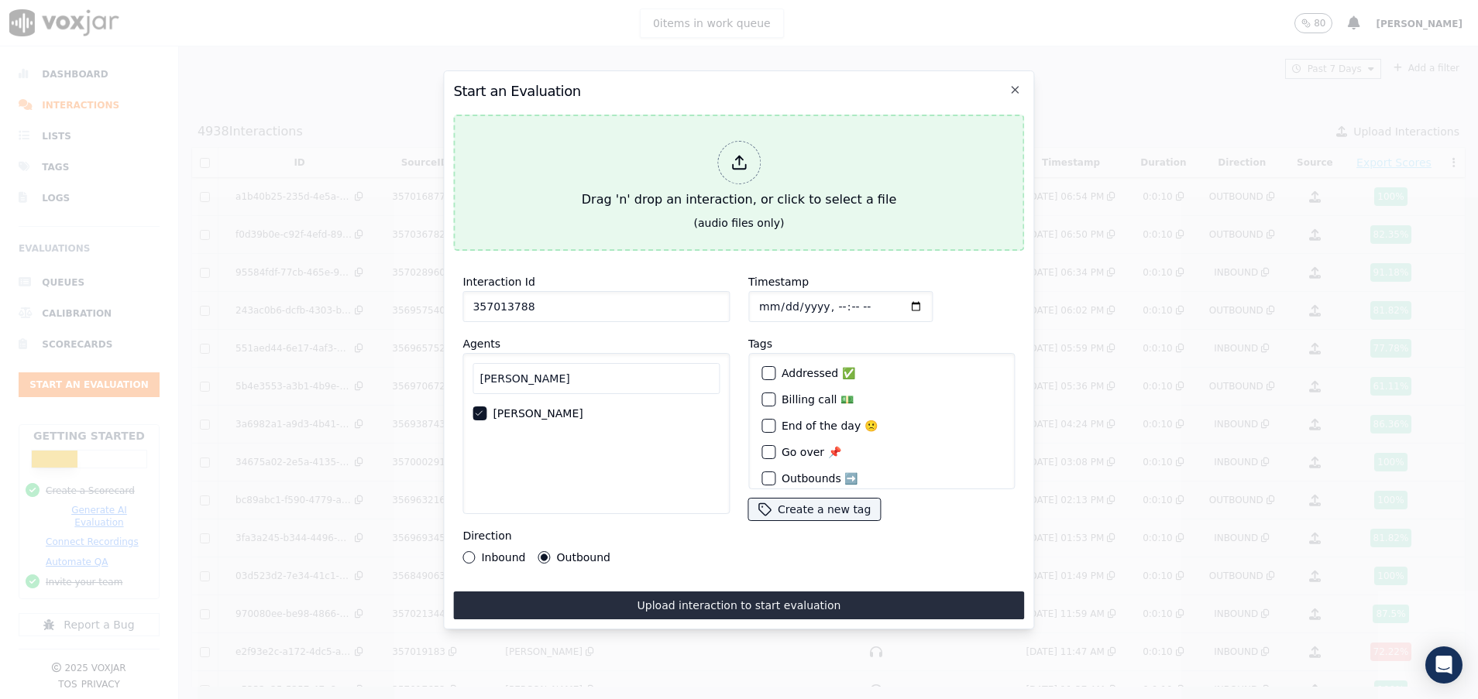
click at [623, 195] on div "Drag 'n' drop an interaction, or click to select a file" at bounding box center [738, 175] width 327 height 81
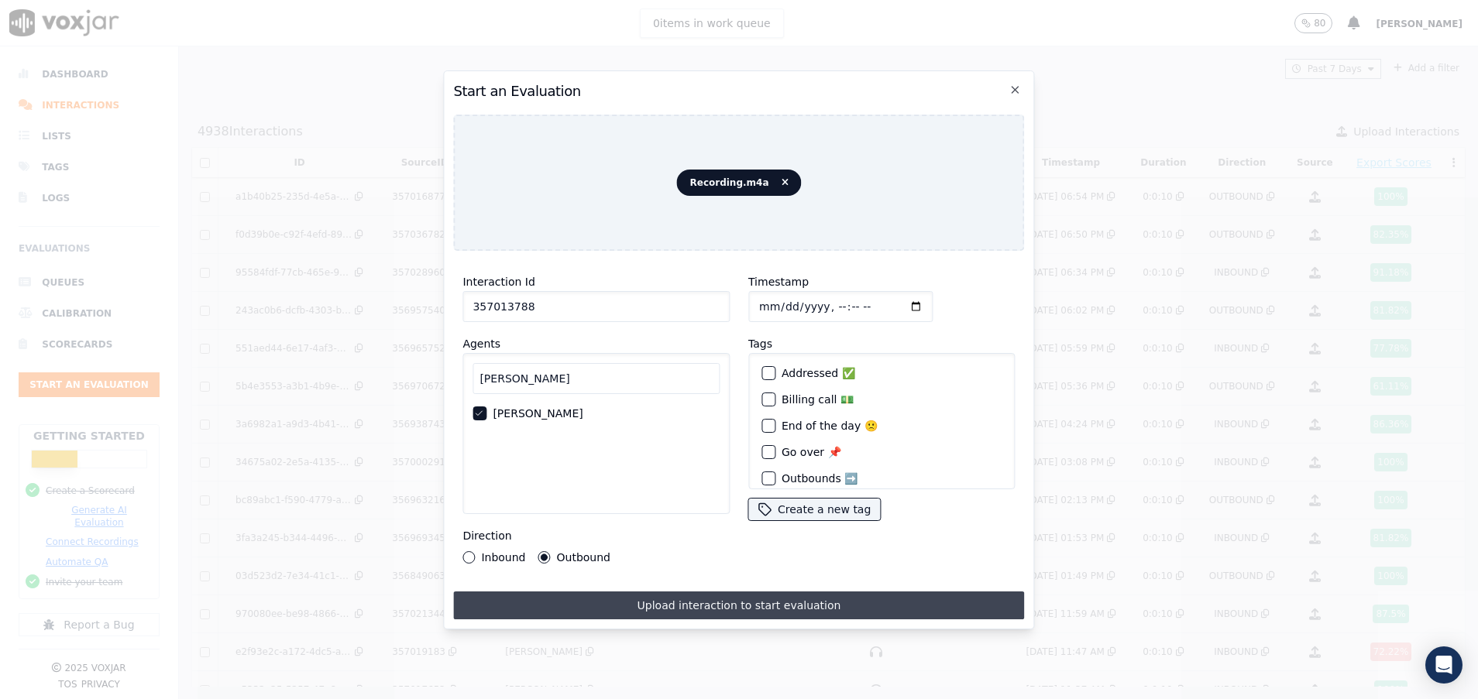
click at [702, 596] on button "Upload interaction to start evaluation" at bounding box center [738, 606] width 571 height 28
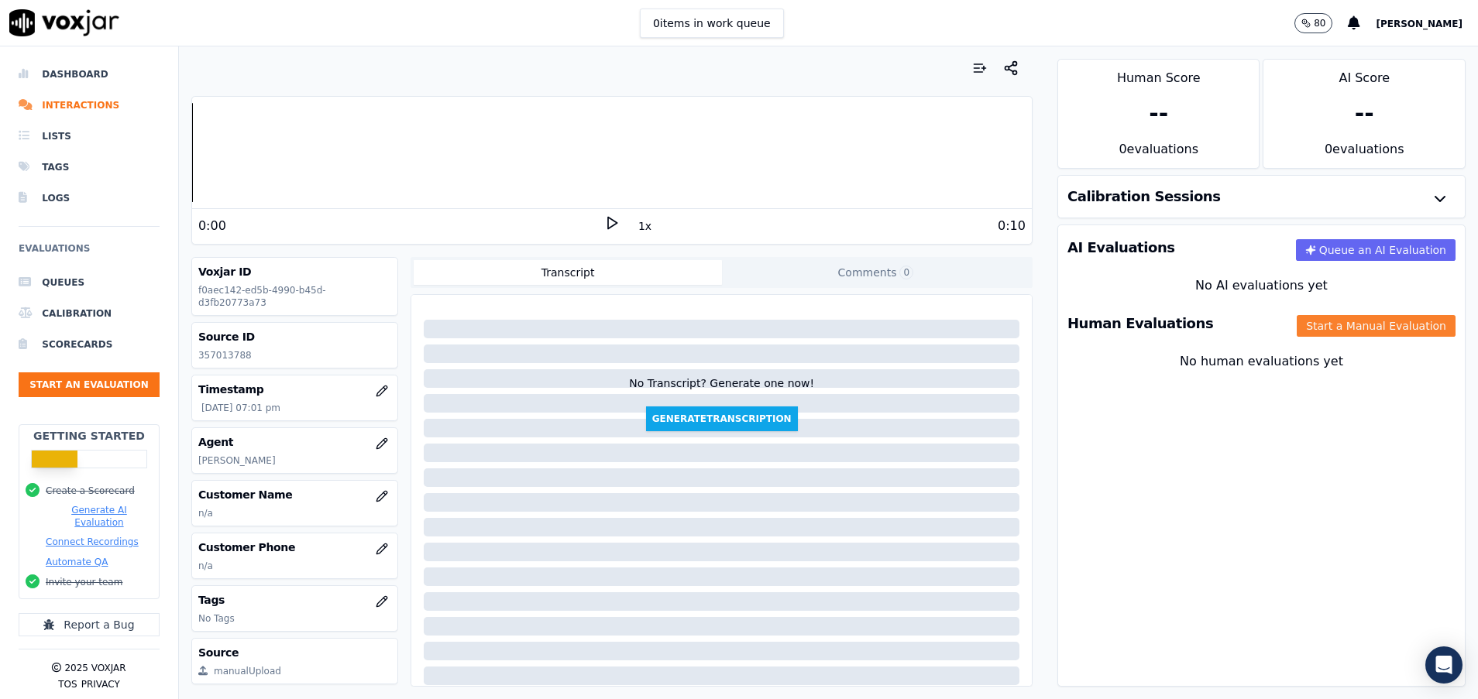
click at [1300, 327] on button "Start a Manual Evaluation" at bounding box center [1376, 326] width 159 height 22
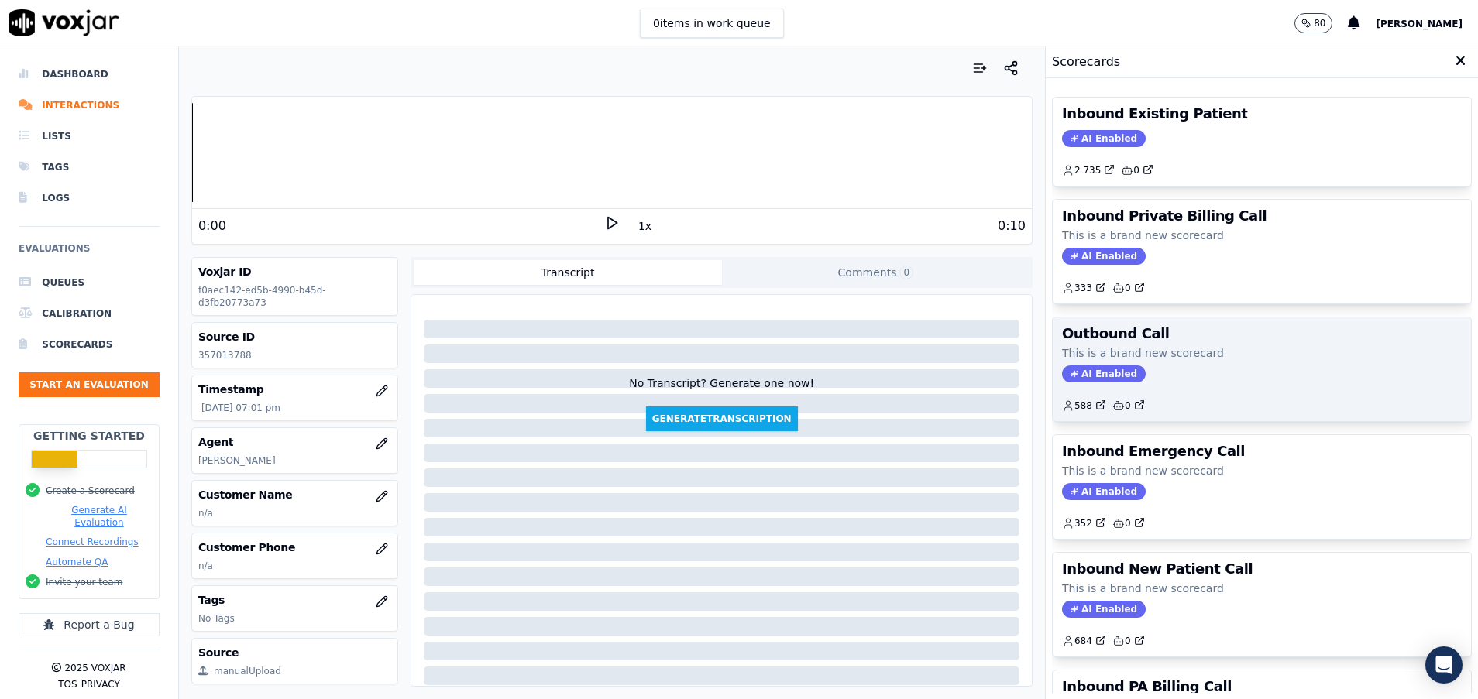
click at [1249, 383] on div "Outbound Call This is a brand new scorecard AI Enabled 588 0" at bounding box center [1262, 370] width 418 height 104
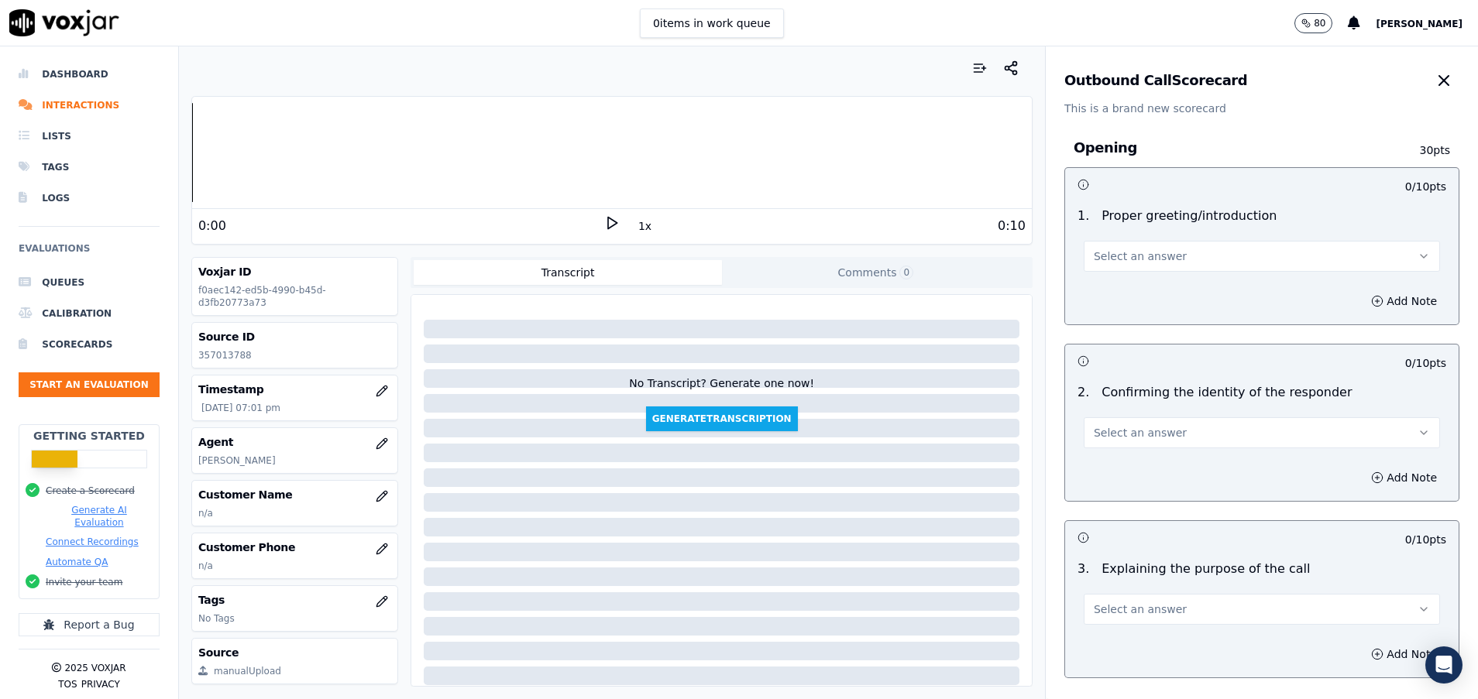
click at [1153, 256] on button "Select an answer" at bounding box center [1262, 256] width 356 height 31
click at [1167, 298] on div "Yes" at bounding box center [1222, 291] width 319 height 25
click at [1164, 437] on button "Select an answer" at bounding box center [1262, 432] width 356 height 31
click at [1164, 459] on div "Yes" at bounding box center [1222, 467] width 319 height 25
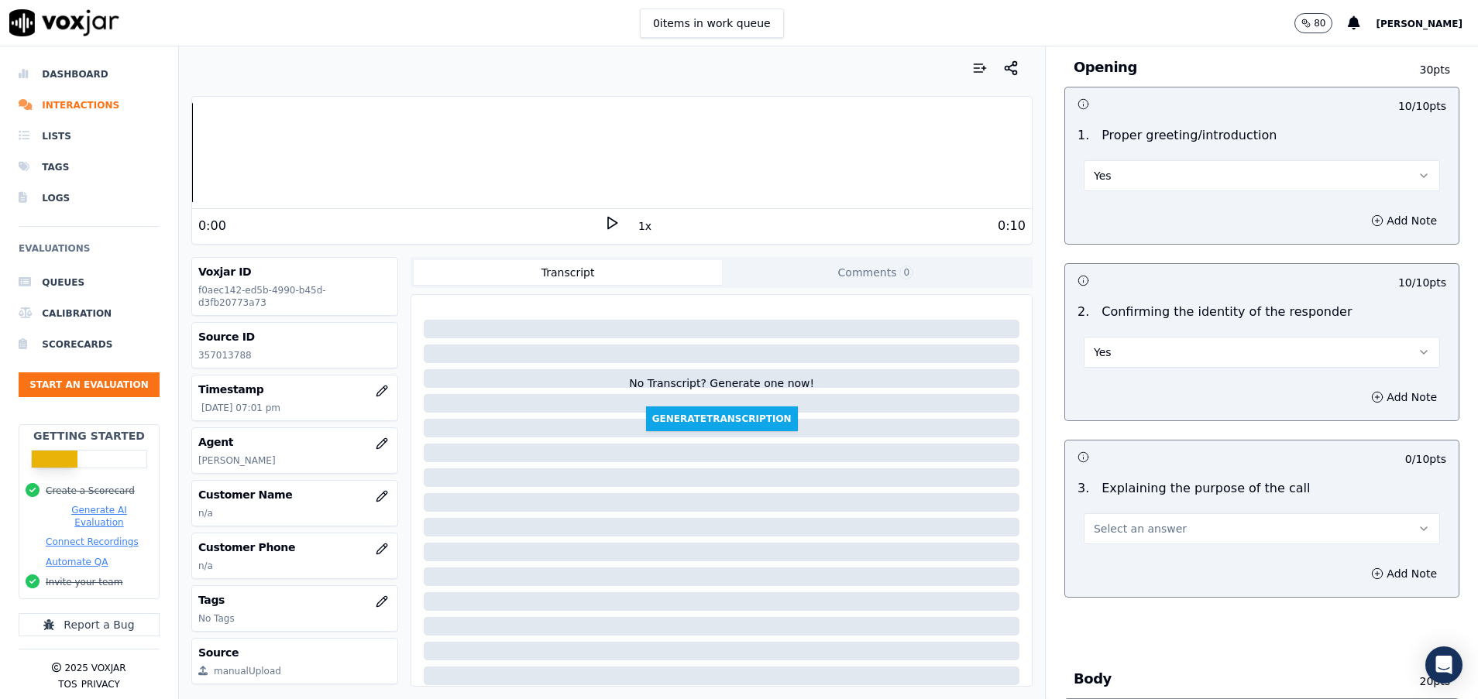
scroll to position [116, 0]
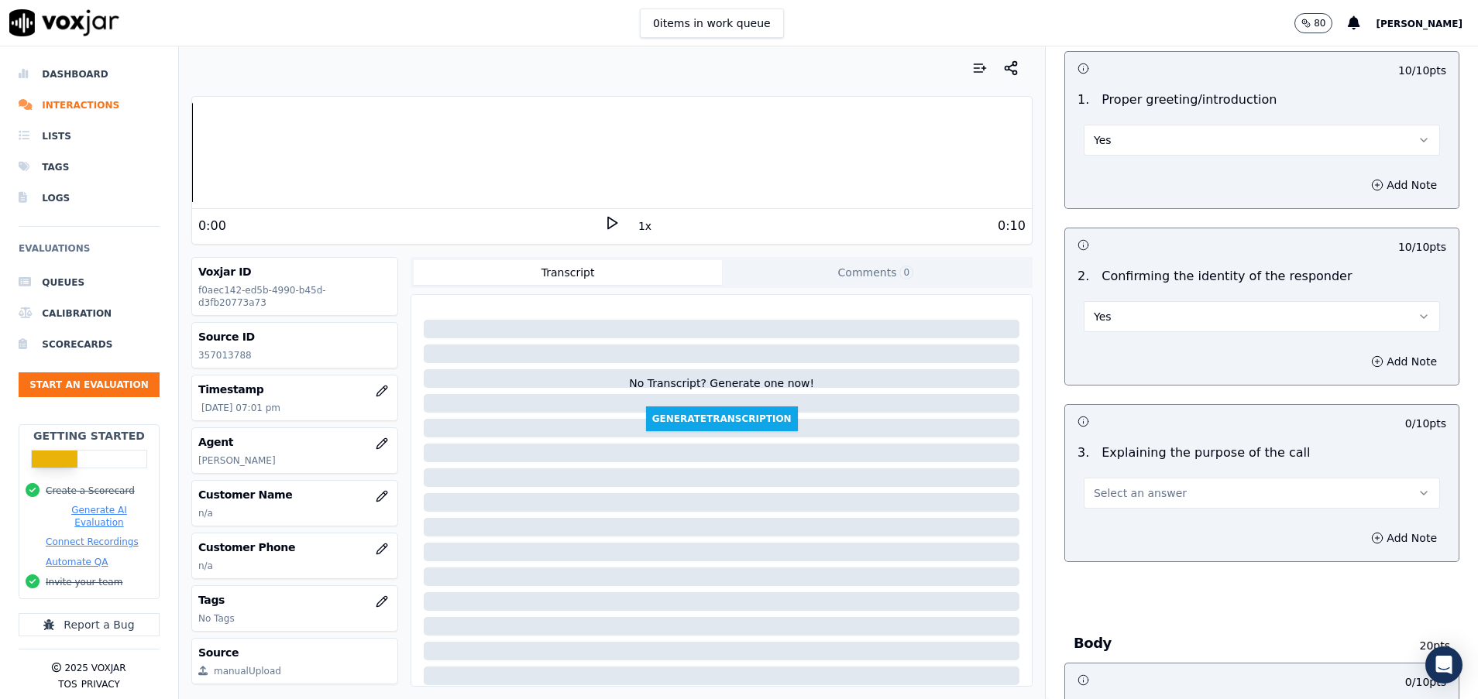
click at [1161, 483] on button "Select an answer" at bounding box center [1262, 493] width 356 height 31
click at [1161, 518] on div "Yes" at bounding box center [1222, 528] width 319 height 25
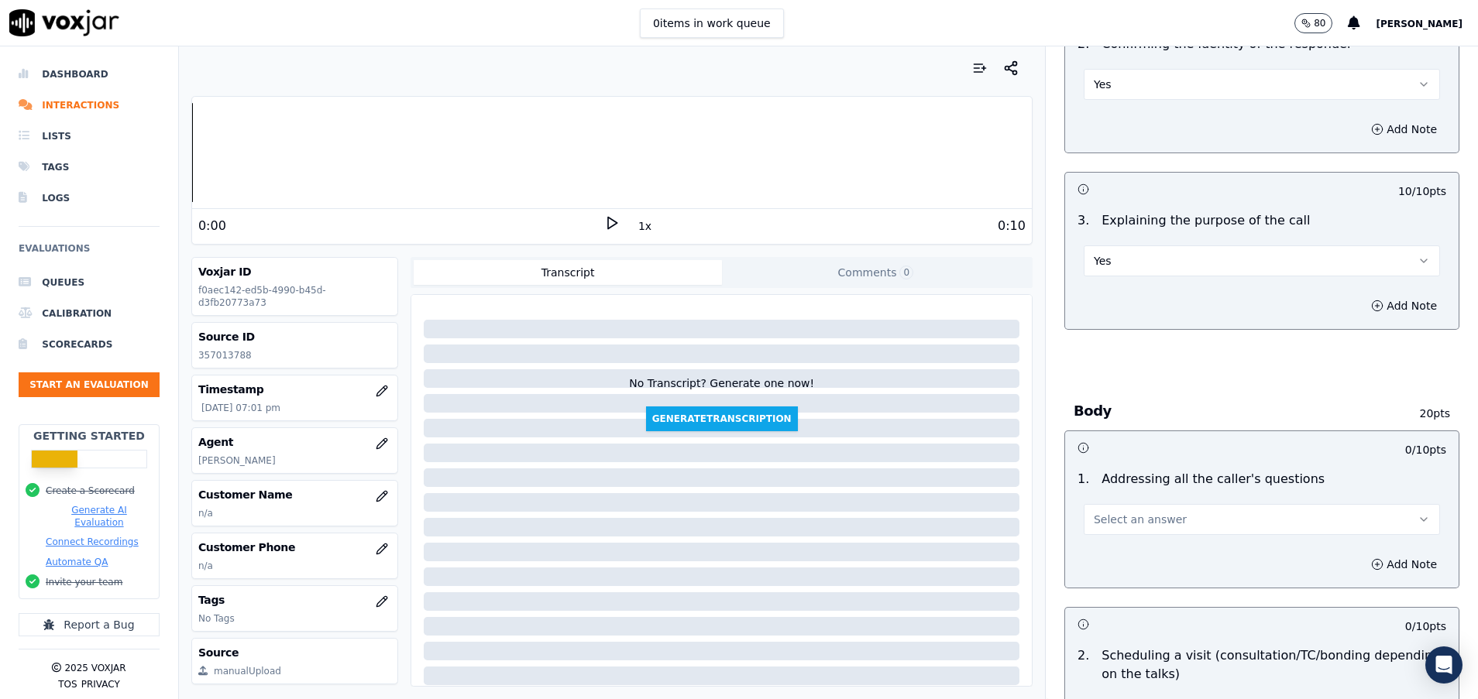
click at [1161, 531] on button "Select an answer" at bounding box center [1262, 519] width 356 height 31
click at [1128, 604] on div "N/A" at bounding box center [1222, 604] width 319 height 25
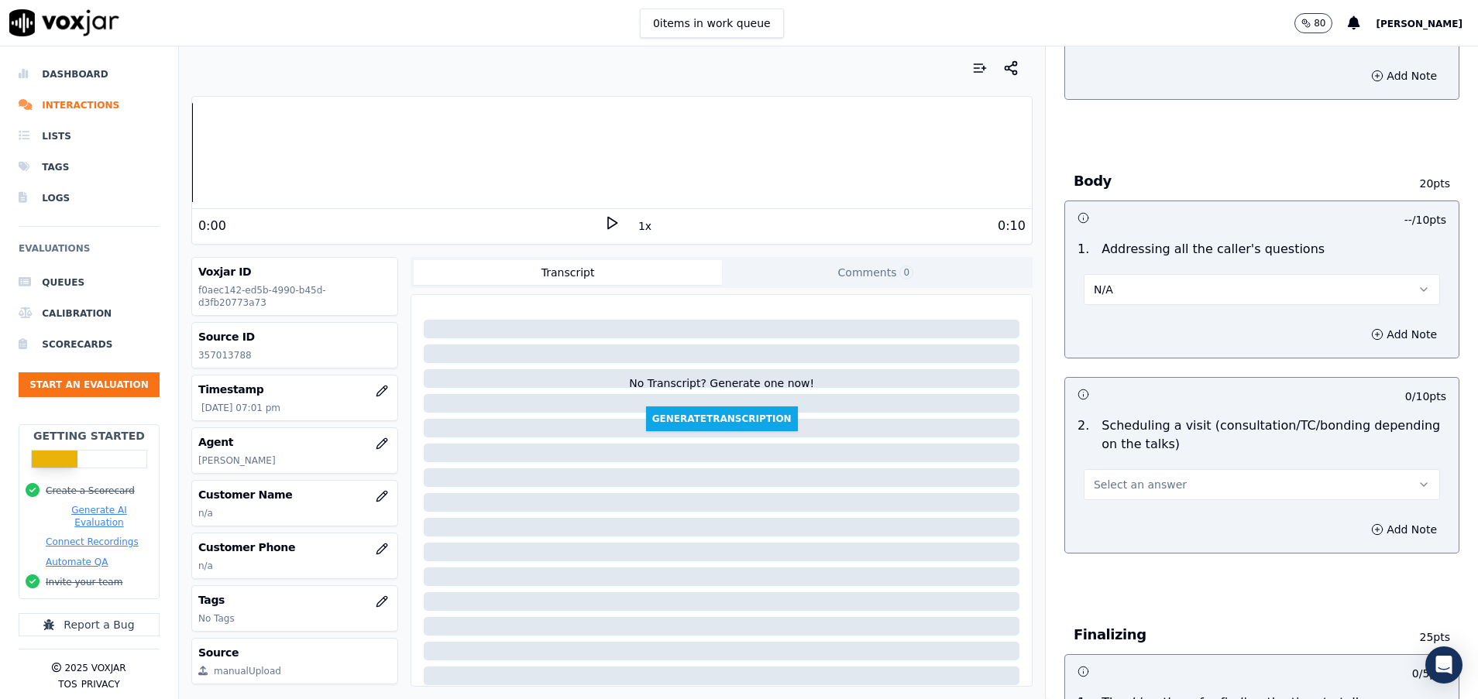
scroll to position [581, 0]
click at [1128, 472] on button "Select an answer" at bounding box center [1262, 482] width 356 height 31
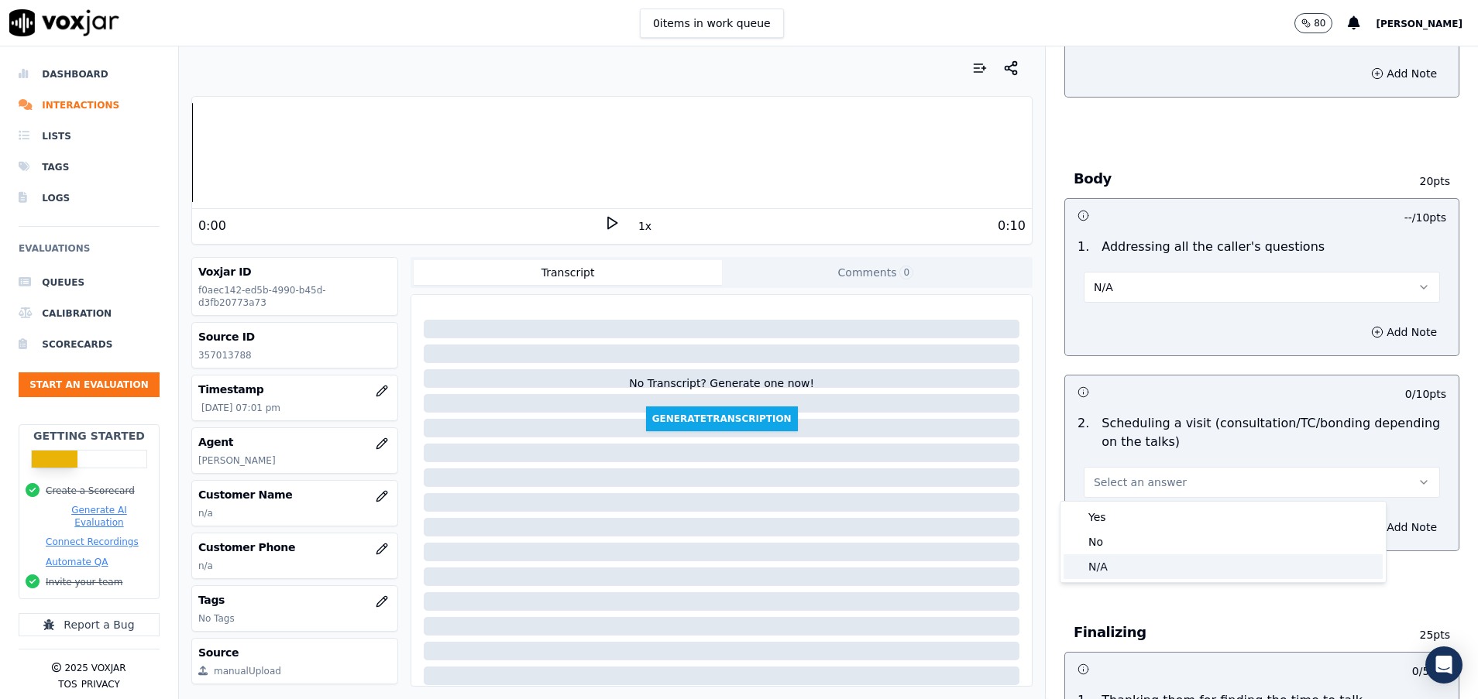
click at [1131, 574] on div "N/A" at bounding box center [1222, 567] width 319 height 25
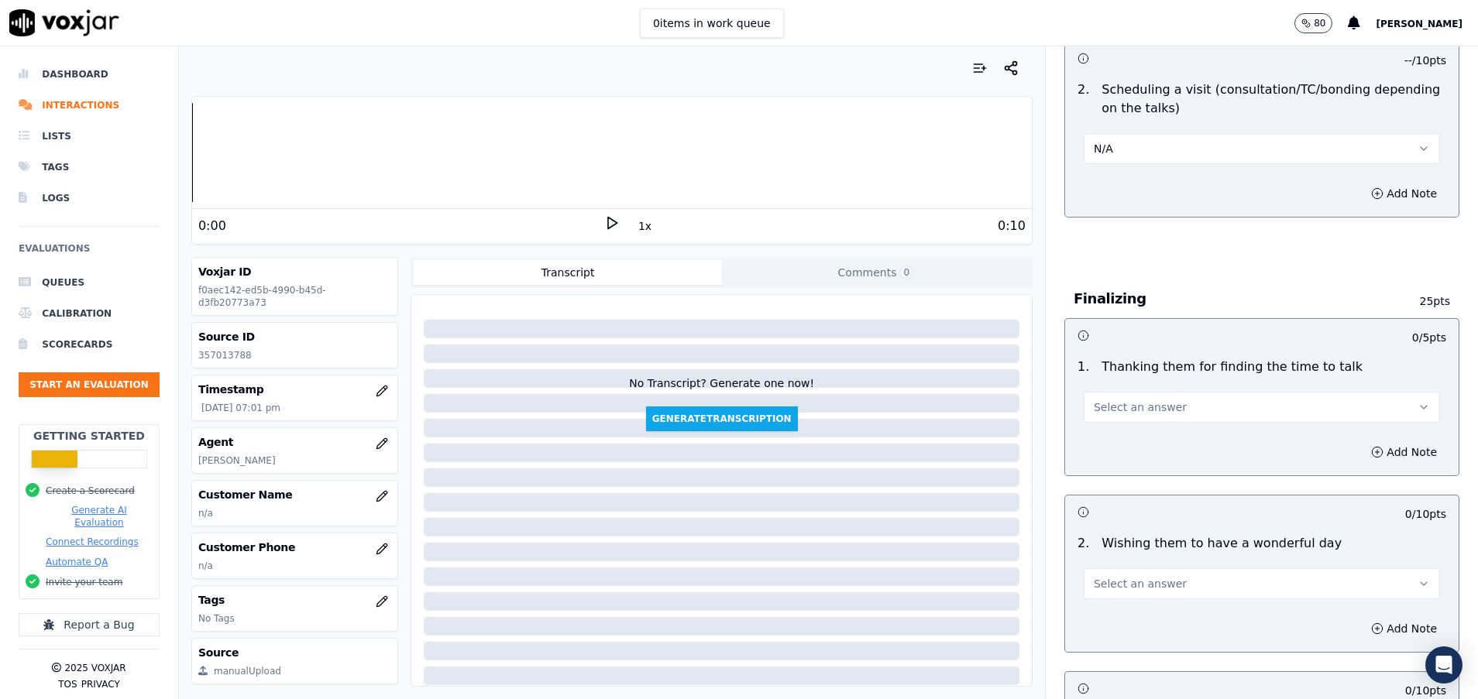
scroll to position [929, 0]
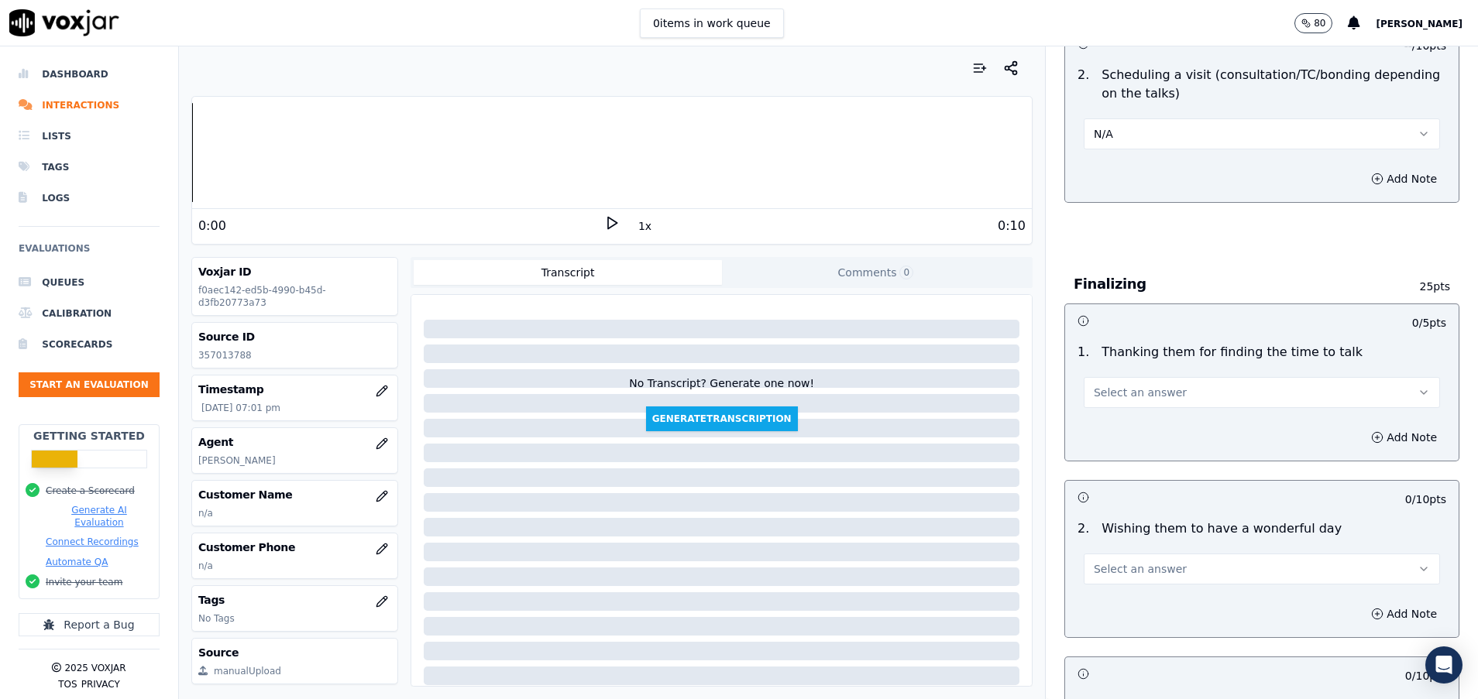
click at [1111, 392] on span "Select an answer" at bounding box center [1140, 392] width 93 height 15
click at [1114, 432] on div "Yes" at bounding box center [1222, 427] width 319 height 25
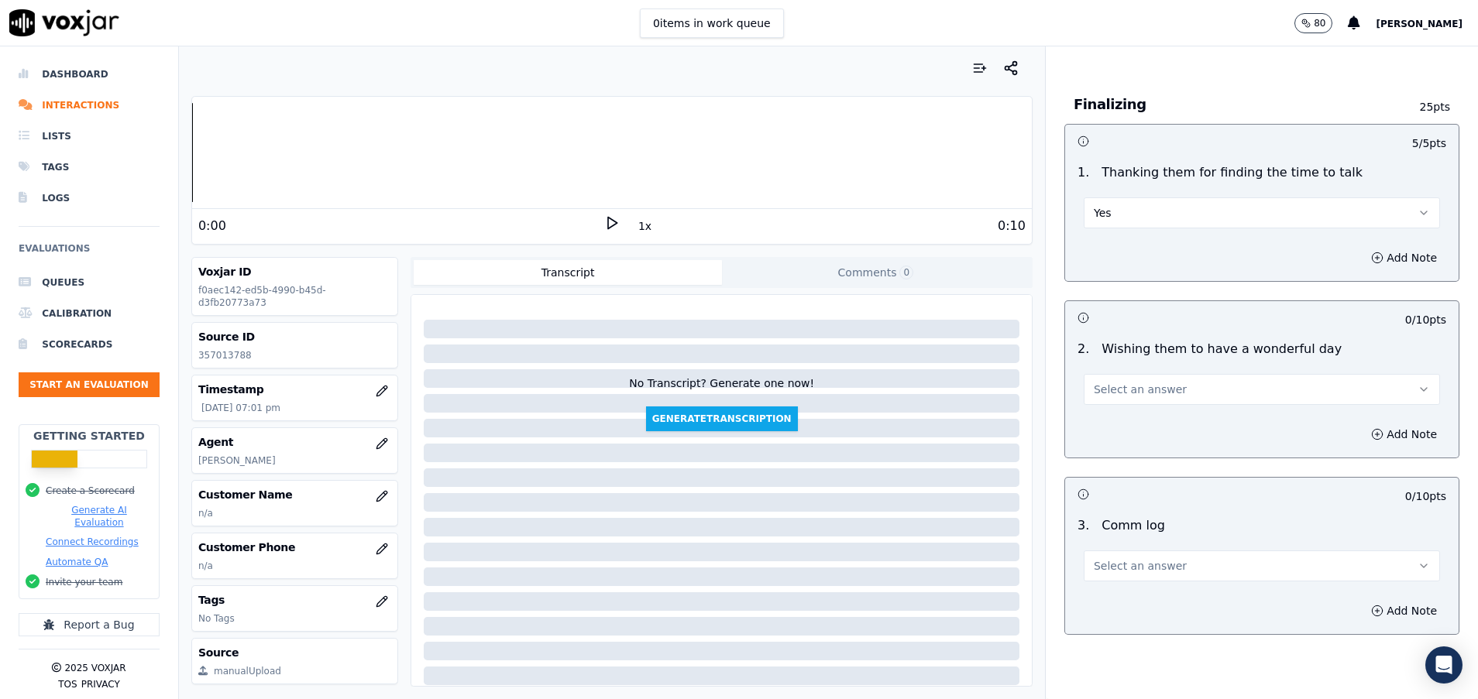
scroll to position [1162, 0]
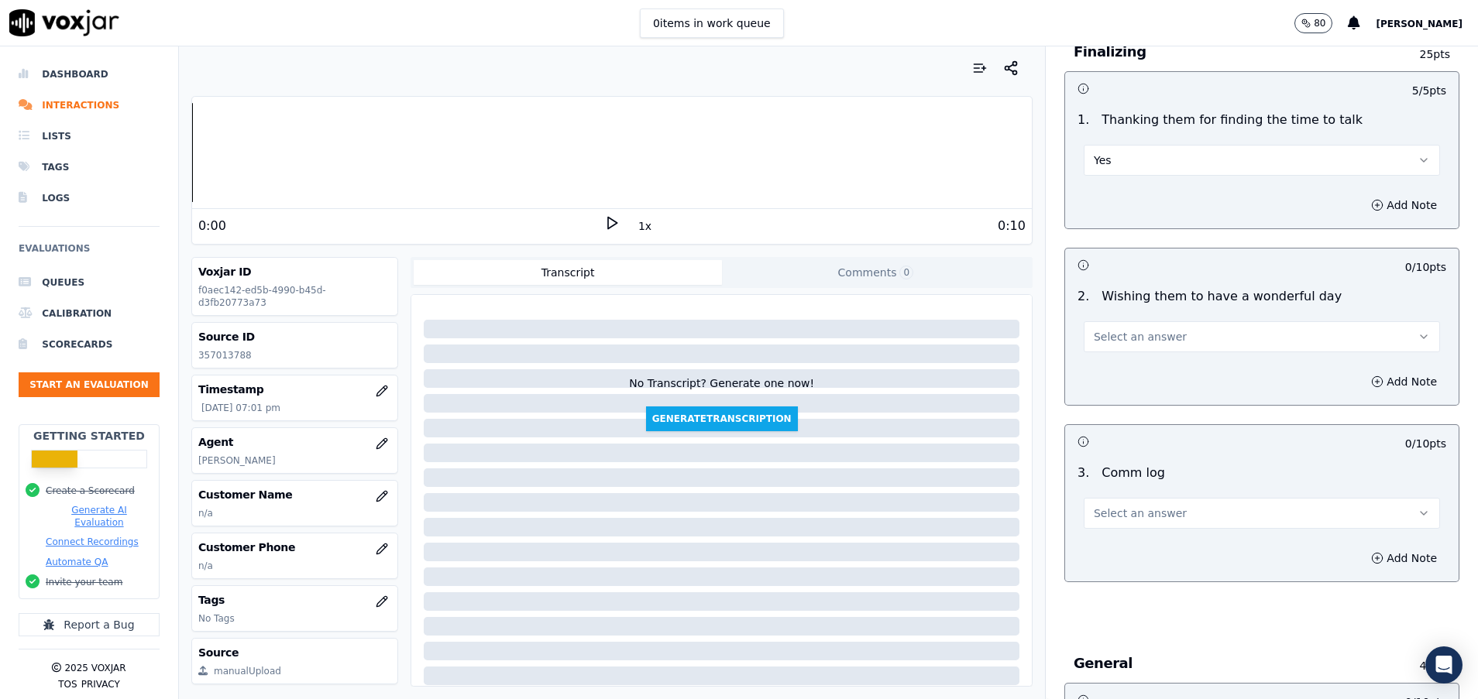
click at [1119, 334] on span "Select an answer" at bounding box center [1140, 336] width 93 height 15
click at [1132, 379] on div "Yes" at bounding box center [1222, 371] width 319 height 25
click at [1130, 523] on button "Select an answer" at bounding box center [1262, 513] width 356 height 31
click at [1122, 546] on div "Yes" at bounding box center [1222, 548] width 319 height 25
click at [1160, 507] on button "Yes" at bounding box center [1262, 513] width 356 height 31
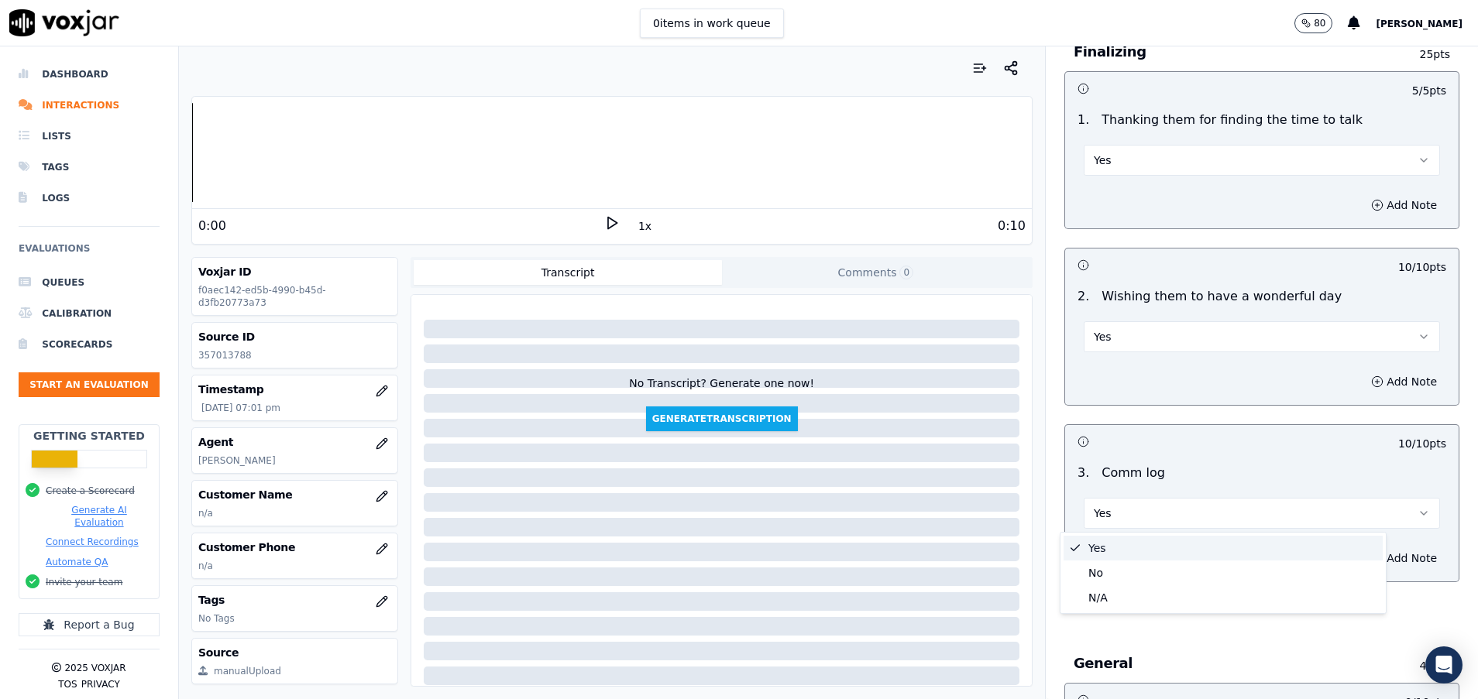
click at [1160, 507] on button "Yes" at bounding box center [1262, 513] width 356 height 31
click at [1177, 509] on button "Yes" at bounding box center [1262, 513] width 356 height 31
click at [1108, 573] on div "No" at bounding box center [1222, 573] width 319 height 25
click at [1176, 511] on button "No" at bounding box center [1262, 513] width 356 height 31
click at [1121, 552] on div "Yes" at bounding box center [1222, 548] width 319 height 25
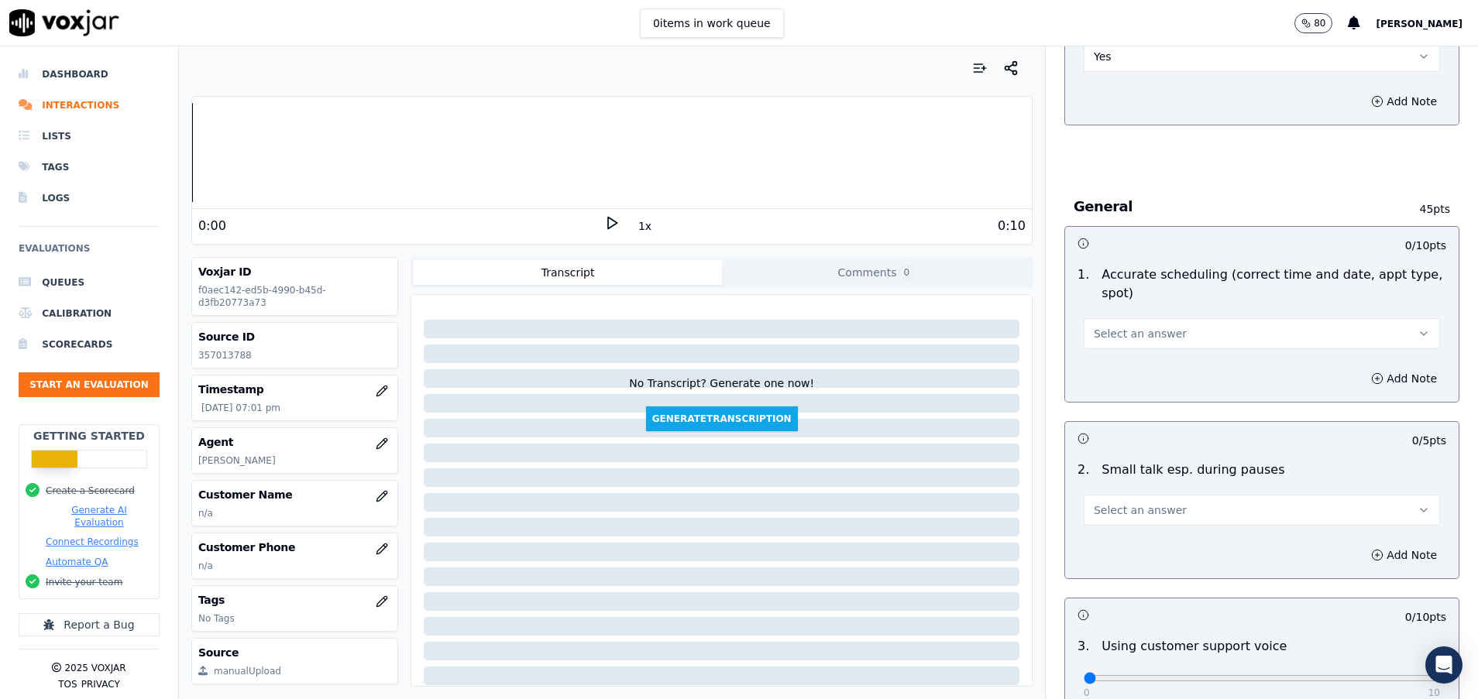
scroll to position [1627, 0]
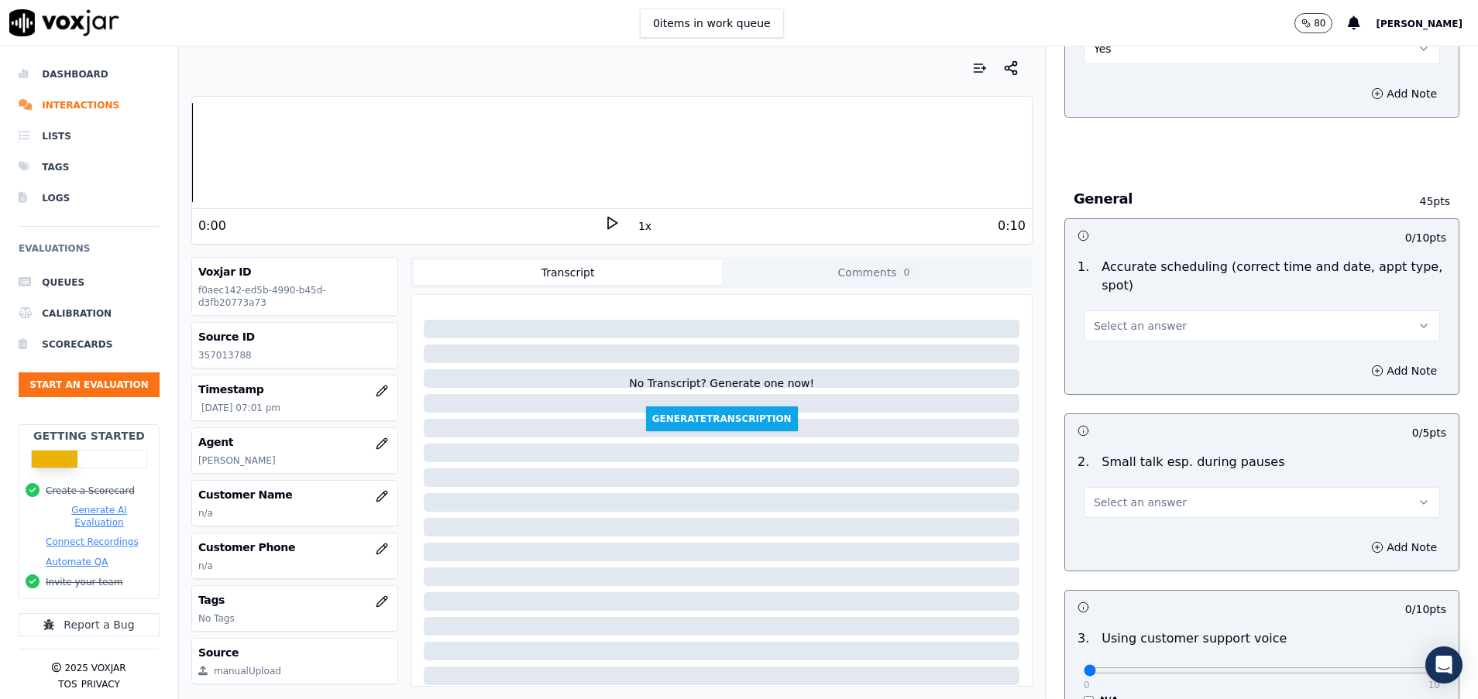
click at [1177, 329] on button "Select an answer" at bounding box center [1262, 326] width 356 height 31
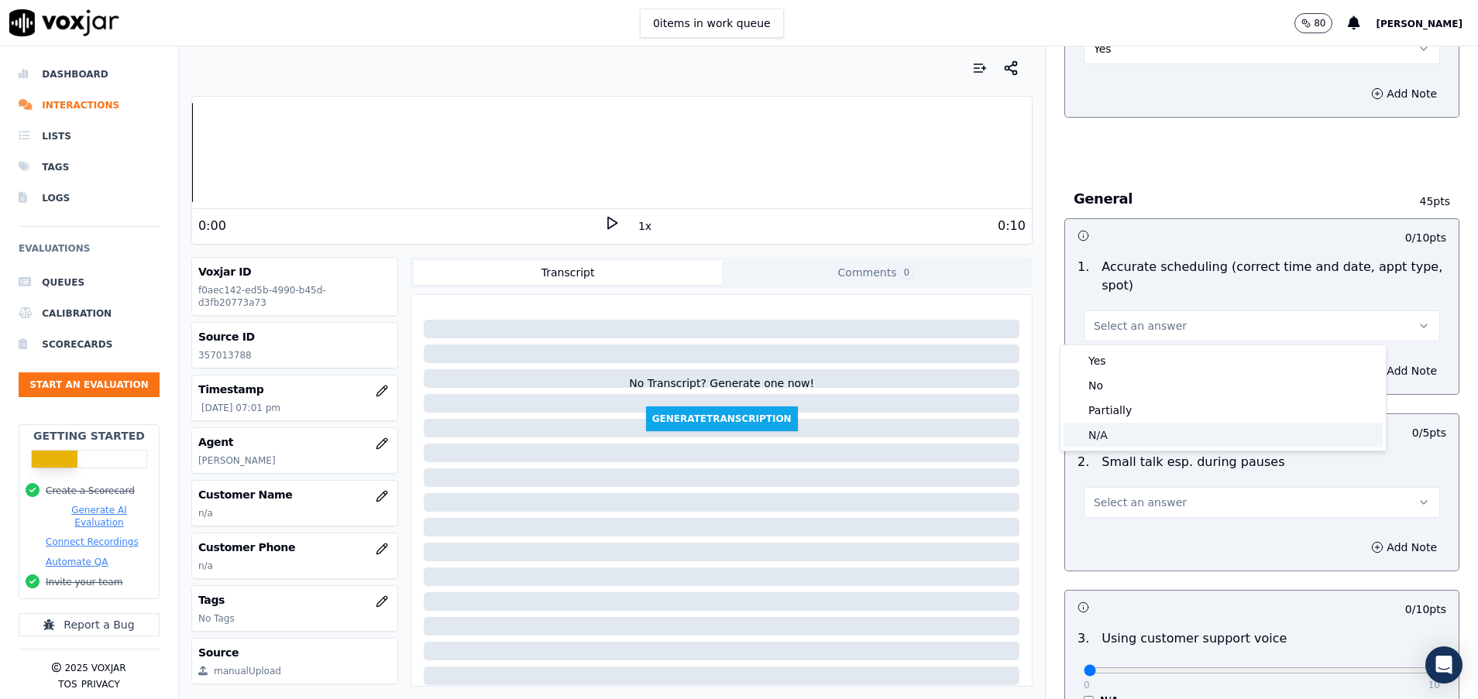
click at [1145, 434] on div "N/A" at bounding box center [1222, 435] width 319 height 25
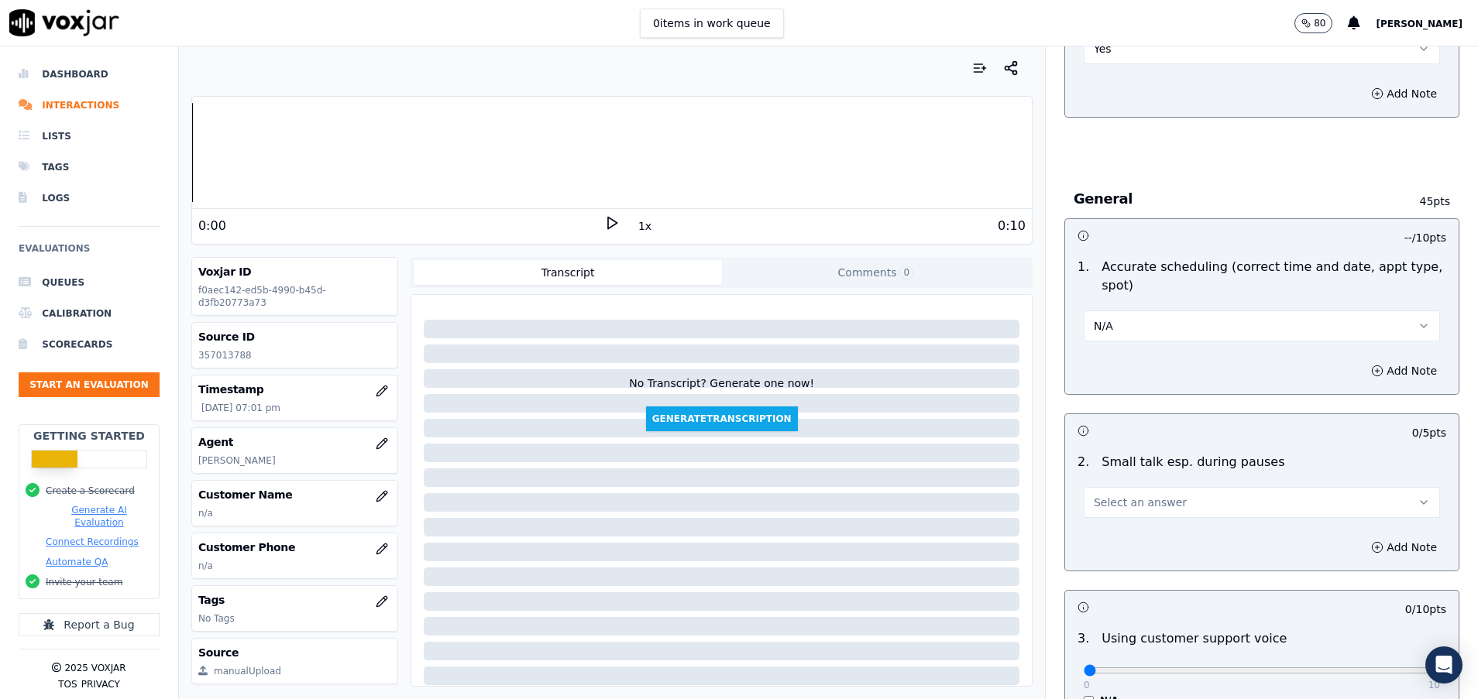
click at [1135, 499] on span "Select an answer" at bounding box center [1140, 502] width 93 height 15
click at [1123, 594] on div "N/A" at bounding box center [1222, 587] width 319 height 25
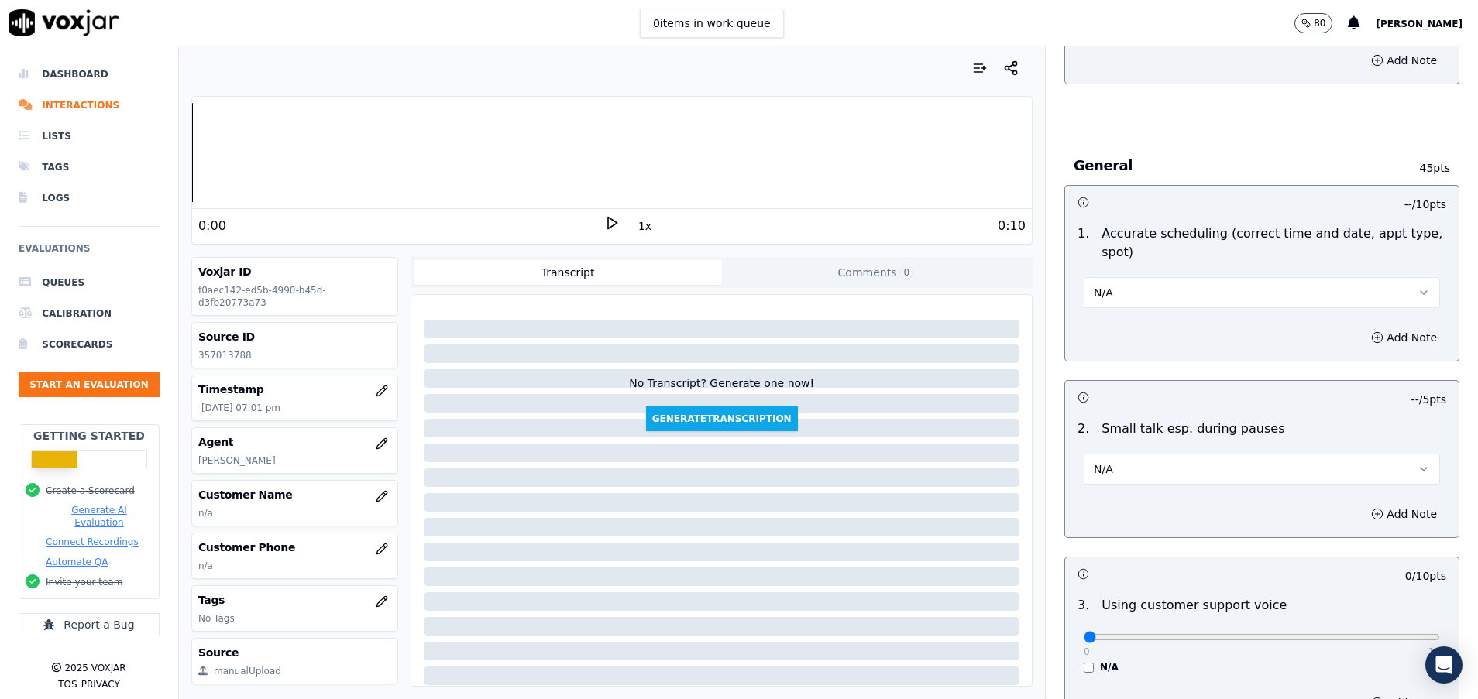
scroll to position [1743, 0]
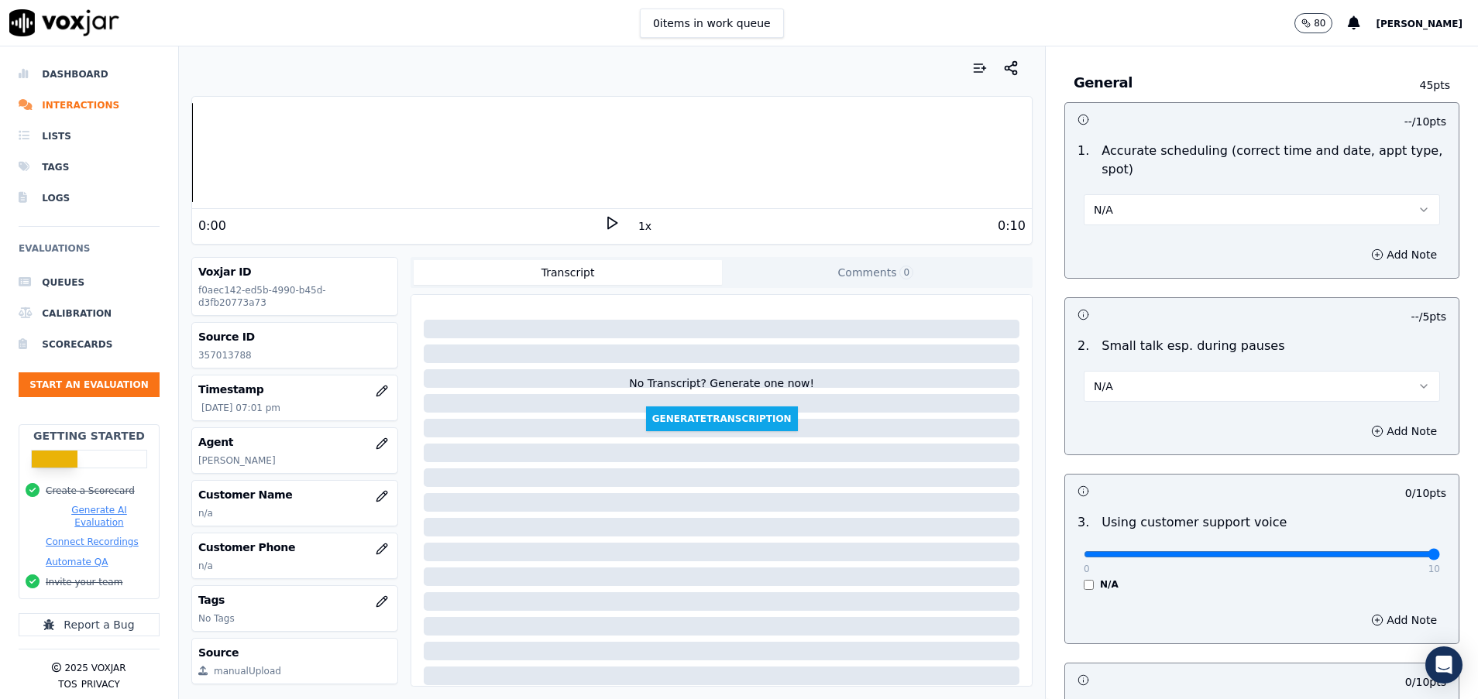
drag, startPoint x: 1064, startPoint y: 559, endPoint x: 1407, endPoint y: 560, distance: 342.3
type input "10"
click at [1407, 558] on input "range" at bounding box center [1262, 554] width 356 height 6
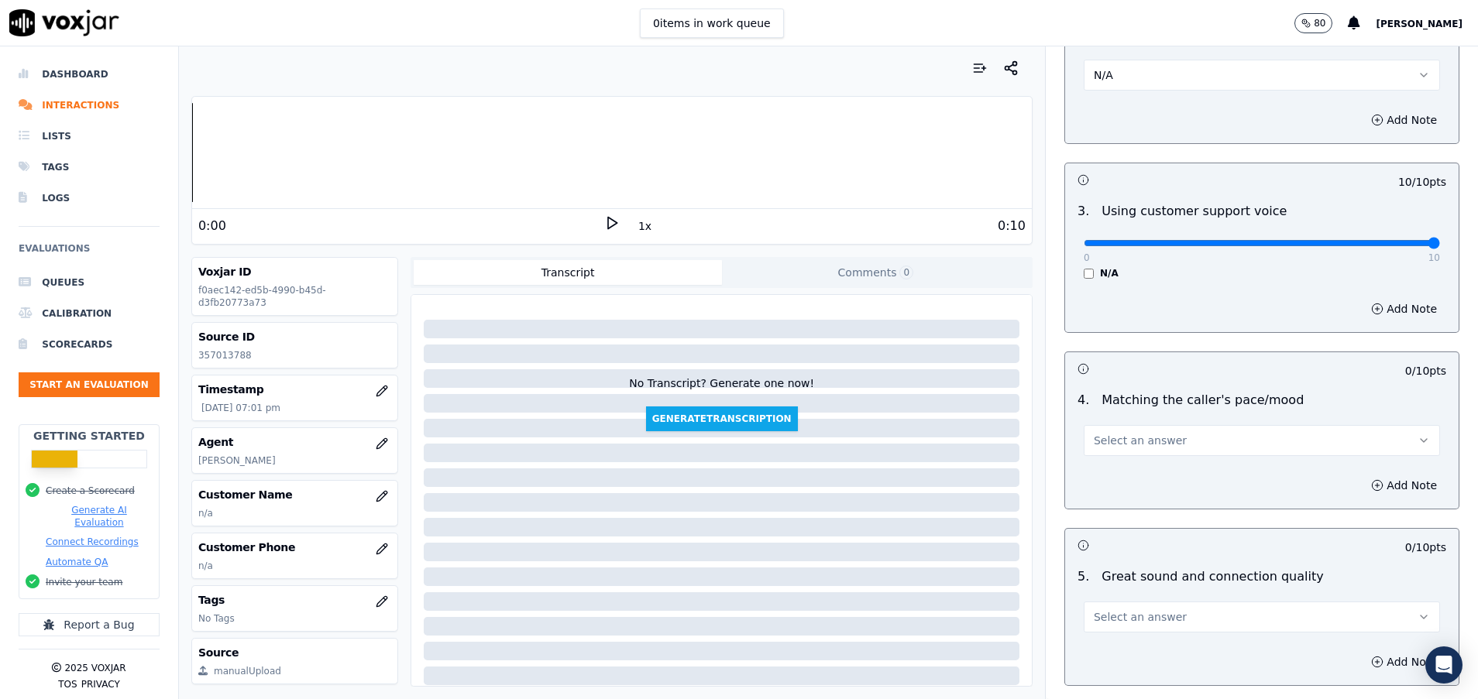
scroll to position [2091, 0]
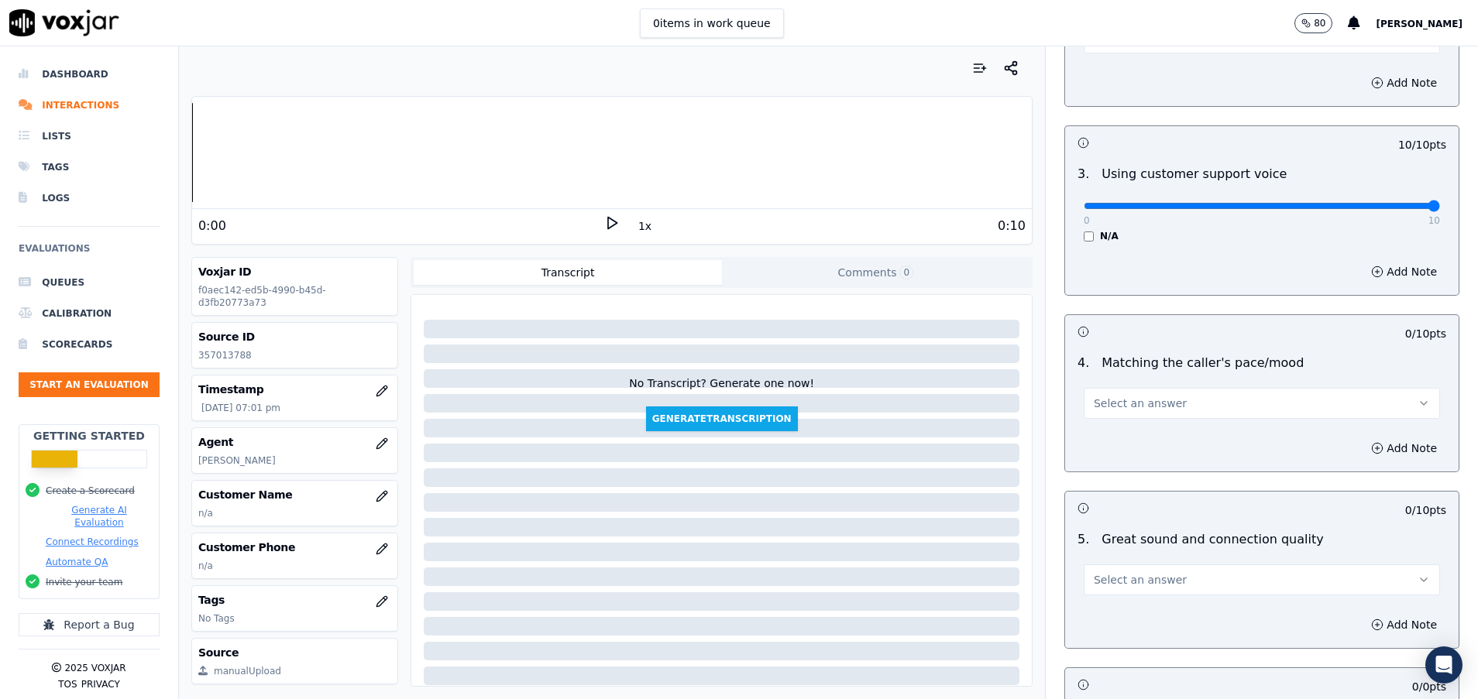
click at [1147, 404] on span "Select an answer" at bounding box center [1140, 403] width 93 height 15
click at [1147, 439] on div "Yes" at bounding box center [1222, 438] width 319 height 25
click at [1150, 575] on button "Select an answer" at bounding box center [1262, 580] width 356 height 31
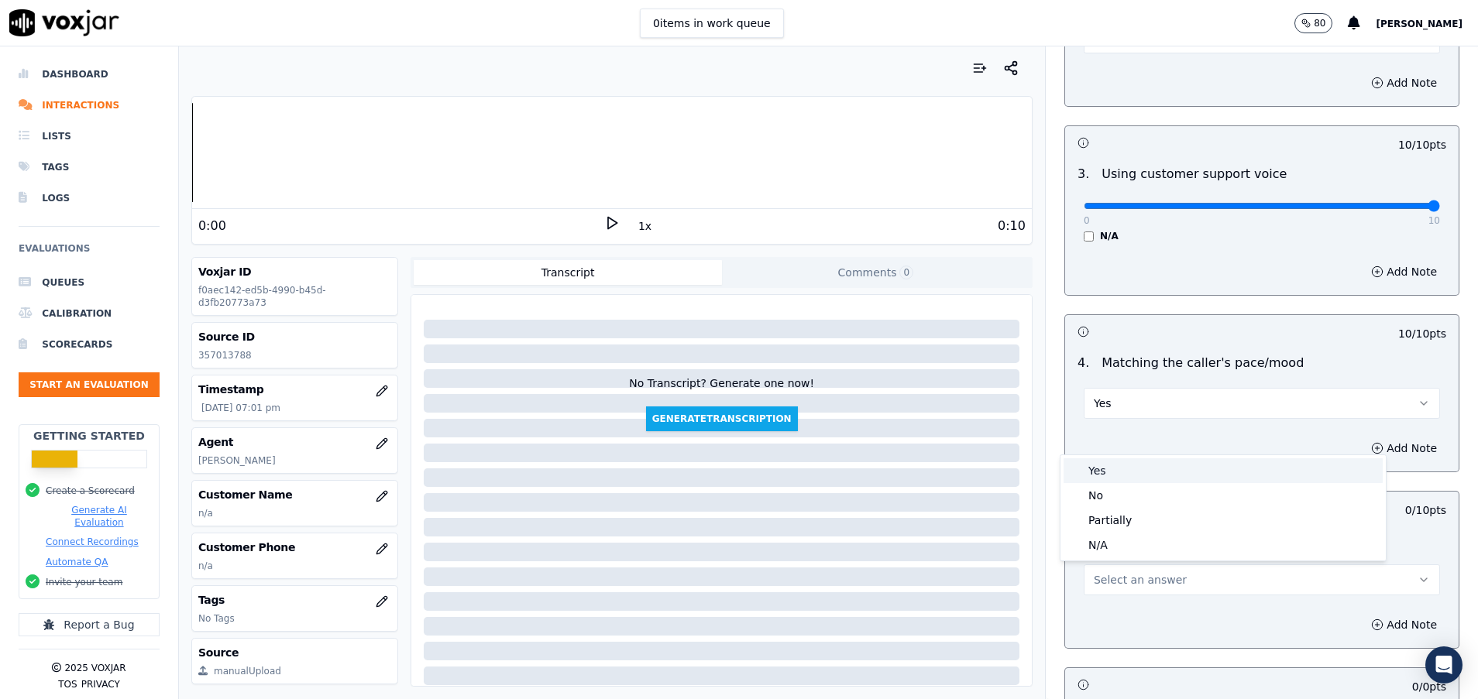
click at [1144, 462] on div "Yes" at bounding box center [1222, 471] width 319 height 25
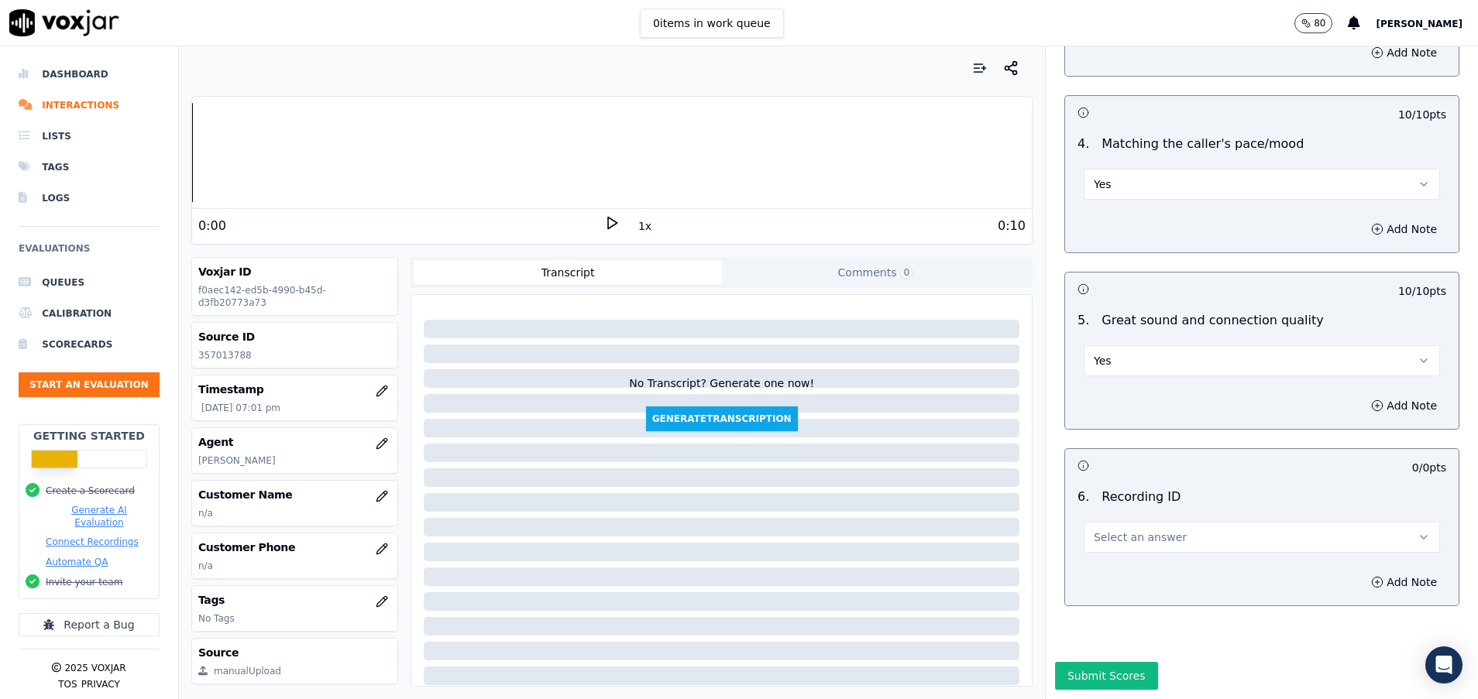
scroll to position [2364, 0]
drag, startPoint x: 1144, startPoint y: 487, endPoint x: 1150, endPoint y: 498, distance: 12.5
click at [1145, 530] on span "Select an answer" at bounding box center [1140, 537] width 93 height 15
click at [1156, 537] on div "N/A" at bounding box center [1222, 528] width 319 height 25
click at [1093, 662] on button "Submit Scores" at bounding box center [1106, 676] width 103 height 28
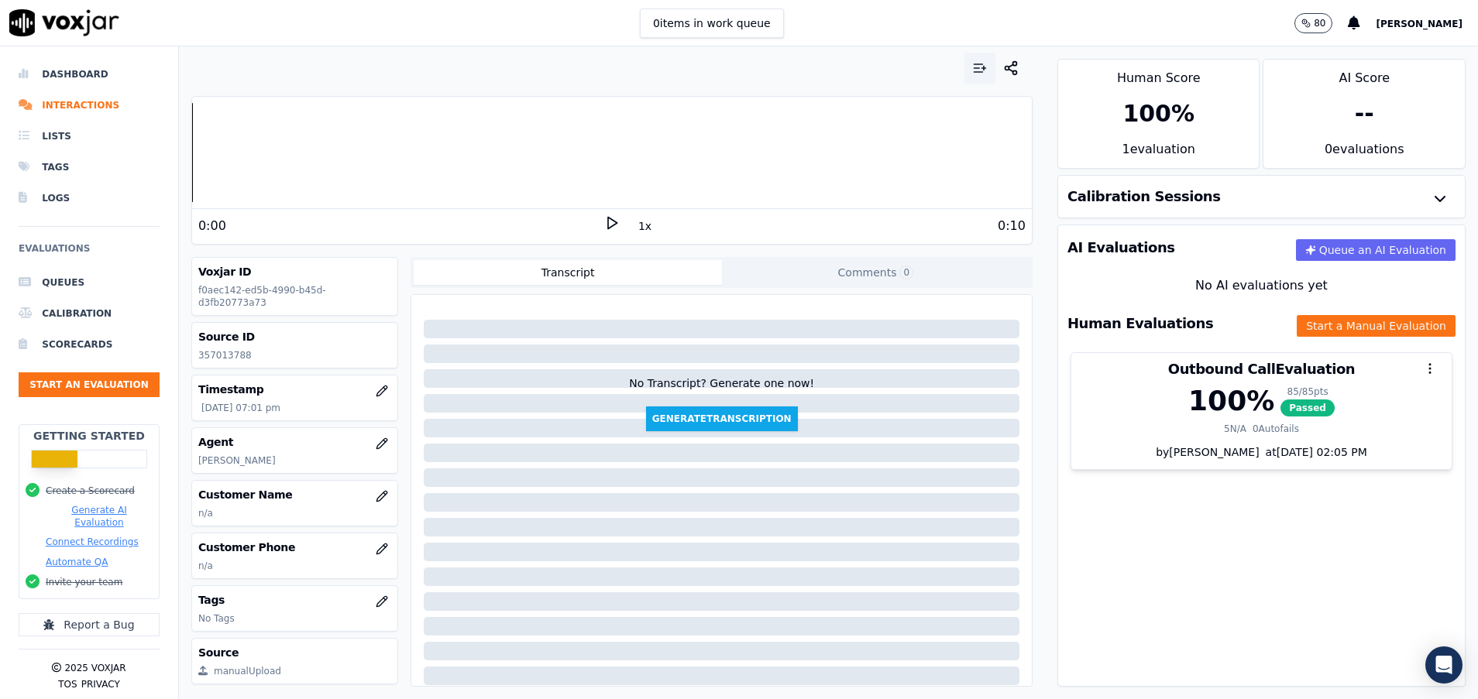
click at [972, 74] on icon "button" at bounding box center [979, 67] width 15 height 15
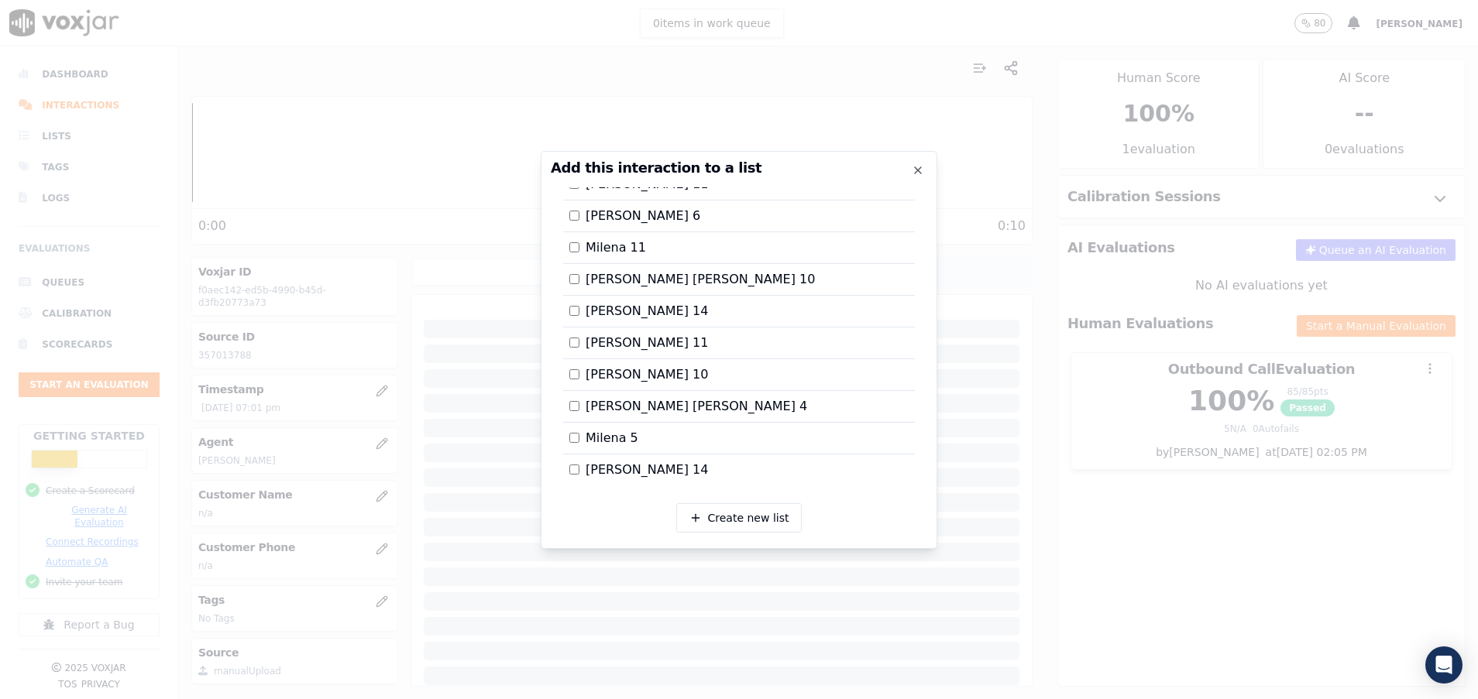
scroll to position [1132, 0]
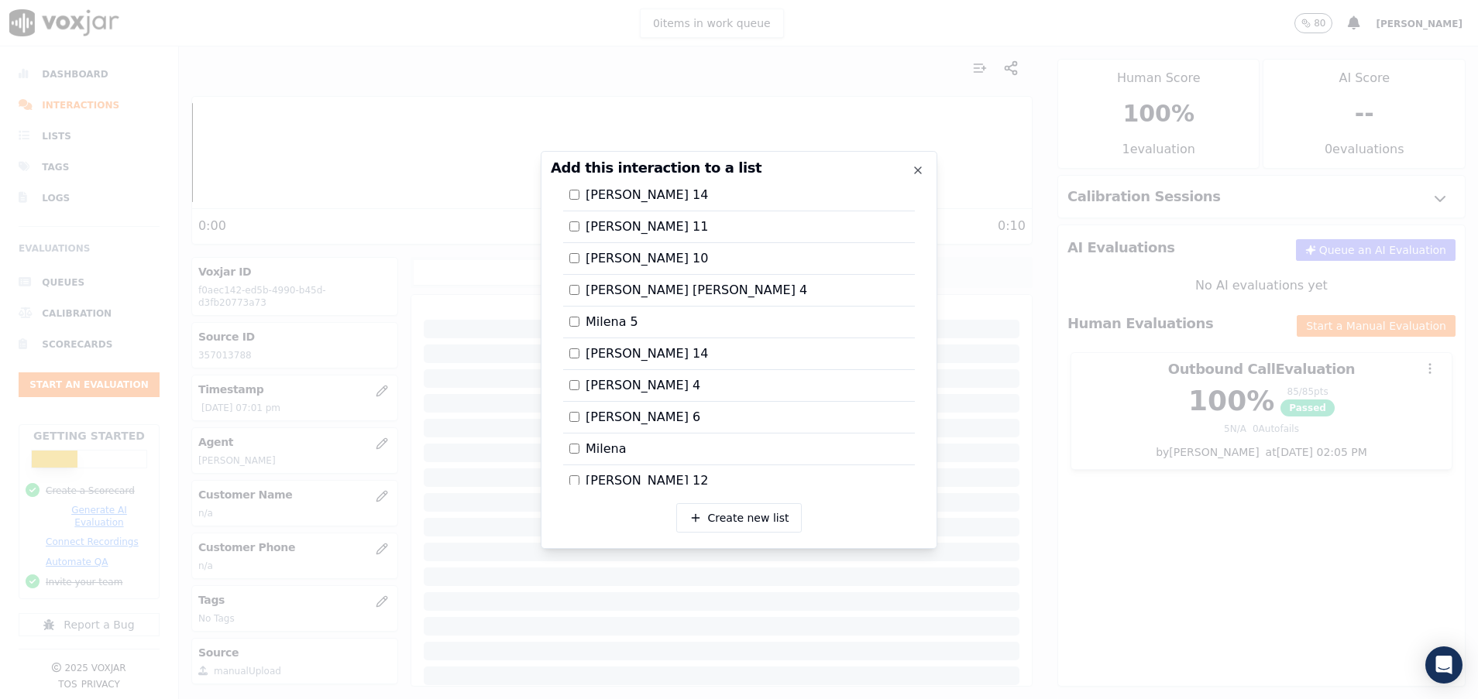
click at [1209, 460] on div at bounding box center [739, 349] width 1478 height 699
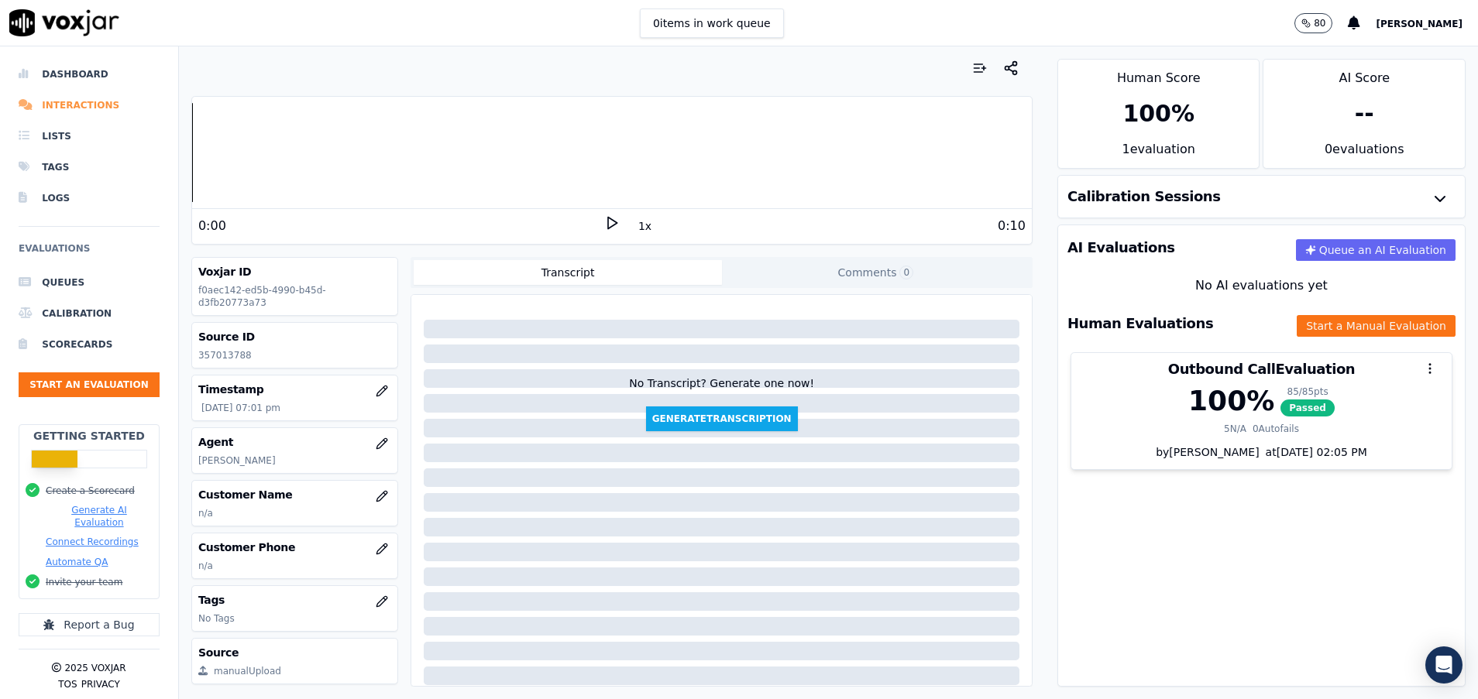
click at [50, 94] on li "Interactions" at bounding box center [89, 105] width 141 height 31
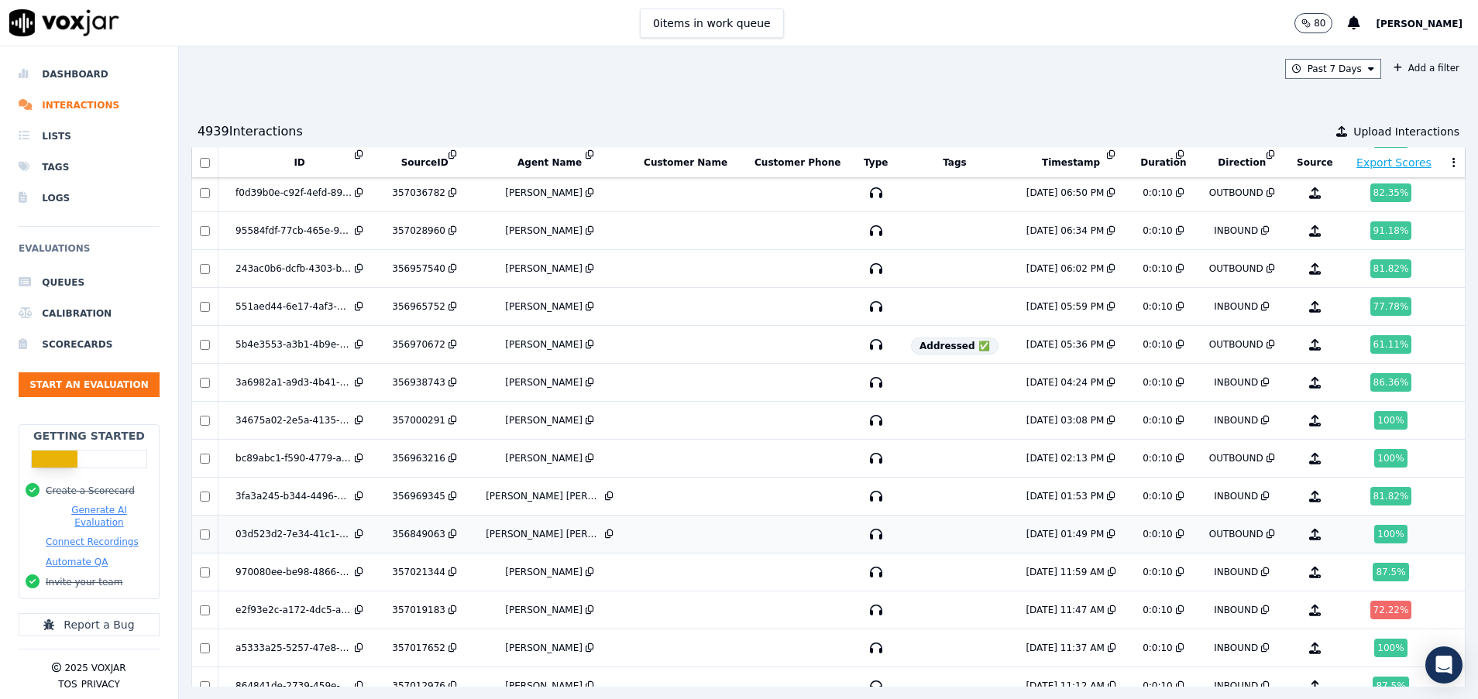
scroll to position [116, 0]
